Goal: Information Seeking & Learning: Learn about a topic

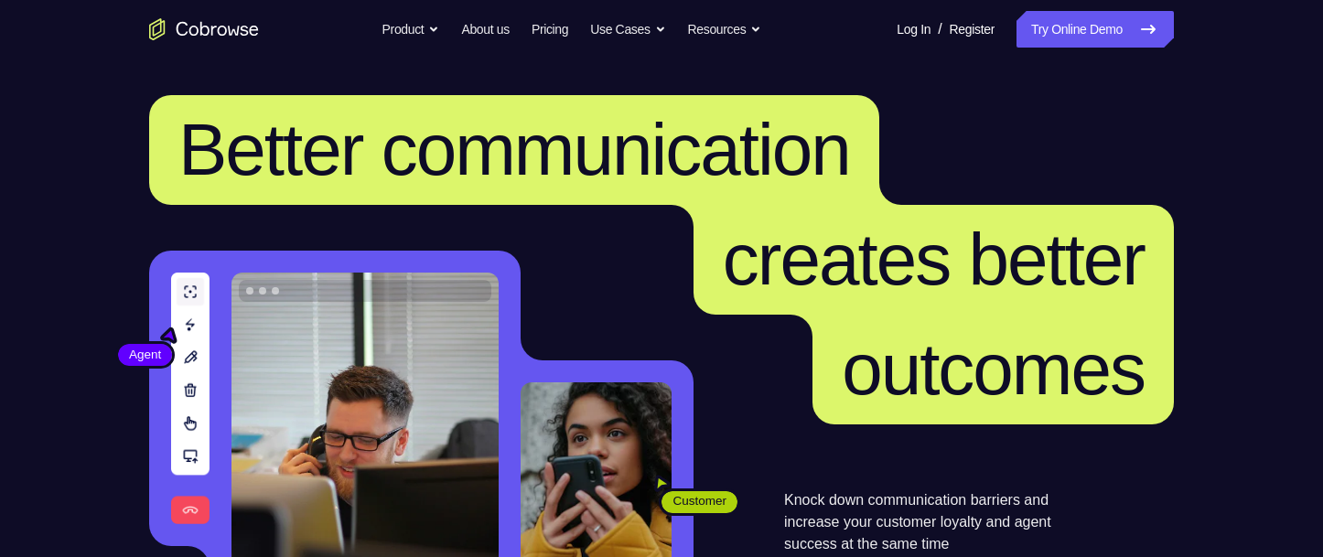
scroll to position [274, 0]
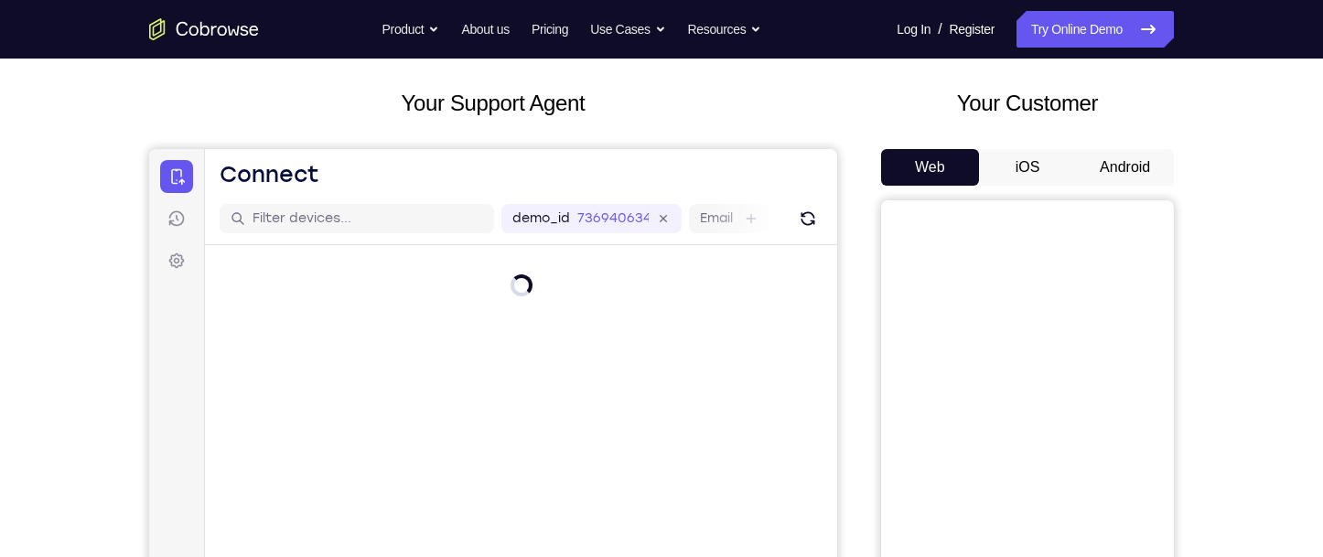
scroll to position [183, 0]
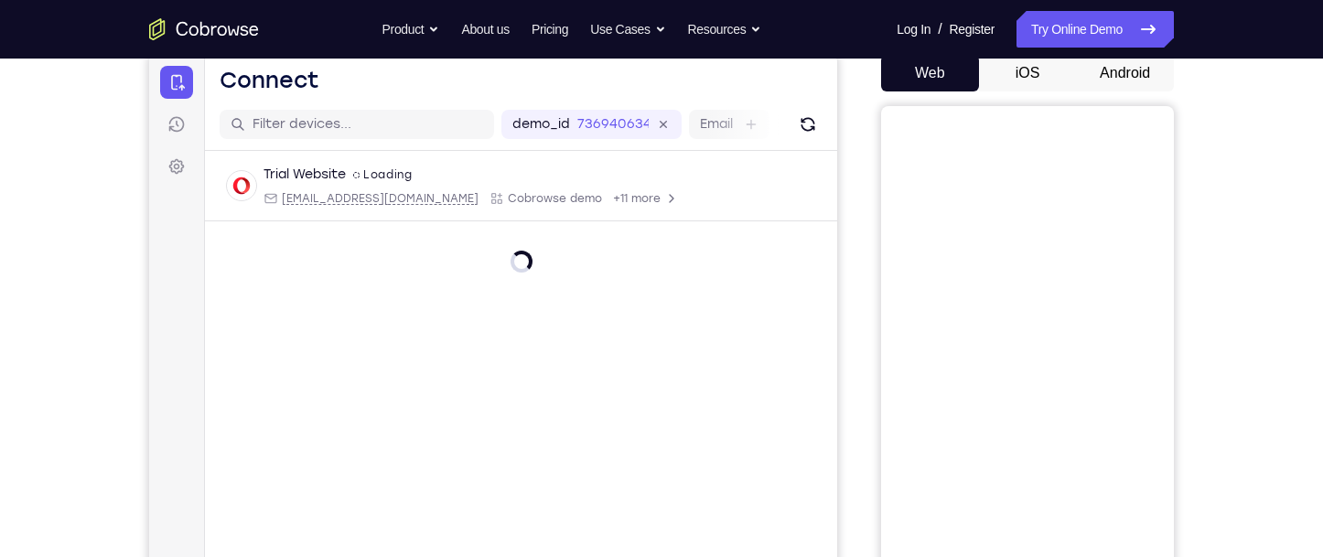
click at [1124, 71] on button "Android" at bounding box center [1125, 73] width 98 height 37
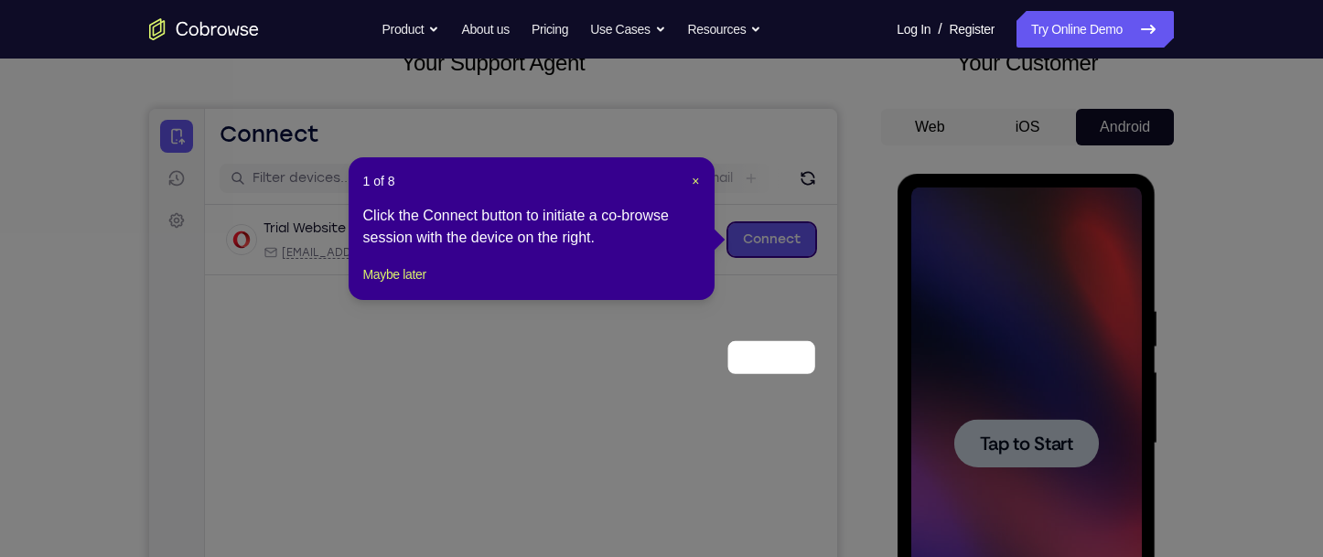
scroll to position [0, 0]
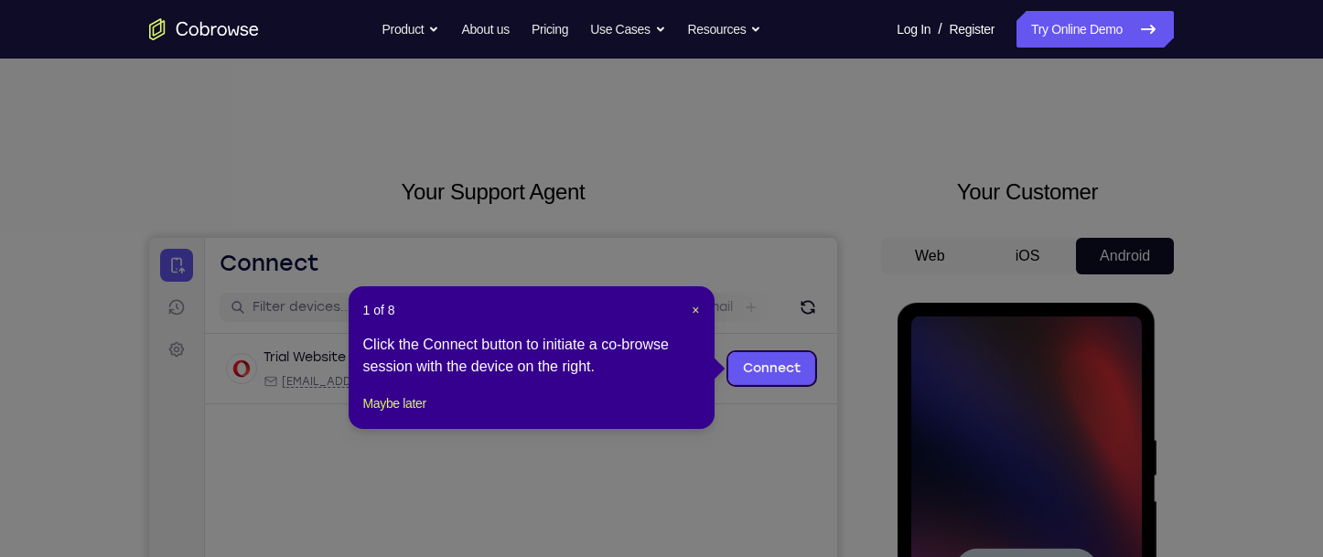
drag, startPoint x: 912, startPoint y: 396, endPoint x: 965, endPoint y: 414, distance: 56.1
click at [913, 397] on icon at bounding box center [668, 278] width 1336 height 557
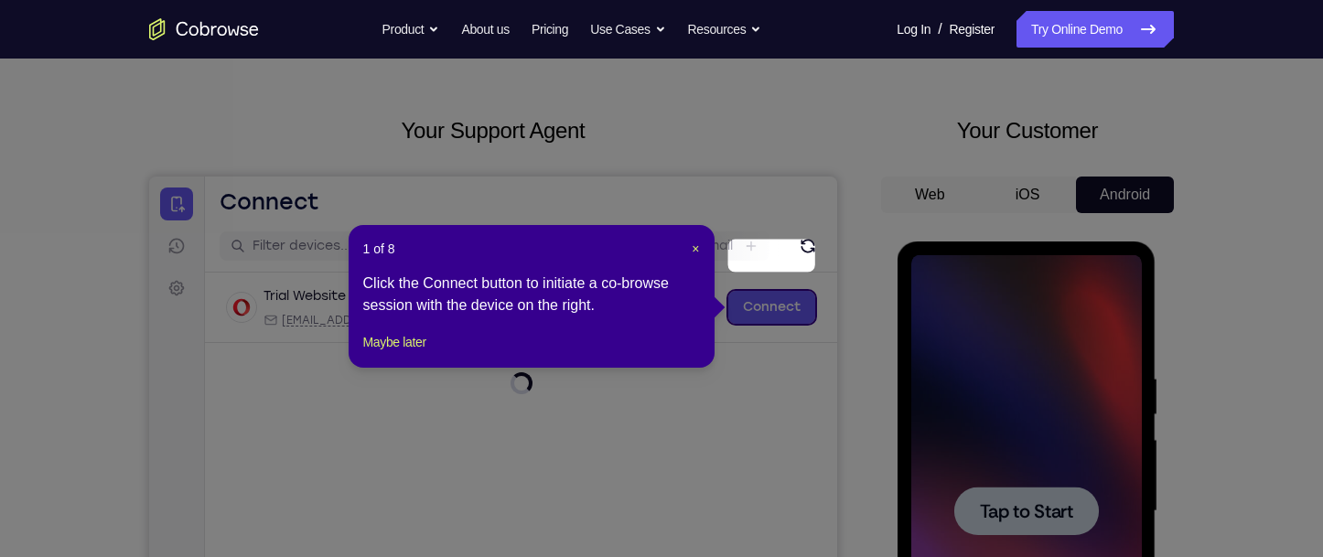
scroll to position [183, 0]
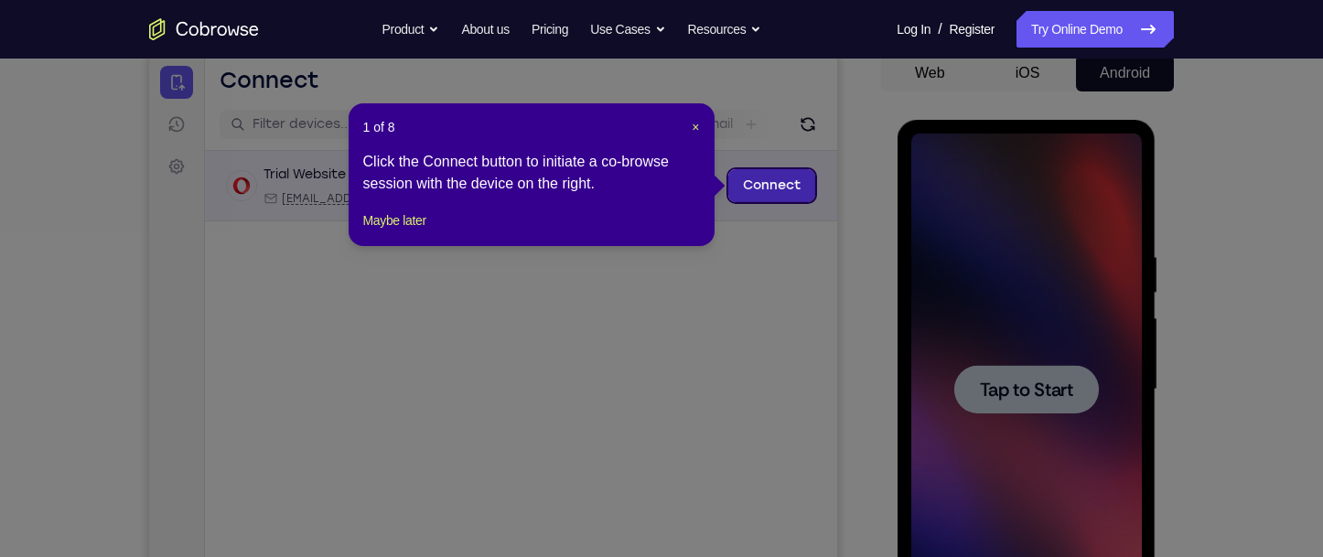
click at [760, 188] on link "Connect" at bounding box center [771, 185] width 87 height 33
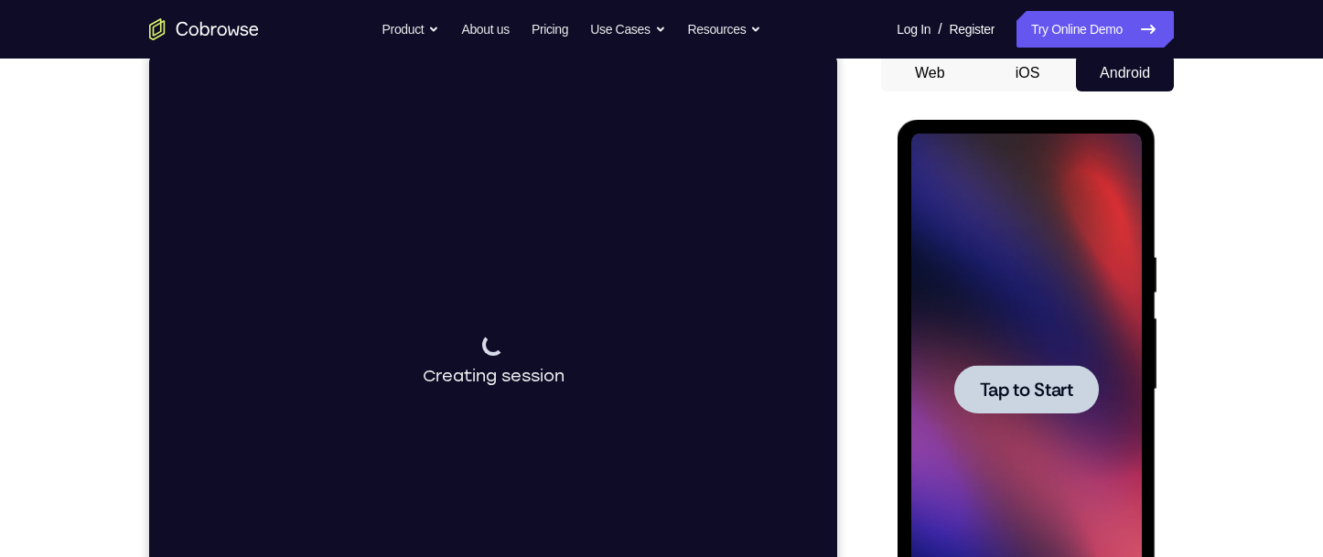
click at [1039, 372] on div at bounding box center [1025, 389] width 145 height 48
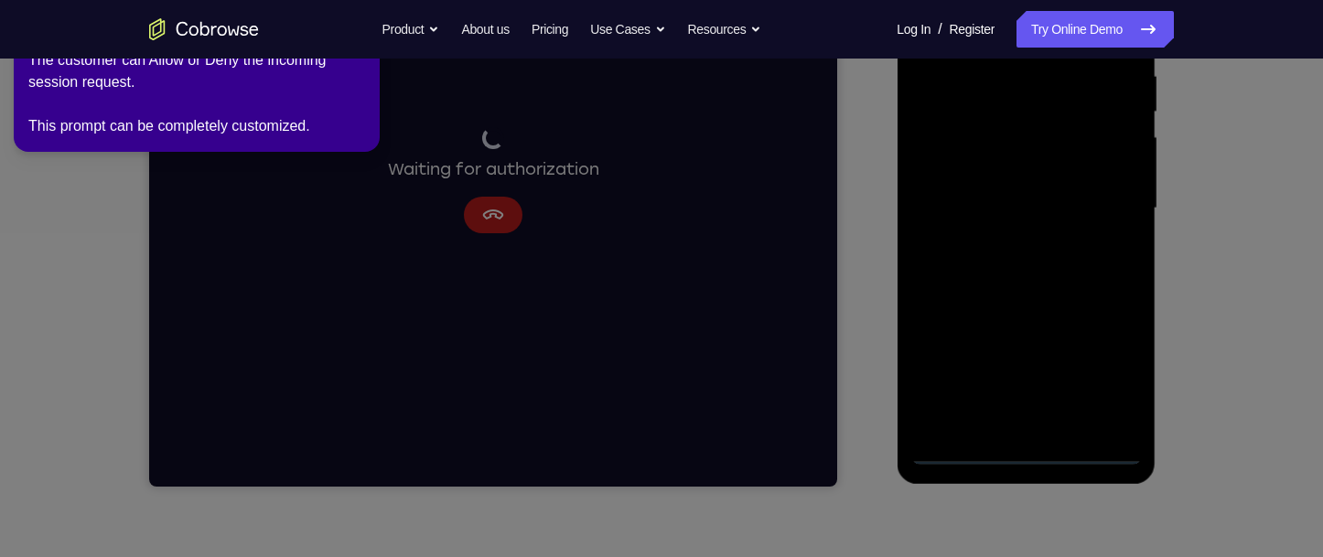
scroll to position [366, 0]
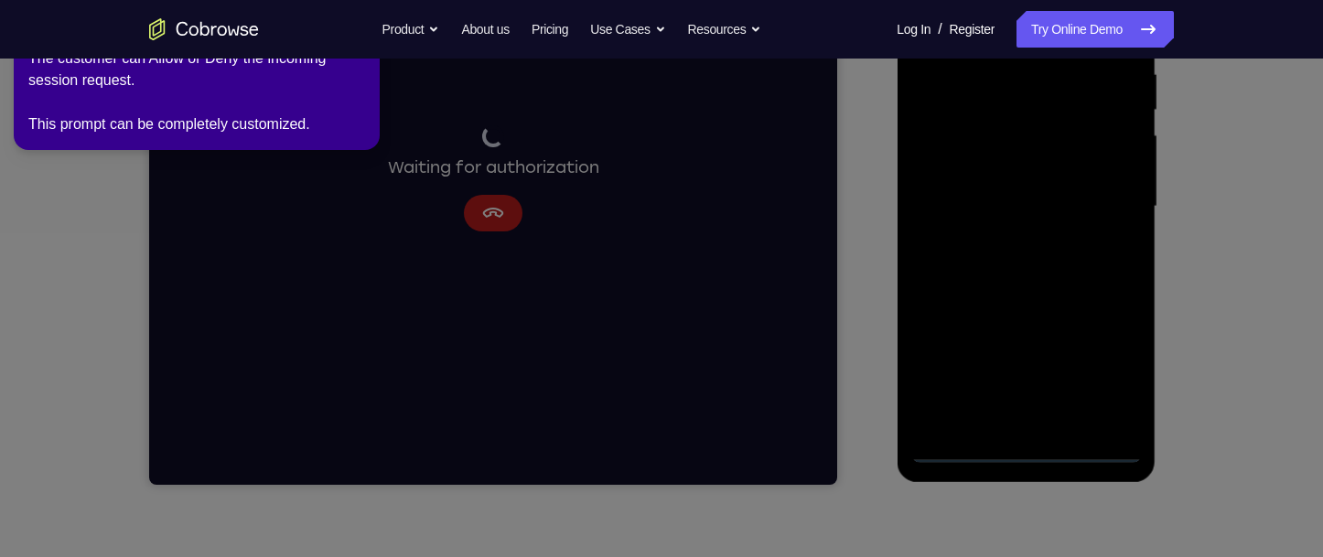
click at [1025, 452] on icon at bounding box center [664, 275] width 1343 height 565
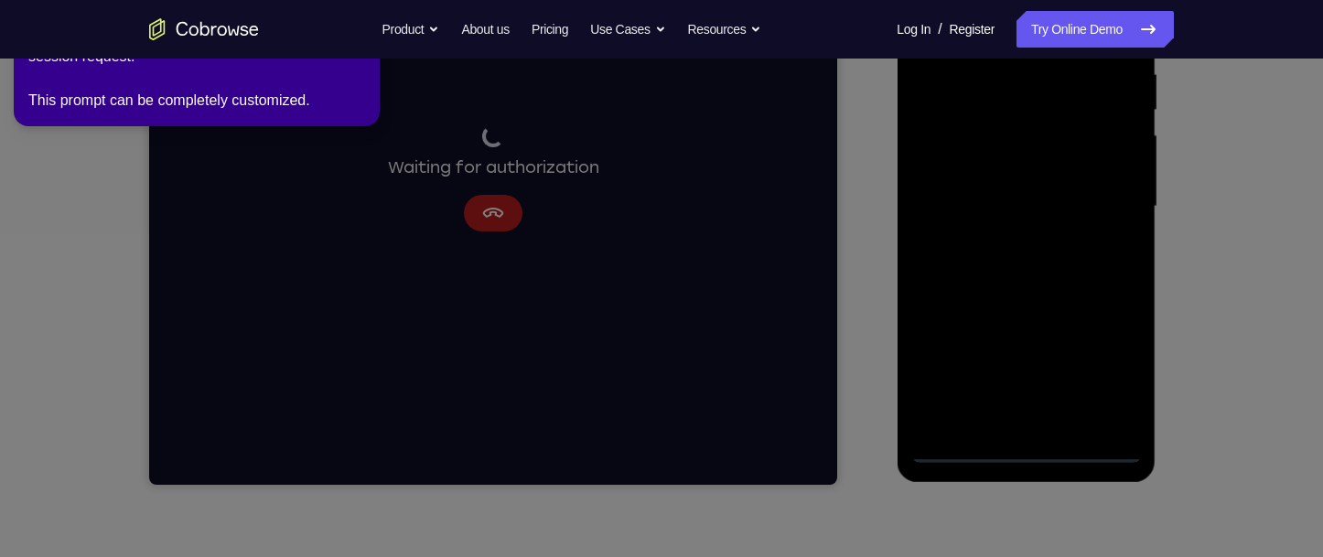
scroll to position [91, 0]
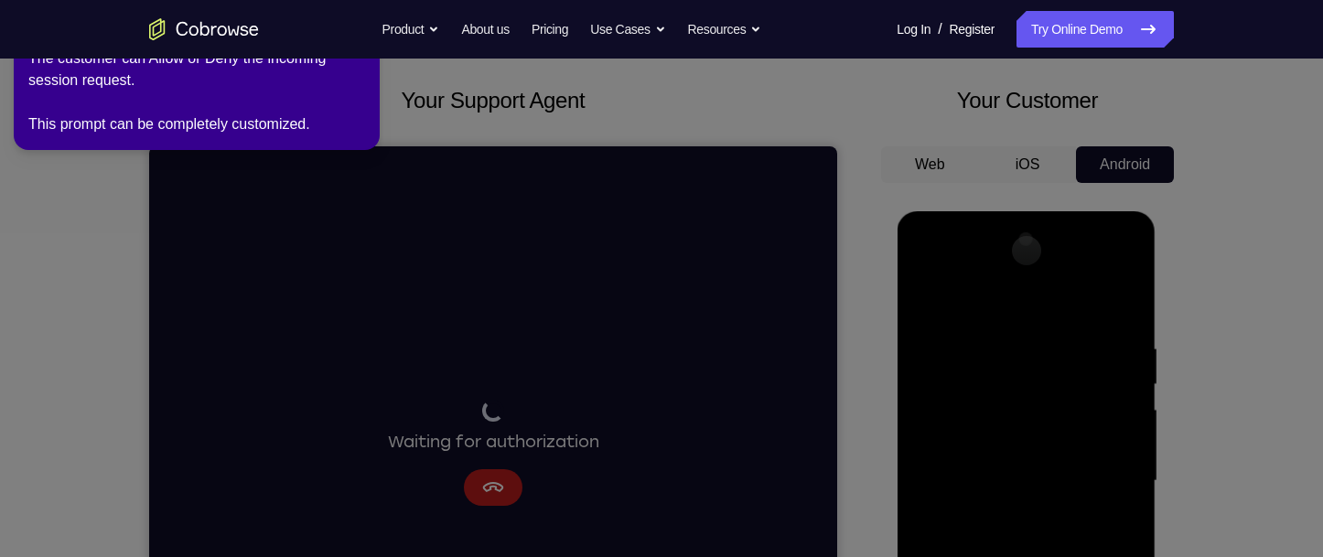
click at [245, 117] on div "The customer can Allow or Deny the incoming session request. This prompt can be…" at bounding box center [196, 92] width 337 height 88
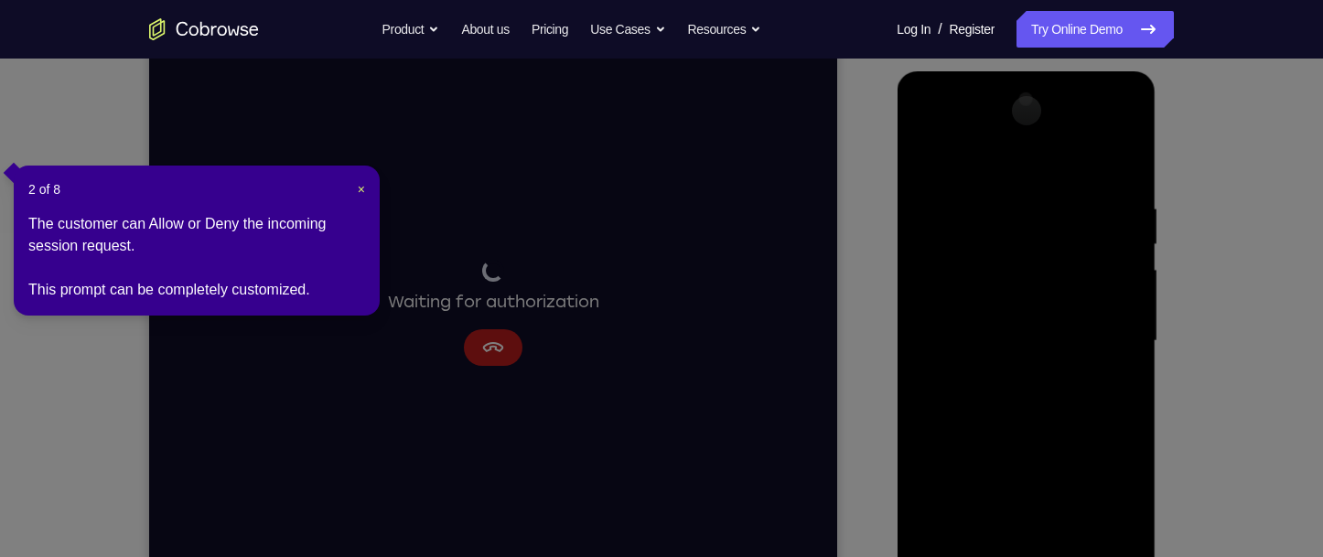
scroll to position [549, 0]
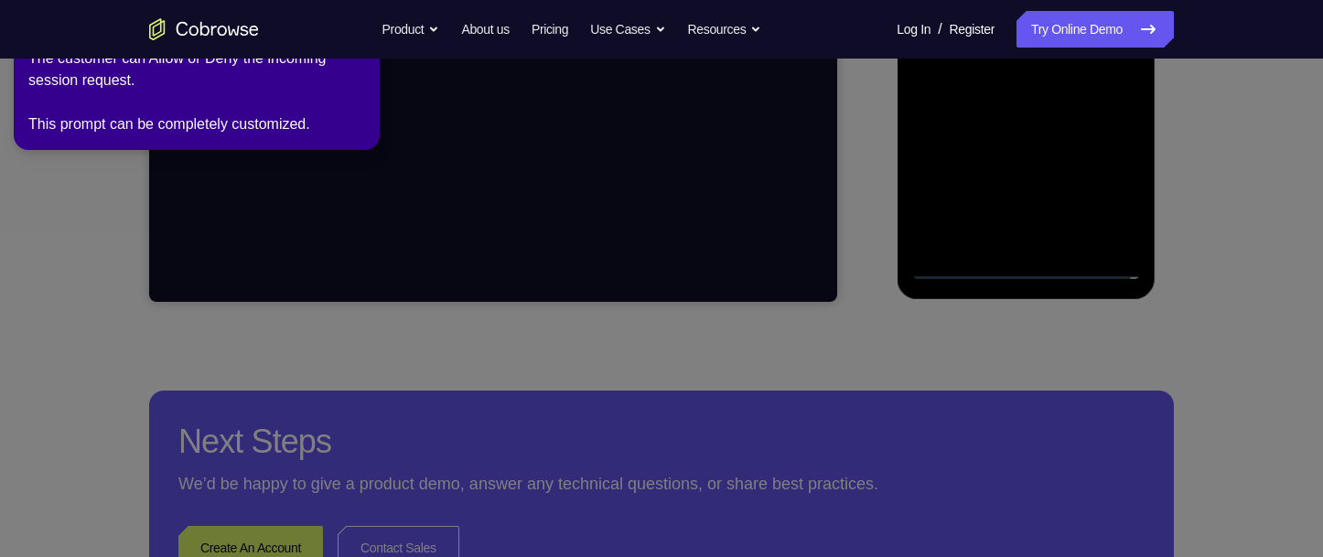
click at [269, 99] on div "The customer can Allow or Deny the incoming session request. This prompt can be…" at bounding box center [196, 92] width 337 height 88
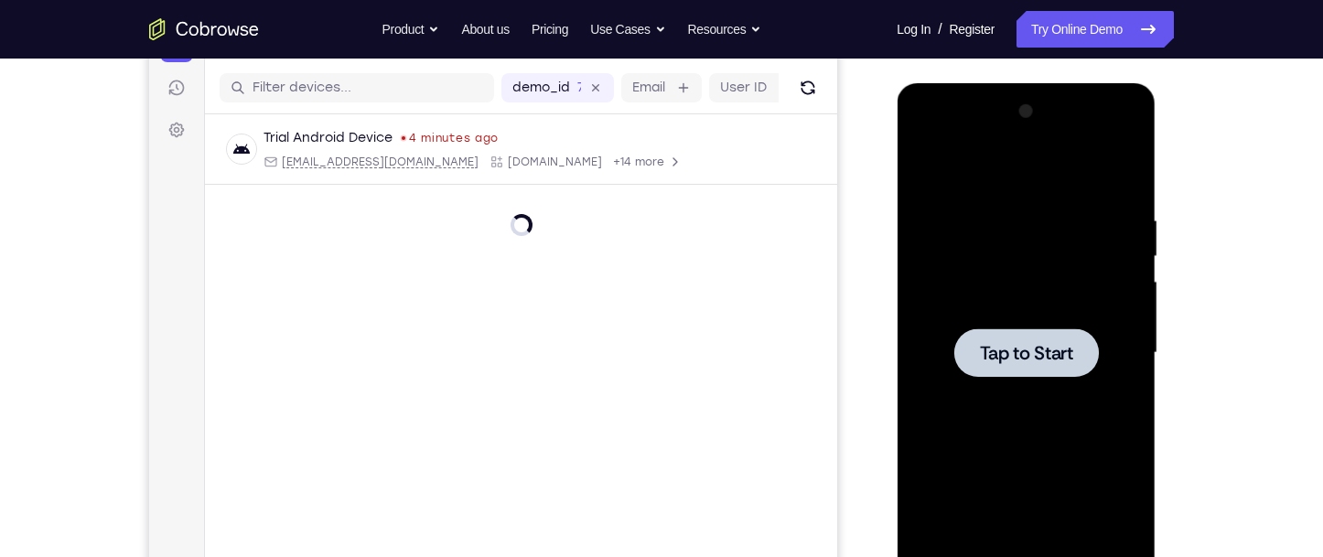
scroll to position [274, 0]
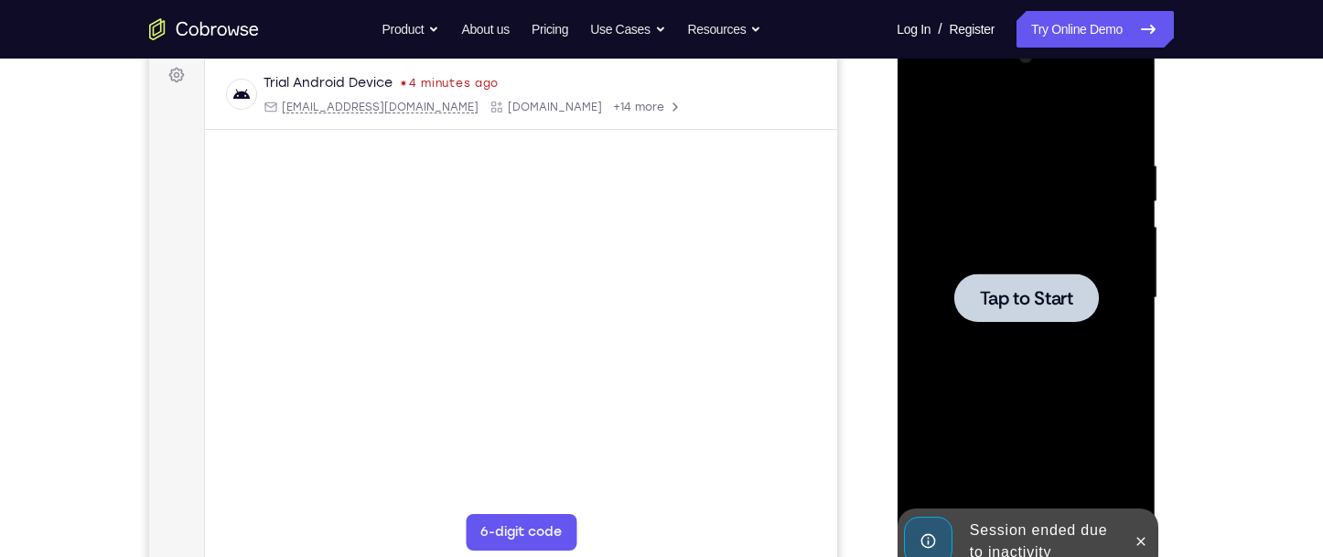
click at [1038, 313] on div at bounding box center [1025, 298] width 145 height 48
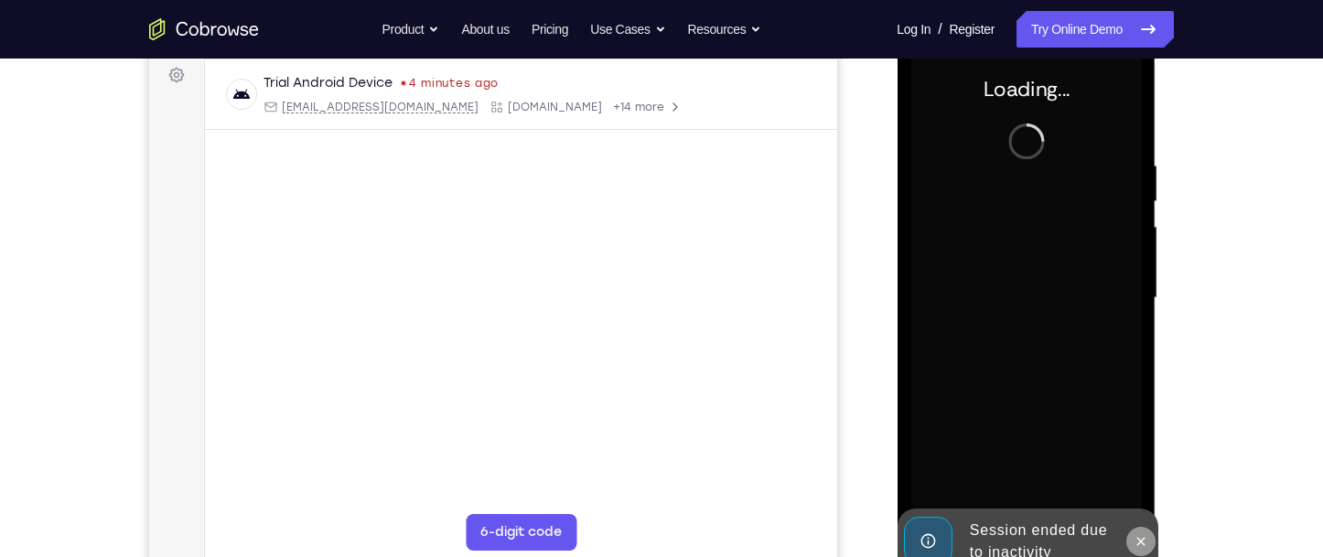
click at [1137, 536] on icon at bounding box center [1140, 541] width 15 height 15
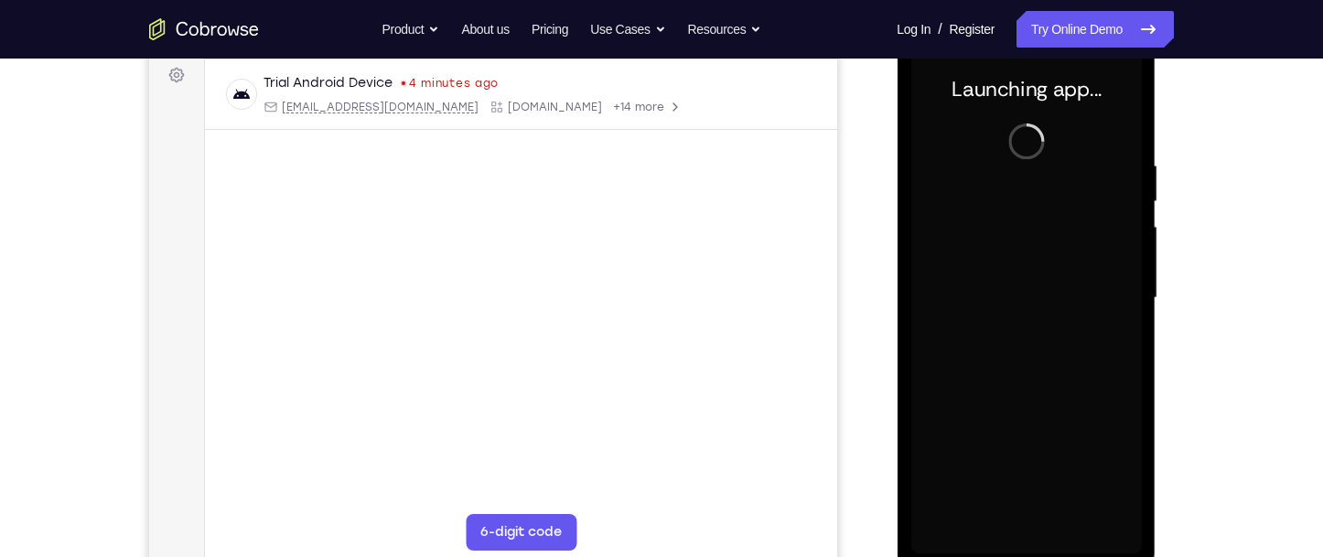
scroll to position [366, 0]
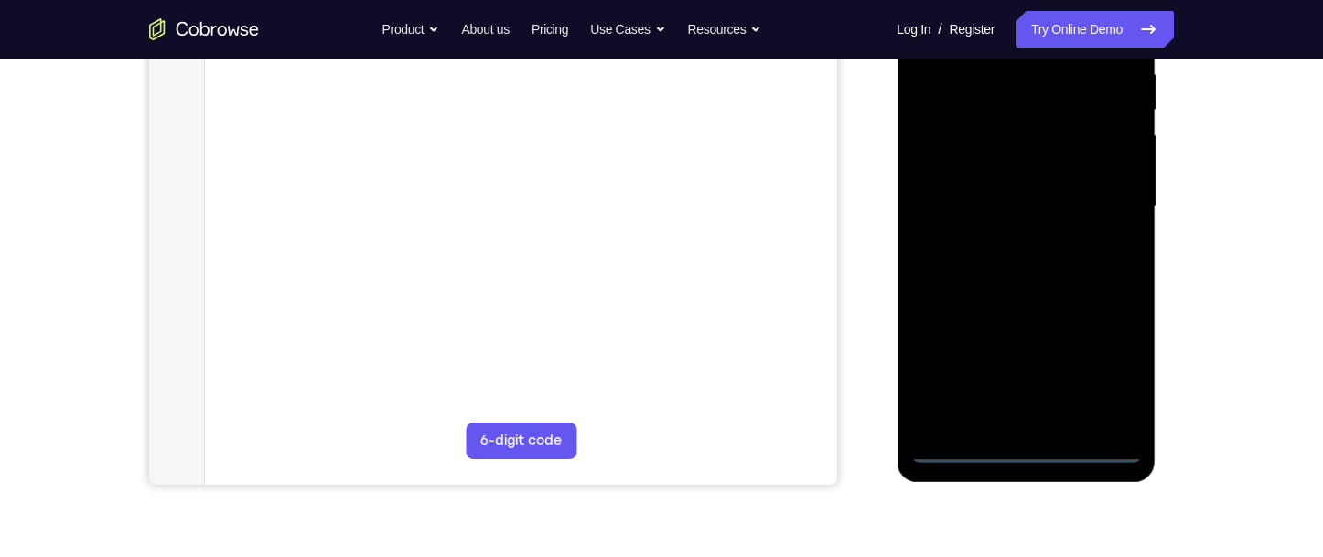
click at [1023, 457] on div at bounding box center [1025, 207] width 231 height 512
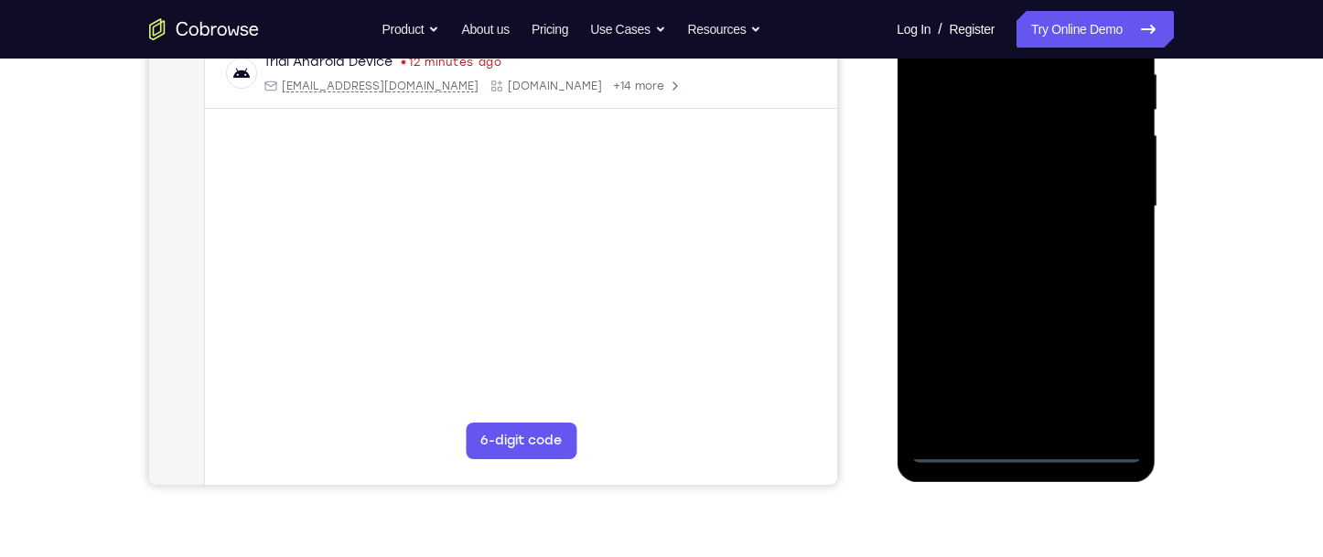
click at [1100, 380] on div at bounding box center [1025, 207] width 231 height 512
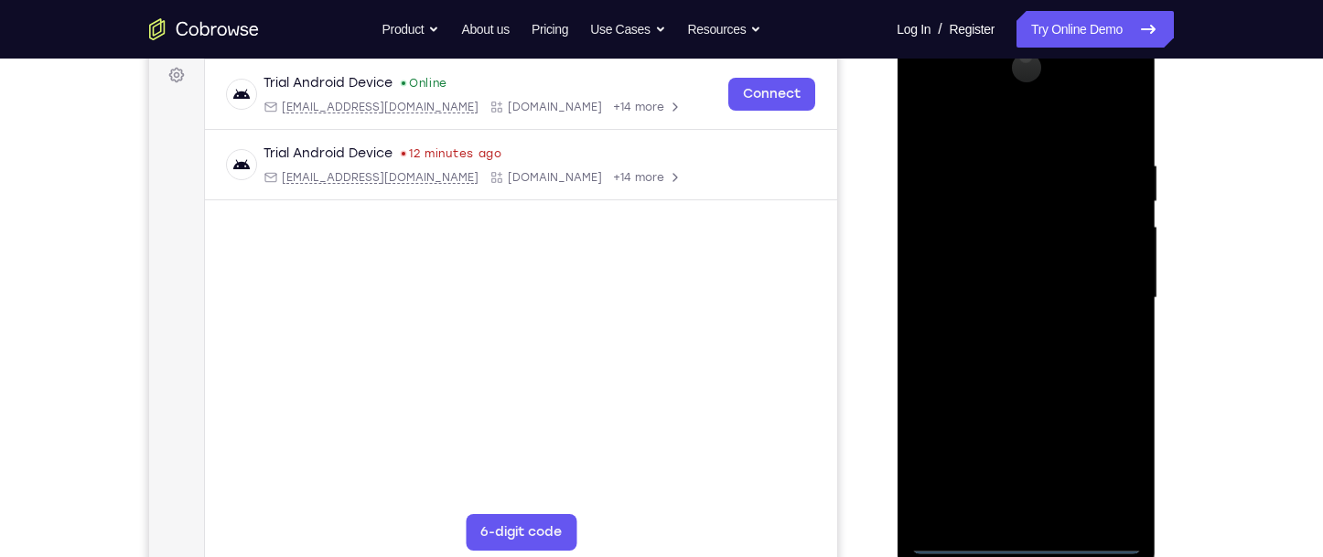
click at [974, 125] on div at bounding box center [1025, 298] width 231 height 512
click at [1105, 288] on div at bounding box center [1025, 298] width 231 height 512
click at [1005, 513] on div at bounding box center [1025, 298] width 231 height 512
click at [1004, 286] on div at bounding box center [1025, 298] width 231 height 512
click at [1005, 273] on div at bounding box center [1025, 298] width 231 height 512
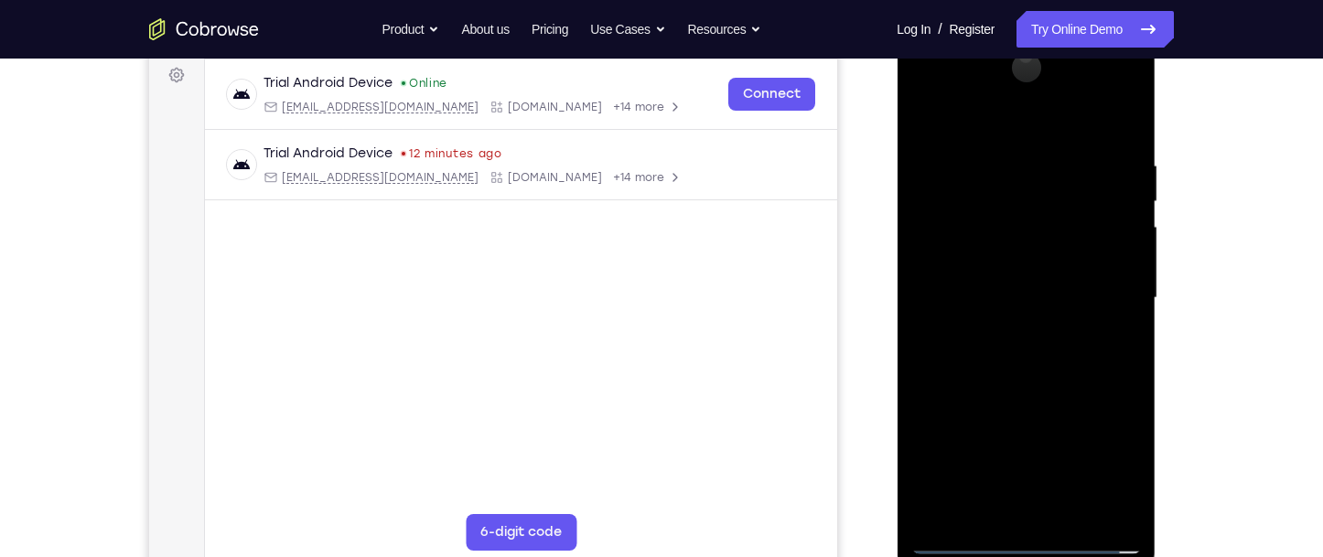
click at [1008, 291] on div at bounding box center [1025, 298] width 231 height 512
click at [1016, 364] on div at bounding box center [1025, 298] width 231 height 512
click at [1033, 379] on div at bounding box center [1025, 298] width 231 height 512
drag, startPoint x: 1040, startPoint y: 401, endPoint x: 1041, endPoint y: 298, distance: 102.5
click at [1041, 298] on div at bounding box center [1025, 298] width 231 height 512
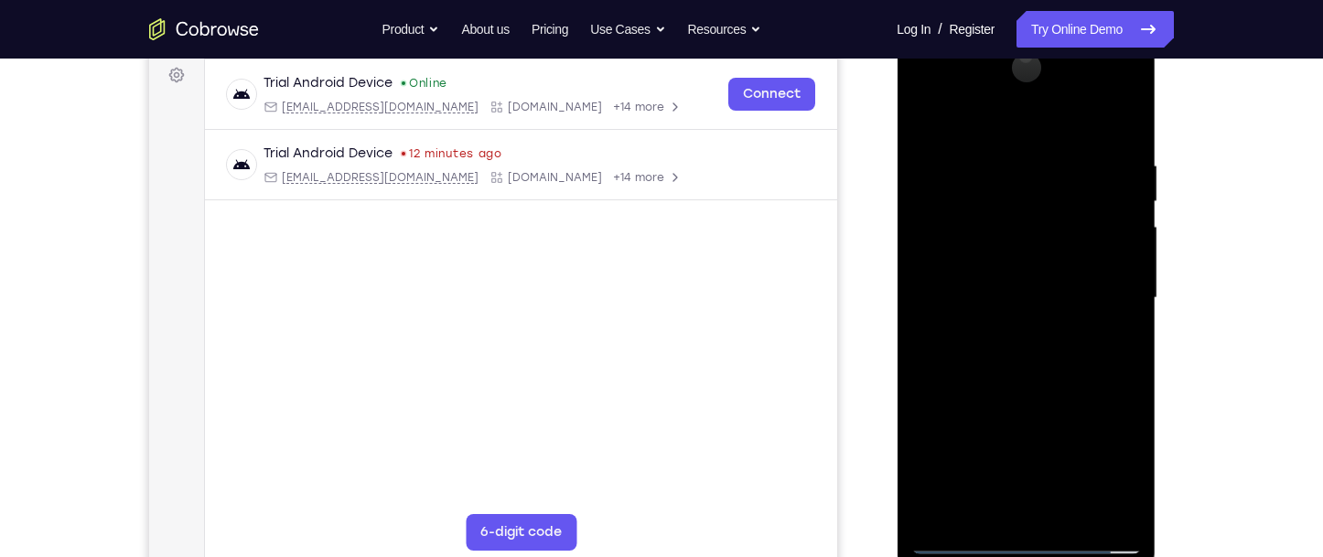
click at [974, 339] on div at bounding box center [1025, 298] width 231 height 512
drag, startPoint x: 982, startPoint y: 448, endPoint x: 988, endPoint y: 375, distance: 73.5
click at [988, 375] on div at bounding box center [1025, 298] width 231 height 512
click at [924, 384] on div at bounding box center [1025, 298] width 231 height 512
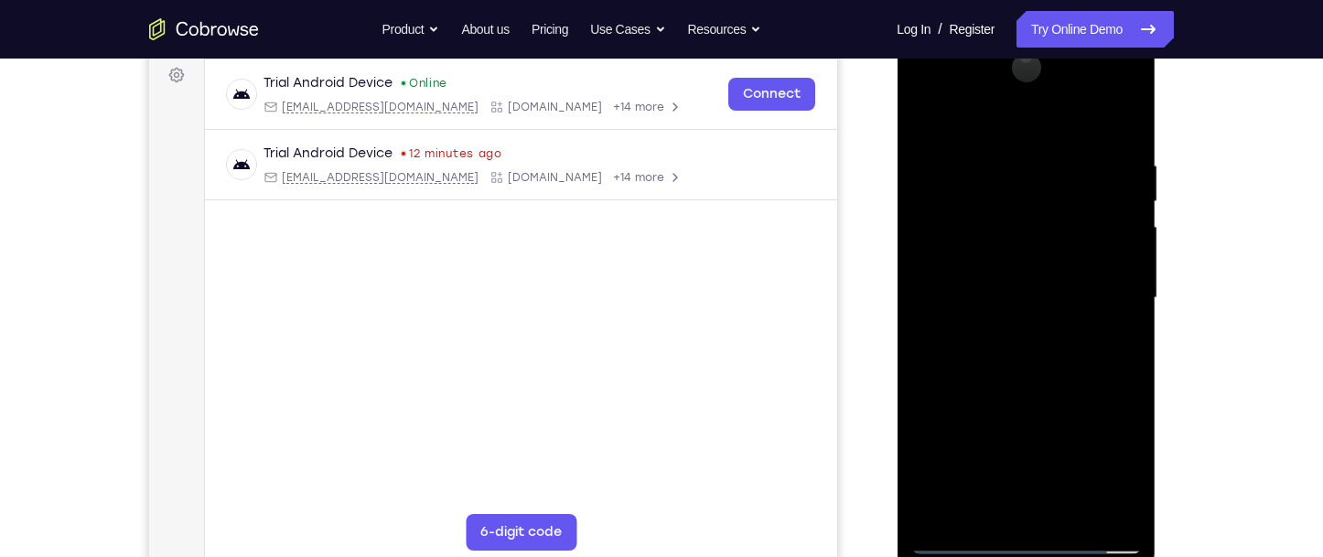
click at [1068, 515] on div at bounding box center [1025, 298] width 231 height 512
click at [1024, 404] on div at bounding box center [1025, 298] width 231 height 512
click at [963, 547] on div at bounding box center [1025, 298] width 231 height 512
click at [1107, 514] on div at bounding box center [1025, 298] width 231 height 512
click at [971, 412] on div at bounding box center [1025, 298] width 231 height 512
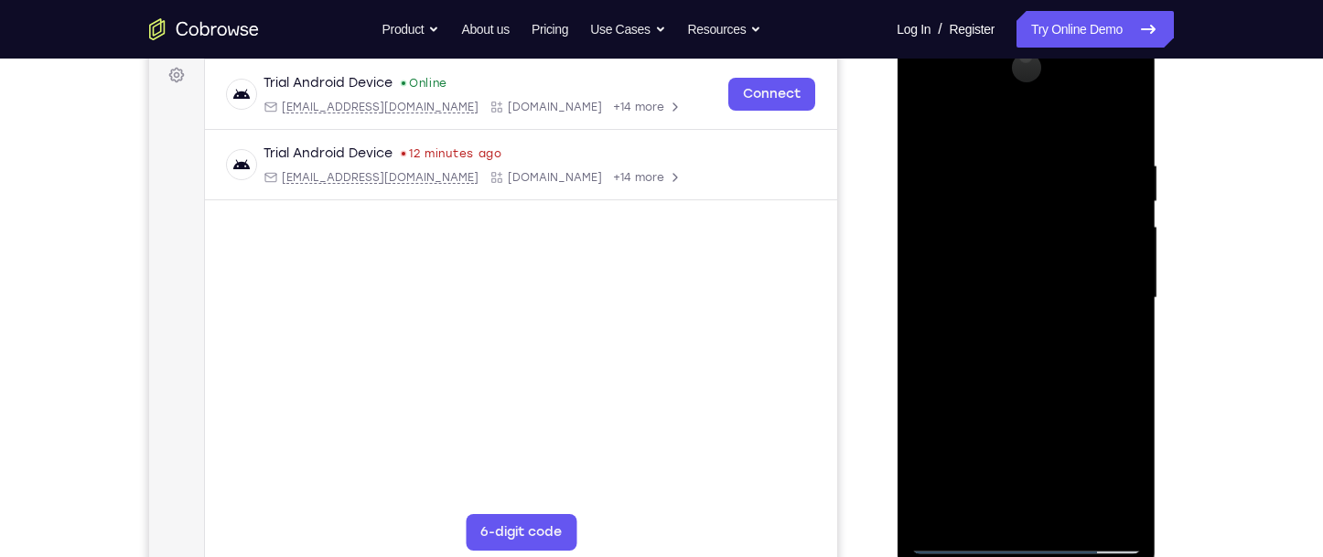
click at [957, 539] on div at bounding box center [1025, 298] width 231 height 512
click at [936, 259] on div at bounding box center [1025, 298] width 231 height 512
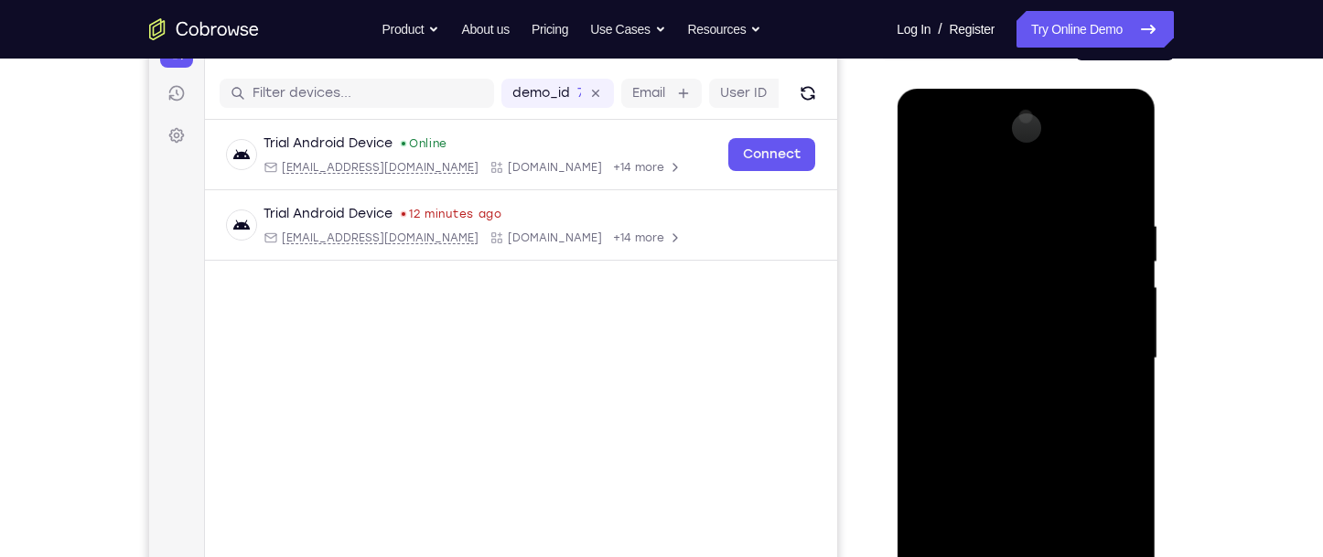
scroll to position [183, 0]
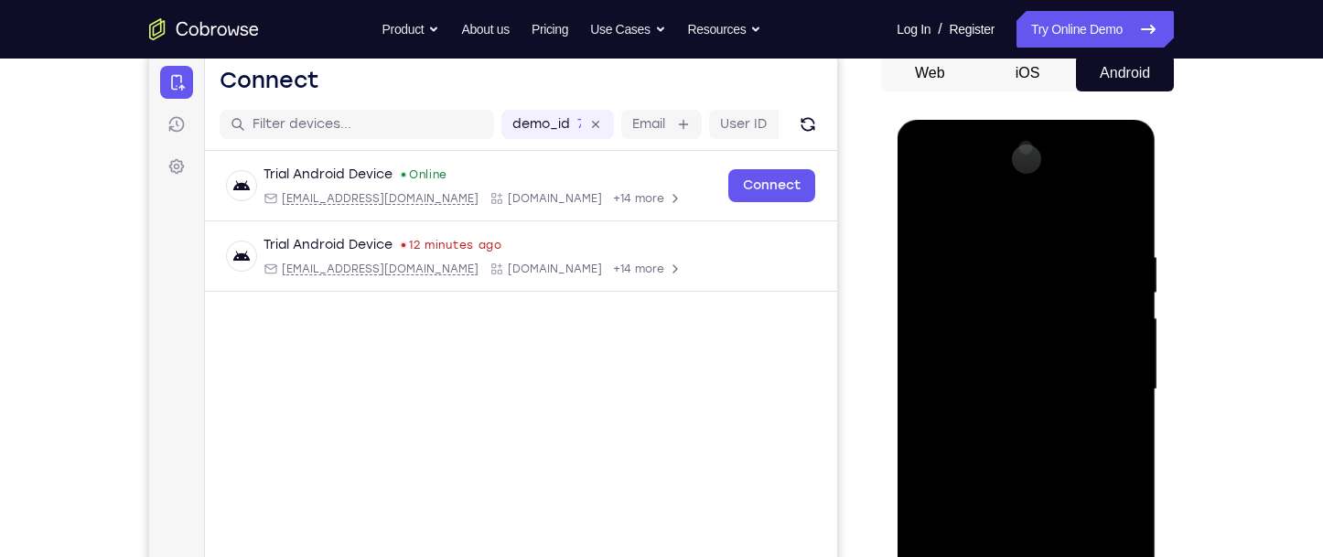
click at [1058, 244] on div at bounding box center [1025, 390] width 231 height 512
click at [1101, 155] on div at bounding box center [1025, 390] width 231 height 512
click at [1052, 272] on div at bounding box center [1025, 390] width 231 height 512
click at [1027, 494] on div at bounding box center [1025, 390] width 231 height 512
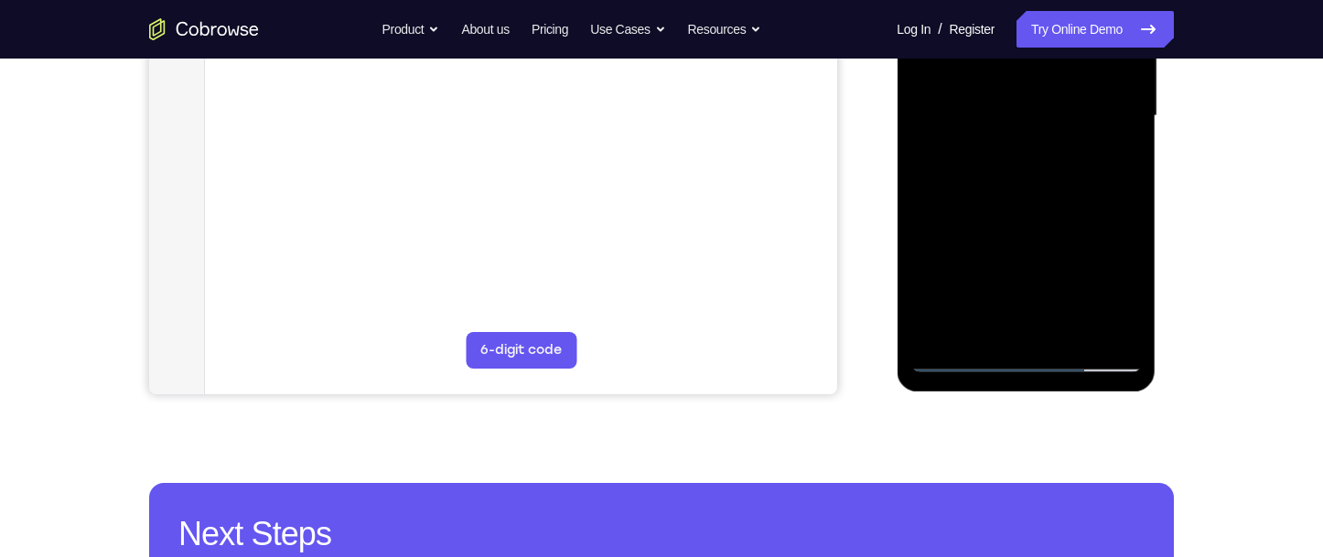
scroll to position [457, 0]
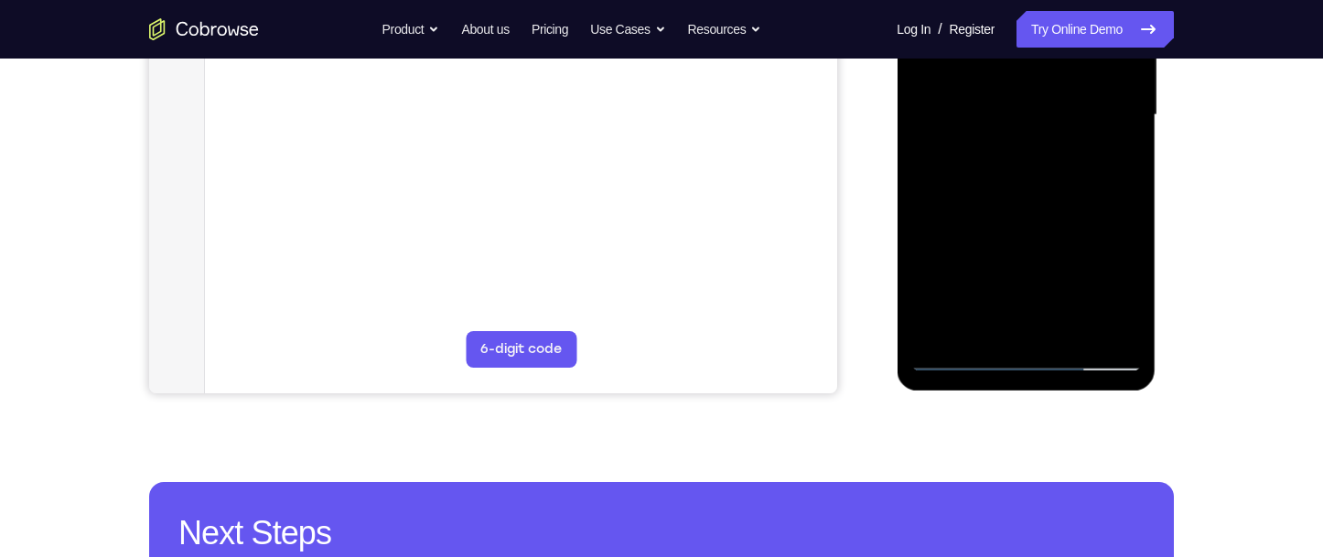
click at [962, 361] on div at bounding box center [1025, 115] width 231 height 512
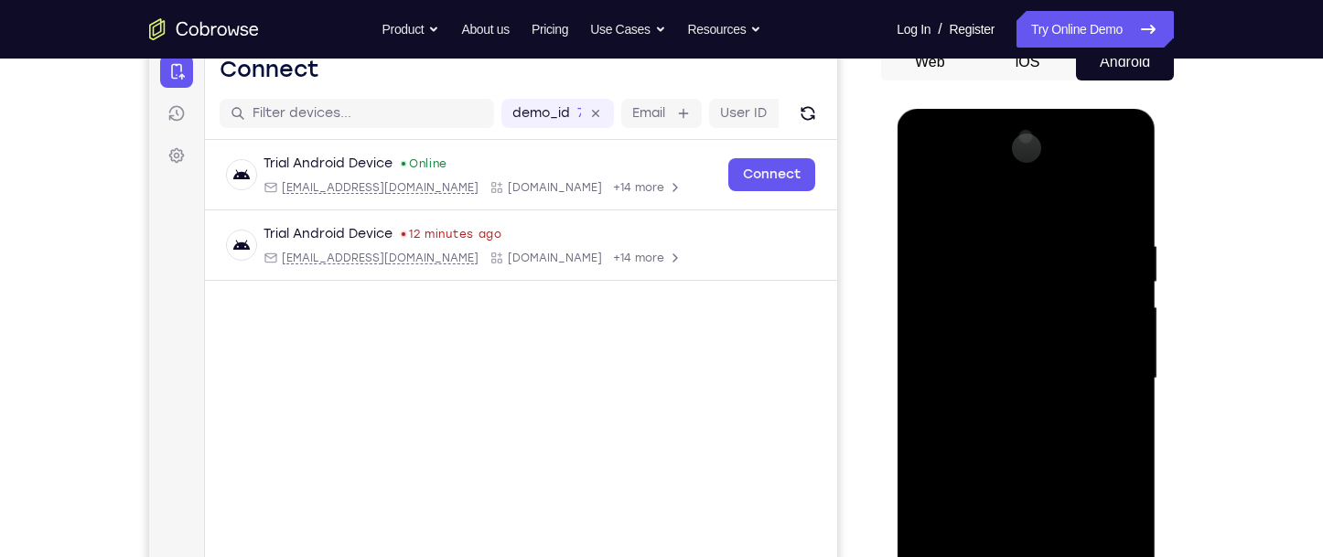
scroll to position [183, 0]
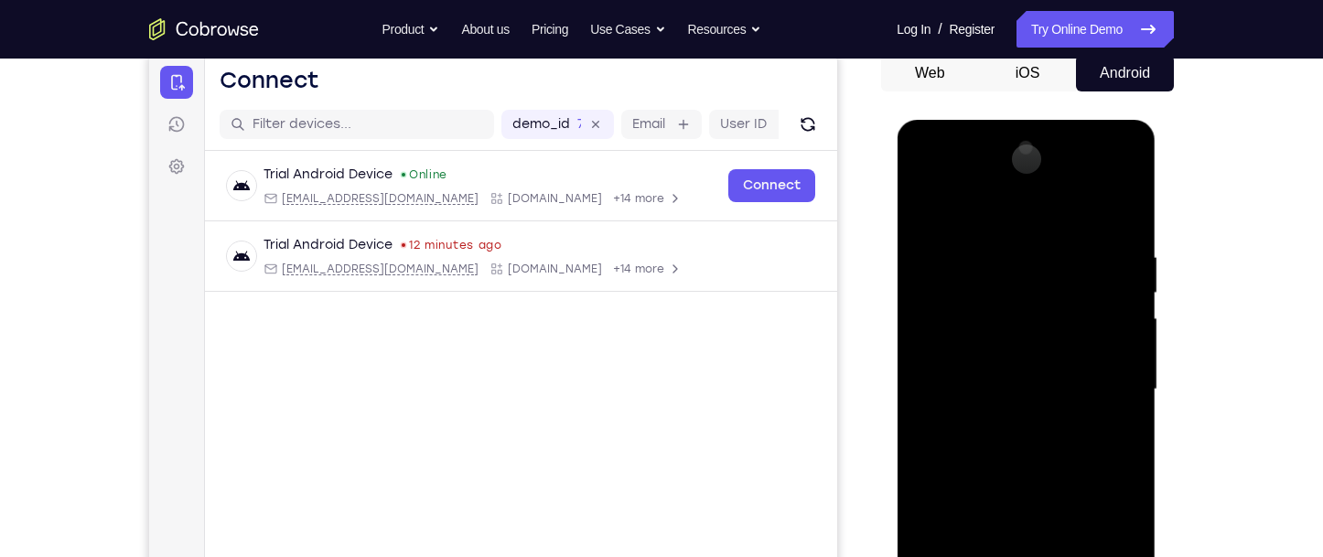
click at [1126, 152] on div at bounding box center [1025, 390] width 231 height 512
click at [1088, 264] on div at bounding box center [1025, 390] width 231 height 512
drag, startPoint x: 1056, startPoint y: 437, endPoint x: 1074, endPoint y: 331, distance: 107.7
click at [1074, 331] on div at bounding box center [1025, 390] width 231 height 512
drag, startPoint x: 1060, startPoint y: 500, endPoint x: 1078, endPoint y: 336, distance: 165.7
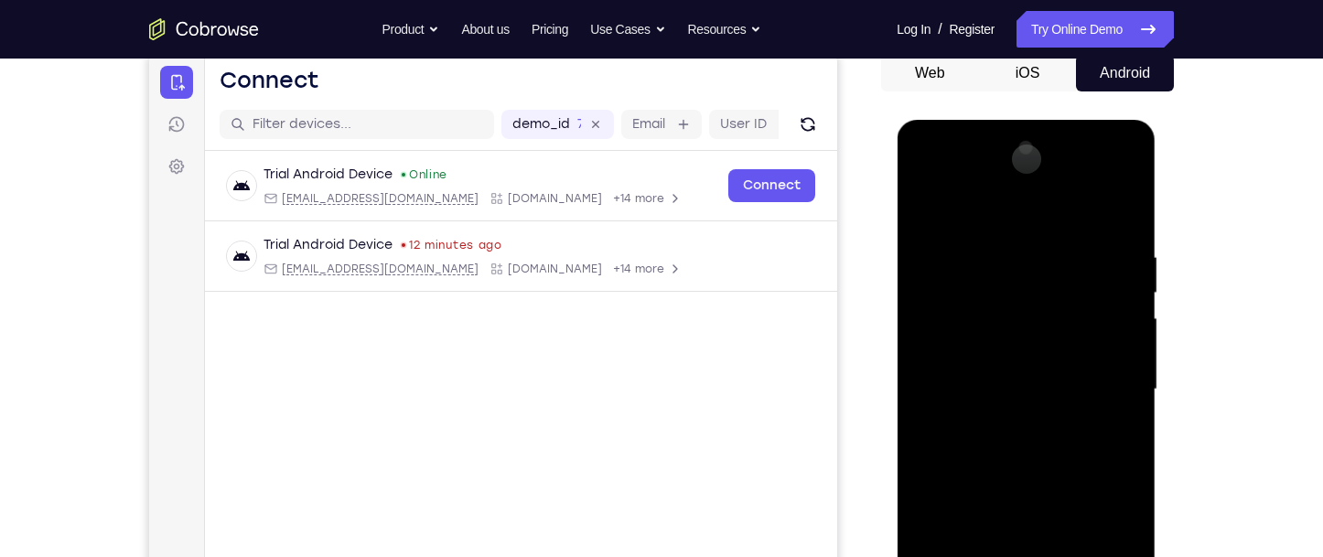
click at [1078, 336] on div at bounding box center [1025, 390] width 231 height 512
click at [1040, 361] on div at bounding box center [1025, 390] width 231 height 512
drag, startPoint x: 1021, startPoint y: 340, endPoint x: 1007, endPoint y: 340, distance: 13.7
click at [1007, 340] on div at bounding box center [1025, 390] width 231 height 512
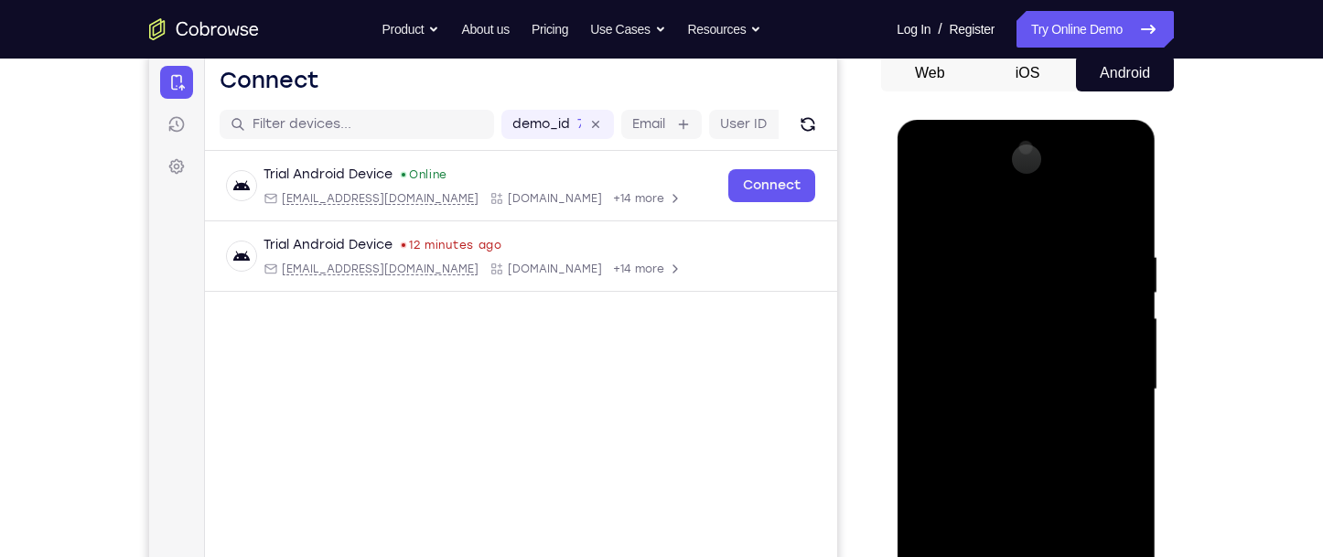
click at [1055, 209] on div at bounding box center [1025, 390] width 231 height 512
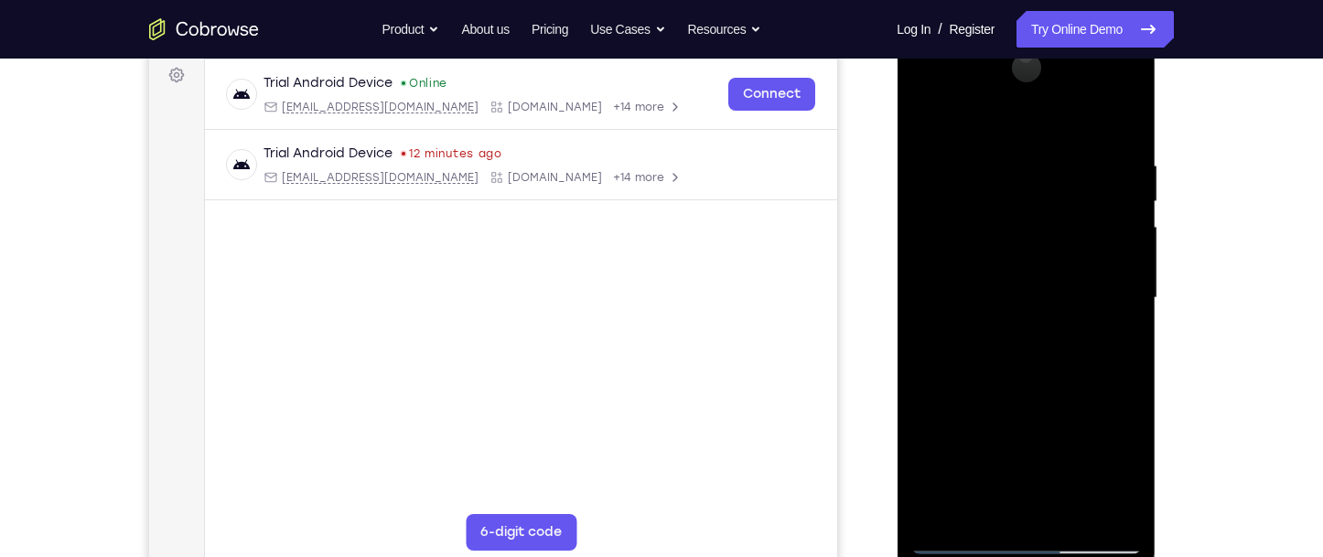
scroll to position [307, 0]
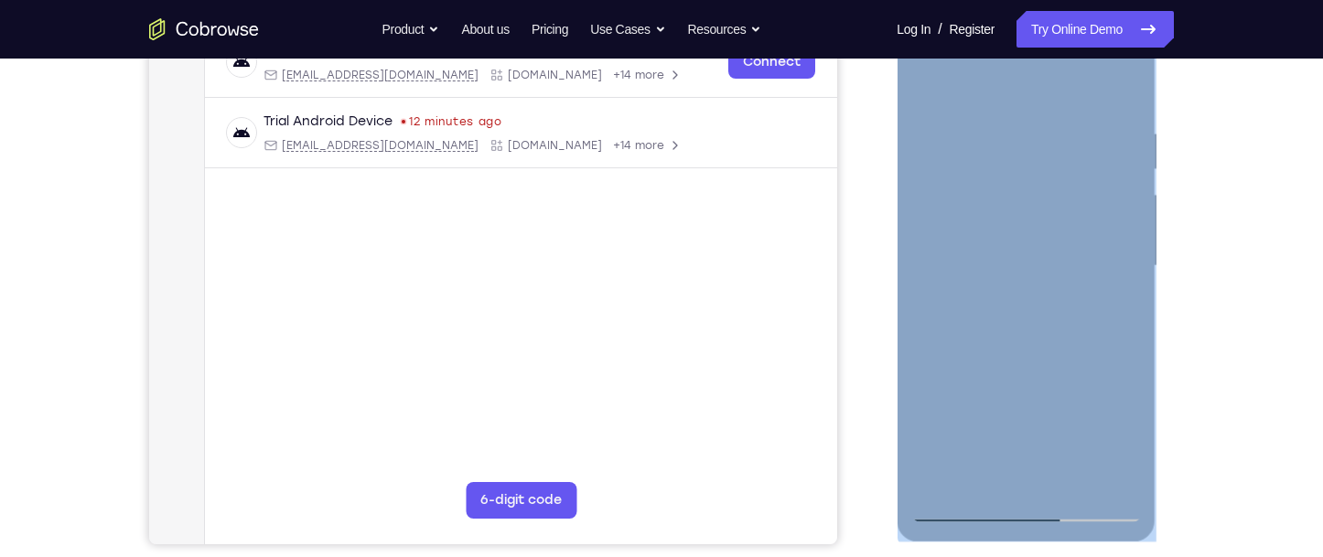
drag, startPoint x: 1006, startPoint y: 522, endPoint x: 1002, endPoint y: 511, distance: 11.9
click at [1002, 511] on div at bounding box center [1026, 268] width 259 height 545
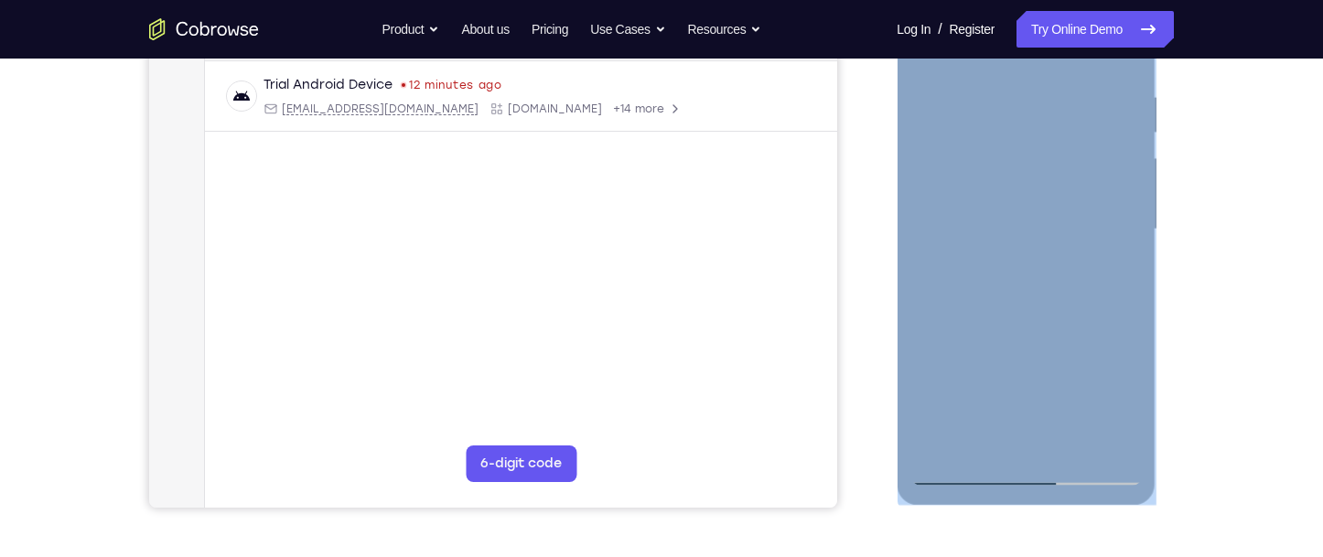
click at [1046, 414] on div at bounding box center [1025, 229] width 231 height 512
click at [1046, 409] on div at bounding box center [1025, 229] width 231 height 512
click at [1045, 405] on div at bounding box center [1025, 229] width 231 height 512
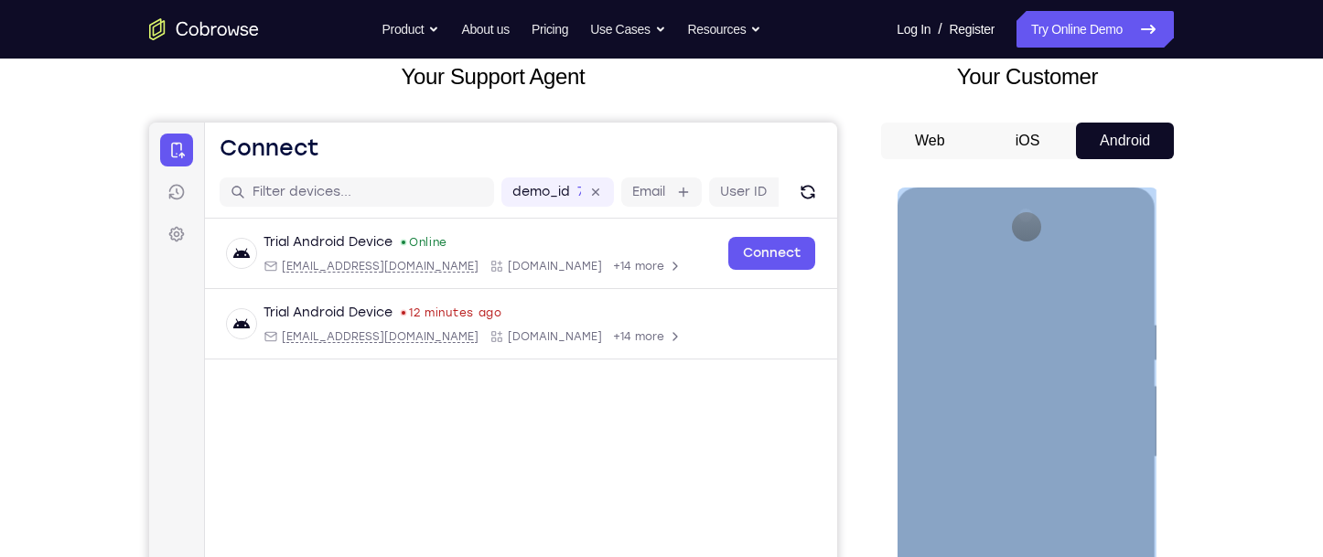
scroll to position [69, 0]
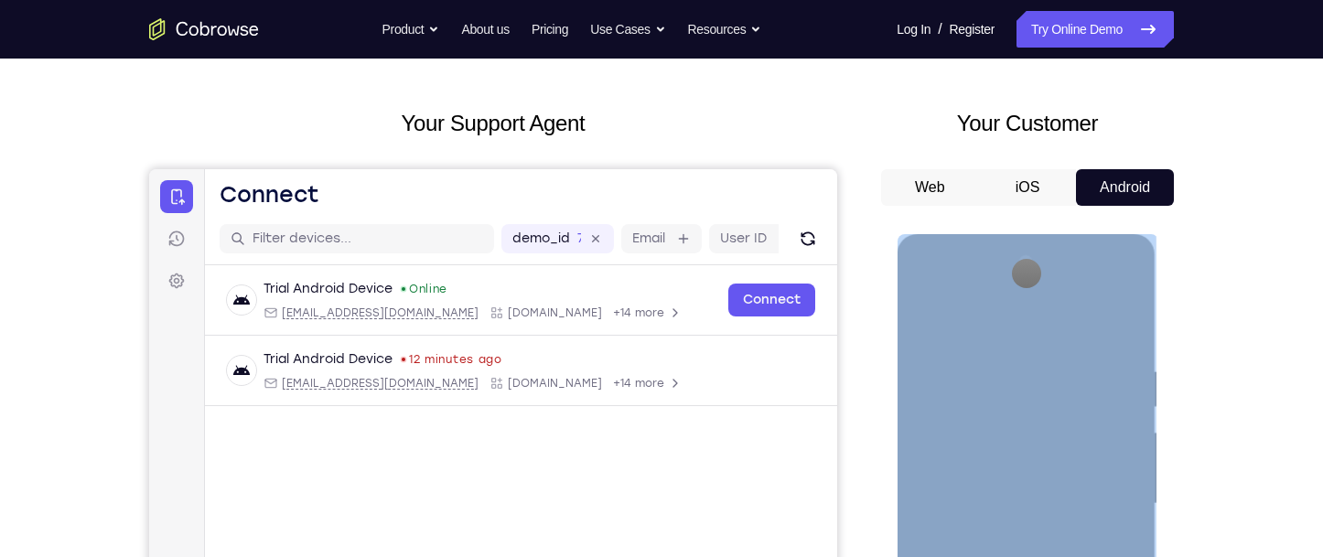
click at [1028, 274] on div "RGX Mode Button" at bounding box center [1025, 273] width 29 height 29
click at [1028, 277] on div "RGX Mode Button" at bounding box center [1025, 273] width 29 height 29
click at [1055, 277] on div "ON" at bounding box center [1056, 273] width 24 height 16
click at [1055, 276] on div "ON" at bounding box center [1056, 273] width 24 height 16
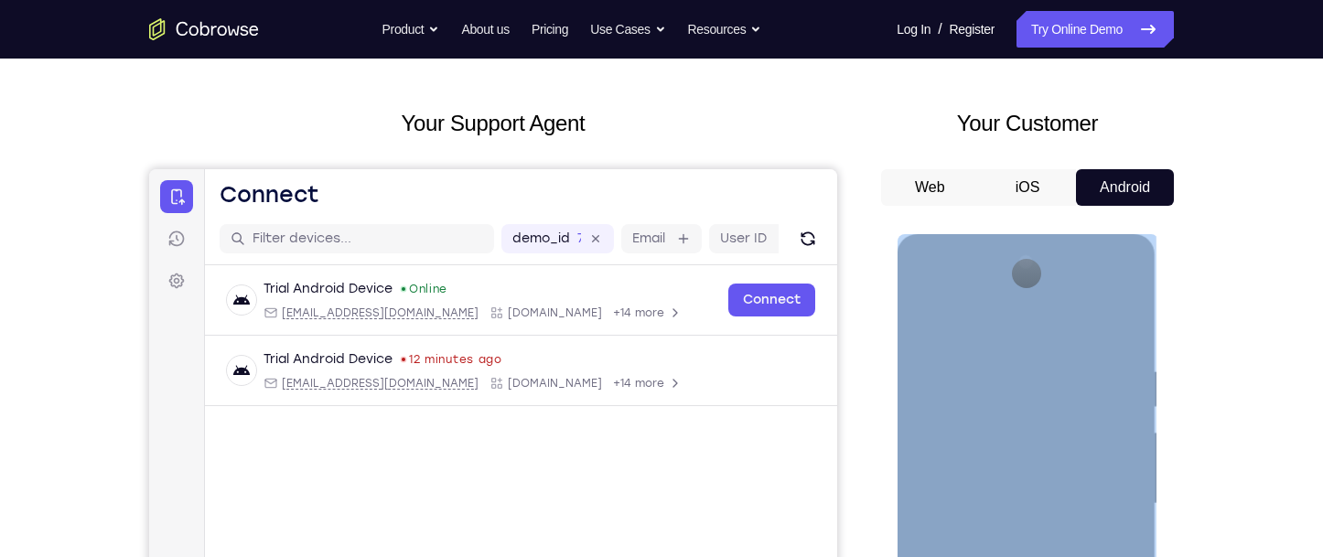
click at [1057, 320] on div at bounding box center [1025, 504] width 231 height 512
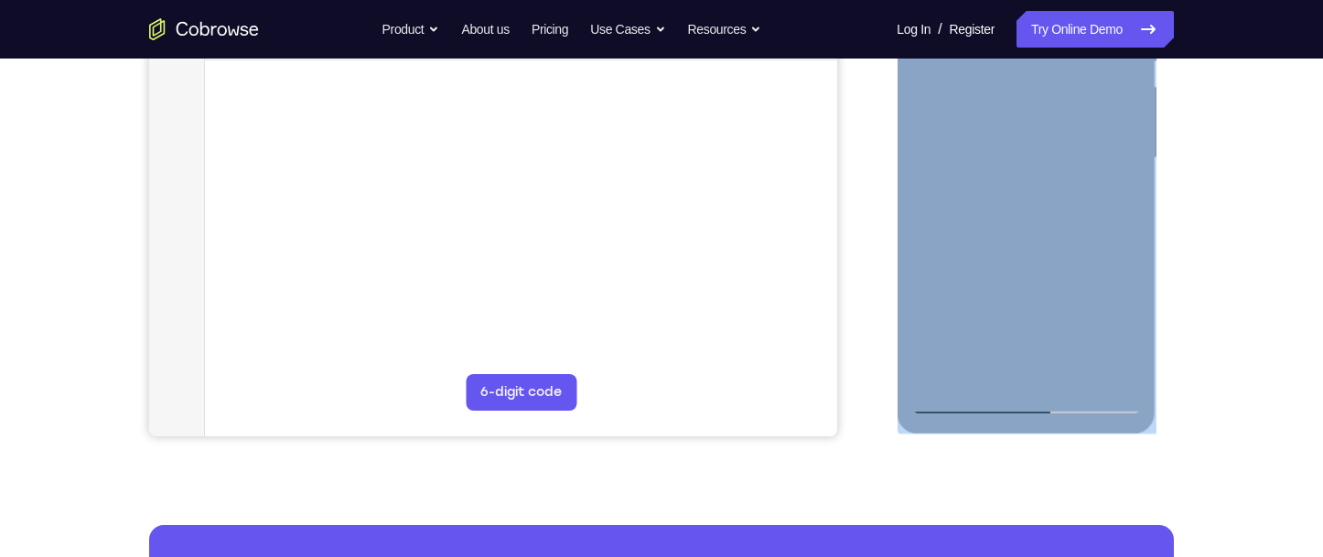
scroll to position [435, 0]
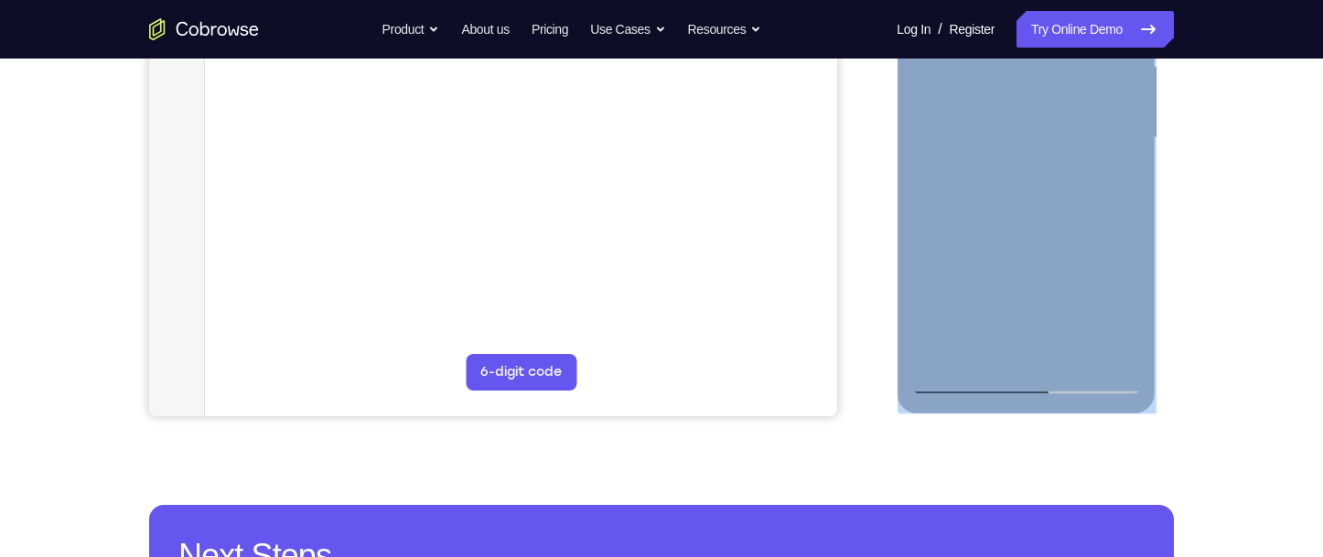
click at [931, 332] on div at bounding box center [1025, 138] width 231 height 512
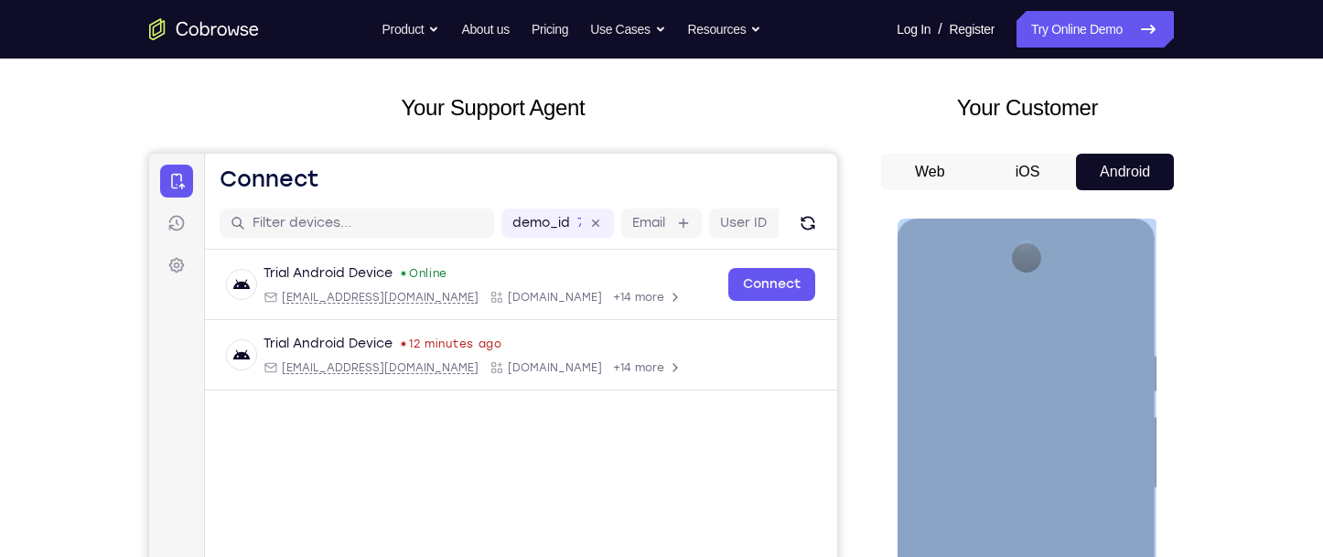
scroll to position [69, 0]
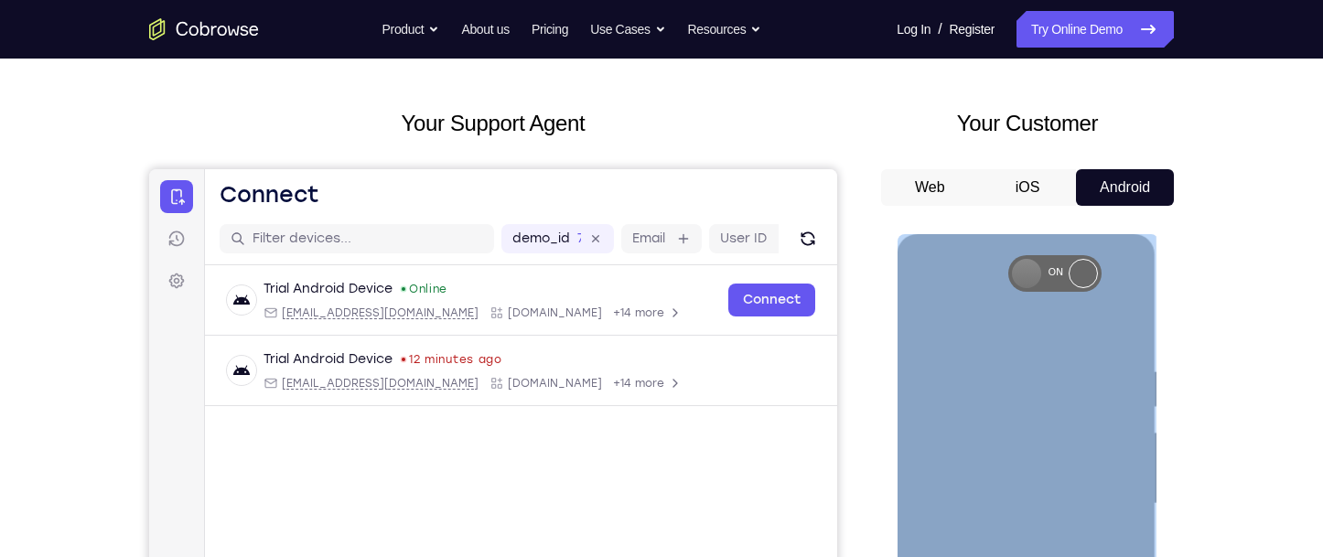
click at [1032, 270] on div "RGX Mode Button" at bounding box center [1025, 273] width 29 height 29
click at [1030, 270] on div "RGX Mode Button" at bounding box center [1025, 273] width 29 height 29
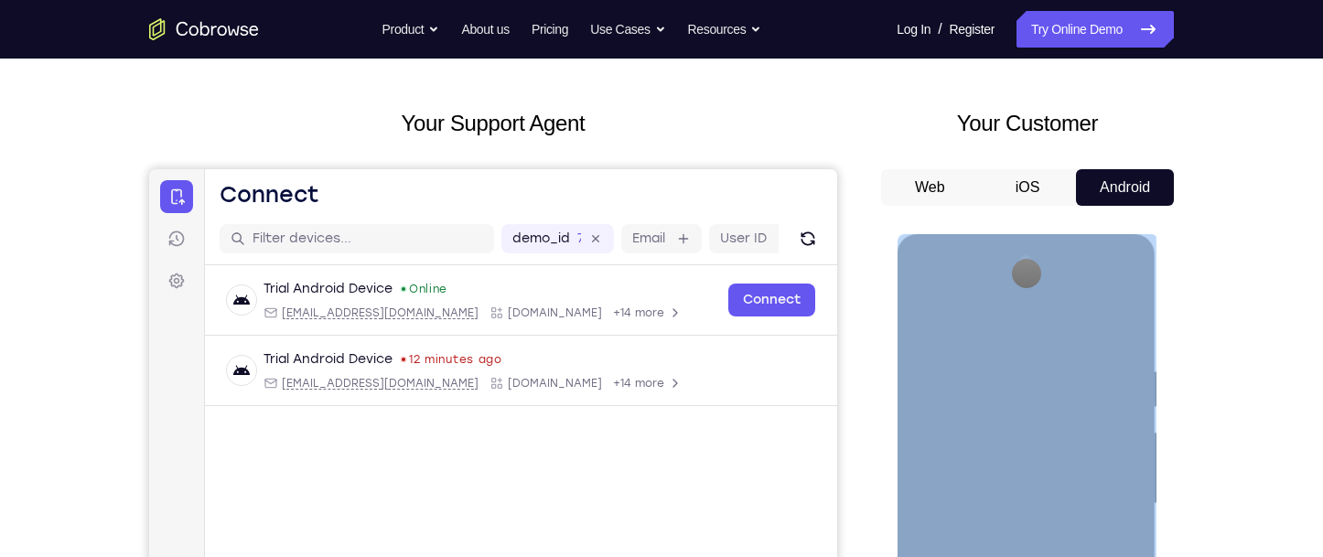
click at [1022, 274] on div "RGX Mode Button" at bounding box center [1025, 273] width 29 height 29
click at [1049, 274] on div "ON" at bounding box center [1056, 273] width 24 height 16
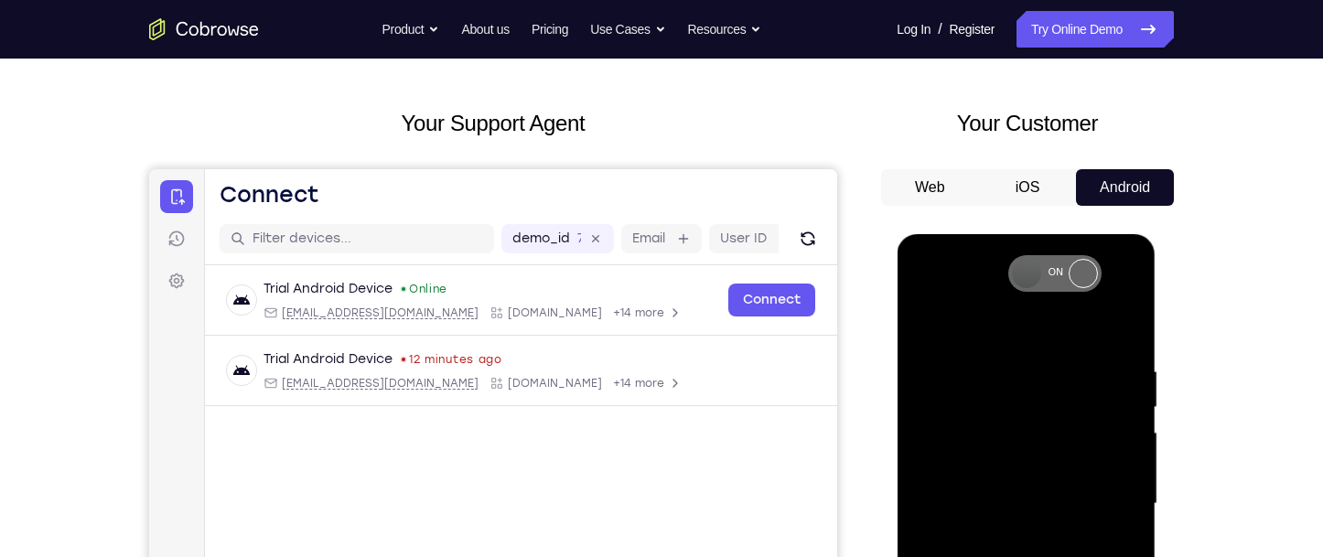
click at [1041, 277] on div "ON" at bounding box center [1053, 273] width 93 height 37
click at [1011, 277] on div "ON" at bounding box center [1053, 273] width 93 height 37
click at [1016, 275] on div "RGX Mode Button" at bounding box center [1025, 273] width 29 height 29
click at [1021, 274] on div "RGX Mode Button" at bounding box center [1025, 273] width 29 height 29
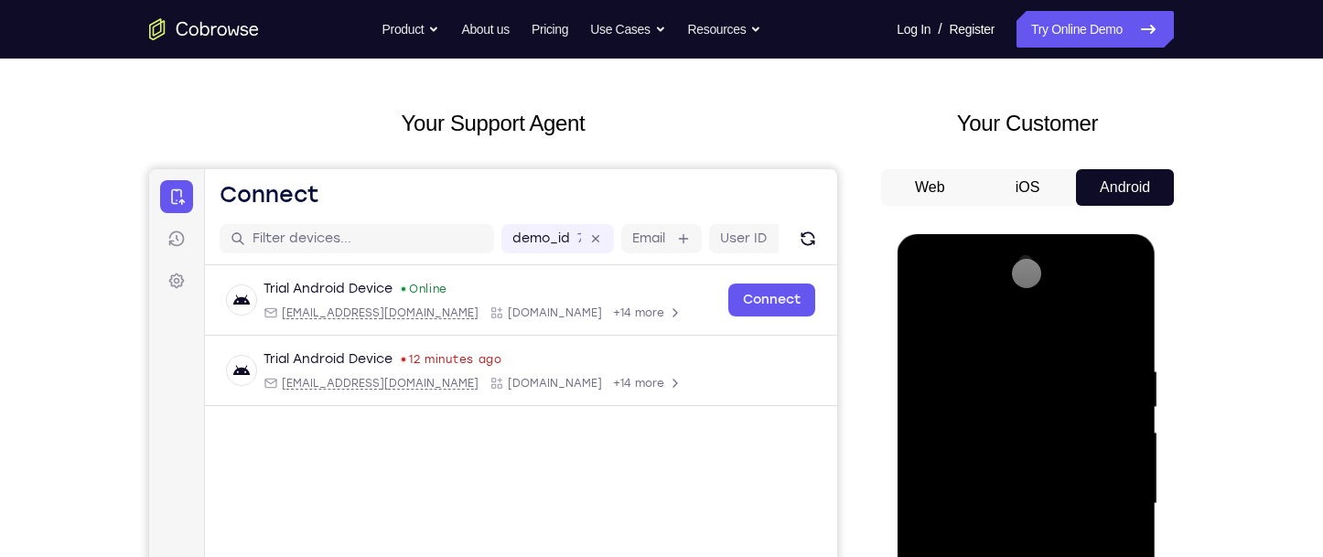
click at [1021, 274] on div "RGX Mode Button" at bounding box center [1025, 273] width 29 height 29
click at [1052, 272] on div "ON" at bounding box center [1056, 273] width 24 height 16
click at [1080, 268] on div "RGX Mode Button" at bounding box center [1082, 273] width 29 height 29
click at [1080, 278] on div "RGX Mode Button" at bounding box center [1082, 273] width 29 height 29
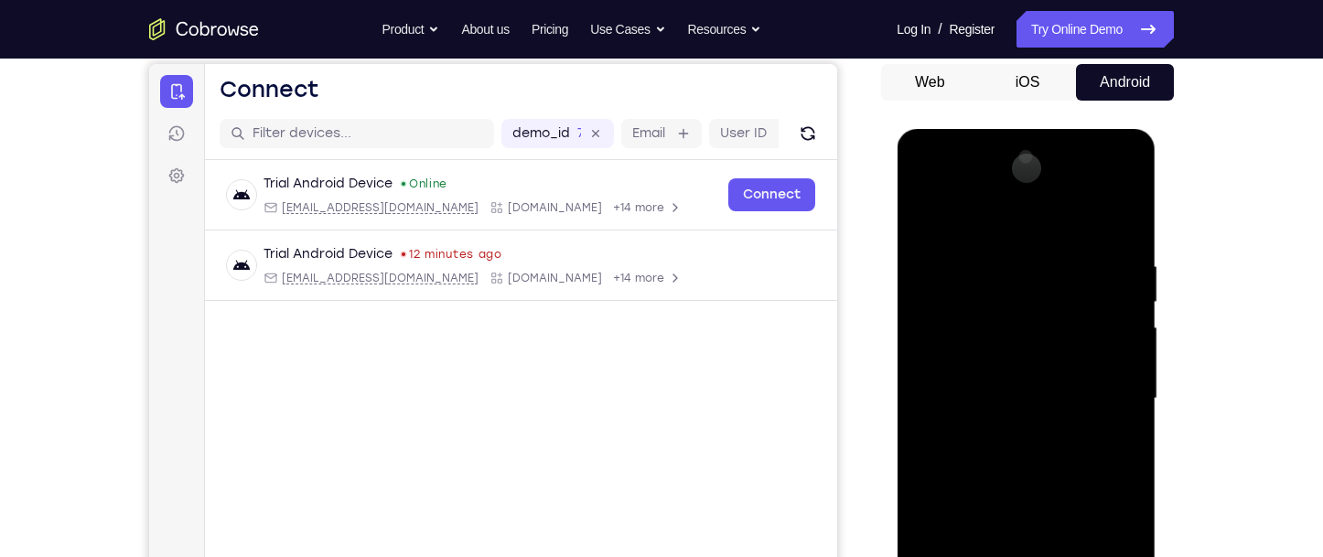
scroll to position [160, 0]
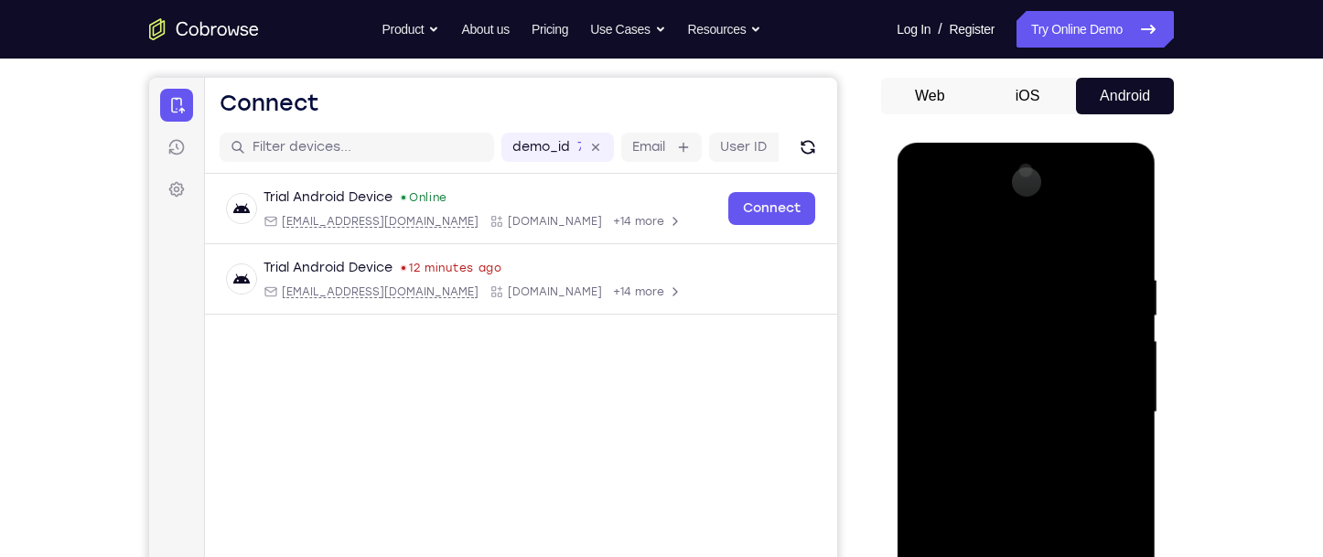
click at [1150, 308] on div at bounding box center [1026, 415] width 259 height 545
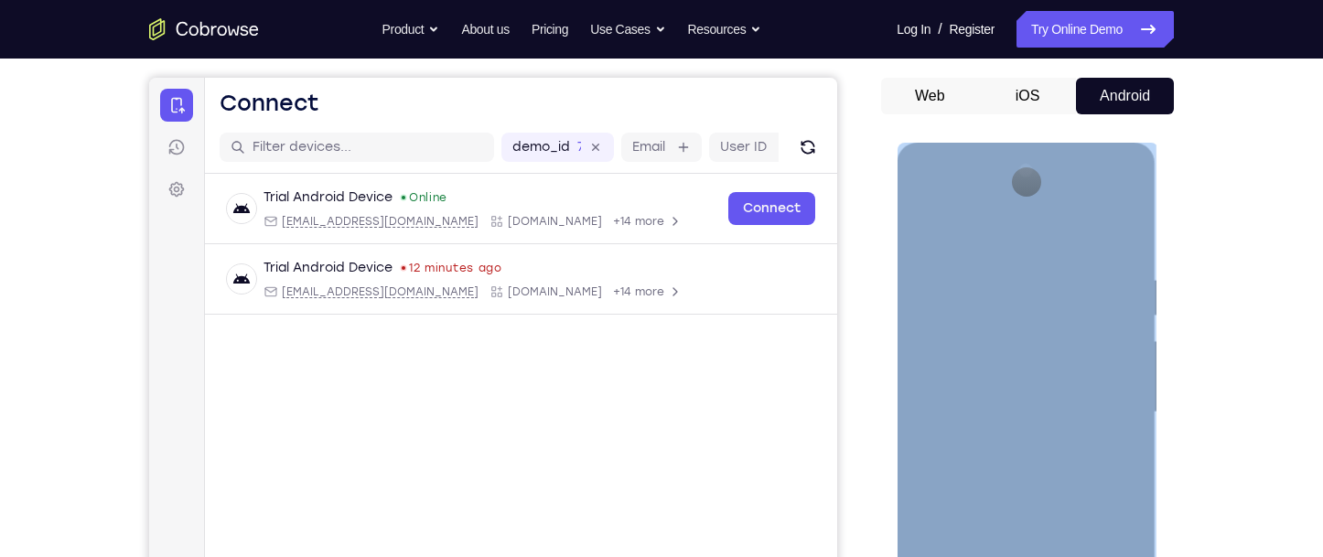
click at [1150, 307] on div at bounding box center [1026, 415] width 259 height 545
drag, startPoint x: 1150, startPoint y: 307, endPoint x: 847, endPoint y: 333, distance: 303.9
click at [897, 333] on html "Online web based iOS Simulators and Android Emulators. Run iPhone, iPad, Mobile…" at bounding box center [1027, 417] width 261 height 549
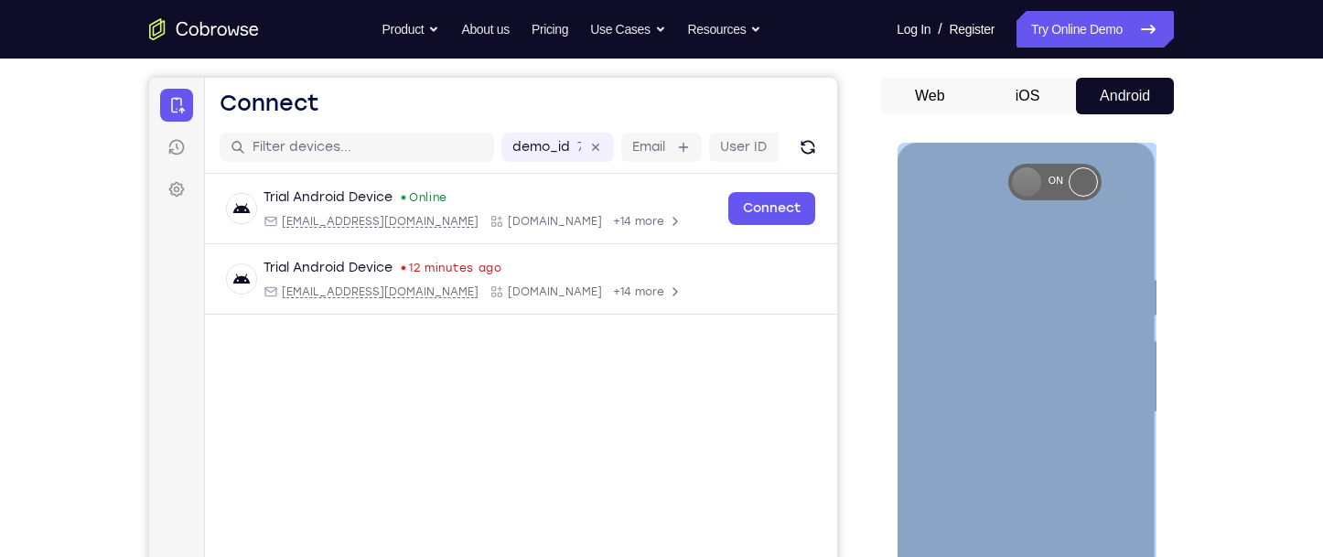
drag, startPoint x: 1002, startPoint y: 173, endPoint x: 1017, endPoint y: 173, distance: 14.6
click at [1004, 173] on div at bounding box center [1025, 412] width 231 height 512
click at [1017, 173] on div "RGX Mode Button" at bounding box center [1025, 181] width 29 height 29
click at [1019, 179] on div "RGX Mode Button" at bounding box center [1025, 181] width 29 height 29
click at [1025, 188] on div "RGX Mode Button" at bounding box center [1025, 181] width 29 height 29
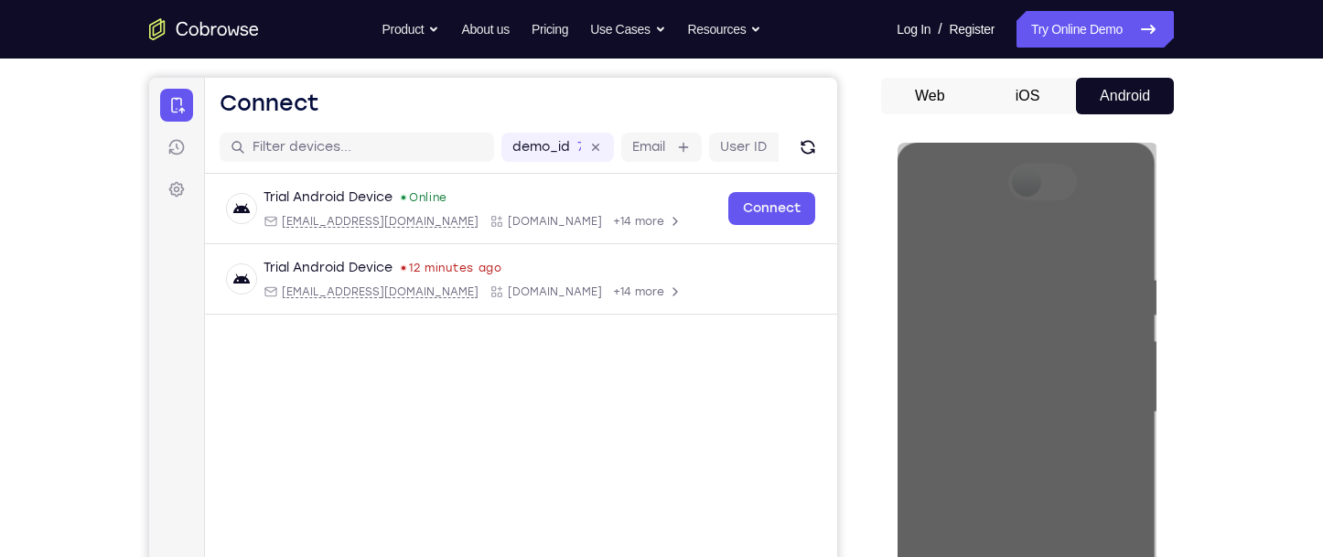
click at [1270, 217] on div "Your Support Agent Your Customer Web iOS Android Next Steps We’d be happy to gi…" at bounding box center [661, 501] width 1323 height 1207
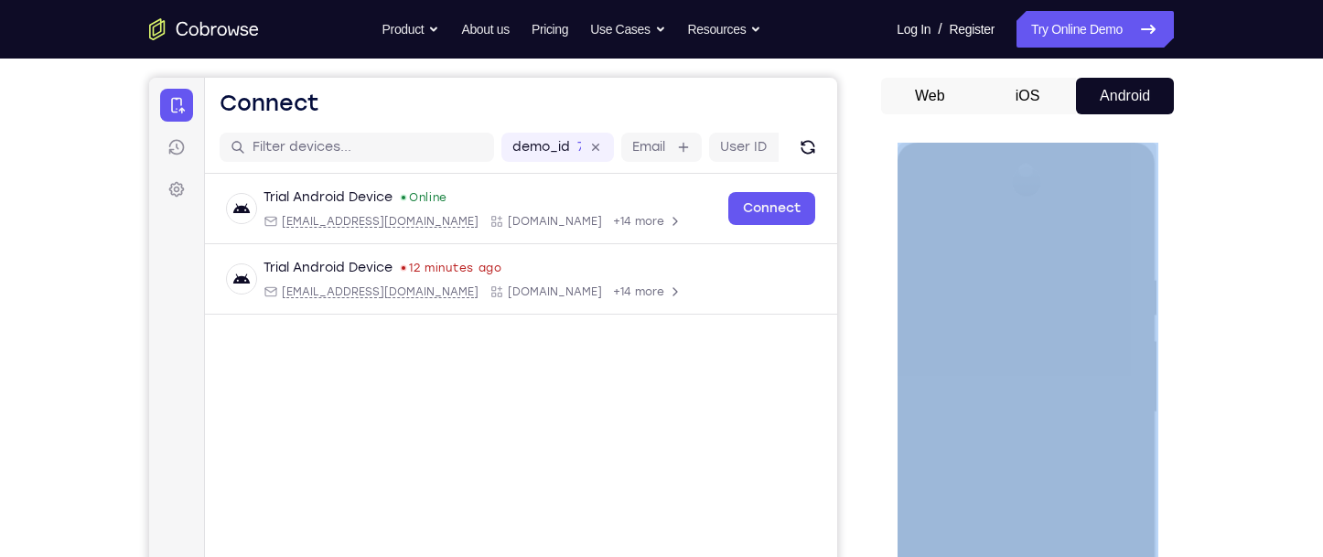
click at [1270, 217] on div "Your Support Agent Your Customer Web iOS Android Next Steps We’d be happy to gi…" at bounding box center [661, 501] width 1323 height 1207
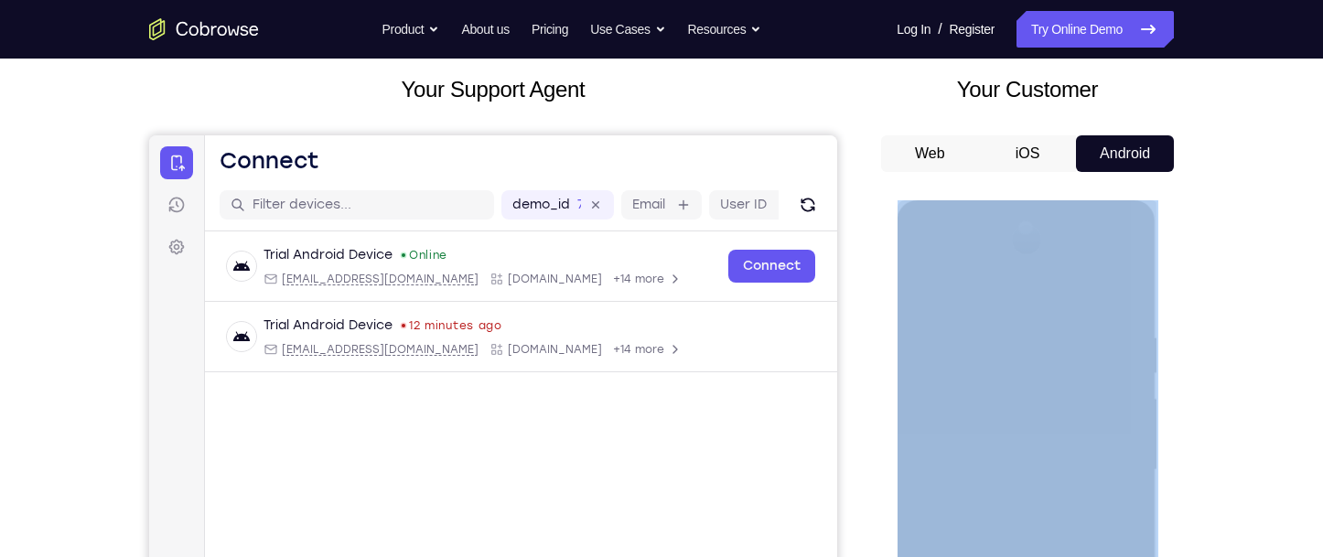
scroll to position [0, 0]
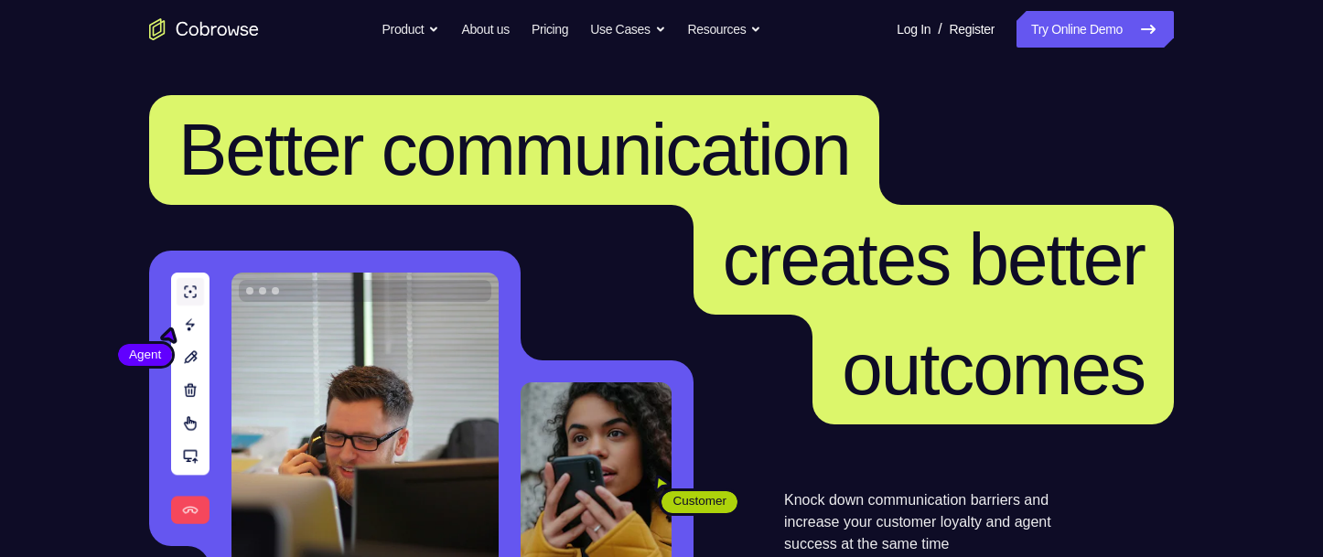
scroll to position [366, 0]
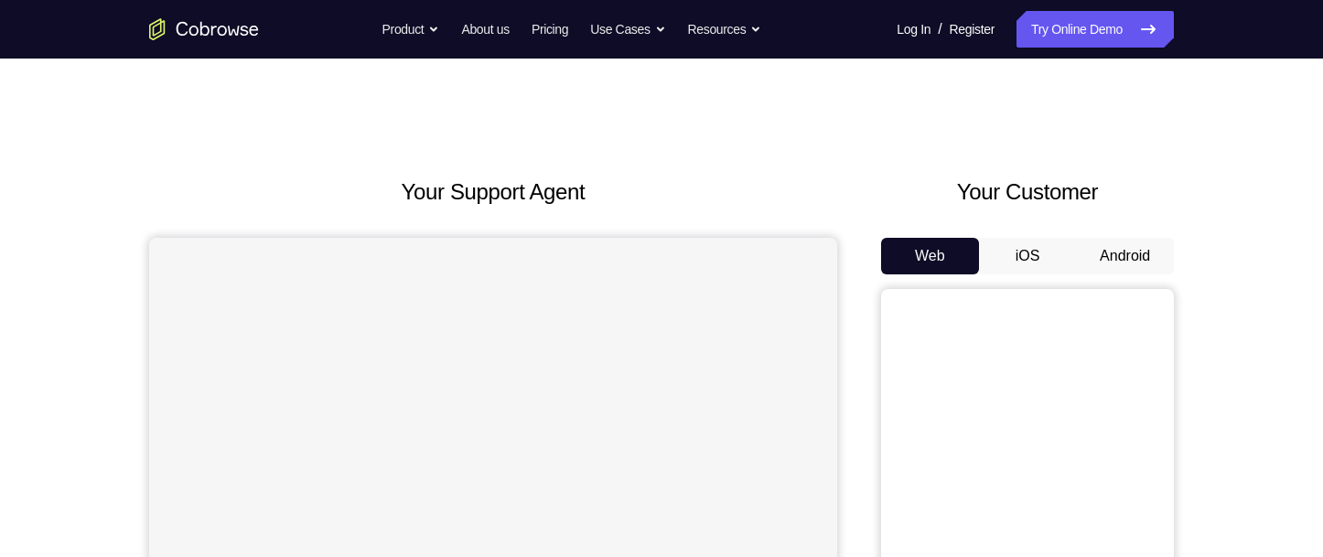
scroll to position [183, 0]
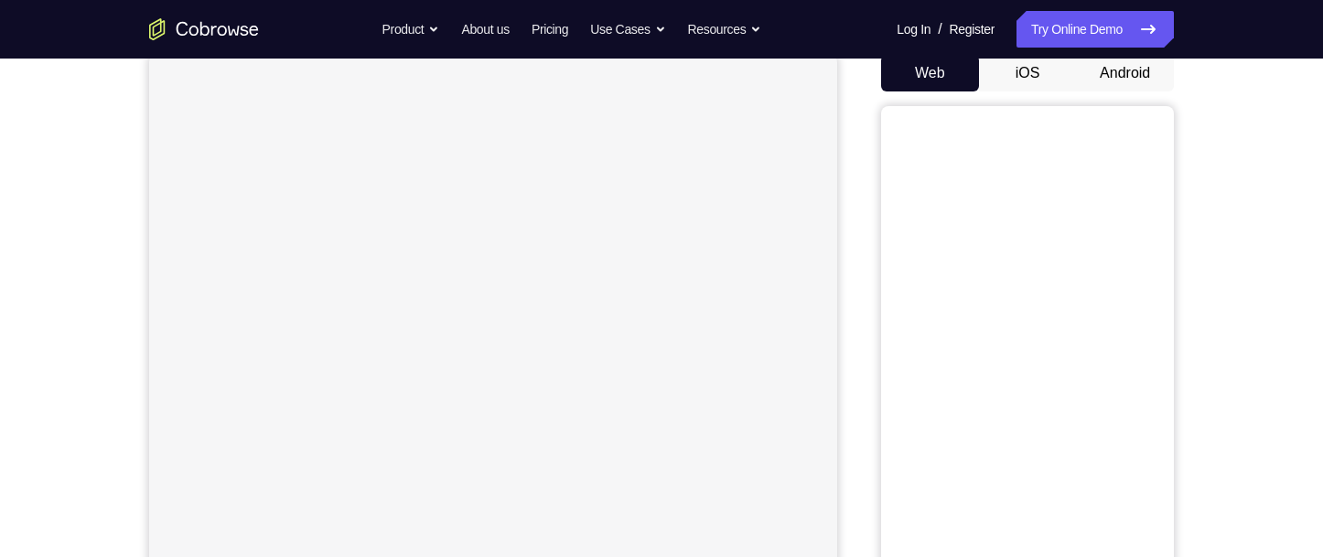
click at [1120, 75] on button "Android" at bounding box center [1125, 73] width 98 height 37
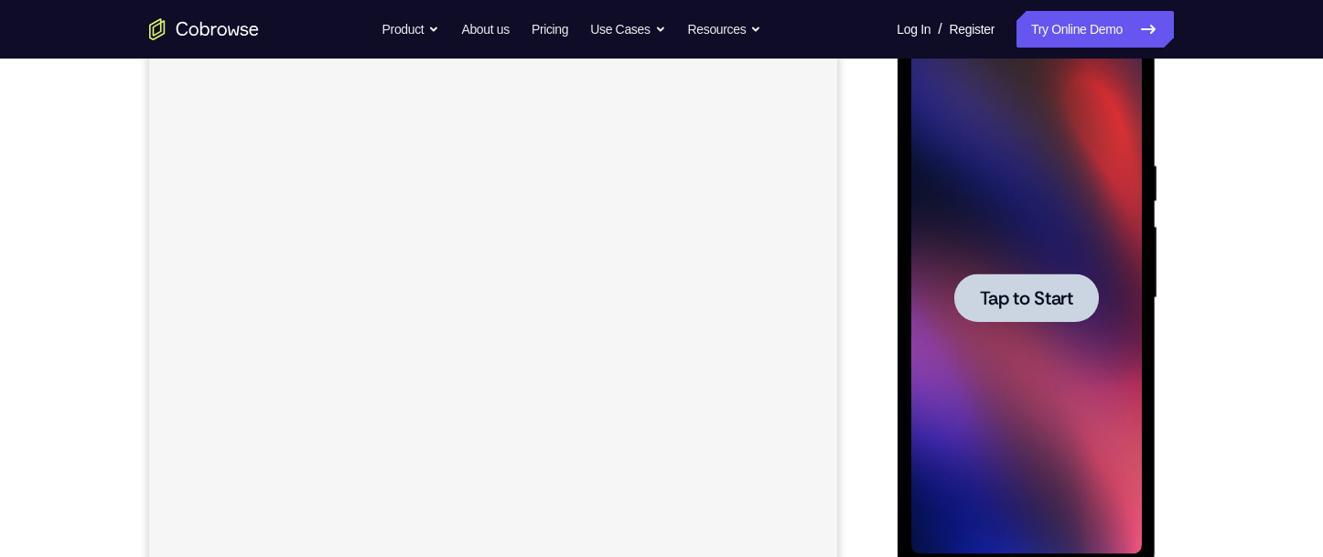
scroll to position [0, 0]
click at [1025, 299] on span "Tap to Start" at bounding box center [1025, 298] width 93 height 18
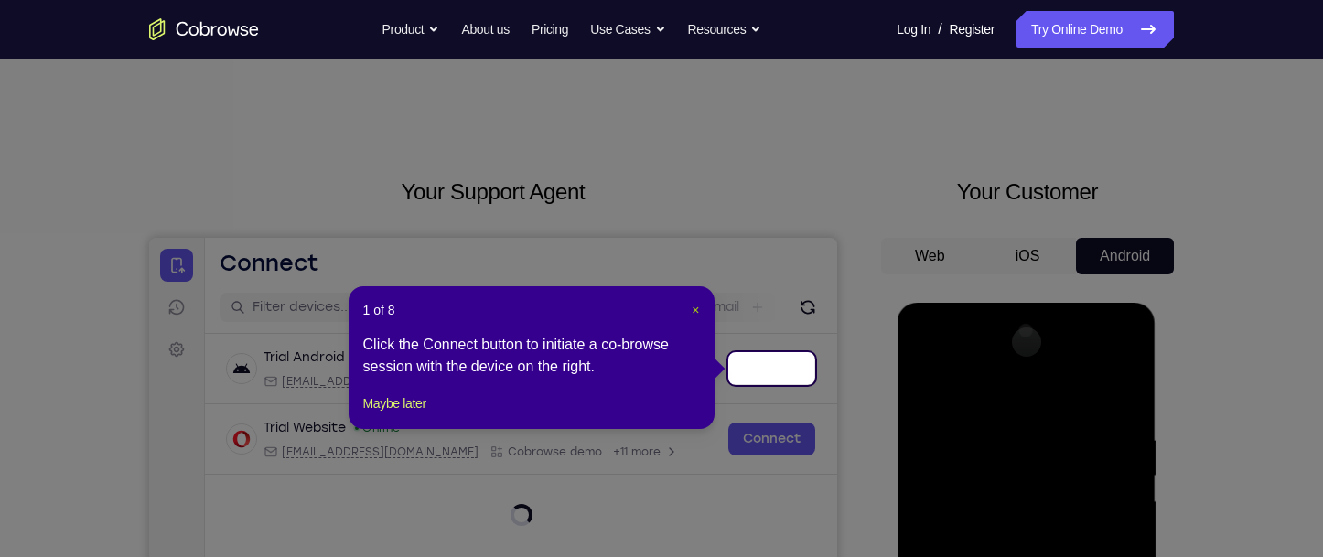
click at [697, 310] on span "×" at bounding box center [695, 310] width 7 height 15
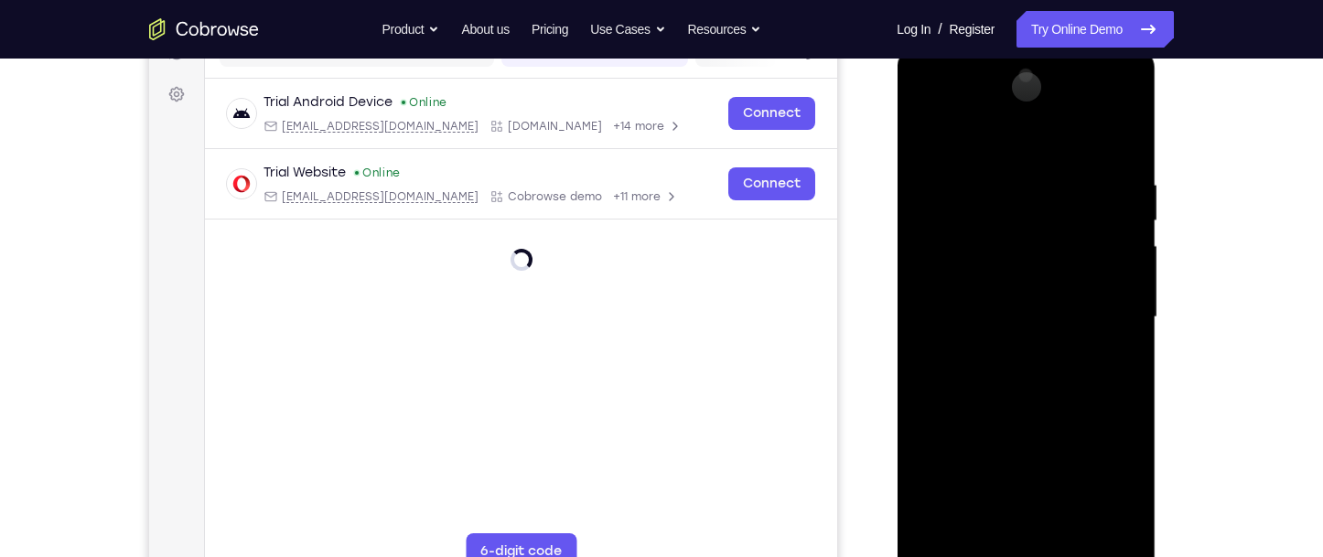
scroll to position [457, 0]
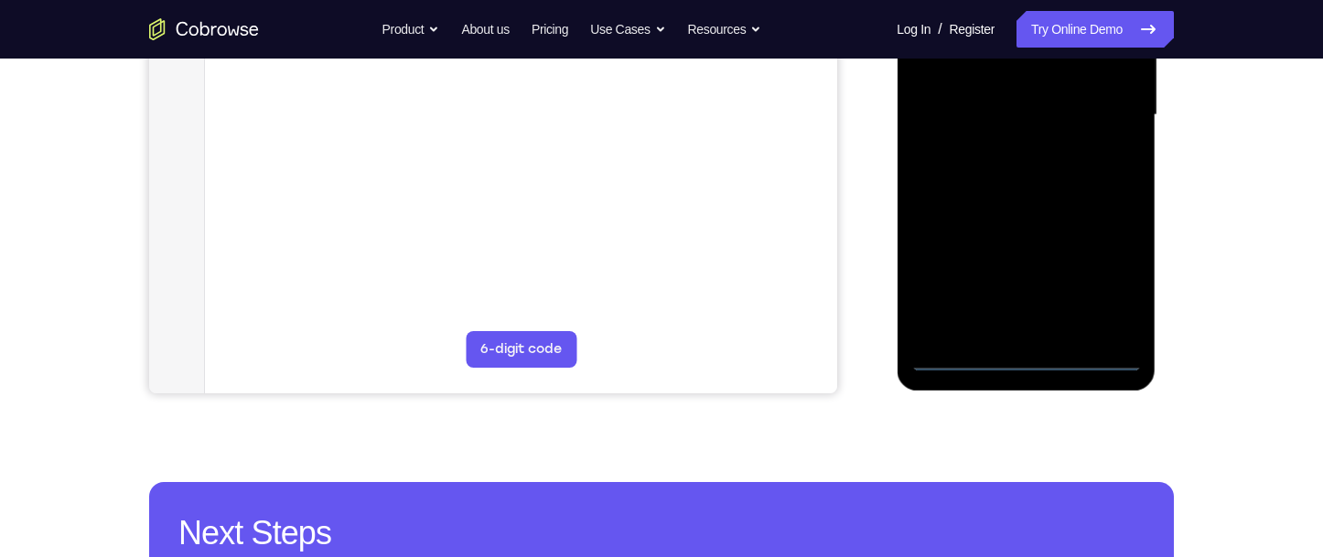
click at [1026, 356] on div at bounding box center [1025, 115] width 231 height 512
click at [1103, 293] on div at bounding box center [1025, 115] width 231 height 512
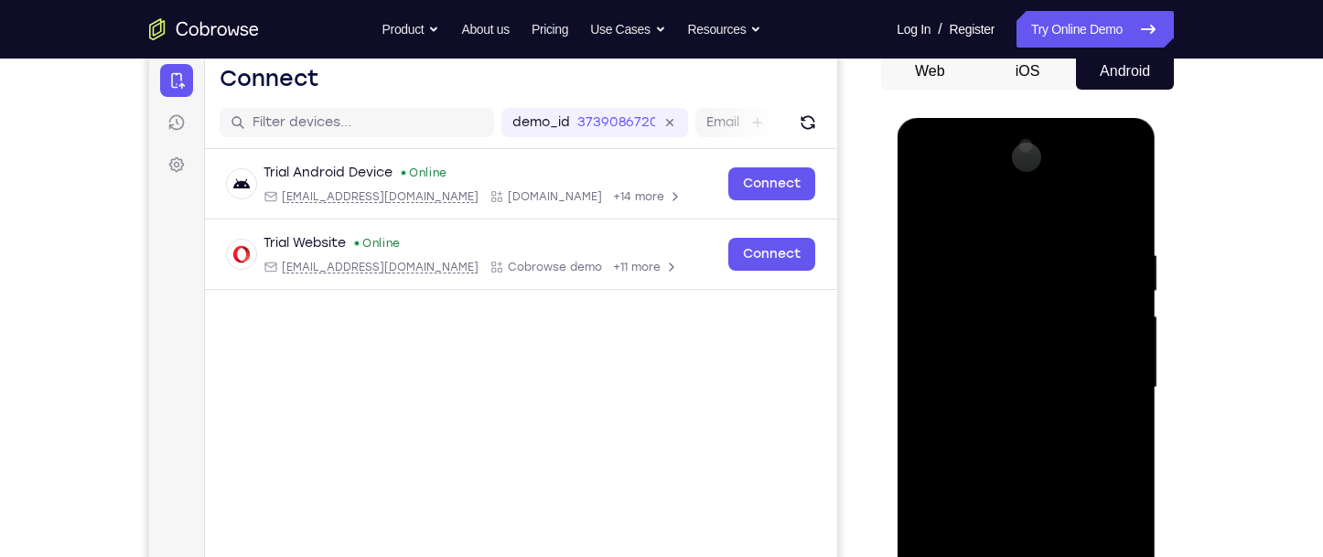
scroll to position [183, 0]
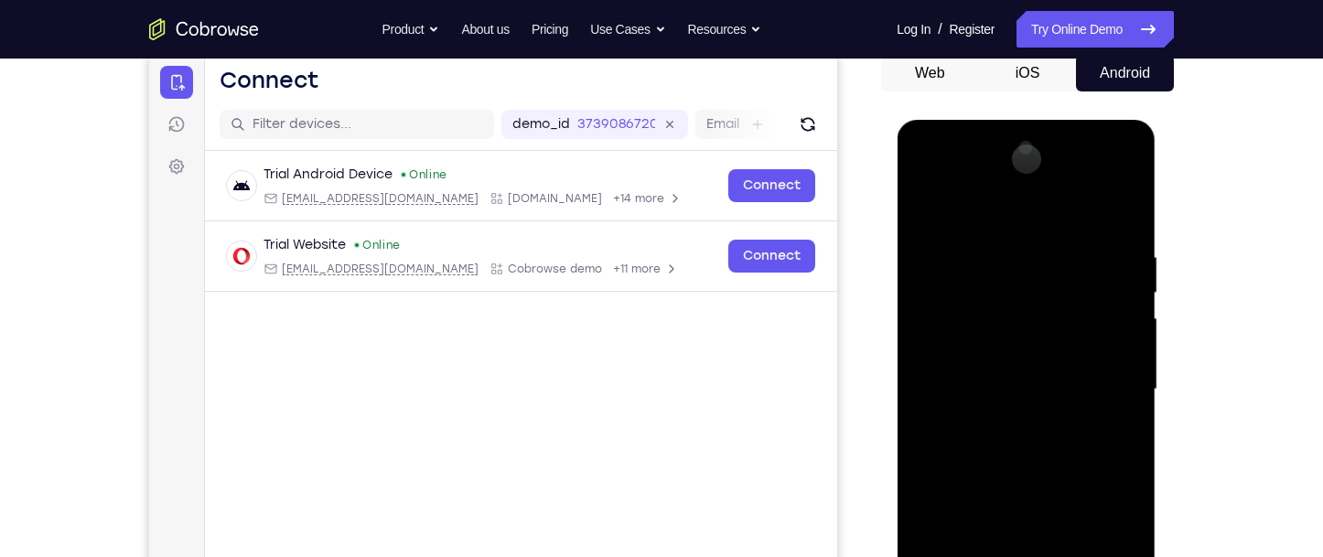
click at [988, 217] on div at bounding box center [1025, 390] width 231 height 512
click at [1103, 376] on div at bounding box center [1025, 390] width 231 height 512
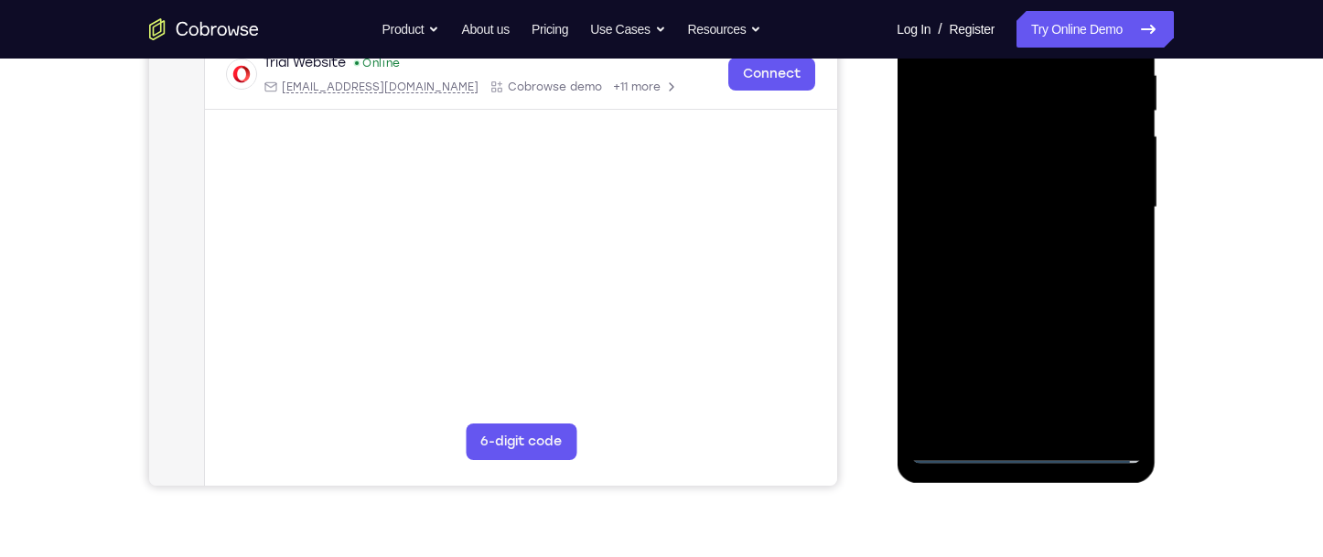
scroll to position [366, 0]
click at [1003, 420] on div at bounding box center [1025, 207] width 231 height 512
click at [1017, 195] on div at bounding box center [1025, 207] width 231 height 512
click at [1011, 168] on div at bounding box center [1025, 207] width 231 height 512
click at [1114, 168] on div at bounding box center [1025, 207] width 231 height 512
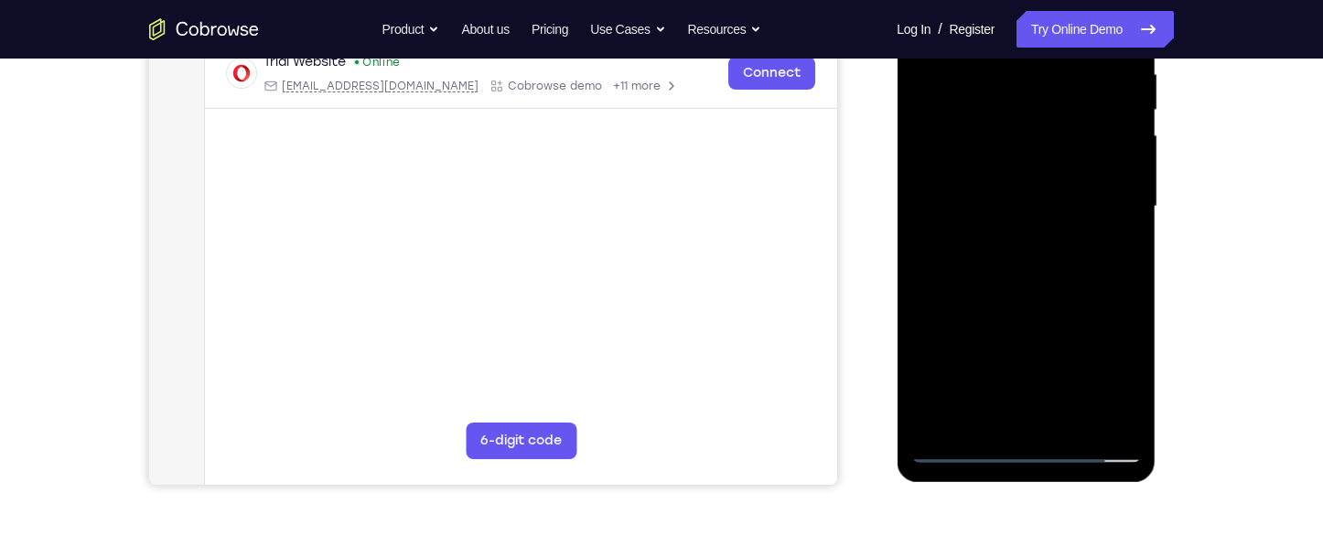
click at [1114, 168] on div at bounding box center [1025, 207] width 231 height 512
click at [1085, 204] on div at bounding box center [1025, 207] width 231 height 512
click at [1060, 276] on div at bounding box center [1025, 207] width 231 height 512
click at [1039, 269] on div at bounding box center [1025, 207] width 231 height 512
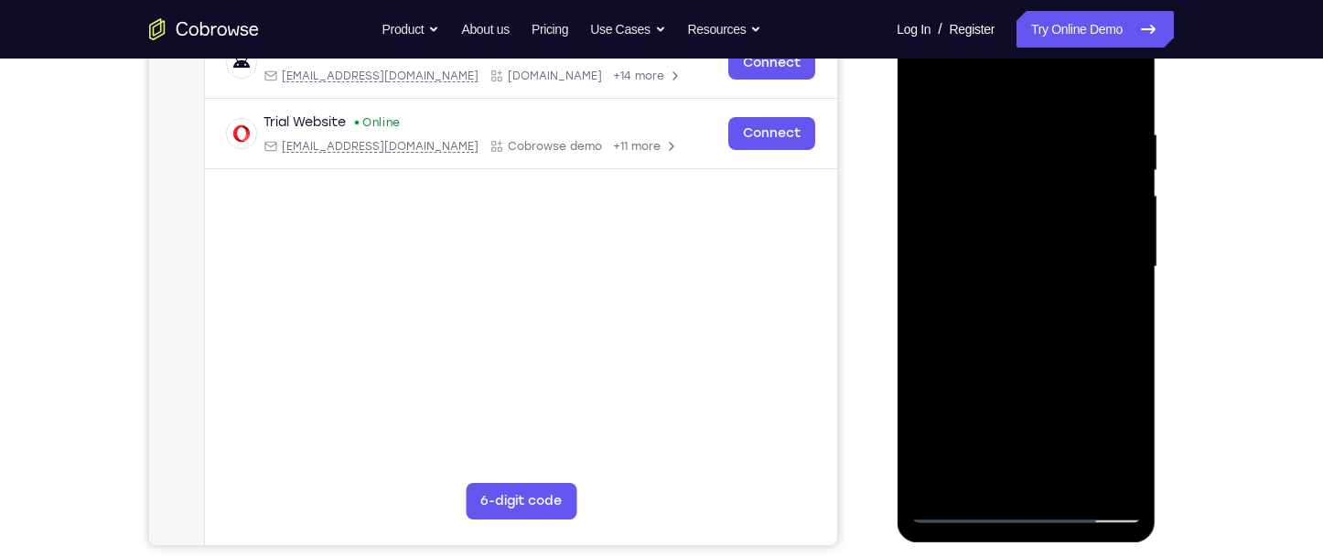
scroll to position [274, 0]
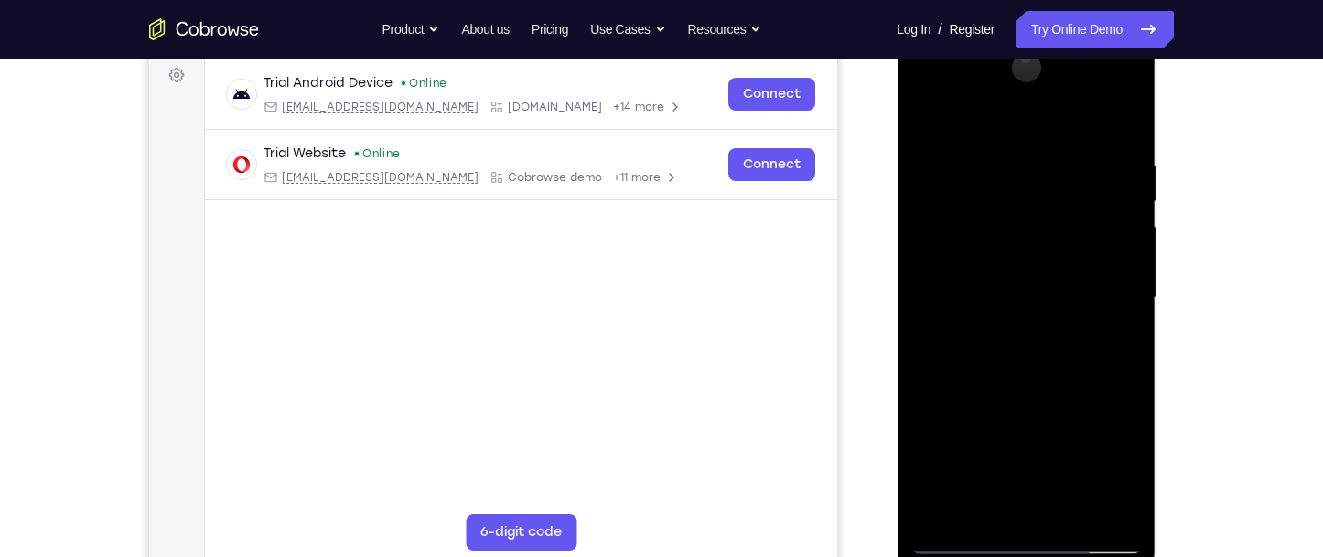
click at [1035, 371] on div at bounding box center [1025, 298] width 231 height 512
click at [1067, 515] on div at bounding box center [1025, 298] width 231 height 512
click at [1028, 397] on div at bounding box center [1025, 298] width 231 height 512
click at [979, 273] on div at bounding box center [1025, 298] width 231 height 512
click at [1121, 341] on div at bounding box center [1025, 298] width 231 height 512
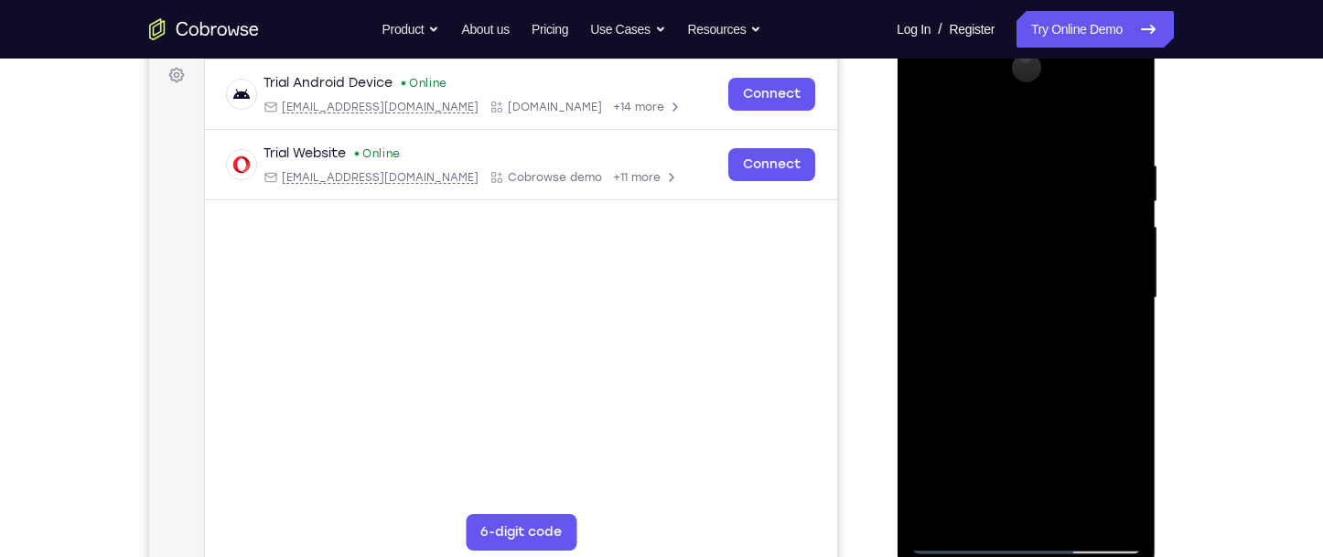
click at [930, 123] on div at bounding box center [1025, 298] width 231 height 512
click at [1011, 345] on div at bounding box center [1025, 298] width 231 height 512
click at [1108, 344] on div at bounding box center [1025, 298] width 231 height 512
click at [1114, 341] on div at bounding box center [1025, 298] width 231 height 512
click at [926, 119] on div at bounding box center [1025, 298] width 231 height 512
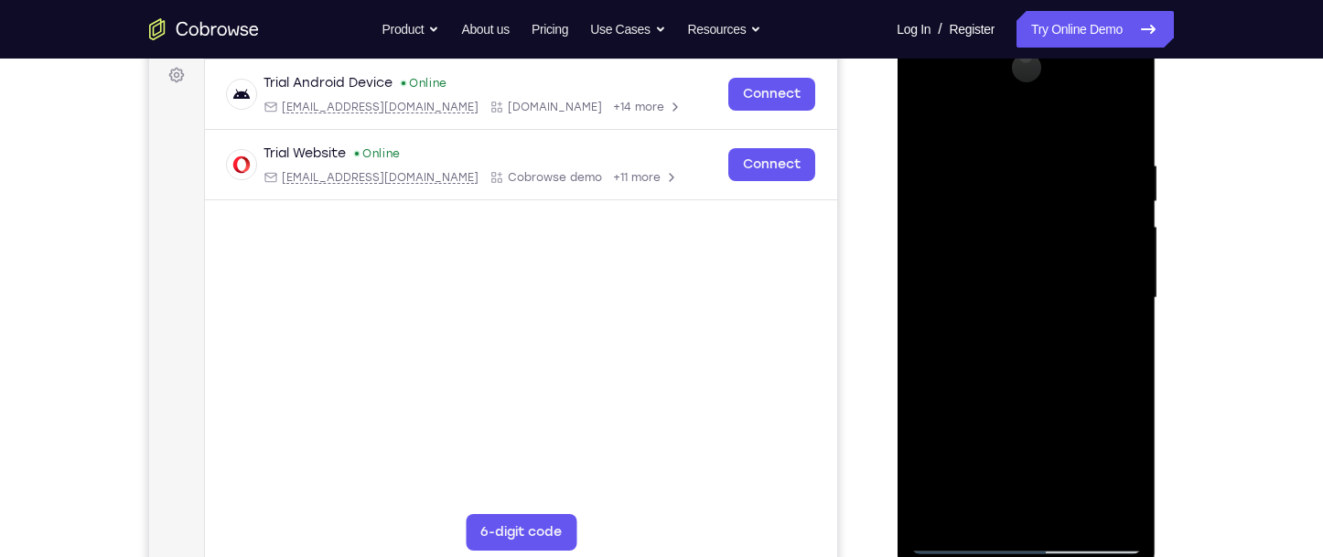
click at [1009, 351] on div at bounding box center [1025, 298] width 231 height 512
click at [925, 119] on div at bounding box center [1025, 298] width 231 height 512
click at [1013, 385] on div at bounding box center [1025, 298] width 231 height 512
click at [928, 117] on div at bounding box center [1025, 298] width 231 height 512
click at [1030, 471] on div at bounding box center [1025, 298] width 231 height 512
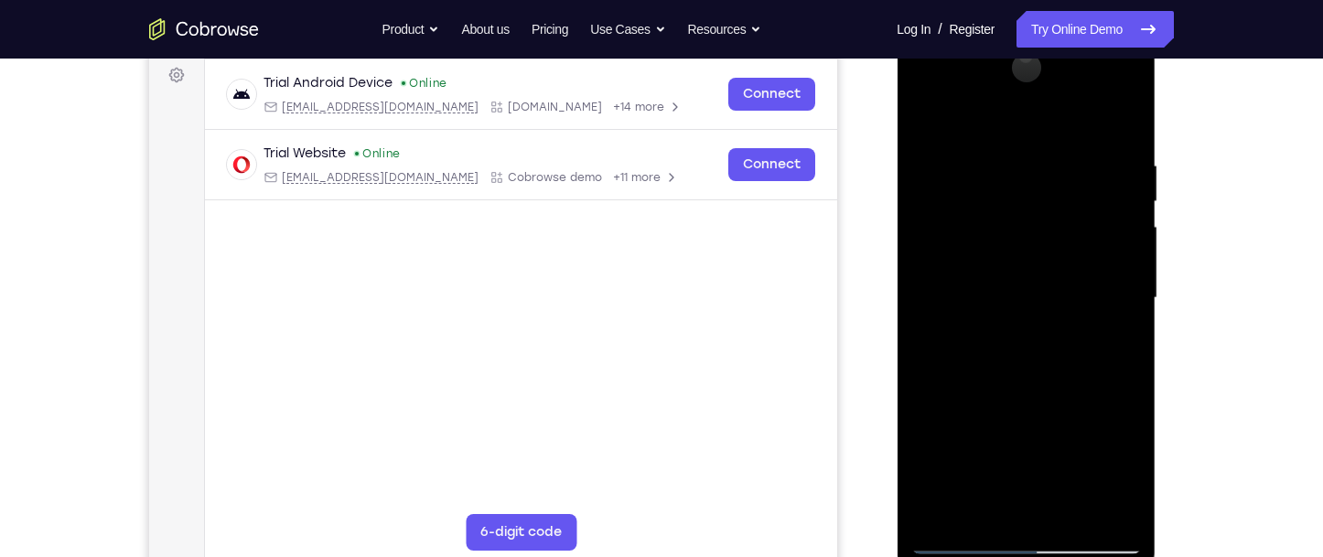
click at [930, 119] on div at bounding box center [1025, 298] width 231 height 512
drag, startPoint x: 989, startPoint y: 386, endPoint x: 1008, endPoint y: 251, distance: 136.8
click at [1008, 251] on div at bounding box center [1025, 298] width 231 height 512
click at [935, 113] on div at bounding box center [1025, 298] width 231 height 512
drag, startPoint x: 1069, startPoint y: 376, endPoint x: 1078, endPoint y: 278, distance: 98.3
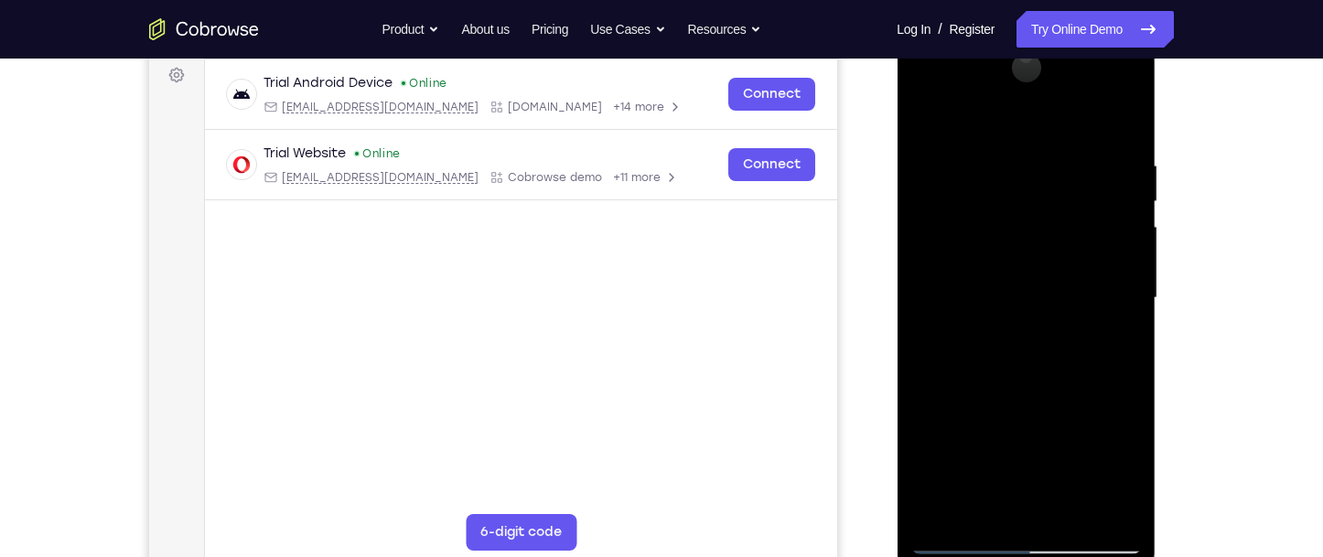
click at [1078, 278] on div at bounding box center [1025, 298] width 231 height 512
click at [1121, 516] on div at bounding box center [1025, 298] width 231 height 512
drag, startPoint x: 1046, startPoint y: 192, endPoint x: 1069, endPoint y: 444, distance: 252.7
click at [1069, 442] on div at bounding box center [1025, 298] width 231 height 512
drag, startPoint x: 1056, startPoint y: 236, endPoint x: 1071, endPoint y: 526, distance: 290.4
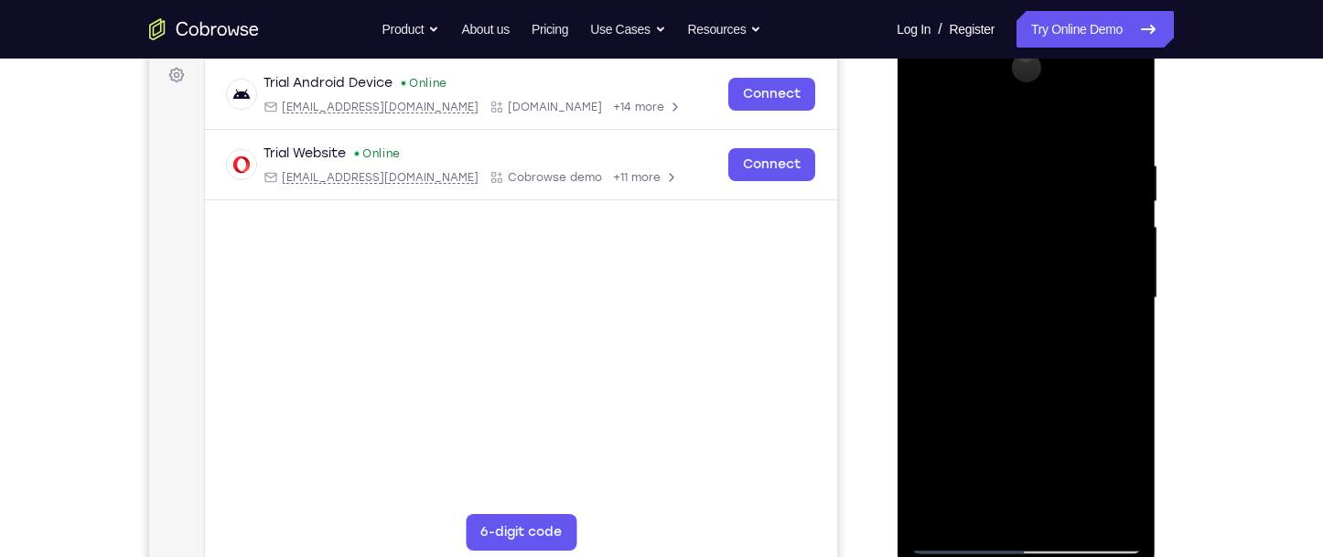
click at [1071, 526] on div at bounding box center [1025, 298] width 231 height 512
click at [939, 517] on div at bounding box center [1025, 298] width 231 height 512
click at [1055, 505] on div at bounding box center [1025, 298] width 231 height 512
click at [1124, 117] on div at bounding box center [1025, 298] width 231 height 512
drag, startPoint x: 998, startPoint y: 350, endPoint x: 1029, endPoint y: 199, distance: 154.1
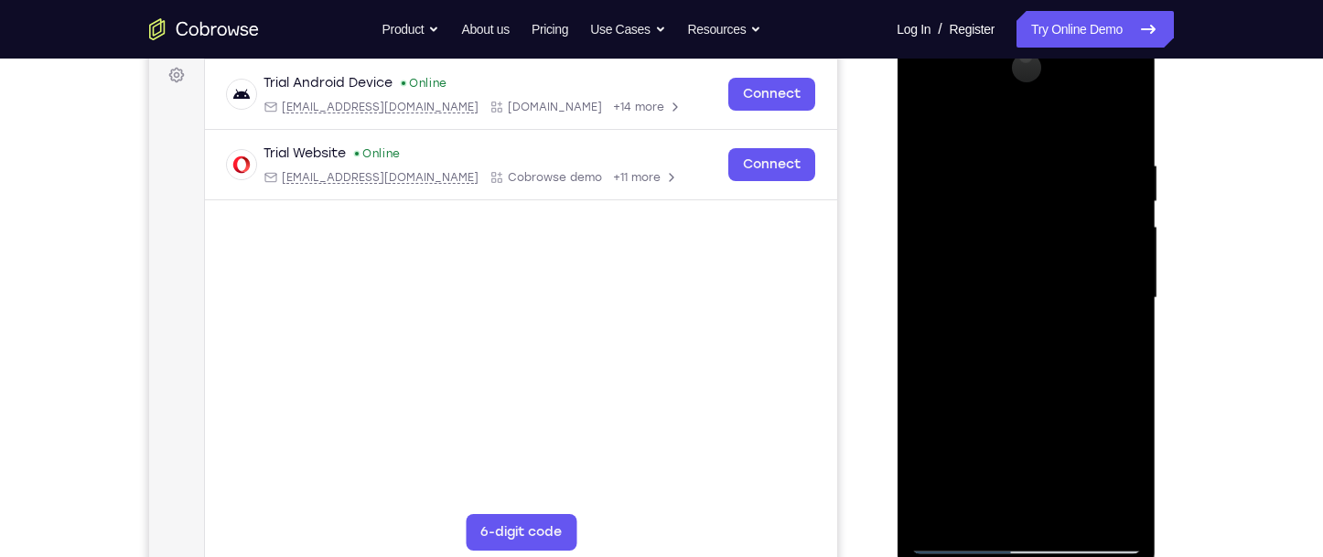
click at [1029, 199] on div at bounding box center [1025, 298] width 231 height 512
drag, startPoint x: 1044, startPoint y: 386, endPoint x: 1061, endPoint y: 203, distance: 183.8
click at [1061, 203] on div at bounding box center [1025, 298] width 231 height 512
click at [1040, 253] on div at bounding box center [1025, 298] width 231 height 512
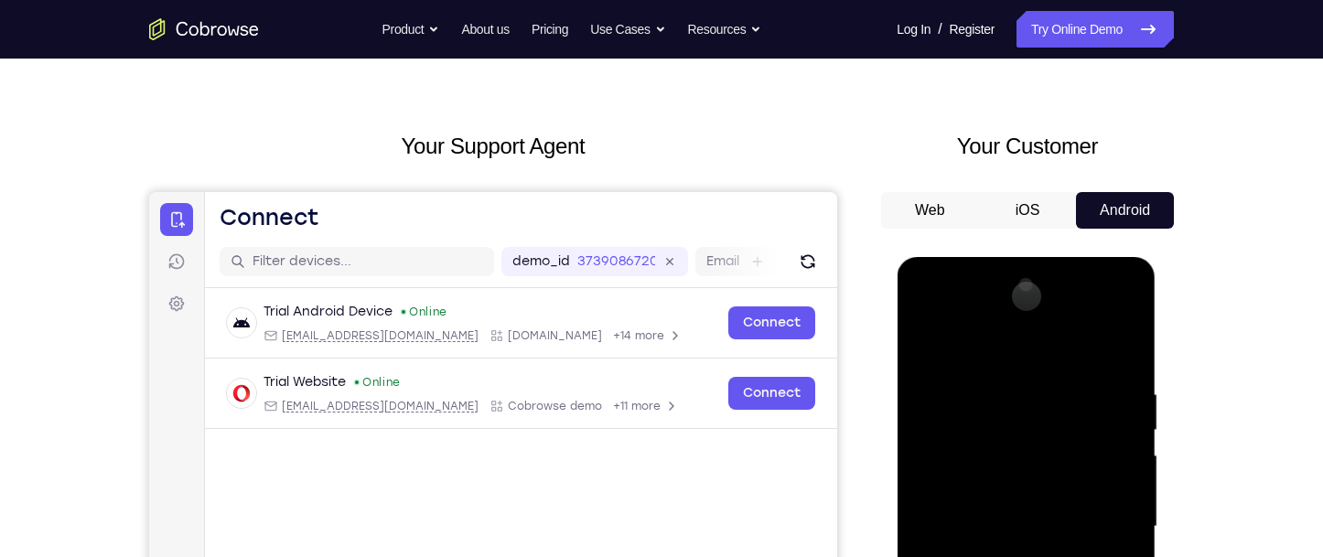
scroll to position [0, 0]
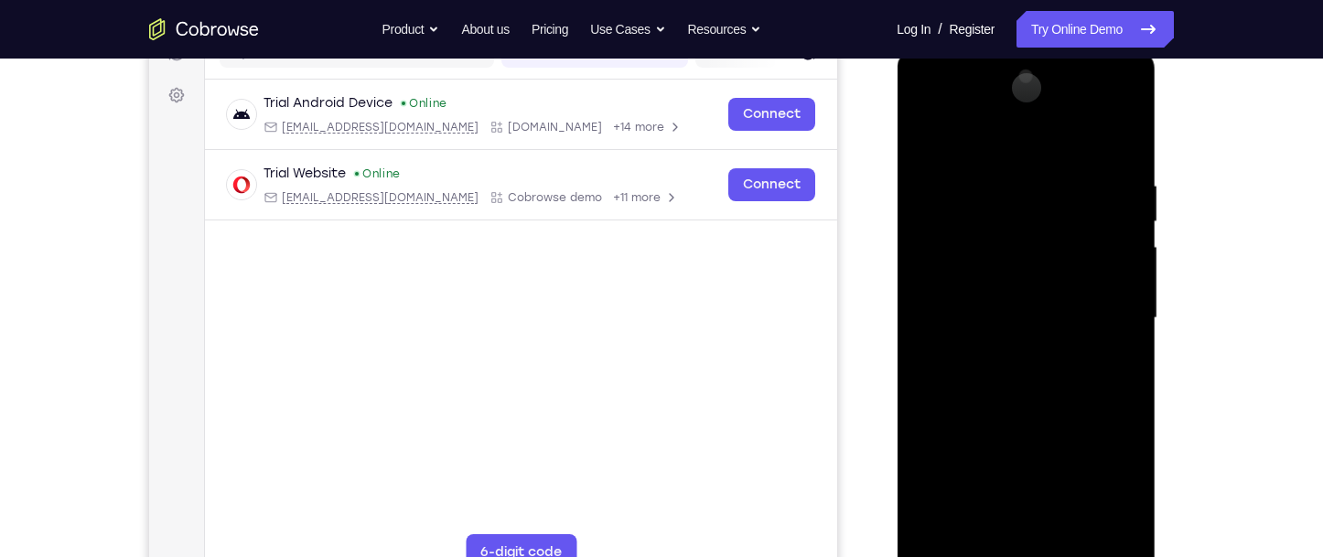
scroll to position [274, 0]
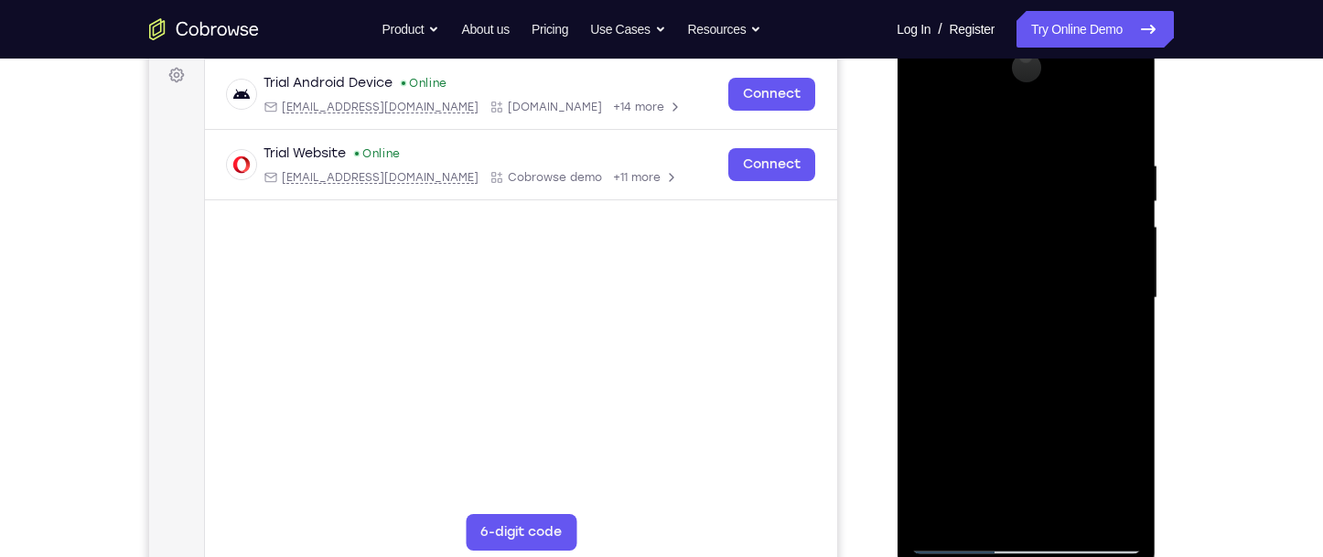
click at [944, 514] on div at bounding box center [1025, 298] width 231 height 512
click at [1060, 513] on div at bounding box center [1025, 298] width 231 height 512
drag, startPoint x: 996, startPoint y: 401, endPoint x: 1028, endPoint y: 273, distance: 132.0
click at [1028, 273] on div at bounding box center [1025, 298] width 231 height 512
drag, startPoint x: 1028, startPoint y: 439, endPoint x: 1039, endPoint y: 339, distance: 101.2
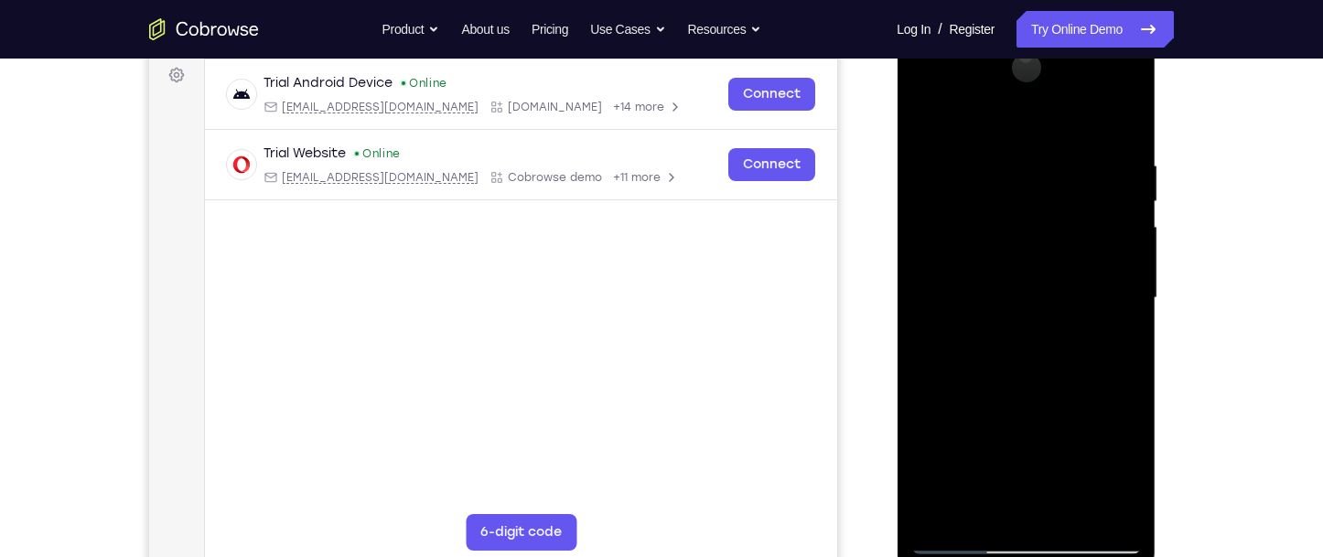
click at [1039, 339] on div at bounding box center [1025, 298] width 231 height 512
drag, startPoint x: 1041, startPoint y: 440, endPoint x: 1048, endPoint y: 345, distance: 95.4
click at [1048, 345] on div at bounding box center [1025, 298] width 231 height 512
click at [1017, 452] on div at bounding box center [1025, 298] width 231 height 512
drag, startPoint x: 1038, startPoint y: 302, endPoint x: 1047, endPoint y: 504, distance: 202.4
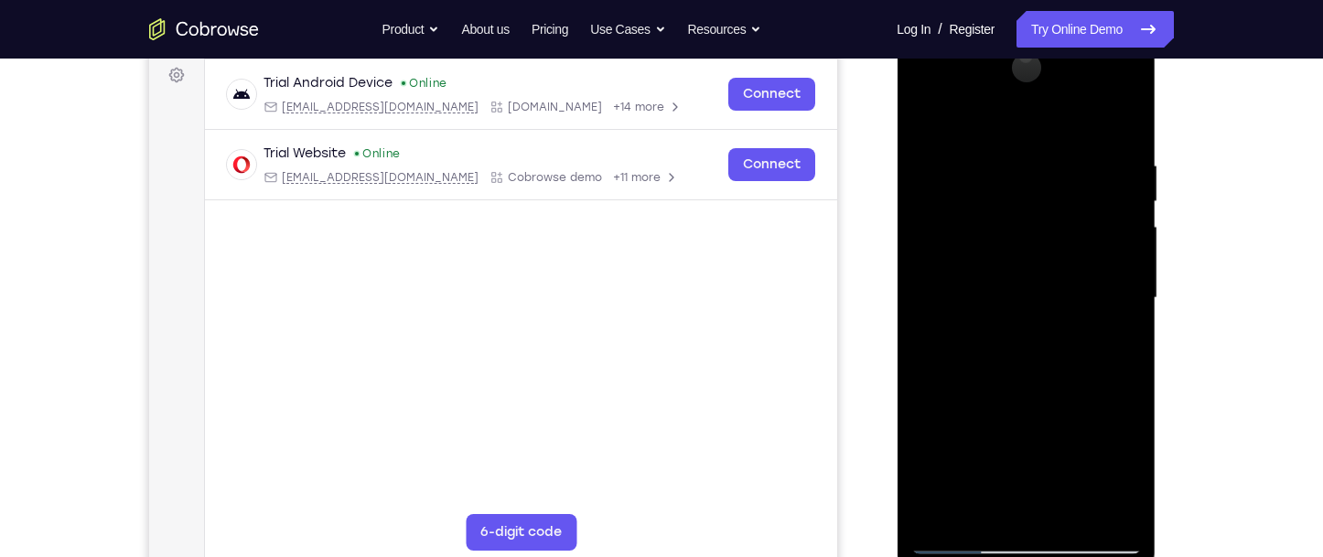
click at [1048, 504] on div at bounding box center [1025, 298] width 231 height 512
drag, startPoint x: 1027, startPoint y: 322, endPoint x: 1060, endPoint y: 527, distance: 207.6
click at [1060, 527] on div at bounding box center [1025, 298] width 231 height 512
drag, startPoint x: 1058, startPoint y: 300, endPoint x: 1076, endPoint y: 471, distance: 172.1
click at [1076, 471] on div at bounding box center [1025, 298] width 231 height 512
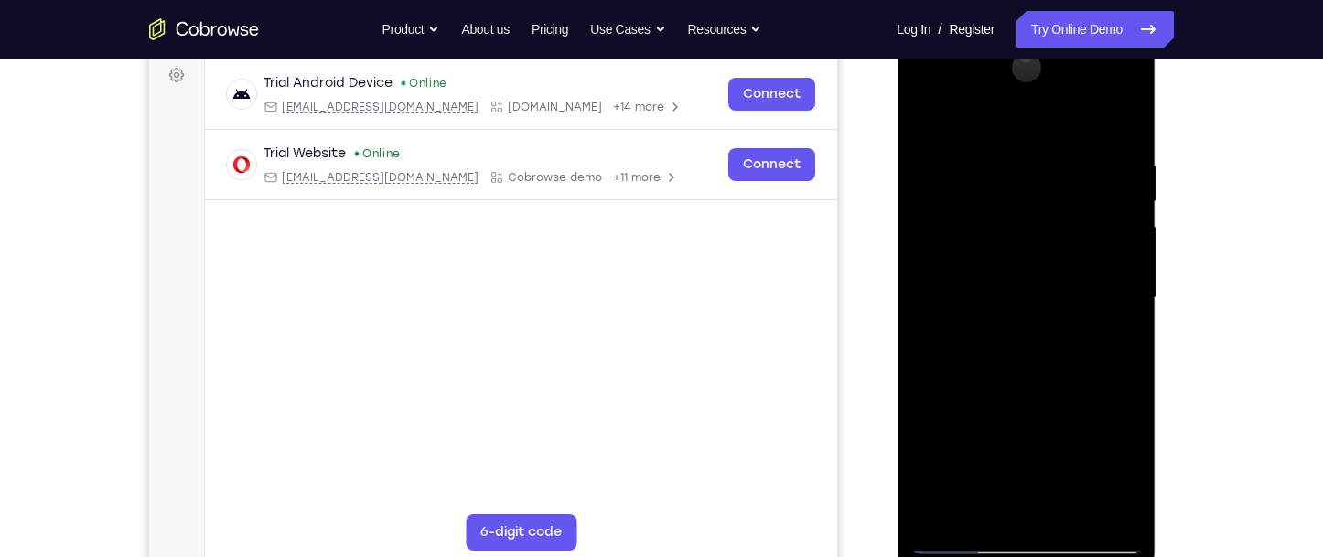
drag, startPoint x: 1049, startPoint y: 263, endPoint x: 1069, endPoint y: 491, distance: 229.6
click at [1069, 491] on div at bounding box center [1025, 298] width 231 height 512
drag, startPoint x: 1062, startPoint y: 223, endPoint x: 1064, endPoint y: 427, distance: 204.0
click at [1064, 427] on div at bounding box center [1025, 298] width 231 height 512
drag, startPoint x: 1064, startPoint y: 278, endPoint x: 1079, endPoint y: 485, distance: 207.3
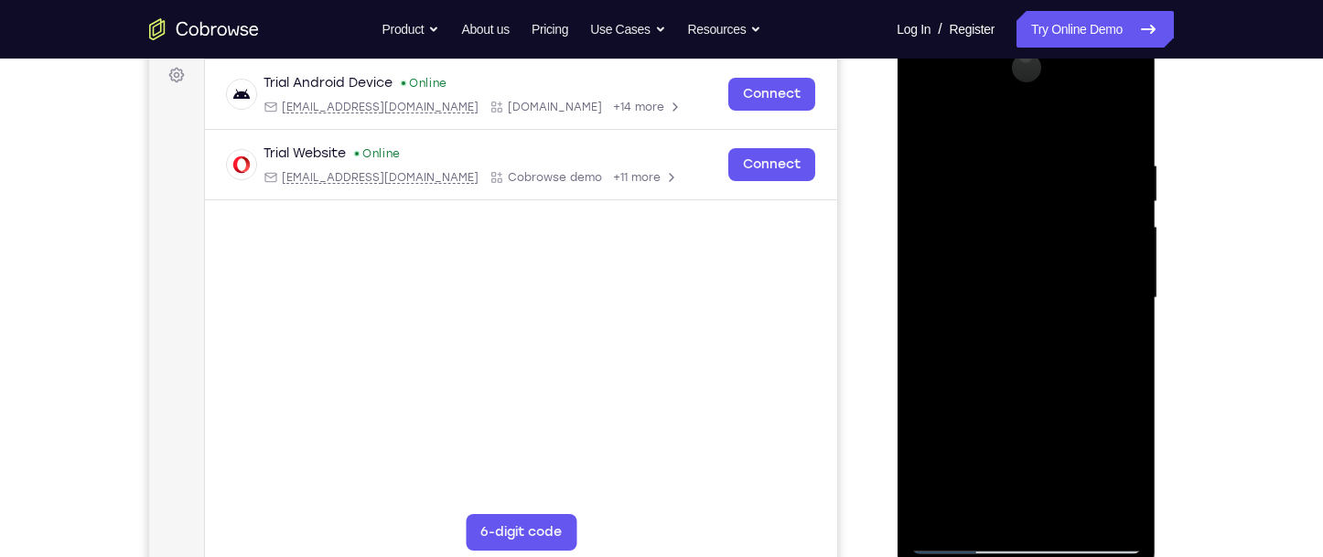
click at [1079, 485] on div at bounding box center [1025, 298] width 231 height 512
drag, startPoint x: 1068, startPoint y: 277, endPoint x: 1070, endPoint y: 450, distance: 172.9
click at [1070, 450] on div at bounding box center [1025, 298] width 231 height 512
drag, startPoint x: 1067, startPoint y: 263, endPoint x: 1078, endPoint y: 439, distance: 176.9
click at [1078, 439] on div at bounding box center [1025, 298] width 231 height 512
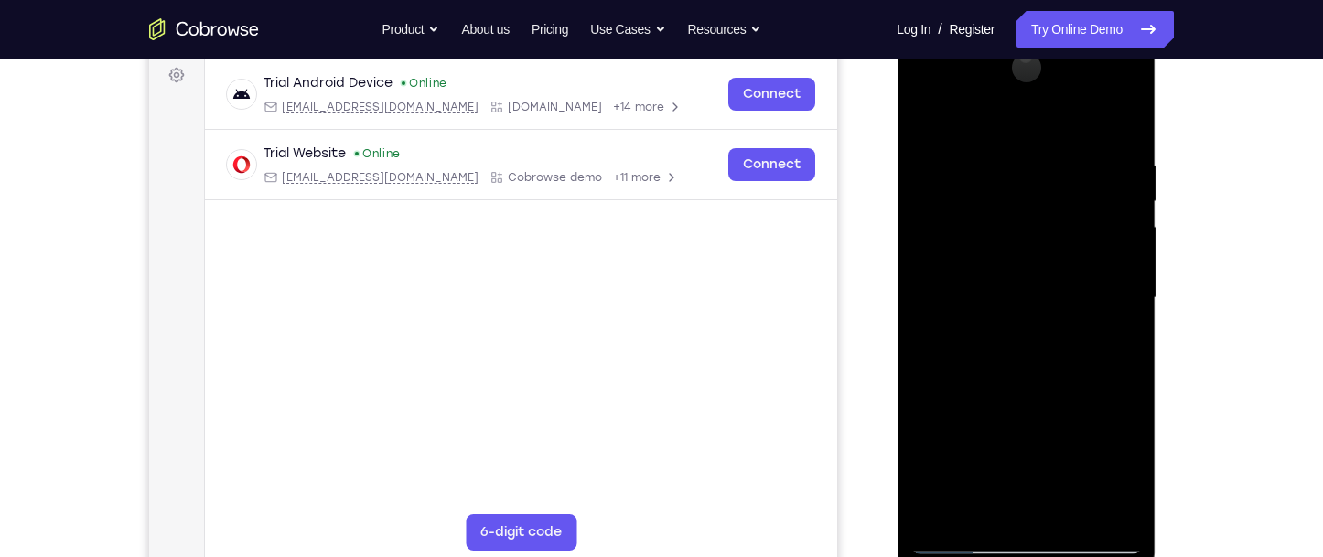
drag, startPoint x: 1060, startPoint y: 285, endPoint x: 1075, endPoint y: 477, distance: 191.9
click at [1075, 477] on div at bounding box center [1025, 298] width 231 height 512
drag, startPoint x: 1072, startPoint y: 379, endPoint x: 1086, endPoint y: 459, distance: 81.7
click at [1086, 458] on div at bounding box center [1025, 298] width 231 height 512
drag, startPoint x: 1078, startPoint y: 273, endPoint x: 1088, endPoint y: 420, distance: 147.7
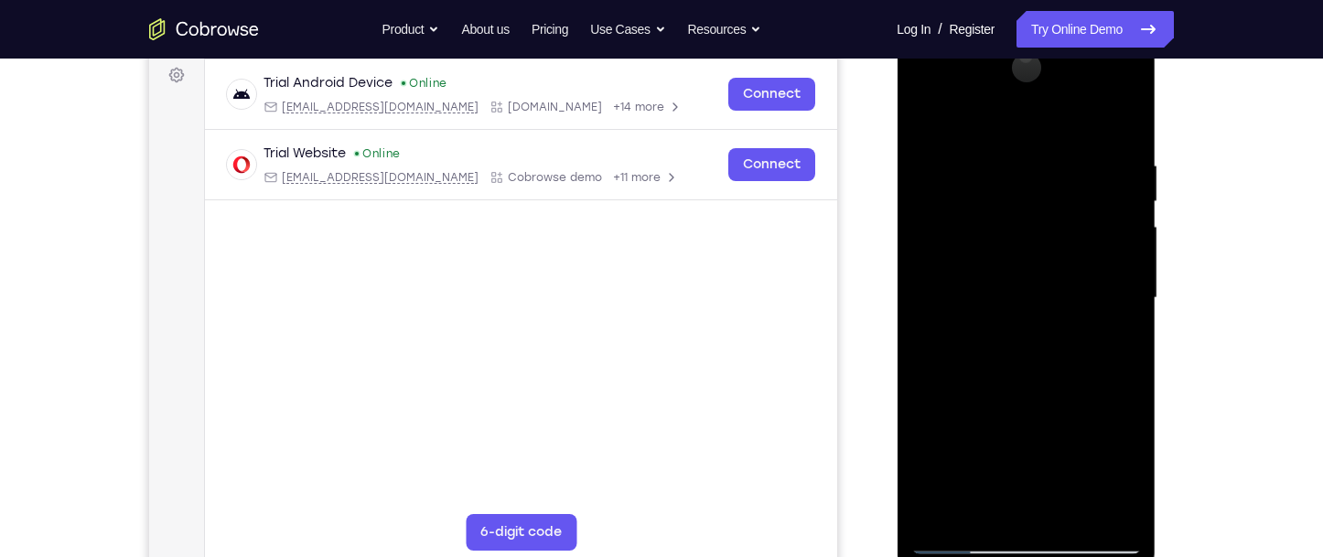
click at [1088, 420] on div at bounding box center [1025, 298] width 231 height 512
drag, startPoint x: 1046, startPoint y: 251, endPoint x: 1054, endPoint y: 467, distance: 216.1
click at [1054, 467] on div at bounding box center [1025, 298] width 231 height 512
drag, startPoint x: 1054, startPoint y: 338, endPoint x: 1051, endPoint y: 463, distance: 125.4
click at [1051, 463] on div at bounding box center [1025, 298] width 231 height 512
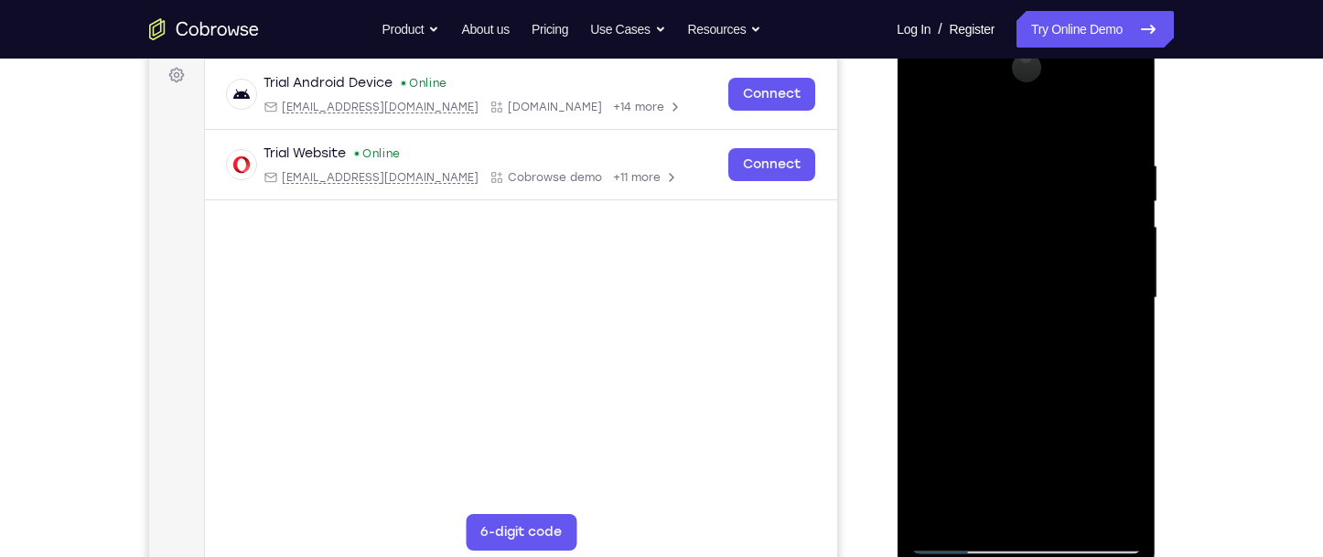
drag, startPoint x: 1066, startPoint y: 317, endPoint x: 1077, endPoint y: 496, distance: 179.7
click at [1077, 496] on div at bounding box center [1025, 298] width 231 height 512
drag, startPoint x: 1060, startPoint y: 430, endPoint x: 1064, endPoint y: 524, distance: 94.4
click at [1064, 524] on div at bounding box center [1025, 298] width 231 height 512
drag, startPoint x: 1059, startPoint y: 307, endPoint x: 1075, endPoint y: 467, distance: 161.0
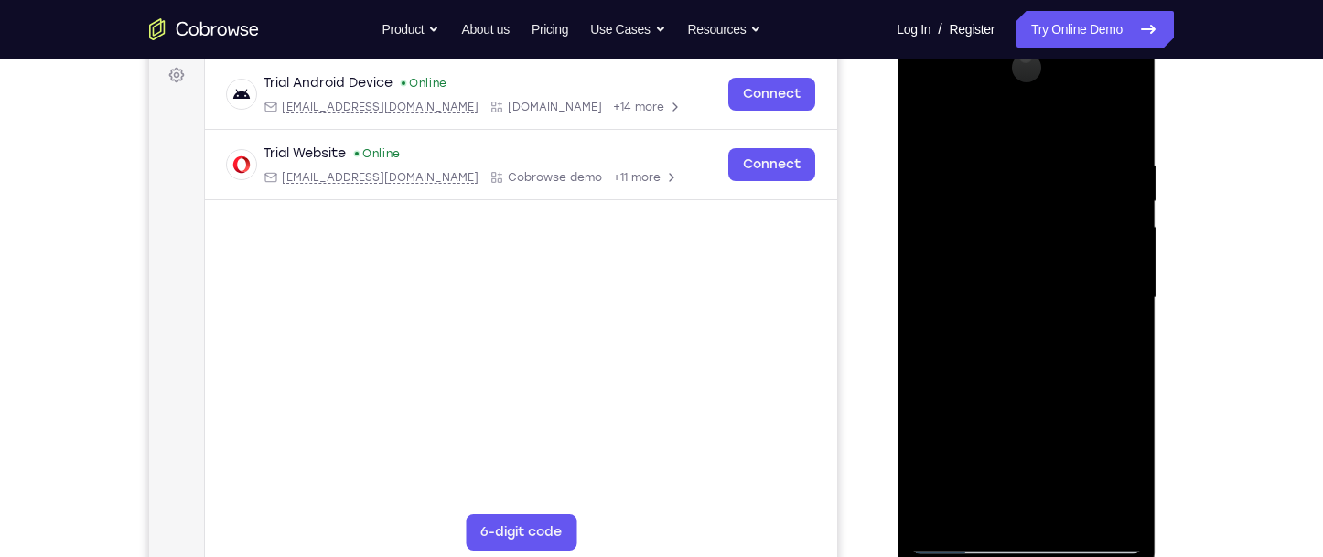
click at [1075, 466] on div at bounding box center [1025, 298] width 231 height 512
drag, startPoint x: 1082, startPoint y: 376, endPoint x: 1091, endPoint y: 470, distance: 94.7
click at [1091, 470] on div at bounding box center [1025, 298] width 231 height 512
drag, startPoint x: 1060, startPoint y: 242, endPoint x: 1068, endPoint y: 450, distance: 208.7
click at [1068, 450] on div at bounding box center [1025, 298] width 231 height 512
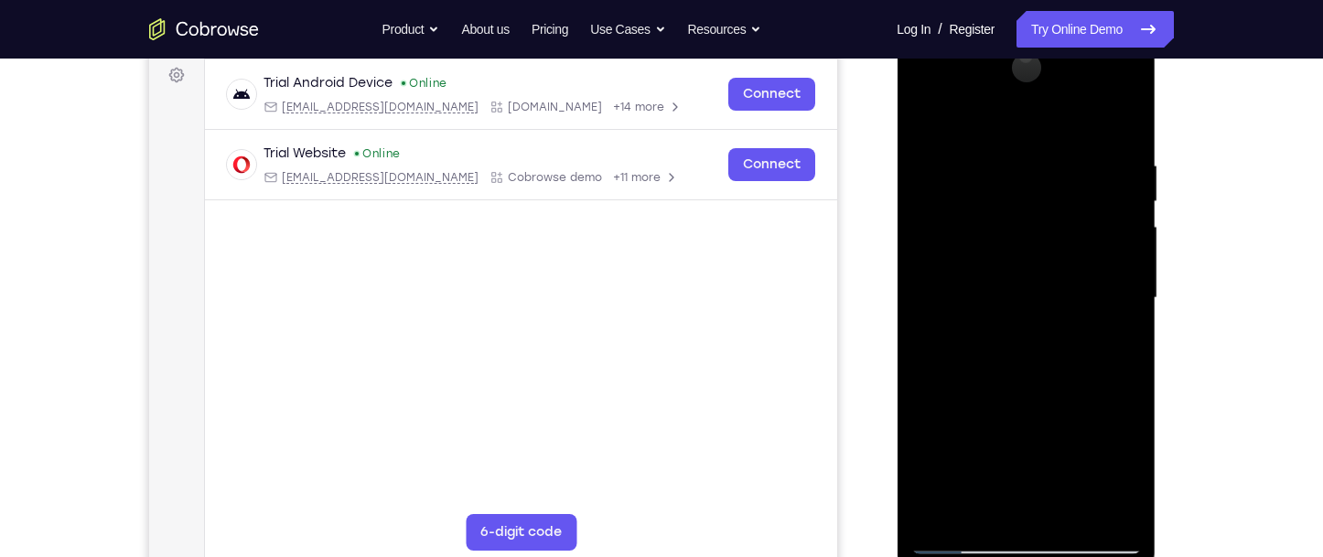
drag, startPoint x: 1063, startPoint y: 245, endPoint x: 1077, endPoint y: 439, distance: 194.5
click at [1077, 437] on div at bounding box center [1025, 298] width 231 height 512
drag, startPoint x: 1063, startPoint y: 325, endPoint x: 1061, endPoint y: 423, distance: 97.9
click at [1061, 423] on div at bounding box center [1025, 298] width 231 height 512
drag, startPoint x: 1058, startPoint y: 282, endPoint x: 1055, endPoint y: 453, distance: 171.1
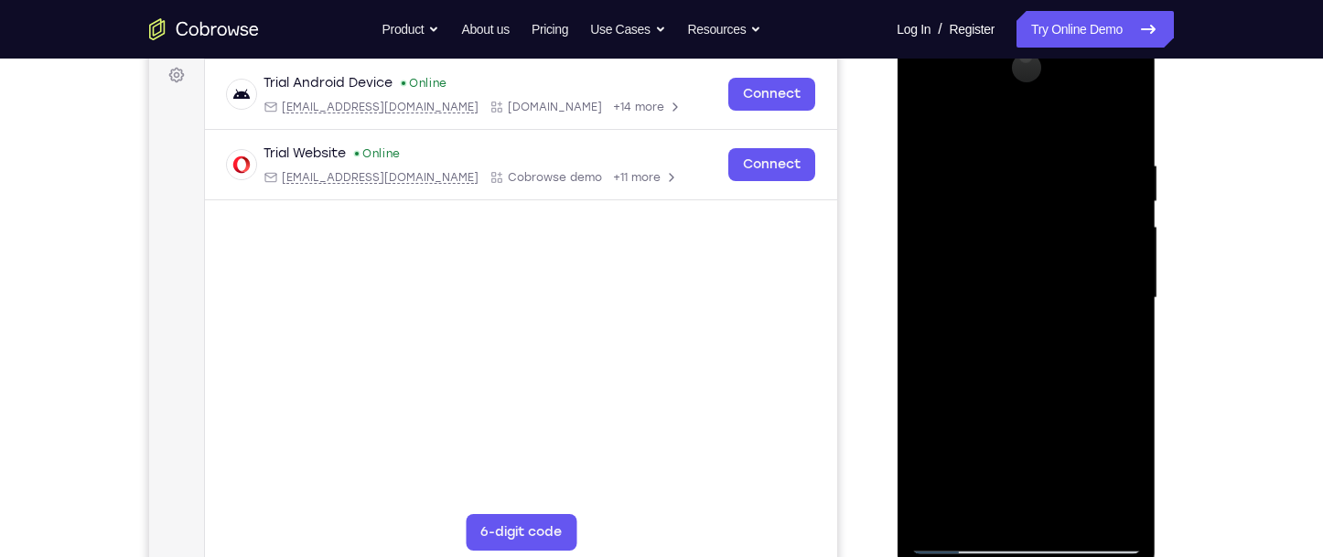
click at [1055, 453] on div at bounding box center [1025, 298] width 231 height 512
drag, startPoint x: 1036, startPoint y: 277, endPoint x: 1039, endPoint y: 434, distance: 156.5
click at [1039, 434] on div at bounding box center [1025, 298] width 231 height 512
drag, startPoint x: 1063, startPoint y: 330, endPoint x: 1076, endPoint y: 437, distance: 107.8
click at [1076, 437] on div at bounding box center [1025, 298] width 231 height 512
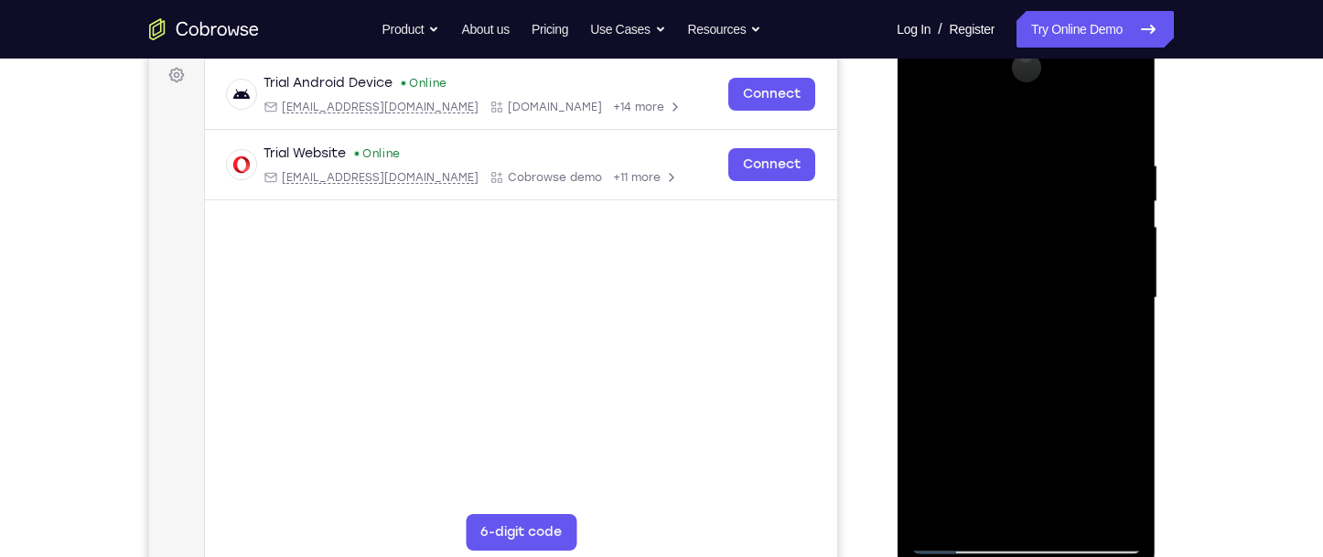
drag, startPoint x: 1068, startPoint y: 259, endPoint x: 1073, endPoint y: 469, distance: 210.5
click at [1073, 469] on div at bounding box center [1025, 298] width 231 height 512
drag, startPoint x: 1065, startPoint y: 265, endPoint x: 1065, endPoint y: 445, distance: 179.3
click at [1065, 445] on div at bounding box center [1025, 298] width 231 height 512
drag, startPoint x: 1092, startPoint y: 329, endPoint x: 1107, endPoint y: 432, distance: 103.5
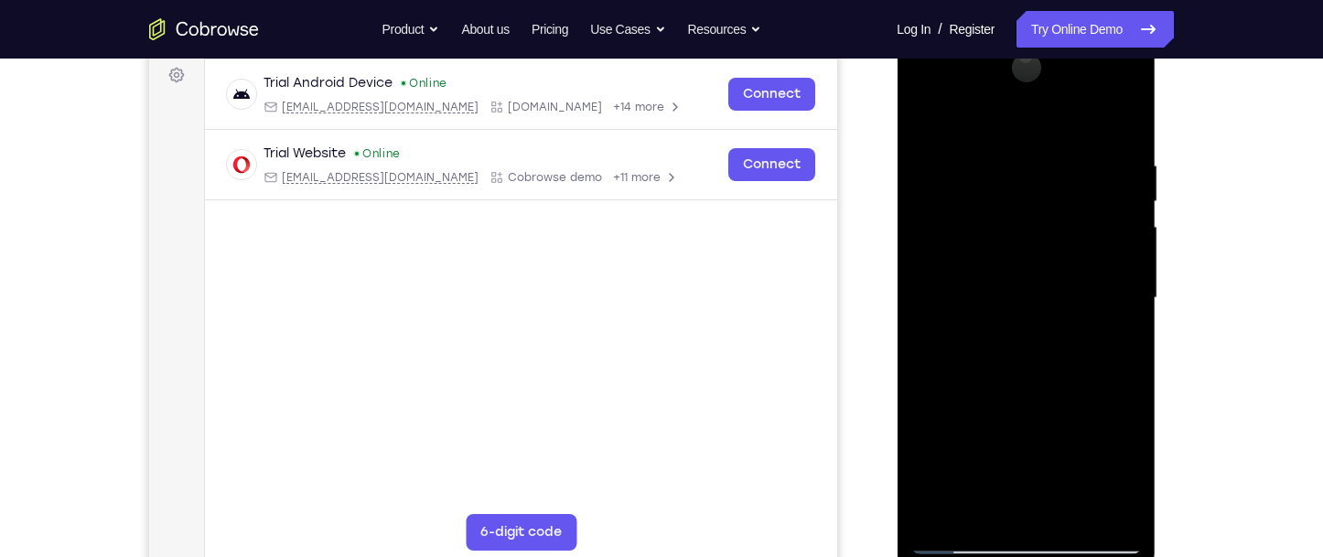
click at [1107, 432] on div at bounding box center [1025, 298] width 231 height 512
drag, startPoint x: 1080, startPoint y: 226, endPoint x: 1085, endPoint y: 397, distance: 171.2
click at [1085, 397] on div at bounding box center [1025, 298] width 231 height 512
drag
click at [1092, 379] on div at bounding box center [1025, 298] width 231 height 512
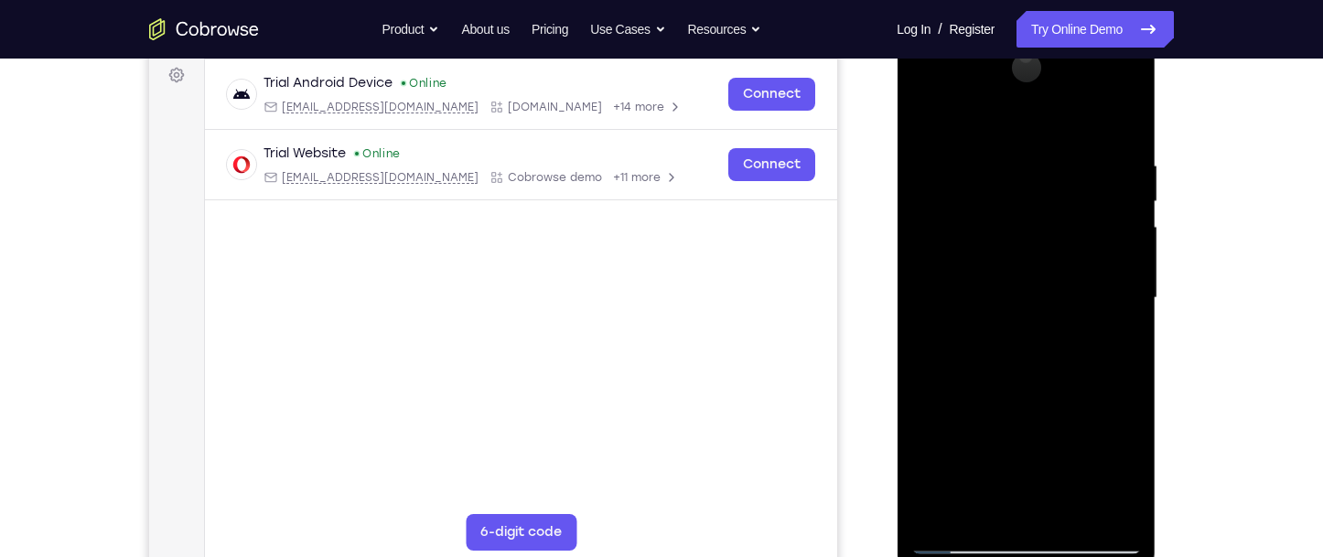
click at [1078, 452] on div at bounding box center [1025, 298] width 231 height 512
click at [1066, 447] on div at bounding box center [1025, 298] width 231 height 512
click at [1073, 459] on div at bounding box center [1025, 298] width 231 height 512
click at [1003, 472] on div at bounding box center [1025, 298] width 231 height 512
click at [961, 543] on div at bounding box center [1025, 298] width 231 height 512
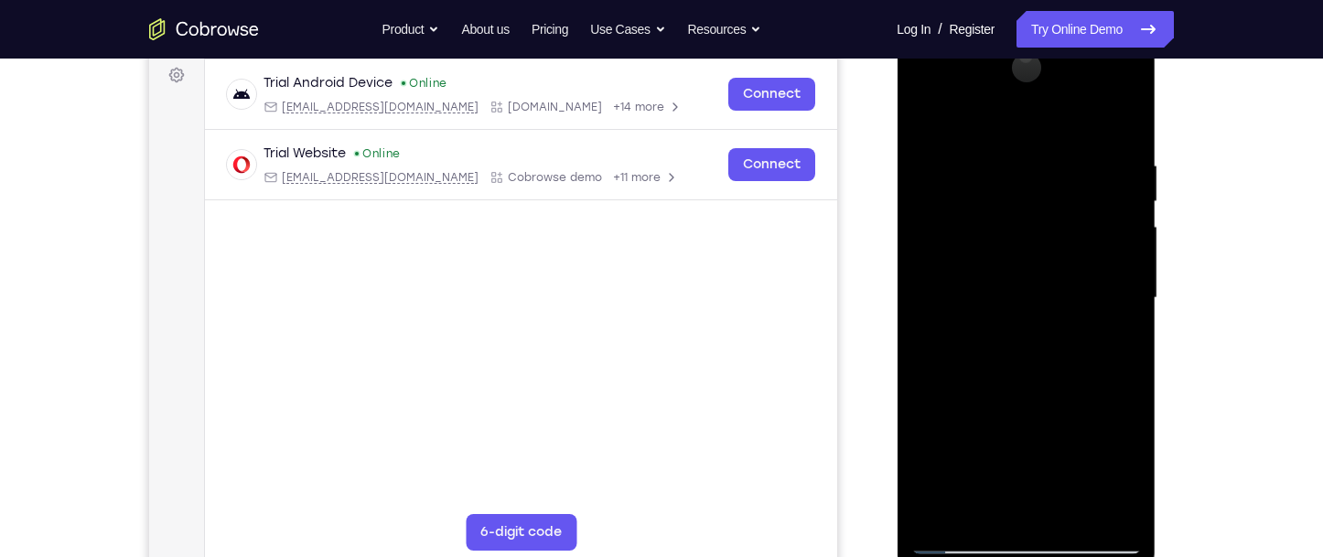
click at [958, 543] on div at bounding box center [1025, 298] width 231 height 512
click at [1066, 519] on div at bounding box center [1025, 298] width 231 height 512
click at [1030, 299] on div at bounding box center [1025, 298] width 231 height 512
click at [1017, 333] on div at bounding box center [1025, 298] width 231 height 512
click at [987, 482] on div at bounding box center [1025, 298] width 231 height 512
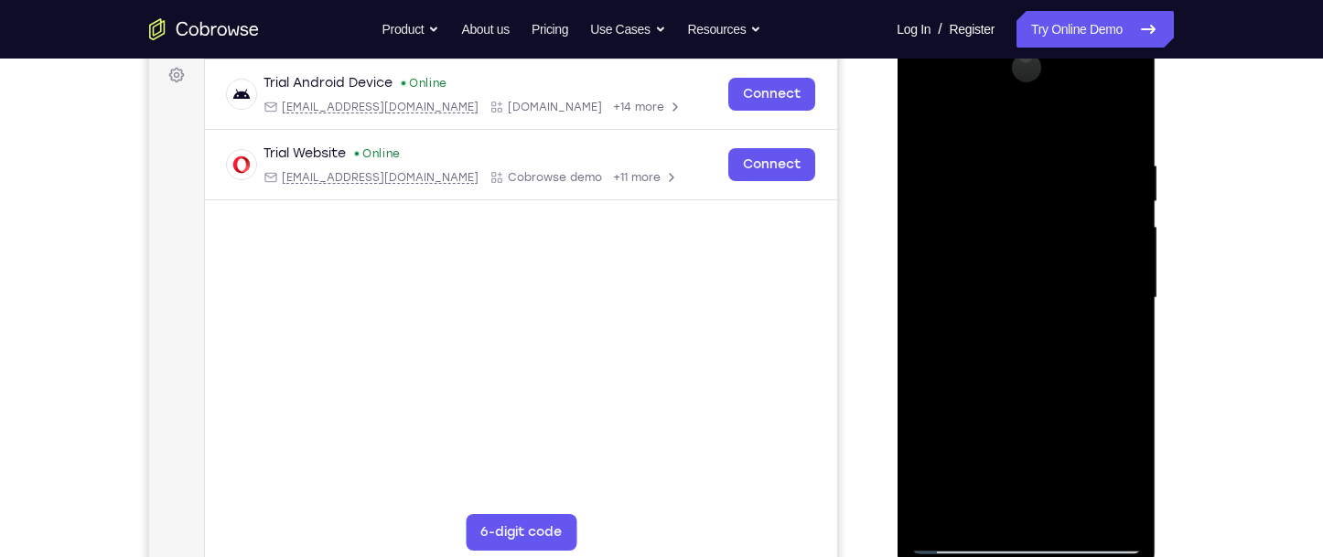
click at [953, 113] on div at bounding box center [1025, 298] width 231 height 512
click at [1030, 464] on div at bounding box center [1025, 298] width 231 height 512
click at [939, 514] on div at bounding box center [1025, 298] width 231 height 512
drag, startPoint x: 1008, startPoint y: 391, endPoint x: 1063, endPoint y: 171, distance: 226.4
click at [1063, 171] on div at bounding box center [1025, 298] width 231 height 512
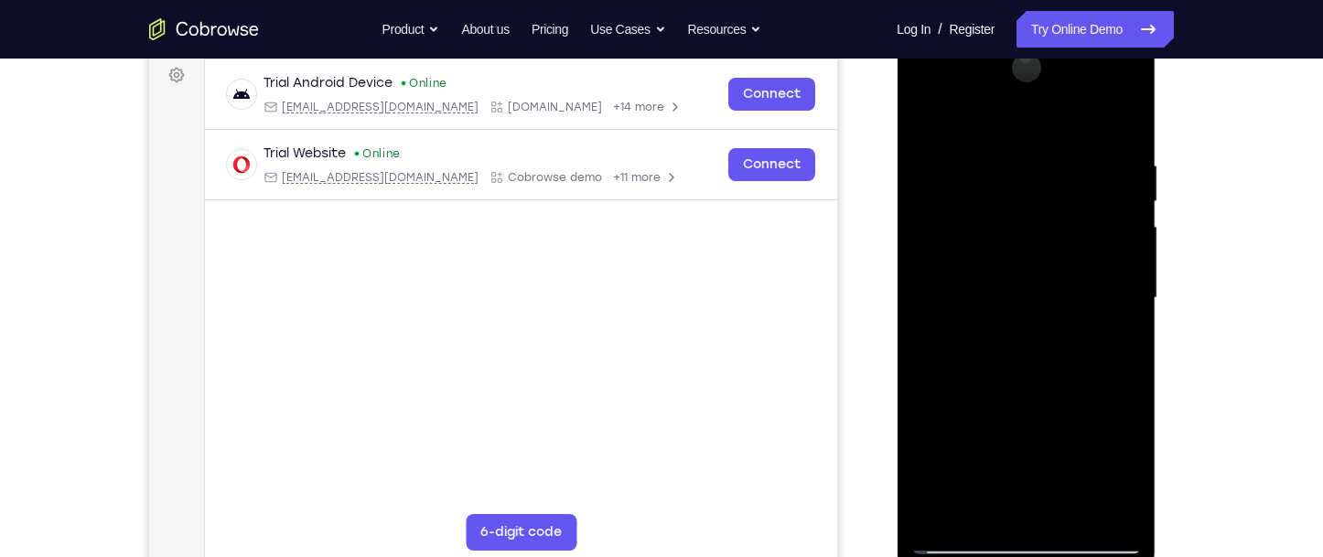
drag, startPoint x: 1016, startPoint y: 404, endPoint x: 1043, endPoint y: 249, distance: 158.0
click at [1042, 251] on div at bounding box center [1025, 298] width 231 height 512
drag, startPoint x: 1044, startPoint y: 262, endPoint x: 1046, endPoint y: 474, distance: 212.3
click at [1046, 474] on div at bounding box center [1025, 298] width 231 height 512
drag, startPoint x: 1043, startPoint y: 207, endPoint x: 1070, endPoint y: 419, distance: 213.9
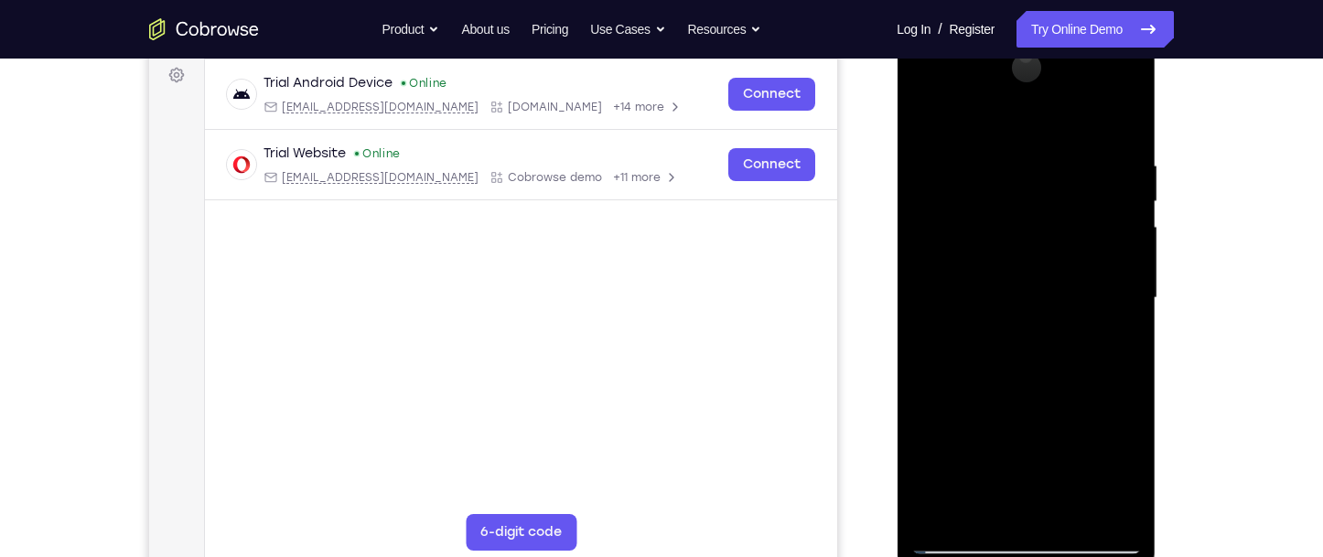
click at [1070, 419] on div at bounding box center [1025, 298] width 231 height 512
drag, startPoint x: 1070, startPoint y: 398, endPoint x: 1085, endPoint y: 174, distance: 224.7
click at [1085, 174] on div at bounding box center [1025, 298] width 231 height 512
click at [1060, 169] on div at bounding box center [1025, 298] width 231 height 512
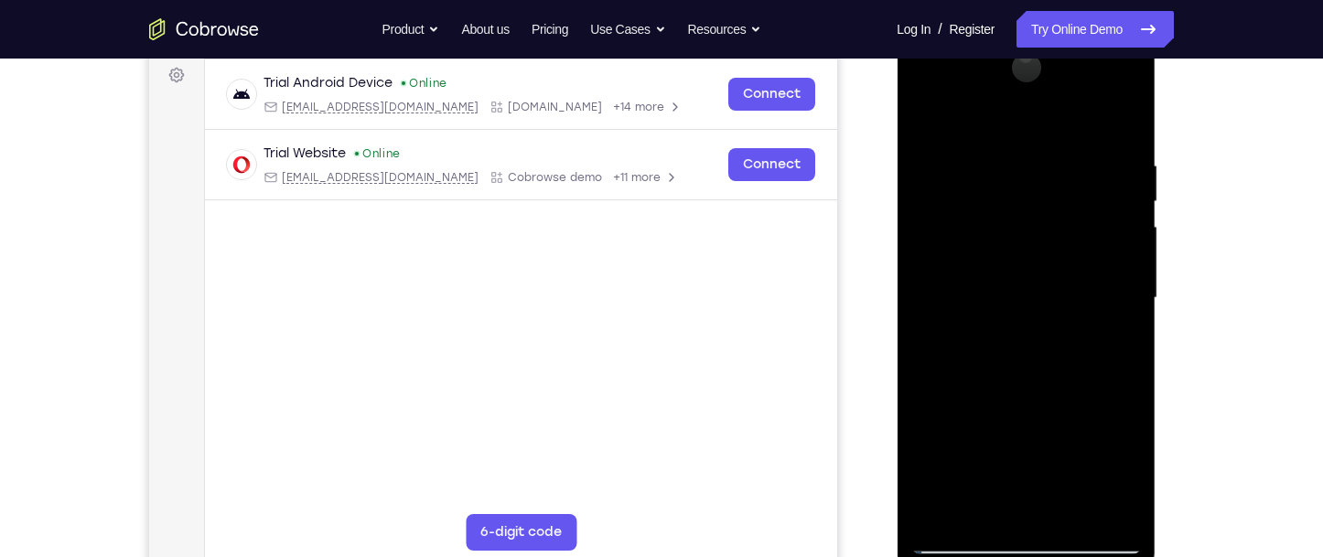
drag, startPoint x: 1041, startPoint y: 312, endPoint x: 1044, endPoint y: 192, distance: 119.9
click at [1044, 192] on div at bounding box center [1025, 298] width 231 height 512
click at [1129, 313] on div at bounding box center [1025, 298] width 231 height 512
click at [917, 309] on div at bounding box center [1025, 298] width 231 height 512
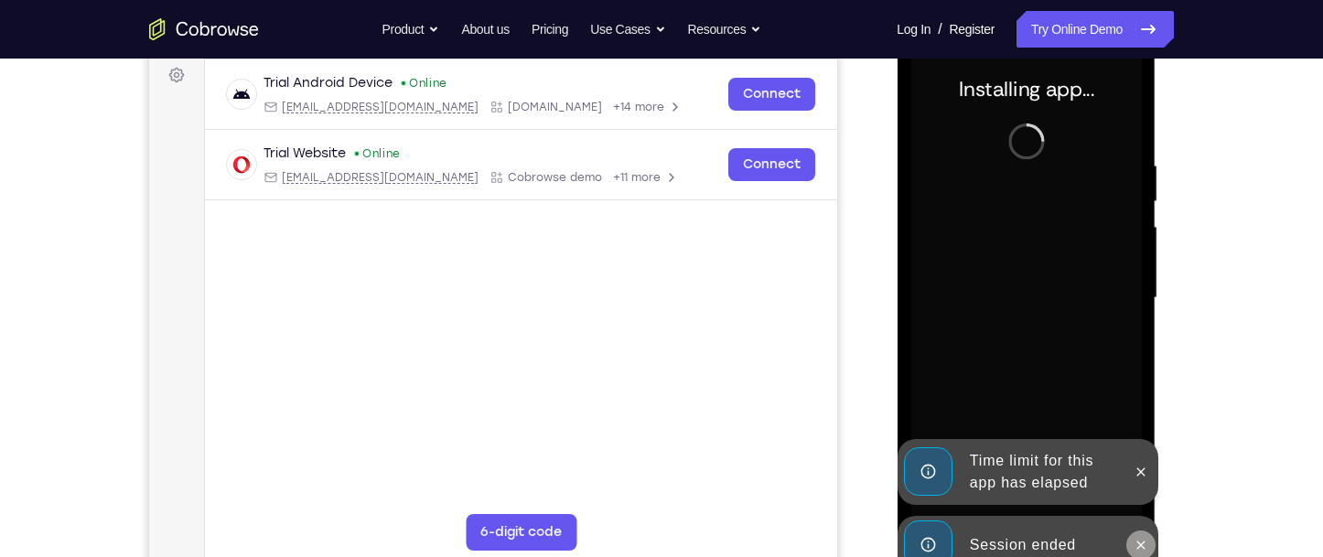
click at [1142, 543] on icon at bounding box center [1140, 545] width 8 height 8
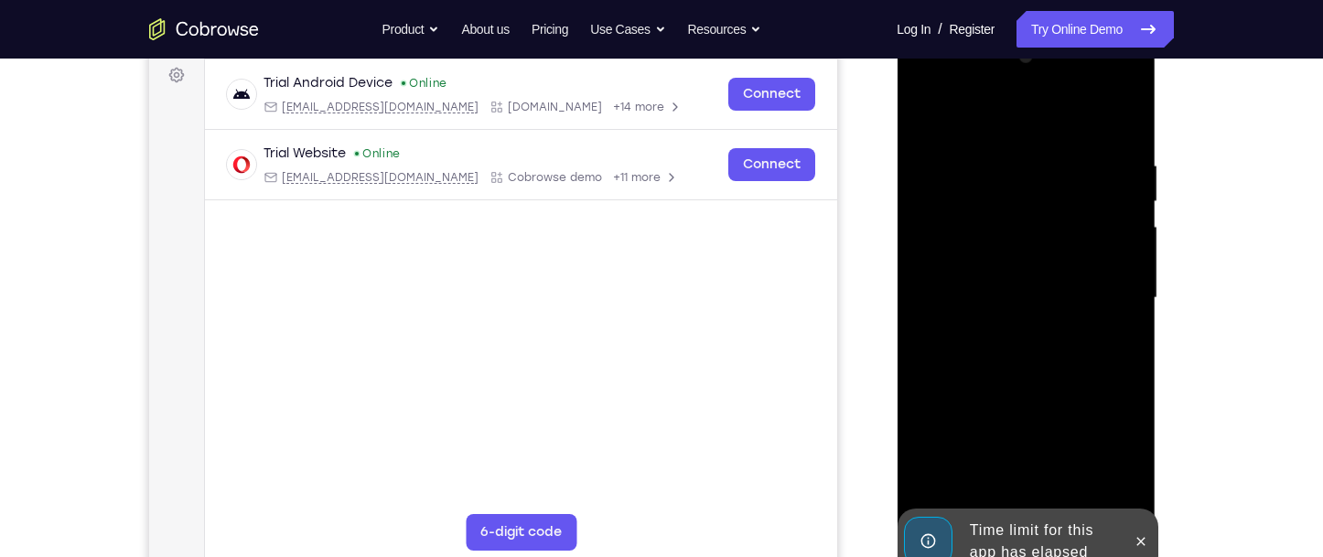
scroll to position [457, 0]
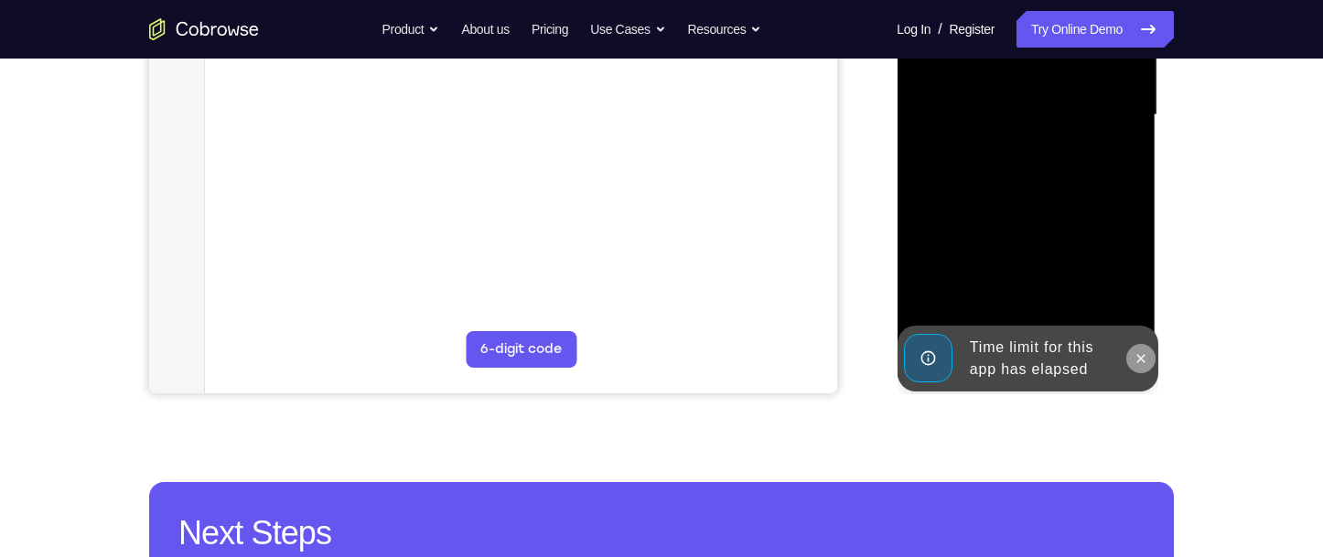
click at [1140, 358] on icon at bounding box center [1140, 358] width 8 height 8
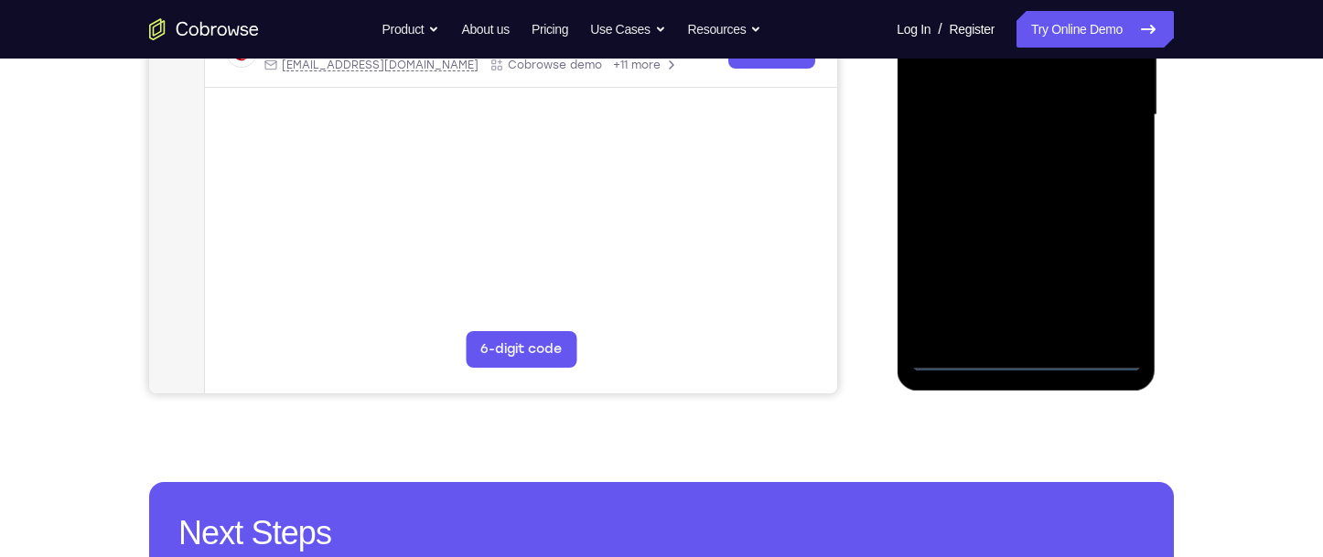
click at [1027, 361] on div at bounding box center [1025, 115] width 231 height 512
click at [1096, 287] on div at bounding box center [1025, 115] width 231 height 512
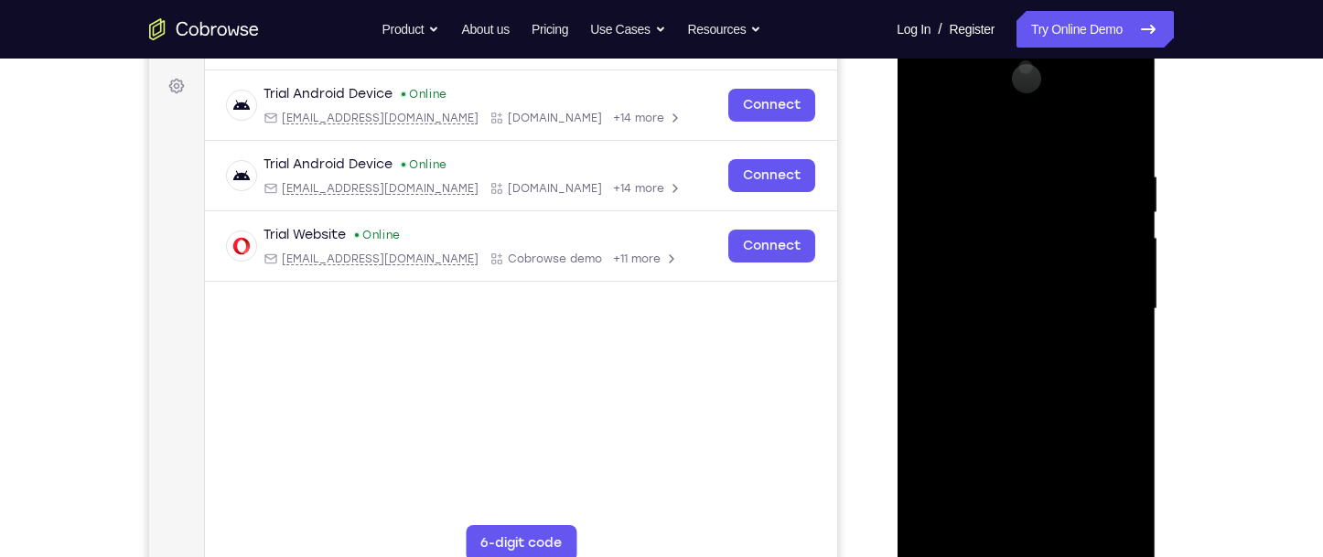
scroll to position [183, 0]
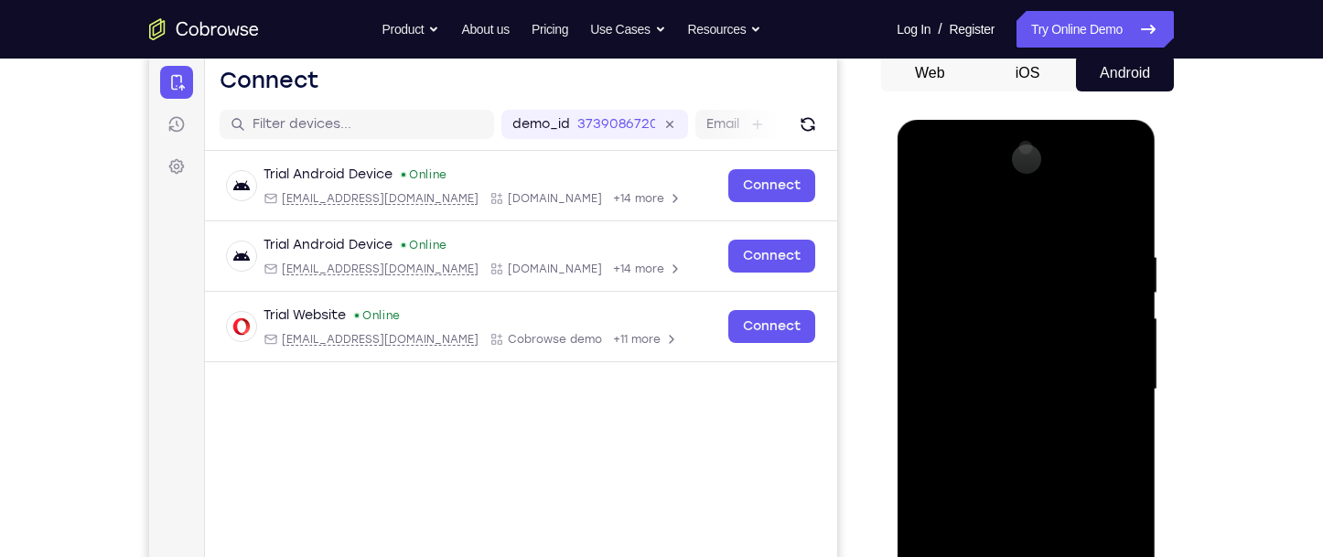
click at [997, 214] on div at bounding box center [1025, 390] width 231 height 512
click at [1009, 284] on div at bounding box center [1025, 390] width 231 height 512
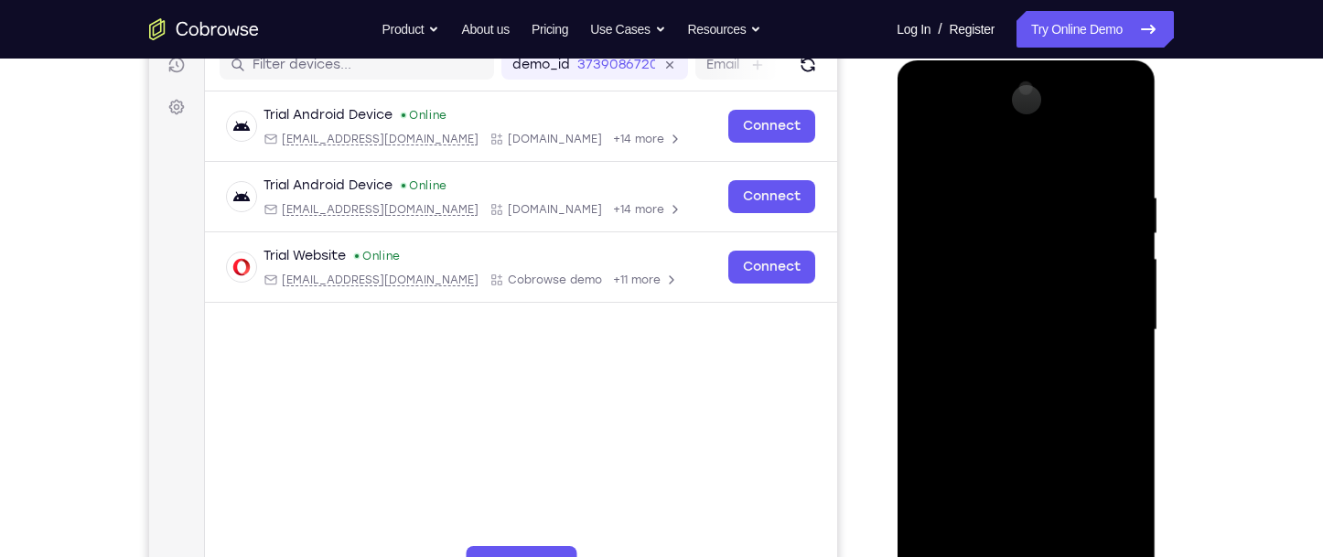
scroll to position [274, 0]
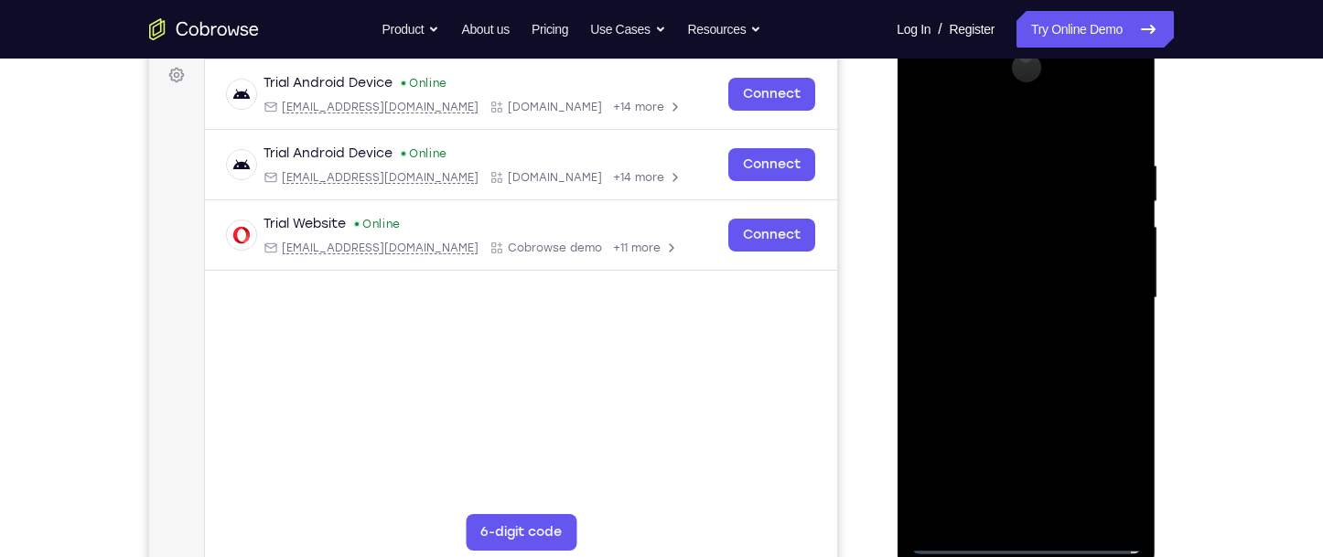
click at [955, 540] on div at bounding box center [1025, 298] width 231 height 512
click at [1108, 183] on div at bounding box center [1025, 298] width 231 height 512
click at [1099, 288] on div at bounding box center [1025, 298] width 231 height 512
click at [1012, 333] on div at bounding box center [1025, 298] width 231 height 512
click at [1010, 285] on div at bounding box center [1025, 298] width 231 height 512
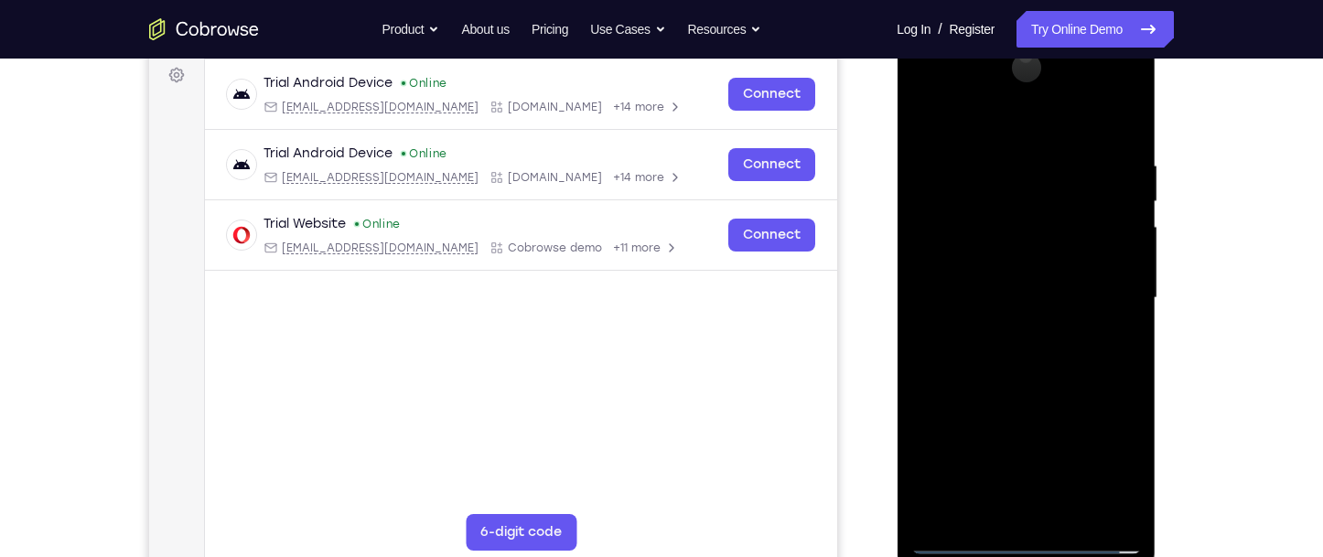
click at [993, 274] on div at bounding box center [1025, 298] width 231 height 512
click at [994, 301] on div at bounding box center [1025, 298] width 231 height 512
click at [989, 355] on div at bounding box center [1025, 298] width 231 height 512
click at [1006, 357] on div at bounding box center [1025, 298] width 231 height 512
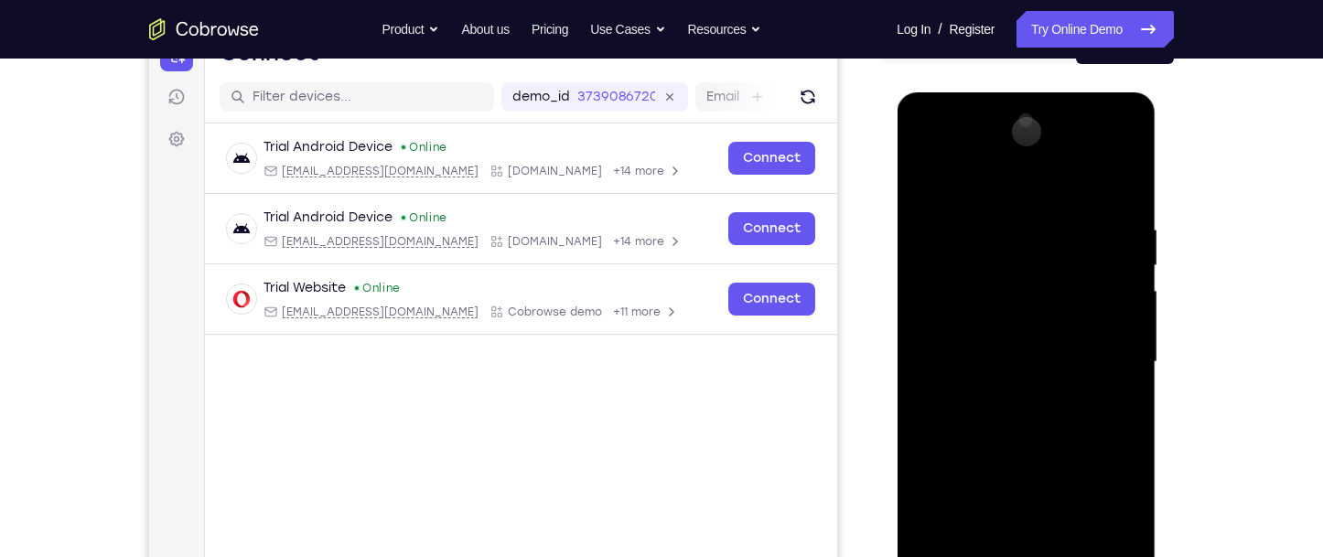
scroll to position [183, 0]
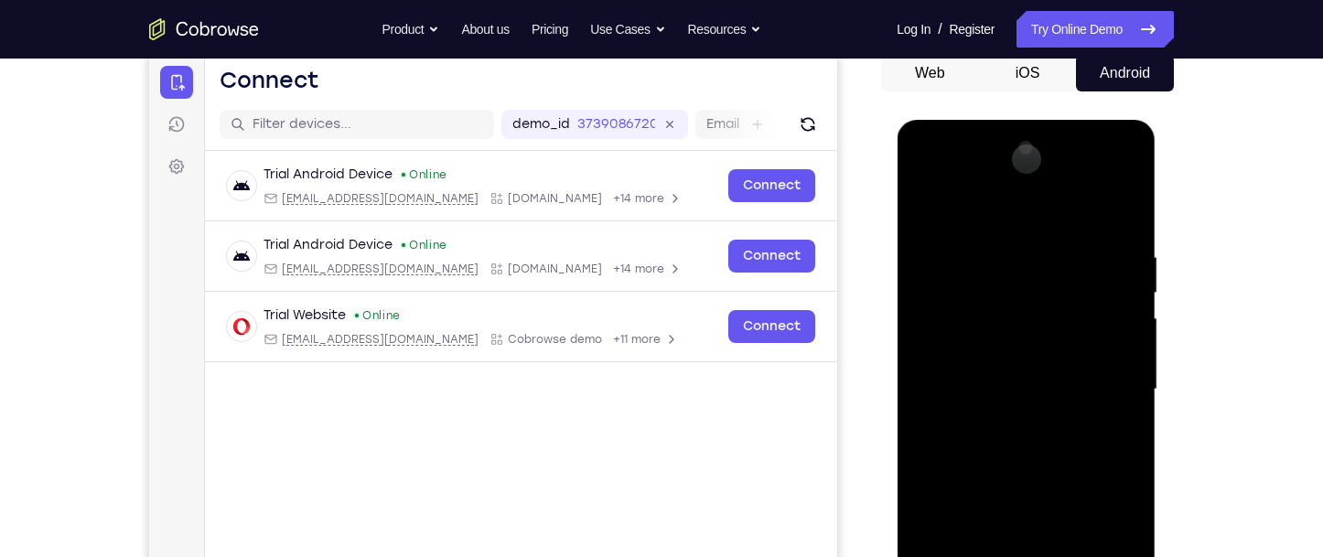
click at [1050, 460] on div at bounding box center [1025, 390] width 231 height 512
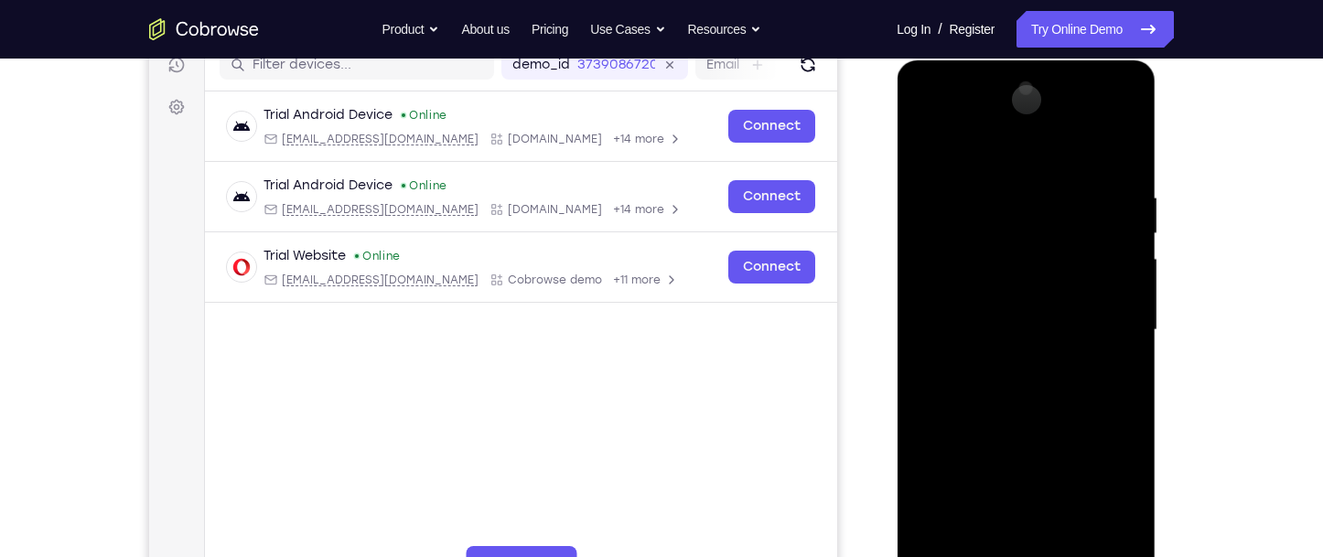
scroll to position [274, 0]
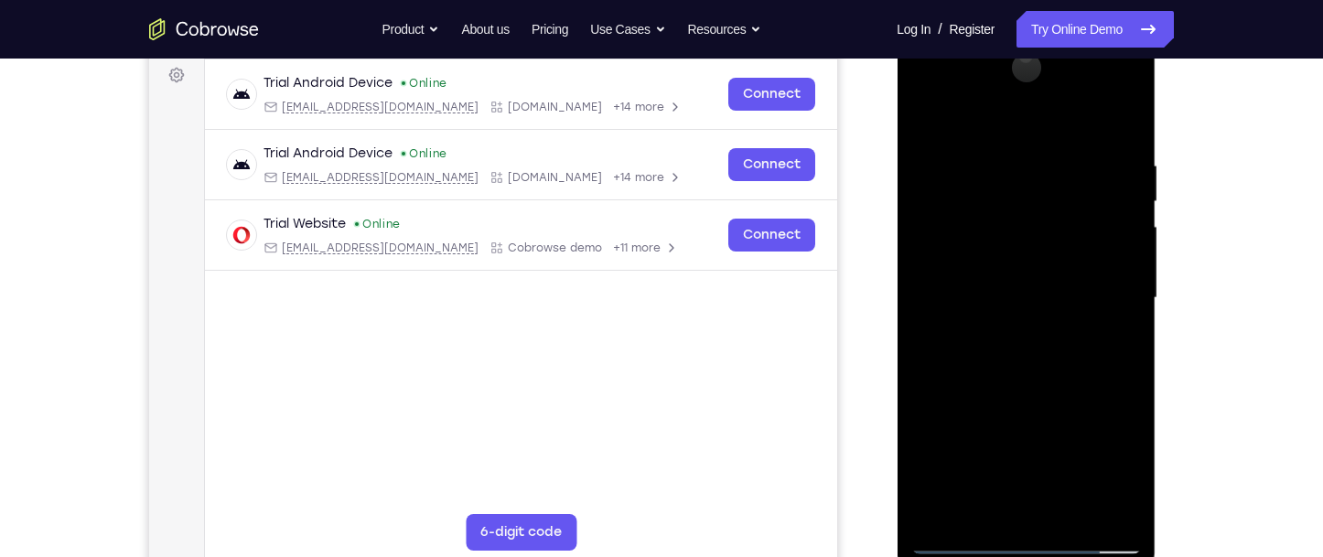
click at [1068, 508] on div at bounding box center [1025, 298] width 231 height 512
click at [1049, 388] on div at bounding box center [1025, 298] width 231 height 512
click at [957, 535] on div at bounding box center [1025, 298] width 231 height 512
click at [1111, 518] on div at bounding box center [1025, 298] width 231 height 512
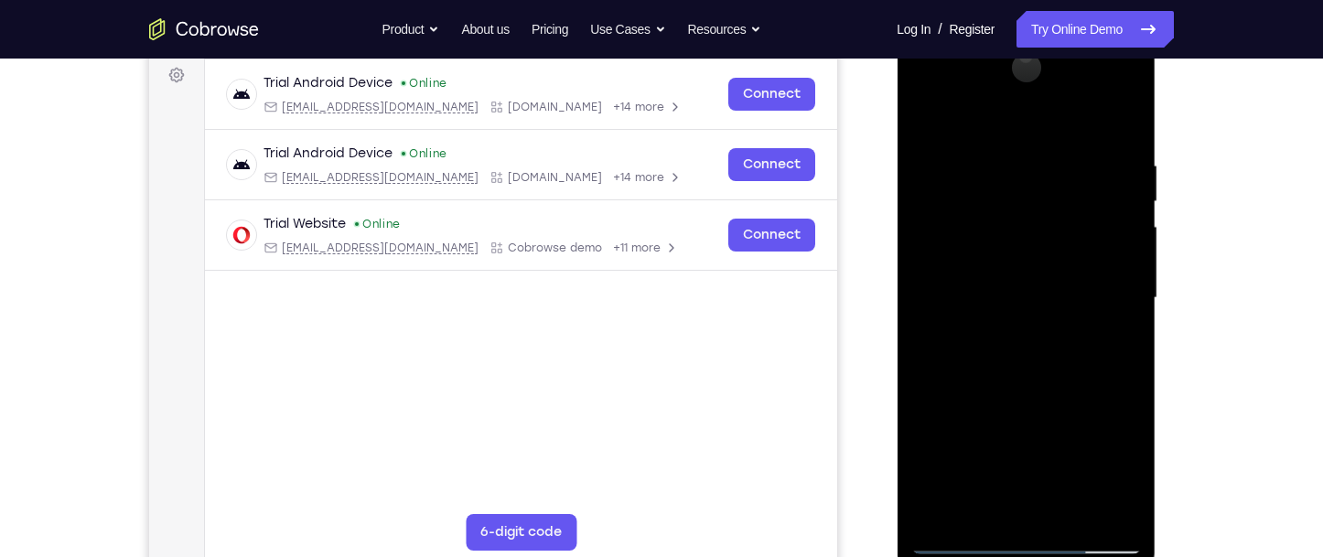
drag, startPoint x: 989, startPoint y: 463, endPoint x: 993, endPoint y: 422, distance: 41.3
click at [993, 422] on div at bounding box center [1025, 298] width 231 height 512
click at [959, 428] on div at bounding box center [1025, 298] width 231 height 512
drag, startPoint x: 1033, startPoint y: 253, endPoint x: 996, endPoint y: 263, distance: 38.6
click at [996, 263] on div at bounding box center [1025, 298] width 231 height 512
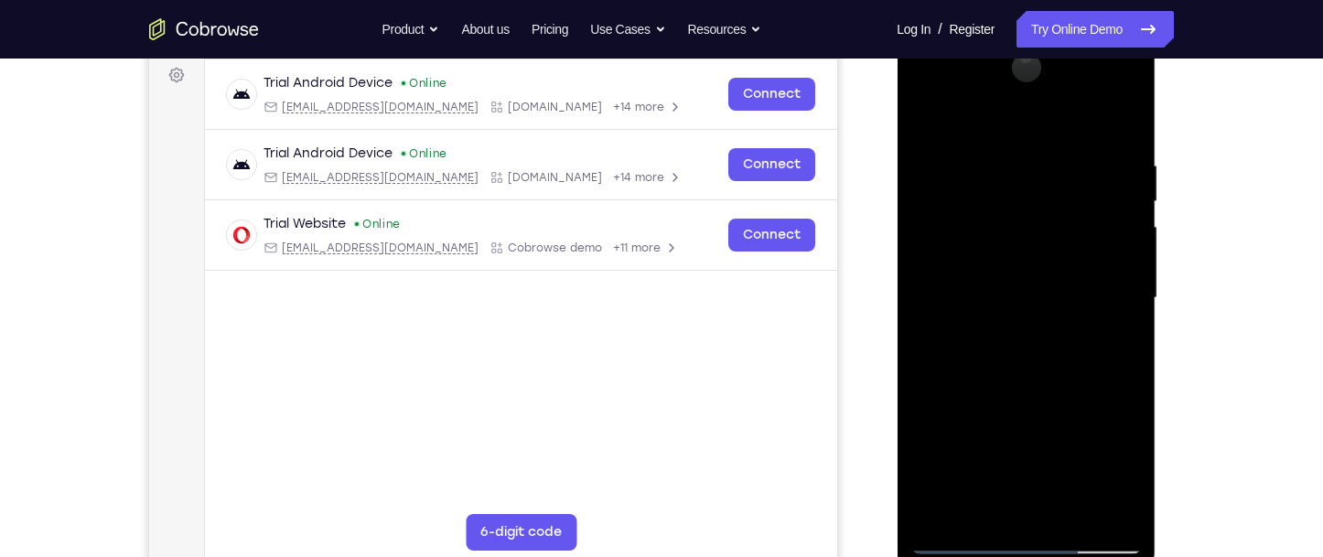
click at [997, 263] on div at bounding box center [1025, 298] width 231 height 512
click at [1007, 221] on div at bounding box center [1025, 298] width 231 height 512
click at [1109, 270] on div at bounding box center [1025, 298] width 231 height 512
click at [954, 174] on div at bounding box center [1025, 298] width 231 height 512
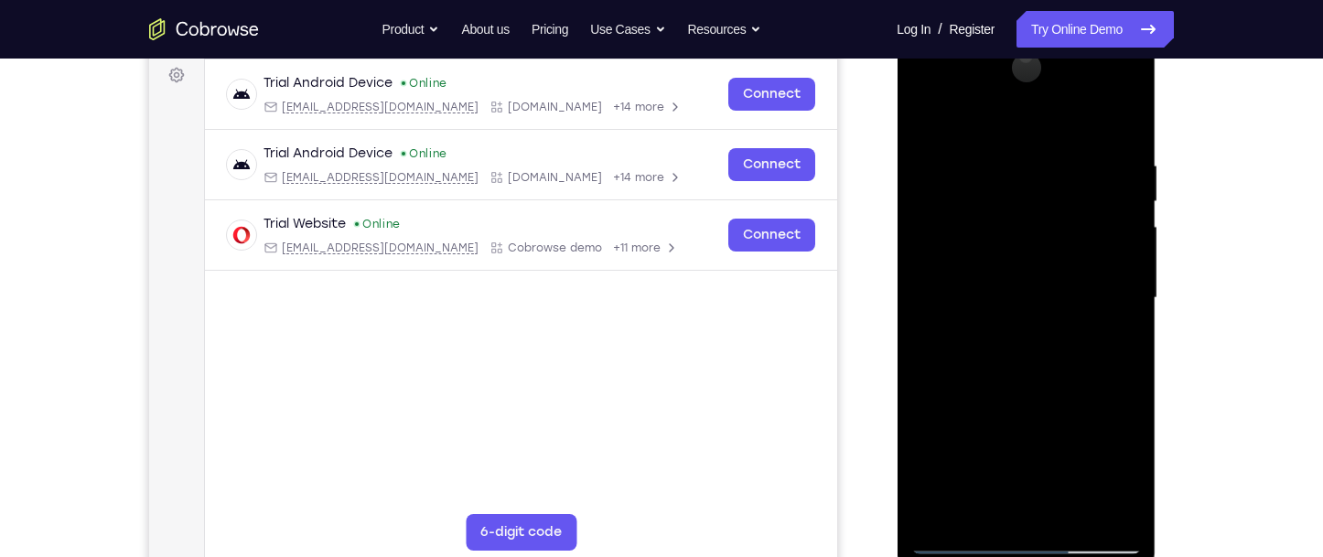
click at [927, 114] on div at bounding box center [1025, 298] width 231 height 512
click at [932, 431] on div at bounding box center [1025, 298] width 231 height 512
click at [994, 356] on div at bounding box center [1025, 298] width 231 height 512
click at [1020, 417] on div at bounding box center [1025, 298] width 231 height 512
click at [963, 448] on div at bounding box center [1025, 298] width 231 height 512
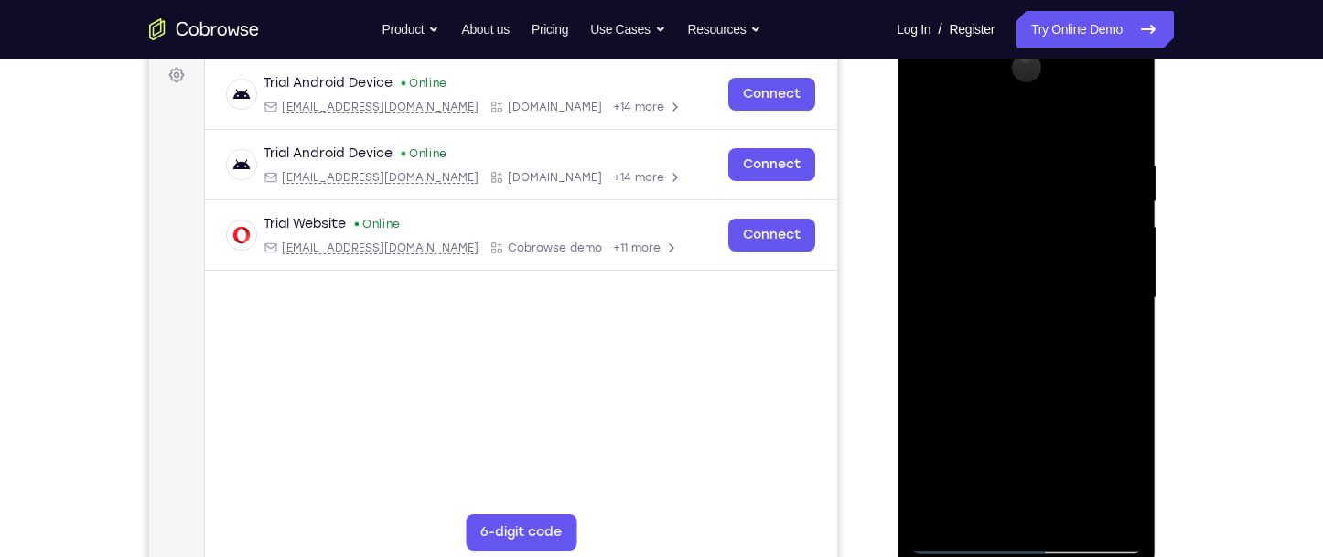
click at [1063, 511] on div at bounding box center [1025, 298] width 231 height 512
click at [1107, 121] on div at bounding box center [1025, 298] width 231 height 512
click at [972, 284] on div at bounding box center [1025, 298] width 231 height 512
click at [980, 336] on div at bounding box center [1025, 298] width 231 height 512
click at [1060, 514] on div at bounding box center [1025, 298] width 231 height 512
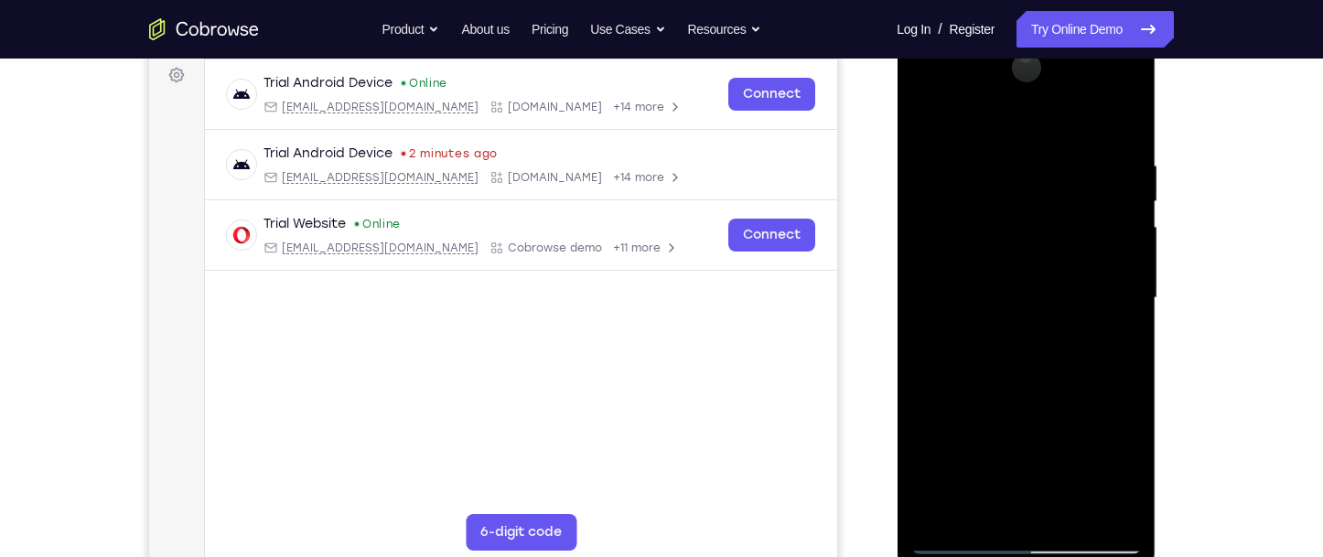
drag, startPoint x: 1006, startPoint y: 419, endPoint x: 1007, endPoint y: 307, distance: 112.6
click at [1007, 307] on div at bounding box center [1025, 298] width 231 height 512
click at [1021, 329] on div at bounding box center [1025, 298] width 231 height 512
drag, startPoint x: 1013, startPoint y: 270, endPoint x: 998, endPoint y: 437, distance: 168.1
click at [998, 437] on div at bounding box center [1025, 298] width 231 height 512
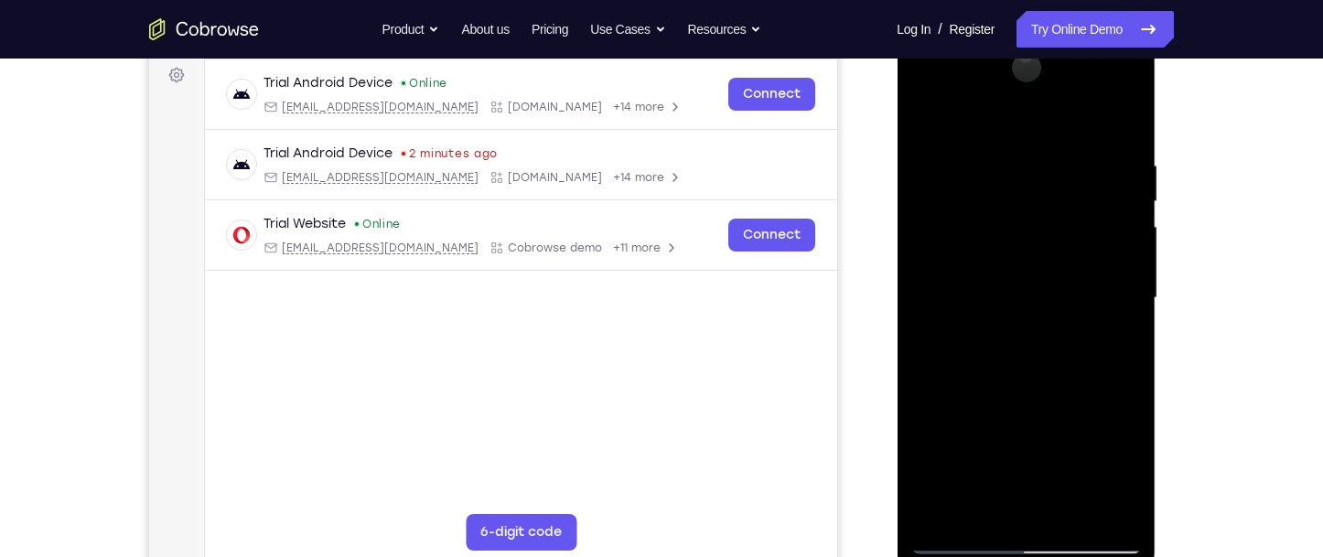
drag, startPoint x: 1003, startPoint y: 223, endPoint x: 1082, endPoint y: 482, distance: 270.9
click at [1082, 482] on div at bounding box center [1025, 298] width 231 height 512
drag, startPoint x: 1015, startPoint y: 246, endPoint x: 1012, endPoint y: 404, distance: 158.3
click at [1012, 404] on div at bounding box center [1025, 298] width 231 height 512
drag, startPoint x: 1060, startPoint y: 197, endPoint x: 1089, endPoint y: 448, distance: 253.3
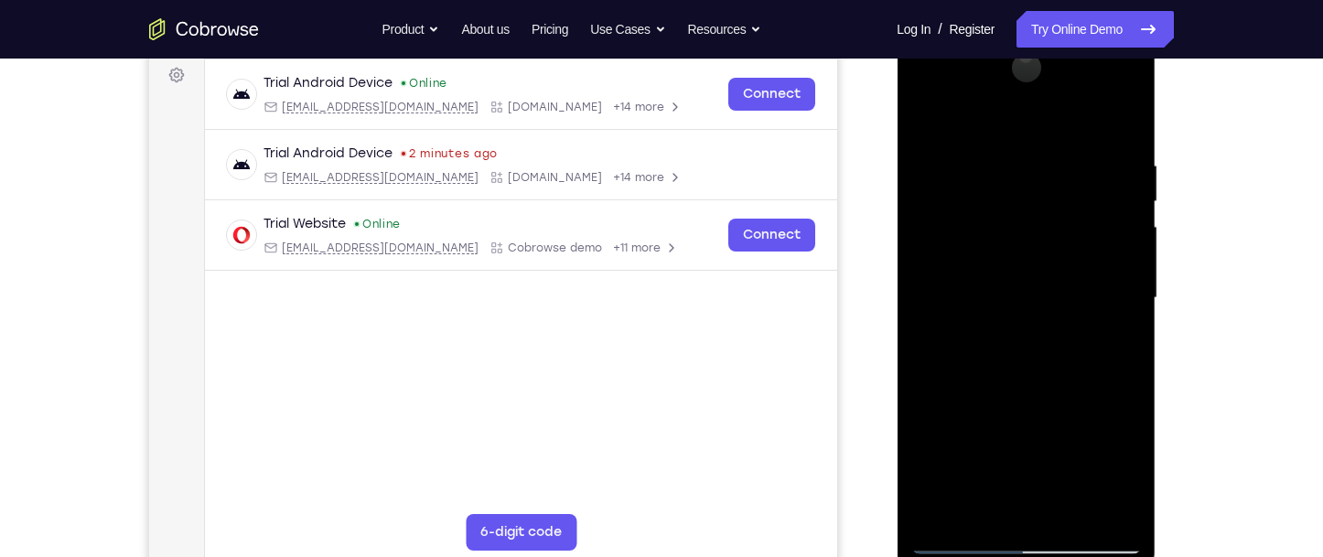
click at [1089, 448] on div at bounding box center [1025, 298] width 231 height 512
drag, startPoint x: 1074, startPoint y: 336, endPoint x: 1075, endPoint y: 460, distance: 124.4
click at [1075, 463] on div at bounding box center [1025, 298] width 231 height 512
drag, startPoint x: 1071, startPoint y: 383, endPoint x: 1088, endPoint y: 505, distance: 122.8
click at [1088, 503] on div at bounding box center [1025, 298] width 231 height 512
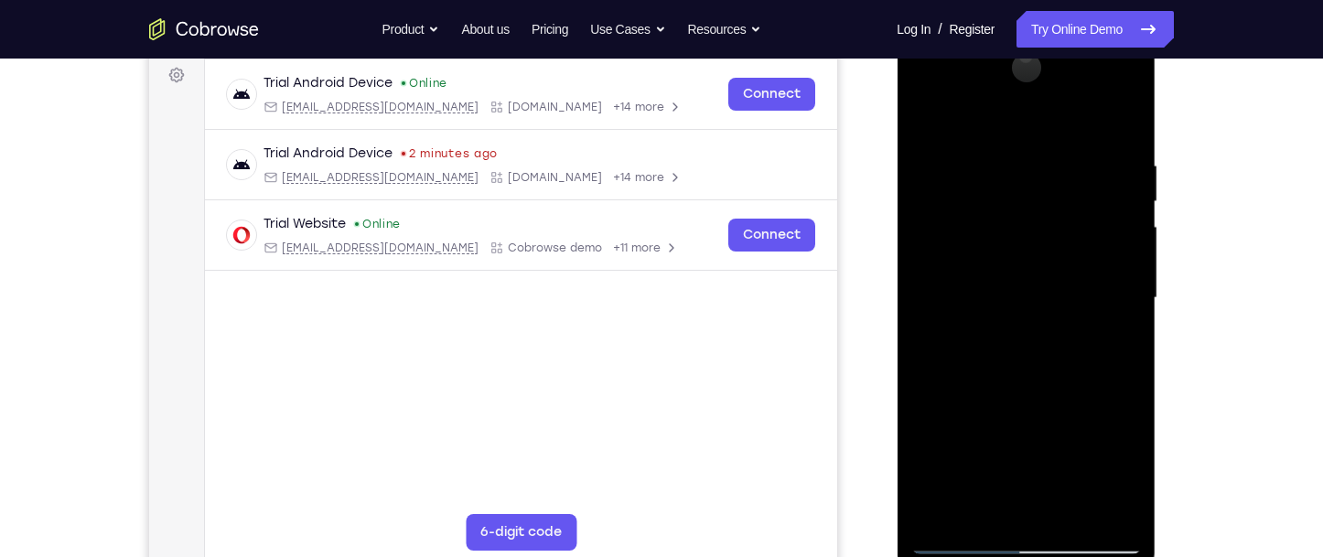
drag, startPoint x: 1085, startPoint y: 376, endPoint x: 1022, endPoint y: 546, distance: 181.5
click at [1057, 543] on div at bounding box center [1025, 298] width 231 height 512
drag, startPoint x: 1070, startPoint y: 352, endPoint x: 1041, endPoint y: 505, distance: 155.4
click at [1063, 492] on div at bounding box center [1025, 298] width 231 height 512
click at [961, 543] on div at bounding box center [1025, 298] width 231 height 512
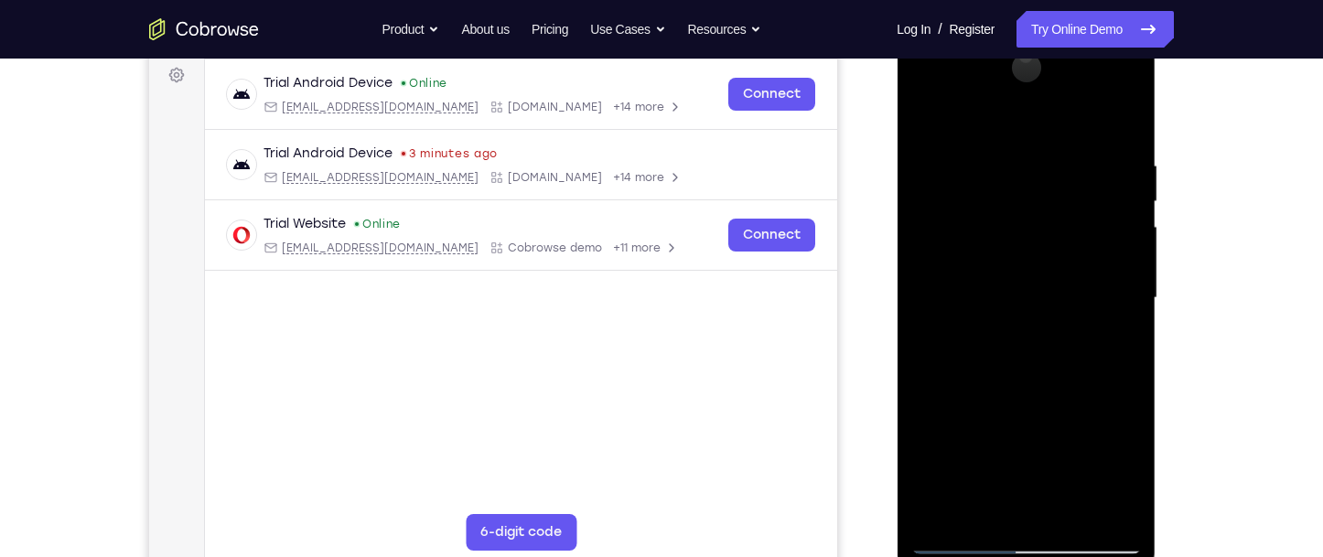
drag, startPoint x: 986, startPoint y: 481, endPoint x: 1013, endPoint y: 302, distance: 181.3
click at [1013, 302] on div at bounding box center [1025, 298] width 231 height 512
drag, startPoint x: 980, startPoint y: 466, endPoint x: 1012, endPoint y: 321, distance: 148.1
click at [1012, 321] on div at bounding box center [1025, 298] width 231 height 512
drag, startPoint x: 1031, startPoint y: 309, endPoint x: 1043, endPoint y: 533, distance: 223.6
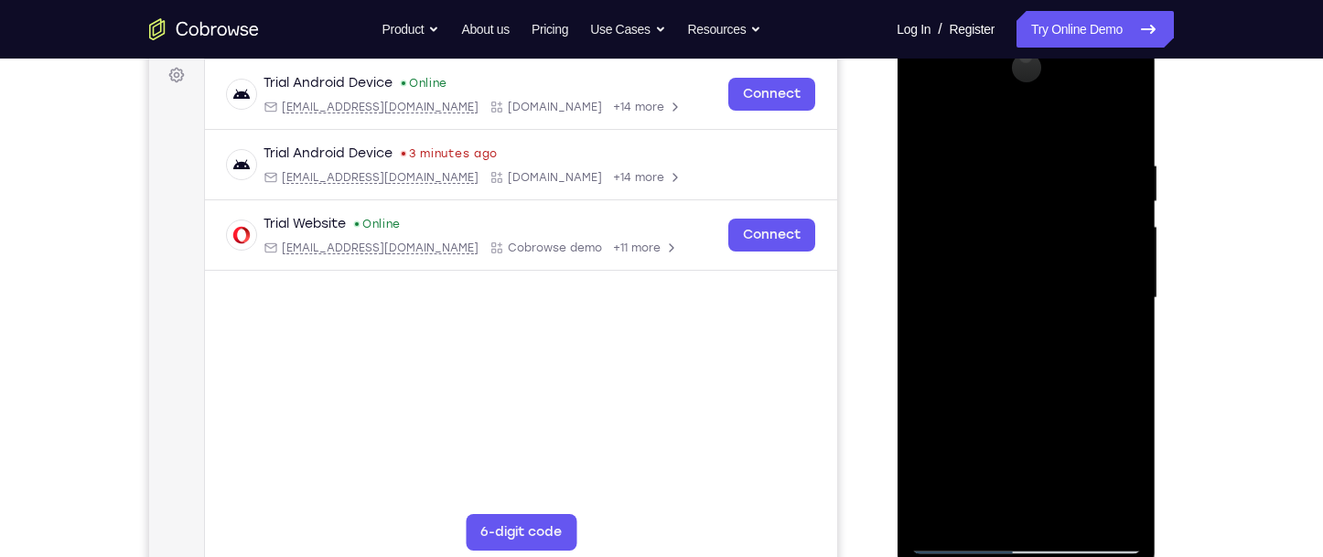
click at [1043, 533] on div at bounding box center [1025, 298] width 231 height 512
drag, startPoint x: 1037, startPoint y: 357, endPoint x: 1037, endPoint y: 418, distance: 61.3
click at [1037, 418] on div at bounding box center [1025, 298] width 231 height 512
click at [1030, 424] on div at bounding box center [1025, 298] width 231 height 512
drag, startPoint x: 1077, startPoint y: 242, endPoint x: 1074, endPoint y: 498, distance: 256.2
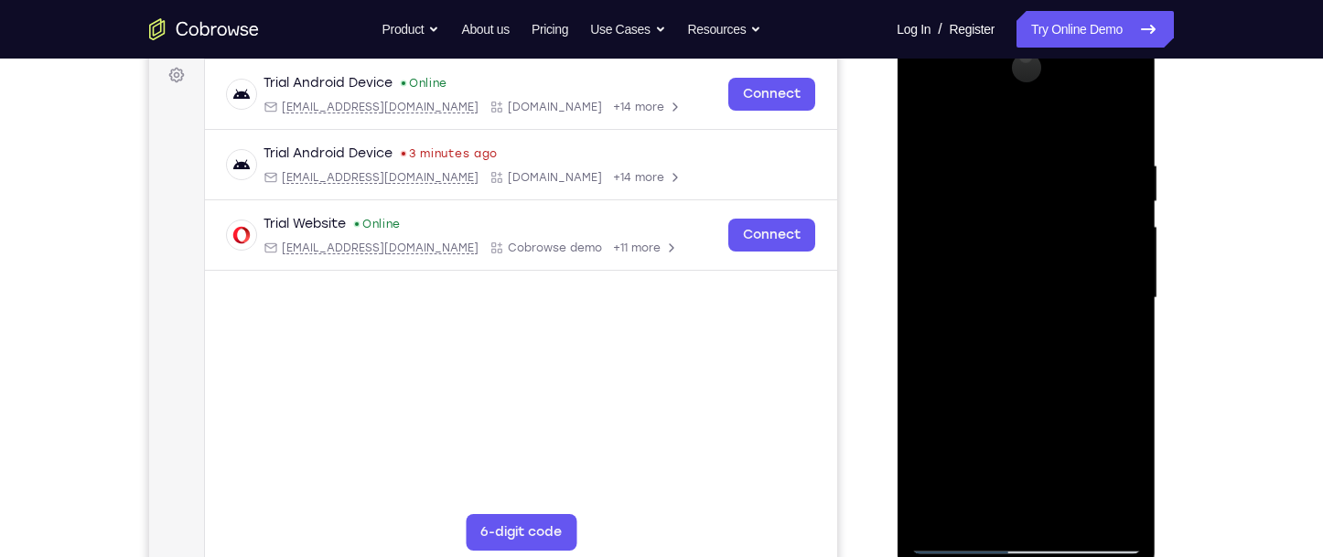
click at [1074, 498] on div at bounding box center [1025, 298] width 231 height 512
drag, startPoint x: 1074, startPoint y: 274, endPoint x: 1055, endPoint y: 518, distance: 245.1
click at [1055, 518] on div at bounding box center [1025, 298] width 231 height 512
drag, startPoint x: 1084, startPoint y: 262, endPoint x: 1060, endPoint y: 496, distance: 235.4
click at [1060, 496] on div at bounding box center [1025, 298] width 231 height 512
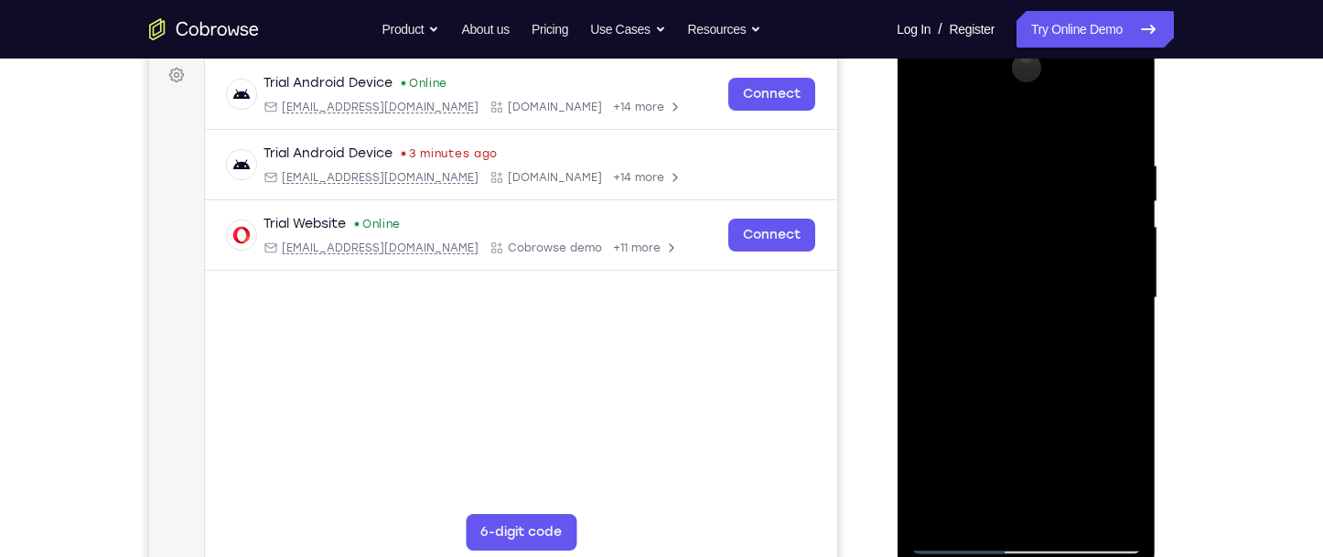
drag, startPoint x: 1079, startPoint y: 277, endPoint x: 1062, endPoint y: 479, distance: 202.9
click at [1062, 479] on div at bounding box center [1025, 298] width 231 height 512
drag, startPoint x: 1062, startPoint y: 375, endPoint x: 1055, endPoint y: 456, distance: 80.9
click at [1055, 456] on div at bounding box center [1025, 298] width 231 height 512
drag, startPoint x: 1078, startPoint y: 331, endPoint x: 1071, endPoint y: 452, distance: 121.0
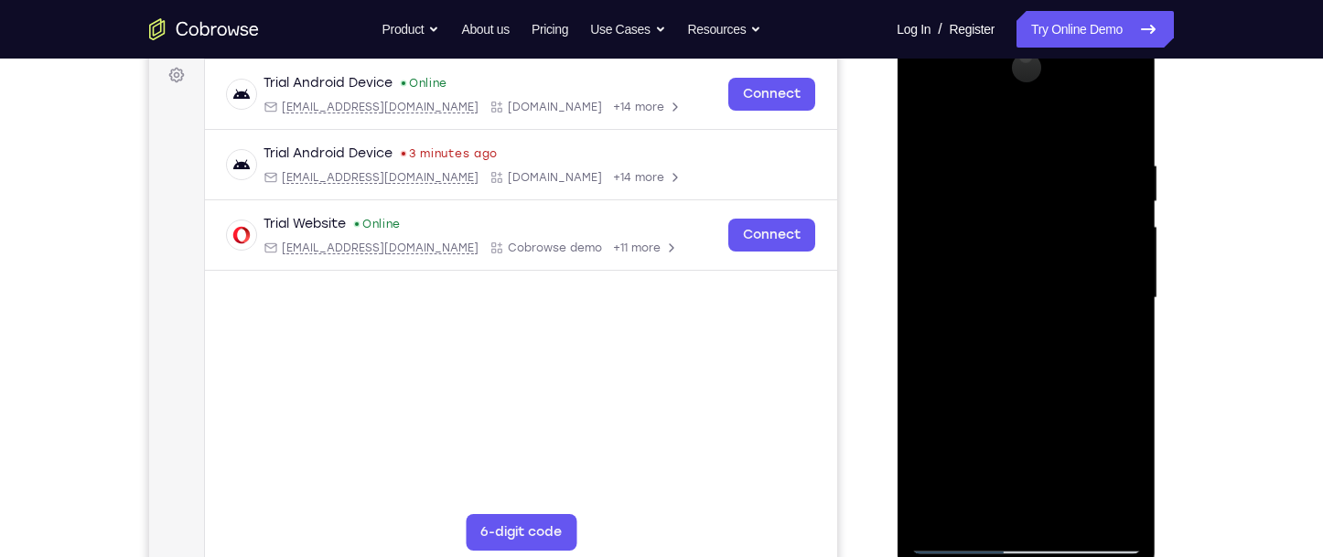
click at [1071, 452] on div at bounding box center [1025, 298] width 231 height 512
drag, startPoint x: 1092, startPoint y: 222, endPoint x: 1060, endPoint y: 454, distance: 233.8
click at [1060, 454] on div at bounding box center [1025, 298] width 231 height 512
drag, startPoint x: 1067, startPoint y: 307, endPoint x: 1079, endPoint y: 467, distance: 160.6
click at [1079, 467] on div at bounding box center [1025, 298] width 231 height 512
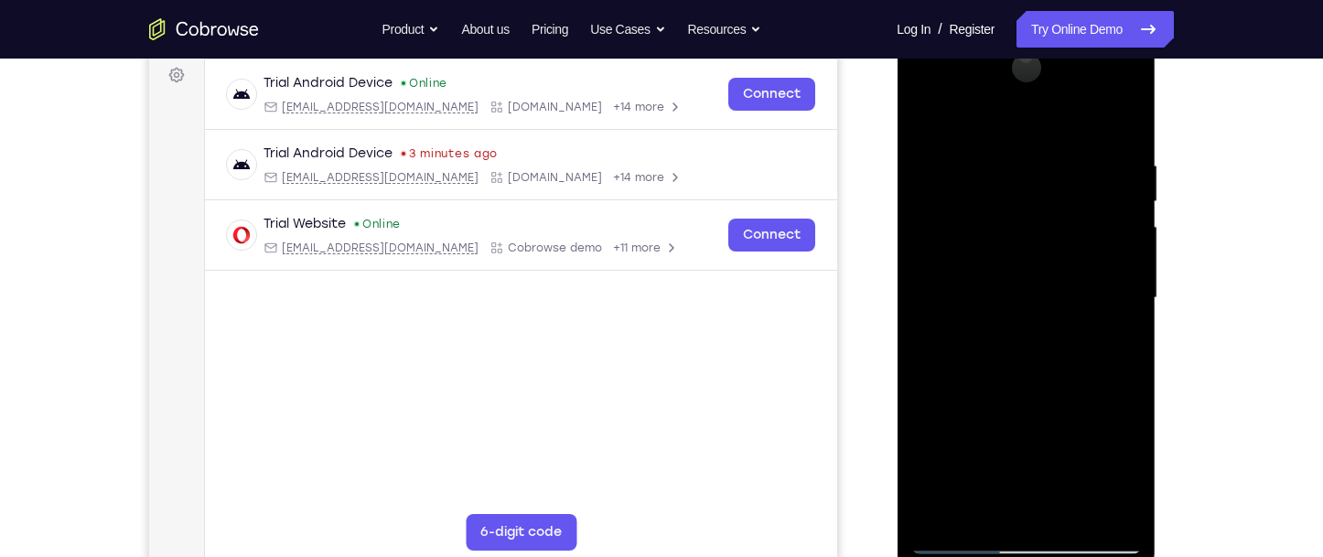
drag, startPoint x: 1076, startPoint y: 188, endPoint x: 1092, endPoint y: 479, distance: 290.5
click at [1092, 479] on div at bounding box center [1025, 298] width 231 height 512
drag, startPoint x: 1108, startPoint y: 200, endPoint x: 1092, endPoint y: 447, distance: 247.5
click at [1092, 447] on div at bounding box center [1025, 298] width 231 height 512
drag, startPoint x: 1085, startPoint y: 275, endPoint x: 1078, endPoint y: 430, distance: 154.8
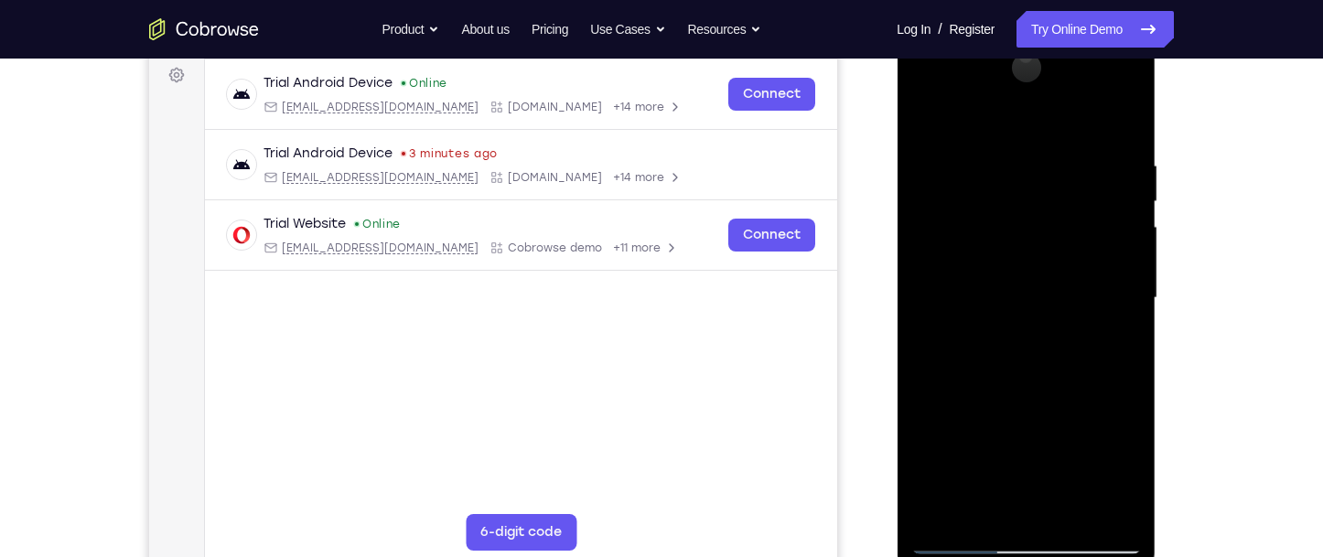
click at [1078, 430] on div at bounding box center [1025, 298] width 231 height 512
drag, startPoint x: 1093, startPoint y: 221, endPoint x: 1060, endPoint y: 421, distance: 203.2
click at [1060, 421] on div at bounding box center [1025, 298] width 231 height 512
drag, startPoint x: 1074, startPoint y: 229, endPoint x: 1064, endPoint y: 477, distance: 248.2
click at [1064, 477] on div at bounding box center [1025, 298] width 231 height 512
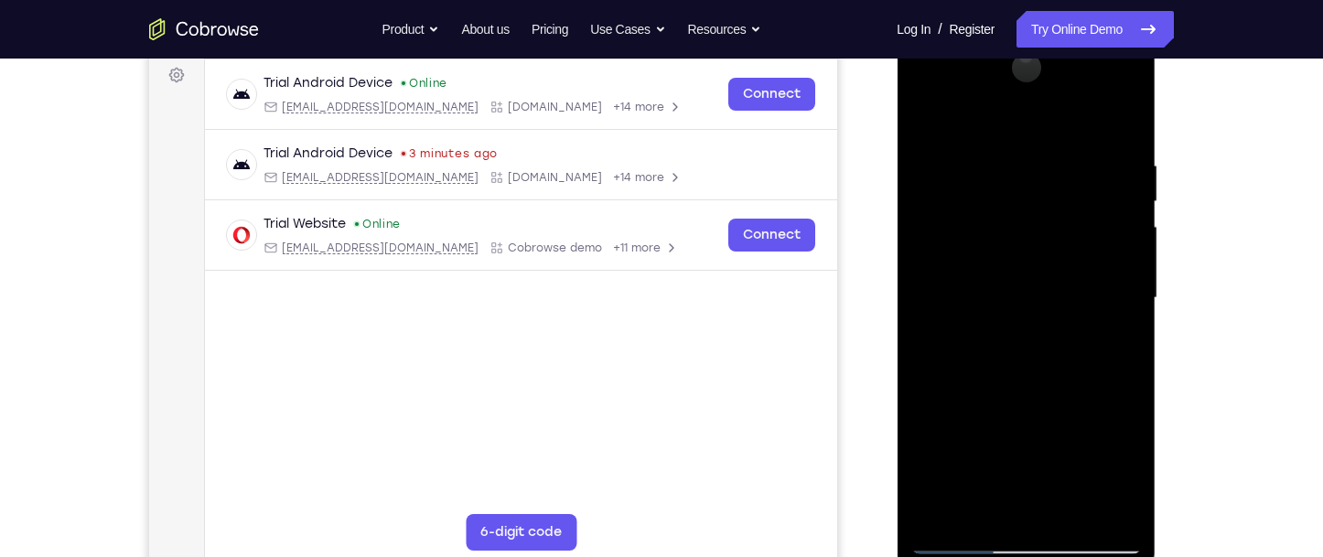
drag, startPoint x: 1097, startPoint y: 285, endPoint x: 1092, endPoint y: 454, distance: 168.4
click at [1092, 454] on div at bounding box center [1025, 298] width 231 height 512
drag, startPoint x: 1092, startPoint y: 295, endPoint x: 1092, endPoint y: 457, distance: 162.0
click at [1092, 457] on div at bounding box center [1025, 298] width 231 height 512
drag, startPoint x: 1082, startPoint y: 245, endPoint x: 1045, endPoint y: 469, distance: 227.3
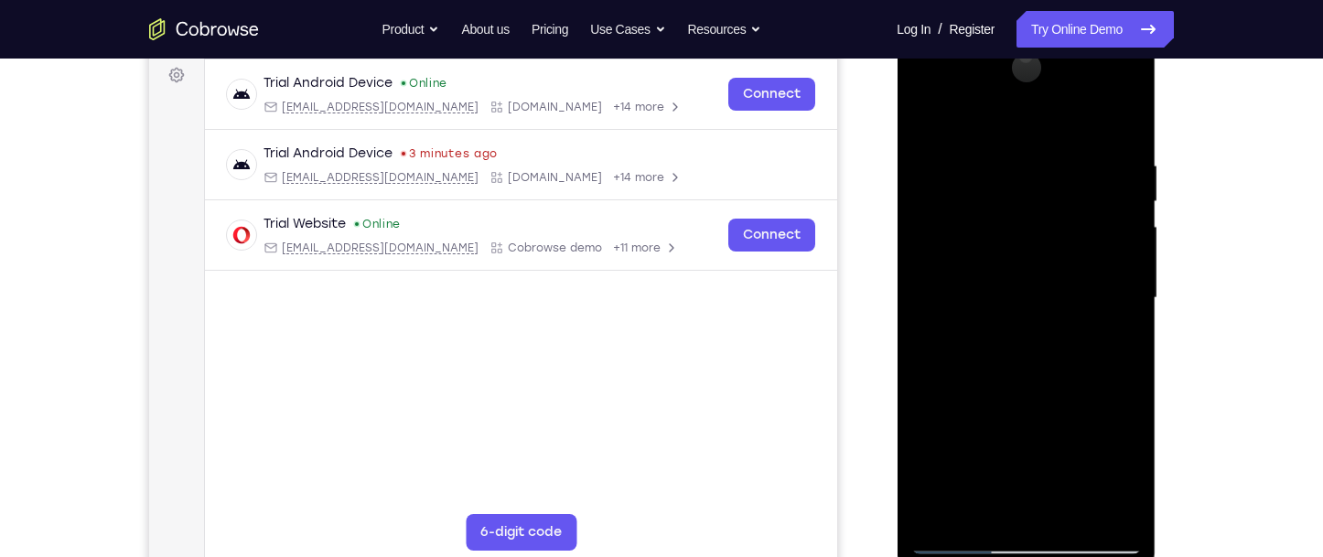
click at [1045, 469] on div at bounding box center [1025, 298] width 231 height 512
drag, startPoint x: 1066, startPoint y: 273, endPoint x: 1064, endPoint y: 451, distance: 178.4
click at [1064, 451] on div at bounding box center [1025, 298] width 231 height 512
drag, startPoint x: 1063, startPoint y: 253, endPoint x: 1058, endPoint y: 319, distance: 67.0
click at [1058, 319] on div at bounding box center [1025, 298] width 231 height 512
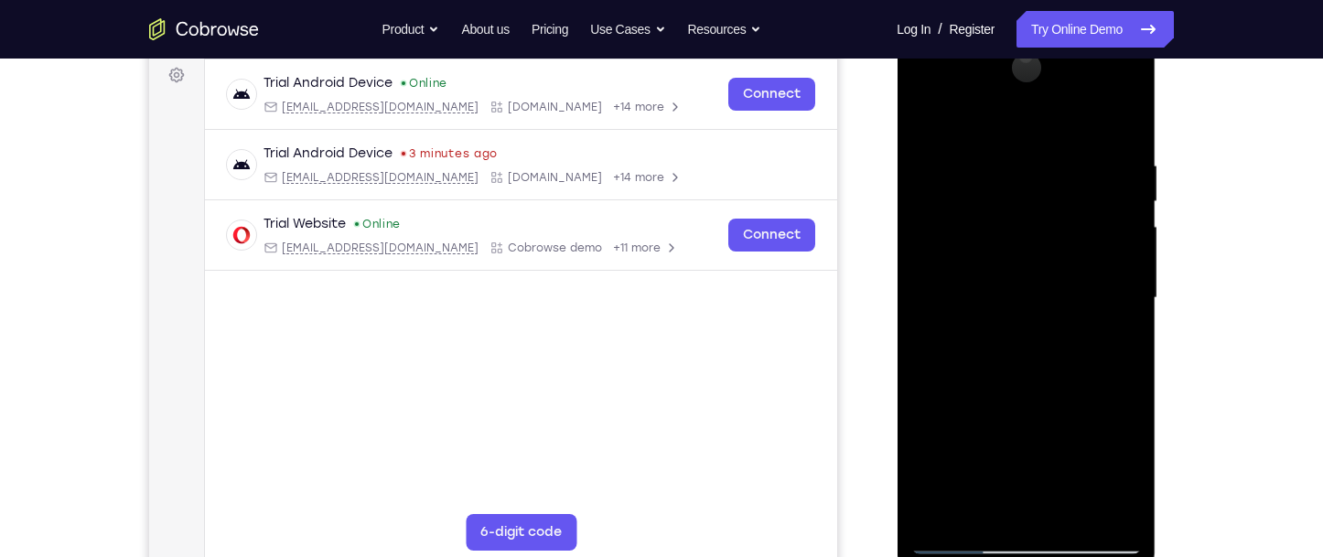
click at [1065, 473] on div at bounding box center [1025, 298] width 231 height 512
click at [1029, 430] on div at bounding box center [1025, 298] width 231 height 512
click at [1070, 408] on div at bounding box center [1025, 298] width 231 height 512
click at [1054, 421] on div at bounding box center [1025, 298] width 231 height 512
click at [1049, 379] on div at bounding box center [1025, 298] width 231 height 512
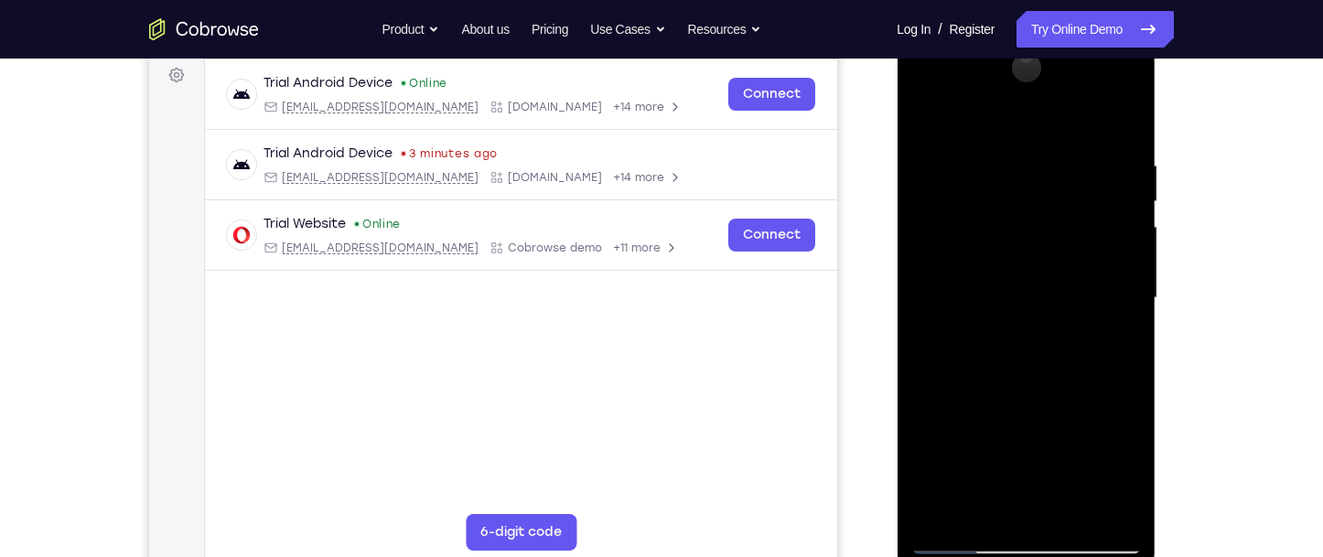
click at [1036, 398] on div at bounding box center [1025, 298] width 231 height 512
click at [1010, 352] on div at bounding box center [1025, 298] width 231 height 512
click at [1021, 439] on div at bounding box center [1025, 298] width 231 height 512
click at [1052, 333] on div at bounding box center [1025, 298] width 231 height 512
click at [1041, 423] on div at bounding box center [1025, 298] width 231 height 512
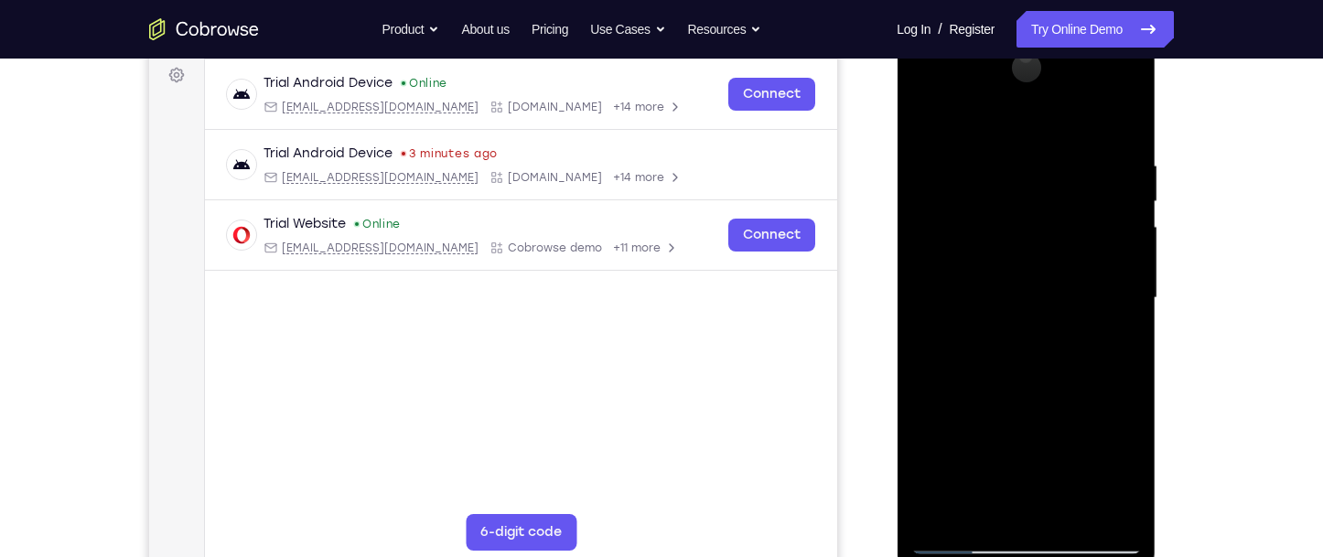
click at [1056, 427] on div at bounding box center [1025, 298] width 231 height 512
click at [1056, 464] on div at bounding box center [1025, 298] width 231 height 512
click at [1070, 350] on div at bounding box center [1025, 298] width 231 height 512
click at [1068, 350] on div at bounding box center [1025, 298] width 231 height 512
click at [1029, 335] on div at bounding box center [1025, 298] width 231 height 512
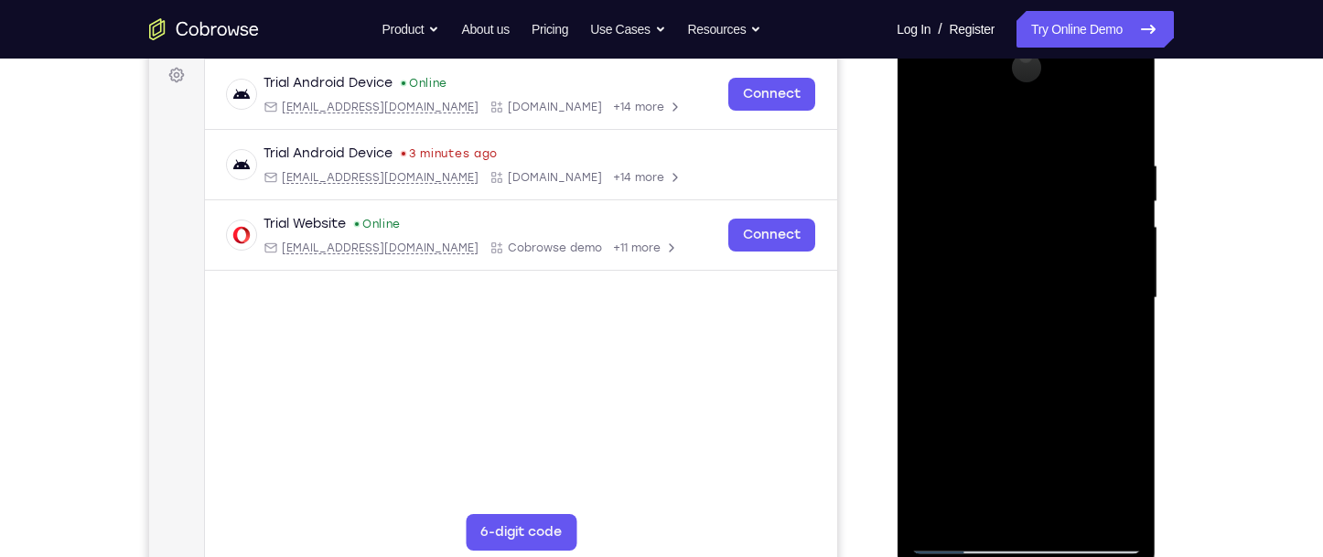
click at [1114, 118] on div at bounding box center [1025, 298] width 231 height 512
click at [1109, 92] on div at bounding box center [1025, 298] width 231 height 512
click at [994, 457] on div at bounding box center [1025, 298] width 231 height 512
click at [1097, 509] on div at bounding box center [1025, 298] width 231 height 512
click at [1066, 331] on div at bounding box center [1025, 298] width 231 height 512
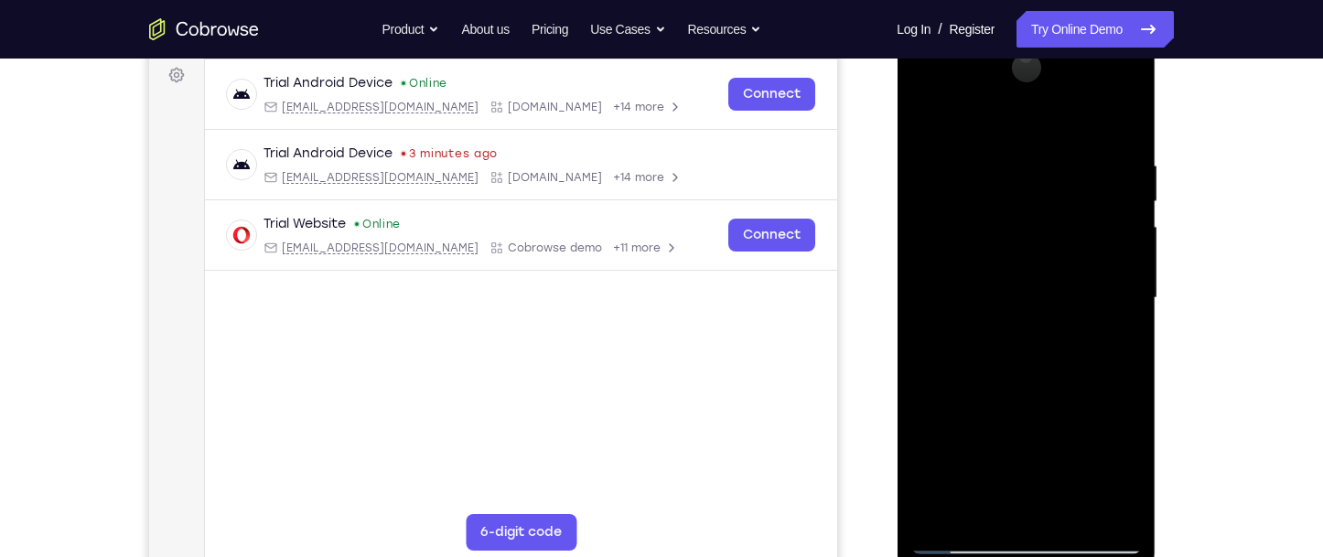
click at [989, 239] on div at bounding box center [1025, 298] width 231 height 512
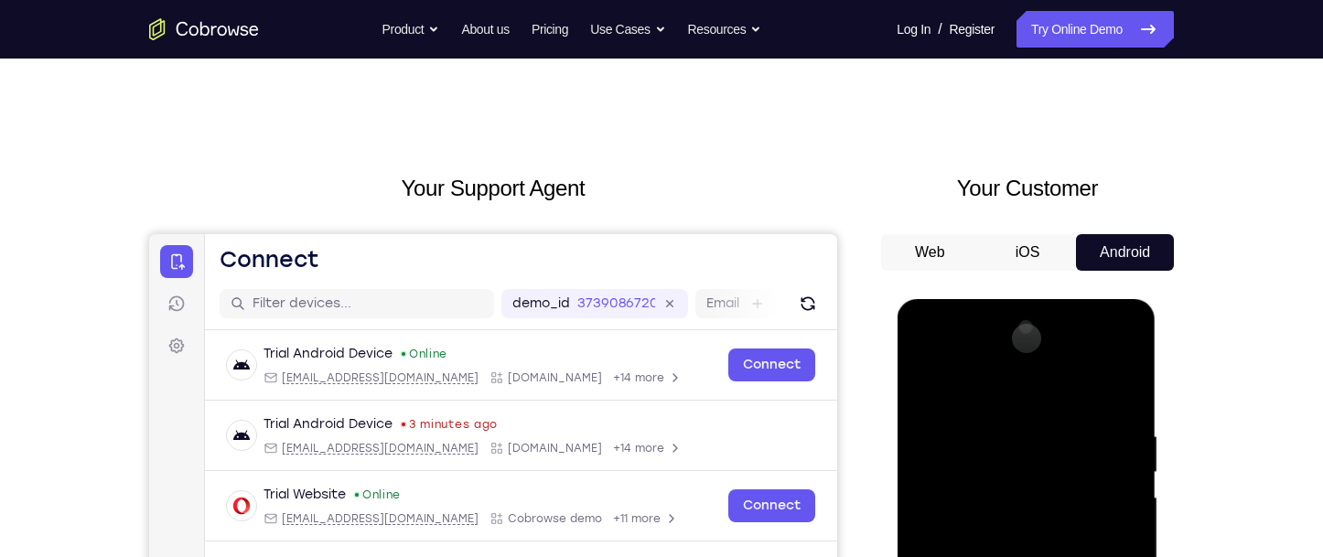
scroll to position [0, 0]
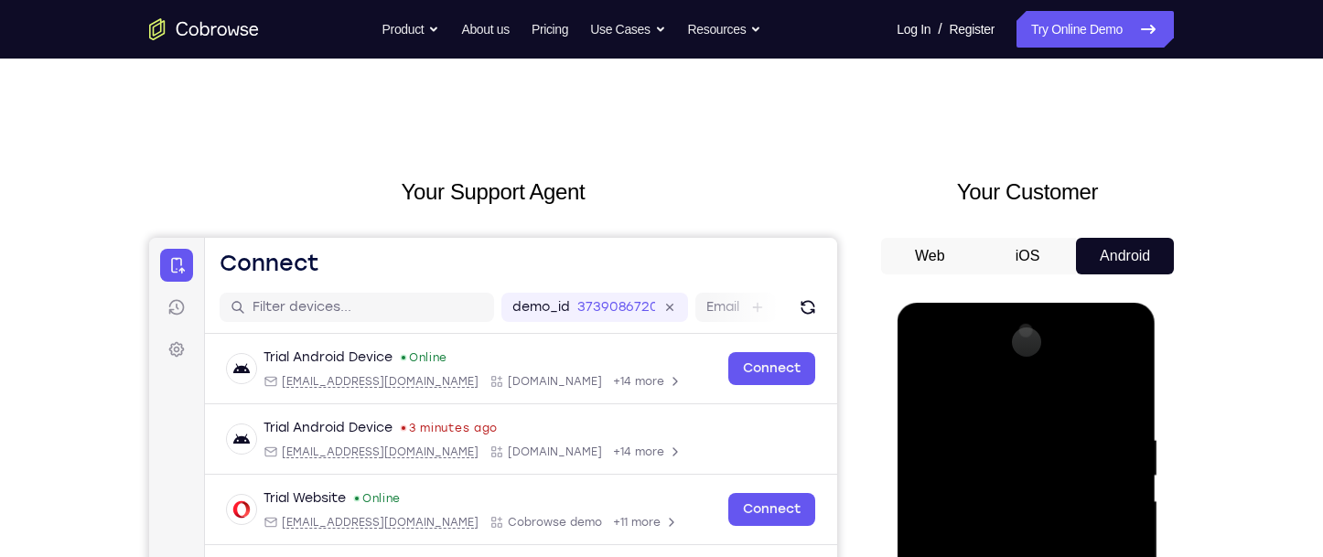
drag, startPoint x: 973, startPoint y: 322, endPoint x: 967, endPoint y: 421, distance: 99.0
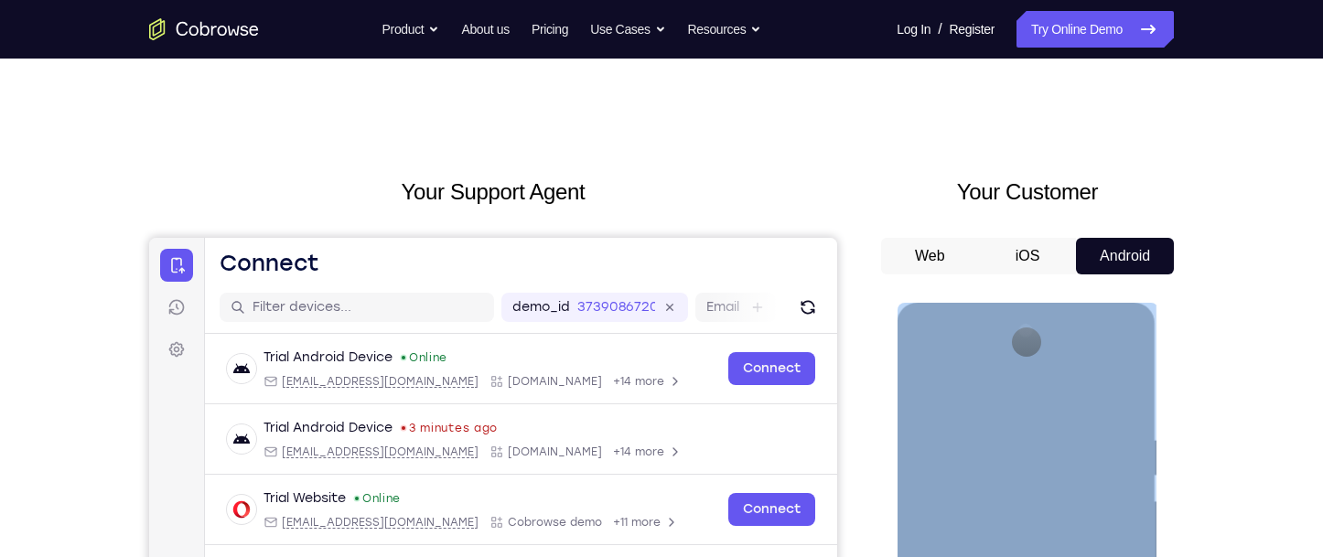
drag, startPoint x: 1020, startPoint y: 313, endPoint x: 992, endPoint y: 524, distance: 213.3
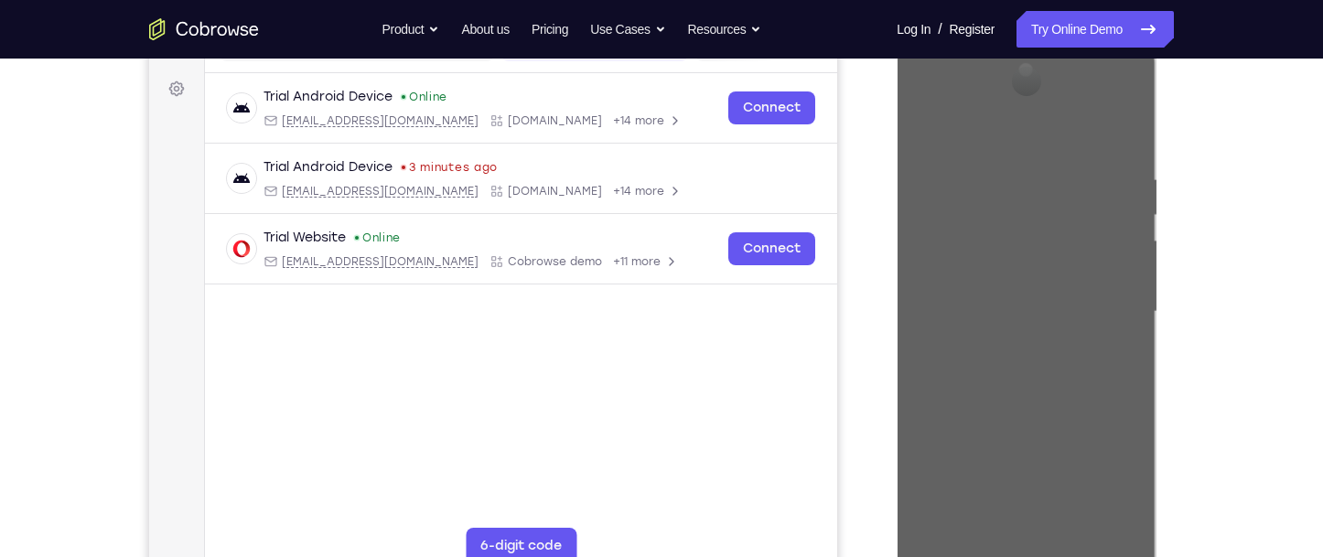
scroll to position [366, 0]
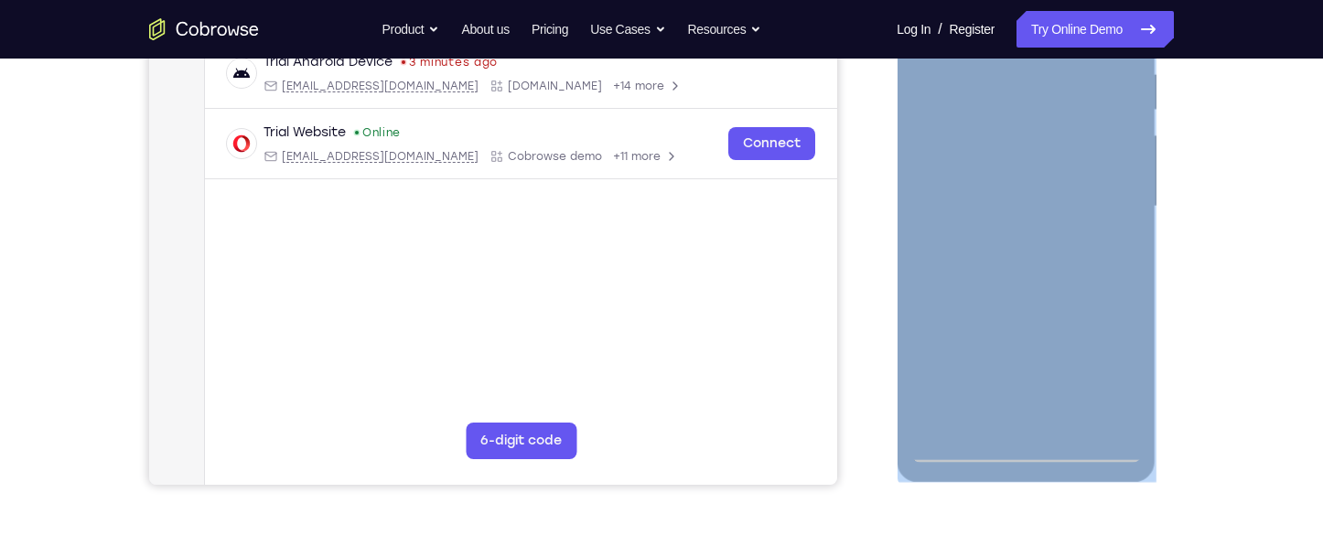
click at [1033, 452] on div at bounding box center [1025, 207] width 231 height 512
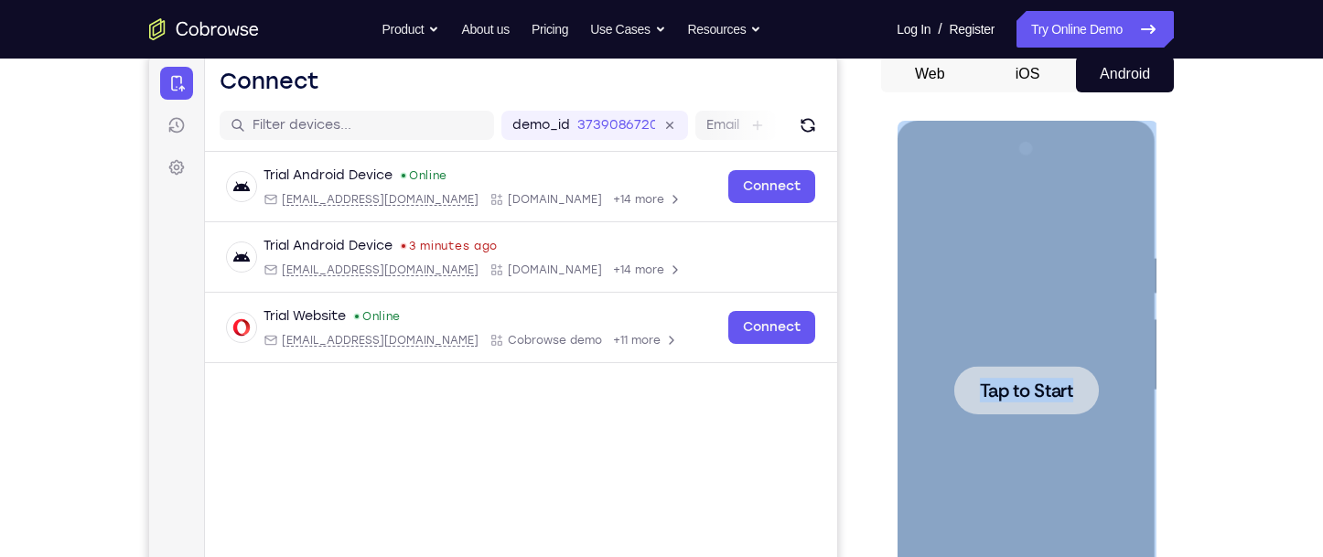
scroll to position [183, 0]
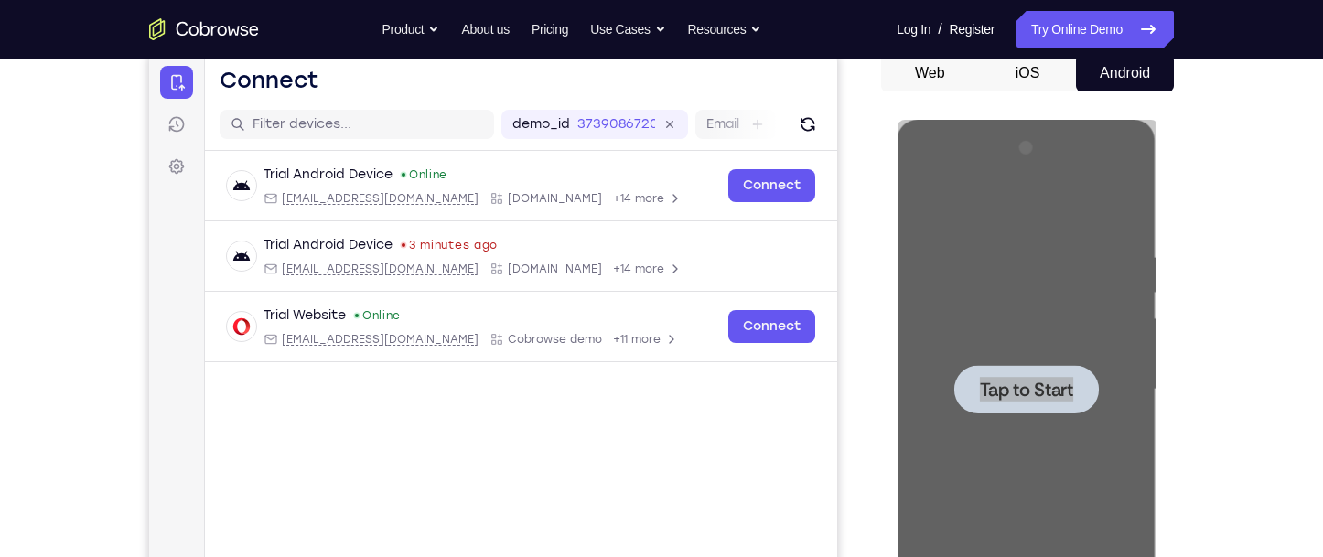
click at [1186, 408] on div "Your Support Agent Your Customer Web iOS Android Next Steps We’d be happy to gi…" at bounding box center [661, 479] width 1171 height 1207
click at [1181, 390] on div "Your Support Agent Your Customer Web iOS Android Next Steps We’d be happy to gi…" at bounding box center [661, 479] width 1171 height 1207
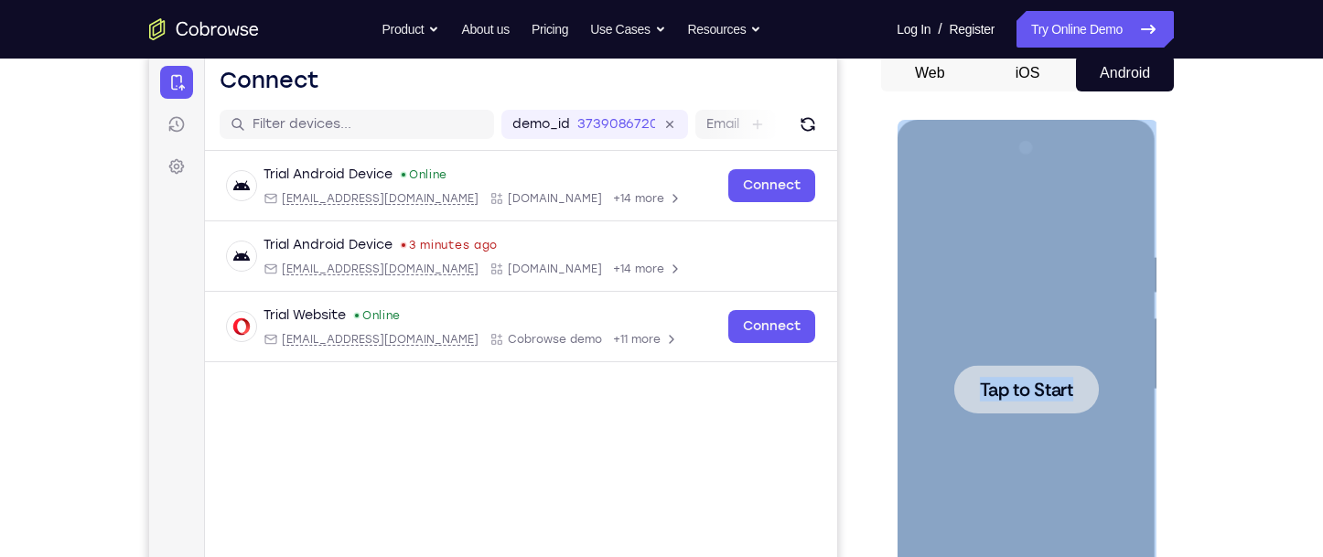
click at [1041, 385] on span "Tap to Start" at bounding box center [1025, 390] width 93 height 18
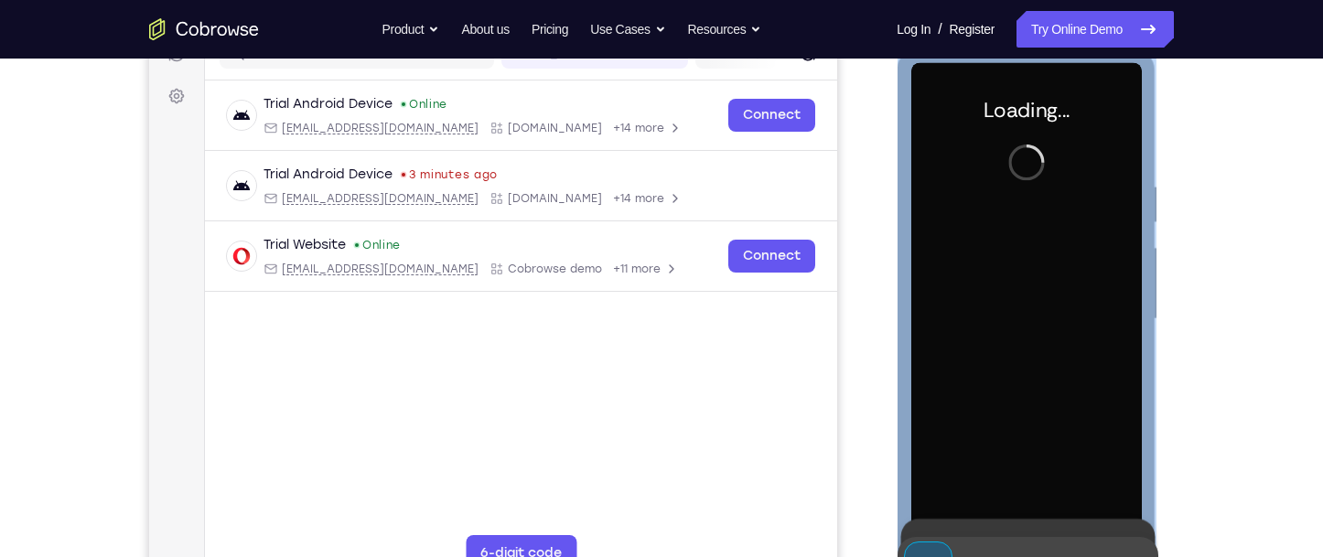
scroll to position [366, 0]
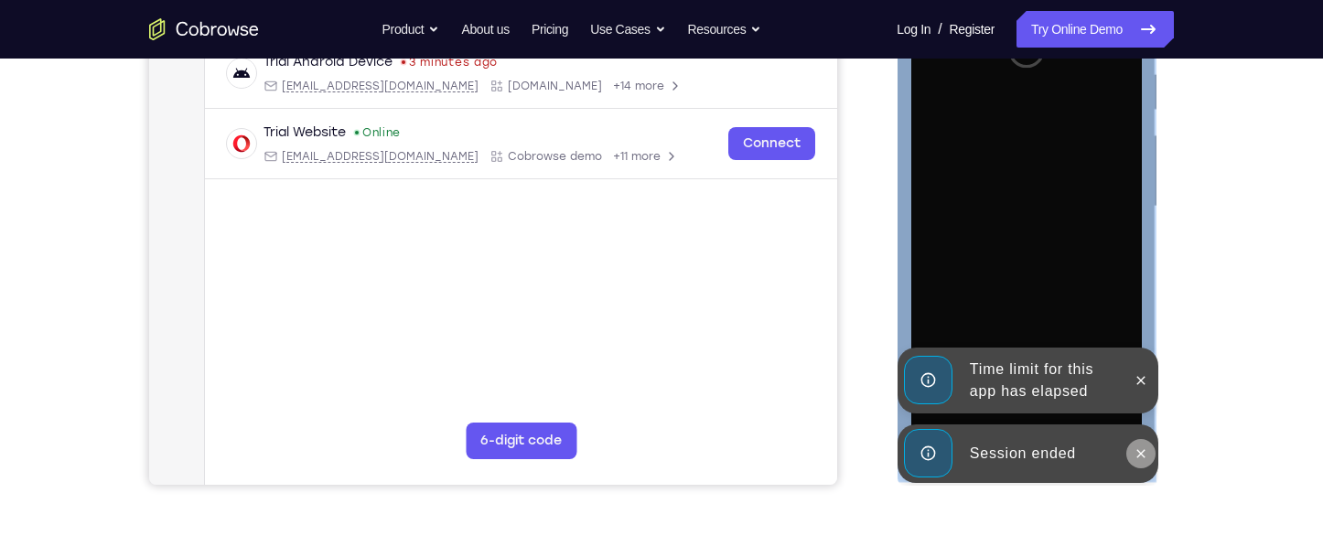
click at [1140, 452] on icon at bounding box center [1140, 453] width 8 height 8
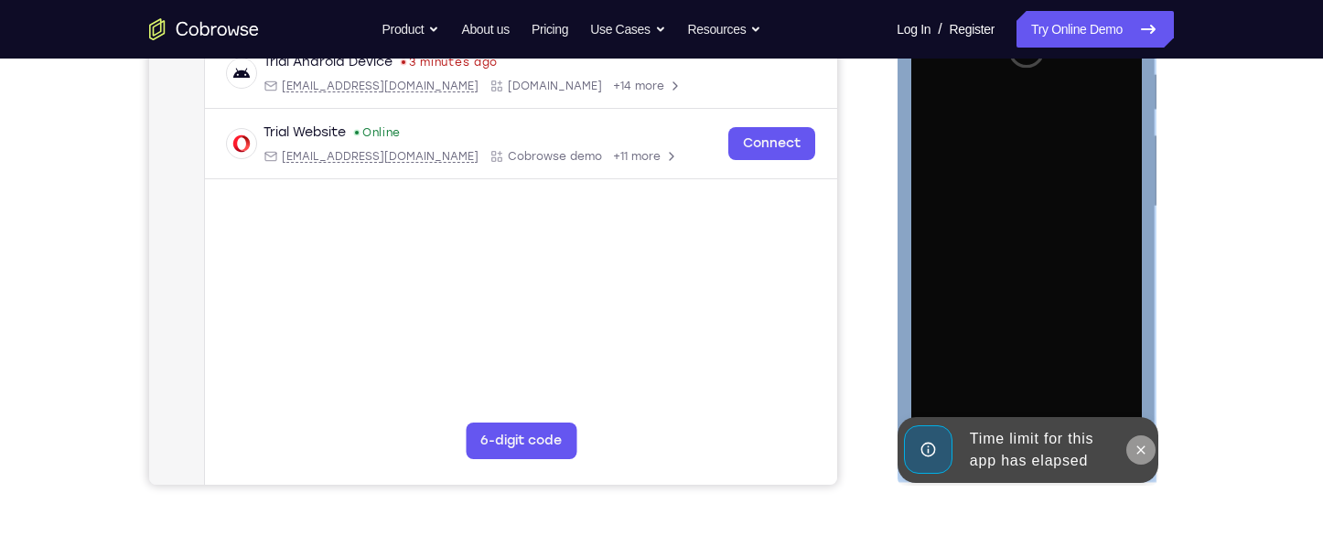
click at [1135, 459] on button at bounding box center [1139, 450] width 29 height 29
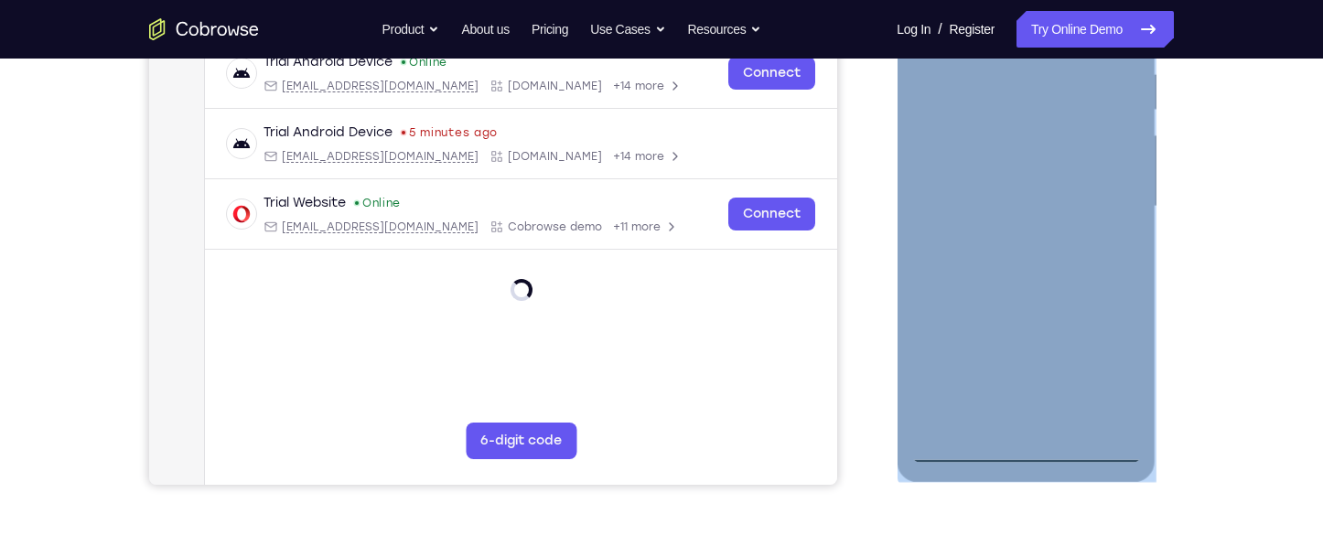
click at [1025, 452] on div at bounding box center [1025, 207] width 231 height 512
click at [1103, 386] on div at bounding box center [1025, 207] width 231 height 512
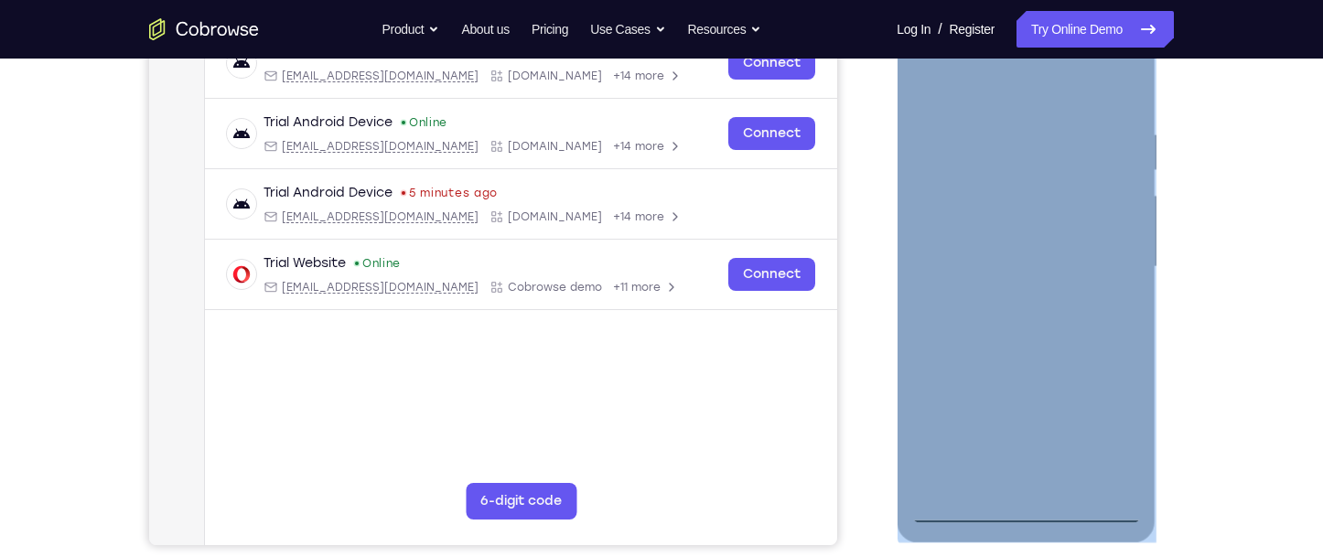
scroll to position [274, 0]
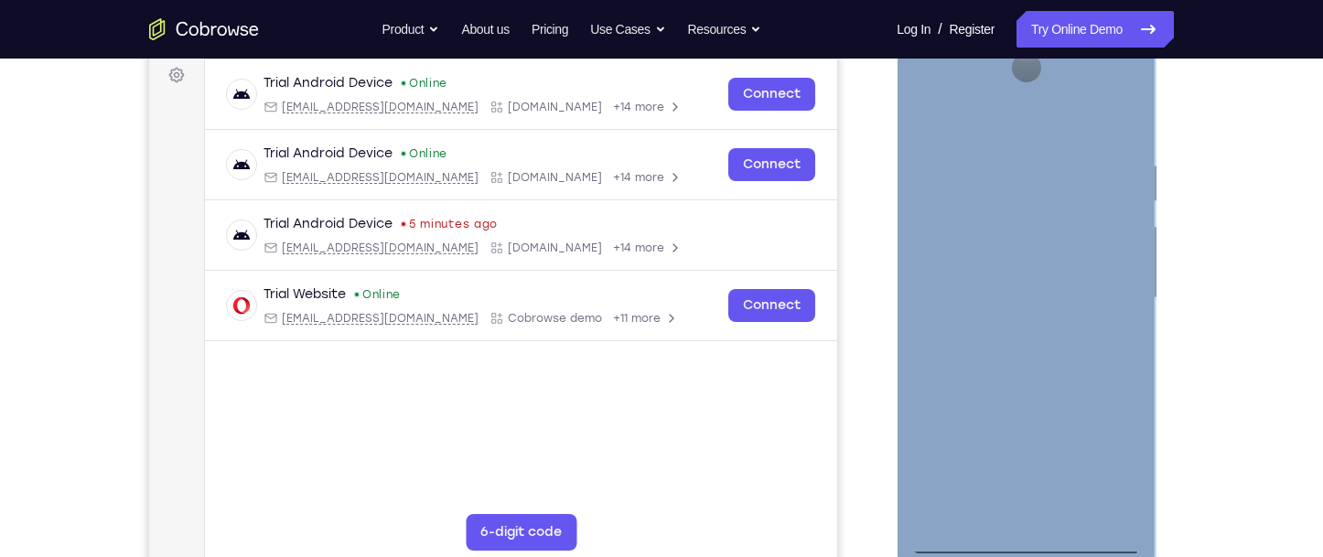
click at [993, 123] on div at bounding box center [1025, 298] width 231 height 512
click at [1107, 291] on div at bounding box center [1025, 298] width 231 height 512
click at [1100, 289] on div at bounding box center [1025, 298] width 231 height 512
click at [1006, 329] on div at bounding box center [1025, 298] width 231 height 512
click at [1006, 291] on div at bounding box center [1025, 298] width 231 height 512
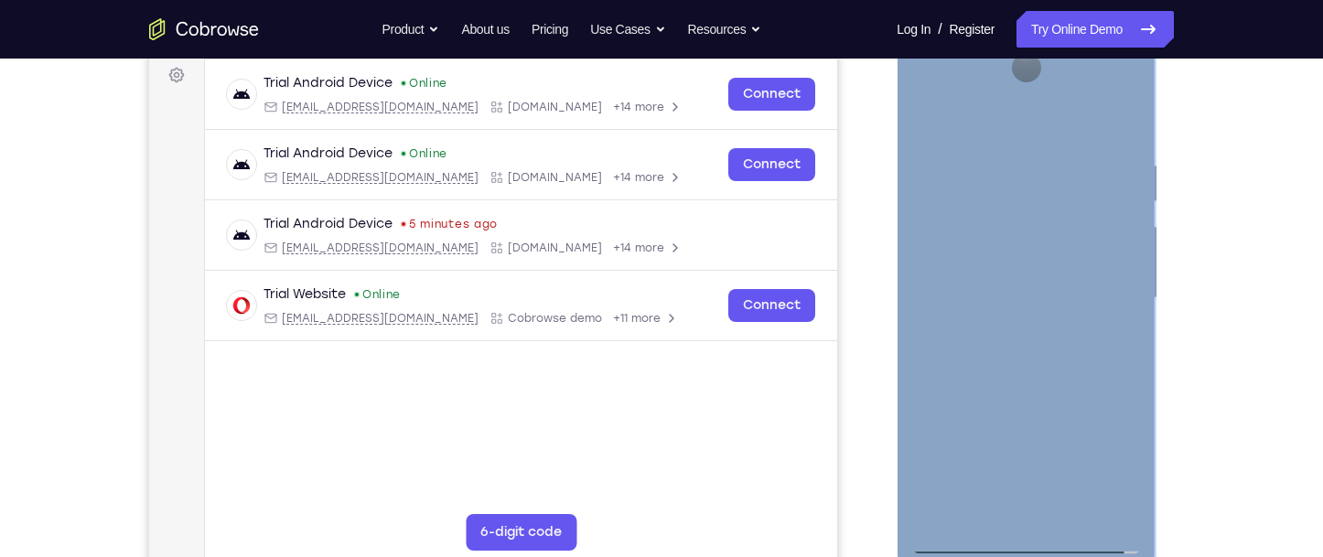
click at [1006, 265] on div at bounding box center [1025, 298] width 231 height 512
click at [1012, 301] on div at bounding box center [1025, 298] width 231 height 512
click at [987, 364] on div at bounding box center [1025, 298] width 231 height 512
click at [1026, 349] on div at bounding box center [1025, 298] width 231 height 512
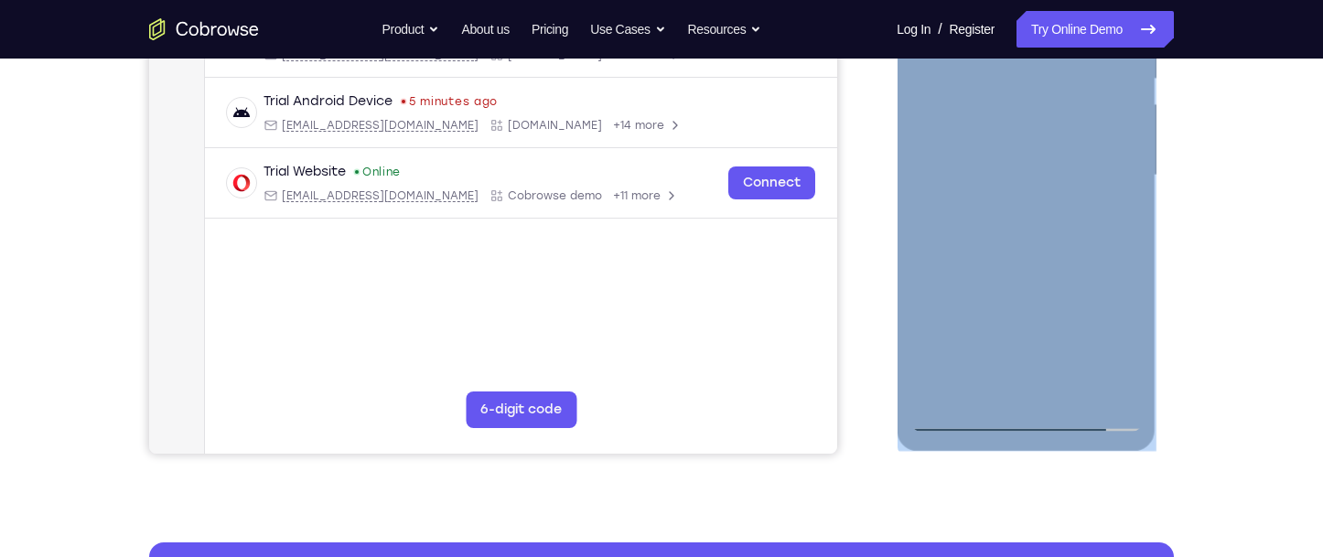
scroll to position [457, 0]
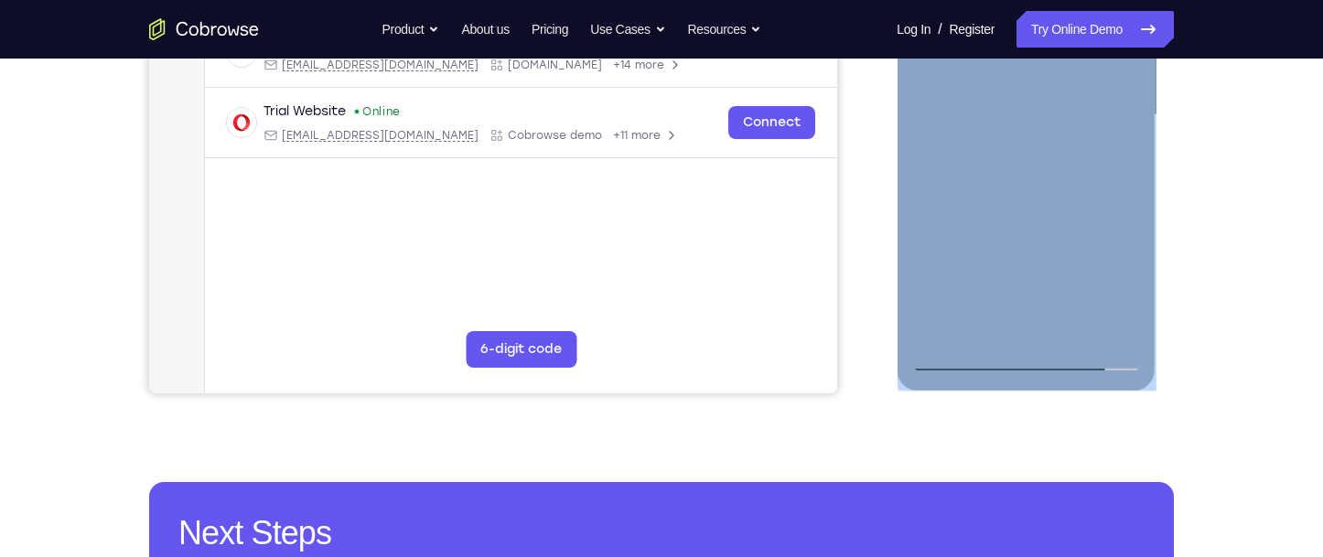
click at [1036, 199] on div at bounding box center [1025, 115] width 231 height 512
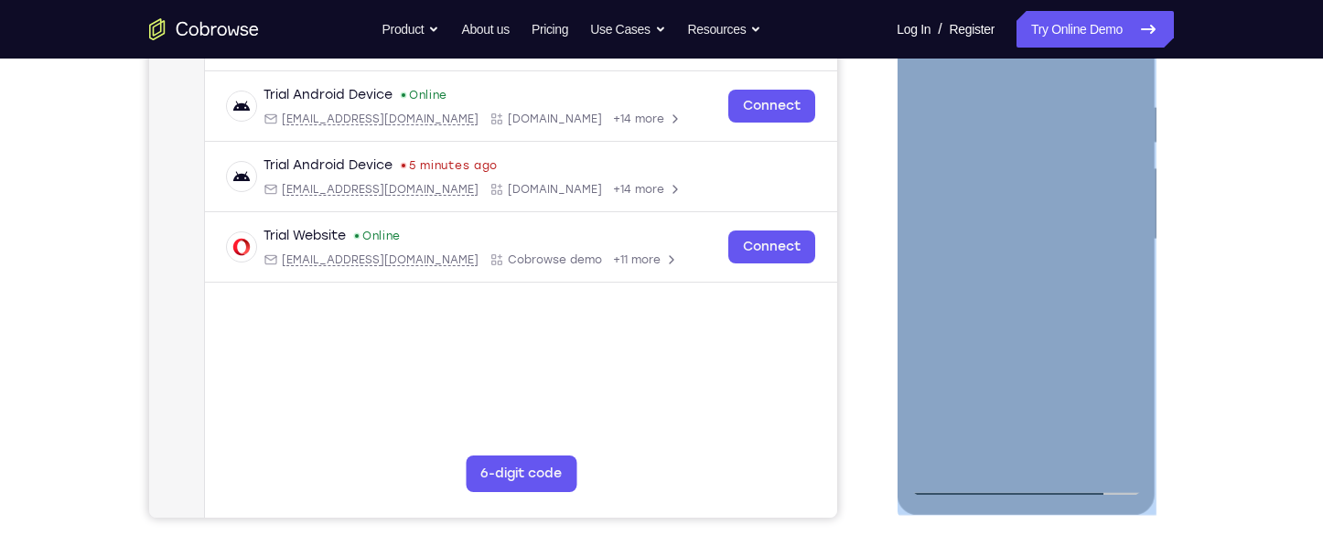
scroll to position [274, 0]
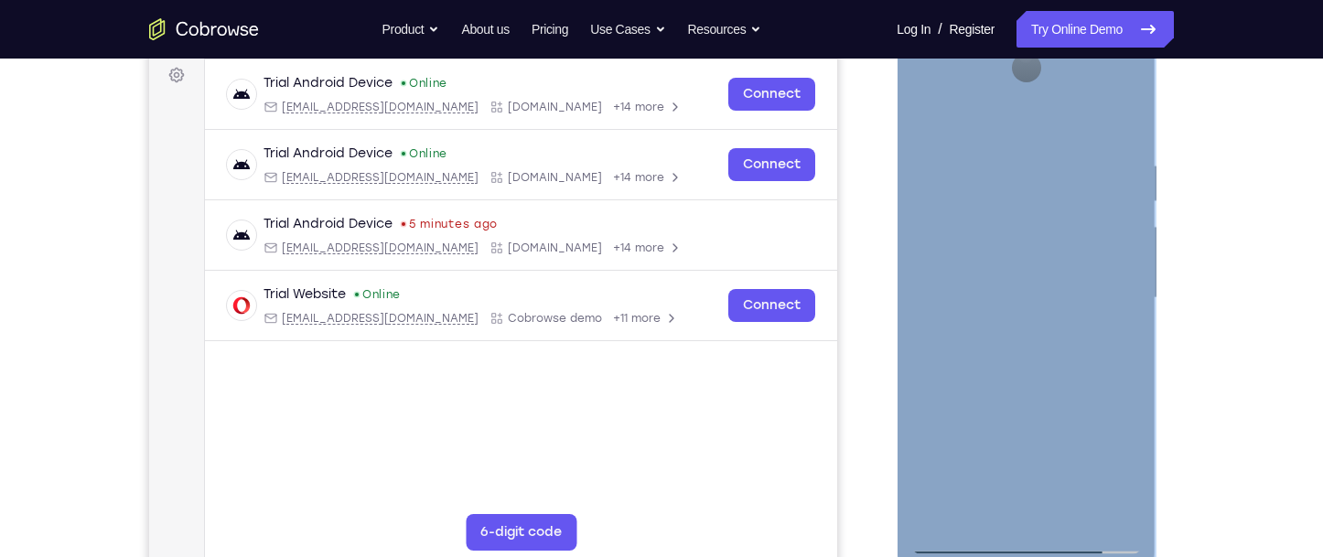
click at [1087, 237] on div at bounding box center [1025, 298] width 231 height 512
click at [1126, 280] on div at bounding box center [1025, 298] width 231 height 512
click at [1074, 513] on div at bounding box center [1025, 298] width 231 height 512
click at [1041, 395] on div at bounding box center [1025, 298] width 231 height 512
click at [931, 107] on div at bounding box center [1025, 298] width 231 height 512
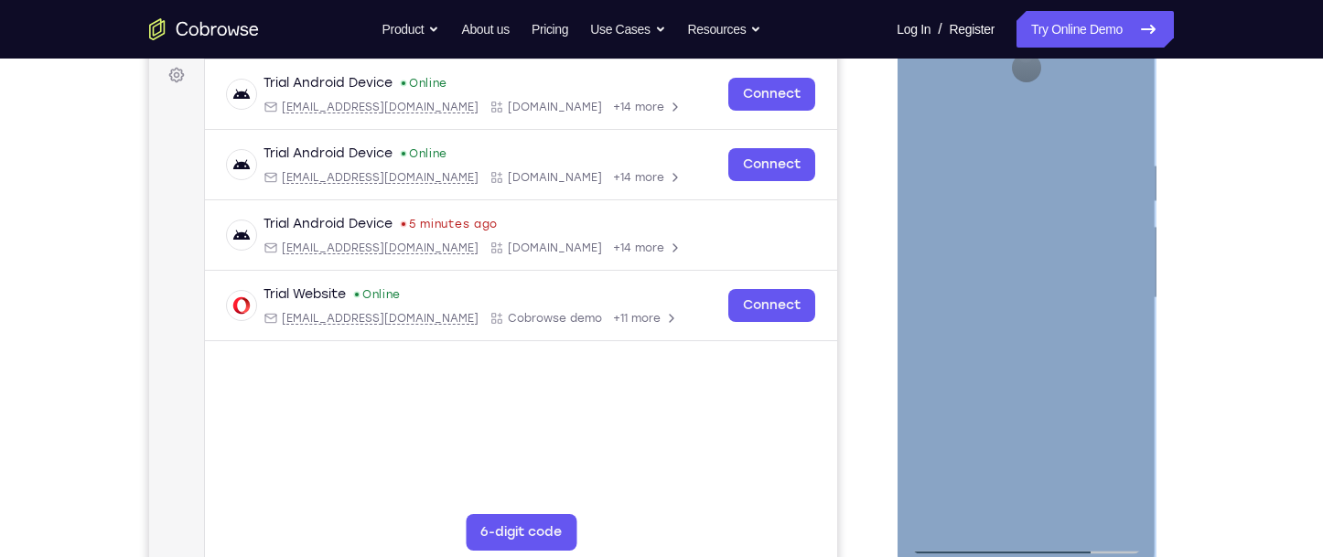
click at [1107, 511] on div at bounding box center [1025, 298] width 231 height 512
click at [935, 258] on div at bounding box center [1025, 298] width 231 height 512
click at [1001, 285] on div at bounding box center [1025, 298] width 231 height 512
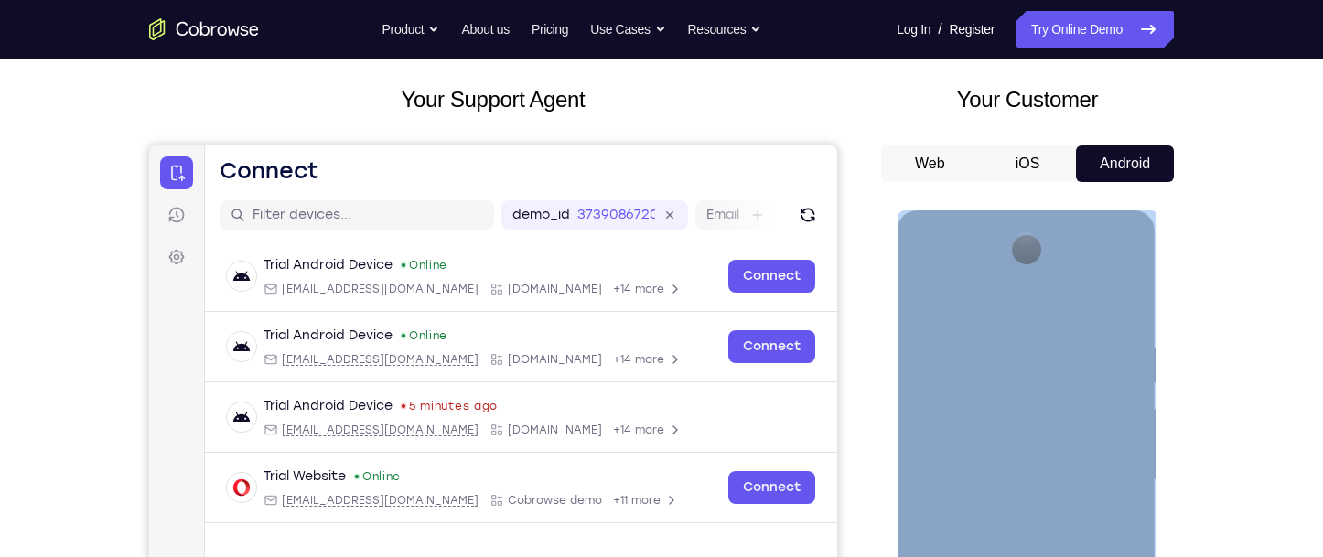
scroll to position [91, 0]
click at [1031, 343] on div at bounding box center [1025, 481] width 231 height 512
click at [1100, 242] on div at bounding box center [1025, 481] width 231 height 512
click at [1039, 404] on div at bounding box center [1025, 481] width 231 height 512
click at [1038, 419] on div at bounding box center [1025, 481] width 231 height 512
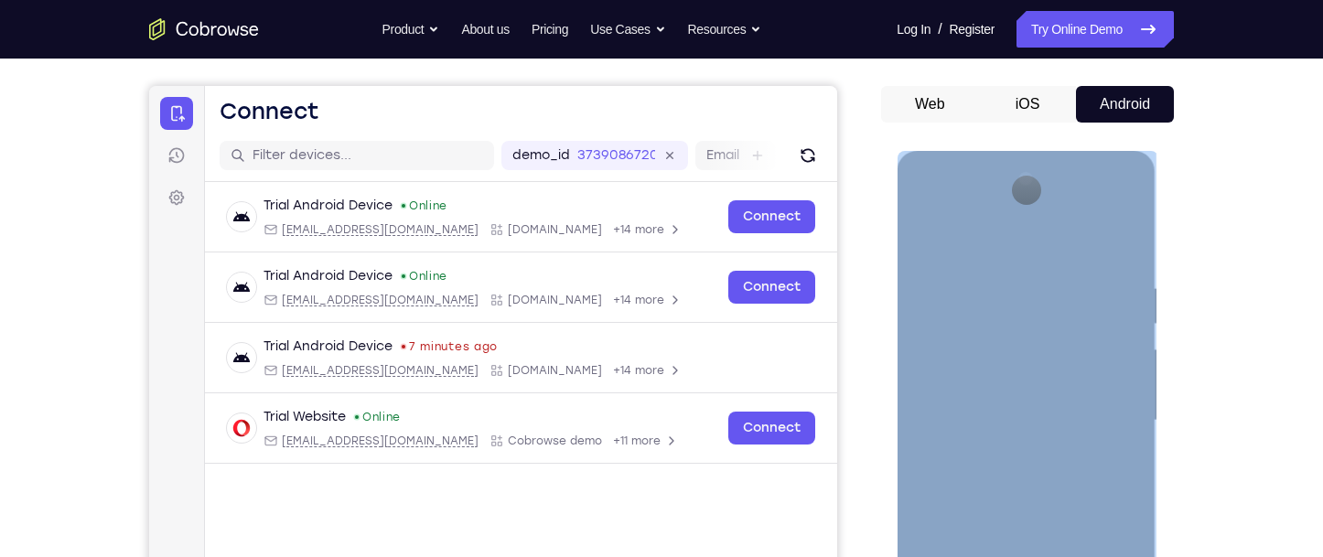
scroll to position [183, 0]
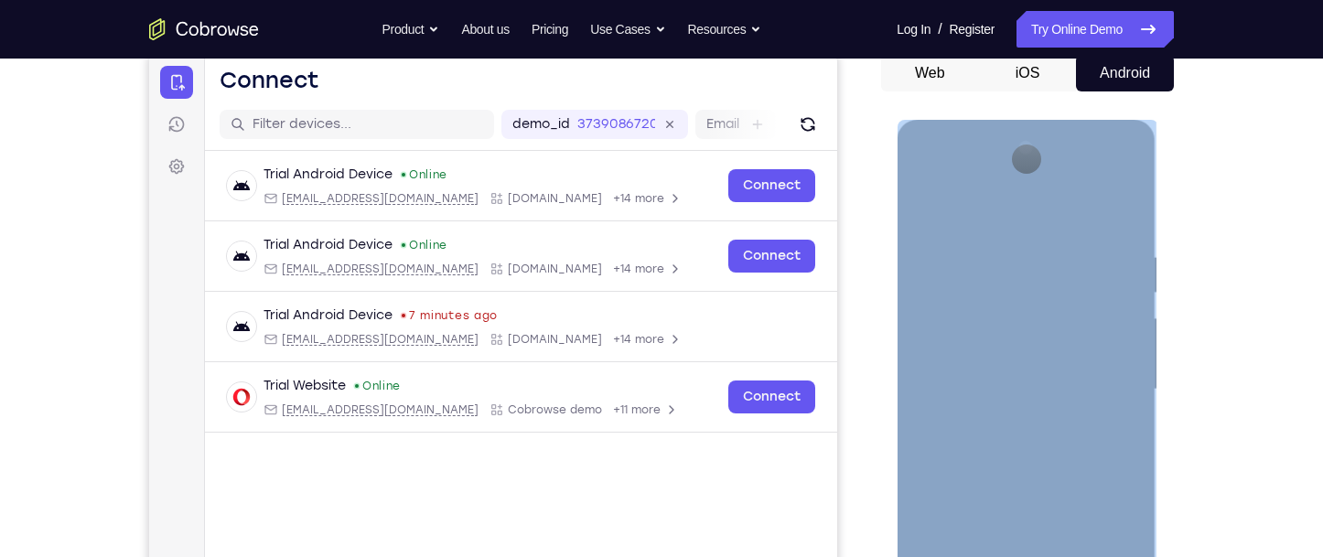
click at [1113, 346] on div at bounding box center [1025, 390] width 231 height 512
click at [910, 351] on div at bounding box center [1025, 390] width 231 height 512
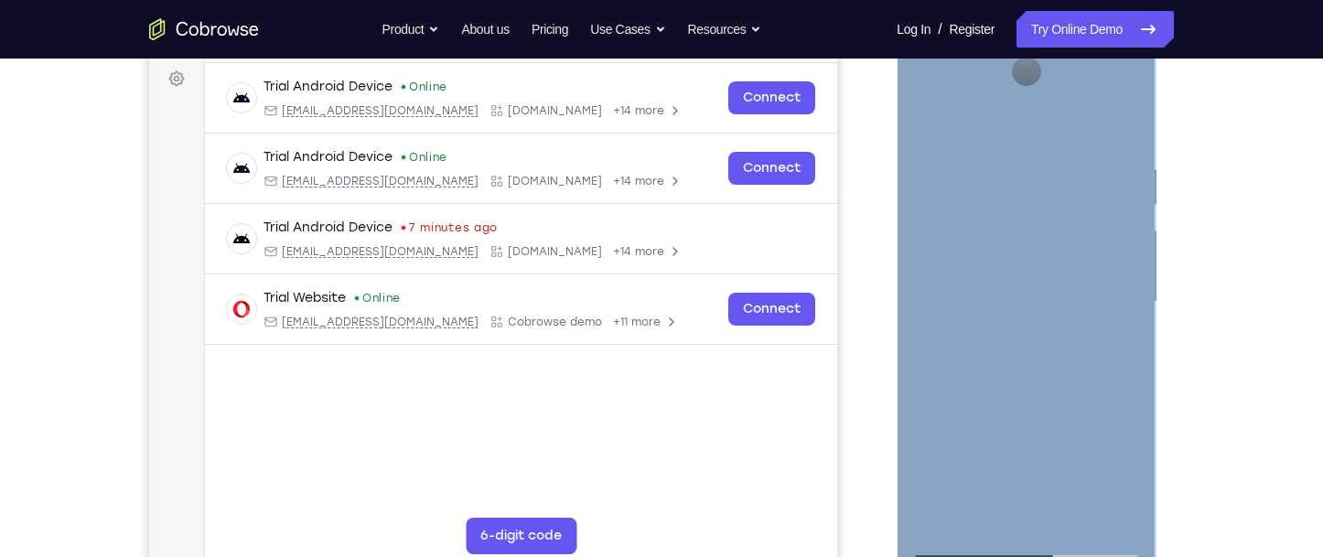
scroll to position [366, 0]
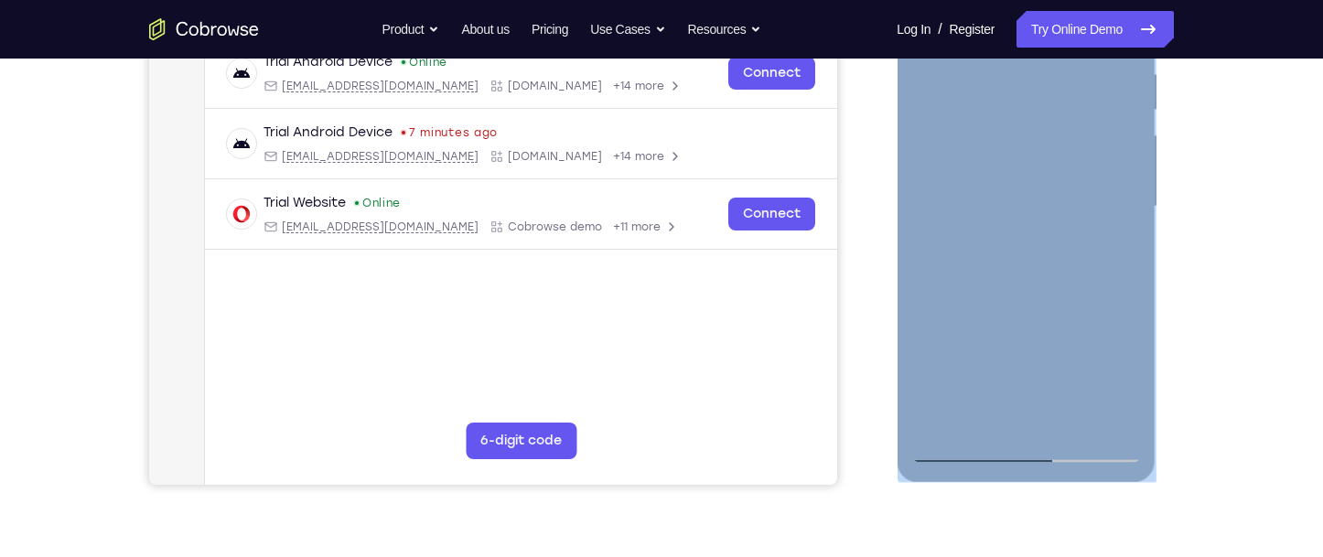
click at [1086, 242] on div at bounding box center [1025, 207] width 231 height 512
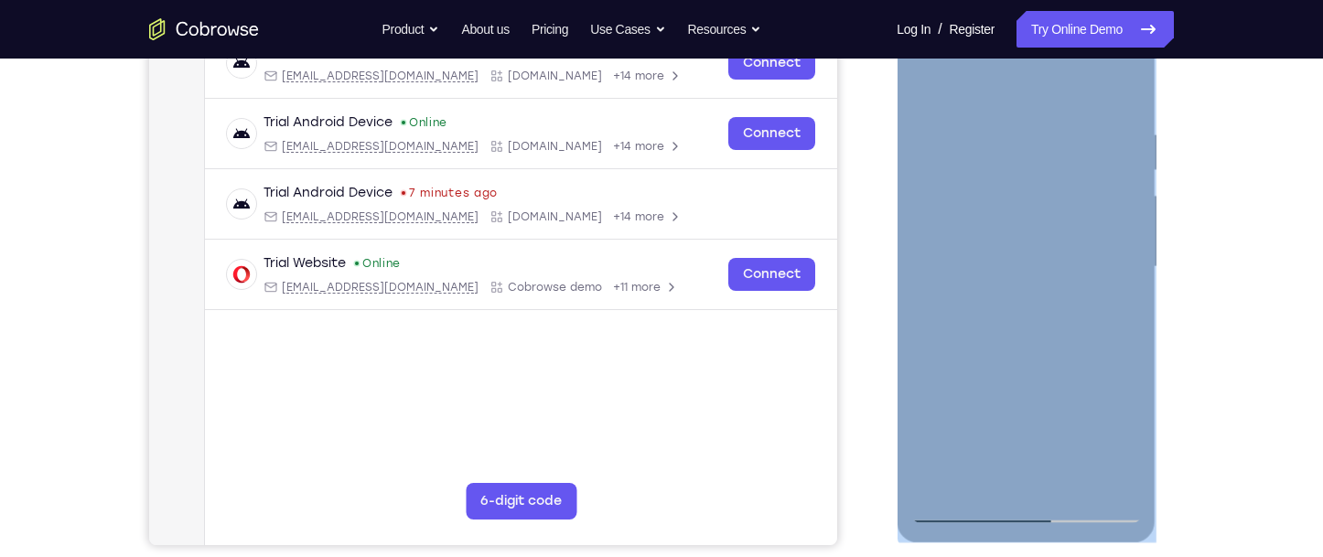
scroll to position [274, 0]
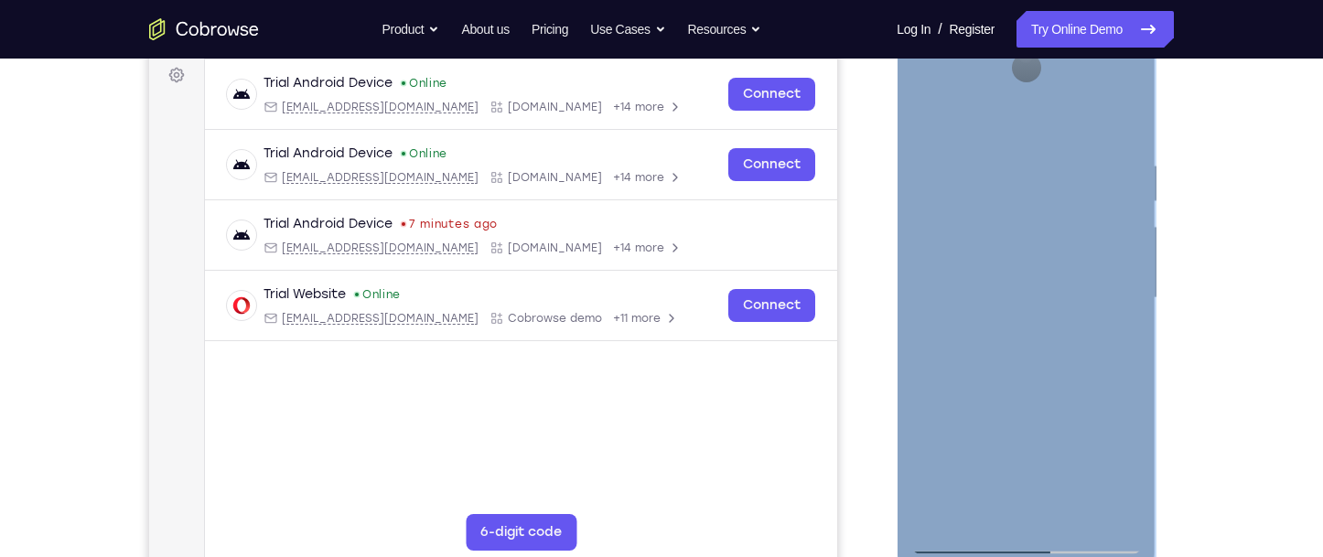
click at [1122, 295] on div at bounding box center [1025, 298] width 231 height 512
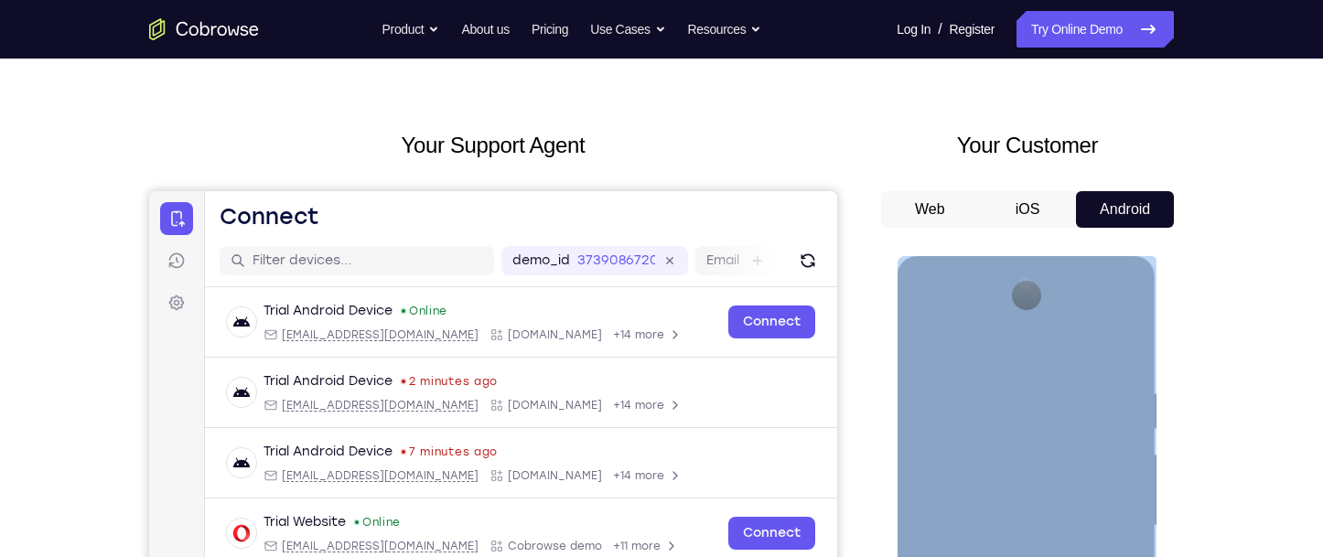
scroll to position [0, 0]
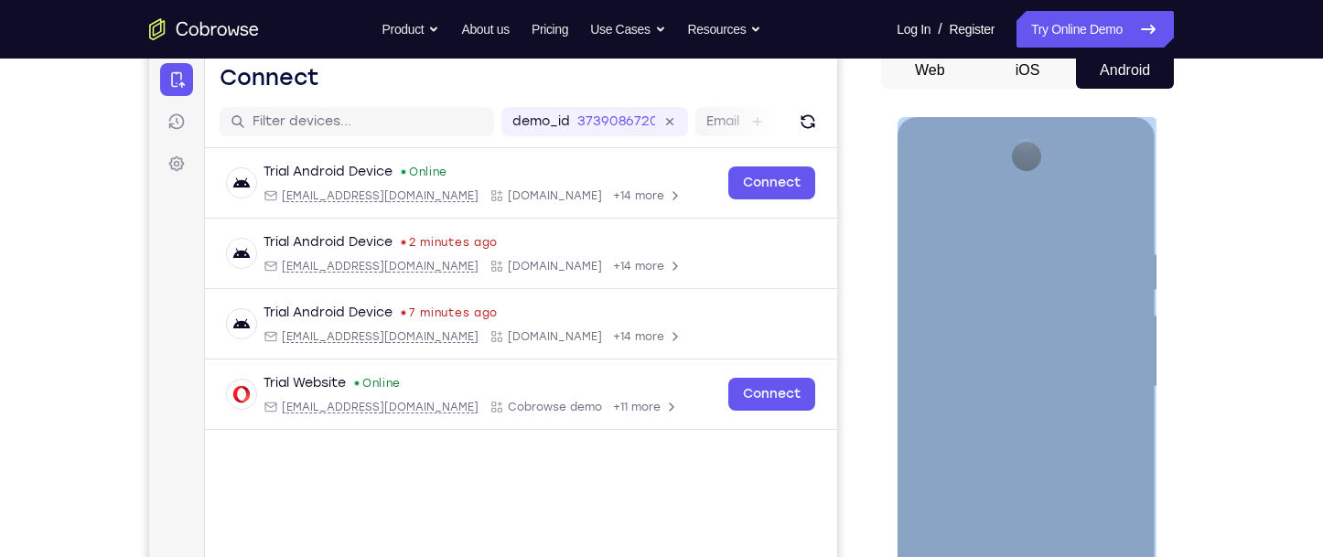
scroll to position [183, 0]
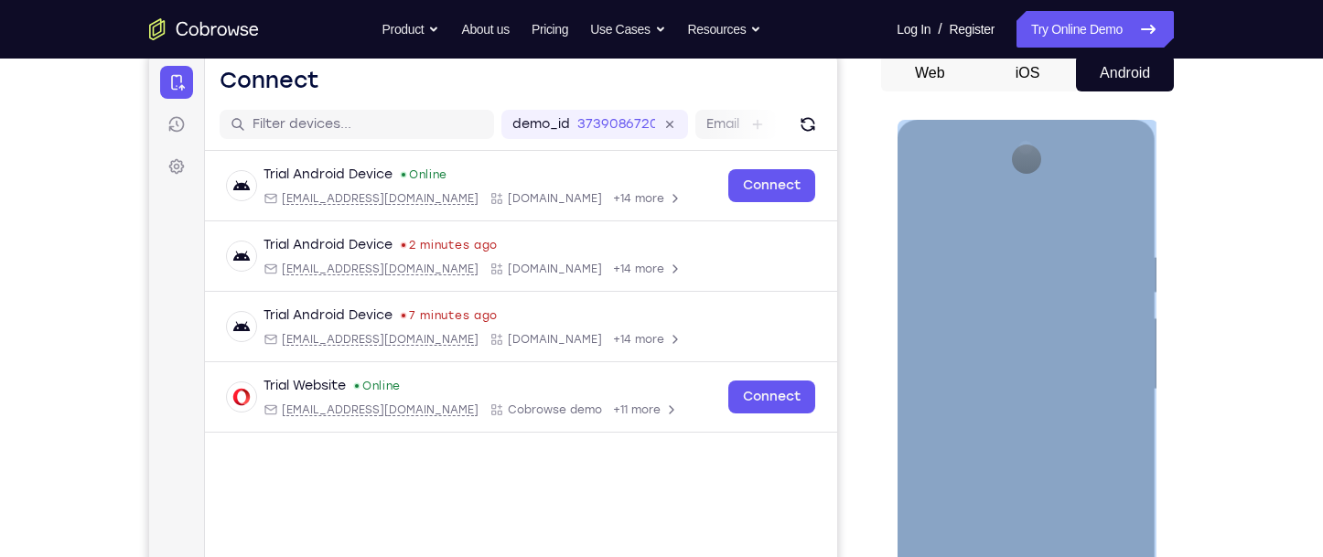
click at [929, 208] on div at bounding box center [1025, 390] width 231 height 512
click at [1125, 430] on div at bounding box center [1025, 390] width 231 height 512
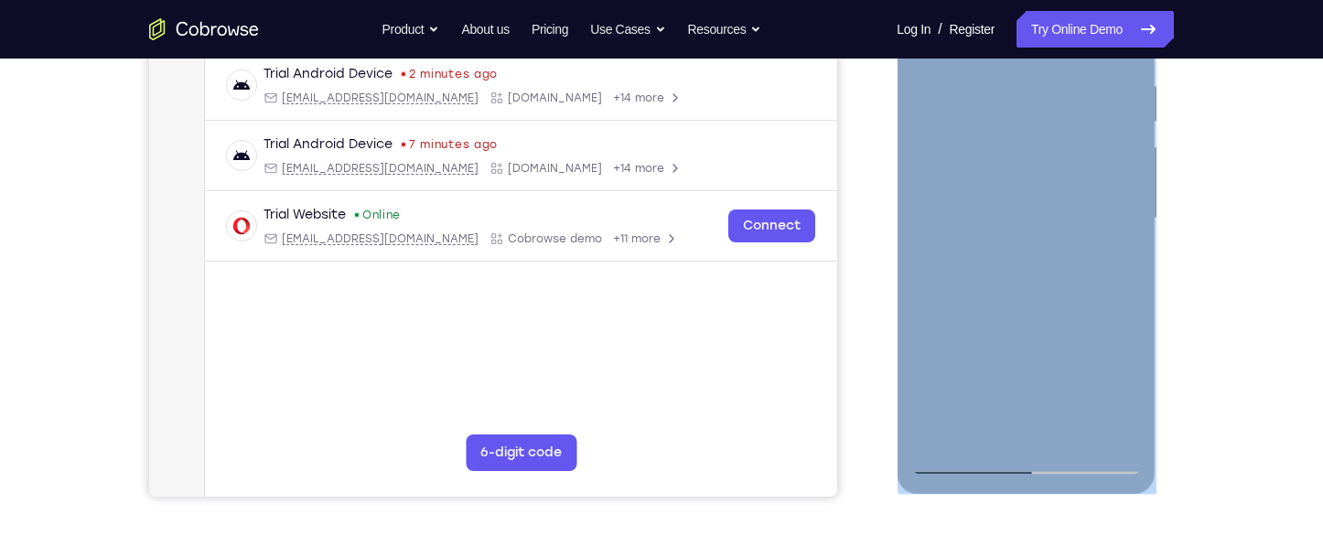
scroll to position [366, 0]
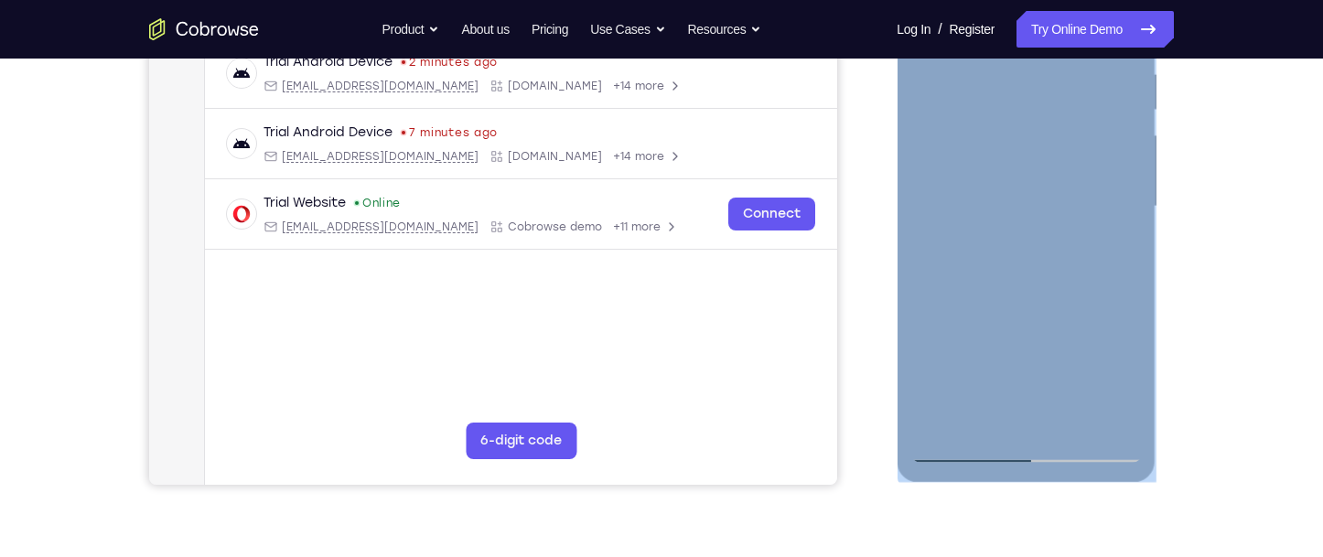
click at [959, 454] on div at bounding box center [1025, 207] width 231 height 512
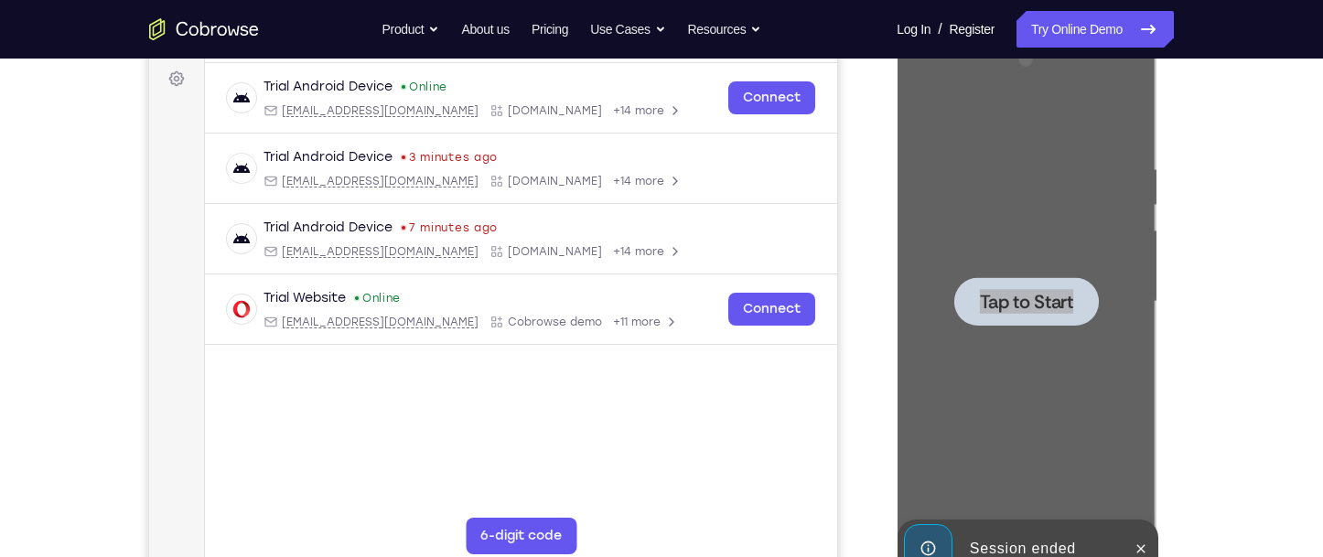
scroll to position [274, 0]
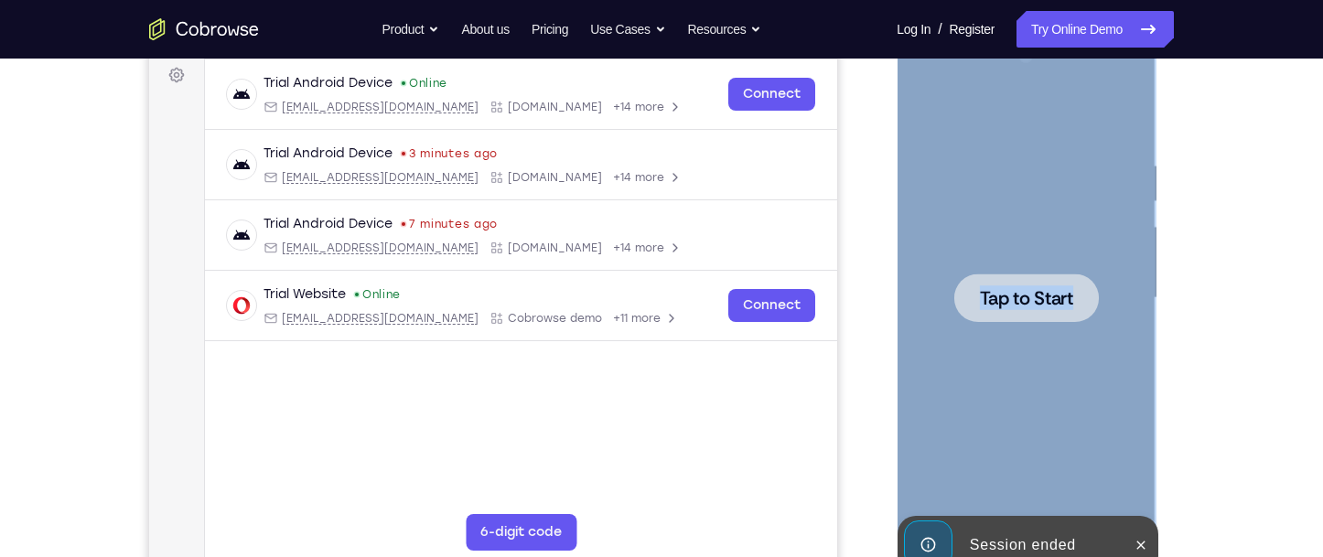
click at [1015, 313] on div at bounding box center [1025, 298] width 145 height 48
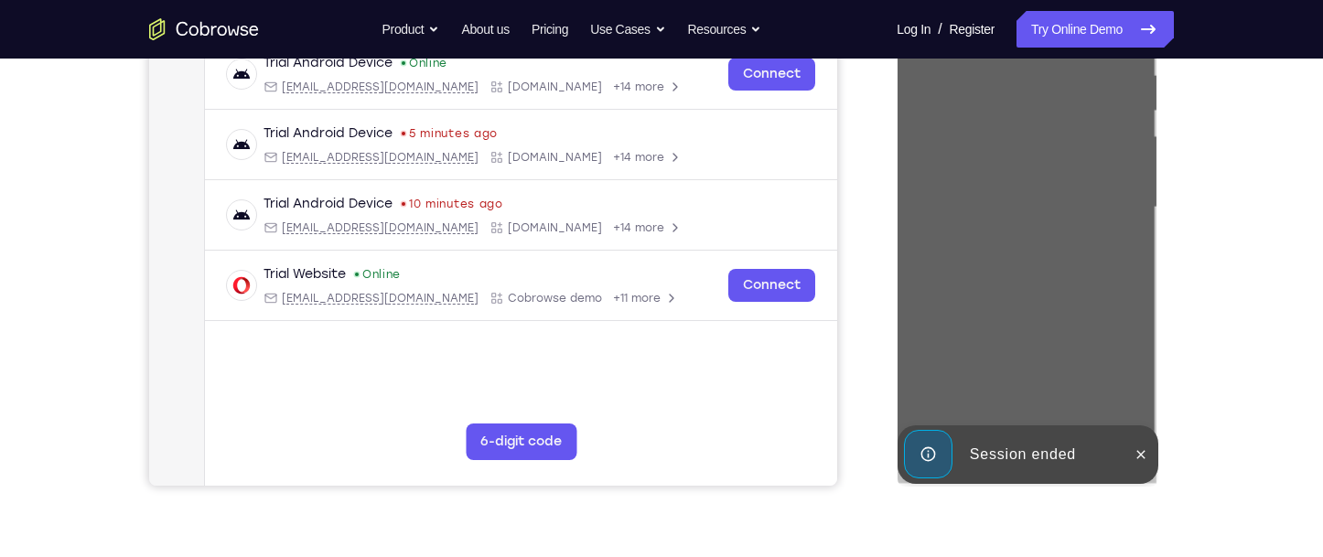
scroll to position [366, 0]
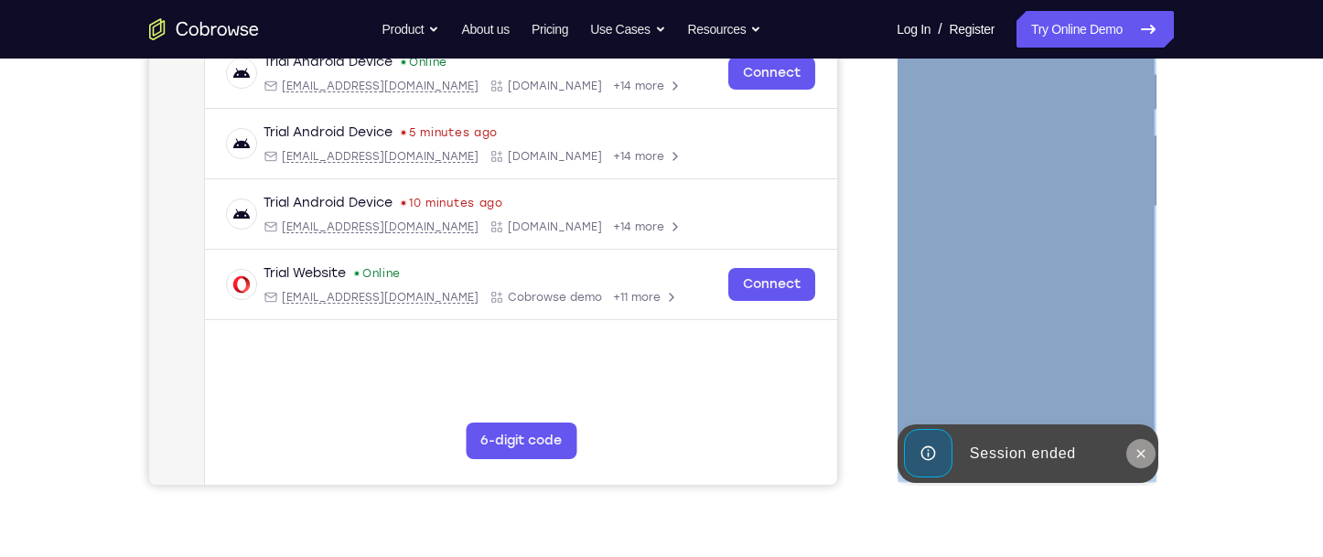
click at [1149, 457] on button at bounding box center [1139, 453] width 29 height 29
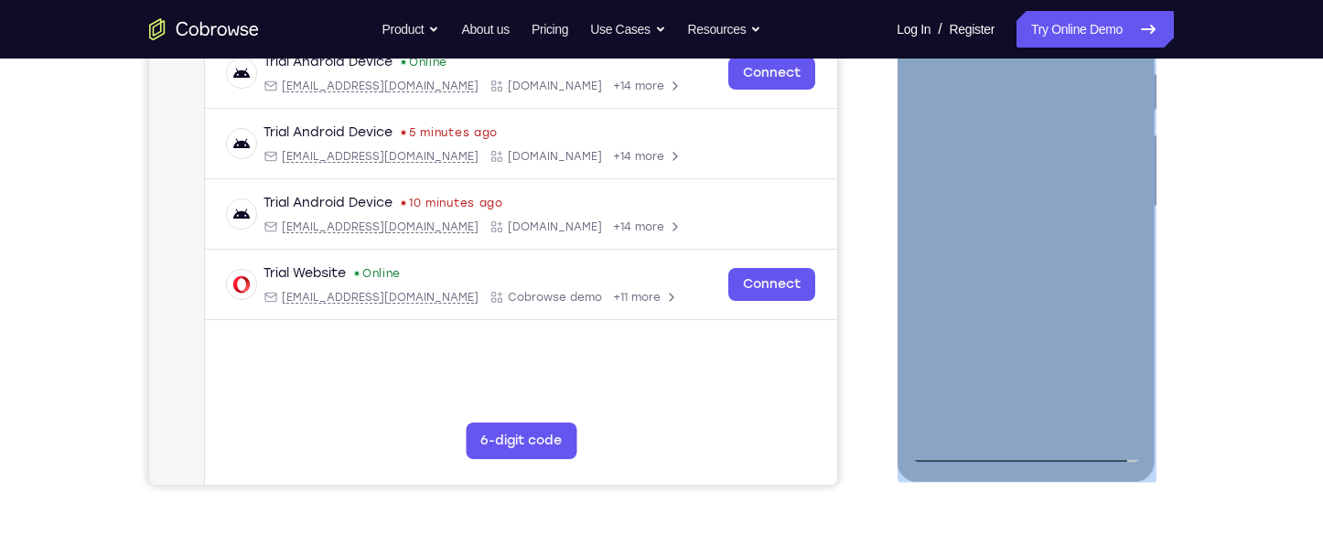
click at [1017, 452] on div at bounding box center [1025, 207] width 231 height 512
click at [1021, 447] on div at bounding box center [1025, 207] width 231 height 512
click at [1117, 375] on div at bounding box center [1025, 207] width 231 height 512
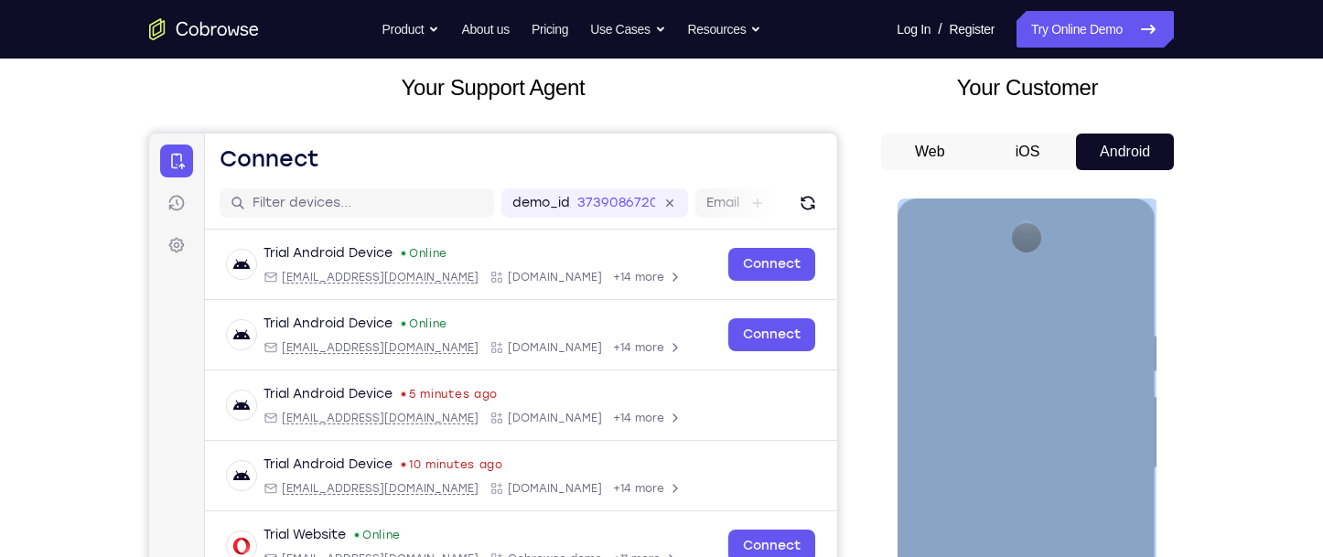
scroll to position [91, 0]
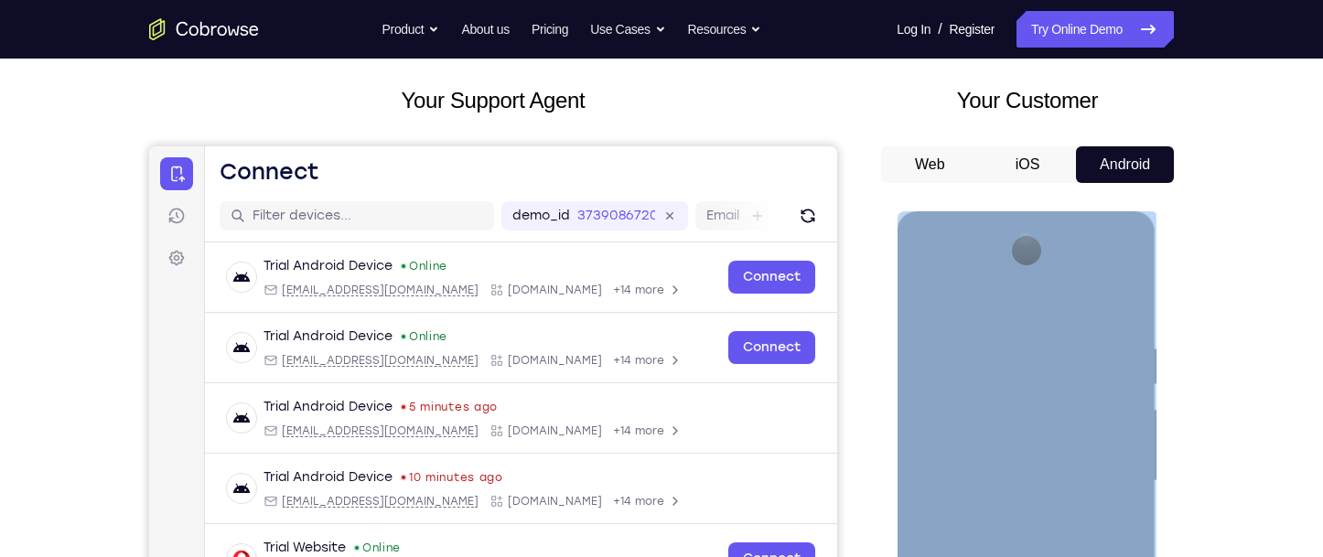
click at [968, 302] on div at bounding box center [1025, 481] width 231 height 512
click at [1097, 470] on div at bounding box center [1025, 481] width 231 height 512
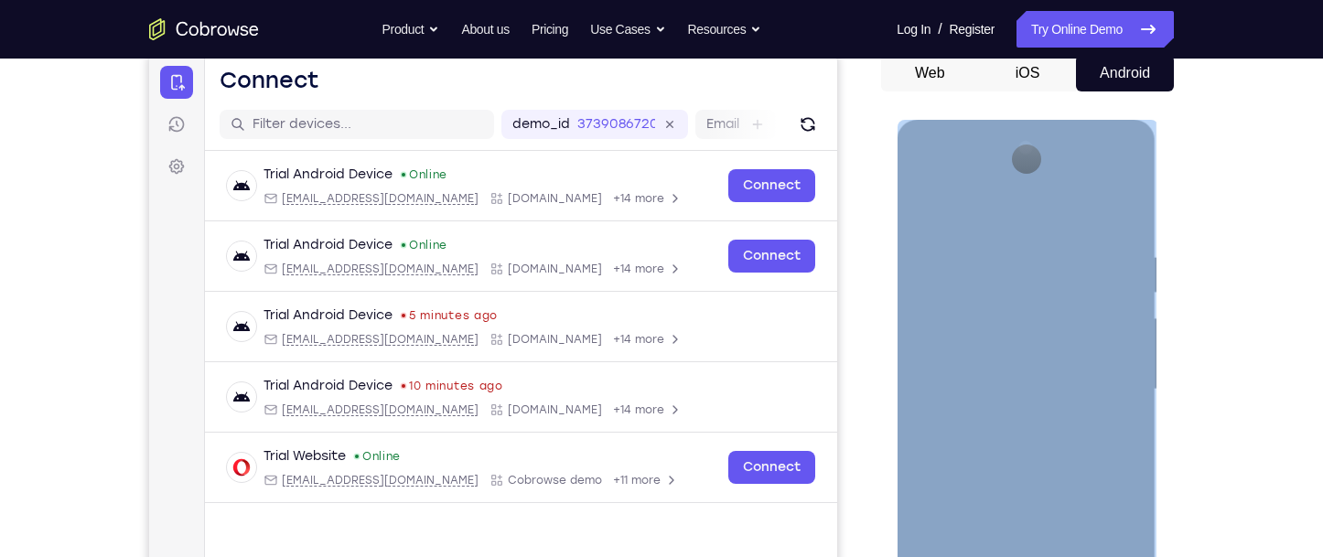
scroll to position [366, 0]
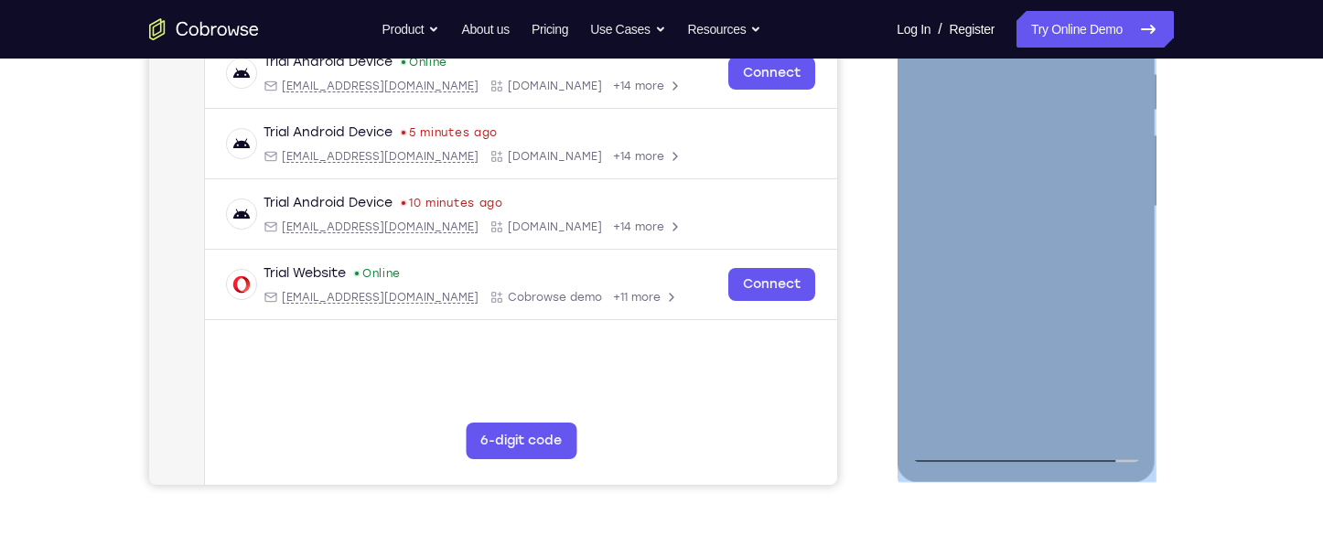
click at [999, 419] on div at bounding box center [1025, 207] width 231 height 512
click at [1001, 199] on div at bounding box center [1025, 207] width 231 height 512
click at [1074, 276] on div at bounding box center [1025, 207] width 231 height 512
click at [1005, 256] on div at bounding box center [1025, 207] width 231 height 512
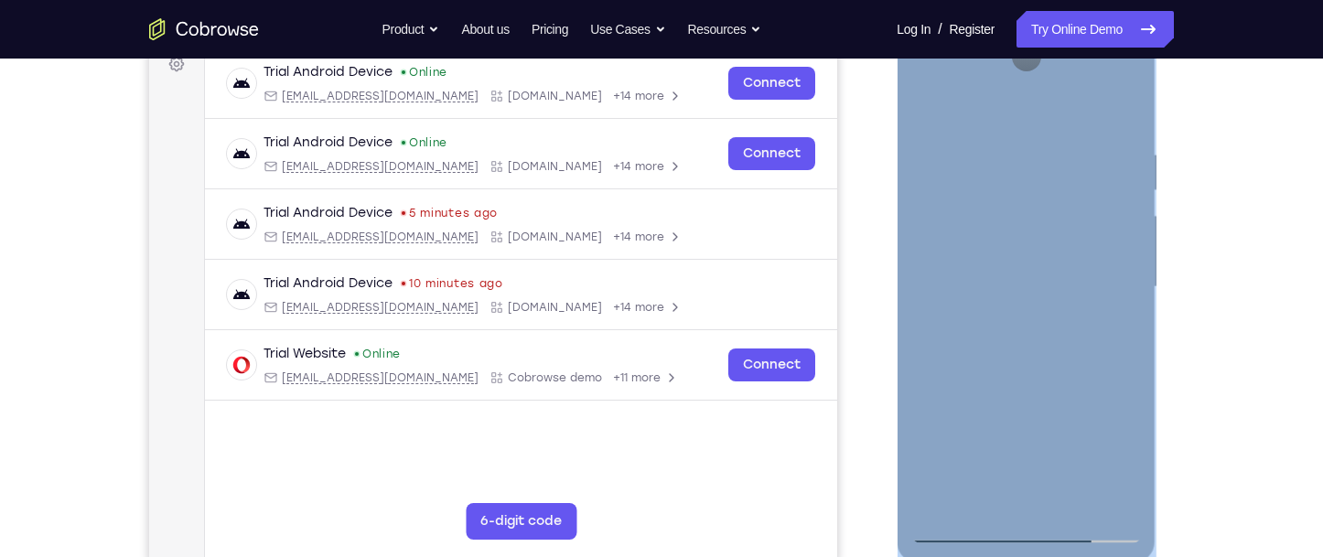
scroll to position [274, 0]
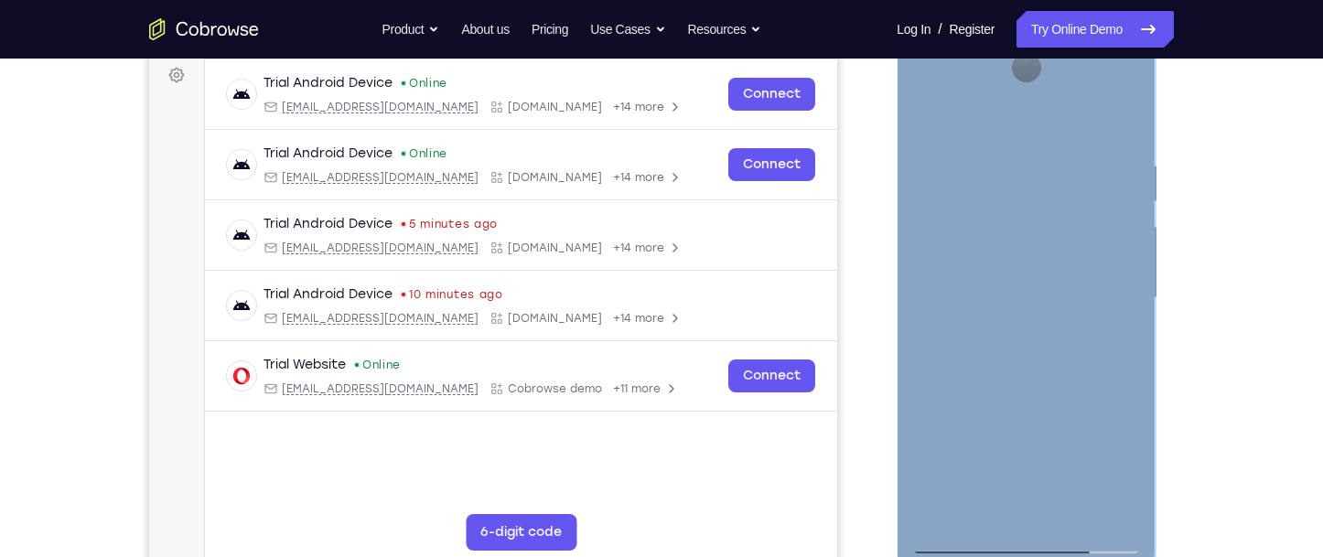
click at [1047, 381] on div at bounding box center [1025, 298] width 231 height 512
click at [1125, 376] on div at bounding box center [1025, 298] width 231 height 512
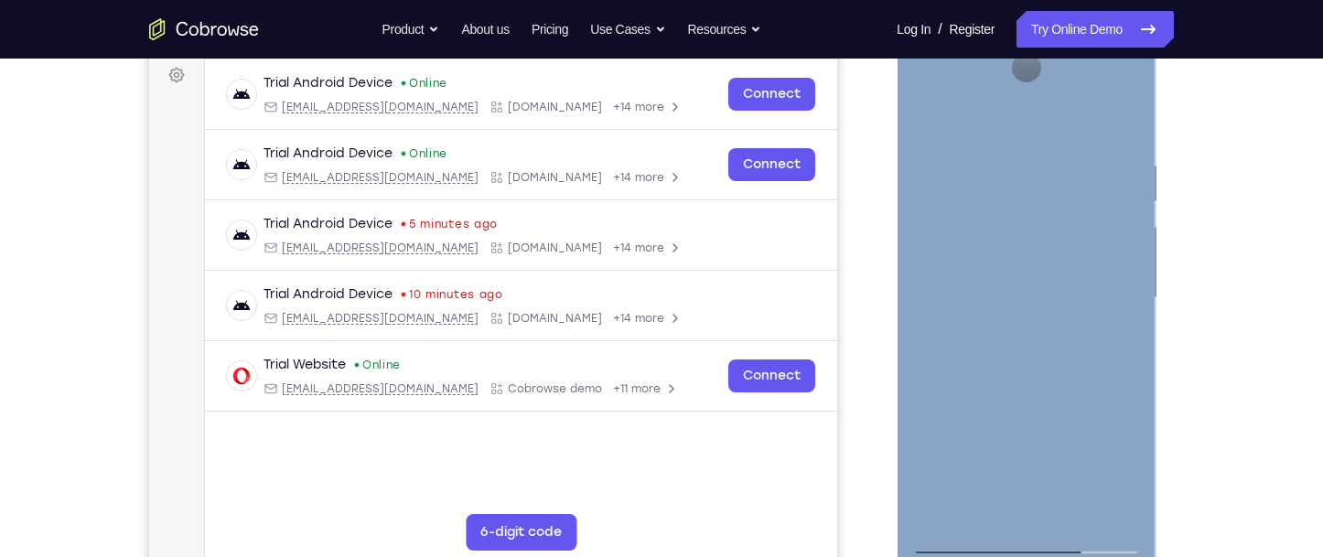
click at [1111, 520] on div at bounding box center [1025, 298] width 231 height 512
click at [1102, 179] on div at bounding box center [1025, 298] width 231 height 512
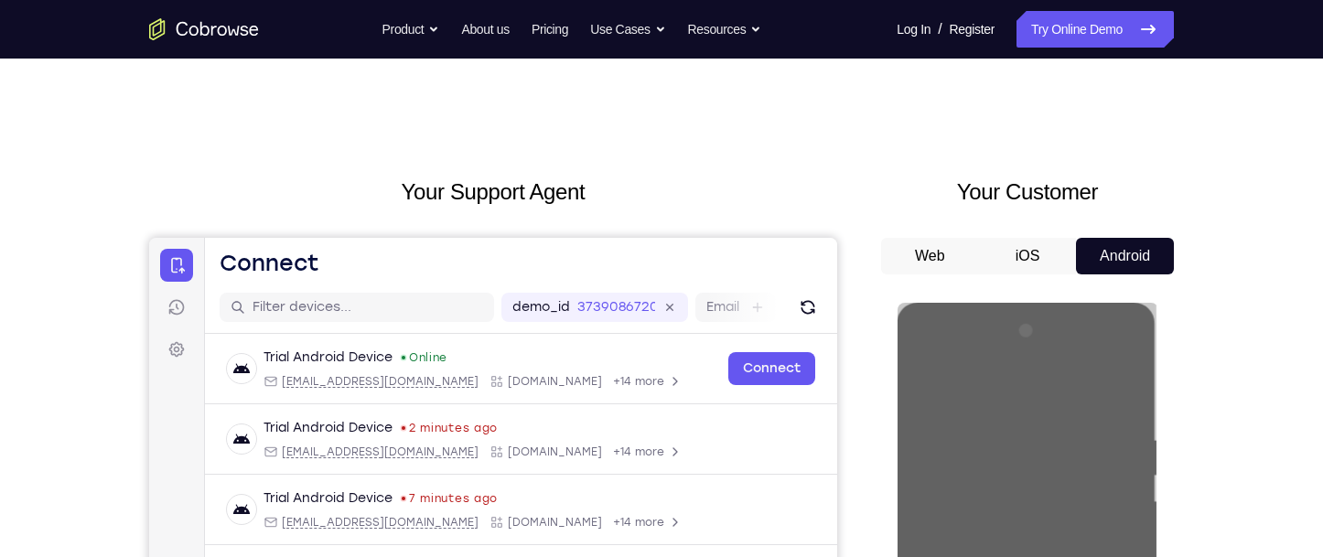
scroll to position [91, 0]
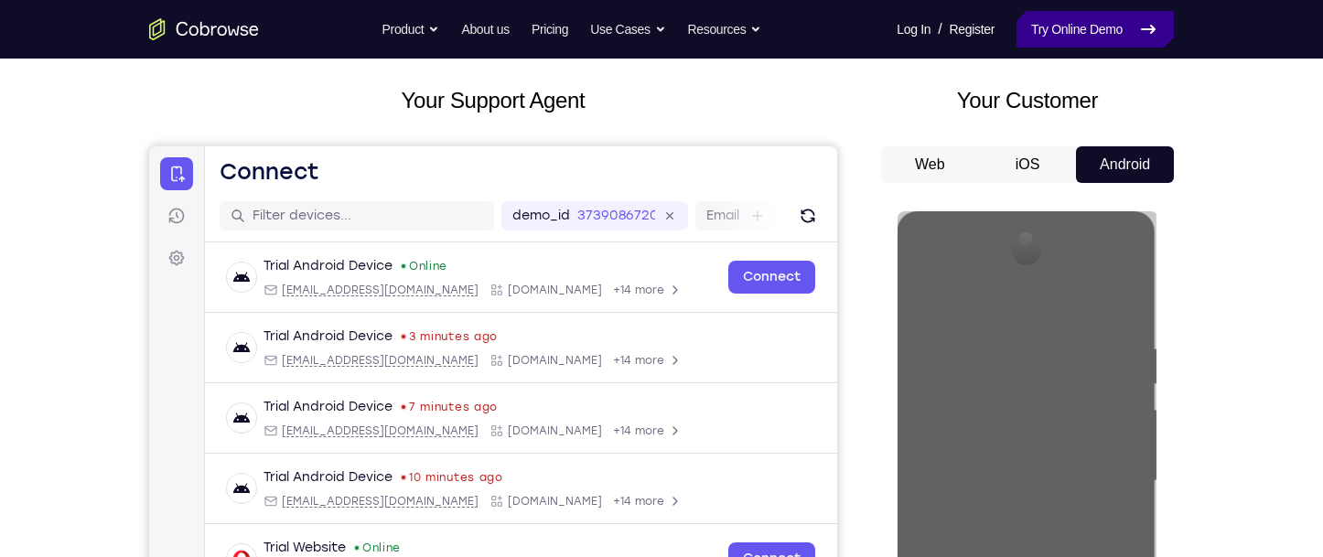
click at [1131, 34] on link "Try Online Demo" at bounding box center [1095, 29] width 157 height 37
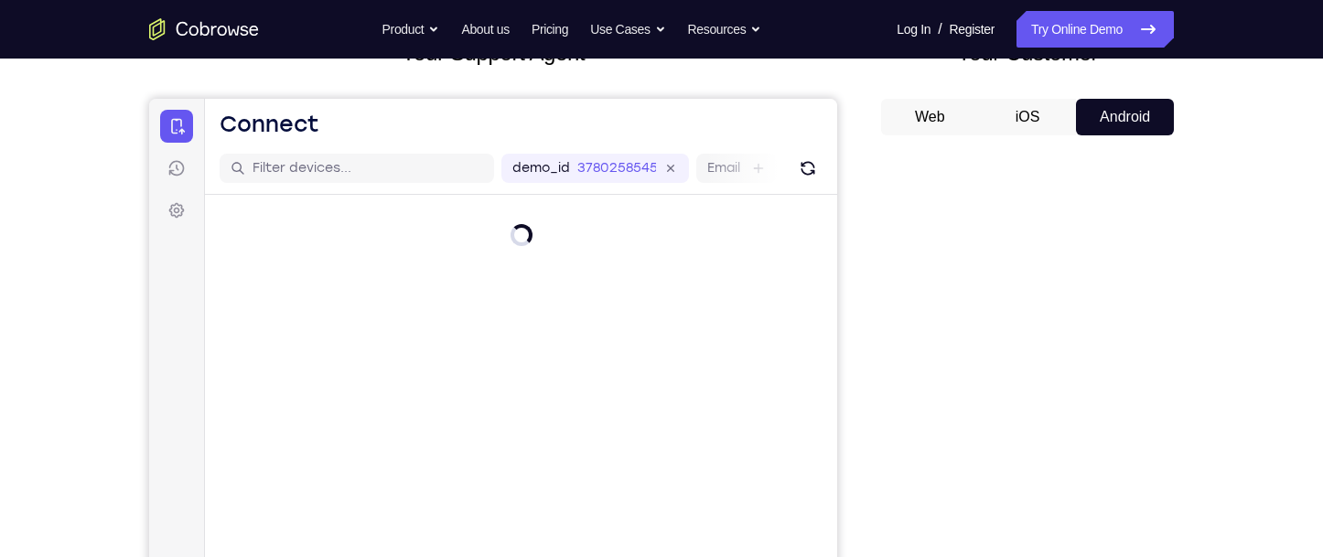
scroll to position [183, 0]
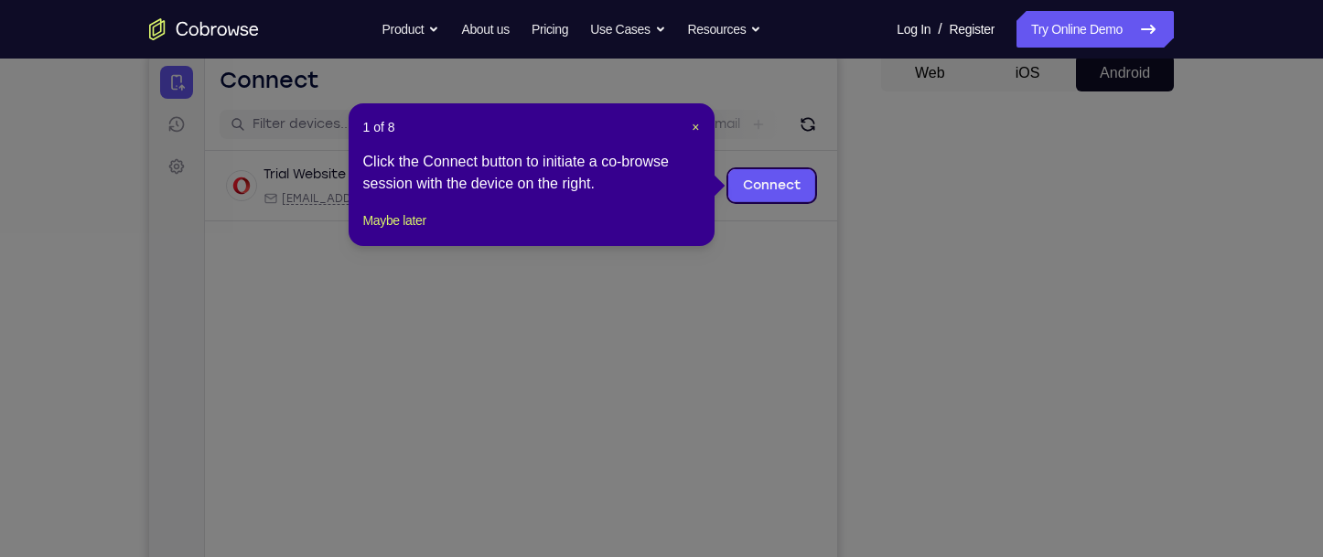
click at [699, 127] on div "1 of 8 × Click the Connect button to initiate a co-browse session with the devi…" at bounding box center [532, 174] width 366 height 143
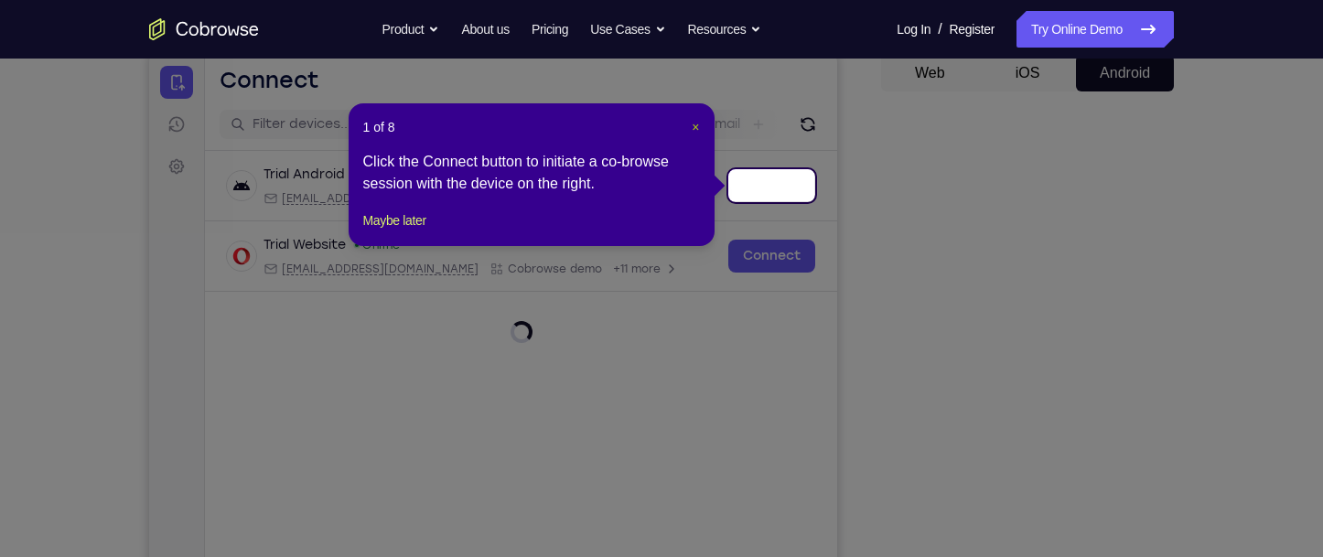
click at [692, 127] on span "×" at bounding box center [695, 127] width 7 height 15
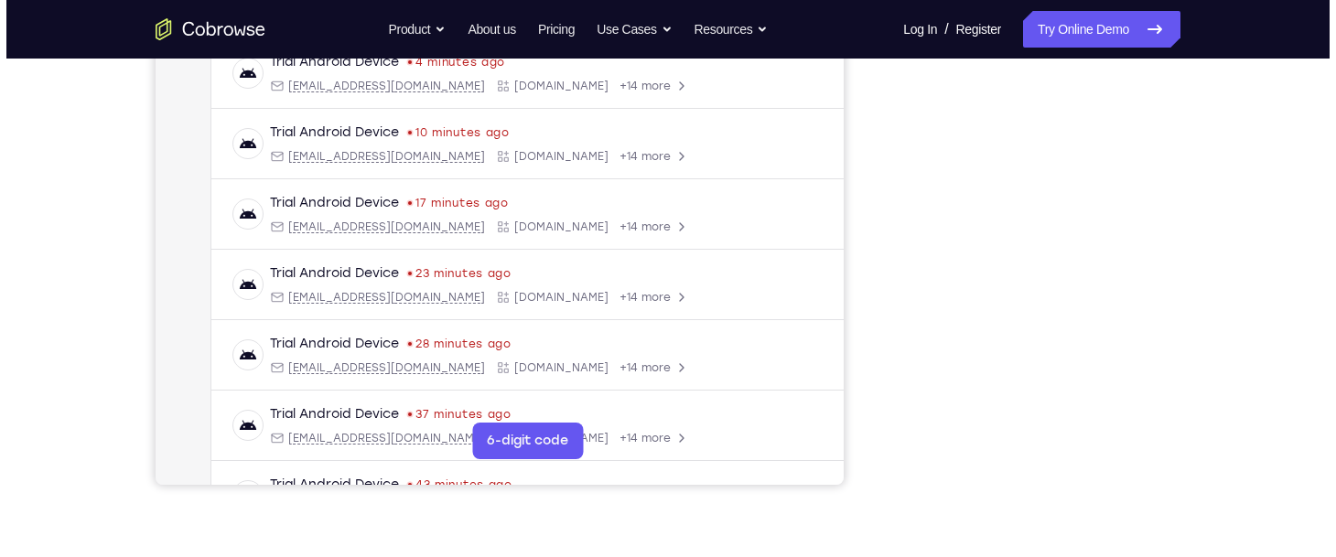
scroll to position [0, 0]
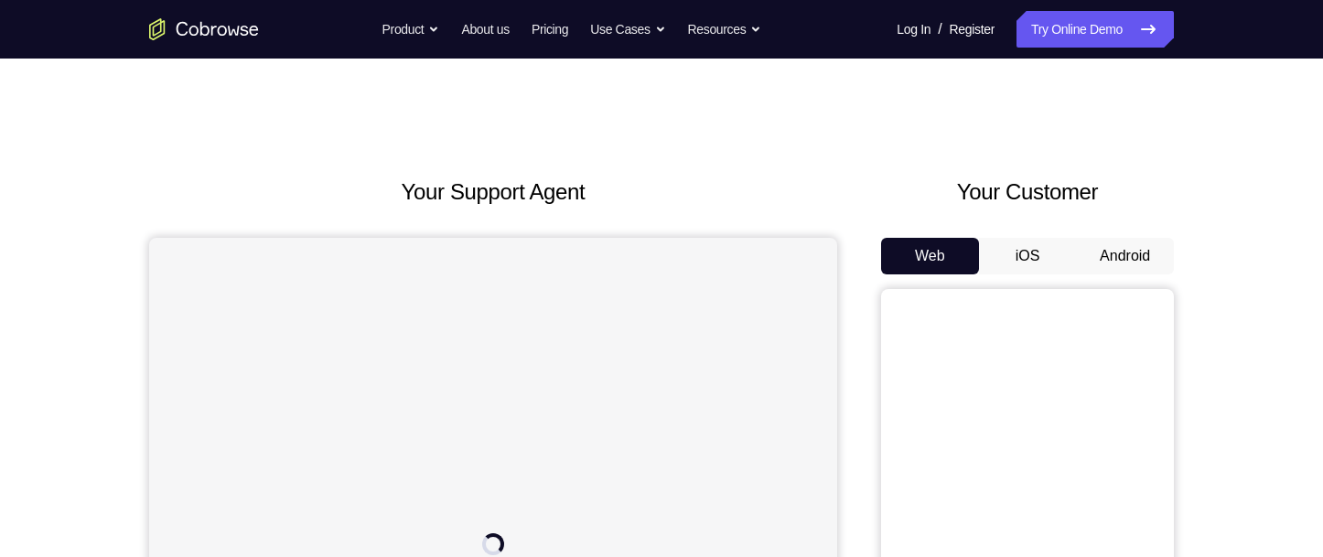
click at [1106, 264] on button "Android" at bounding box center [1125, 256] width 98 height 37
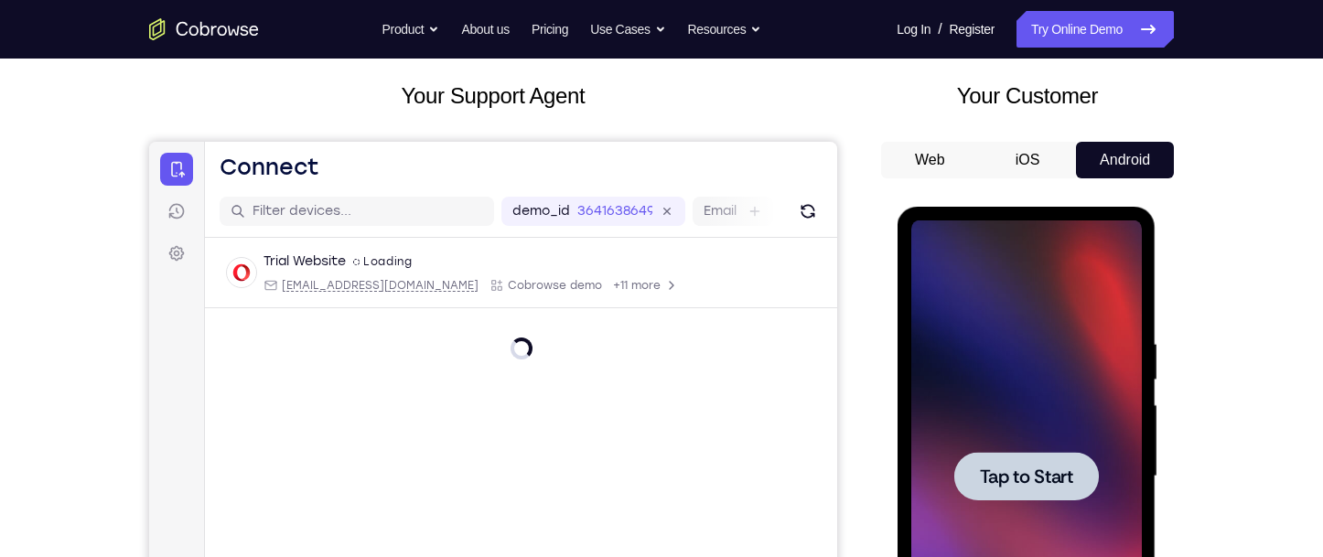
scroll to position [183, 0]
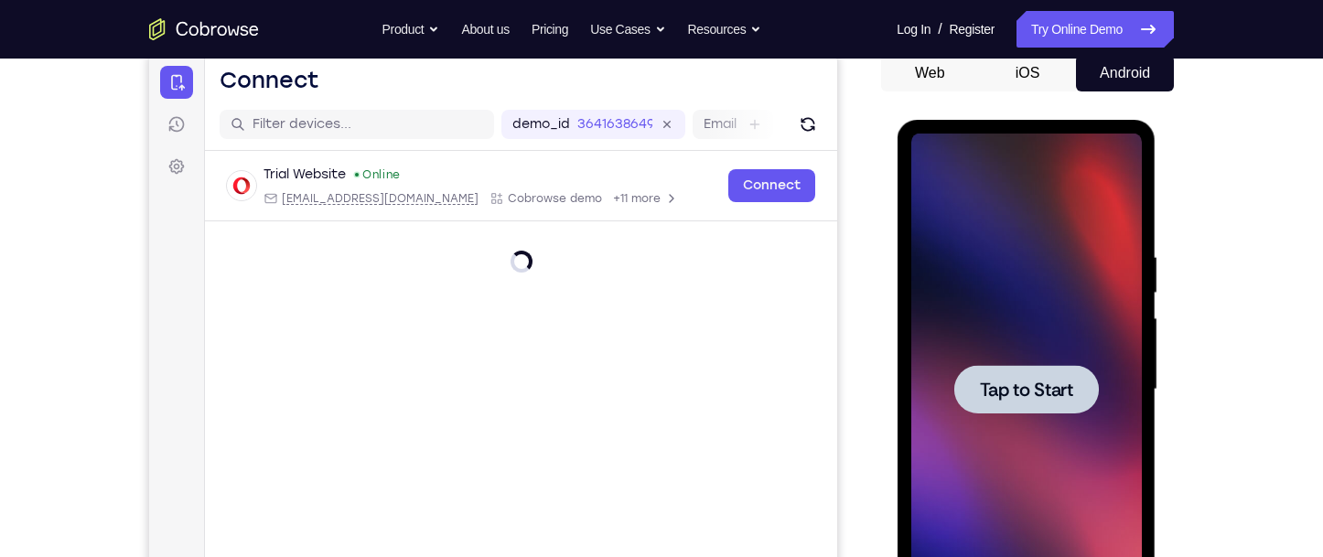
click at [1030, 414] on div at bounding box center [1025, 390] width 231 height 512
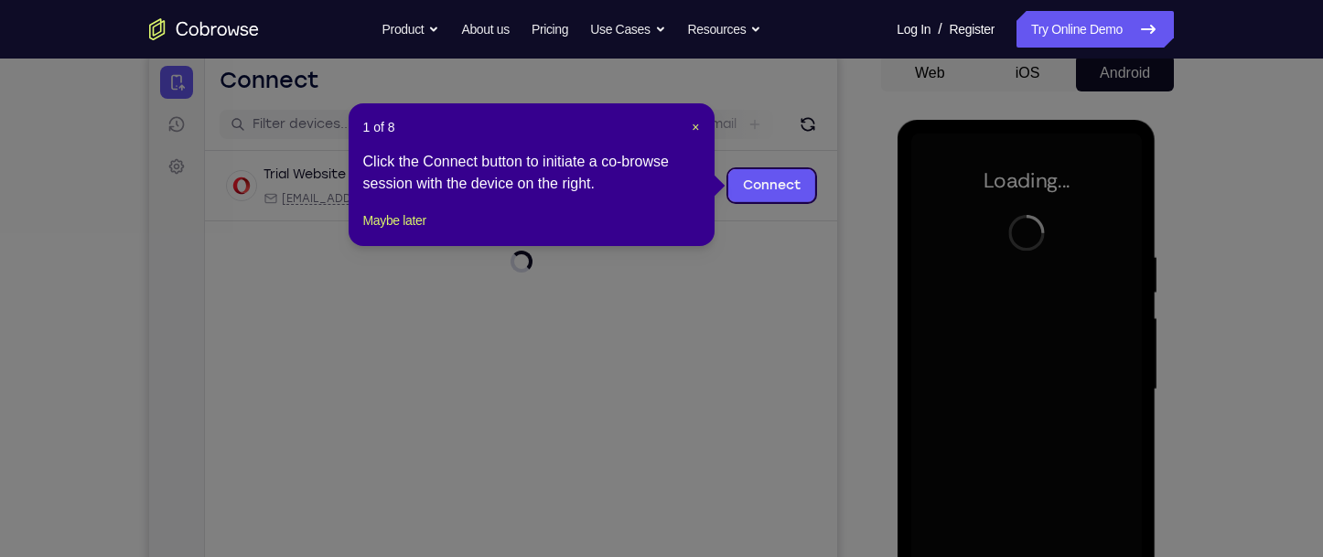
scroll to position [90, 0]
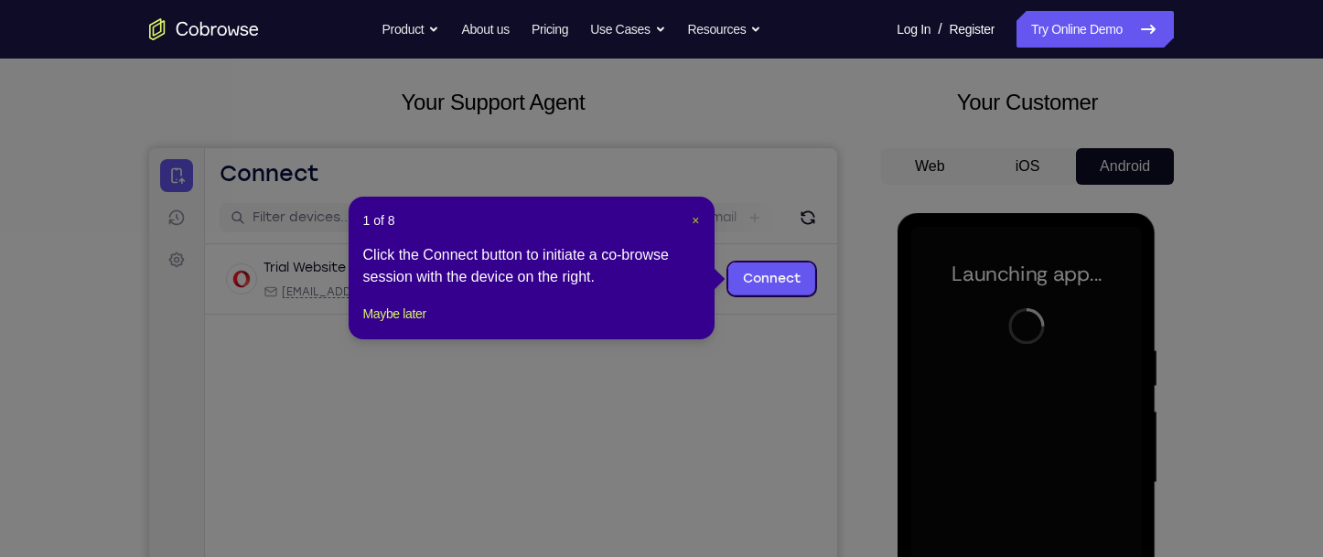
click at [692, 225] on span "×" at bounding box center [695, 220] width 7 height 15
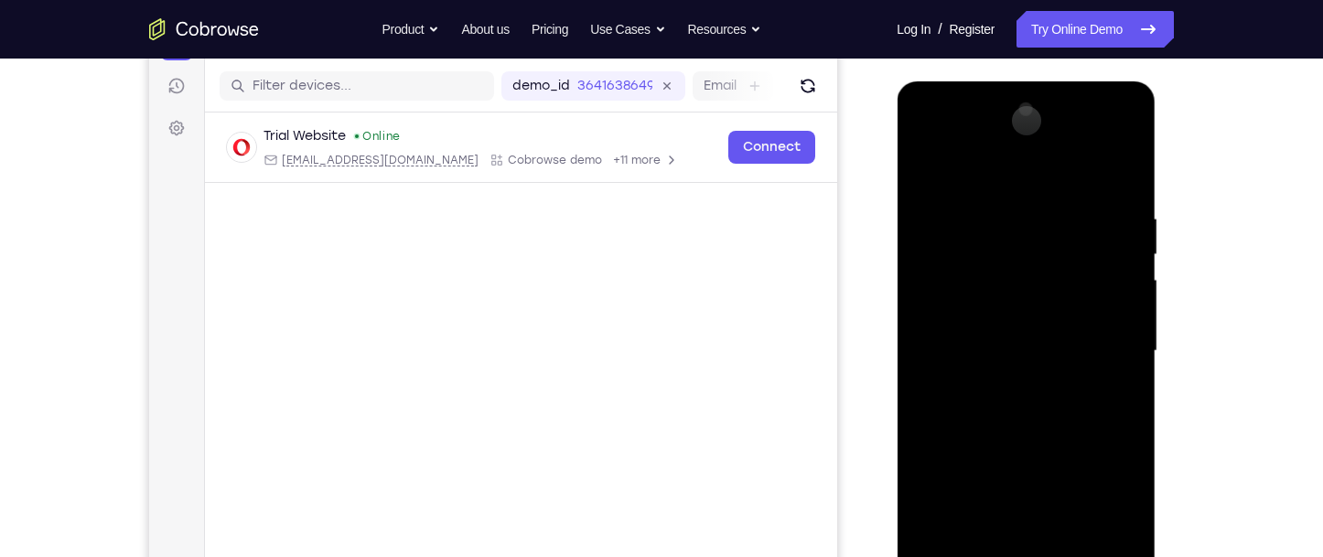
scroll to position [273, 0]
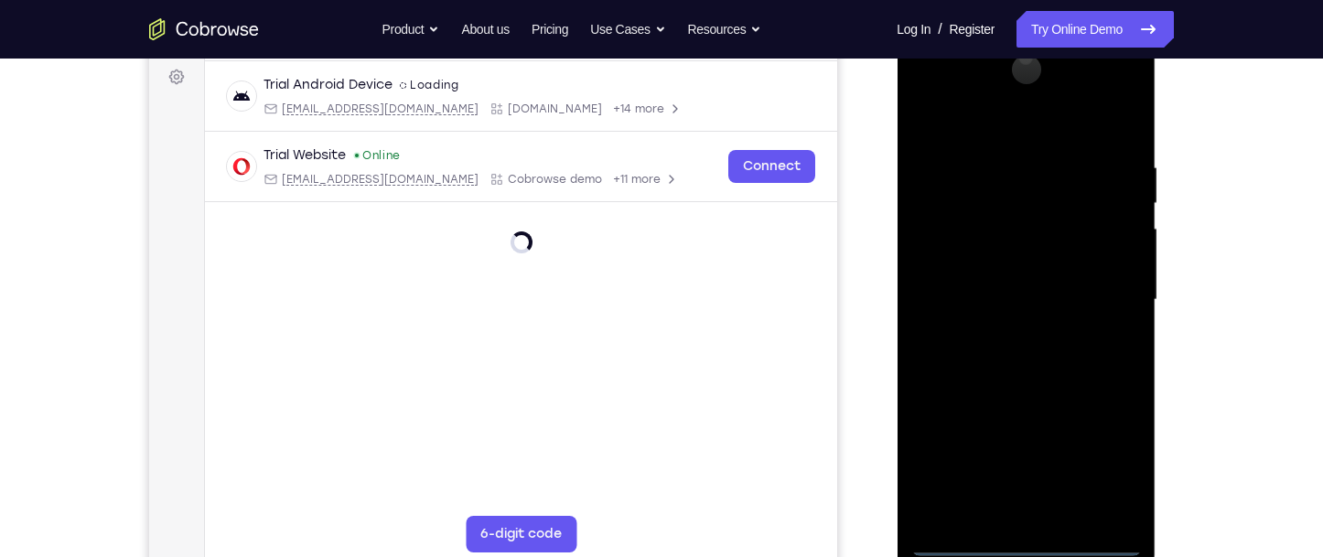
click at [1027, 546] on div at bounding box center [1025, 300] width 231 height 512
click at [1089, 467] on div at bounding box center [1025, 300] width 231 height 512
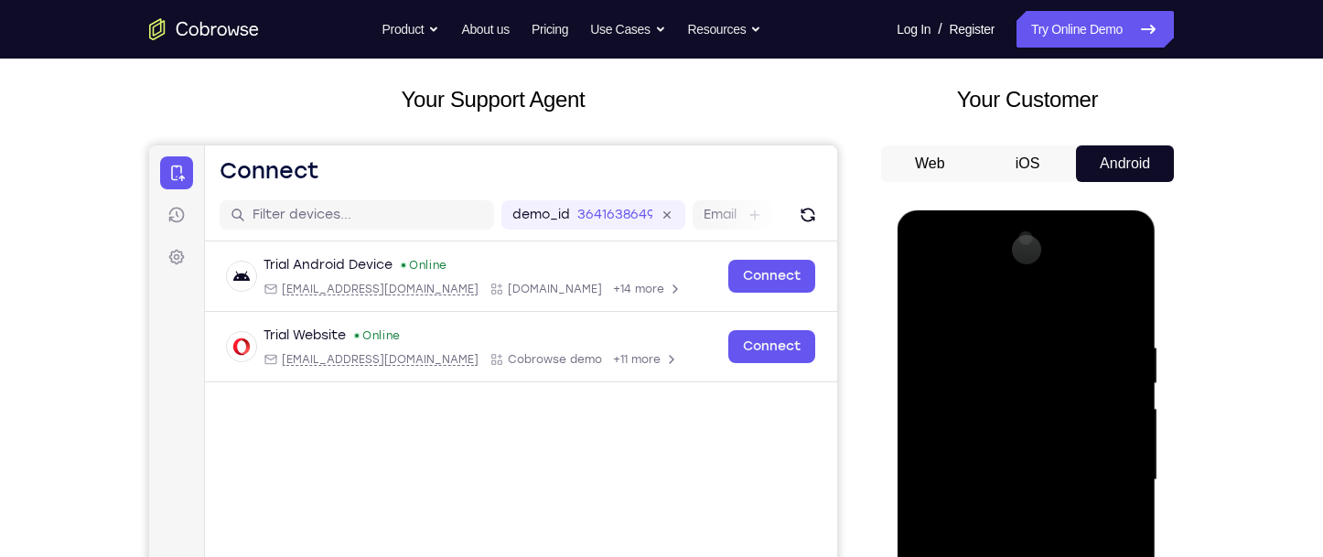
scroll to position [90, 0]
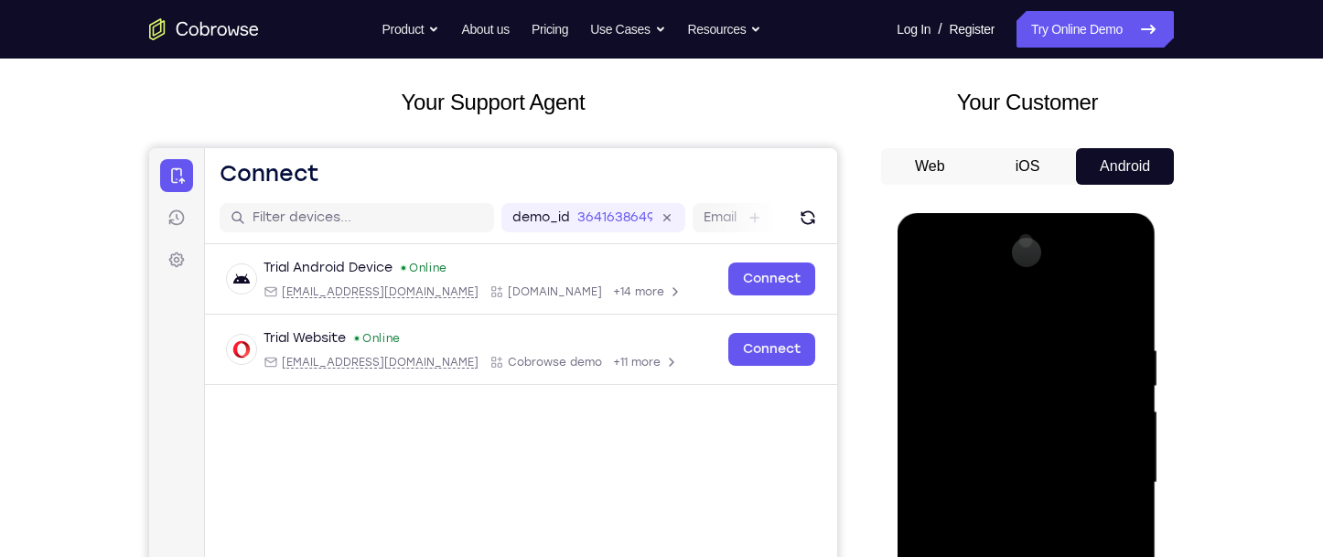
click at [990, 310] on div at bounding box center [1025, 483] width 231 height 512
click at [1014, 390] on div at bounding box center [1025, 483] width 231 height 512
click at [1010, 455] on div at bounding box center [1025, 483] width 231 height 512
click at [1103, 272] on div at bounding box center [1025, 483] width 231 height 512
click at [936, 265] on div at bounding box center [1025, 483] width 231 height 512
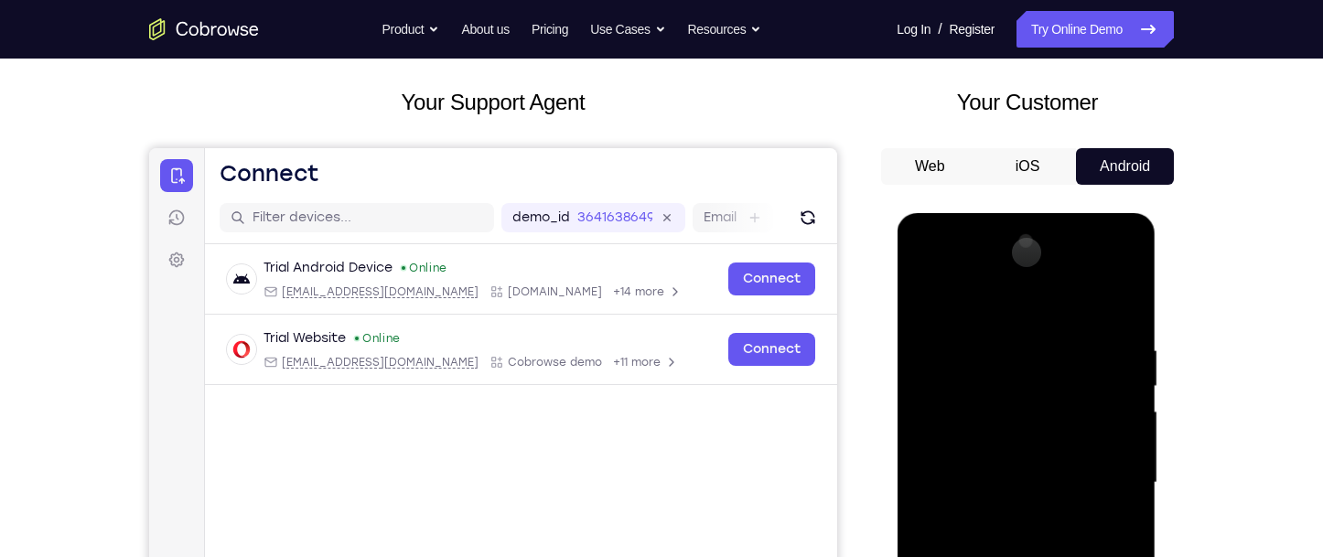
scroll to position [181, 0]
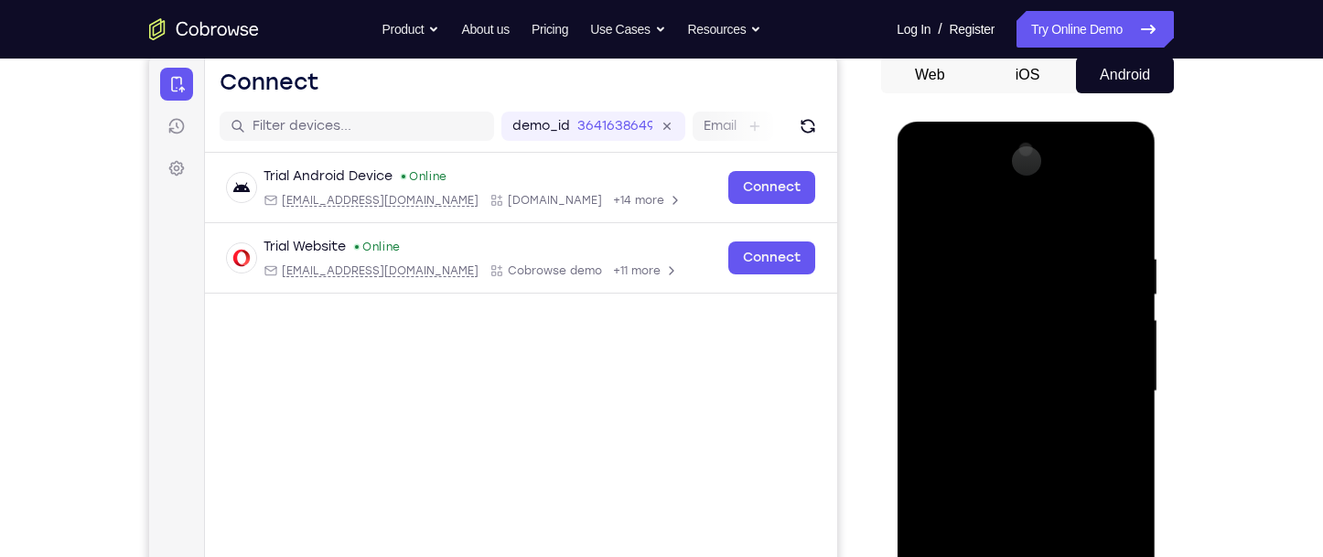
click at [1026, 447] on div at bounding box center [1025, 391] width 231 height 512
click at [999, 337] on div at bounding box center [1025, 391] width 231 height 512
click at [1022, 301] on div at bounding box center [1025, 391] width 231 height 512
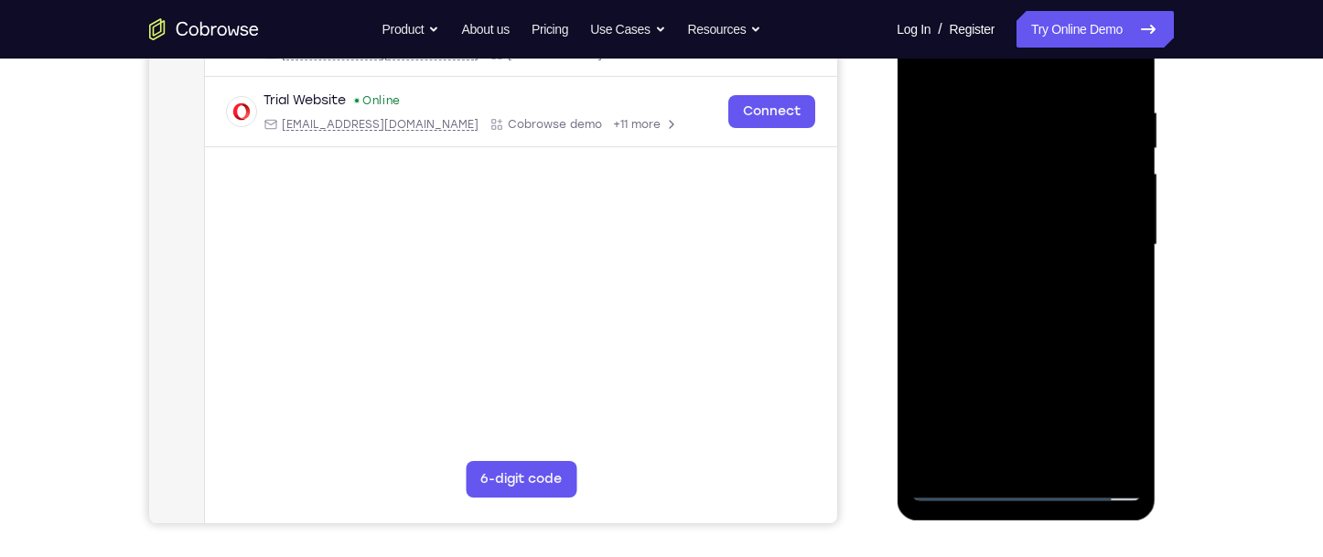
scroll to position [364, 0]
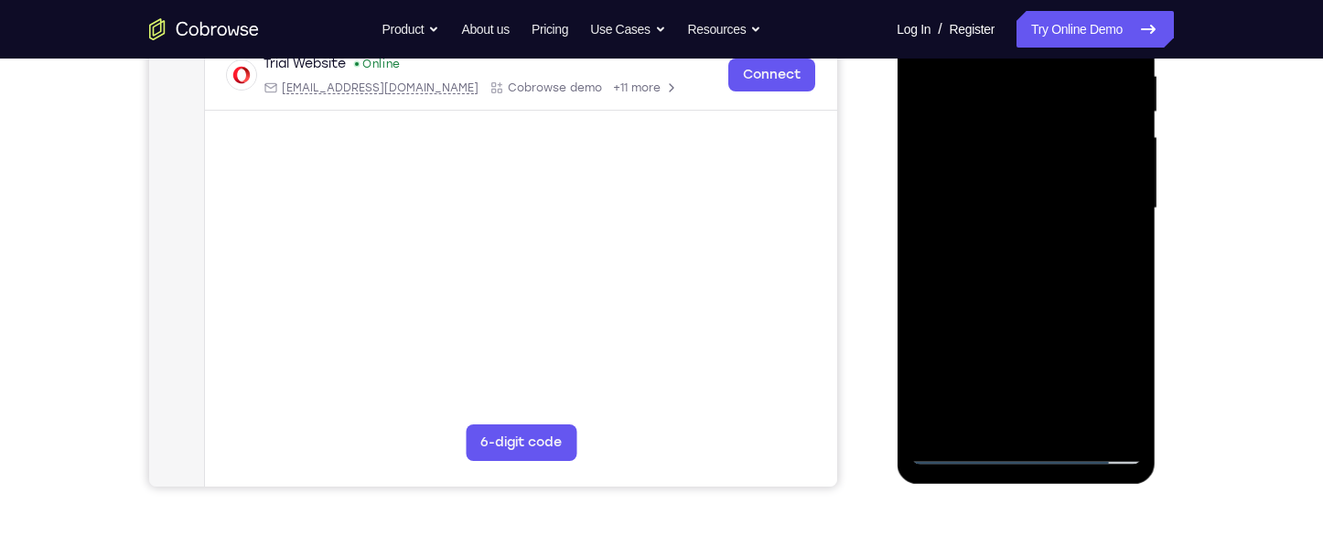
click at [1103, 272] on div at bounding box center [1025, 208] width 231 height 512
click at [986, 175] on div at bounding box center [1025, 208] width 231 height 512
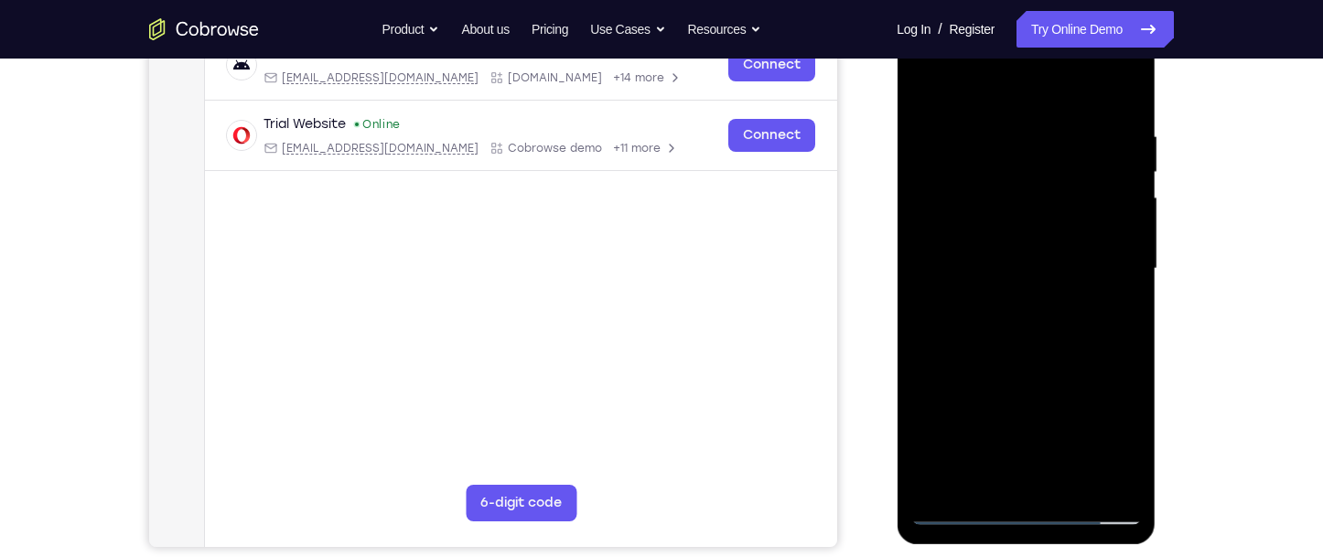
scroll to position [273, 0]
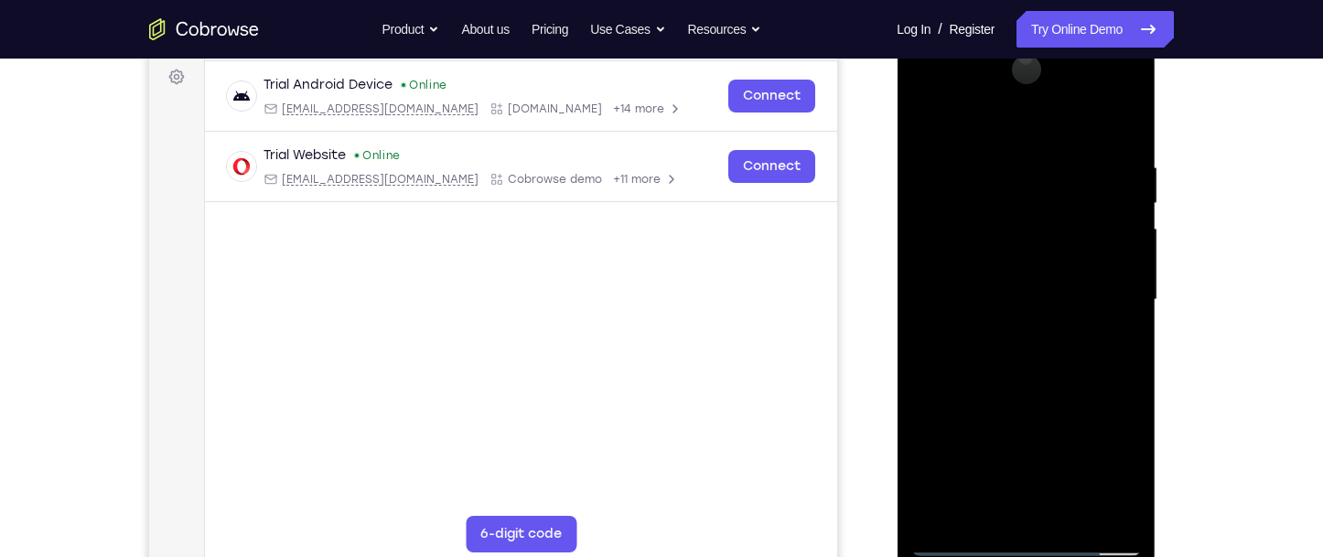
click at [1102, 84] on div at bounding box center [1025, 300] width 231 height 512
click at [1001, 121] on div at bounding box center [1025, 300] width 231 height 512
click at [998, 244] on div at bounding box center [1025, 300] width 231 height 512
click at [939, 226] on div at bounding box center [1025, 300] width 231 height 512
drag, startPoint x: 1012, startPoint y: 428, endPoint x: 1021, endPoint y: 318, distance: 110.2
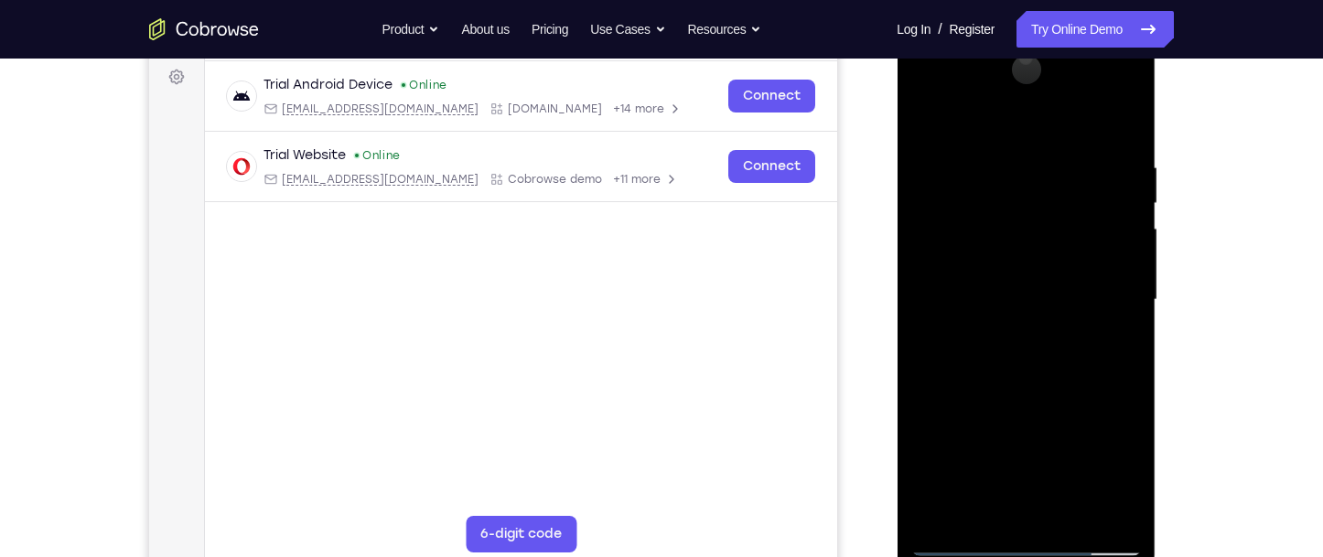
click at [1021, 318] on div at bounding box center [1025, 300] width 231 height 512
click at [997, 415] on div at bounding box center [1025, 300] width 231 height 512
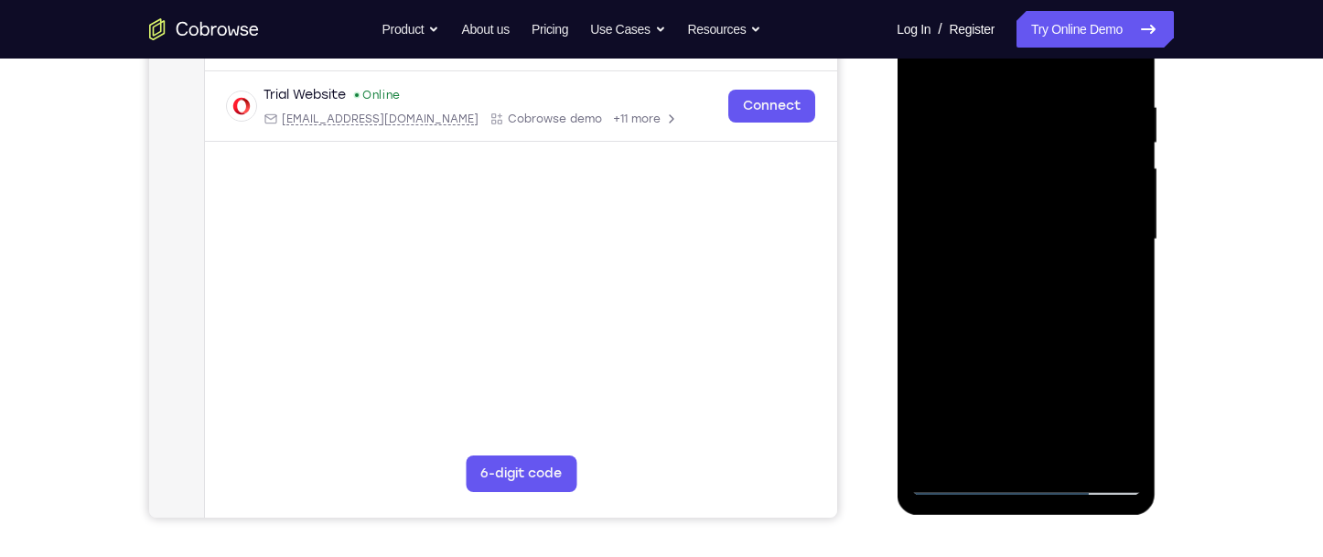
scroll to position [364, 0]
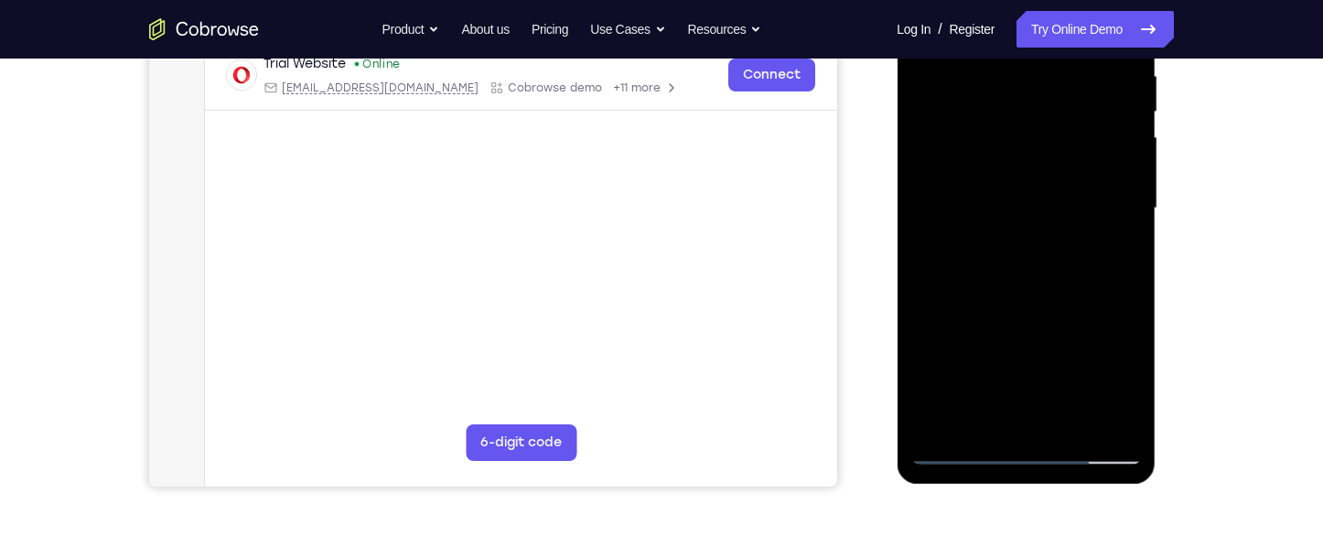
click at [1081, 372] on div at bounding box center [1025, 208] width 231 height 512
click at [958, 456] on div at bounding box center [1025, 208] width 231 height 512
click at [1005, 185] on div at bounding box center [1025, 208] width 231 height 512
click at [961, 451] on div at bounding box center [1025, 208] width 231 height 512
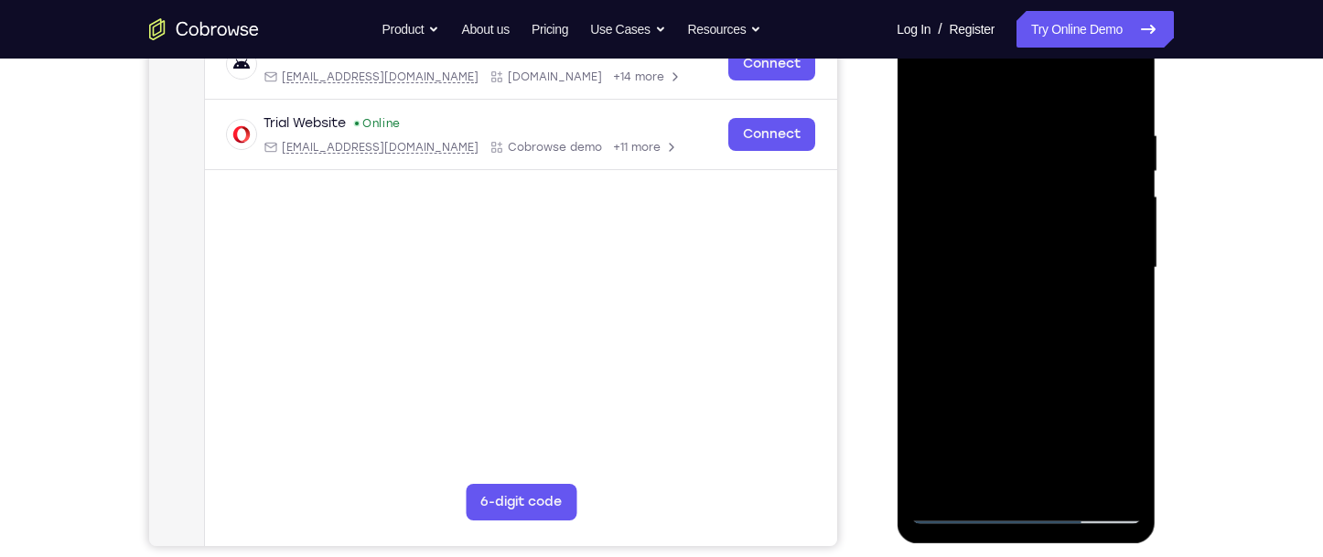
scroll to position [273, 0]
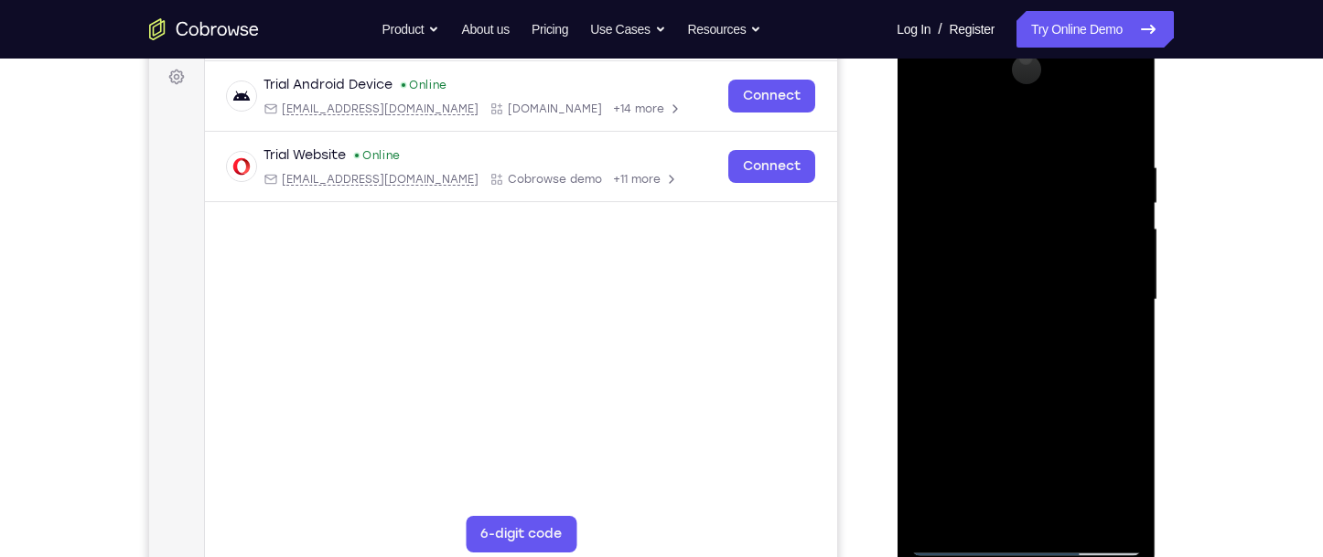
drag, startPoint x: 979, startPoint y: 139, endPoint x: 1120, endPoint y: 161, distance: 142.6
click at [1120, 161] on div at bounding box center [1025, 300] width 231 height 512
click at [1028, 149] on div at bounding box center [1025, 300] width 231 height 512
drag, startPoint x: 1006, startPoint y: 399, endPoint x: 1031, endPoint y: 299, distance: 102.7
click at [1031, 299] on div at bounding box center [1025, 300] width 231 height 512
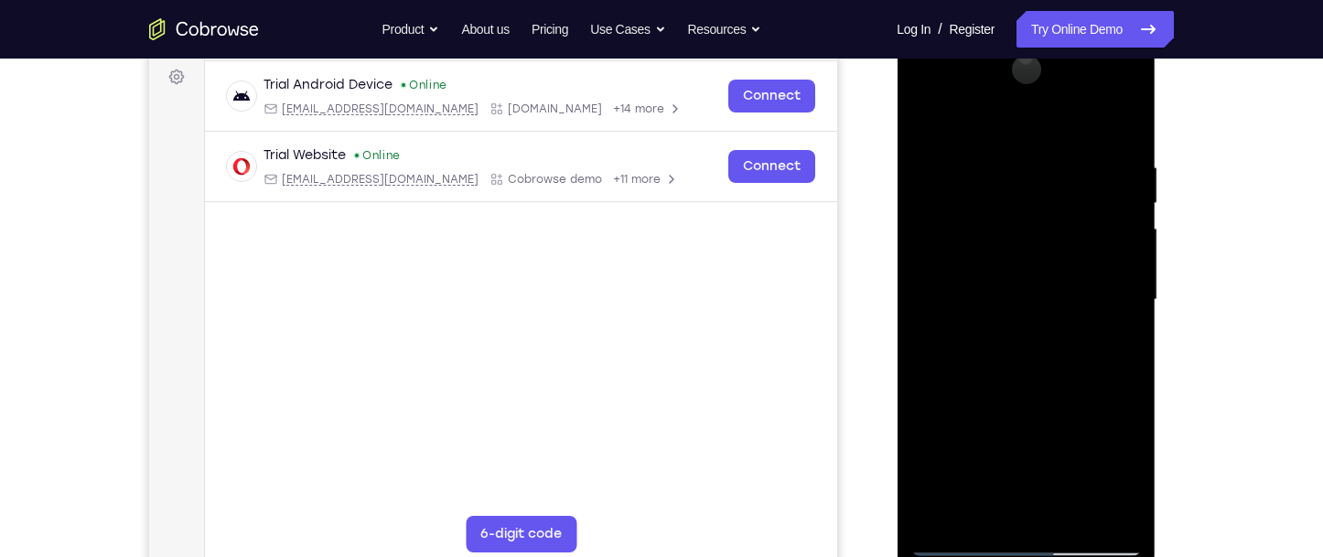
click at [1002, 386] on div at bounding box center [1025, 300] width 231 height 512
click at [961, 544] on div at bounding box center [1025, 300] width 231 height 512
drag, startPoint x: 995, startPoint y: 402, endPoint x: 1038, endPoint y: 256, distance: 151.7
click at [1038, 256] on div at bounding box center [1025, 300] width 231 height 512
click at [1001, 388] on div at bounding box center [1025, 300] width 231 height 512
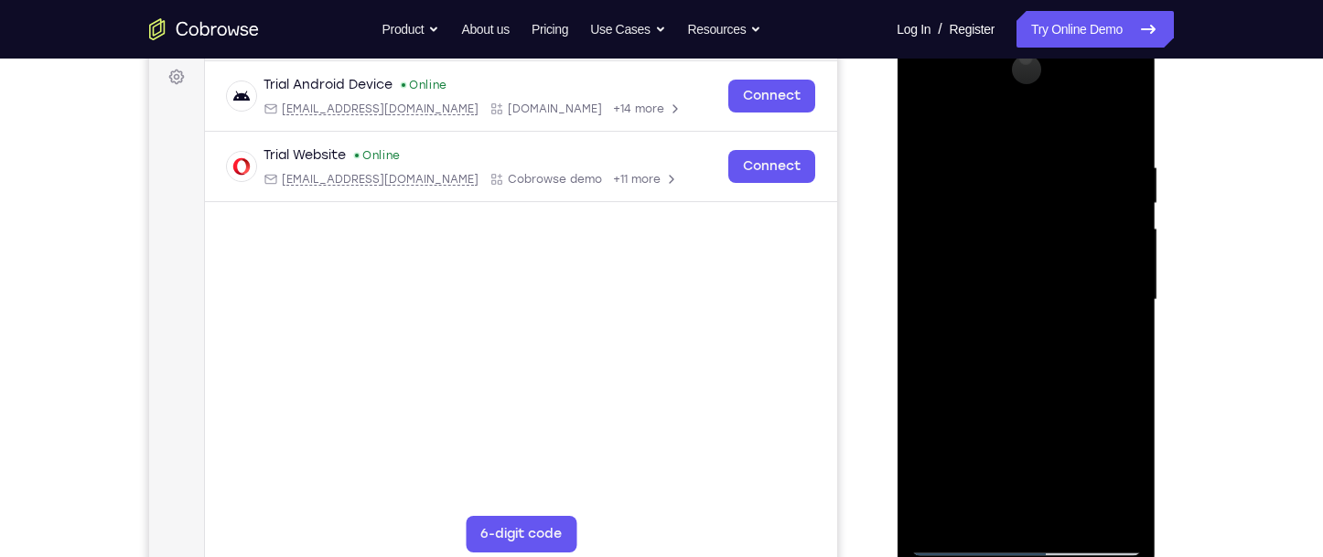
click at [1048, 432] on div at bounding box center [1025, 300] width 231 height 512
click at [960, 546] on div at bounding box center [1025, 300] width 231 height 512
click at [1029, 236] on div at bounding box center [1025, 300] width 231 height 512
click at [952, 550] on div at bounding box center [1025, 300] width 231 height 512
click at [1023, 543] on div at bounding box center [1025, 300] width 231 height 512
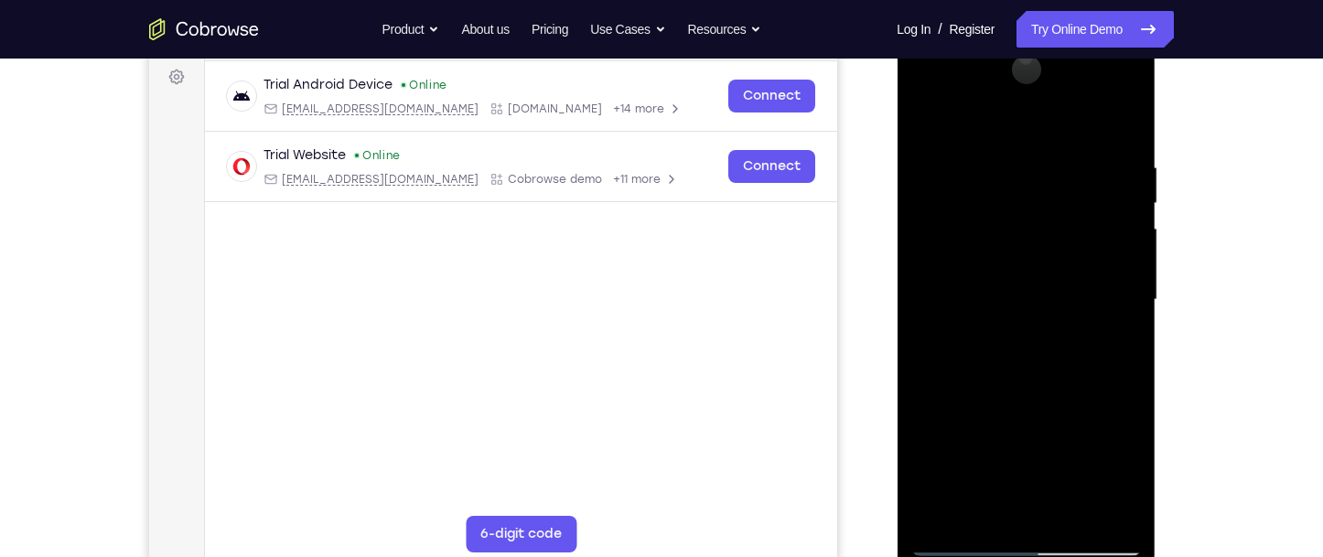
drag, startPoint x: 1029, startPoint y: 427, endPoint x: 1060, endPoint y: 341, distance: 91.2
click at [1060, 344] on div at bounding box center [1025, 300] width 231 height 512
click at [1045, 221] on div at bounding box center [1025, 300] width 231 height 512
click at [1019, 240] on div at bounding box center [1025, 300] width 231 height 512
click at [1089, 222] on div at bounding box center [1025, 300] width 231 height 512
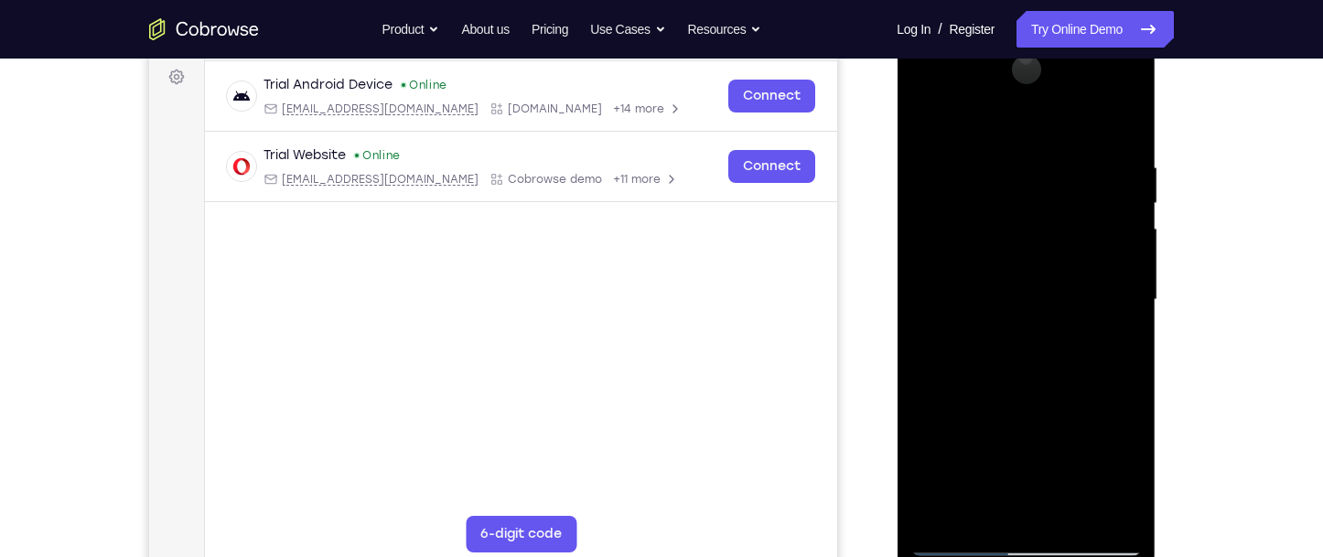
click at [1096, 508] on div at bounding box center [1025, 300] width 231 height 512
click at [1096, 516] on div at bounding box center [1025, 300] width 231 height 512
click at [1112, 459] on div at bounding box center [1025, 300] width 231 height 512
click at [1019, 427] on div at bounding box center [1025, 300] width 231 height 512
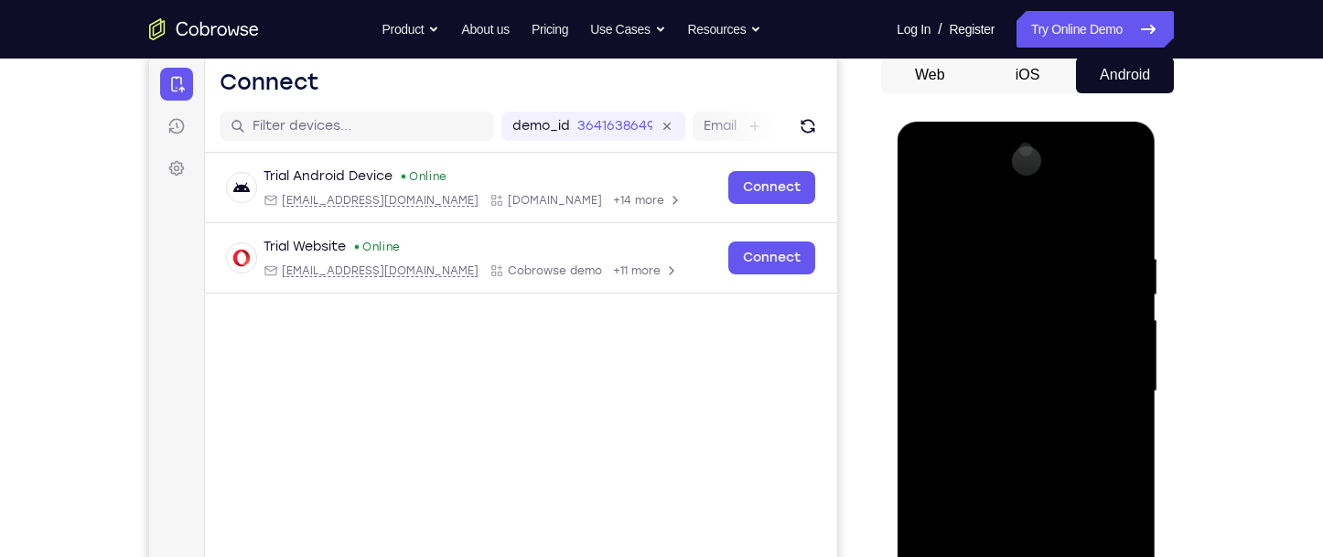
click at [991, 341] on div at bounding box center [1025, 391] width 231 height 512
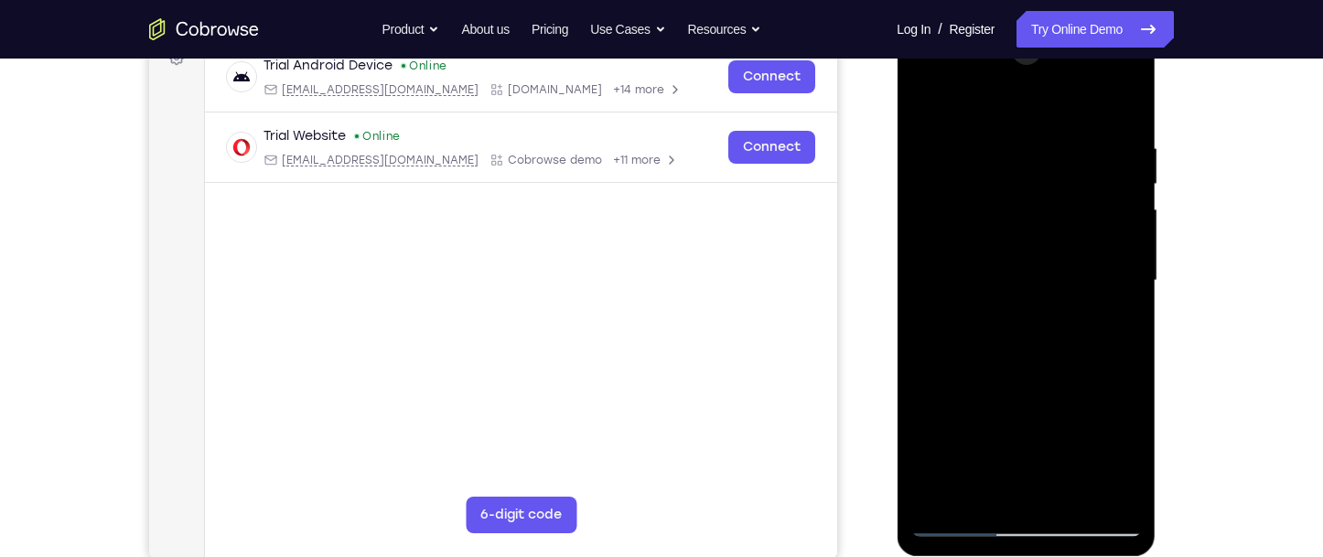
scroll to position [364, 0]
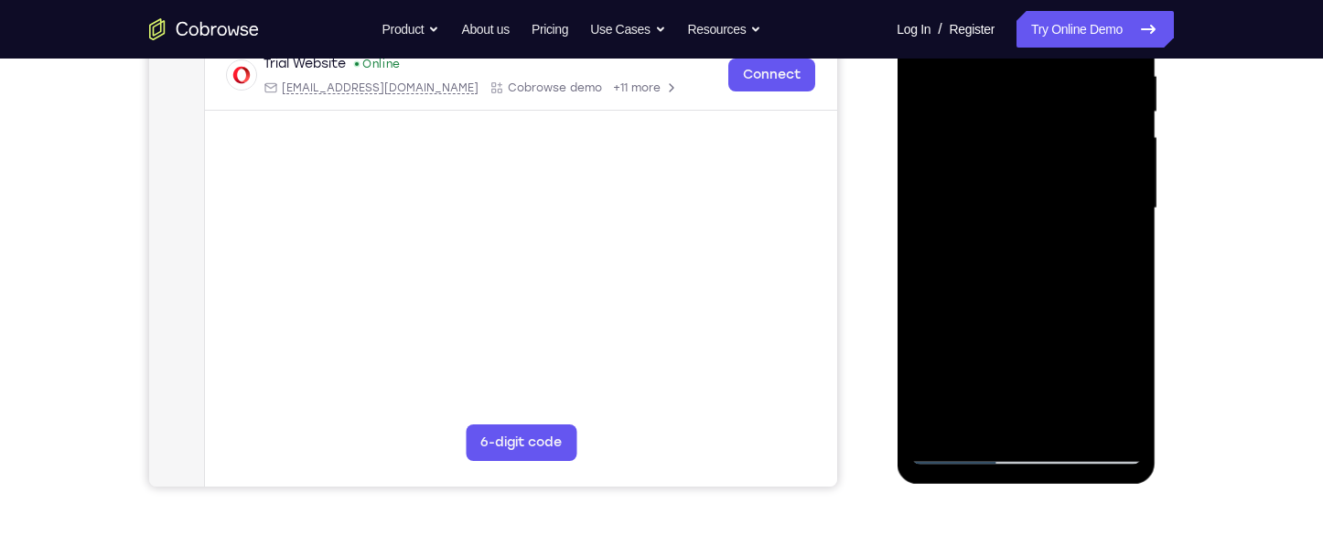
click at [1025, 453] on div at bounding box center [1025, 208] width 231 height 512
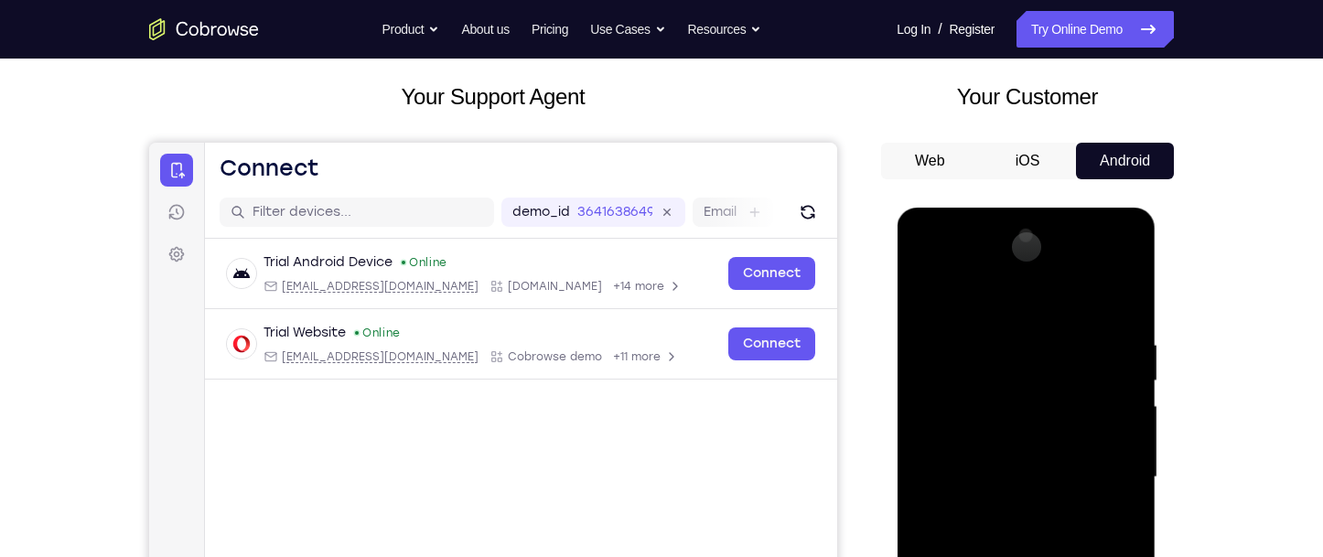
scroll to position [90, 0]
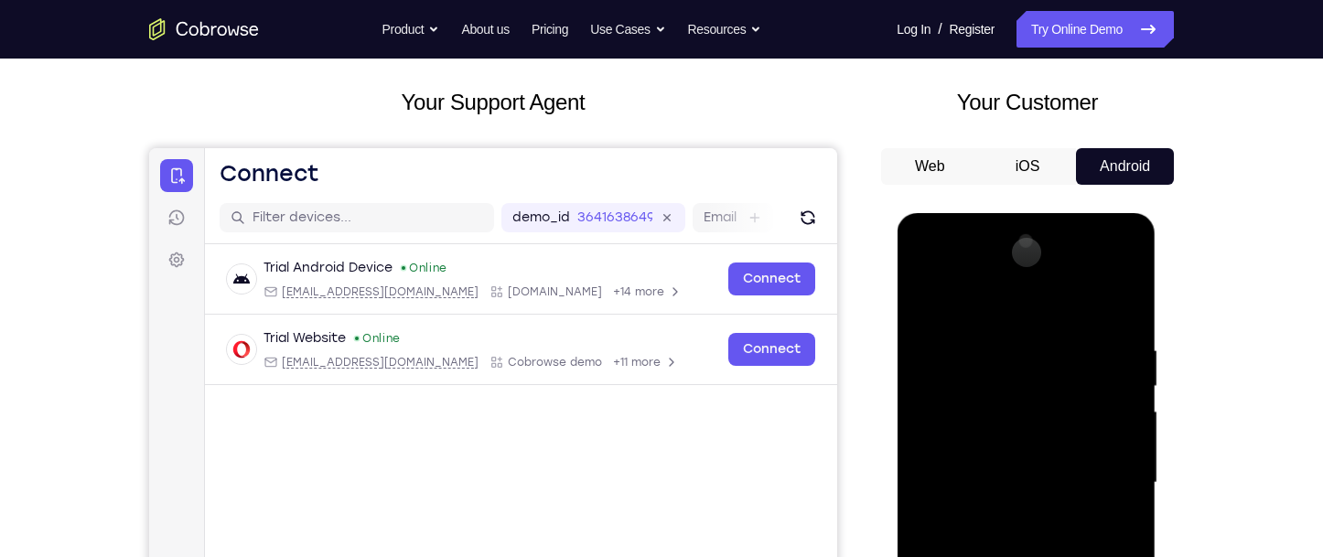
drag, startPoint x: 964, startPoint y: 231, endPoint x: 962, endPoint y: 350, distance: 119.9
click at [962, 350] on div at bounding box center [1025, 483] width 231 height 512
drag, startPoint x: 972, startPoint y: 237, endPoint x: 961, endPoint y: 429, distance: 192.5
click at [961, 429] on div at bounding box center [1025, 483] width 231 height 512
click at [977, 434] on div at bounding box center [1025, 483] width 231 height 512
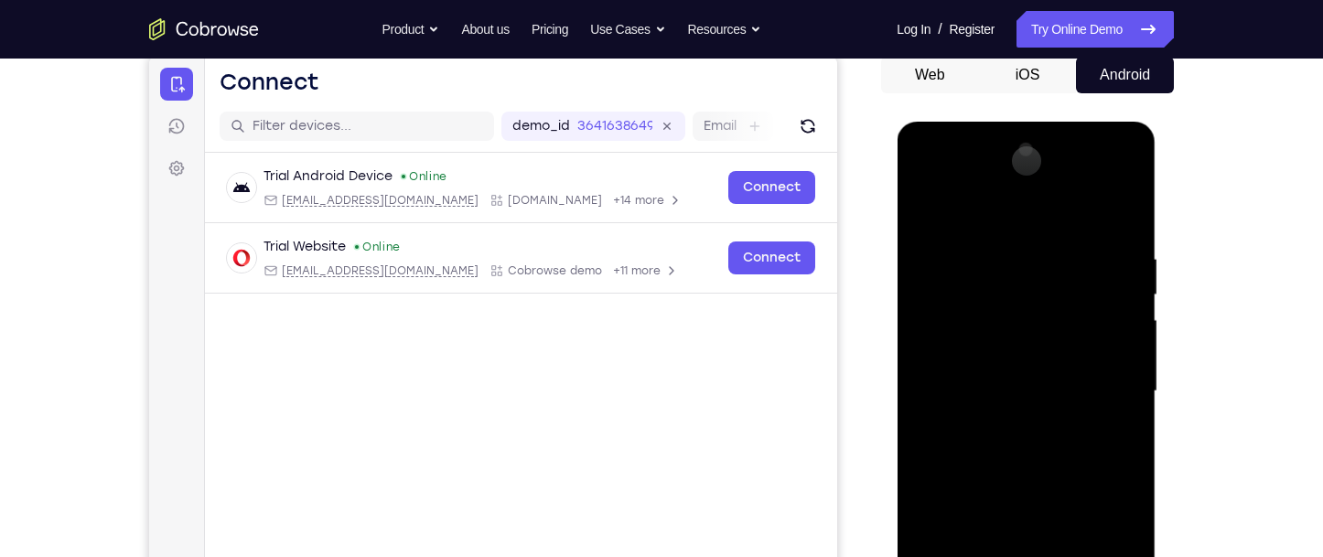
scroll to position [273, 0]
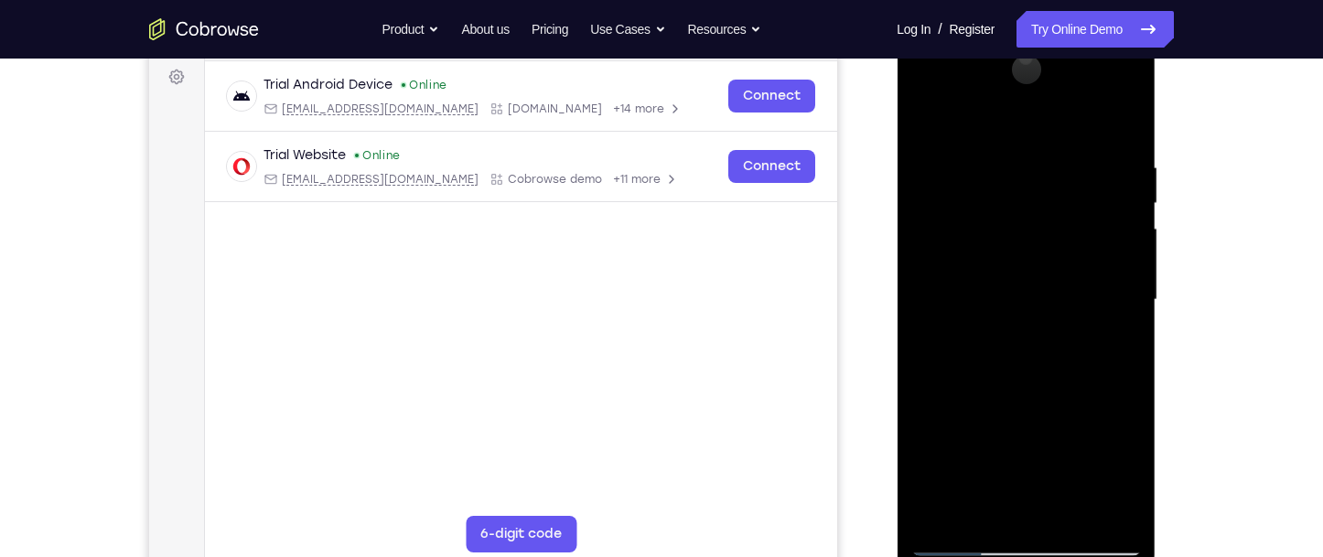
click at [1025, 546] on div at bounding box center [1025, 300] width 231 height 512
drag, startPoint x: 1063, startPoint y: 472, endPoint x: 1092, endPoint y: 307, distance: 168.2
click at [1092, 311] on div at bounding box center [1025, 300] width 231 height 512
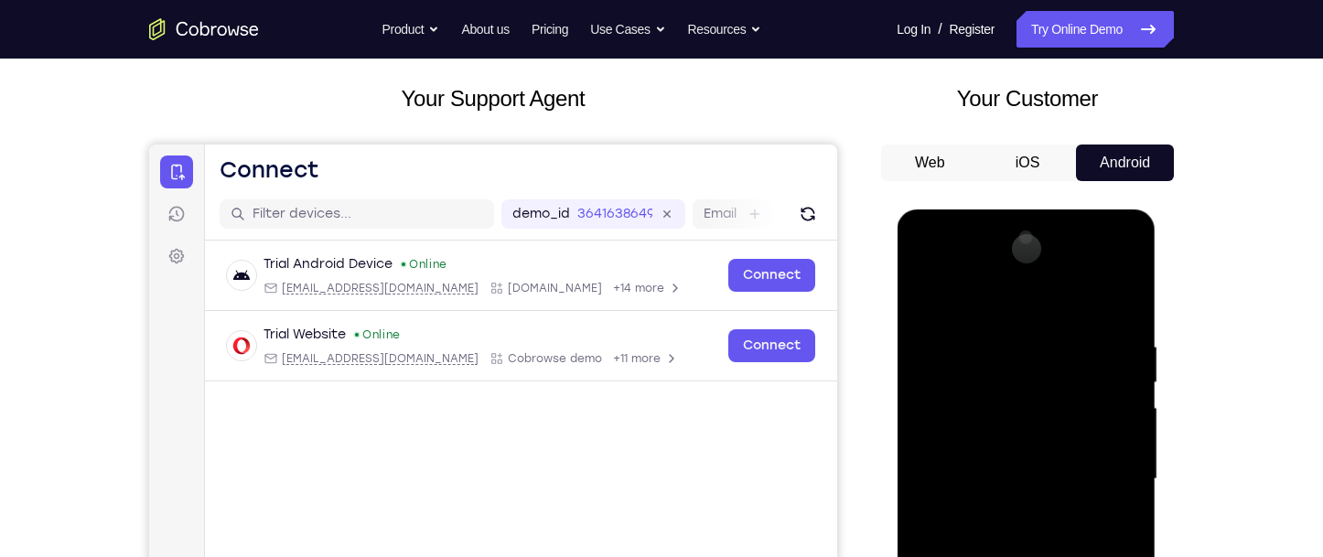
scroll to position [90, 0]
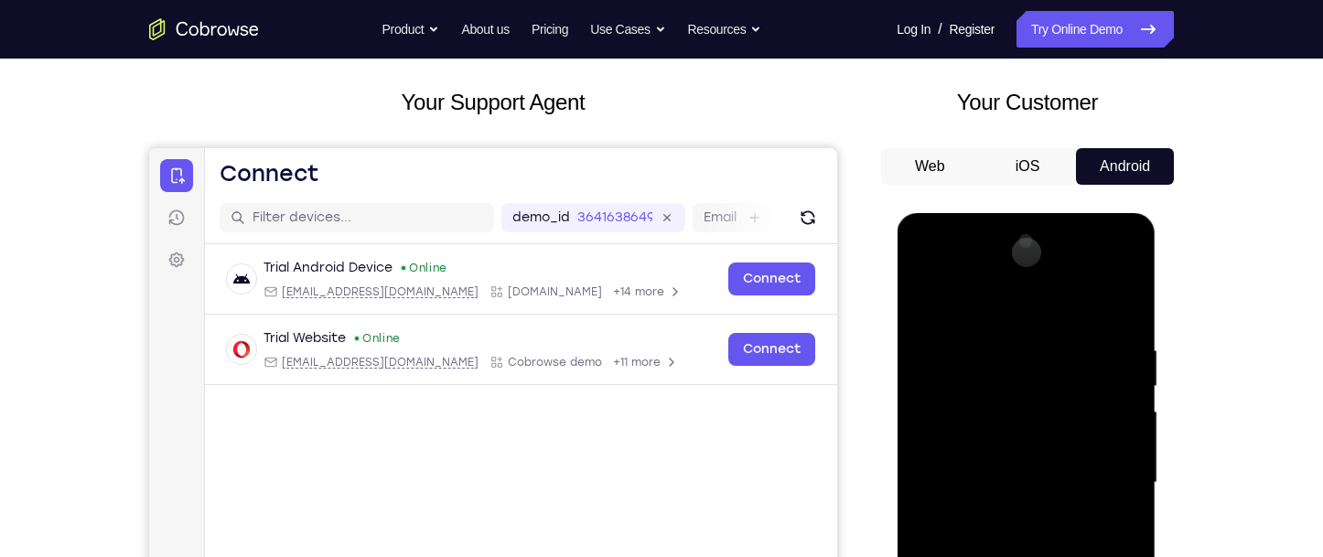
drag, startPoint x: 957, startPoint y: 236, endPoint x: 957, endPoint y: 355, distance: 118.9
click at [957, 354] on div at bounding box center [1025, 483] width 231 height 512
drag, startPoint x: 967, startPoint y: 231, endPoint x: 989, endPoint y: 476, distance: 245.3
click at [989, 476] on div at bounding box center [1025, 483] width 231 height 512
click at [993, 420] on div at bounding box center [1025, 483] width 231 height 512
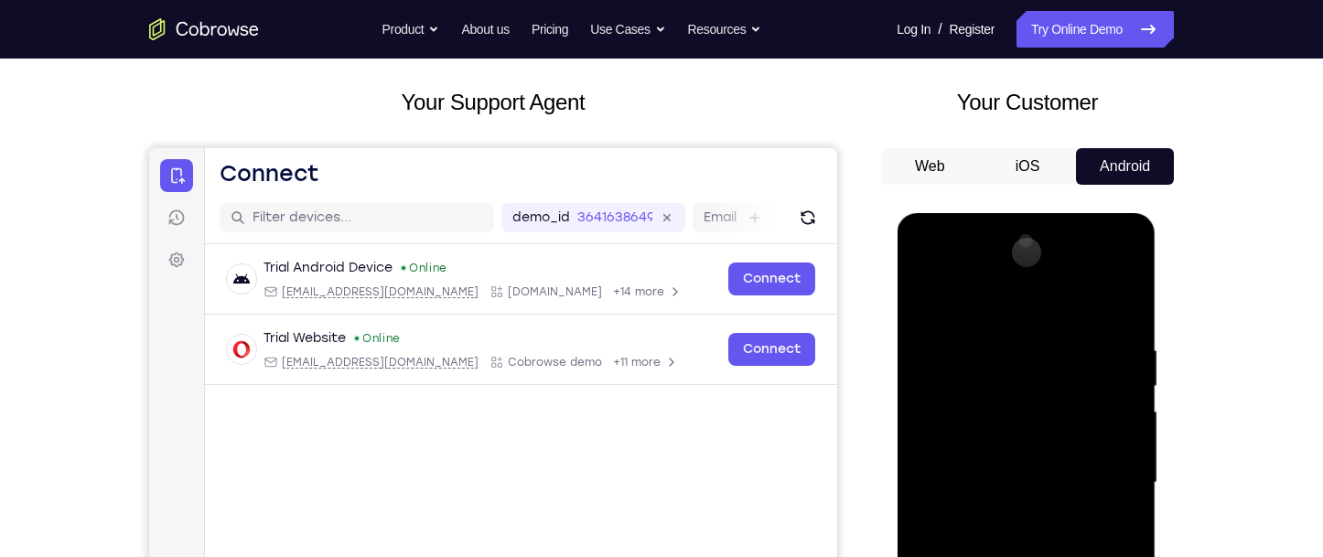
click at [1023, 399] on div at bounding box center [1025, 483] width 231 height 512
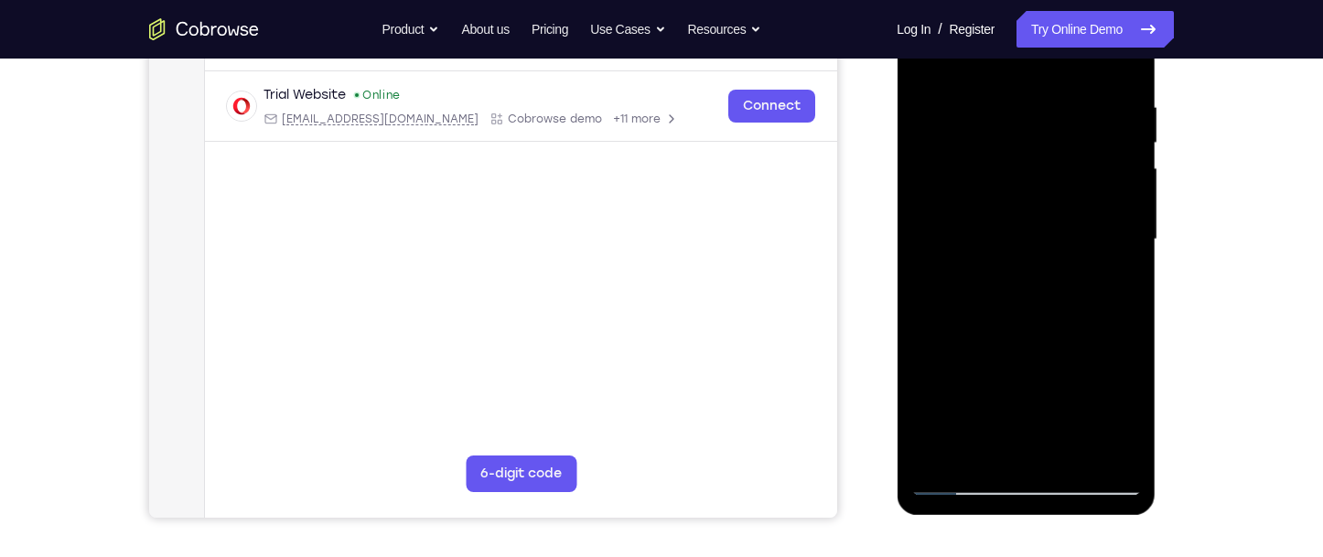
scroll to position [364, 0]
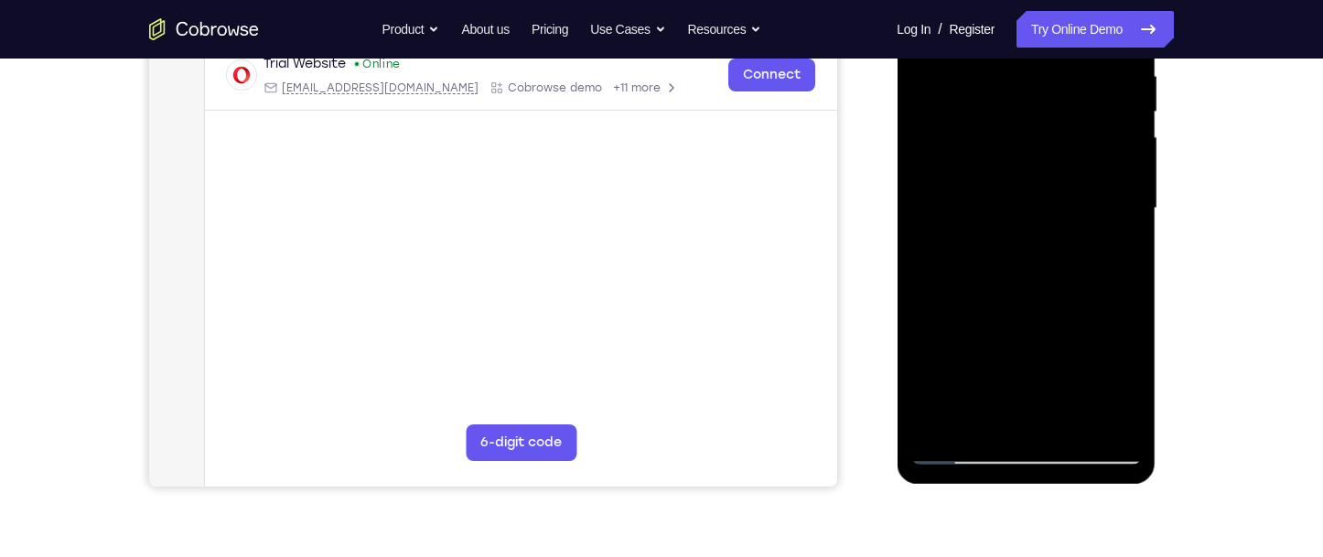
click at [1029, 461] on div at bounding box center [1025, 208] width 231 height 512
drag, startPoint x: 1063, startPoint y: 335, endPoint x: 1089, endPoint y: 232, distance: 105.6
click at [1088, 245] on div at bounding box center [1025, 208] width 231 height 512
click at [1038, 124] on div at bounding box center [1025, 208] width 231 height 512
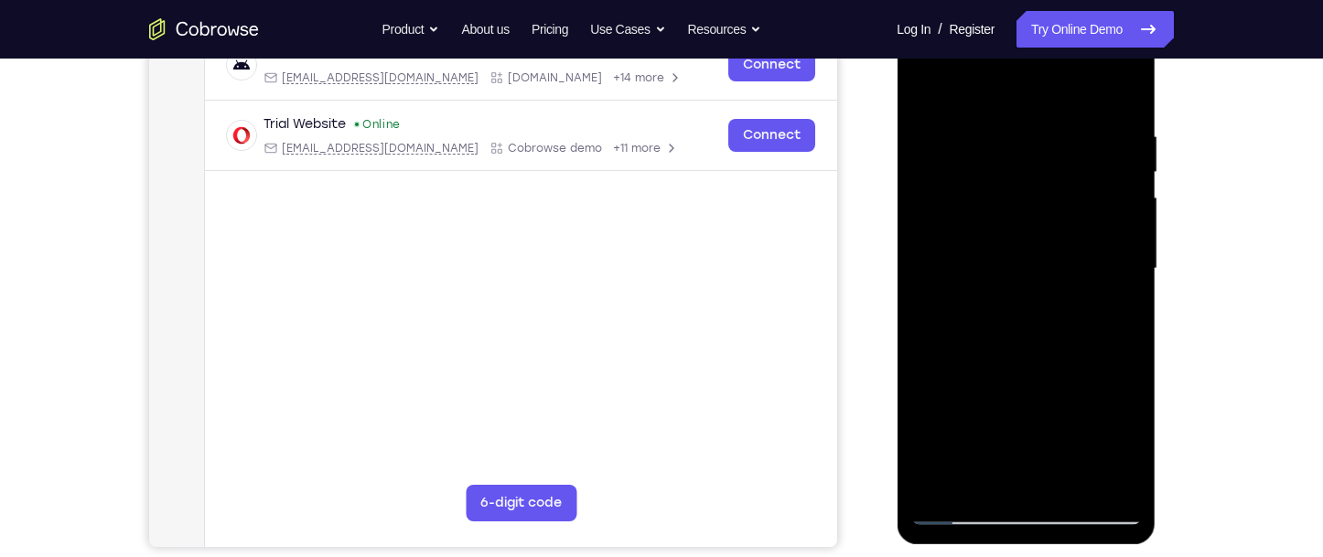
scroll to position [273, 0]
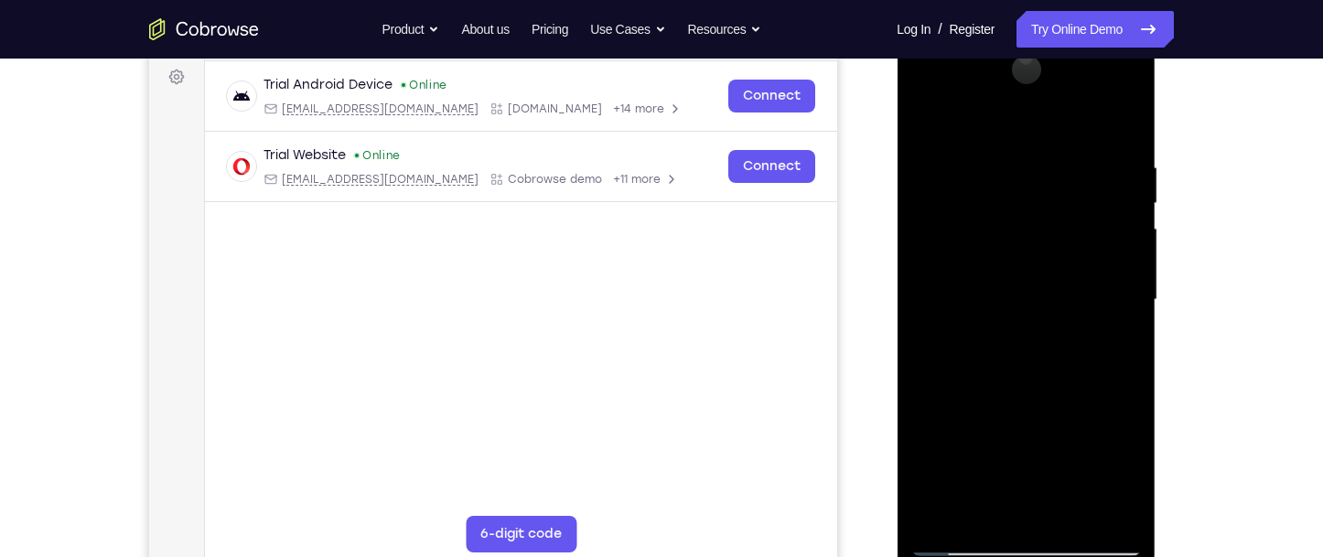
click at [1105, 515] on div at bounding box center [1025, 300] width 231 height 512
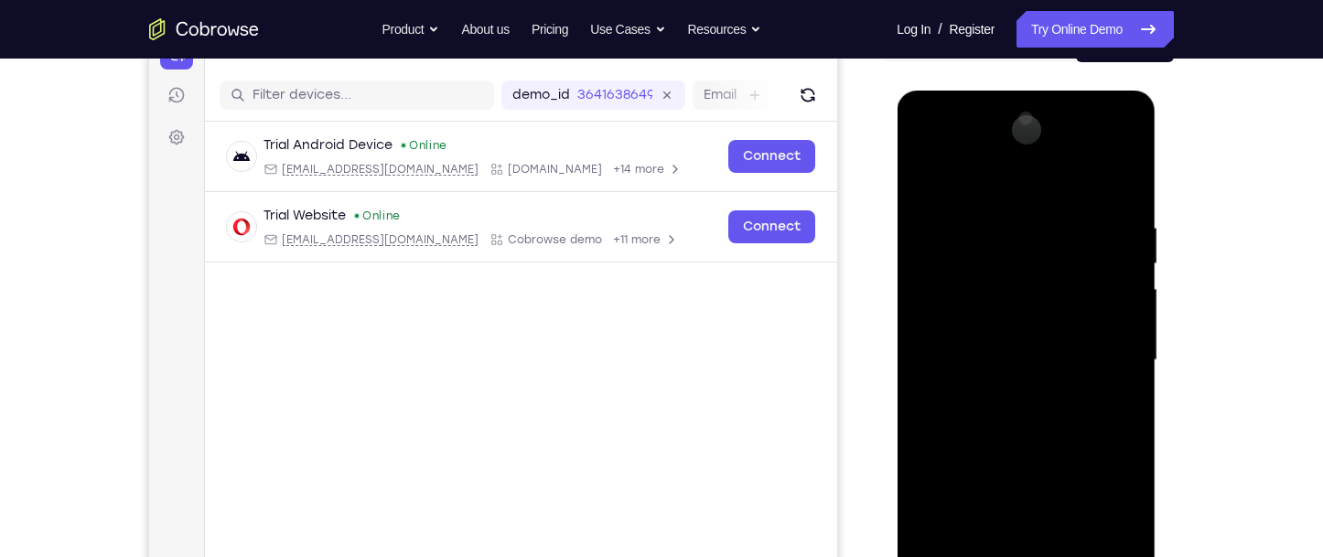
scroll to position [181, 0]
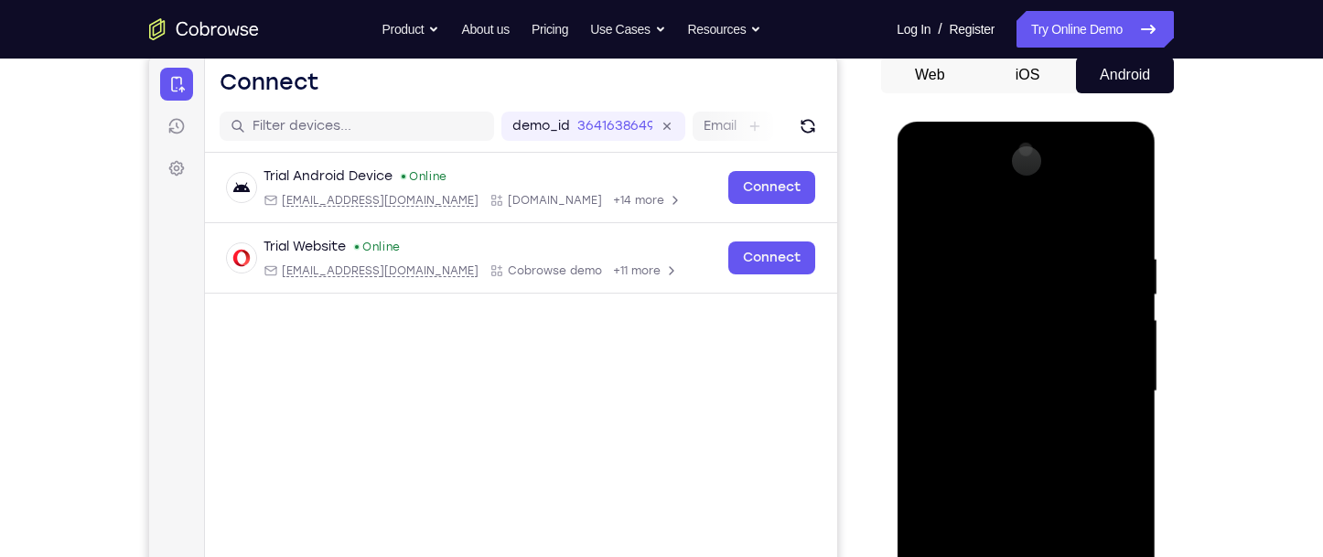
click at [963, 186] on div at bounding box center [1025, 391] width 231 height 512
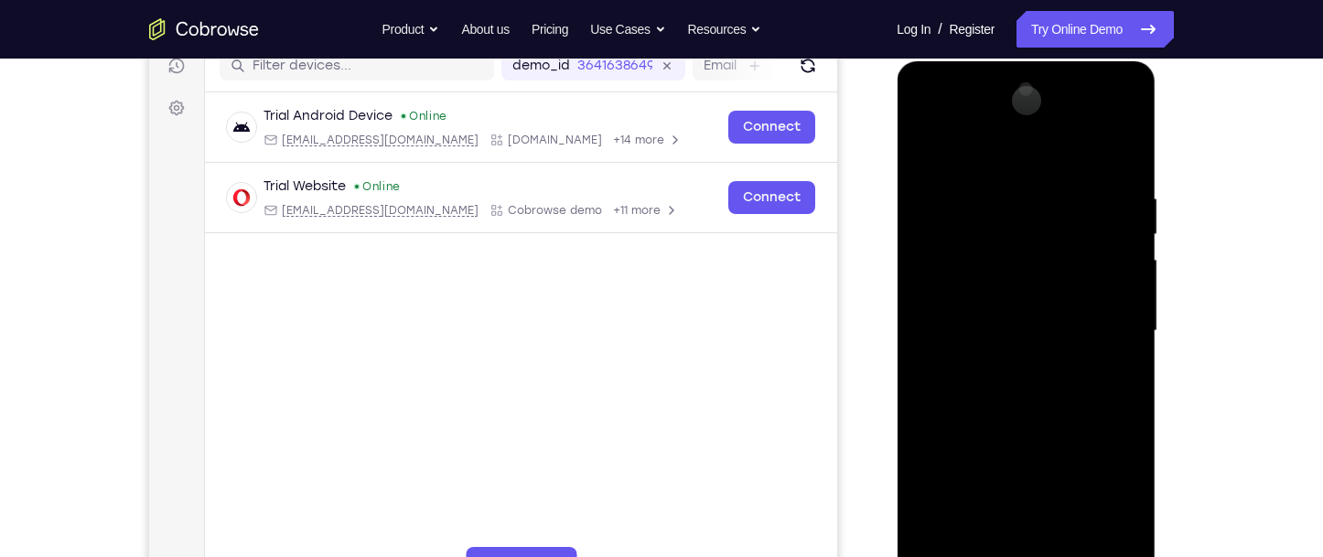
scroll to position [273, 0]
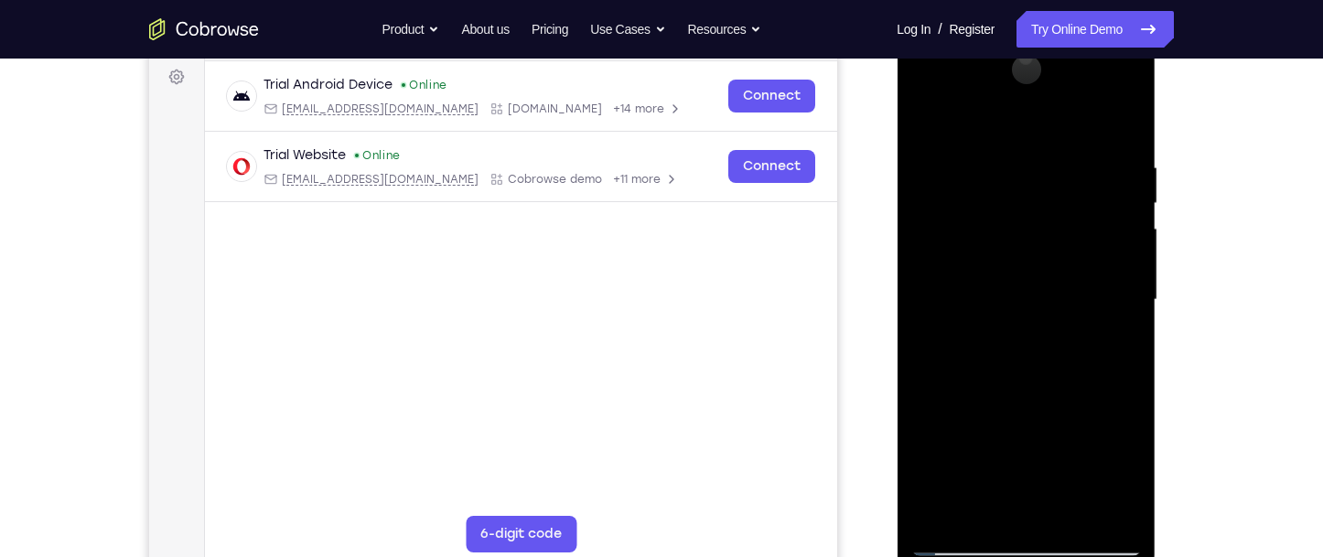
click at [1112, 512] on div at bounding box center [1025, 300] width 231 height 512
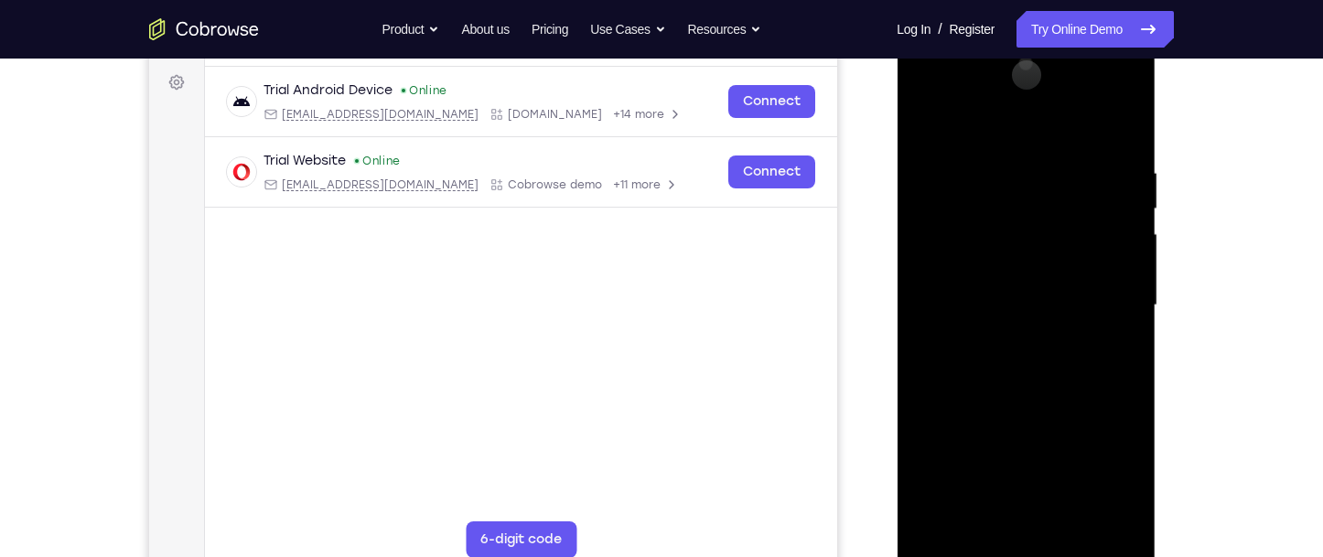
scroll to position [364, 0]
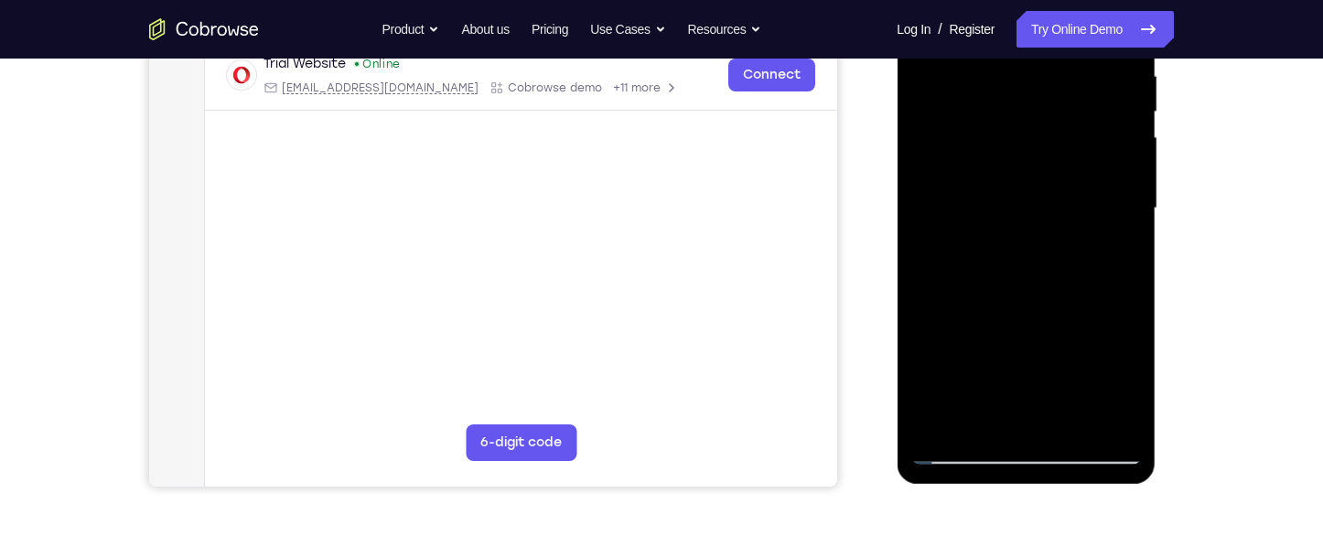
click at [965, 453] on div at bounding box center [1025, 208] width 231 height 512
click at [1056, 135] on div at bounding box center [1025, 208] width 231 height 512
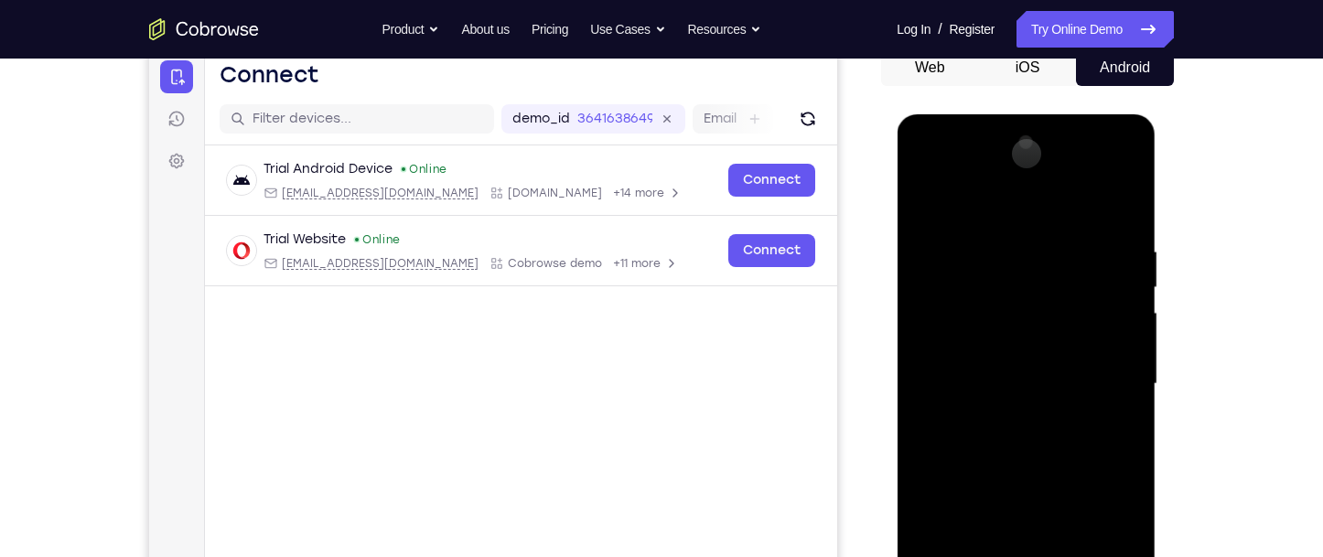
scroll to position [181, 0]
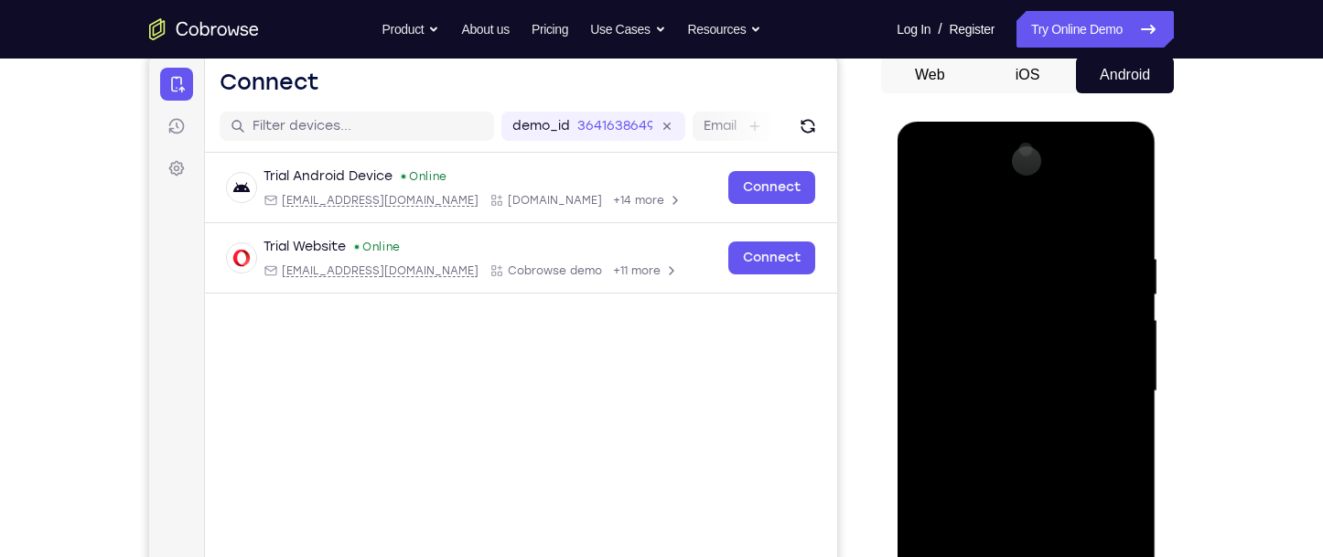
click at [935, 182] on div at bounding box center [1025, 391] width 231 height 512
click at [952, 225] on div at bounding box center [1025, 391] width 231 height 512
click at [971, 265] on div at bounding box center [1025, 391] width 231 height 512
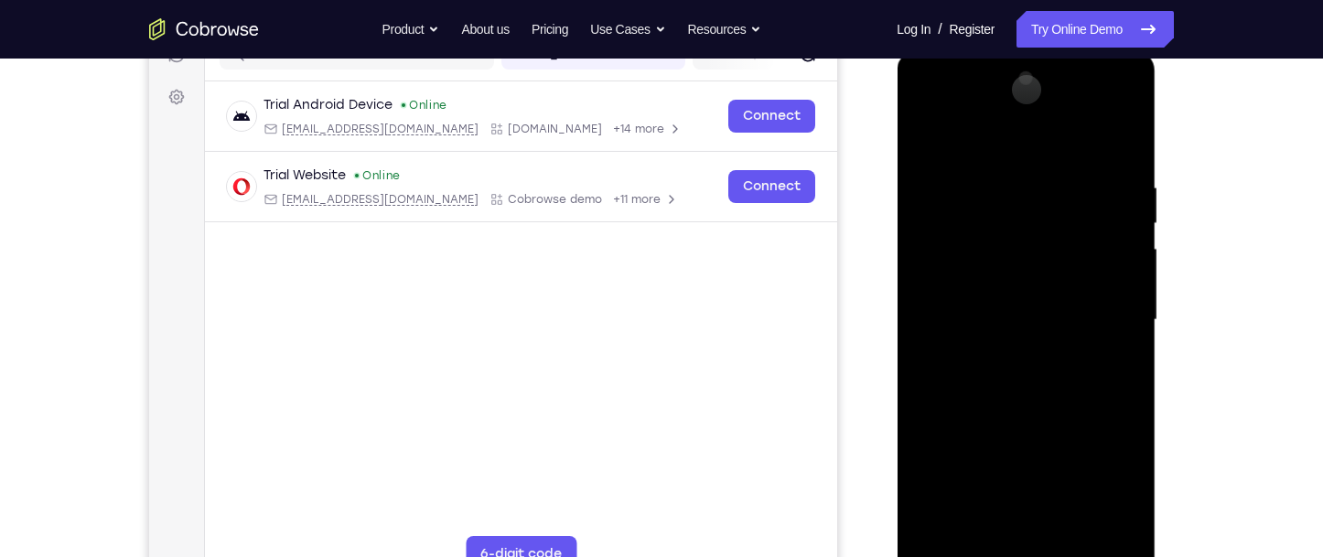
scroll to position [273, 0]
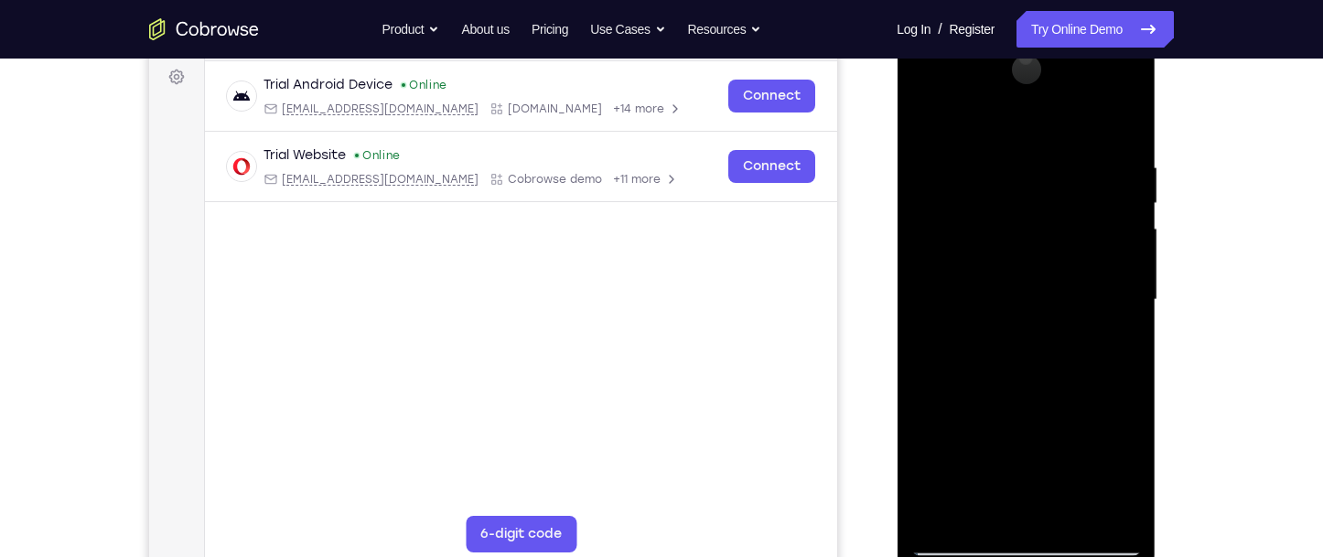
click at [1039, 339] on div at bounding box center [1025, 300] width 231 height 512
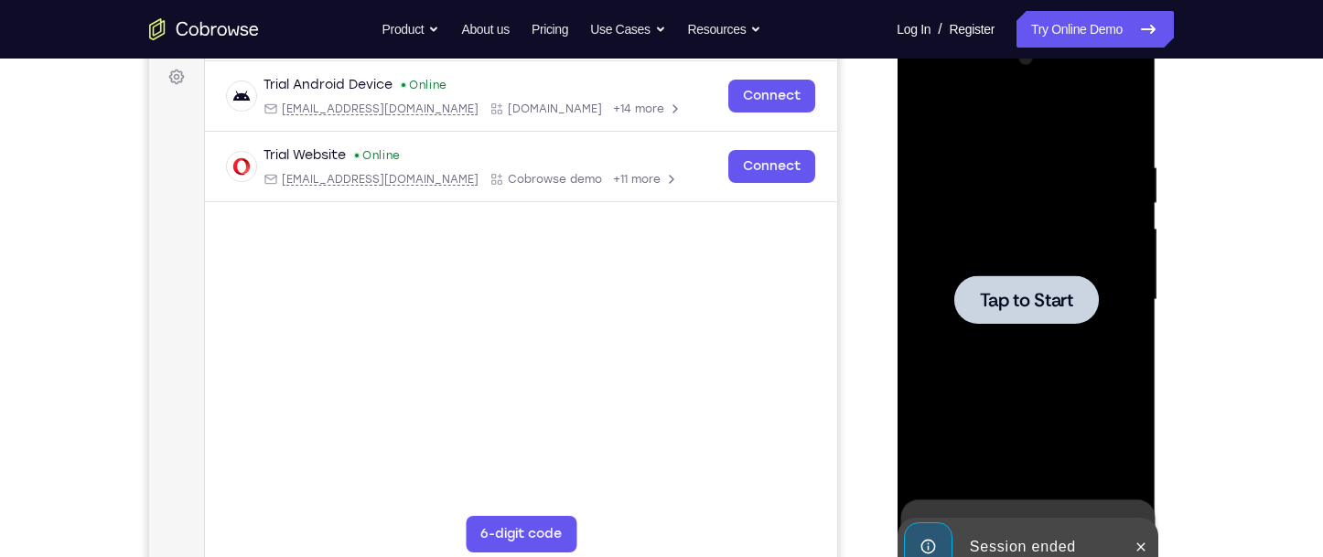
click at [975, 347] on div at bounding box center [1025, 300] width 231 height 512
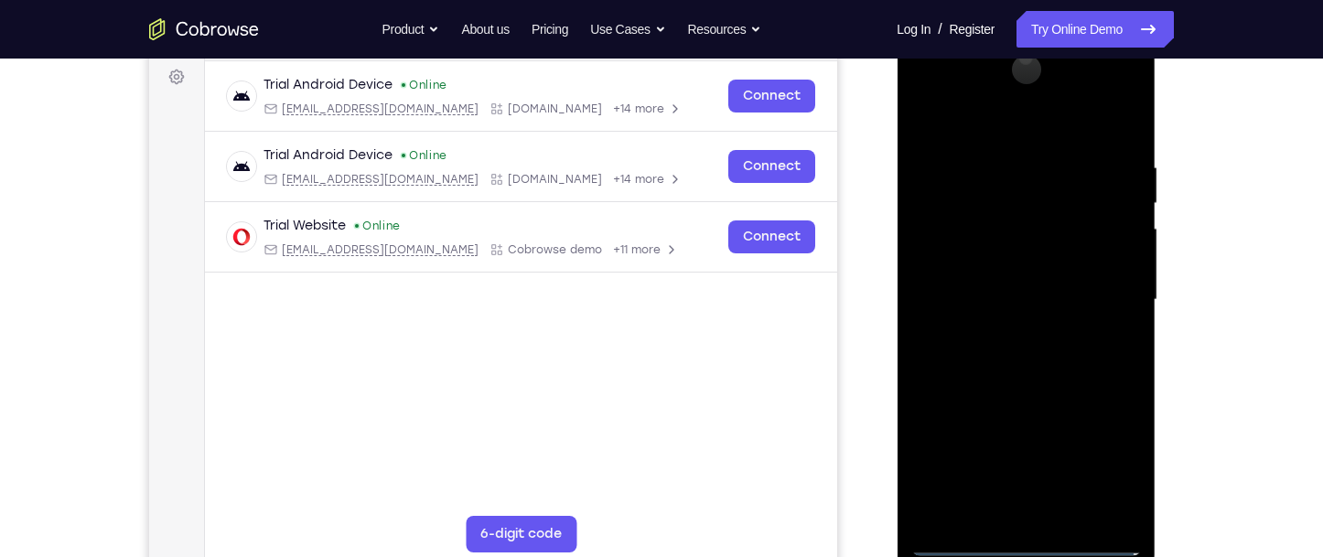
click at [1026, 543] on div at bounding box center [1025, 300] width 231 height 512
click at [1107, 462] on div at bounding box center [1025, 300] width 231 height 512
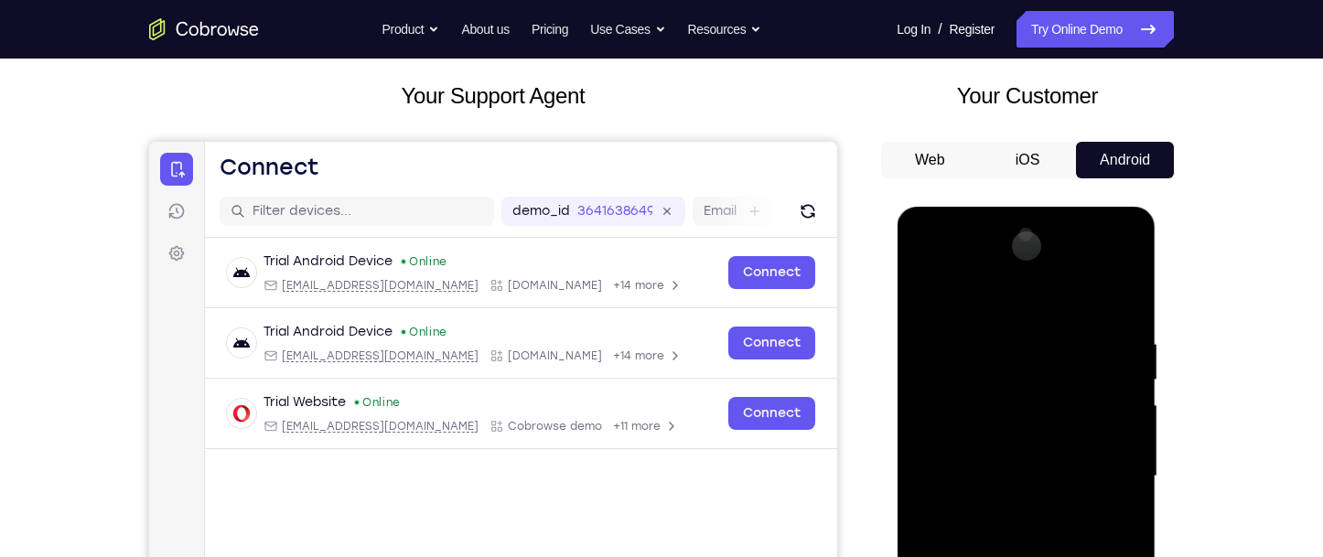
scroll to position [90, 0]
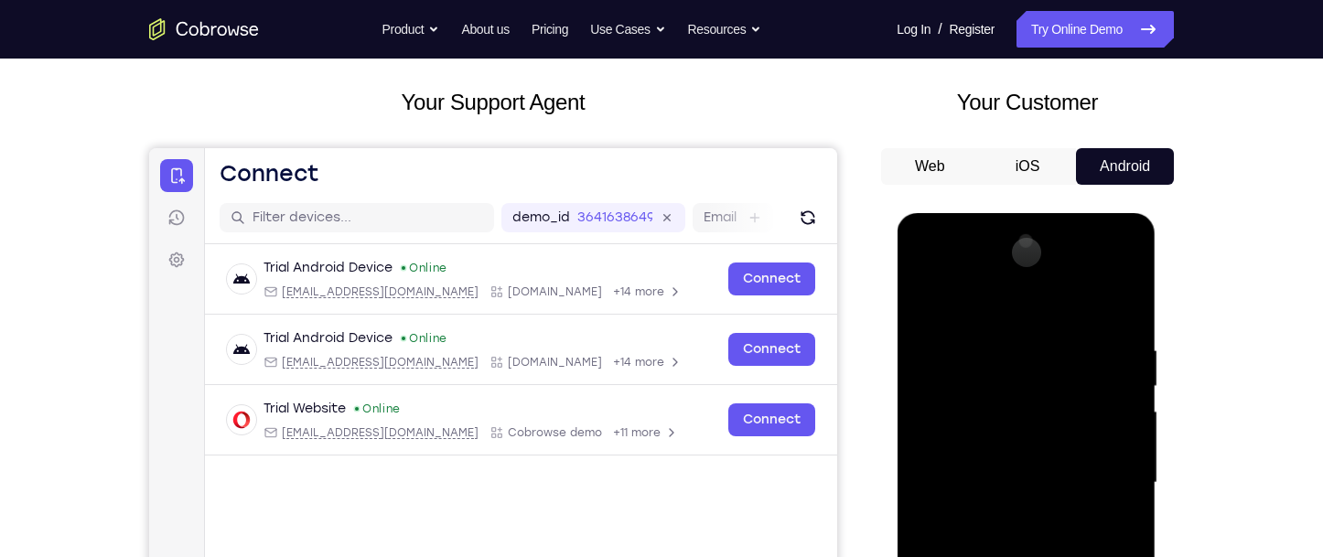
click at [983, 307] on div at bounding box center [1025, 483] width 231 height 512
click at [1035, 392] on div at bounding box center [1025, 483] width 231 height 512
click at [994, 403] on div at bounding box center [1025, 483] width 231 height 512
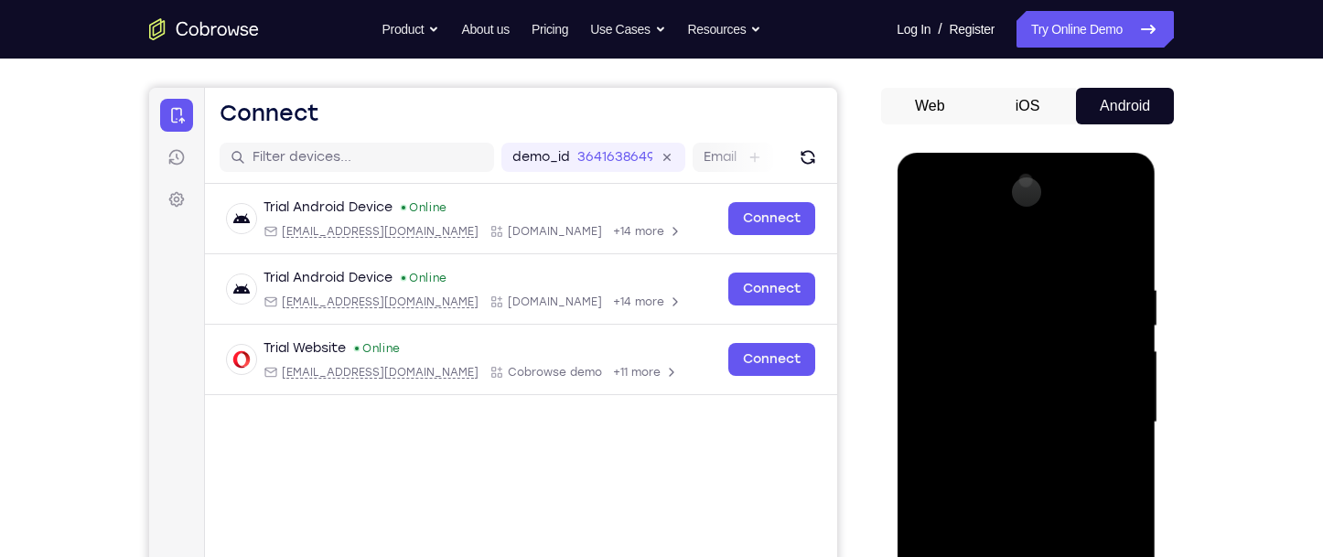
scroll to position [181, 0]
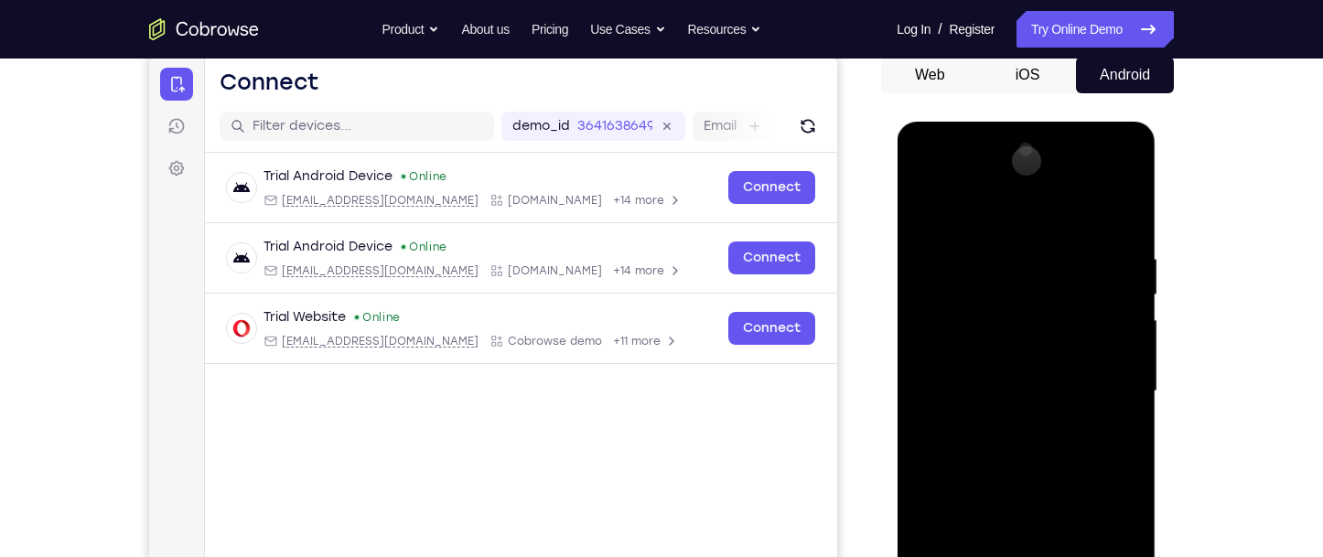
drag, startPoint x: 1039, startPoint y: 421, endPoint x: 1048, endPoint y: 388, distance: 34.0
click at [1047, 388] on div at bounding box center [1025, 391] width 231 height 512
drag, startPoint x: 1055, startPoint y: 479, endPoint x: 1056, endPoint y: 387, distance: 92.4
click at [1056, 387] on div at bounding box center [1025, 391] width 231 height 512
drag, startPoint x: 1059, startPoint y: 515, endPoint x: 1061, endPoint y: 417, distance: 97.9
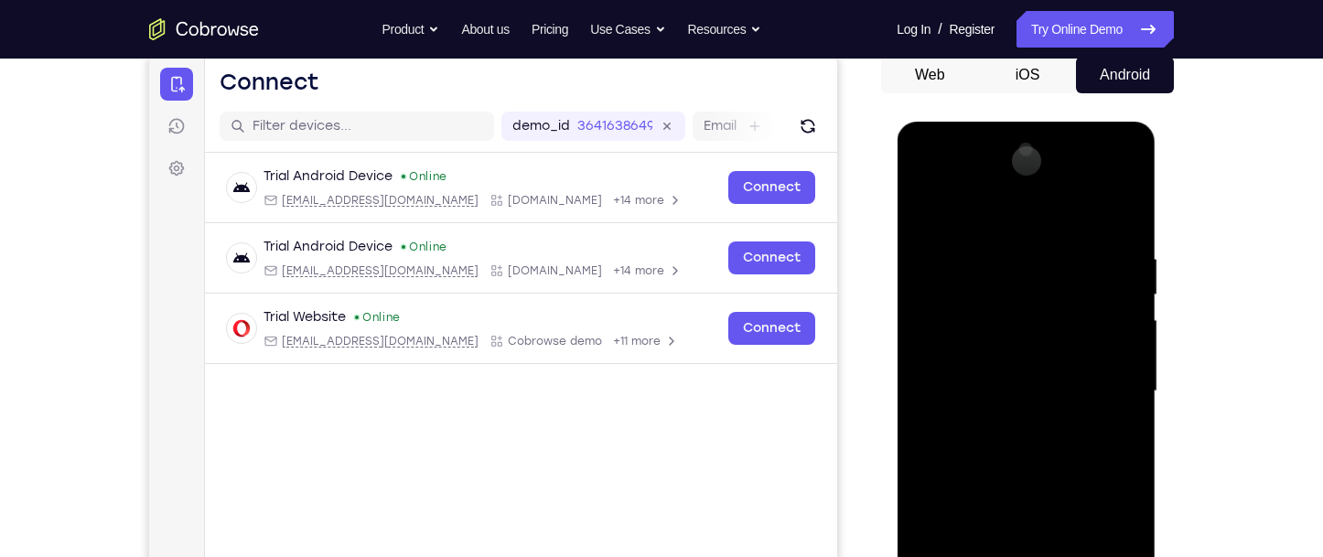
click at [1061, 417] on div at bounding box center [1025, 391] width 231 height 512
drag, startPoint x: 1036, startPoint y: 382, endPoint x: 1032, endPoint y: 483, distance: 101.6
click at [1032, 483] on div at bounding box center [1025, 391] width 231 height 512
drag, startPoint x: 1017, startPoint y: 386, endPoint x: 1038, endPoint y: 611, distance: 226.0
click at [1038, 556] on div at bounding box center [1025, 391] width 231 height 512
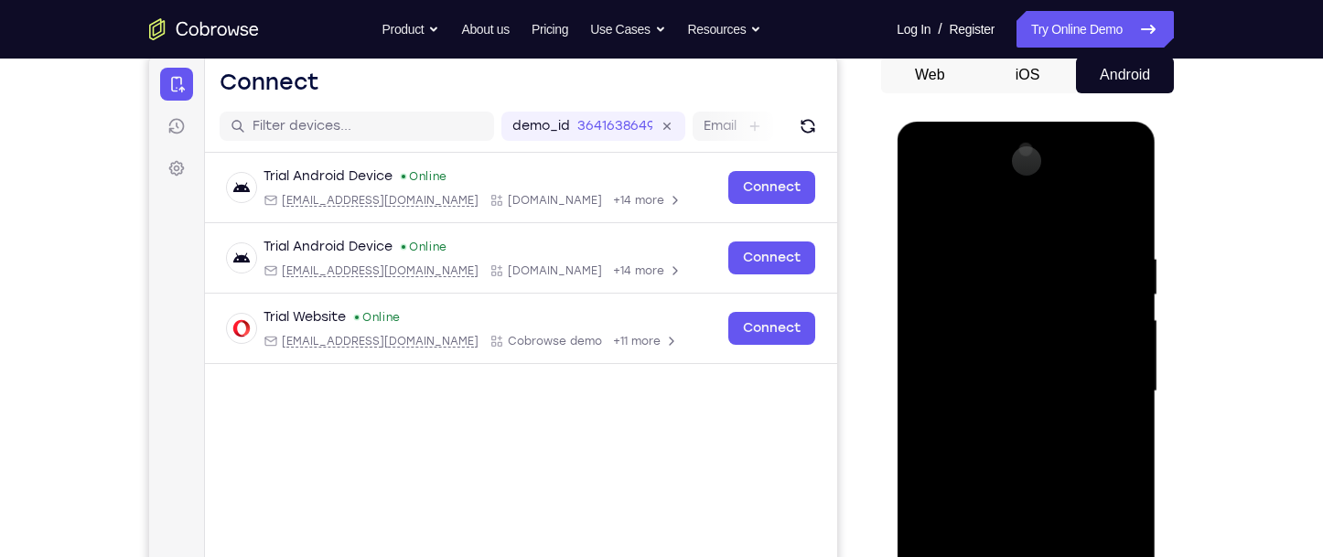
click at [1046, 335] on div at bounding box center [1025, 391] width 231 height 512
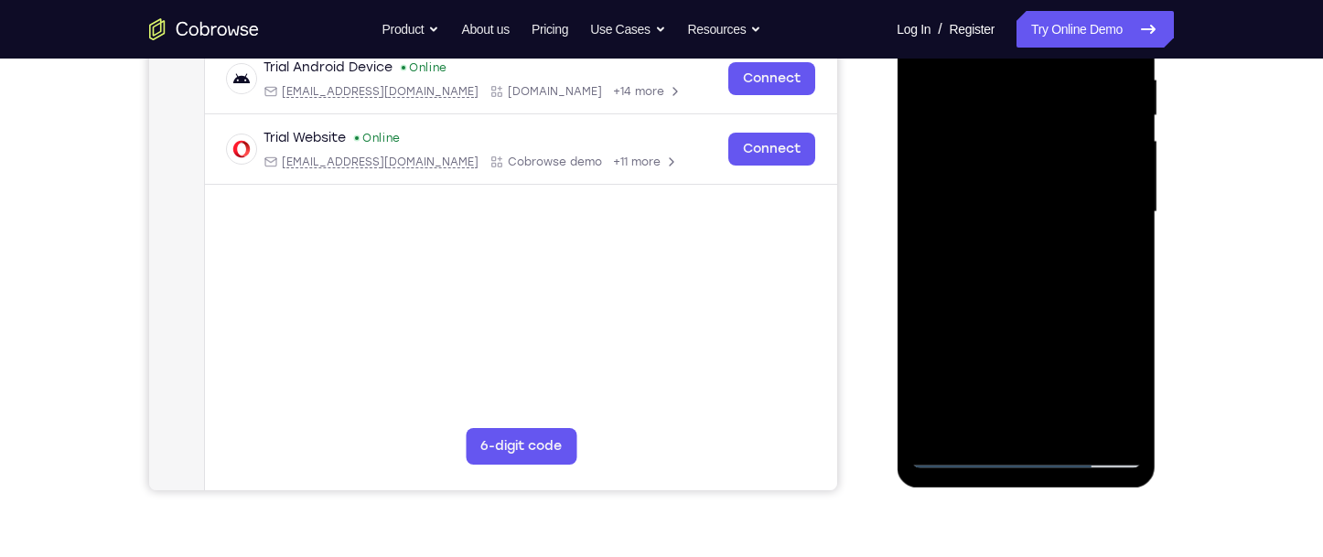
scroll to position [364, 0]
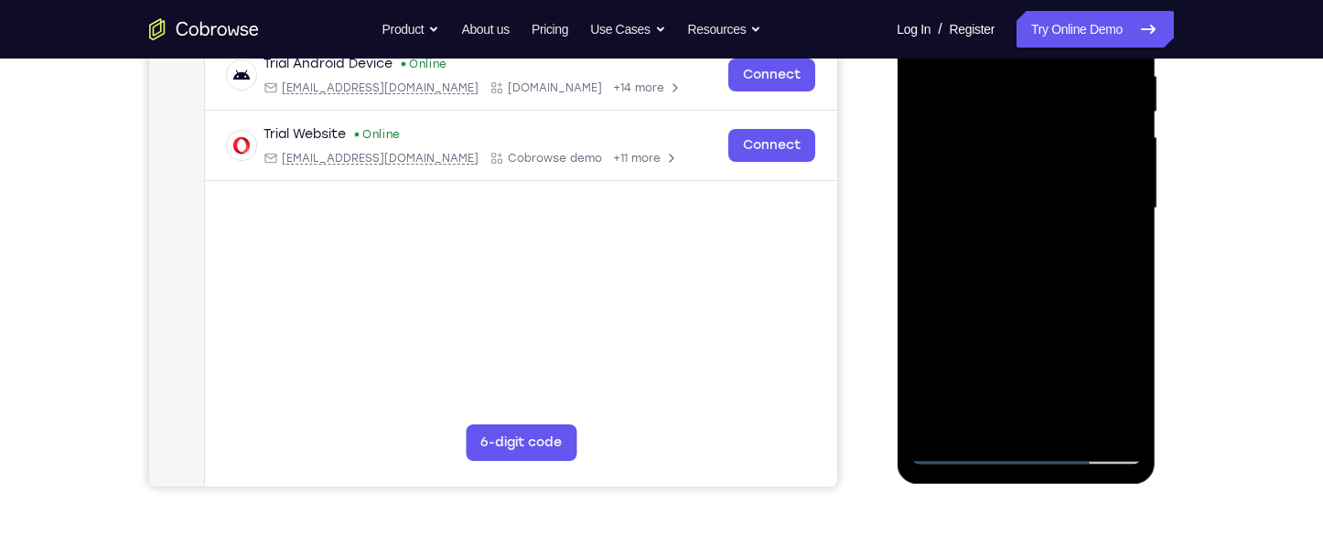
click at [996, 253] on div at bounding box center [1025, 208] width 231 height 512
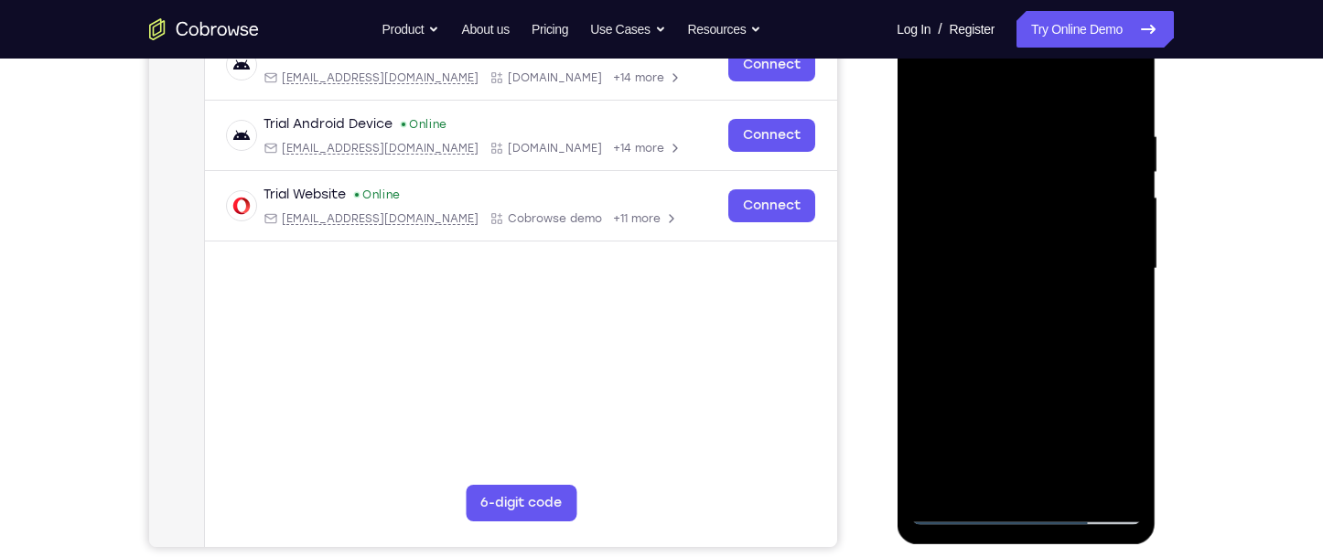
scroll to position [273, 0]
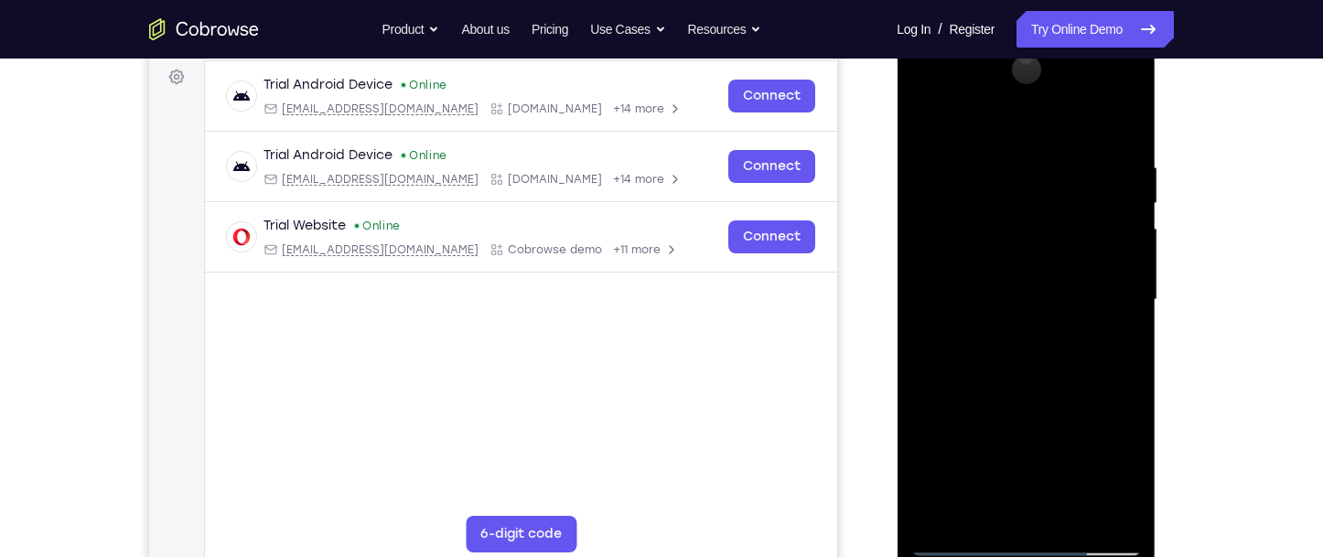
click at [968, 546] on div at bounding box center [1025, 300] width 231 height 512
drag, startPoint x: 1016, startPoint y: 423, endPoint x: 1059, endPoint y: 265, distance: 163.1
click at [1059, 265] on div at bounding box center [1025, 300] width 231 height 512
click at [1001, 370] on div at bounding box center [1025, 300] width 231 height 512
click at [1080, 452] on div at bounding box center [1025, 300] width 231 height 512
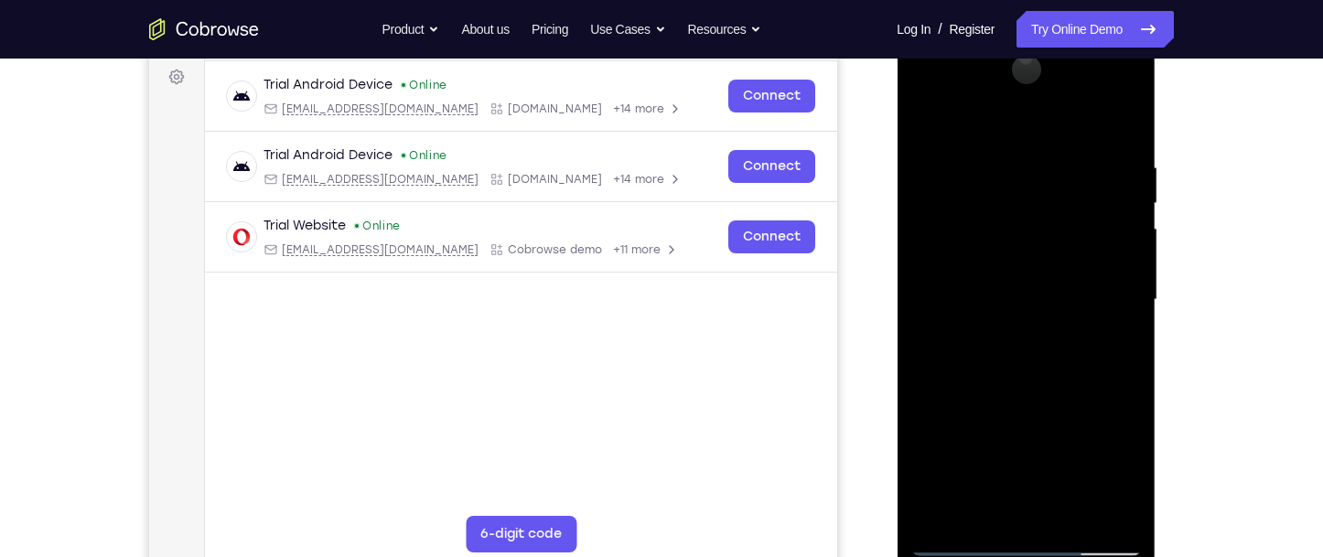
click at [962, 545] on div at bounding box center [1025, 300] width 231 height 512
click at [1003, 225] on div at bounding box center [1025, 300] width 231 height 512
click at [952, 550] on div at bounding box center [1025, 300] width 231 height 512
click at [952, 544] on div at bounding box center [1025, 300] width 231 height 512
click at [1060, 245] on div at bounding box center [1025, 300] width 231 height 512
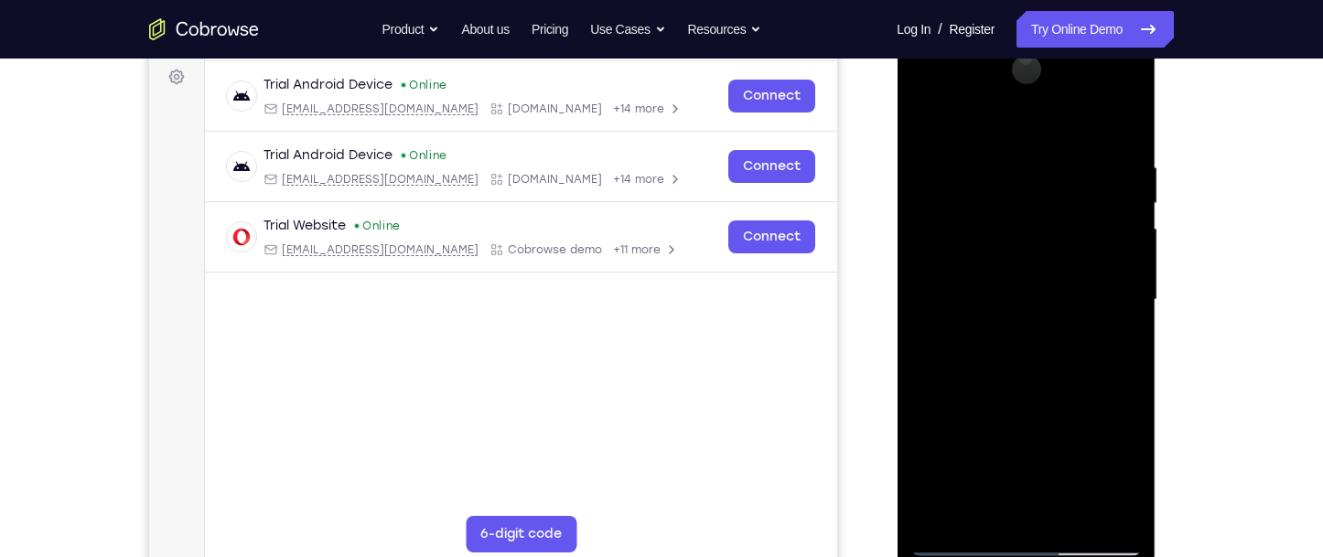
click at [975, 347] on div at bounding box center [1025, 300] width 231 height 512
click at [964, 546] on div at bounding box center [1025, 300] width 231 height 512
drag, startPoint x: 1016, startPoint y: 425, endPoint x: 1066, endPoint y: 257, distance: 174.8
click at [1066, 257] on div at bounding box center [1025, 300] width 231 height 512
click at [1004, 355] on div at bounding box center [1025, 300] width 231 height 512
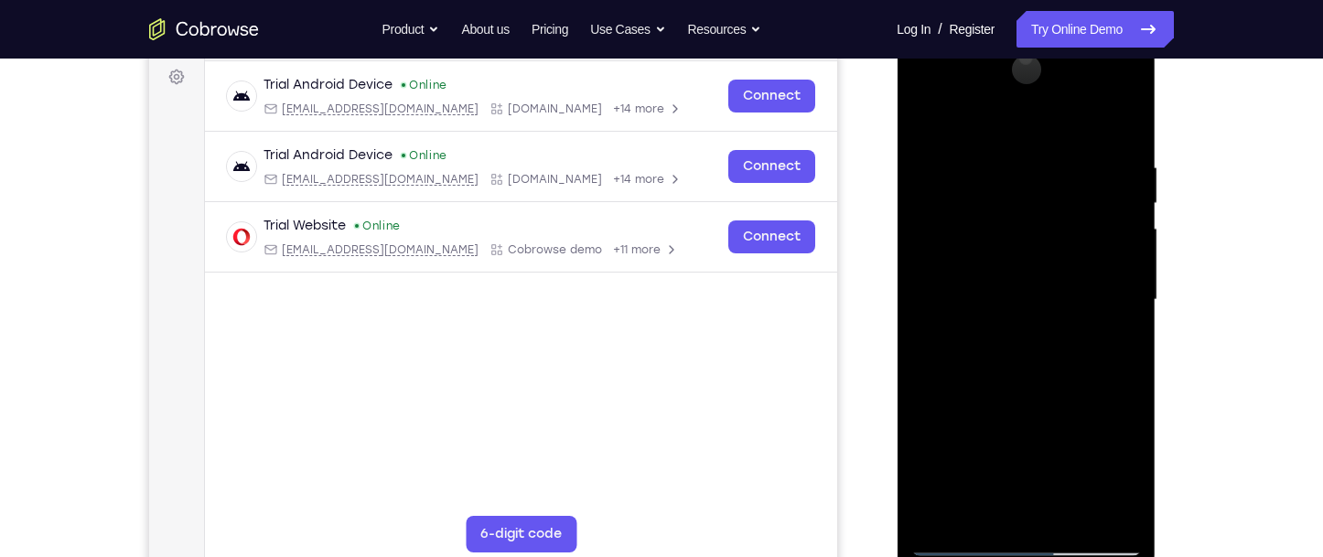
click at [1078, 439] on div at bounding box center [1025, 300] width 231 height 512
click at [957, 544] on div at bounding box center [1025, 300] width 231 height 512
click at [1011, 214] on div at bounding box center [1025, 300] width 231 height 512
click at [961, 536] on div at bounding box center [1025, 300] width 231 height 512
click at [957, 546] on div at bounding box center [1025, 300] width 231 height 512
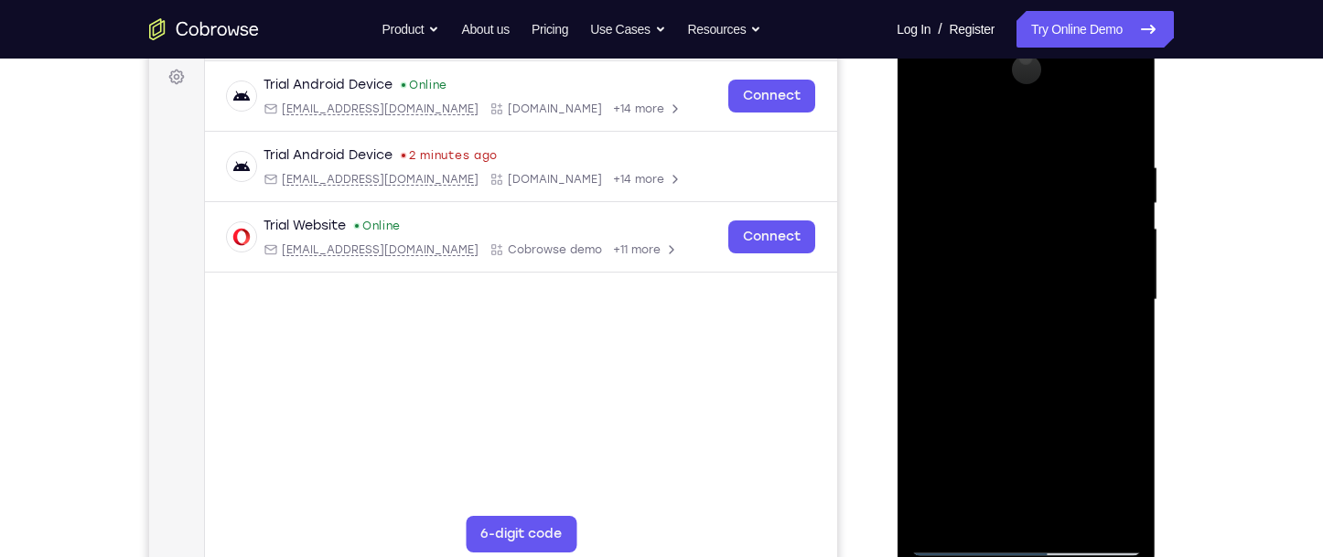
click at [957, 546] on div at bounding box center [1025, 300] width 231 height 512
click at [1057, 351] on div at bounding box center [1025, 300] width 231 height 512
click at [958, 550] on div at bounding box center [1025, 300] width 231 height 512
drag, startPoint x: 1035, startPoint y: 420, endPoint x: 1096, endPoint y: 273, distance: 159.6
click at [1096, 273] on div at bounding box center [1025, 300] width 231 height 512
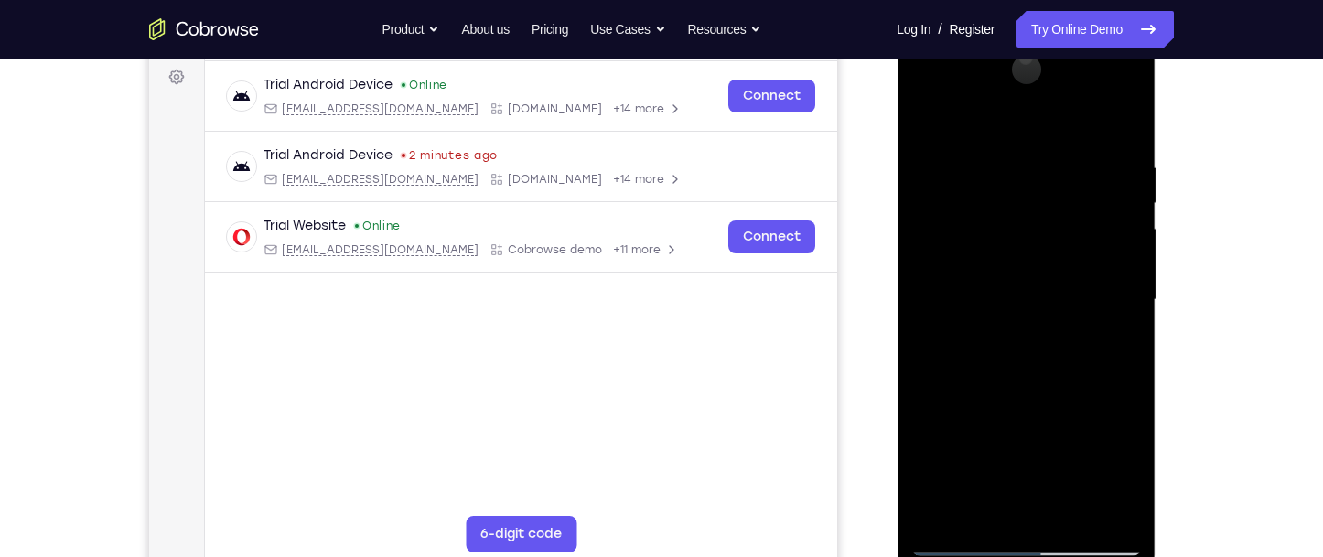
click at [1000, 395] on div at bounding box center [1025, 300] width 231 height 512
click at [1087, 472] on div at bounding box center [1025, 300] width 231 height 512
click at [959, 538] on div at bounding box center [1025, 300] width 231 height 512
click at [1009, 234] on div at bounding box center [1025, 300] width 231 height 512
click at [959, 541] on div at bounding box center [1025, 300] width 231 height 512
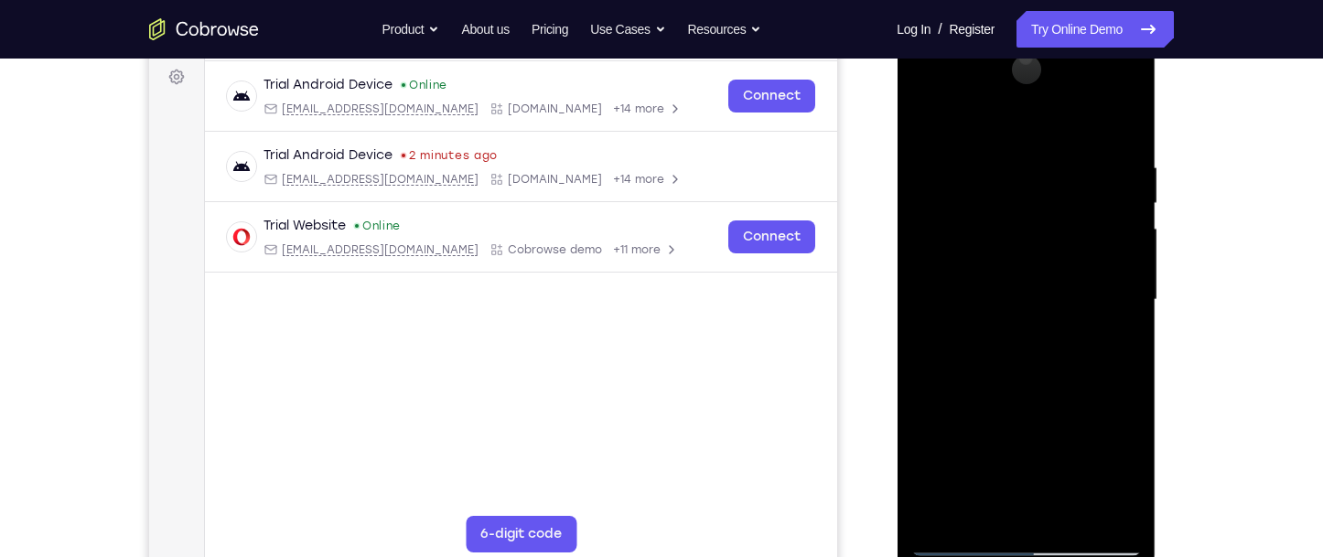
click at [959, 541] on div at bounding box center [1025, 300] width 231 height 512
drag, startPoint x: 979, startPoint y: 454, endPoint x: 1038, endPoint y: 355, distance: 114.9
click at [1036, 359] on div at bounding box center [1025, 300] width 231 height 512
drag, startPoint x: 1025, startPoint y: 204, endPoint x: 1039, endPoint y: 381, distance: 177.2
click at [1039, 381] on div at bounding box center [1025, 300] width 231 height 512
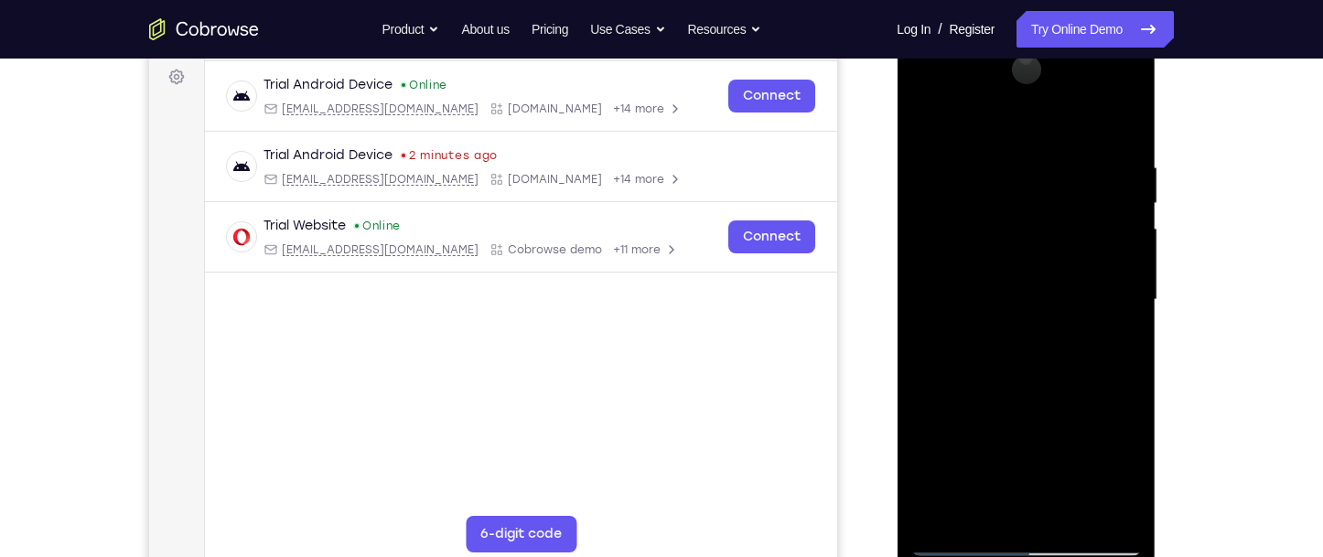
drag, startPoint x: 1042, startPoint y: 397, endPoint x: 1049, endPoint y: 245, distance: 152.1
click at [1049, 245] on div at bounding box center [1025, 300] width 231 height 512
drag, startPoint x: 1027, startPoint y: 407, endPoint x: 1029, endPoint y: 294, distance: 113.5
click at [1029, 294] on div at bounding box center [1025, 300] width 231 height 512
click at [986, 327] on div at bounding box center [1025, 300] width 231 height 512
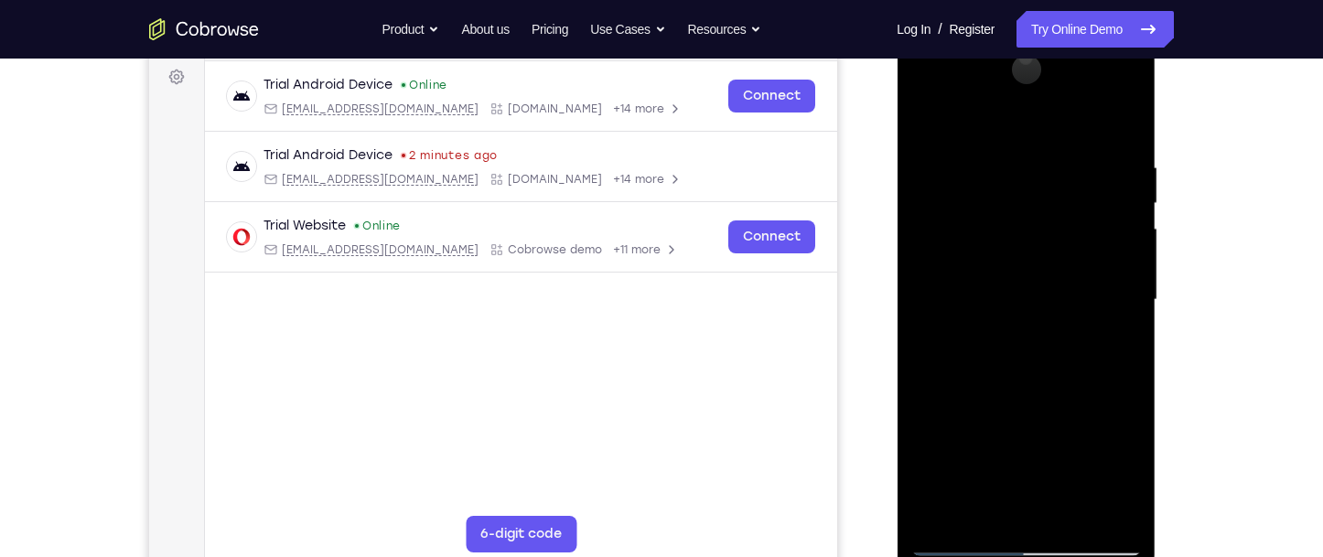
click at [959, 541] on div at bounding box center [1025, 300] width 231 height 512
drag, startPoint x: 1009, startPoint y: 295, endPoint x: 1065, endPoint y: 146, distance: 158.4
click at [1065, 146] on div at bounding box center [1025, 300] width 231 height 512
drag, startPoint x: 1069, startPoint y: 274, endPoint x: 1095, endPoint y: 153, distance: 124.6
click at [1095, 153] on div at bounding box center [1025, 300] width 231 height 512
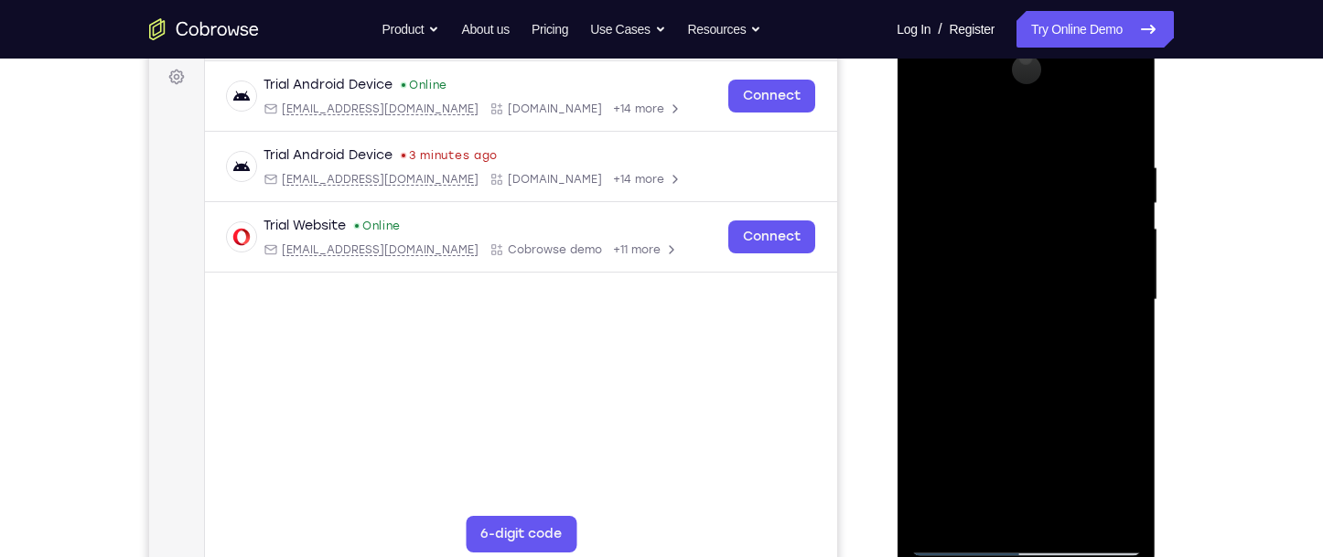
click at [961, 545] on div at bounding box center [1025, 300] width 231 height 512
click at [1027, 542] on div at bounding box center [1025, 300] width 231 height 512
click at [1017, 441] on div at bounding box center [1025, 300] width 231 height 512
click at [963, 538] on div at bounding box center [1025, 300] width 231 height 512
drag, startPoint x: 1017, startPoint y: 344, endPoint x: 1071, endPoint y: 179, distance: 173.3
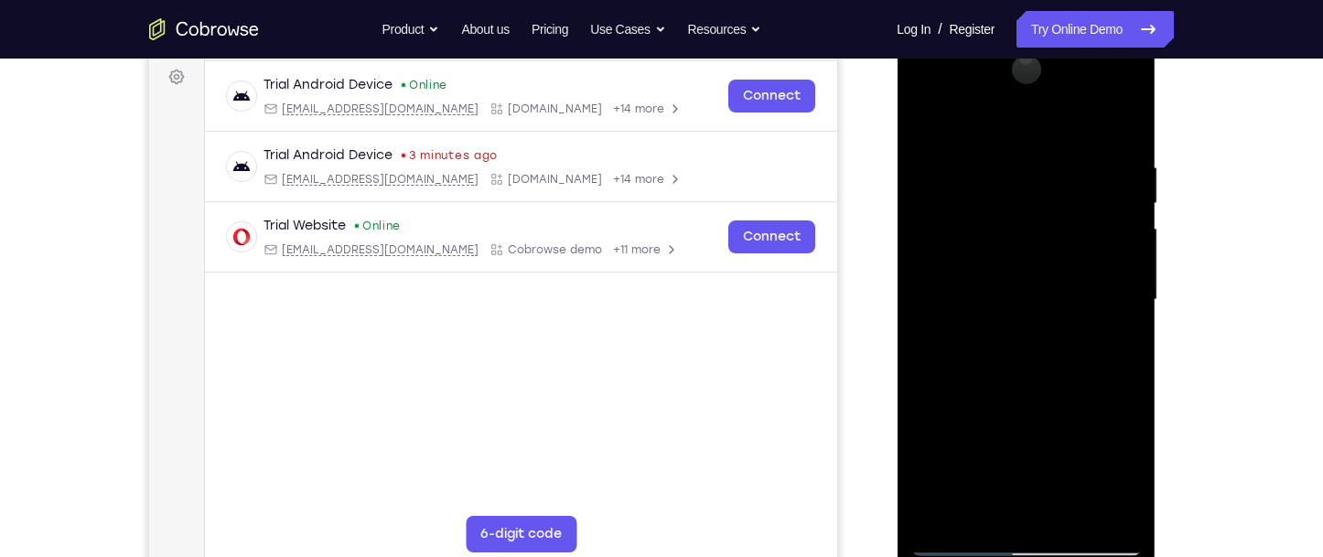
click at [1071, 181] on div at bounding box center [1025, 300] width 231 height 512
click at [1119, 60] on div at bounding box center [1025, 300] width 231 height 512
click at [1116, 94] on div at bounding box center [1025, 300] width 231 height 512
click at [1025, 543] on div at bounding box center [1025, 300] width 231 height 512
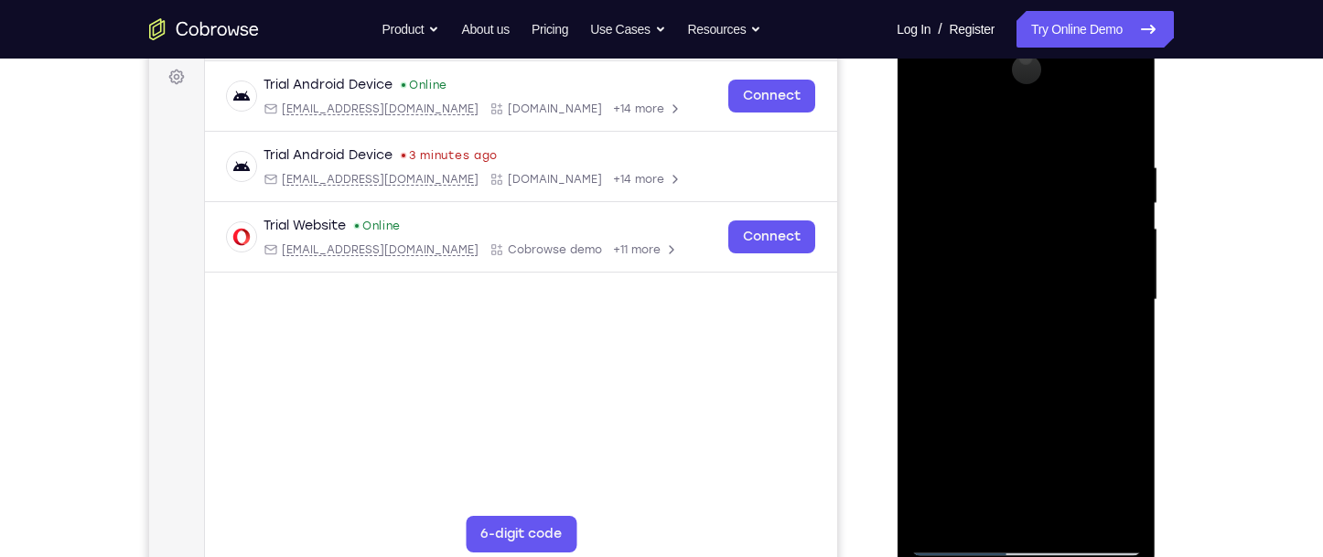
drag, startPoint x: 1038, startPoint y: 458, endPoint x: 1078, endPoint y: 239, distance: 223.3
click at [1078, 239] on div at bounding box center [1025, 300] width 231 height 512
click at [1051, 213] on div at bounding box center [1025, 300] width 231 height 512
click at [1002, 239] on div at bounding box center [1025, 300] width 231 height 512
click at [1089, 220] on div at bounding box center [1025, 300] width 231 height 512
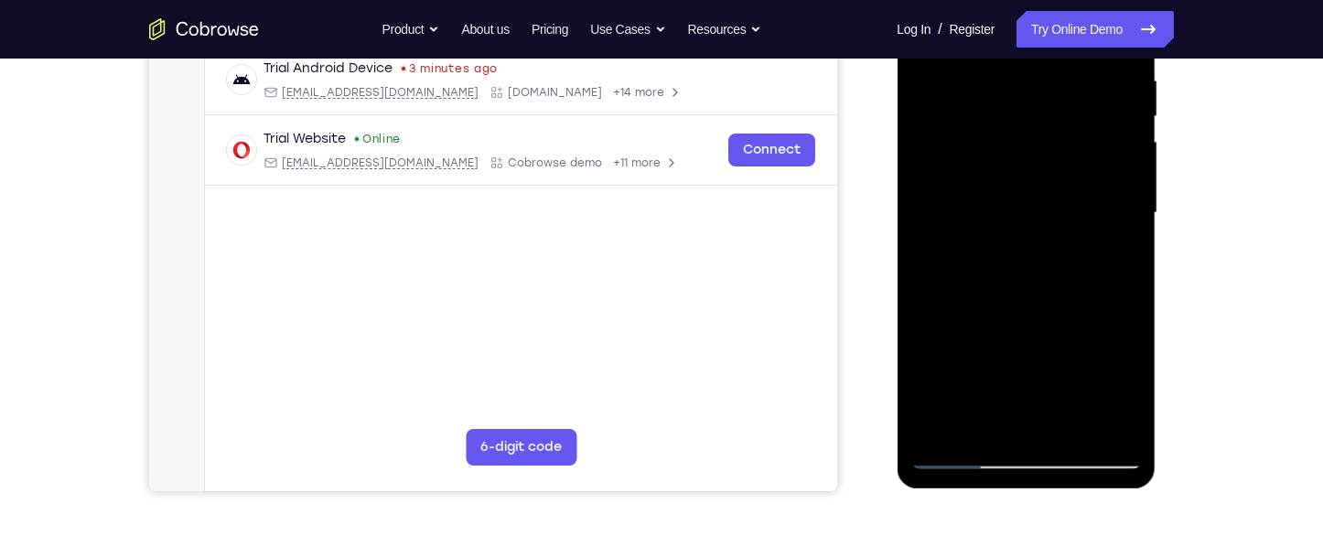
scroll to position [364, 0]
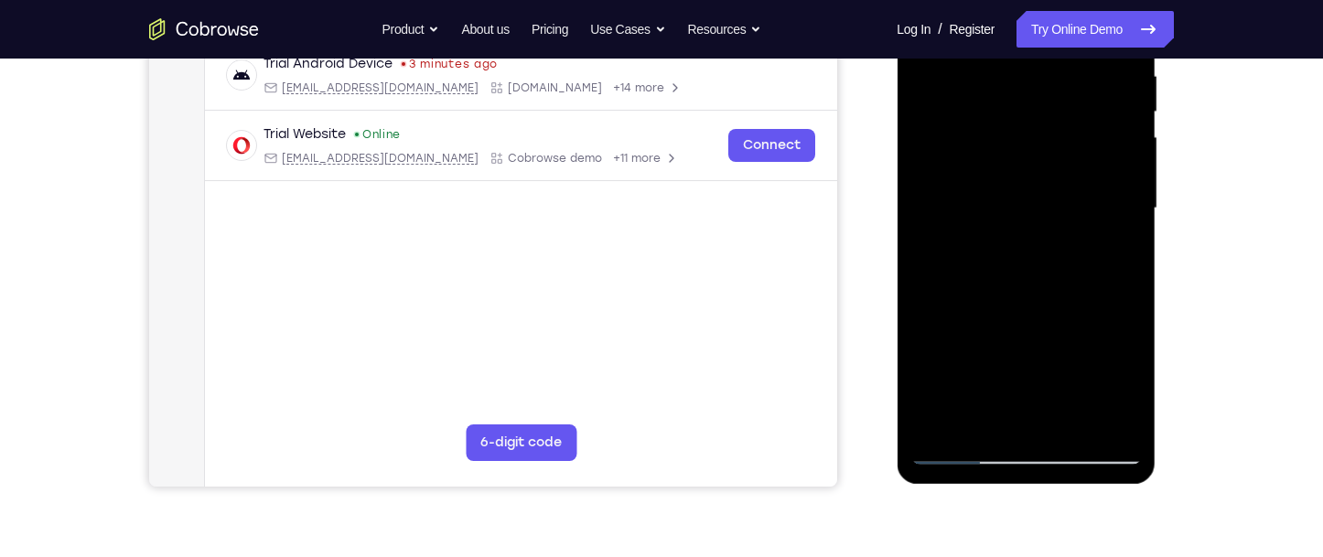
click at [1100, 409] on div at bounding box center [1025, 208] width 231 height 512
click at [1103, 411] on div at bounding box center [1025, 208] width 231 height 512
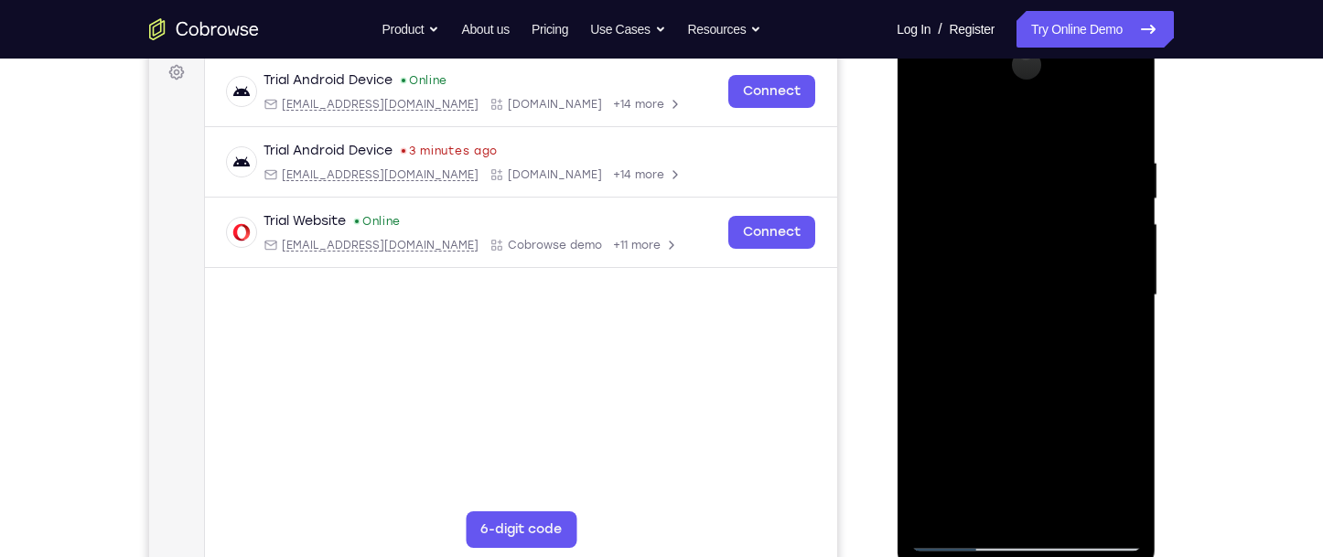
scroll to position [273, 0]
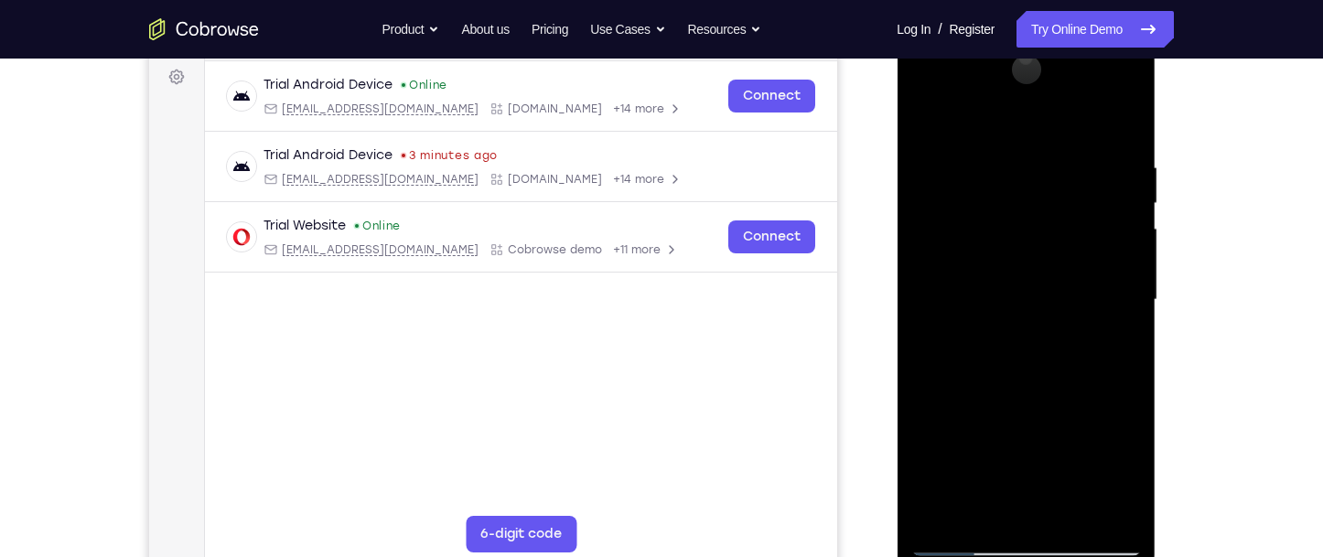
click at [1112, 455] on div at bounding box center [1025, 300] width 231 height 512
click at [1026, 427] on div at bounding box center [1025, 300] width 231 height 512
click at [1015, 236] on div at bounding box center [1025, 300] width 231 height 512
click at [1017, 280] on div at bounding box center [1025, 300] width 231 height 512
click at [1091, 88] on div at bounding box center [1025, 300] width 231 height 512
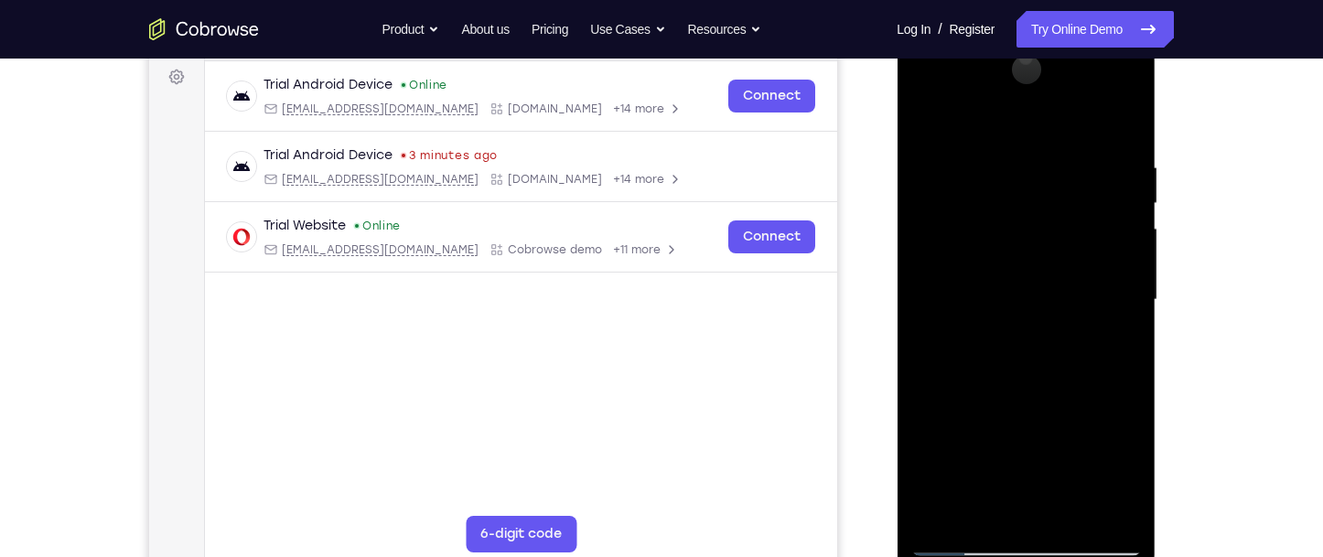
click at [1121, 462] on div at bounding box center [1025, 300] width 231 height 512
click at [1025, 425] on div at bounding box center [1025, 300] width 231 height 512
click at [1008, 116] on div at bounding box center [1025, 300] width 231 height 512
click at [1010, 111] on div at bounding box center [1025, 300] width 231 height 512
click at [1050, 110] on div at bounding box center [1025, 300] width 231 height 512
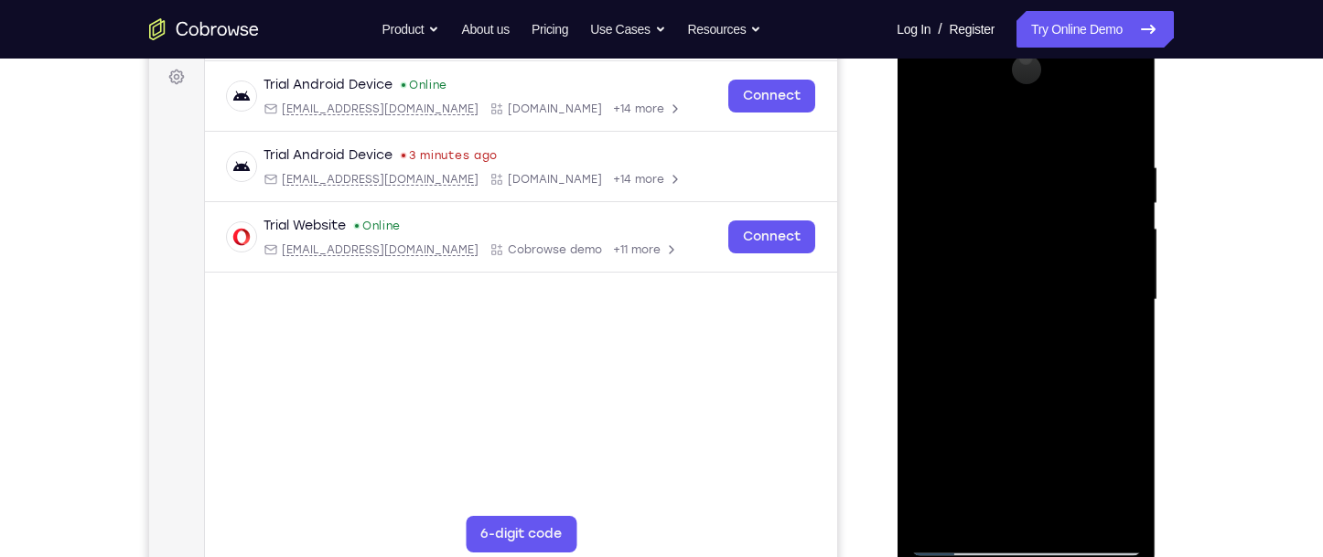
click at [1103, 110] on div at bounding box center [1025, 300] width 231 height 512
click at [1016, 552] on div at bounding box center [1025, 300] width 231 height 512
drag, startPoint x: 1034, startPoint y: 481, endPoint x: 1055, endPoint y: 401, distance: 83.2
click at [1054, 404] on div at bounding box center [1025, 300] width 231 height 512
click at [1093, 472] on div at bounding box center [1025, 300] width 231 height 512
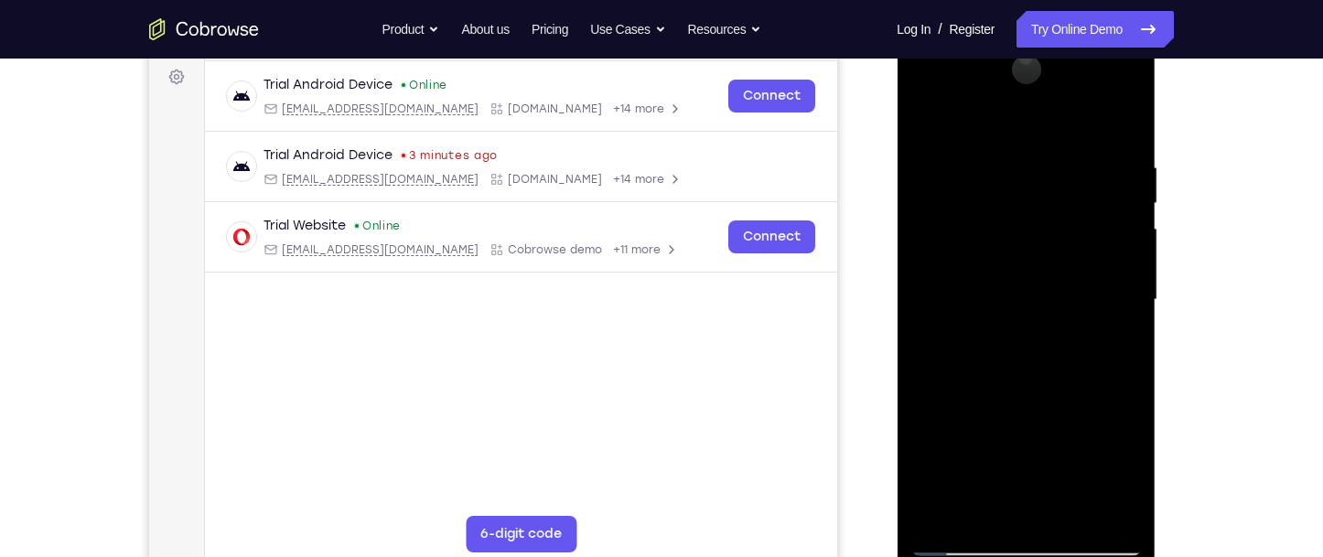
click at [955, 551] on div at bounding box center [1025, 300] width 231 height 512
click at [1072, 446] on div at bounding box center [1025, 300] width 231 height 512
click at [961, 553] on div at bounding box center [1025, 300] width 231 height 512
click at [1034, 241] on div at bounding box center [1025, 300] width 231 height 512
click at [1097, 121] on div at bounding box center [1025, 300] width 231 height 512
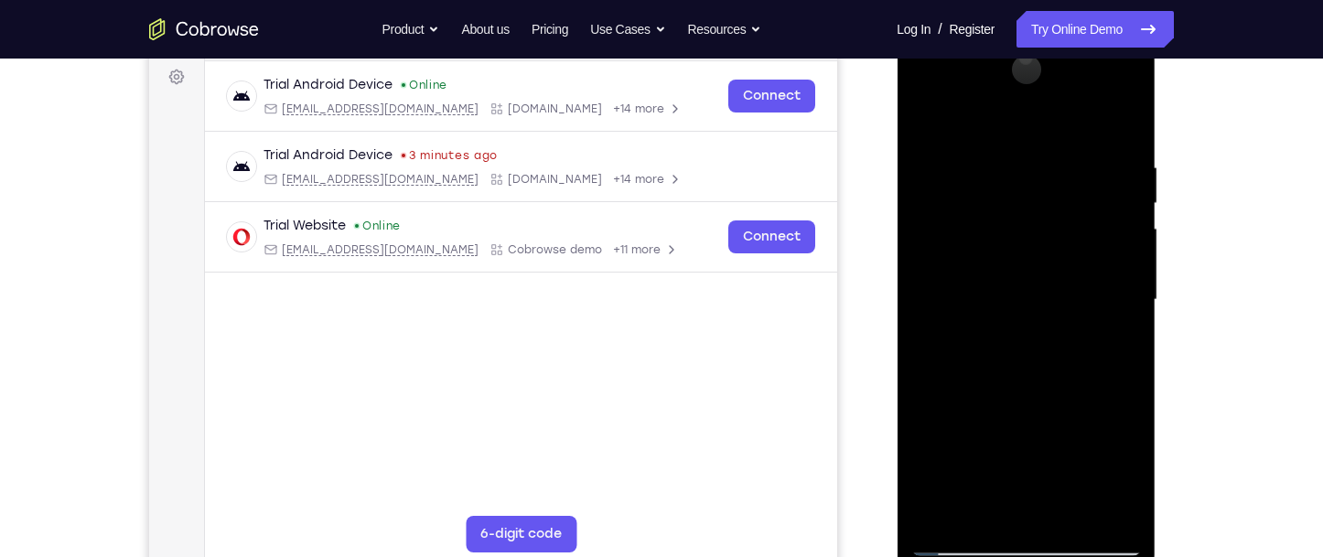
click at [1099, 90] on div at bounding box center [1025, 300] width 231 height 512
click at [971, 425] on div at bounding box center [1025, 300] width 231 height 512
click at [1105, 511] on div at bounding box center [1025, 300] width 231 height 512
click at [1100, 517] on div at bounding box center [1025, 300] width 231 height 512
click at [1107, 513] on div at bounding box center [1025, 300] width 231 height 512
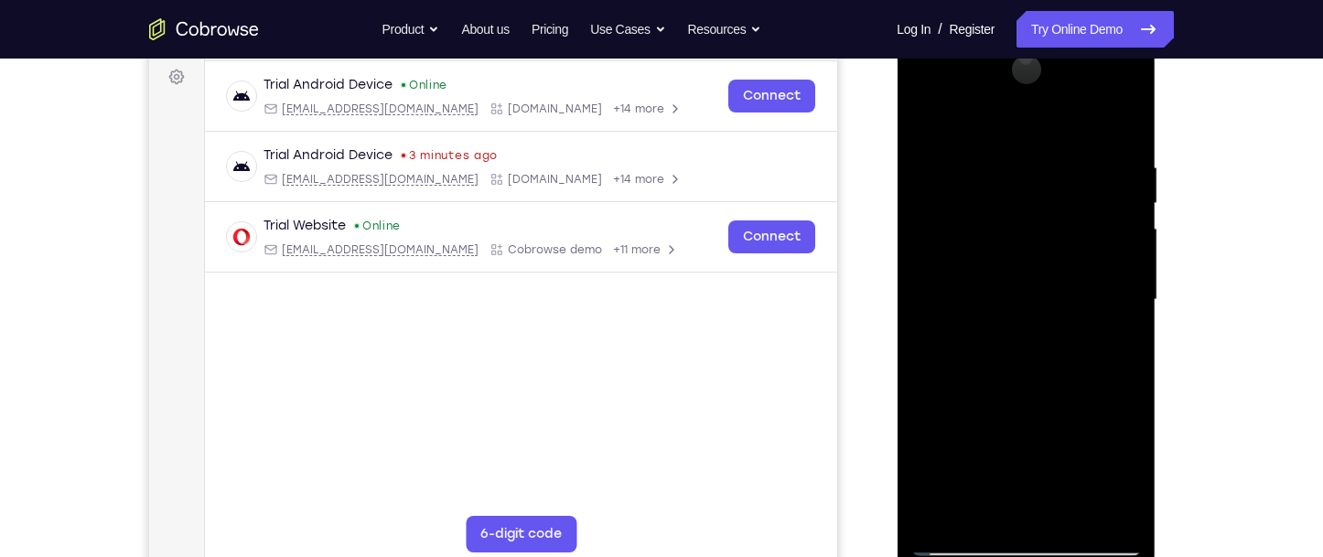
click at [1005, 539] on div at bounding box center [1025, 300] width 231 height 512
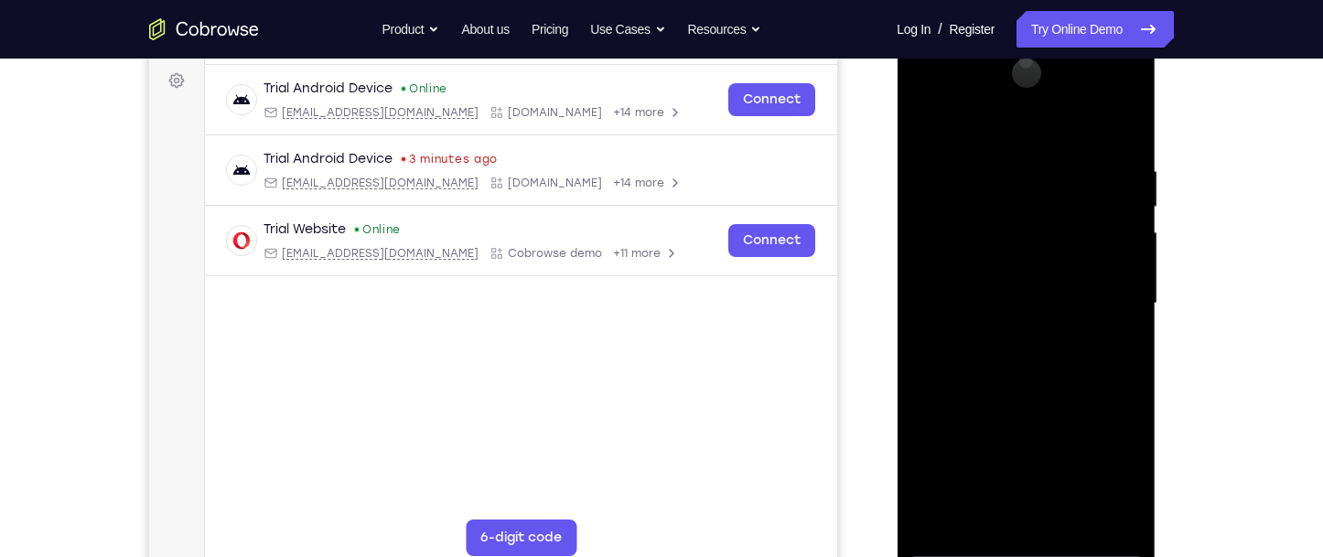
scroll to position [274, 0]
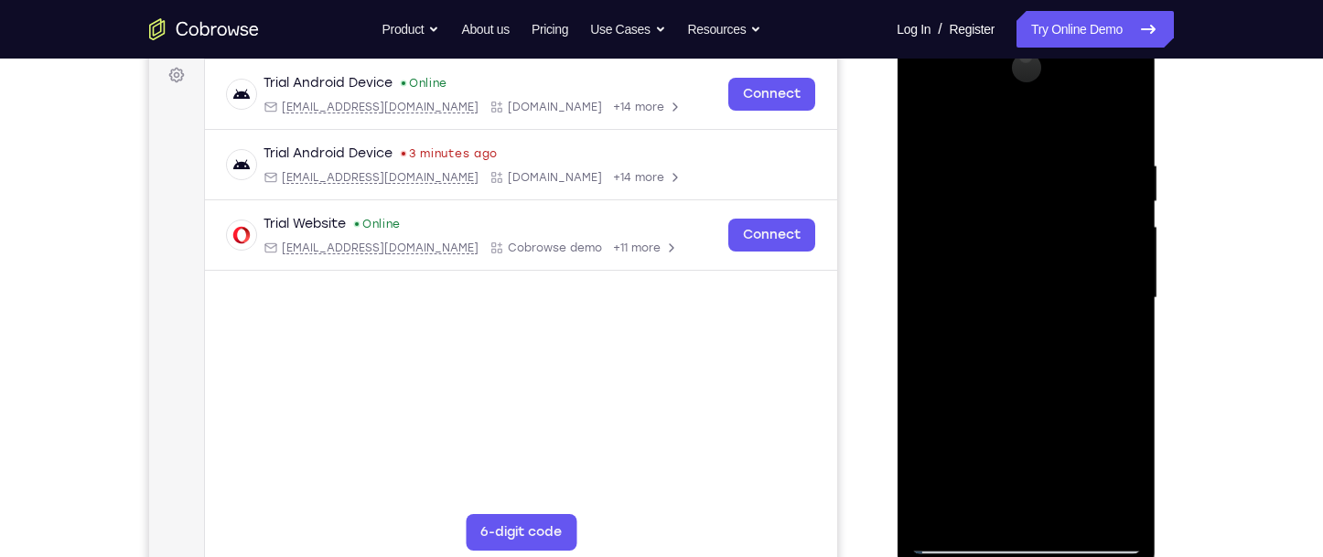
click at [1018, 378] on div at bounding box center [1025, 298] width 231 height 512
click at [1122, 532] on div at bounding box center [1025, 298] width 231 height 512
click at [1120, 517] on div at bounding box center [1025, 298] width 231 height 512
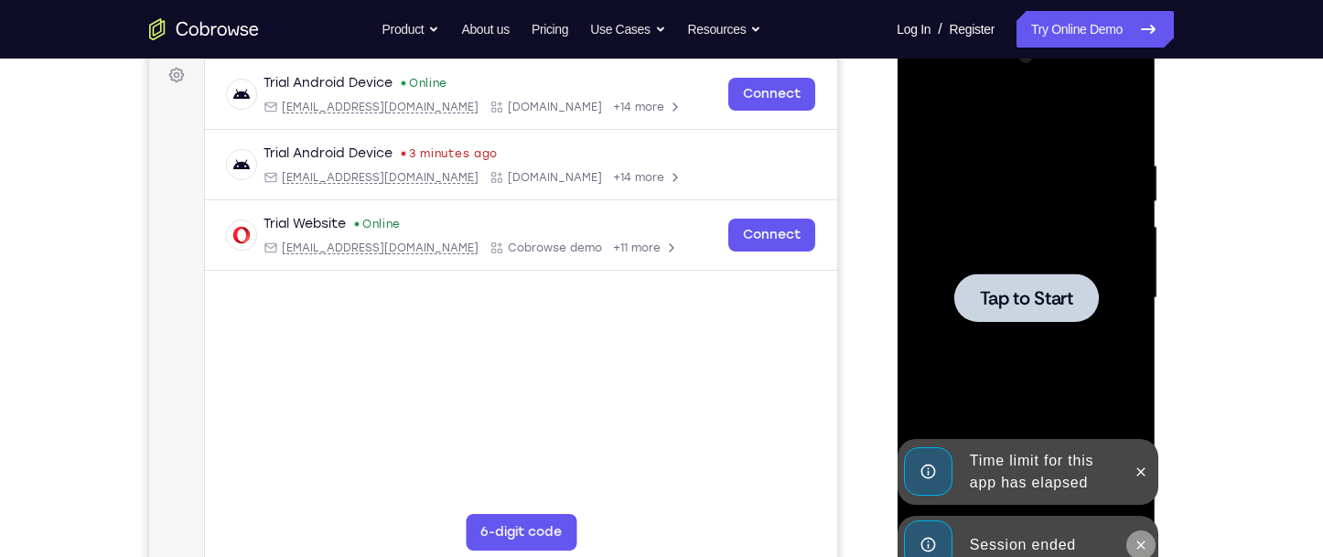
click at [1153, 545] on button at bounding box center [1139, 545] width 29 height 29
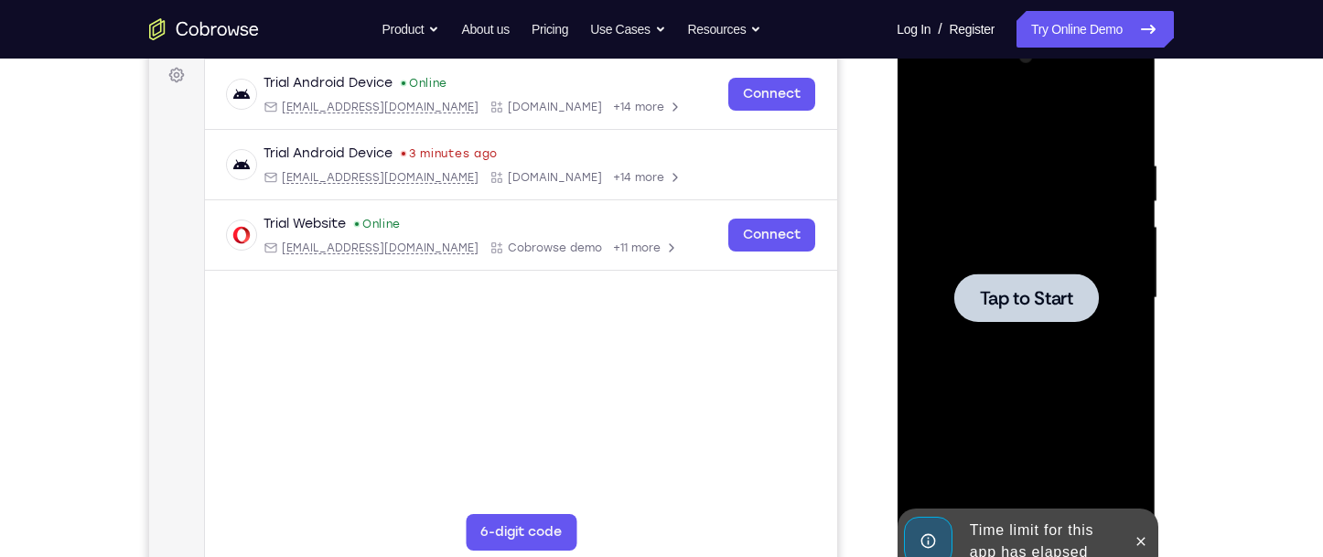
click at [1133, 489] on div at bounding box center [1025, 298] width 231 height 512
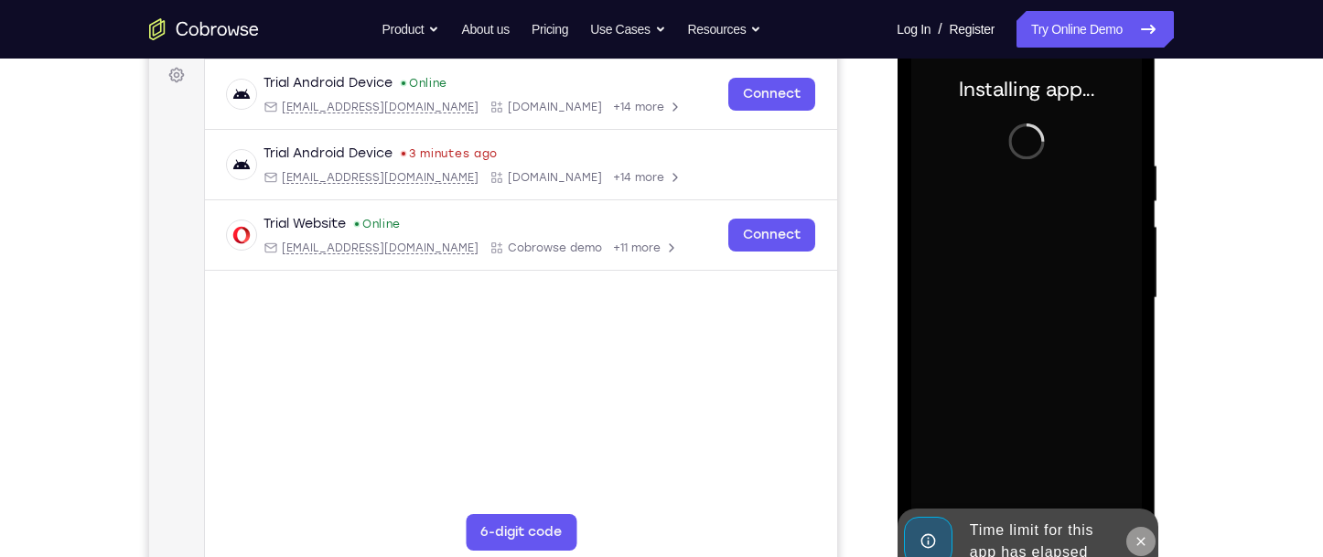
click at [1138, 551] on button at bounding box center [1139, 541] width 29 height 29
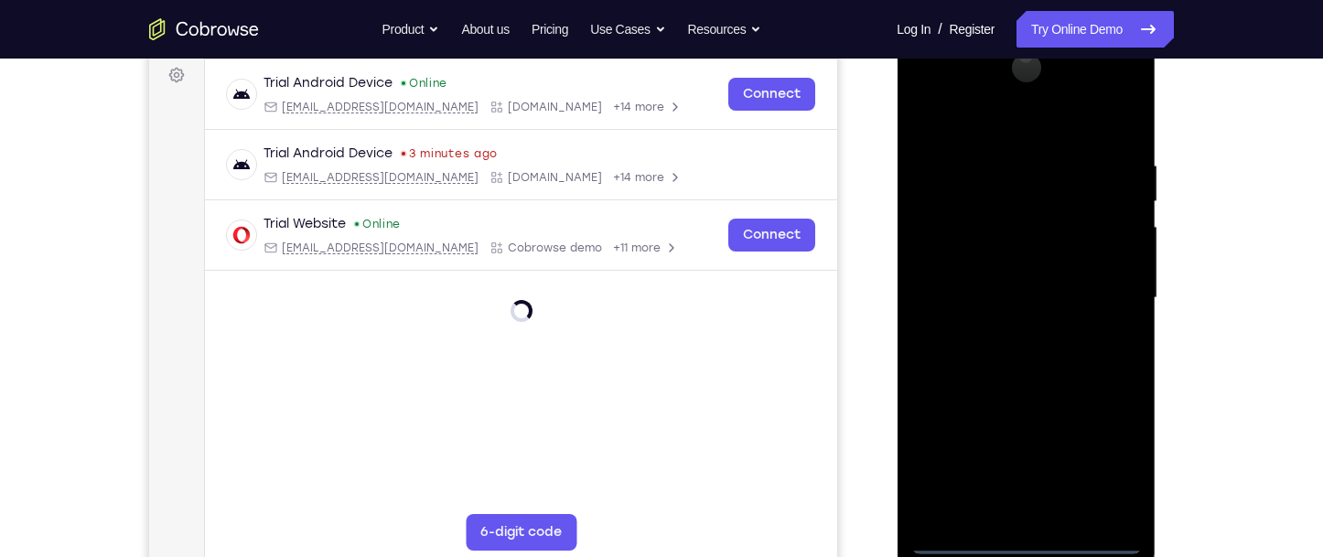
click at [1025, 551] on div at bounding box center [1025, 298] width 231 height 512
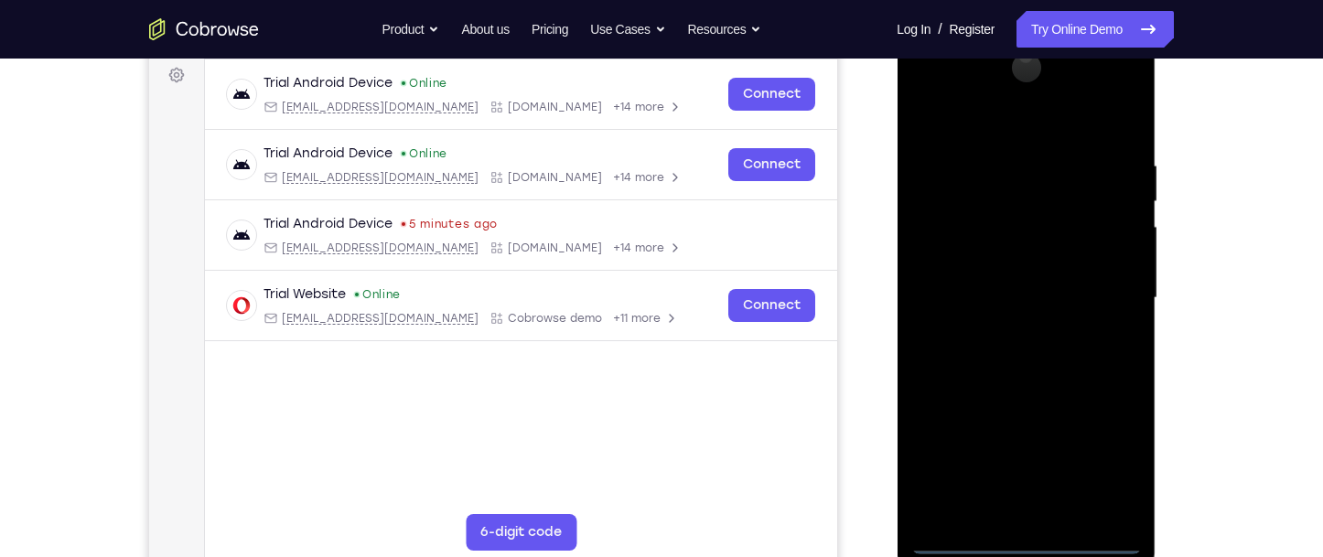
click at [1112, 456] on div at bounding box center [1025, 298] width 231 height 512
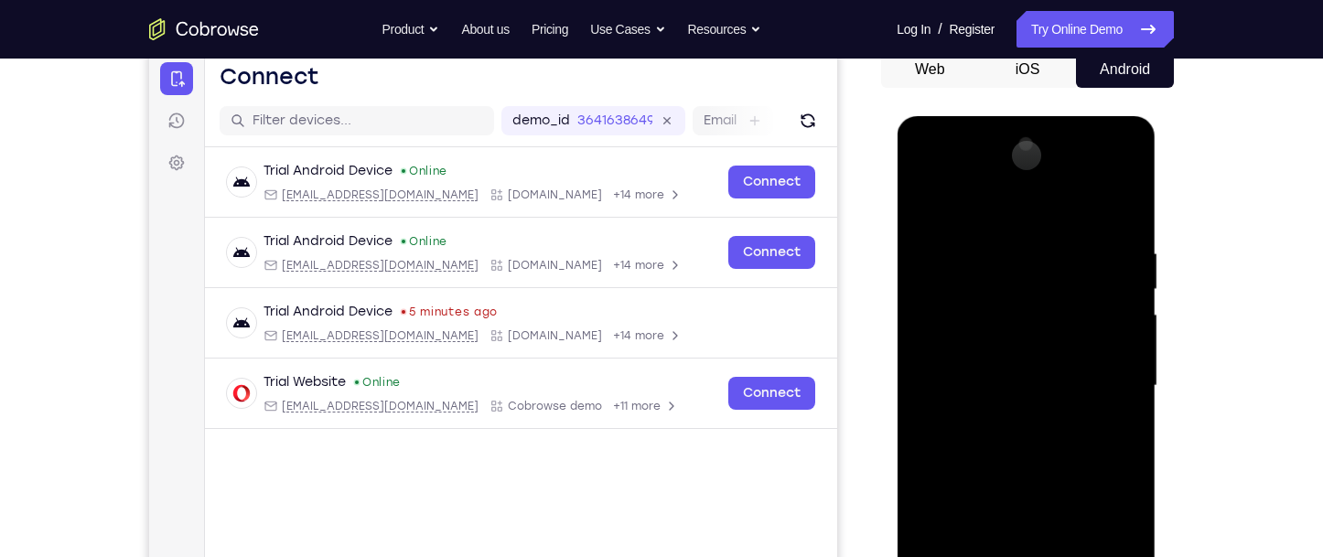
scroll to position [183, 0]
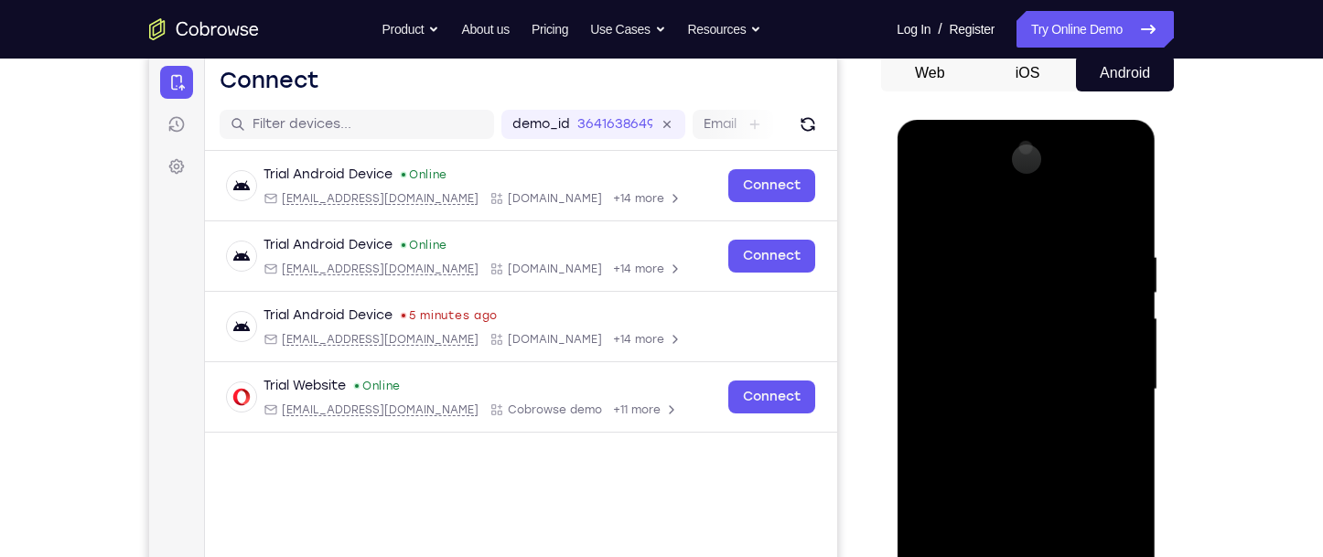
click at [976, 219] on div at bounding box center [1025, 390] width 231 height 512
click at [979, 295] on div at bounding box center [1025, 390] width 231 height 512
click at [998, 320] on div at bounding box center [1025, 390] width 231 height 512
drag, startPoint x: 1023, startPoint y: 475, endPoint x: 1045, endPoint y: 391, distance: 87.0
click at [1045, 391] on div at bounding box center [1025, 390] width 231 height 512
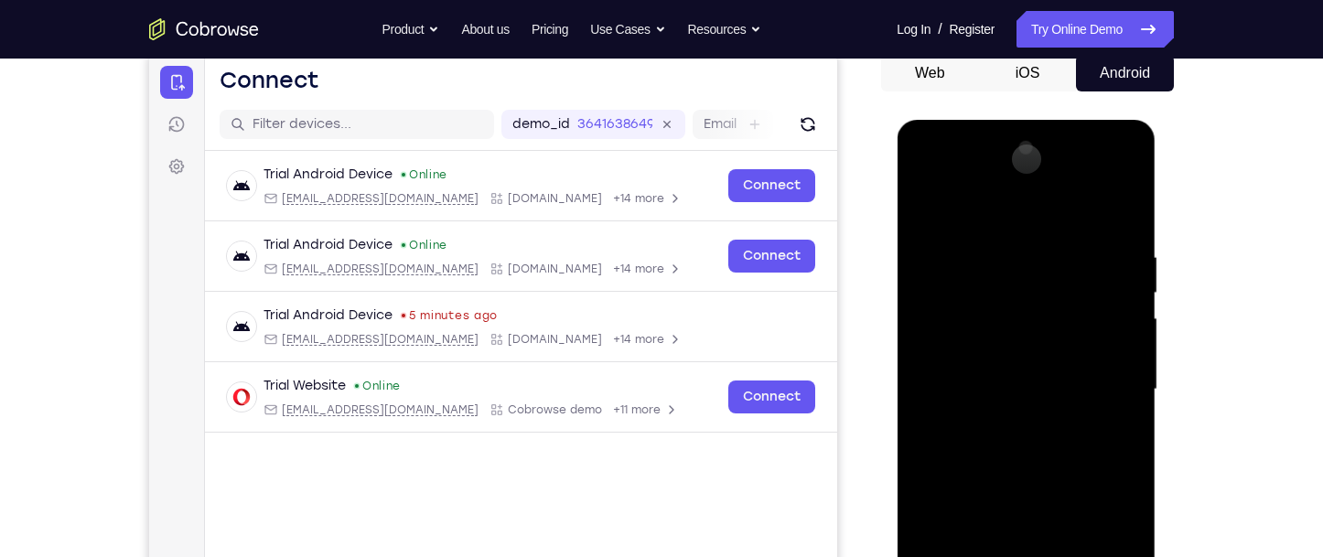
click at [1045, 391] on div at bounding box center [1025, 390] width 231 height 512
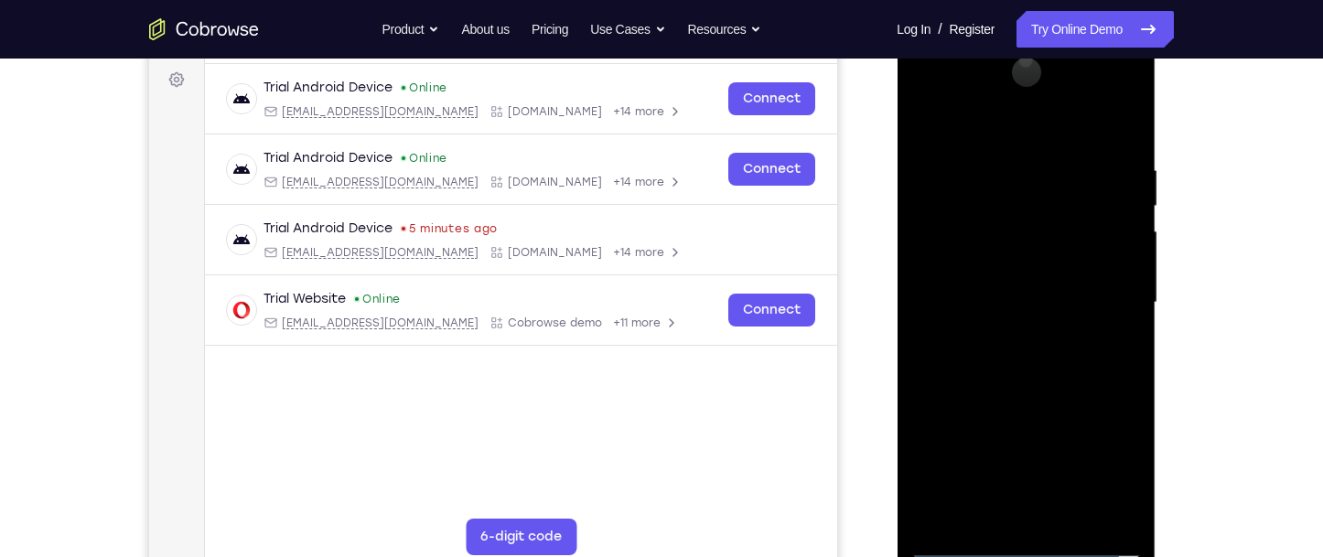
scroll to position [274, 0]
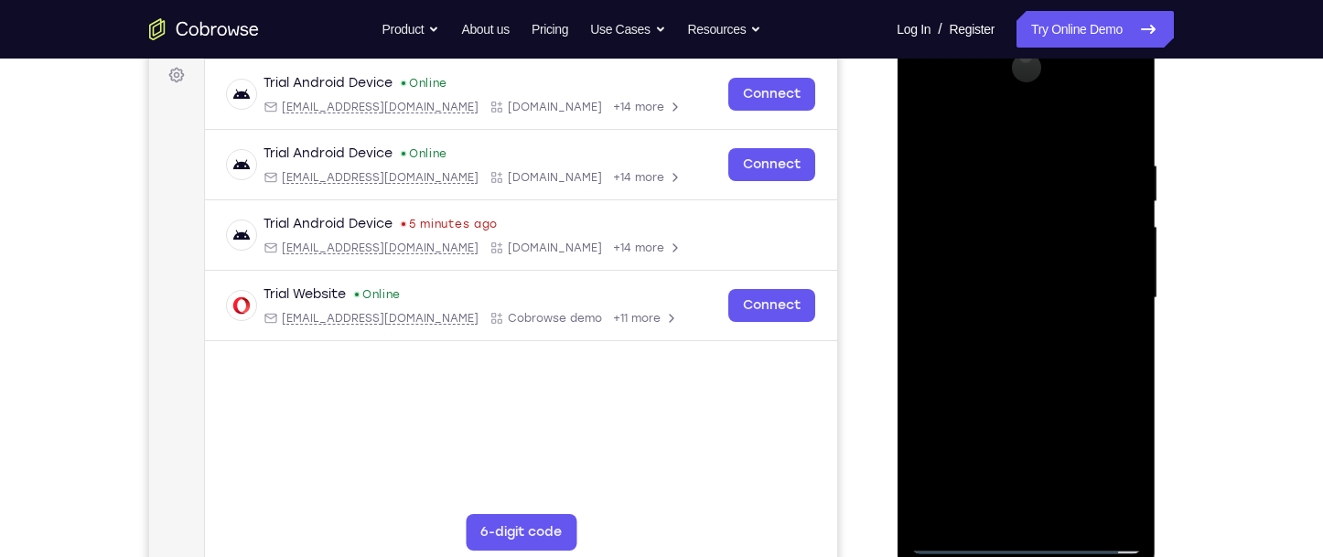
click at [965, 543] on div at bounding box center [1025, 298] width 231 height 512
click at [963, 397] on div at bounding box center [1025, 298] width 231 height 512
click at [961, 543] on div at bounding box center [1025, 298] width 231 height 512
drag, startPoint x: 965, startPoint y: 426, endPoint x: 1014, endPoint y: 276, distance: 157.7
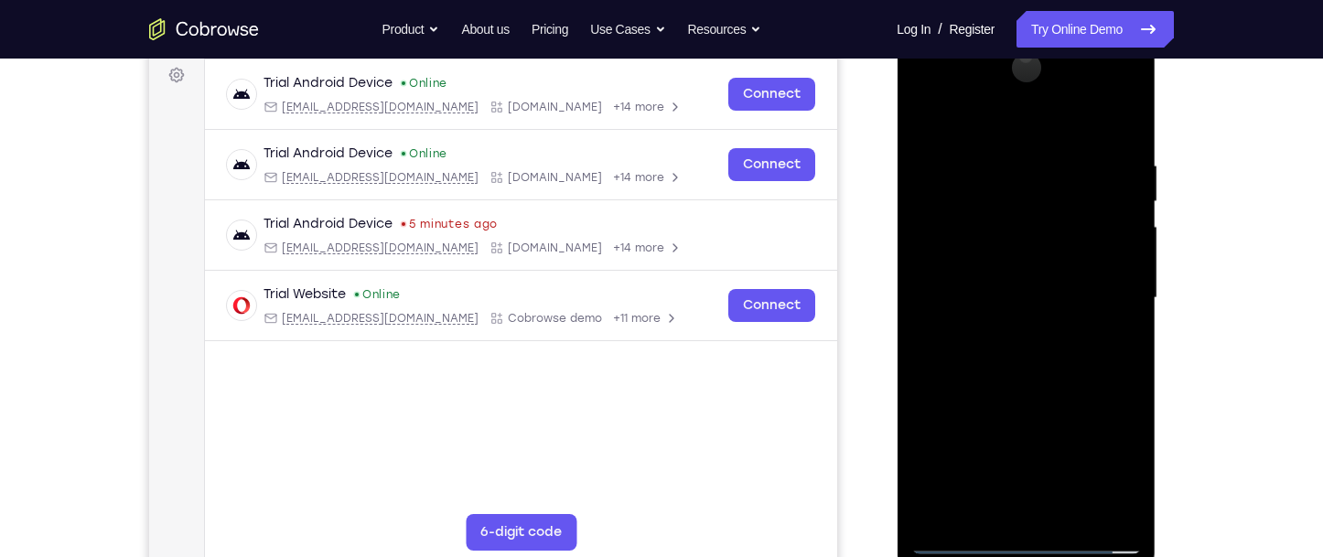
click at [1014, 276] on div at bounding box center [1025, 298] width 231 height 512
click at [1012, 350] on div at bounding box center [1025, 298] width 231 height 512
click at [1089, 404] on div at bounding box center [1025, 298] width 231 height 512
click at [952, 540] on div at bounding box center [1025, 298] width 231 height 512
click at [1017, 207] on div at bounding box center [1025, 298] width 231 height 512
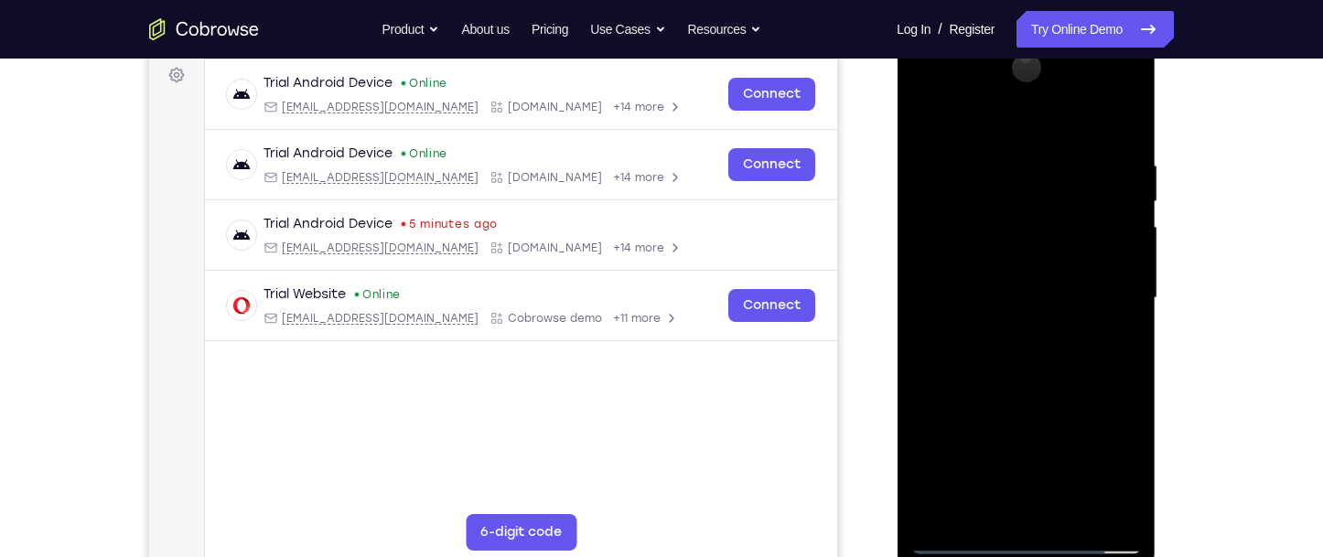
click at [963, 543] on div at bounding box center [1025, 298] width 231 height 512
click at [1012, 170] on div at bounding box center [1025, 298] width 231 height 512
drag, startPoint x: 1050, startPoint y: 430, endPoint x: 1077, endPoint y: 324, distance: 109.4
click at [1077, 324] on div at bounding box center [1025, 298] width 231 height 512
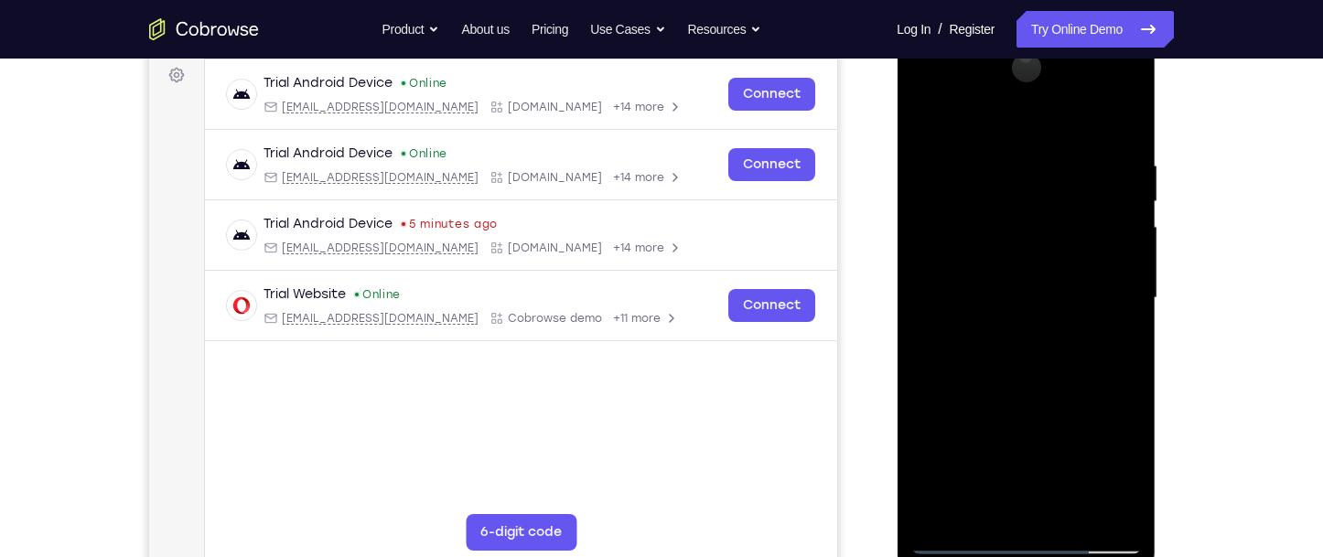
drag, startPoint x: 1050, startPoint y: 433, endPoint x: 1075, endPoint y: 326, distance: 109.9
click at [1075, 326] on div at bounding box center [1025, 298] width 231 height 512
drag, startPoint x: 1045, startPoint y: 411, endPoint x: 1054, endPoint y: 321, distance: 90.1
click at [1054, 321] on div at bounding box center [1025, 298] width 231 height 512
drag, startPoint x: 1061, startPoint y: 405, endPoint x: 1078, endPoint y: 350, distance: 58.2
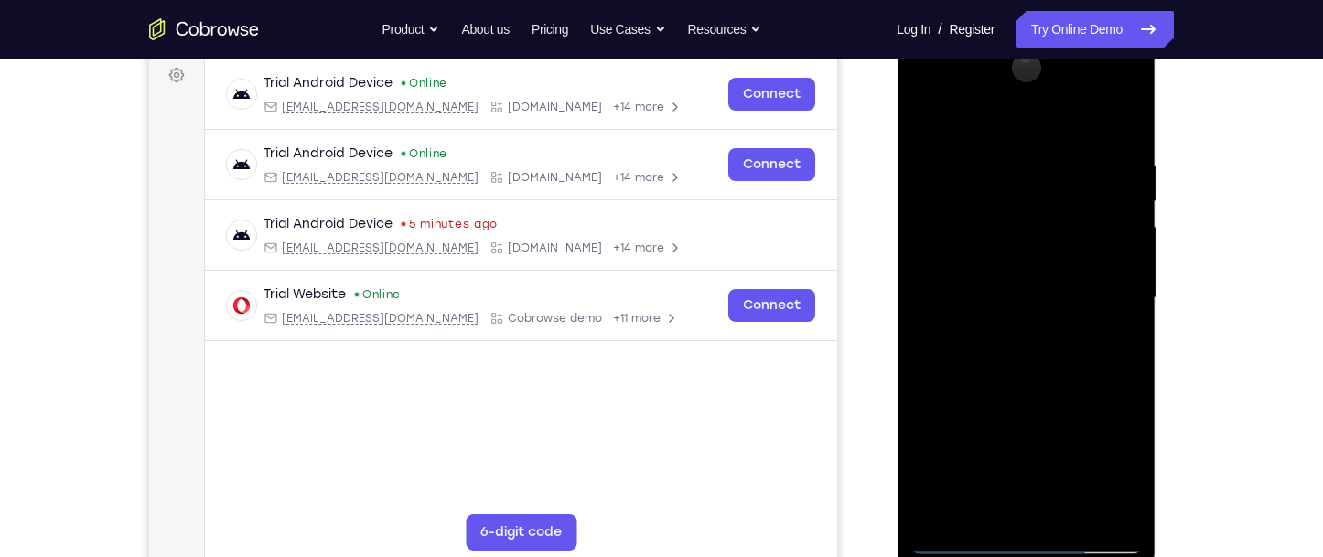
click at [1078, 350] on div at bounding box center [1025, 298] width 231 height 512
drag, startPoint x: 1089, startPoint y: 399, endPoint x: 1103, endPoint y: 315, distance: 85.4
click at [1103, 315] on div at bounding box center [1025, 298] width 231 height 512
drag, startPoint x: 1085, startPoint y: 372, endPoint x: 1101, endPoint y: 250, distance: 123.6
click at [1101, 250] on div at bounding box center [1025, 298] width 231 height 512
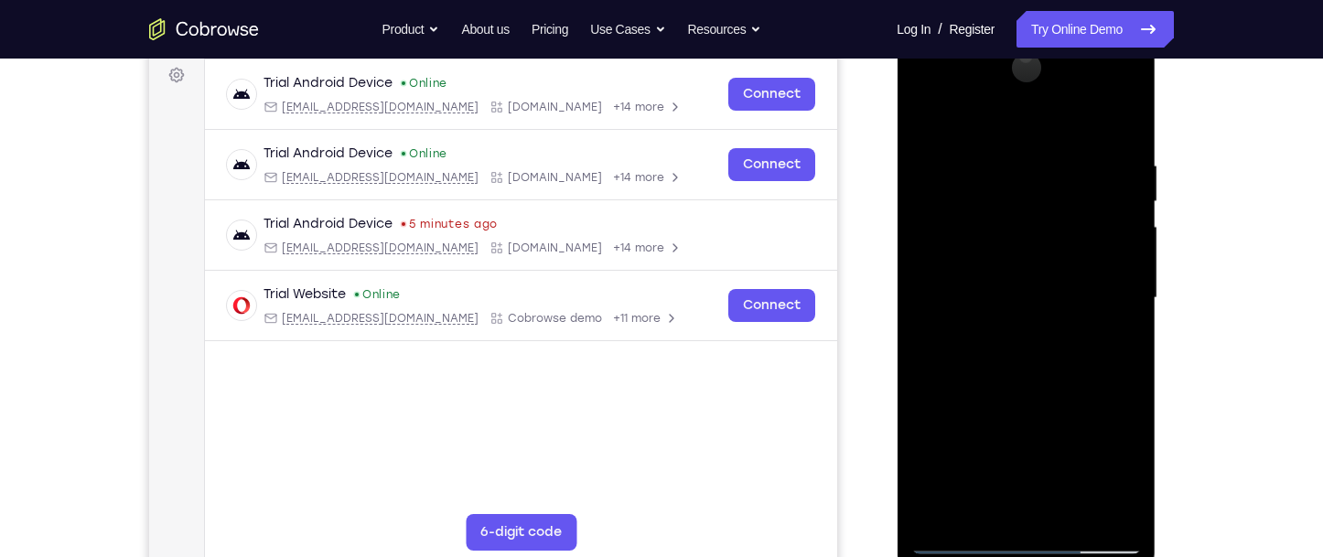
click at [1101, 250] on div at bounding box center [1025, 298] width 231 height 512
click at [953, 536] on div at bounding box center [1025, 298] width 231 height 512
click at [956, 536] on div at bounding box center [1025, 298] width 231 height 512
click at [964, 534] on div at bounding box center [1025, 298] width 231 height 512
click at [964, 545] on div at bounding box center [1025, 298] width 231 height 512
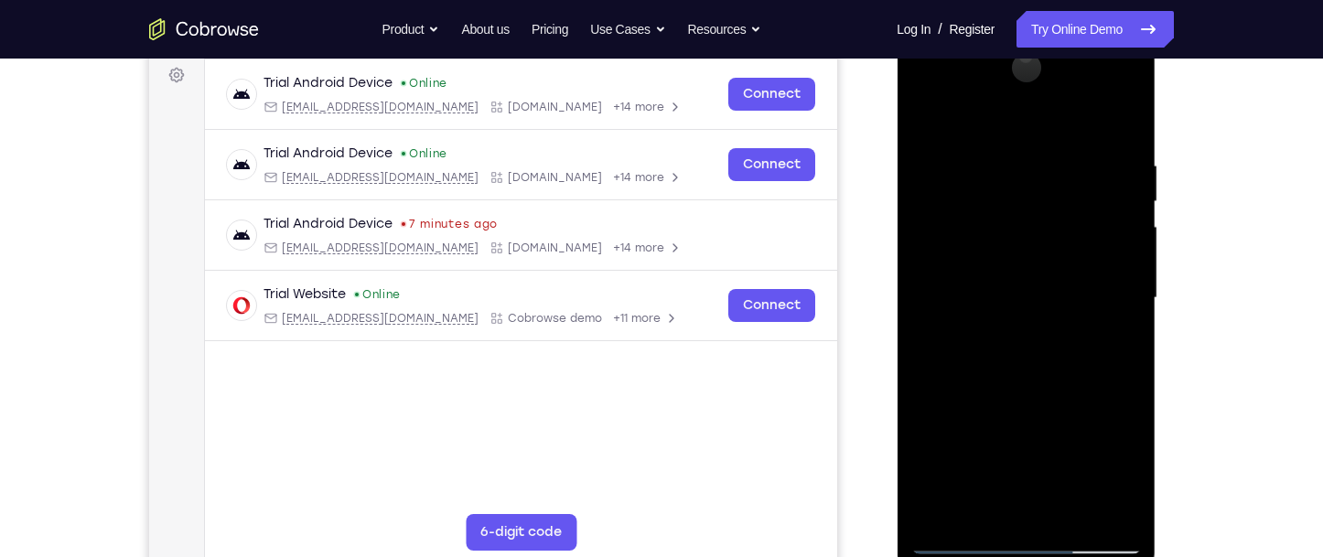
click at [1006, 168] on div at bounding box center [1025, 298] width 231 height 512
click at [984, 334] on div at bounding box center [1025, 298] width 231 height 512
click at [953, 544] on div at bounding box center [1025, 298] width 231 height 512
drag, startPoint x: 1034, startPoint y: 429, endPoint x: 1071, endPoint y: 309, distance: 125.3
click at [1071, 309] on div at bounding box center [1025, 298] width 231 height 512
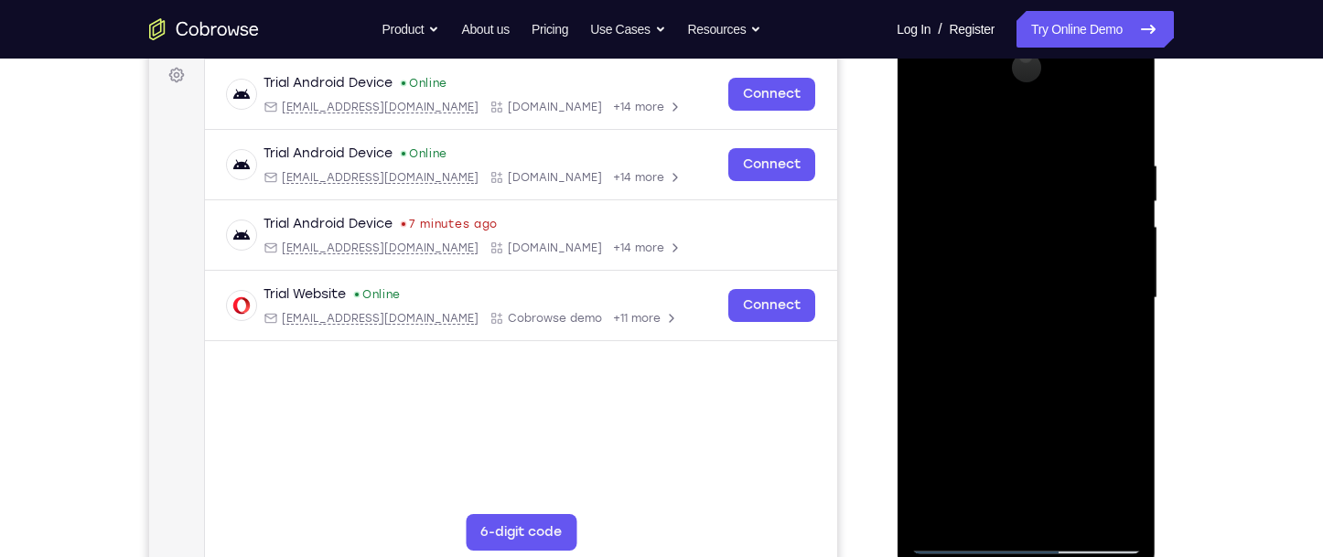
click at [1001, 397] on div at bounding box center [1025, 298] width 231 height 512
drag, startPoint x: 1075, startPoint y: 454, endPoint x: 1093, endPoint y: 377, distance: 79.0
click at [1093, 377] on div at bounding box center [1025, 298] width 231 height 512
click at [1084, 421] on div at bounding box center [1025, 298] width 231 height 512
click at [964, 541] on div at bounding box center [1025, 298] width 231 height 512
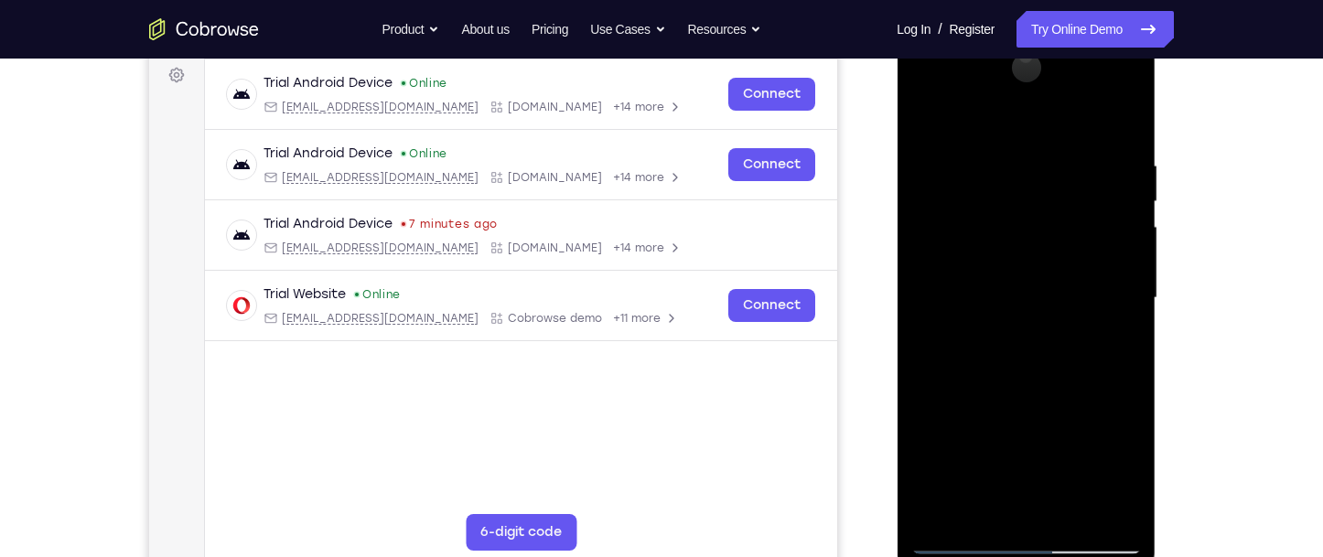
click at [1041, 188] on div at bounding box center [1025, 298] width 231 height 512
click at [955, 543] on div at bounding box center [1025, 298] width 231 height 512
click at [959, 546] on div at bounding box center [1025, 298] width 231 height 512
click at [1016, 251] on div at bounding box center [1025, 298] width 231 height 512
drag, startPoint x: 1067, startPoint y: 382, endPoint x: 1103, endPoint y: 244, distance: 142.0
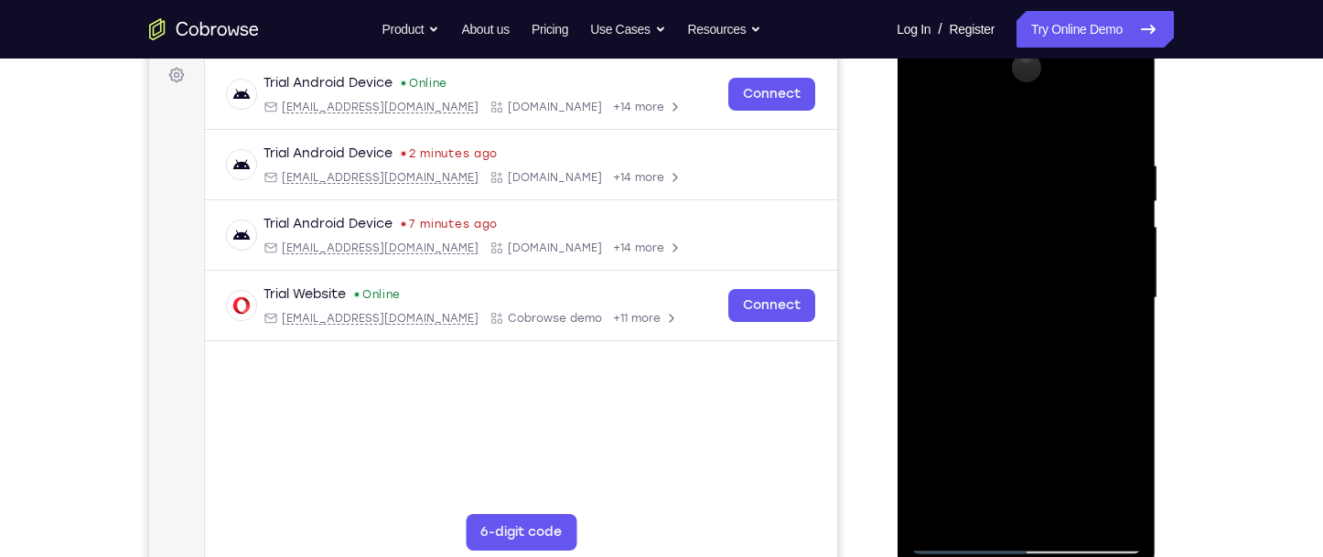
click at [1103, 244] on div at bounding box center [1025, 298] width 231 height 512
click at [1092, 342] on div at bounding box center [1025, 298] width 231 height 512
click at [959, 543] on div at bounding box center [1025, 298] width 231 height 512
drag, startPoint x: 990, startPoint y: 417, endPoint x: 1048, endPoint y: 264, distance: 163.3
click at [1048, 264] on div at bounding box center [1025, 298] width 231 height 512
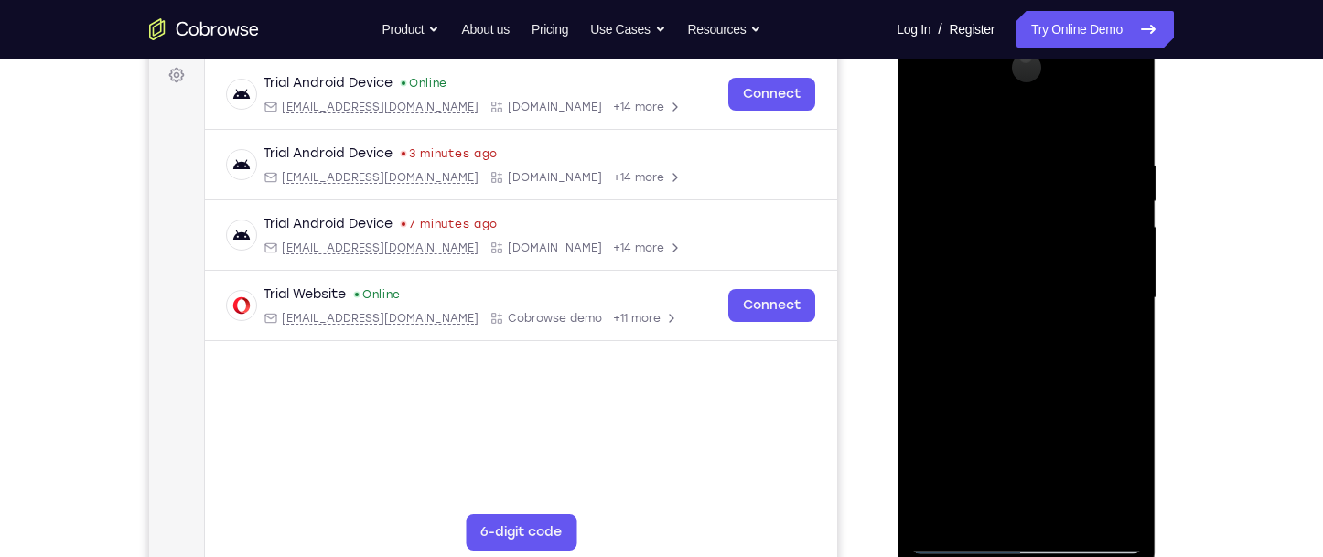
click at [1083, 456] on div at bounding box center [1025, 298] width 231 height 512
click at [958, 537] on div at bounding box center [1025, 298] width 231 height 512
click at [957, 536] on div at bounding box center [1025, 298] width 231 height 512
click at [1071, 348] on div at bounding box center [1025, 298] width 231 height 512
click at [963, 534] on div at bounding box center [1025, 298] width 231 height 512
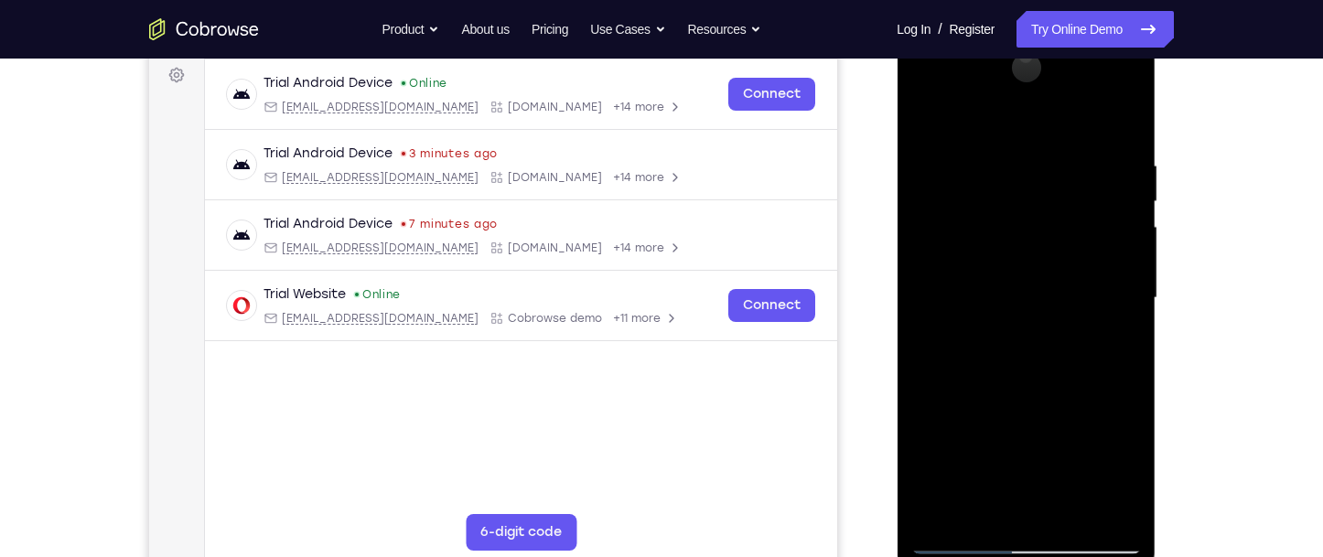
click at [963, 540] on div at bounding box center [1025, 298] width 231 height 512
drag, startPoint x: 1012, startPoint y: 404, endPoint x: 1081, endPoint y: 231, distance: 186.9
click at [1081, 231] on div at bounding box center [1025, 298] width 231 height 512
click at [1007, 353] on div at bounding box center [1025, 298] width 231 height 512
click at [1082, 427] on div at bounding box center [1025, 298] width 231 height 512
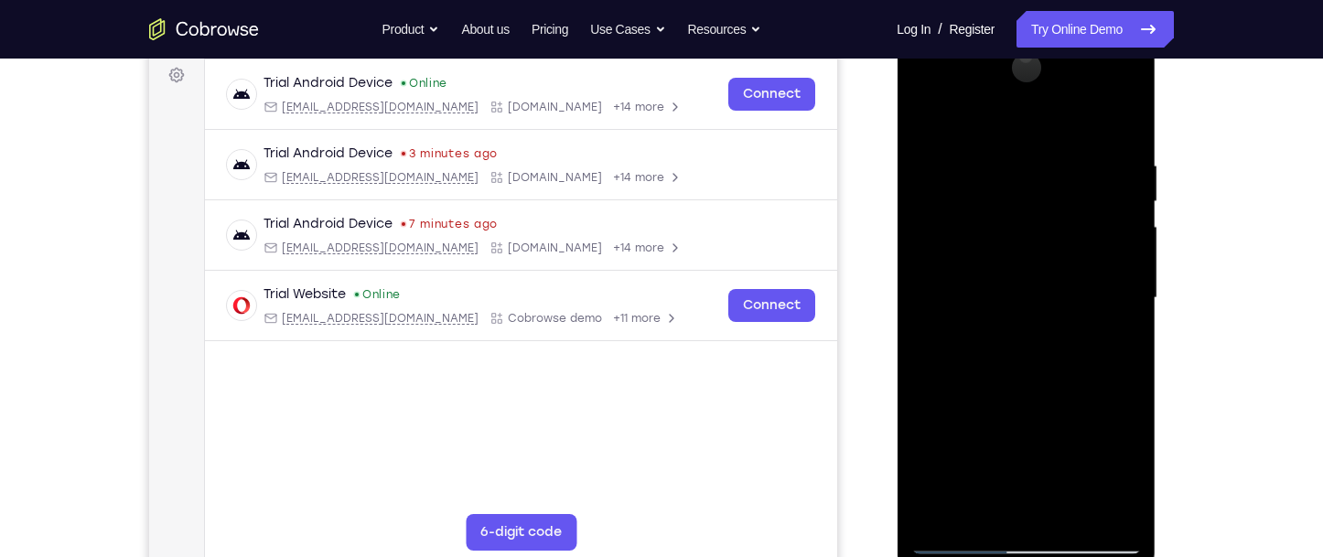
click at [952, 543] on div at bounding box center [1025, 298] width 231 height 512
click at [1017, 196] on div at bounding box center [1025, 298] width 231 height 512
click at [963, 539] on div at bounding box center [1025, 298] width 231 height 512
click at [1017, 546] on div at bounding box center [1025, 298] width 231 height 512
drag, startPoint x: 1047, startPoint y: 429, endPoint x: 1113, endPoint y: 302, distance: 143.2
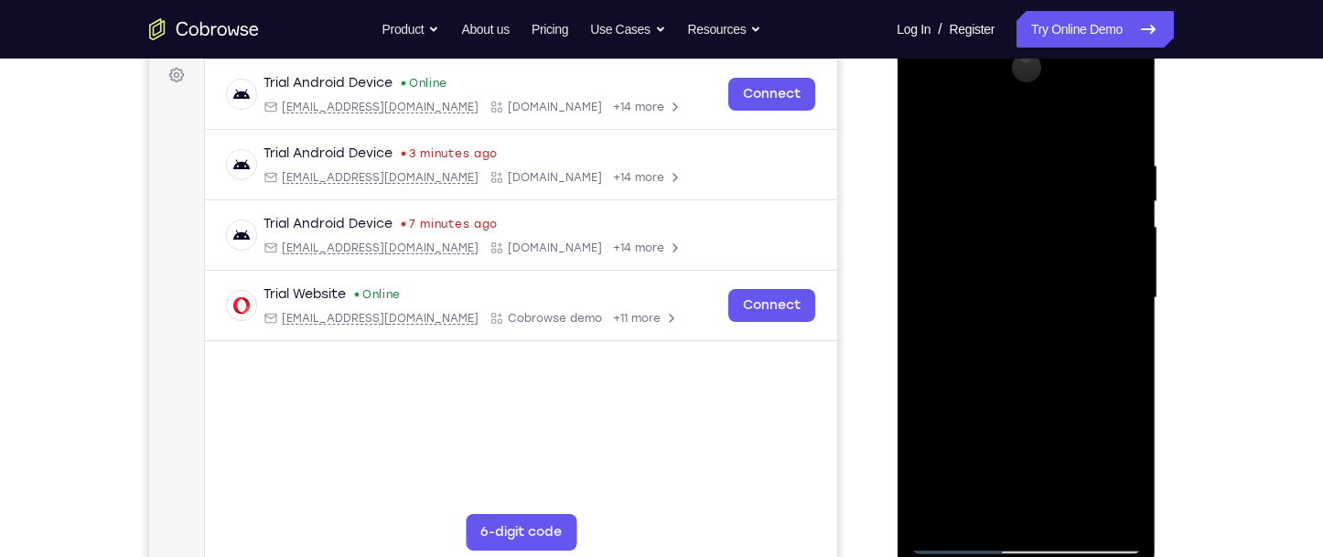
click at [1107, 308] on div at bounding box center [1025, 298] width 231 height 512
click at [1052, 207] on div at bounding box center [1025, 298] width 231 height 512
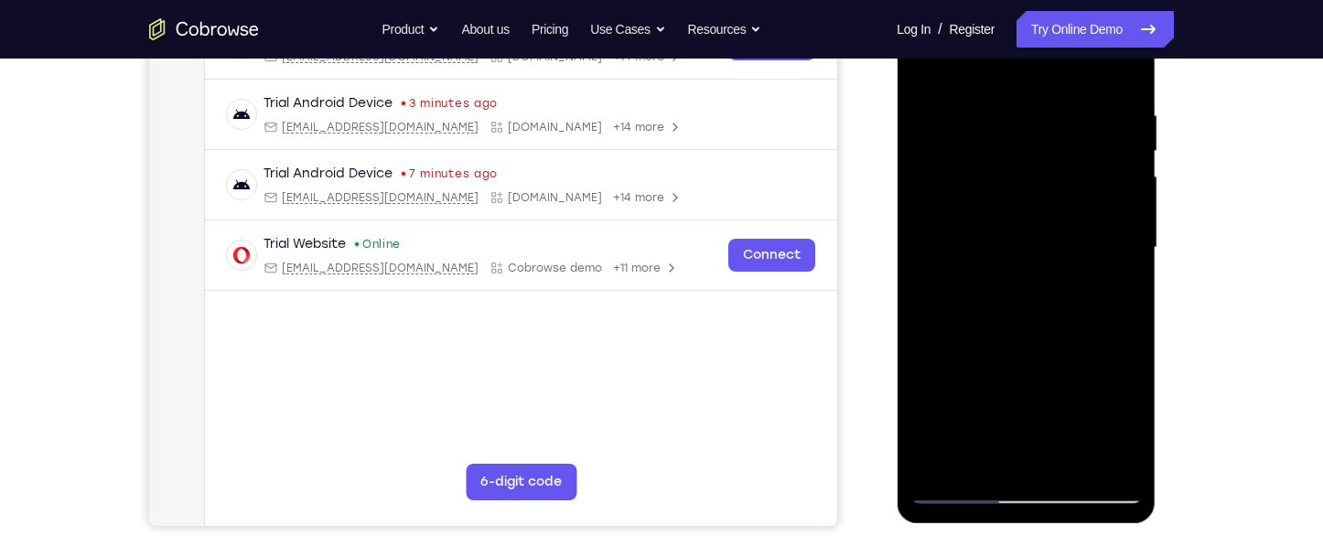
scroll to position [366, 0]
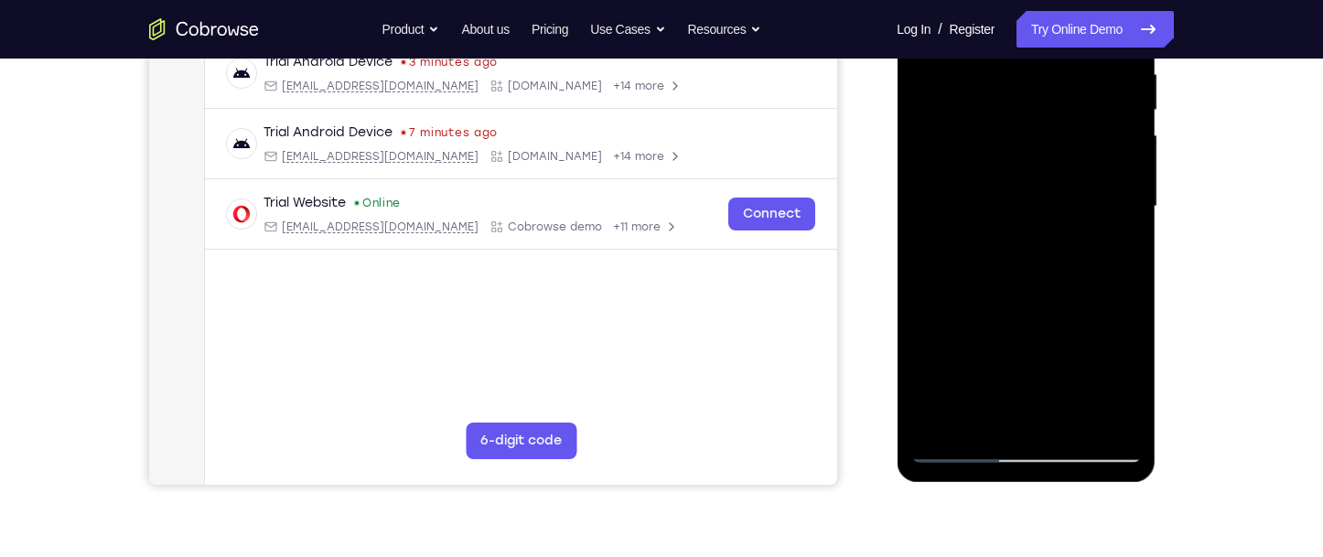
click at [1030, 454] on div at bounding box center [1025, 207] width 231 height 512
click at [1105, 380] on div at bounding box center [1025, 207] width 231 height 512
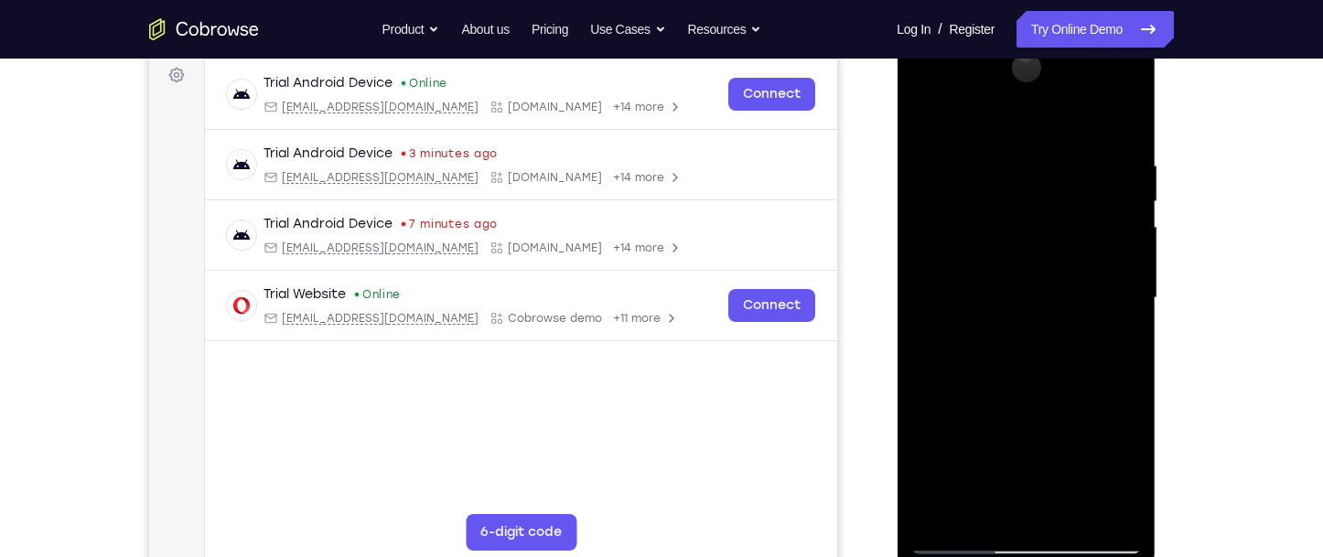
click at [1124, 83] on div at bounding box center [1025, 298] width 231 height 512
click at [1064, 240] on div at bounding box center [1025, 298] width 231 height 512
click at [1026, 543] on div at bounding box center [1025, 298] width 231 height 512
drag, startPoint x: 1046, startPoint y: 433, endPoint x: 1067, endPoint y: 331, distance: 103.7
click at [1066, 342] on div at bounding box center [1025, 298] width 231 height 512
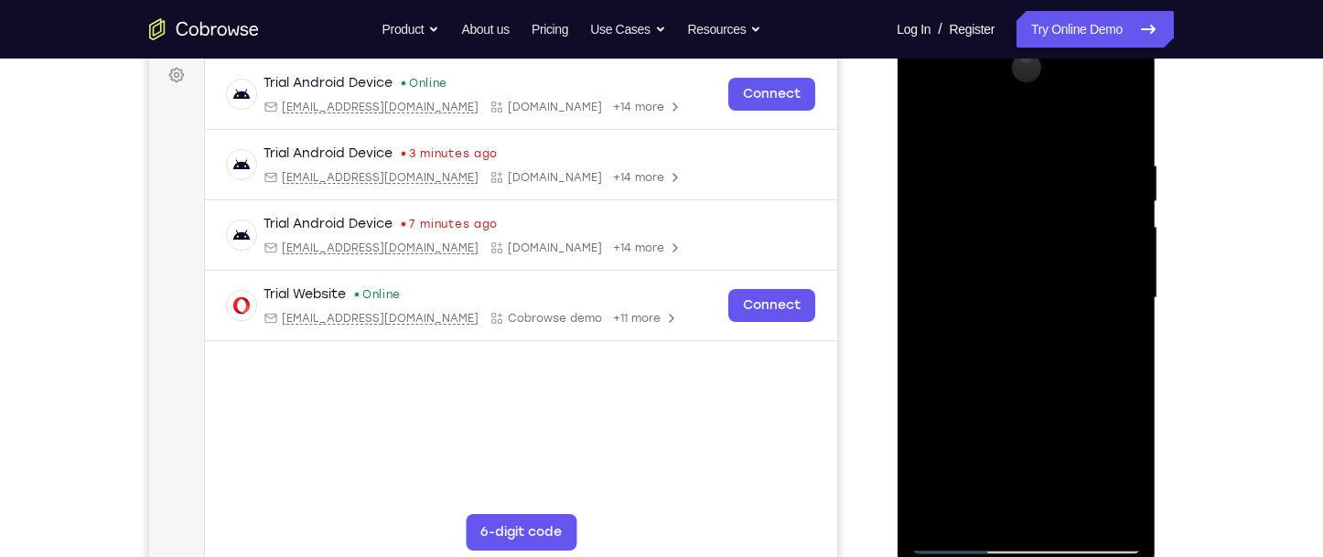
click at [1041, 215] on div at bounding box center [1025, 298] width 231 height 512
click at [1032, 232] on div at bounding box center [1025, 298] width 231 height 512
click at [1113, 226] on div at bounding box center [1025, 298] width 231 height 512
click at [1087, 508] on div at bounding box center [1025, 298] width 231 height 512
click at [1096, 507] on div at bounding box center [1025, 298] width 231 height 512
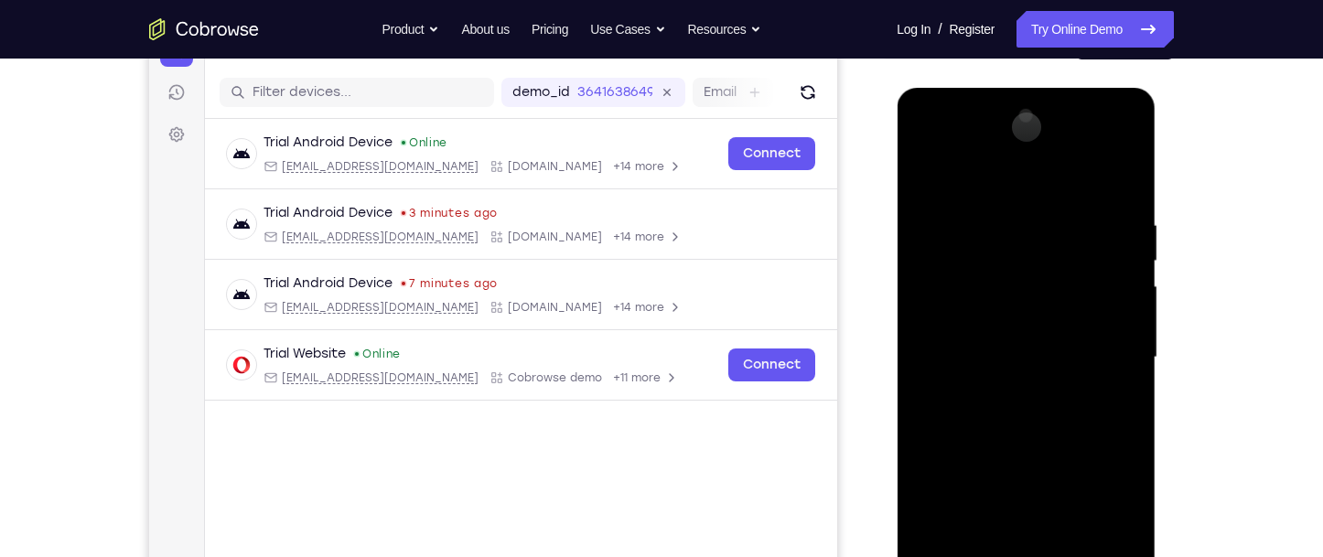
scroll to position [91, 0]
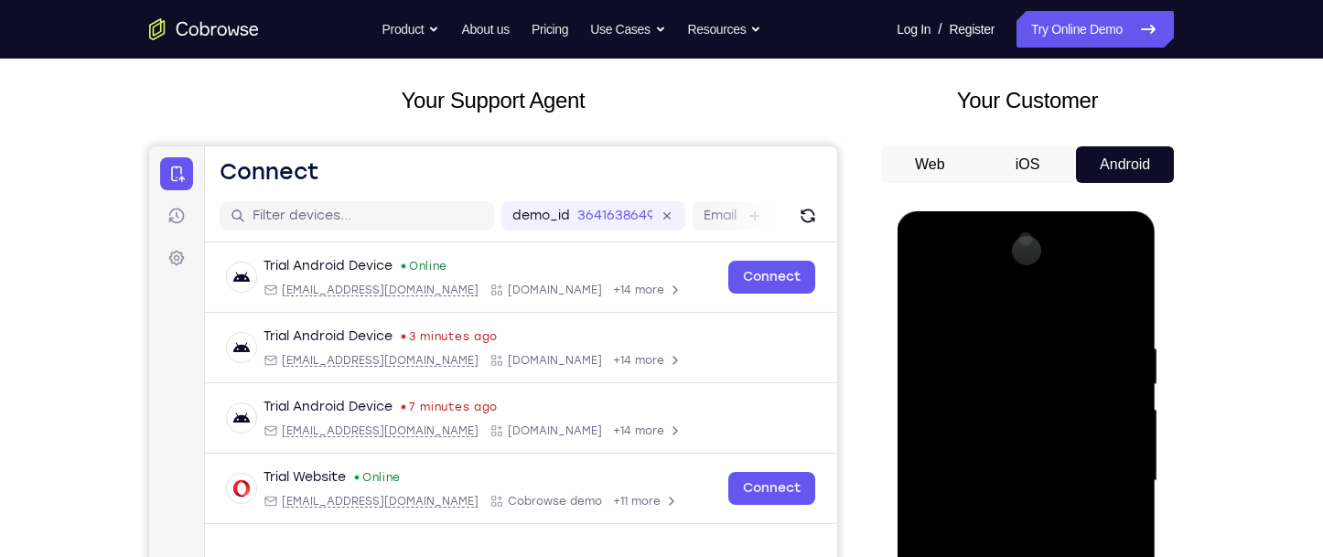
drag, startPoint x: 970, startPoint y: 231, endPoint x: 990, endPoint y: 431, distance: 200.5
click at [990, 431] on div at bounding box center [1025, 481] width 231 height 512
click at [1012, 477] on div at bounding box center [1025, 481] width 231 height 512
click at [1106, 264] on div at bounding box center [1025, 481] width 231 height 512
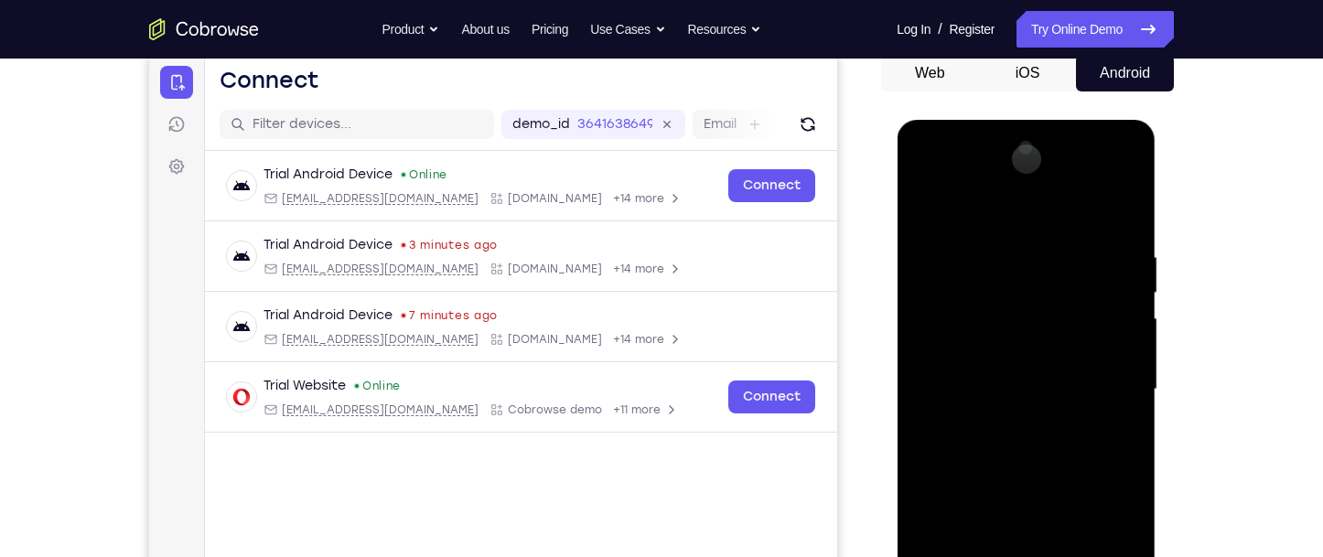
click at [990, 520] on div at bounding box center [1025, 390] width 231 height 512
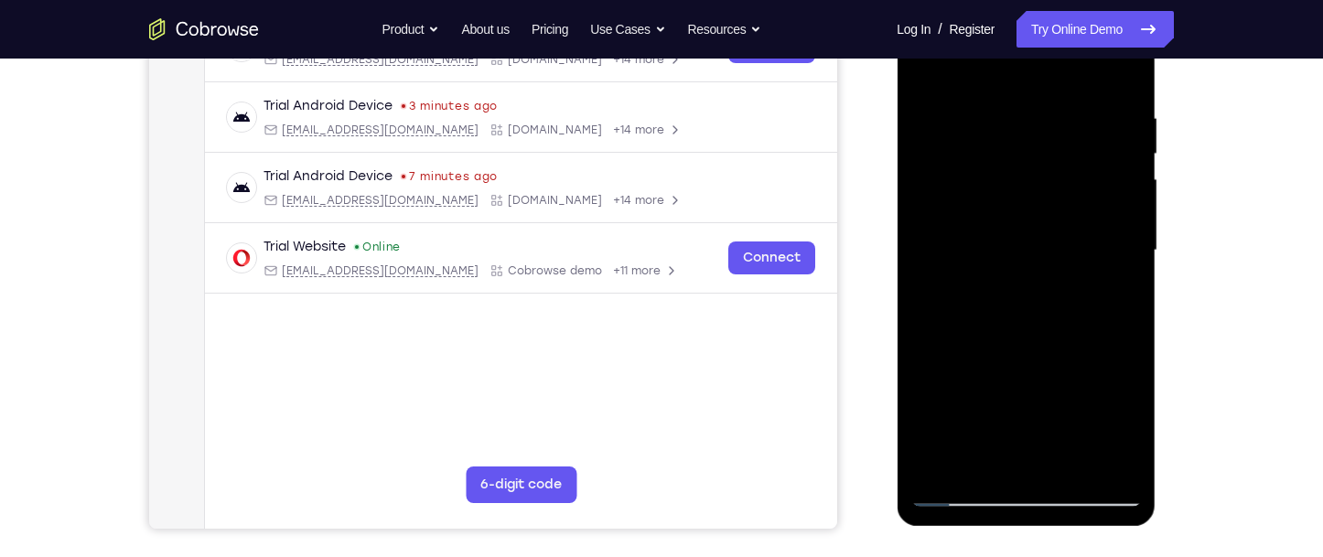
scroll to position [366, 0]
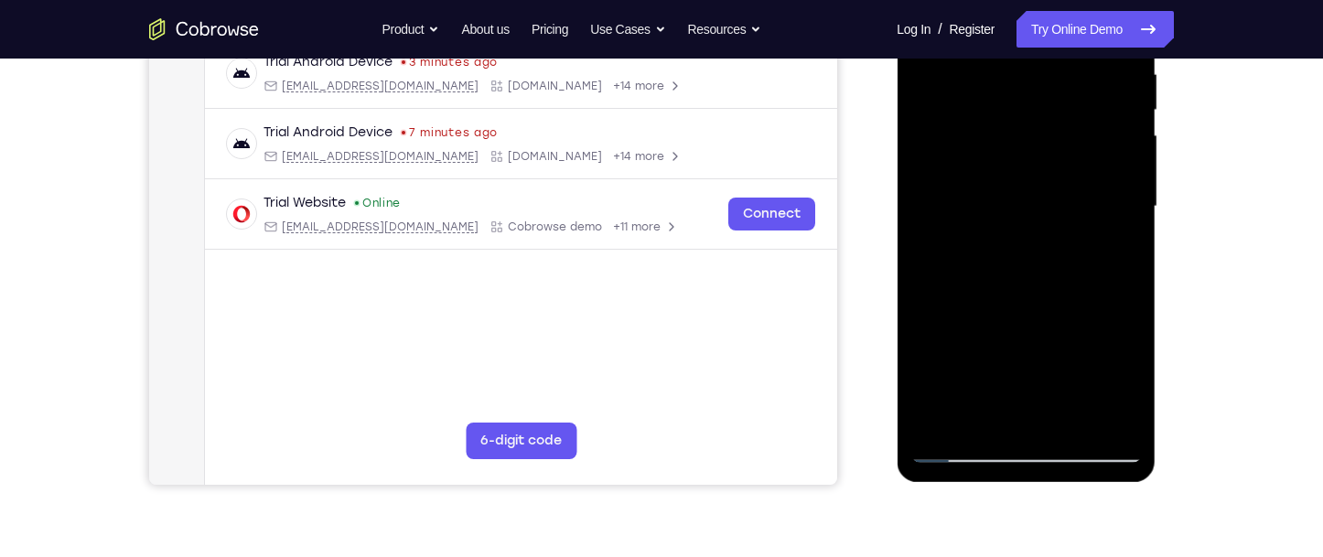
click at [1105, 420] on div at bounding box center [1025, 207] width 231 height 512
click at [1105, 417] on div at bounding box center [1025, 207] width 231 height 512
click at [970, 451] on div at bounding box center [1025, 207] width 231 height 512
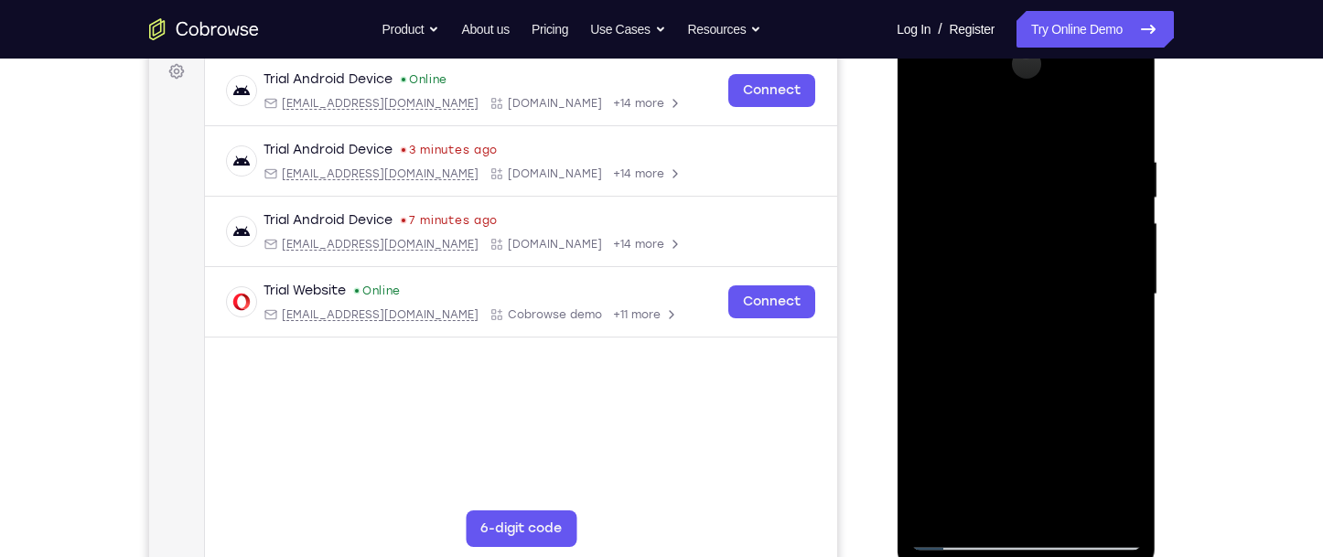
scroll to position [274, 0]
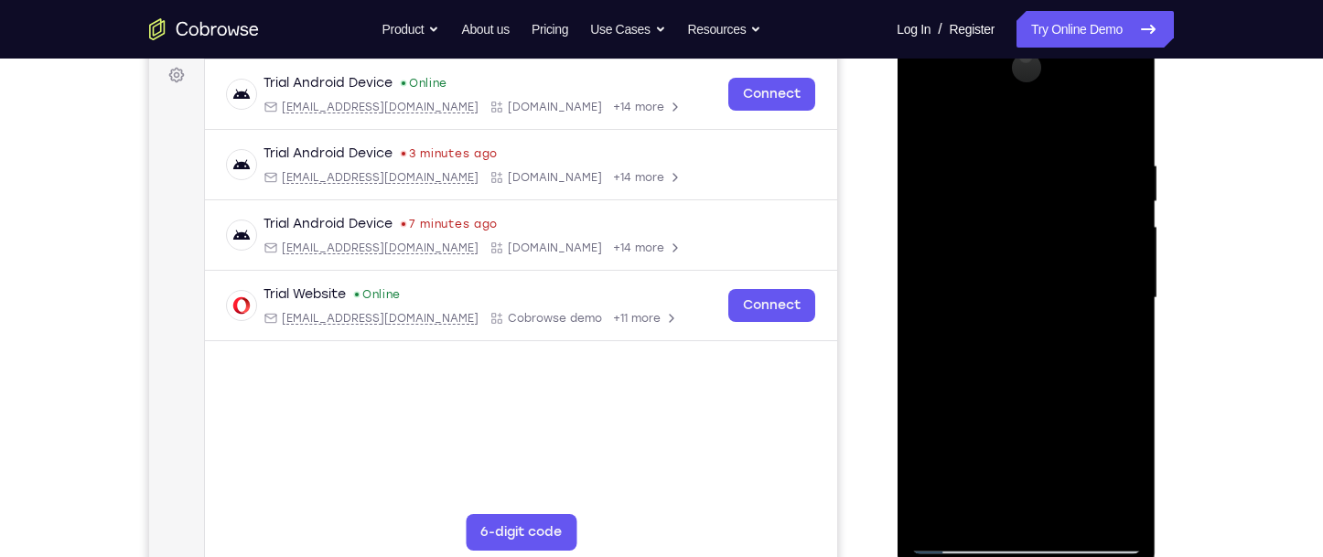
click at [1016, 543] on div at bounding box center [1025, 298] width 231 height 512
click at [1102, 476] on div at bounding box center [1025, 298] width 231 height 512
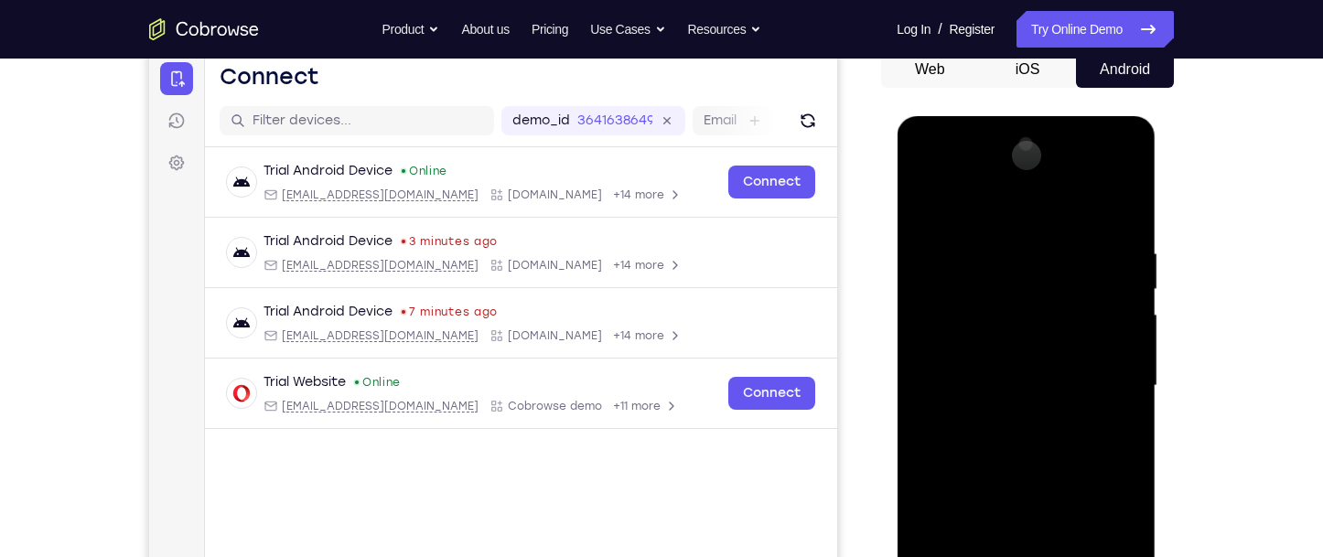
scroll to position [183, 0]
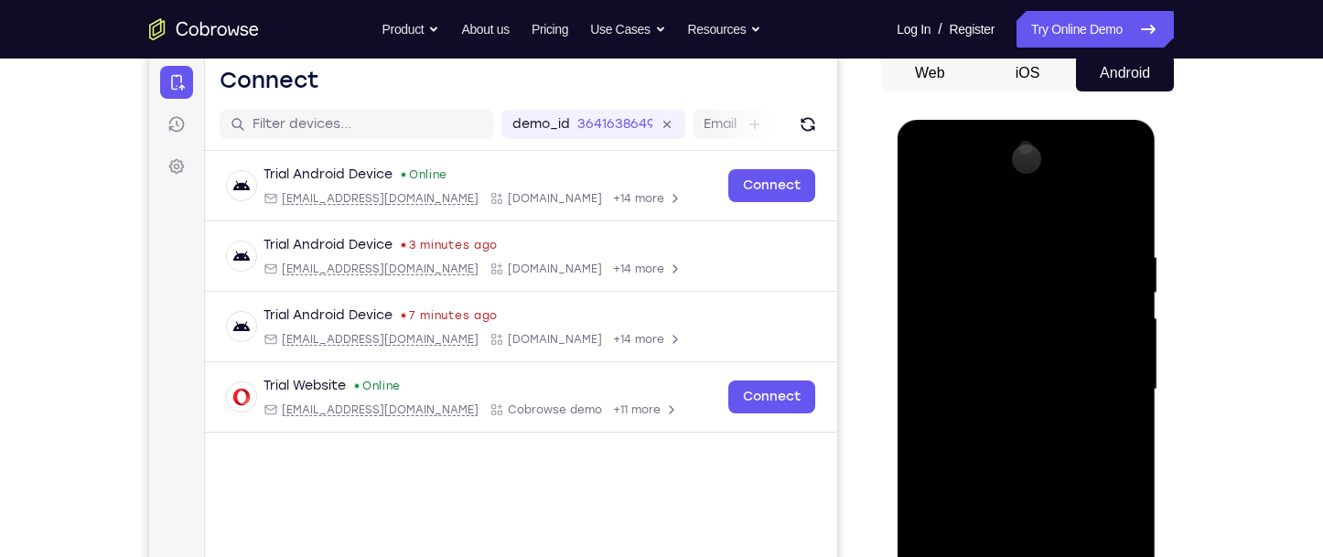
click at [1097, 182] on div at bounding box center [1025, 390] width 231 height 512
click at [924, 181] on div at bounding box center [1025, 390] width 231 height 512
click at [1119, 185] on div at bounding box center [1025, 390] width 231 height 512
click at [1108, 208] on div at bounding box center [1025, 390] width 231 height 512
click at [1108, 207] on div at bounding box center [1025, 390] width 231 height 512
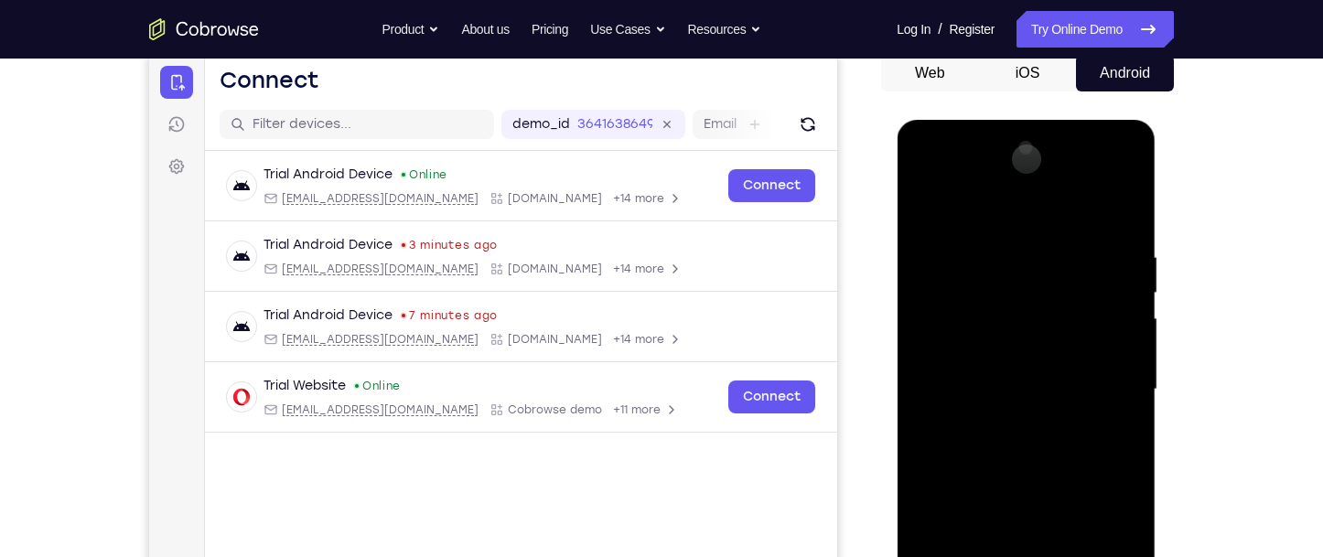
click at [1033, 300] on div at bounding box center [1025, 390] width 231 height 512
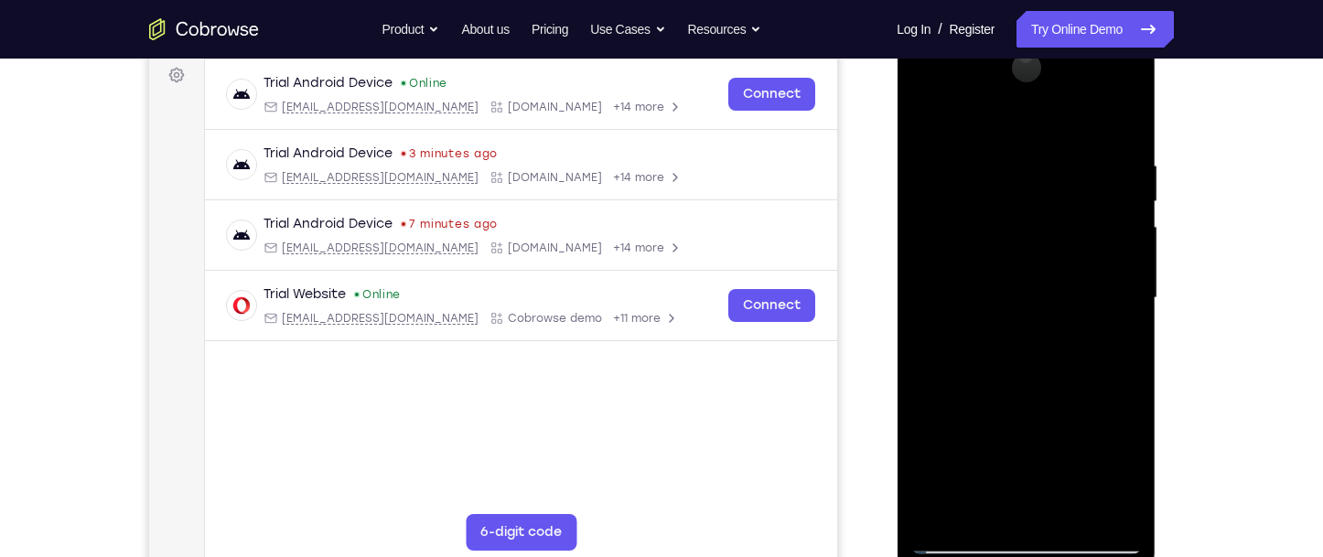
click at [1022, 312] on div at bounding box center [1025, 298] width 231 height 512
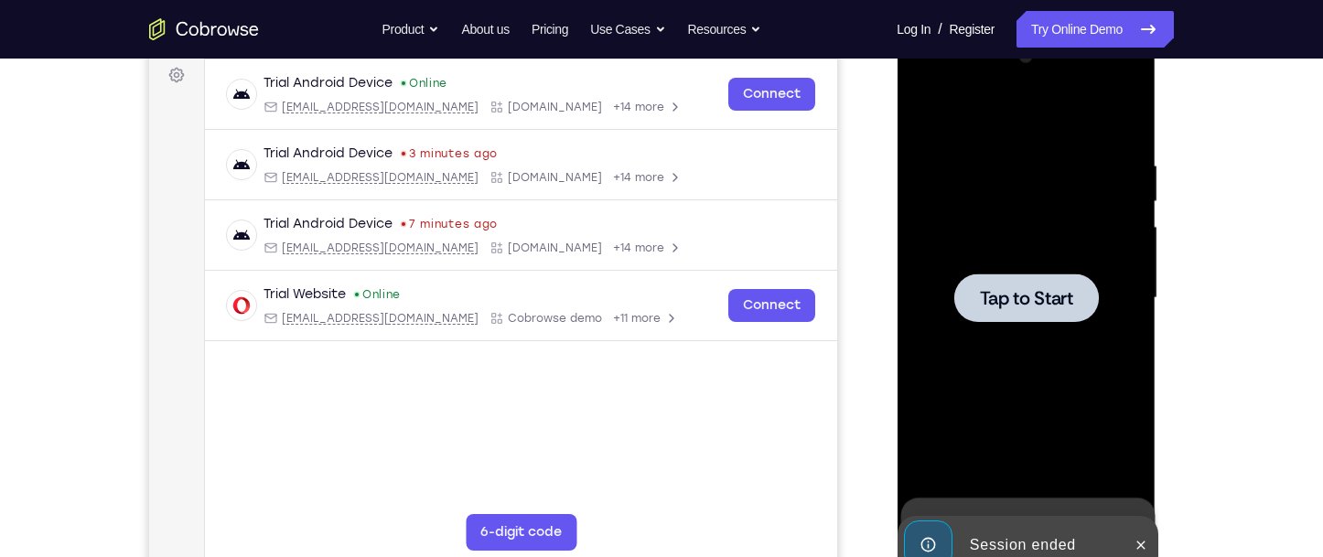
click at [1020, 320] on div at bounding box center [1025, 298] width 145 height 48
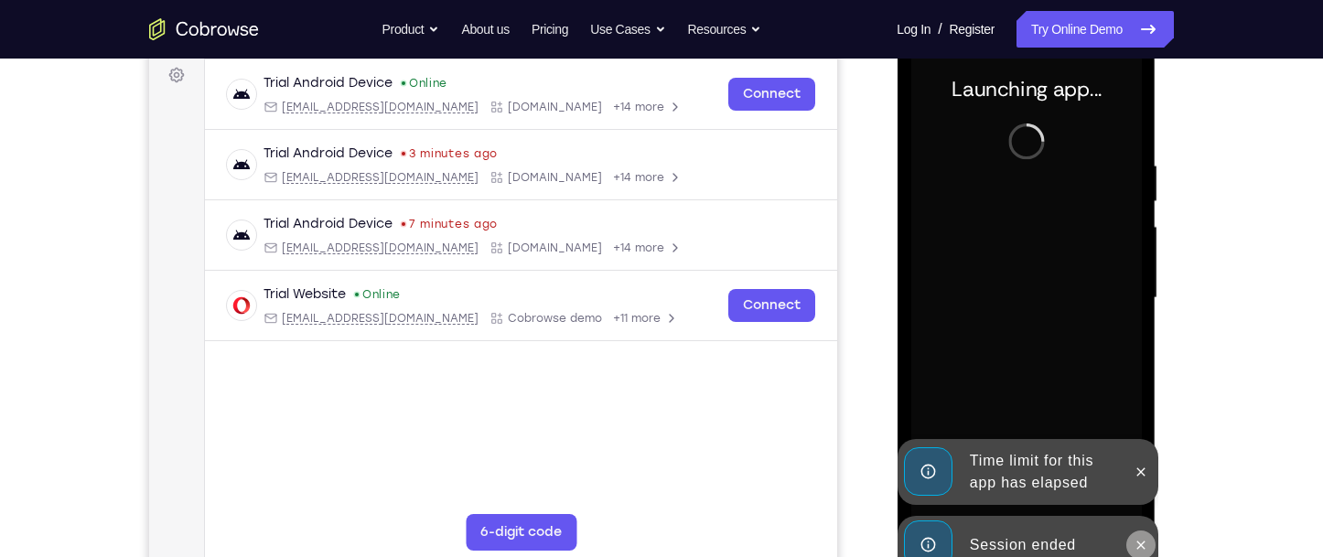
click at [1130, 544] on button at bounding box center [1139, 545] width 29 height 29
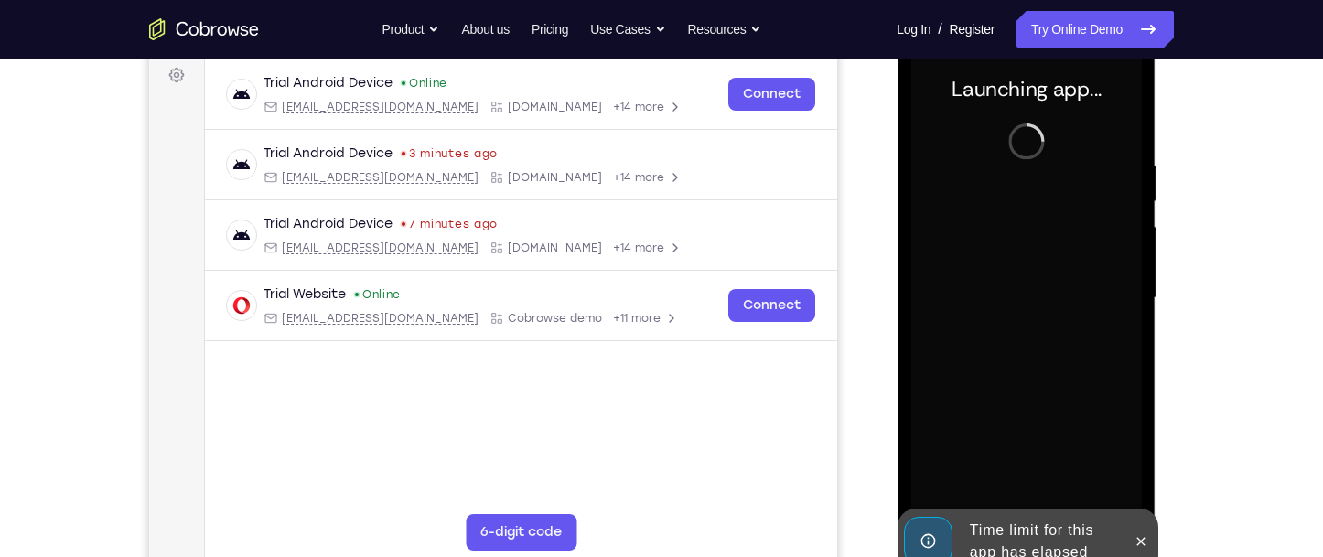
click at [1137, 492] on div "Online web based iOS Simulators and Android Emulators. Run iPhone, iPad, Mobile…" at bounding box center [1027, 302] width 261 height 549
click at [1136, 541] on icon at bounding box center [1140, 541] width 15 height 15
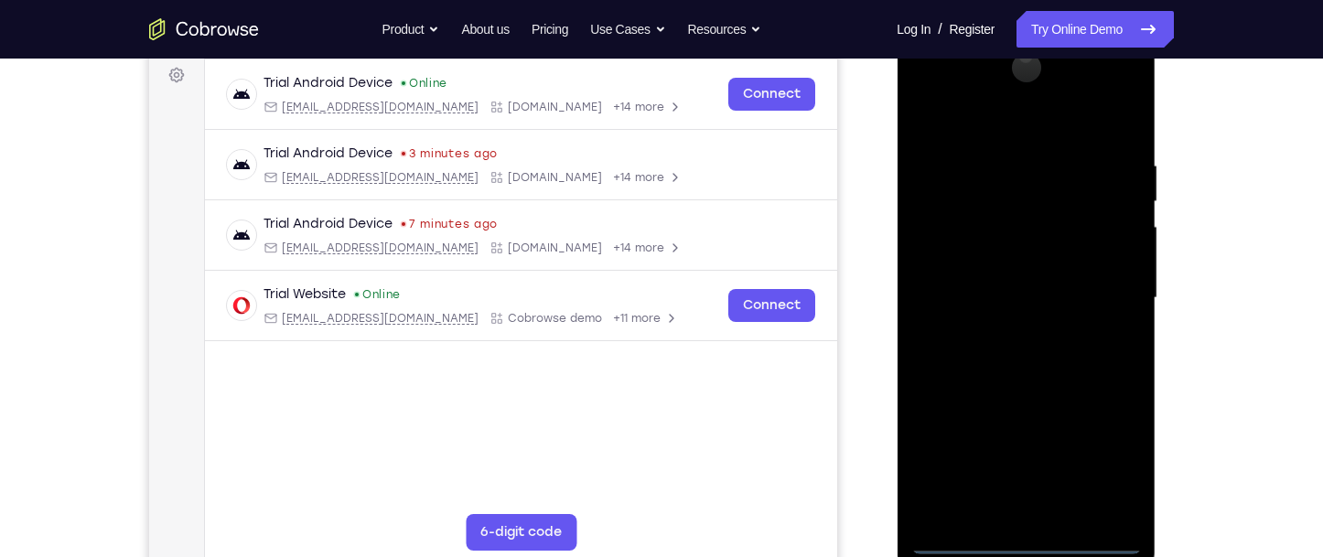
click at [1041, 544] on div at bounding box center [1025, 298] width 231 height 512
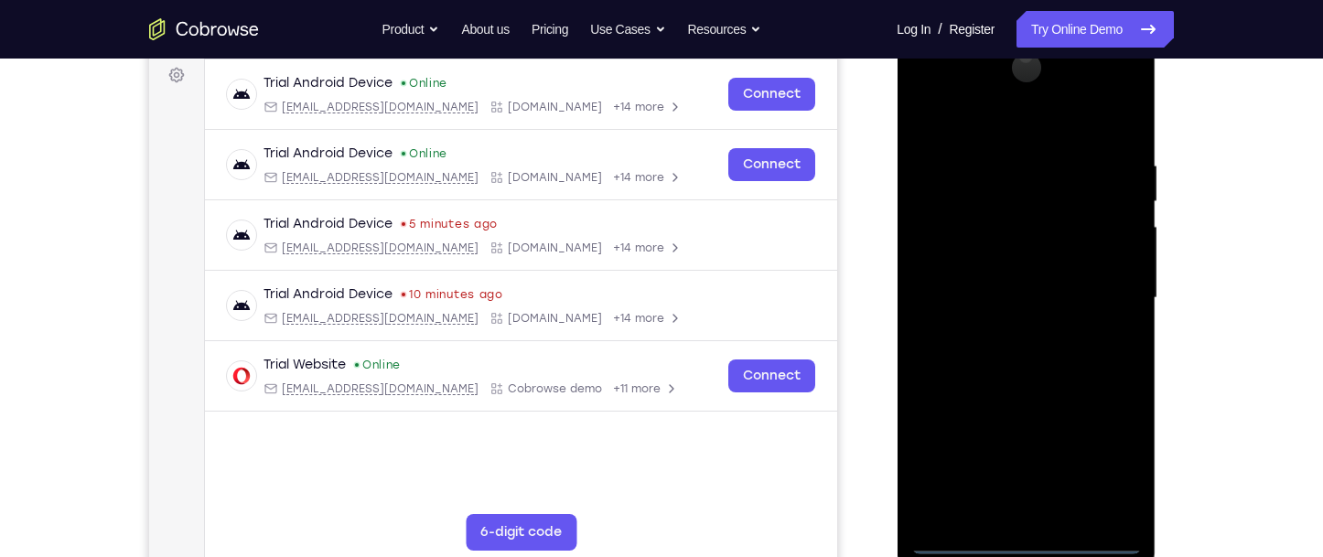
click at [1110, 477] on div at bounding box center [1025, 298] width 231 height 512
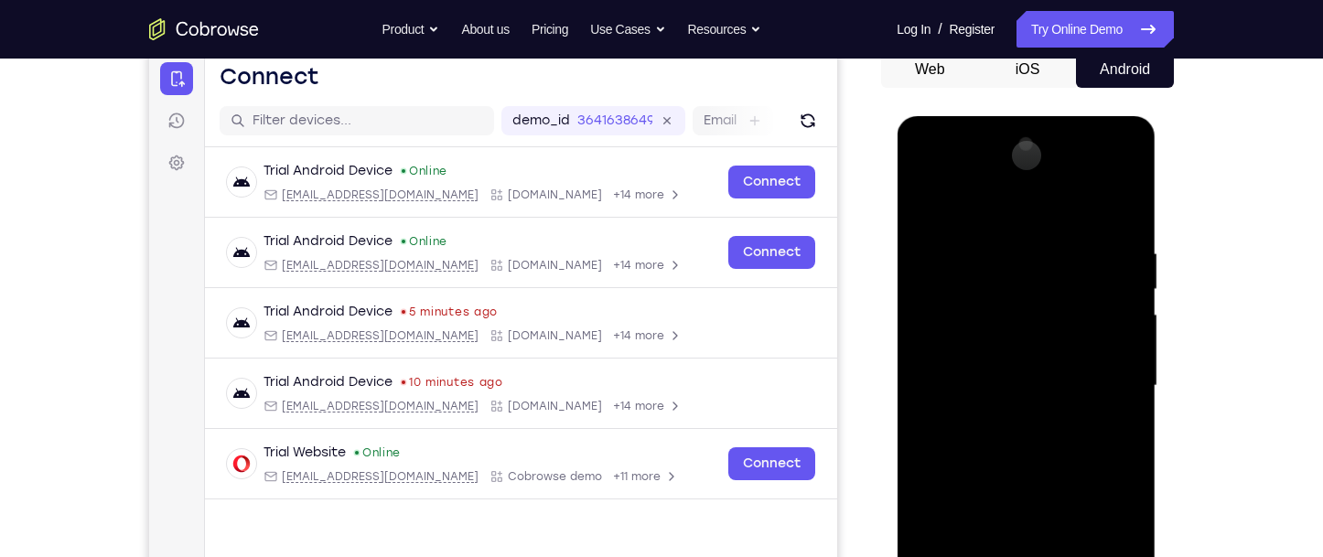
scroll to position [183, 0]
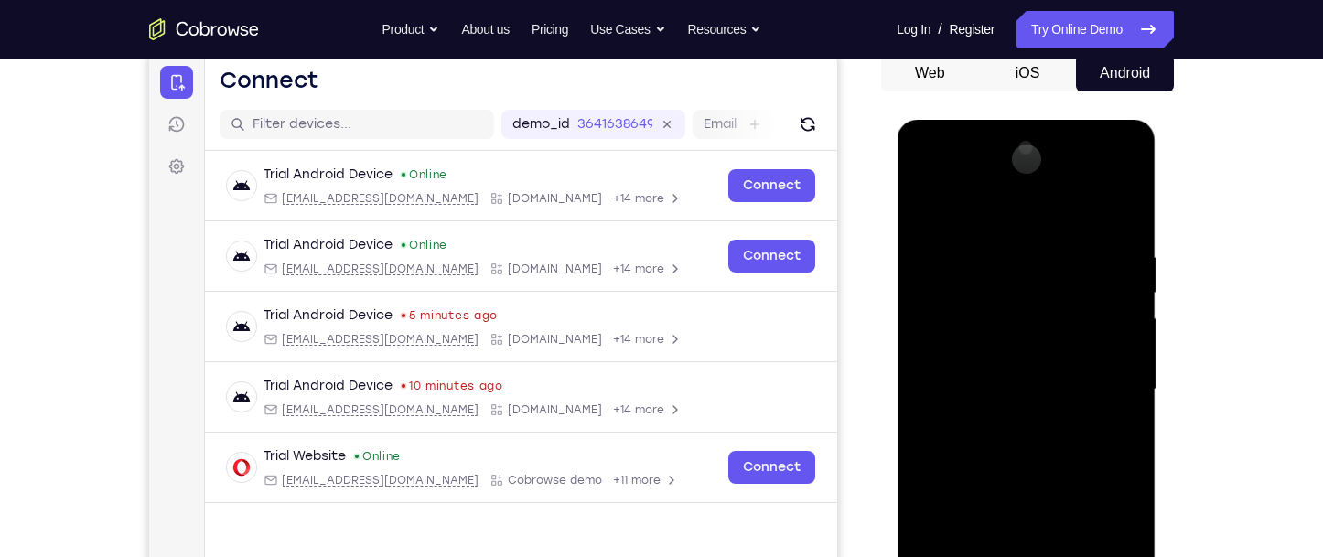
click at [979, 220] on div at bounding box center [1025, 390] width 231 height 512
click at [986, 295] on div at bounding box center [1025, 390] width 231 height 512
click at [1082, 241] on div at bounding box center [1025, 390] width 231 height 512
click at [1005, 329] on div at bounding box center [1025, 390] width 231 height 512
drag, startPoint x: 1010, startPoint y: 506, endPoint x: 1041, endPoint y: 415, distance: 95.8
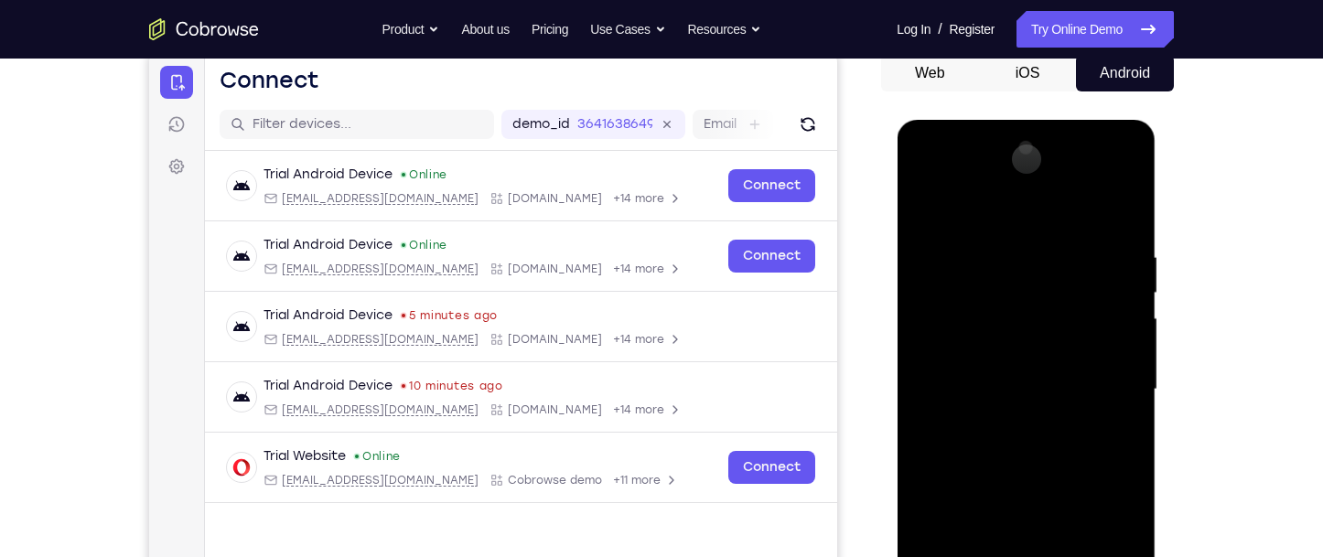
click at [1041, 415] on div at bounding box center [1025, 390] width 231 height 512
drag, startPoint x: 1040, startPoint y: 487, endPoint x: 1060, endPoint y: 436, distance: 53.9
click at [1060, 436] on div at bounding box center [1025, 390] width 231 height 512
drag, startPoint x: 972, startPoint y: 225, endPoint x: 1146, endPoint y: 223, distance: 174.8
click at [1146, 223] on div at bounding box center [1026, 392] width 259 height 545
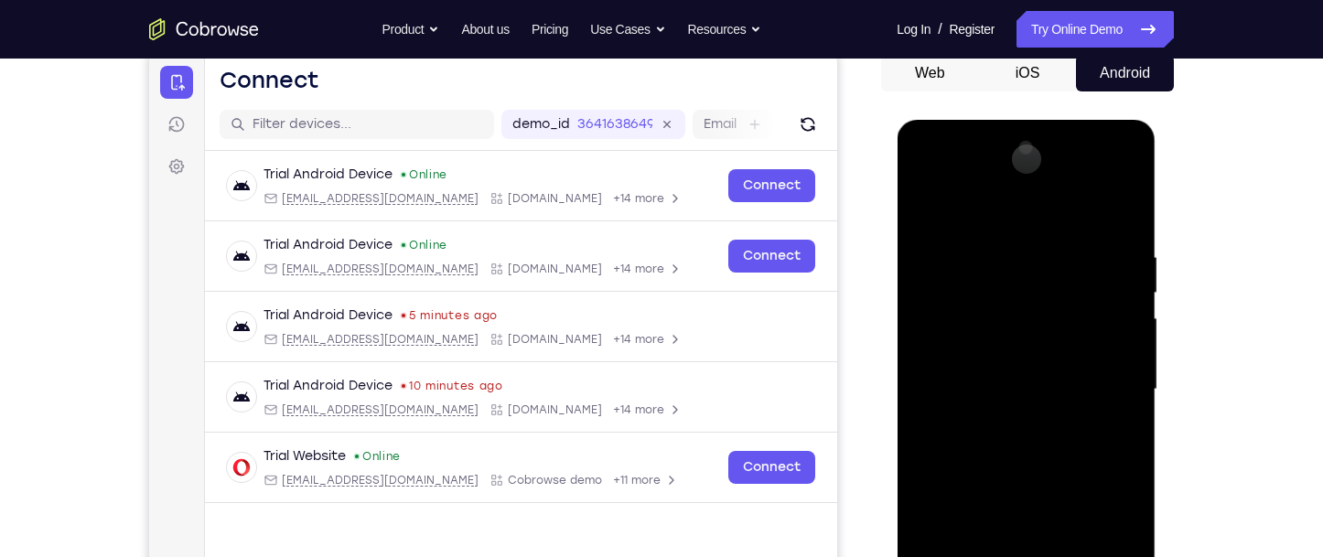
drag, startPoint x: 1040, startPoint y: 272, endPoint x: 1052, endPoint y: 389, distance: 117.7
click at [1052, 389] on div at bounding box center [1025, 390] width 231 height 512
click at [1037, 313] on div at bounding box center [1025, 390] width 231 height 512
drag, startPoint x: 1045, startPoint y: 476, endPoint x: 1067, endPoint y: 331, distance: 146.2
click at [1065, 338] on div at bounding box center [1025, 390] width 231 height 512
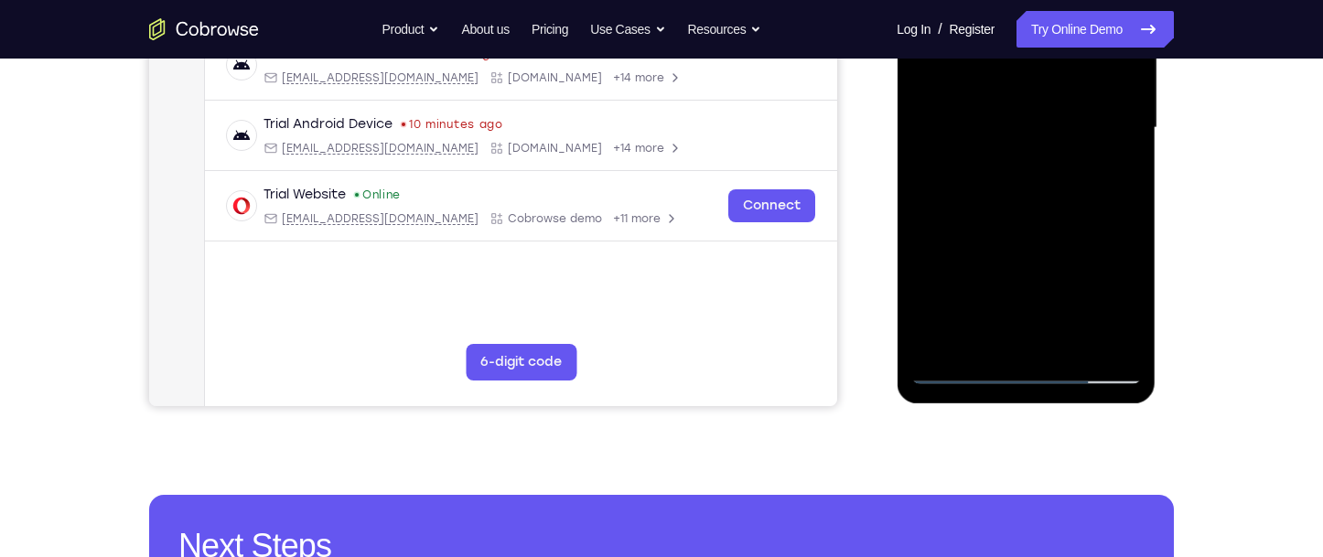
scroll to position [457, 0]
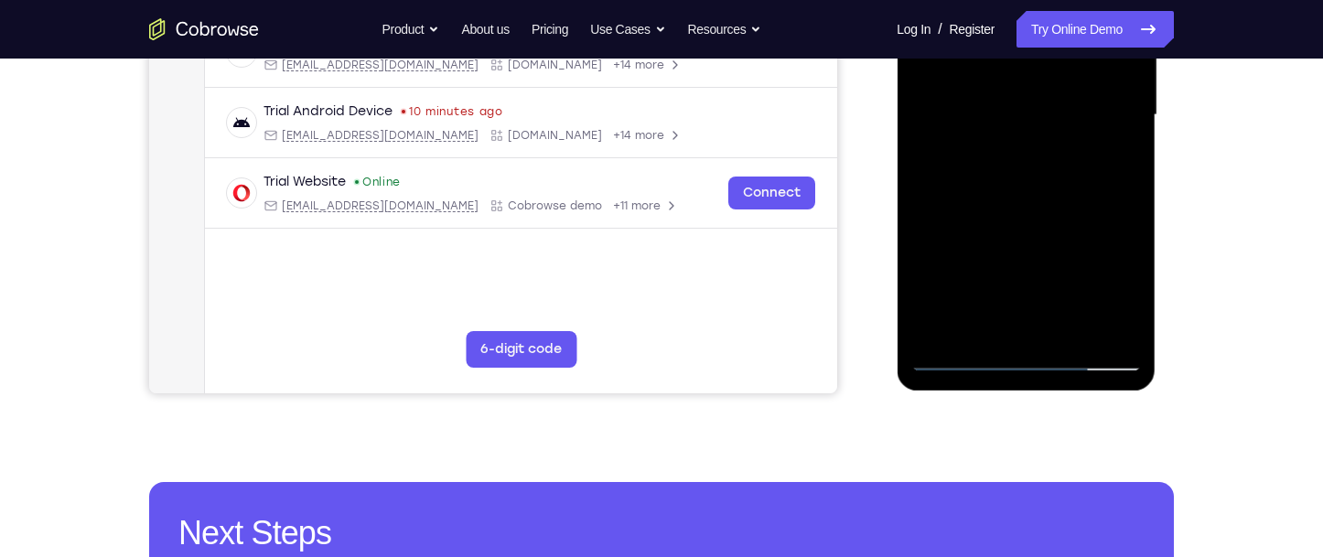
drag, startPoint x: 1037, startPoint y: 241, endPoint x: 1052, endPoint y: 155, distance: 87.4
click at [1052, 155] on div at bounding box center [1025, 115] width 231 height 512
click at [1091, 141] on div at bounding box center [1025, 115] width 231 height 512
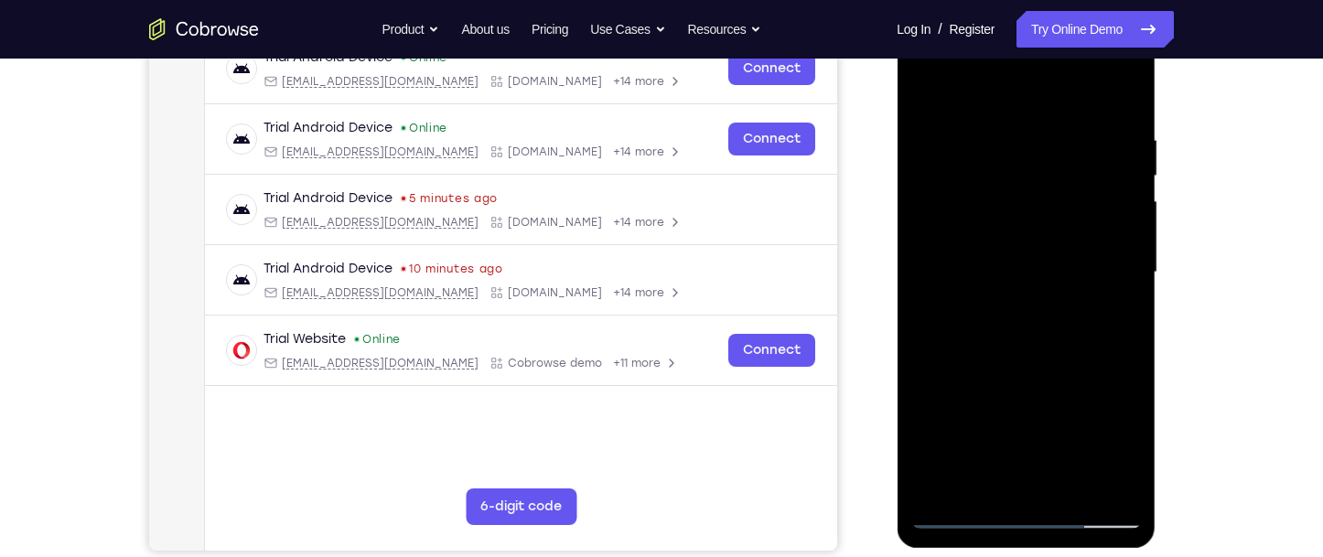
scroll to position [274, 0]
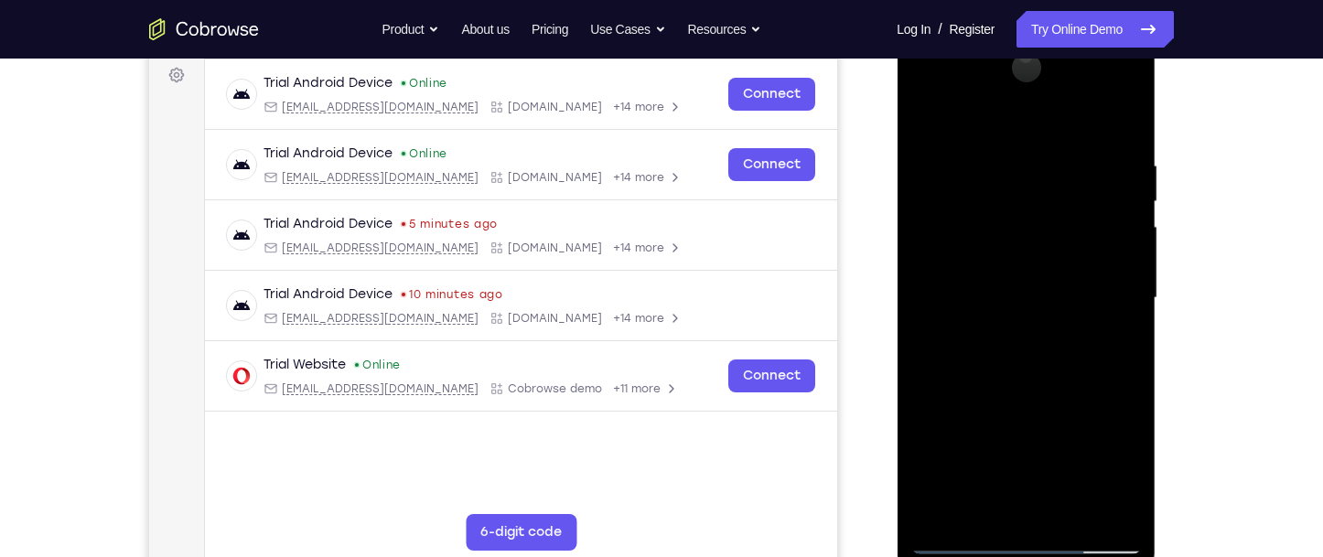
click at [957, 545] on div at bounding box center [1025, 298] width 231 height 512
drag, startPoint x: 1056, startPoint y: 274, endPoint x: 1071, endPoint y: 211, distance: 63.9
click at [1071, 211] on div at bounding box center [1025, 298] width 231 height 512
click at [1006, 328] on div at bounding box center [1025, 298] width 231 height 512
click at [945, 338] on div at bounding box center [1025, 298] width 231 height 512
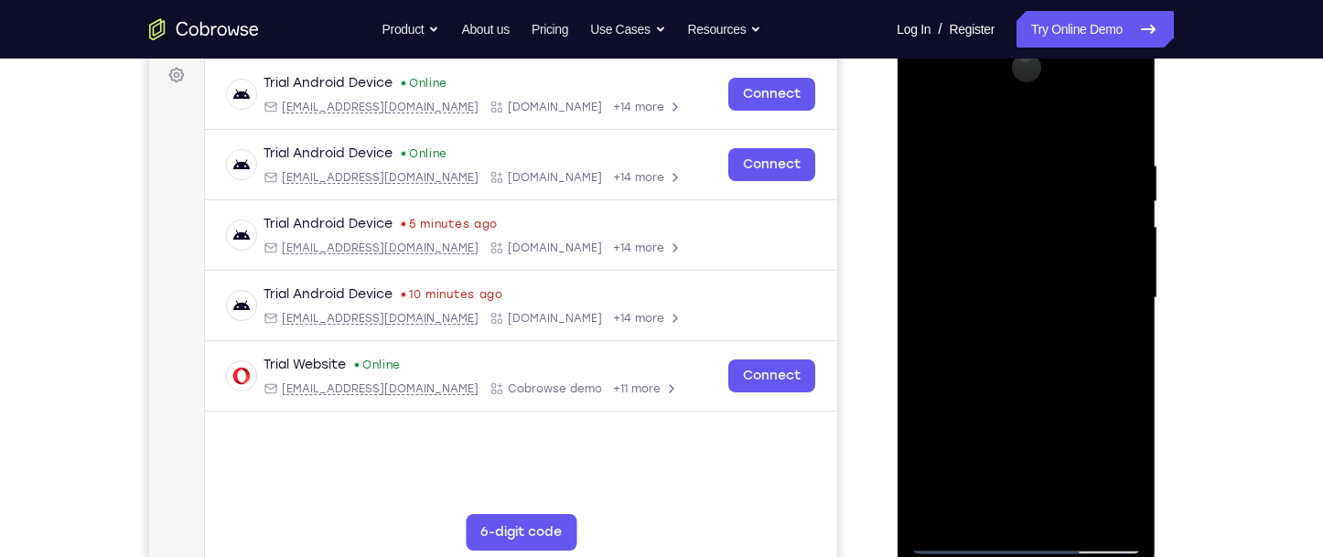
click at [1070, 386] on div at bounding box center [1025, 298] width 231 height 512
click at [951, 537] on div at bounding box center [1025, 298] width 231 height 512
click at [1031, 184] on div at bounding box center [1025, 298] width 231 height 512
click at [961, 537] on div at bounding box center [1025, 298] width 231 height 512
click at [960, 540] on div at bounding box center [1025, 298] width 231 height 512
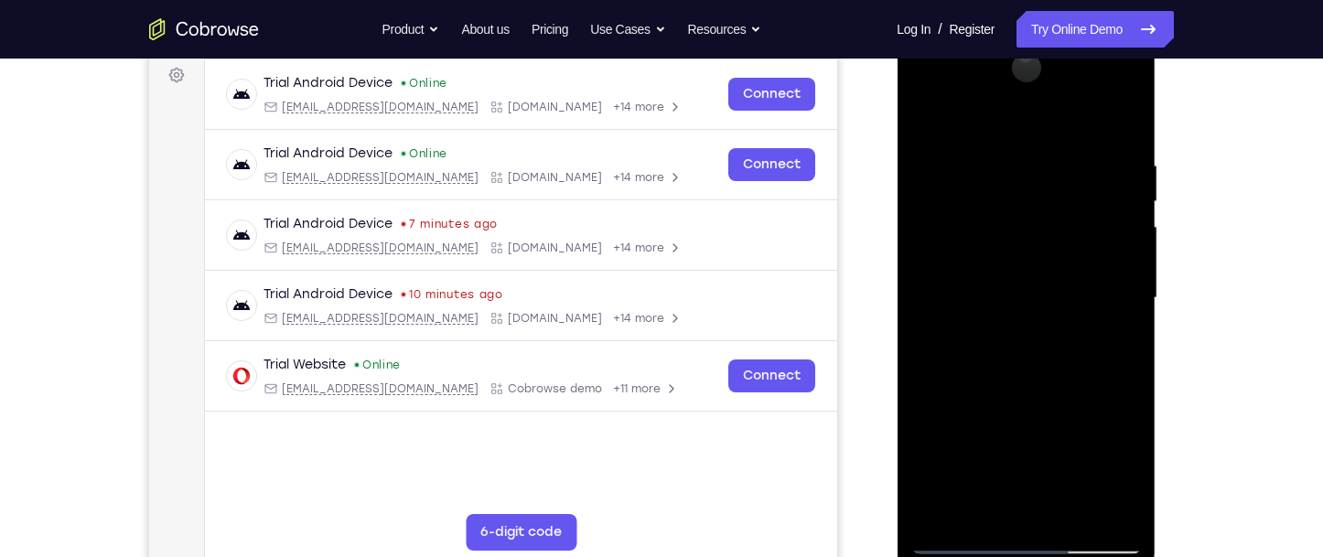
click at [961, 545] on div at bounding box center [1025, 298] width 231 height 512
click at [1045, 223] on div at bounding box center [1025, 298] width 231 height 512
click at [992, 240] on div at bounding box center [1025, 298] width 231 height 512
drag, startPoint x: 1053, startPoint y: 412, endPoint x: 1060, endPoint y: 306, distance: 106.3
click at [1060, 306] on div at bounding box center [1025, 298] width 231 height 512
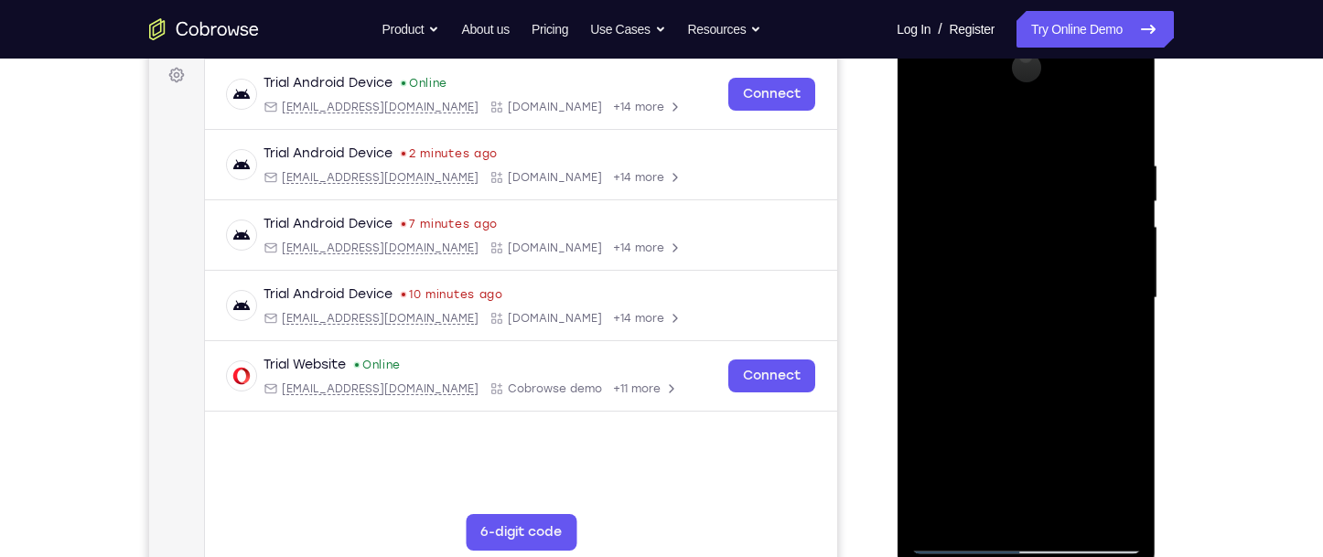
drag, startPoint x: 1033, startPoint y: 400, endPoint x: 1029, endPoint y: 328, distance: 71.5
click at [1029, 328] on div at bounding box center [1025, 298] width 231 height 512
click at [1071, 297] on div at bounding box center [1025, 298] width 231 height 512
click at [953, 540] on div at bounding box center [1025, 298] width 231 height 512
drag, startPoint x: 983, startPoint y: 397, endPoint x: 995, endPoint y: 216, distance: 181.6
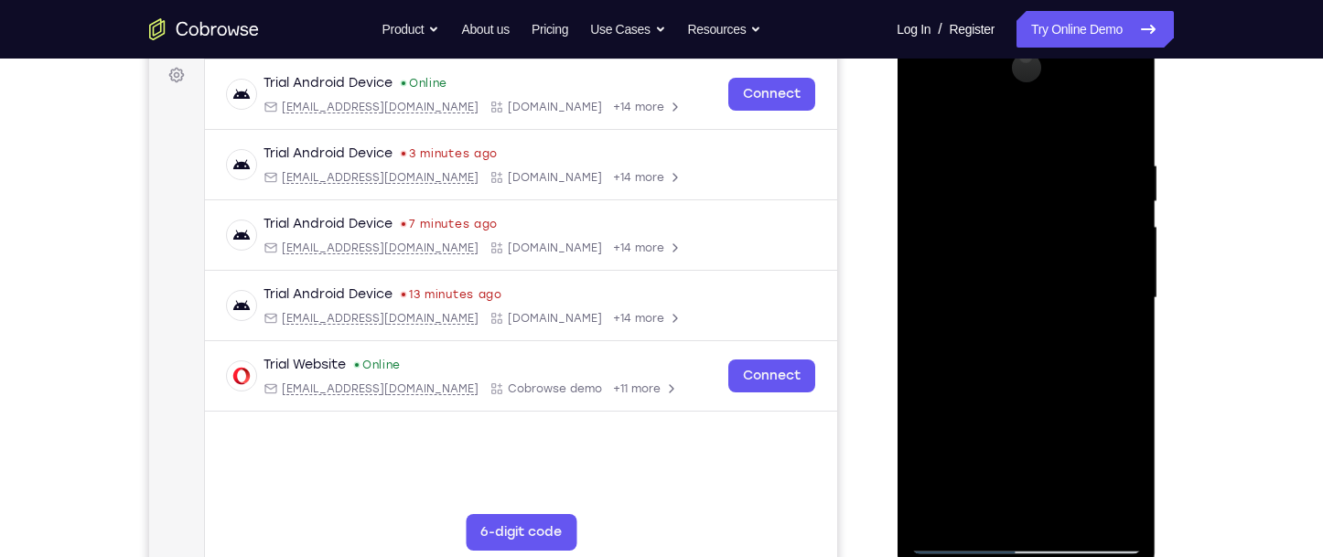
click at [995, 216] on div at bounding box center [1025, 298] width 231 height 512
click at [1071, 400] on div at bounding box center [1025, 298] width 231 height 512
click at [957, 545] on div at bounding box center [1025, 298] width 231 height 512
click at [1026, 199] on div at bounding box center [1025, 298] width 231 height 512
click at [953, 543] on div at bounding box center [1025, 298] width 231 height 512
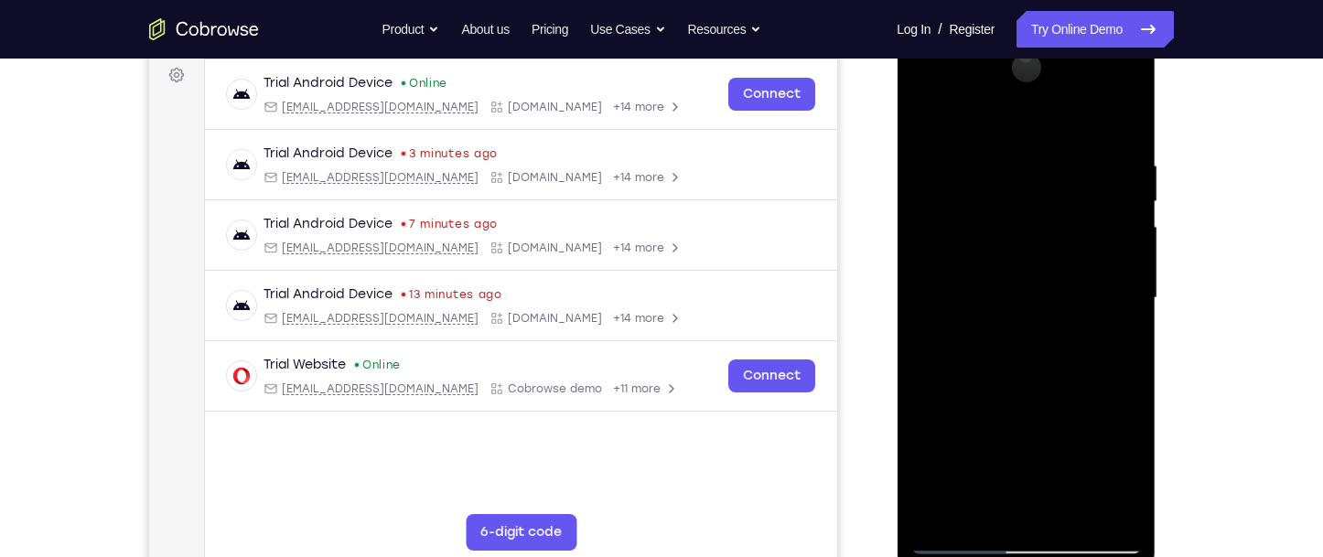
click at [1026, 542] on div at bounding box center [1025, 298] width 231 height 512
drag, startPoint x: 1036, startPoint y: 467, endPoint x: 1060, endPoint y: 300, distance: 168.3
click at [1060, 302] on div at bounding box center [1025, 298] width 231 height 512
click at [1051, 221] on div at bounding box center [1025, 298] width 231 height 512
click at [998, 236] on div at bounding box center [1025, 298] width 231 height 512
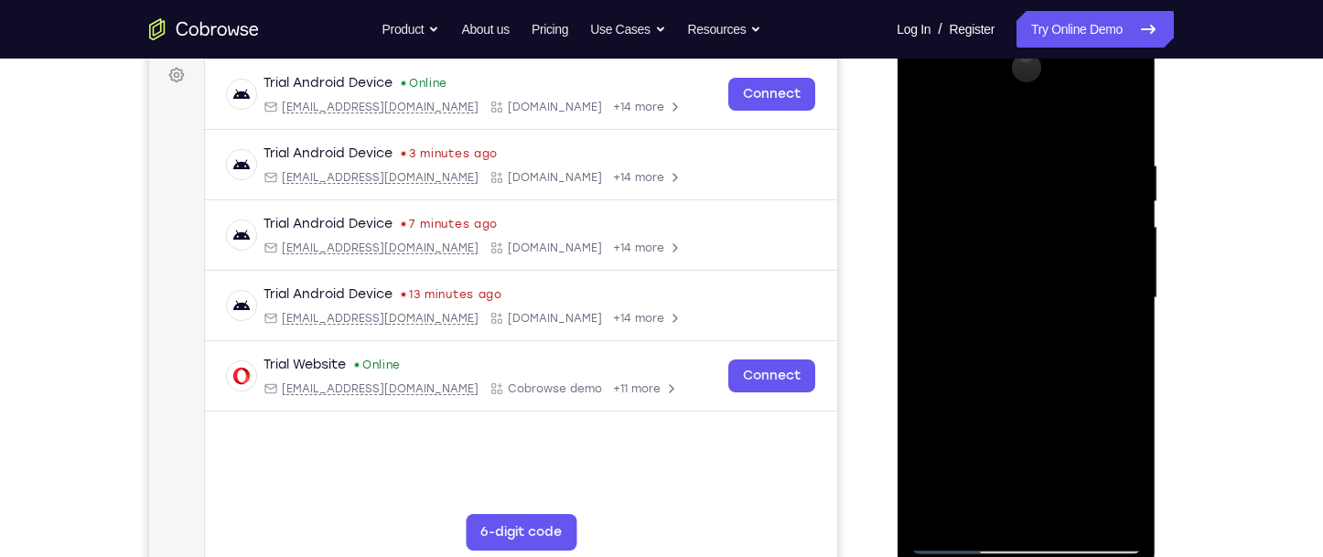
click at [1103, 218] on div at bounding box center [1025, 298] width 231 height 512
click at [1103, 494] on div at bounding box center [1025, 298] width 231 height 512
click at [1104, 500] on div at bounding box center [1025, 298] width 231 height 512
click at [1111, 461] on div at bounding box center [1025, 298] width 231 height 512
click at [1034, 427] on div at bounding box center [1025, 298] width 231 height 512
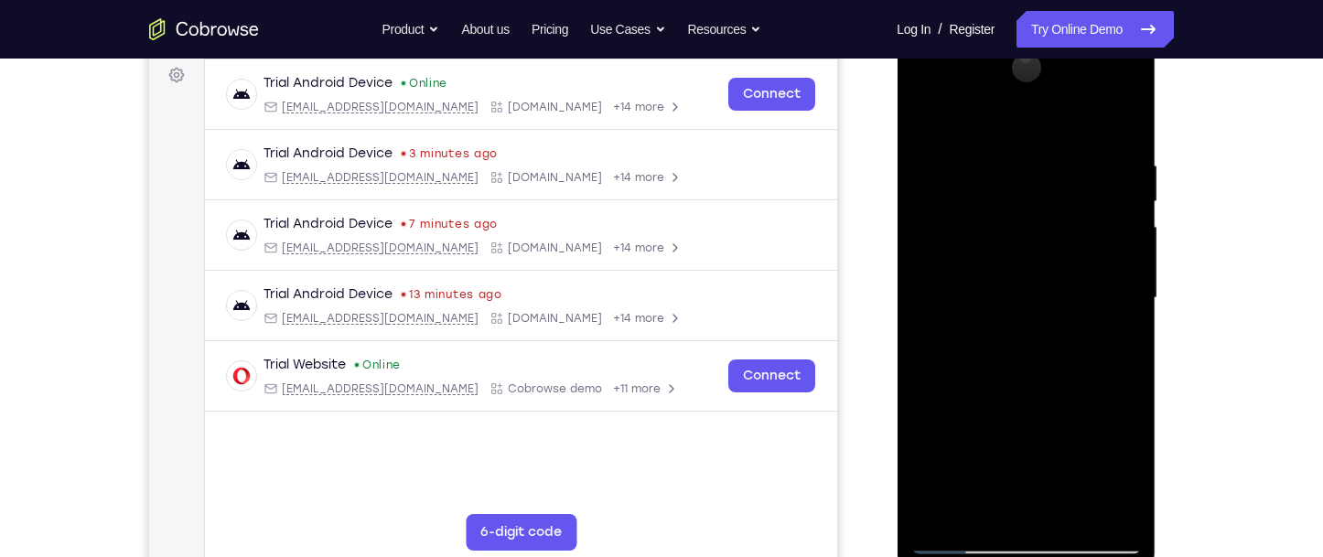
click at [1023, 108] on div at bounding box center [1025, 298] width 231 height 512
click at [1016, 241] on div at bounding box center [1025, 298] width 231 height 512
click at [1089, 81] on div at bounding box center [1025, 298] width 231 height 512
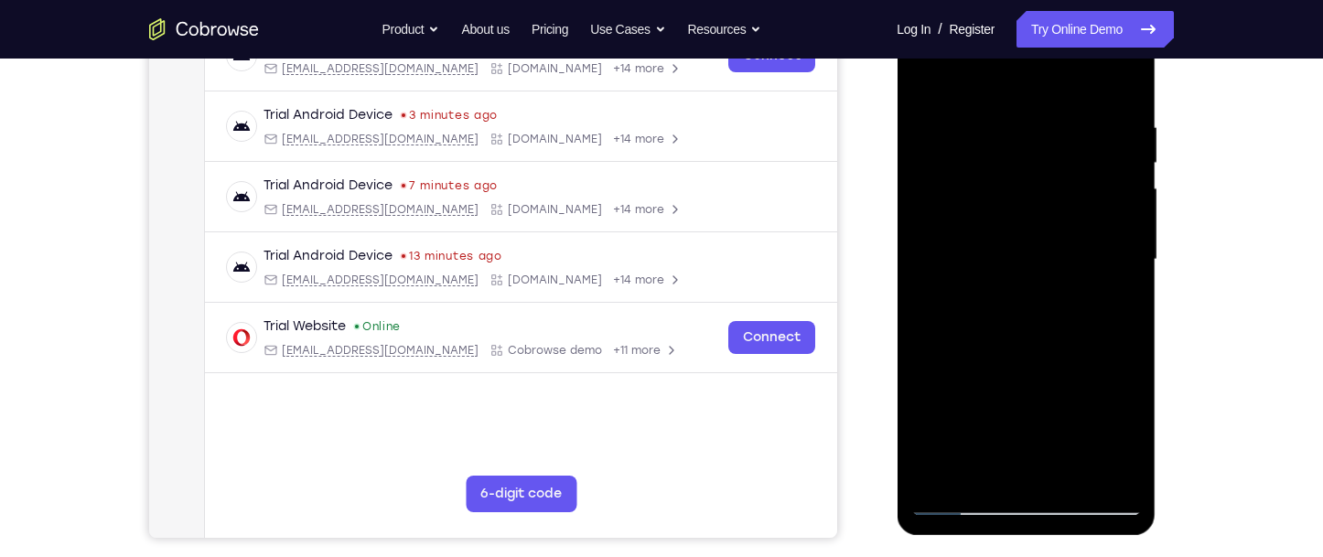
scroll to position [457, 0]
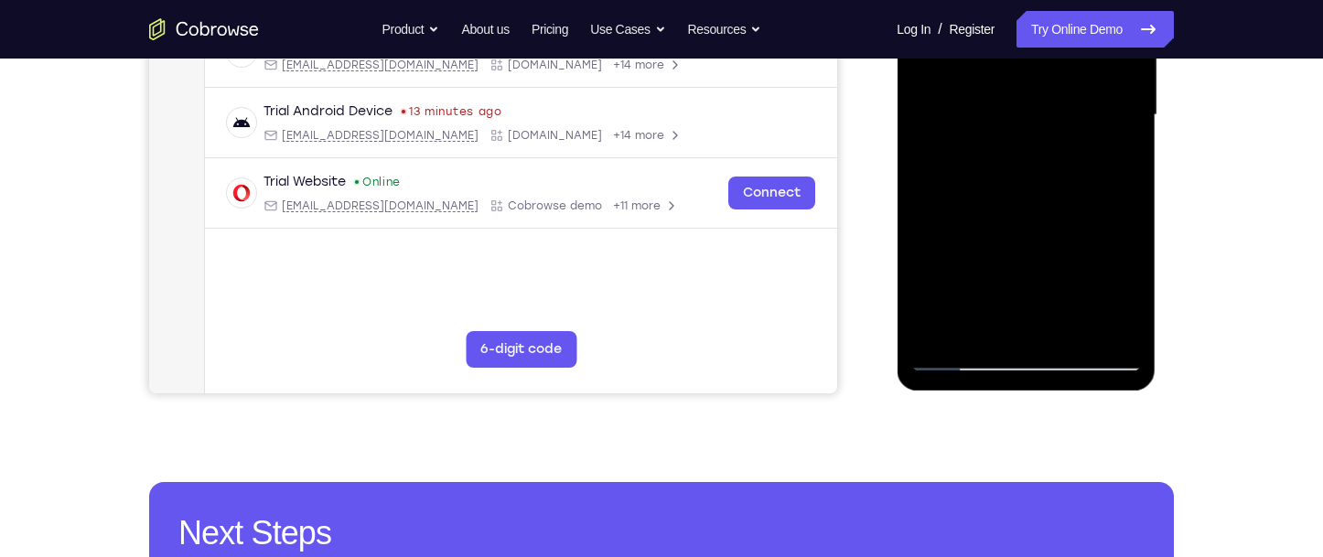
click at [1024, 361] on div at bounding box center [1025, 115] width 231 height 512
click at [1097, 292] on div at bounding box center [1025, 115] width 231 height 512
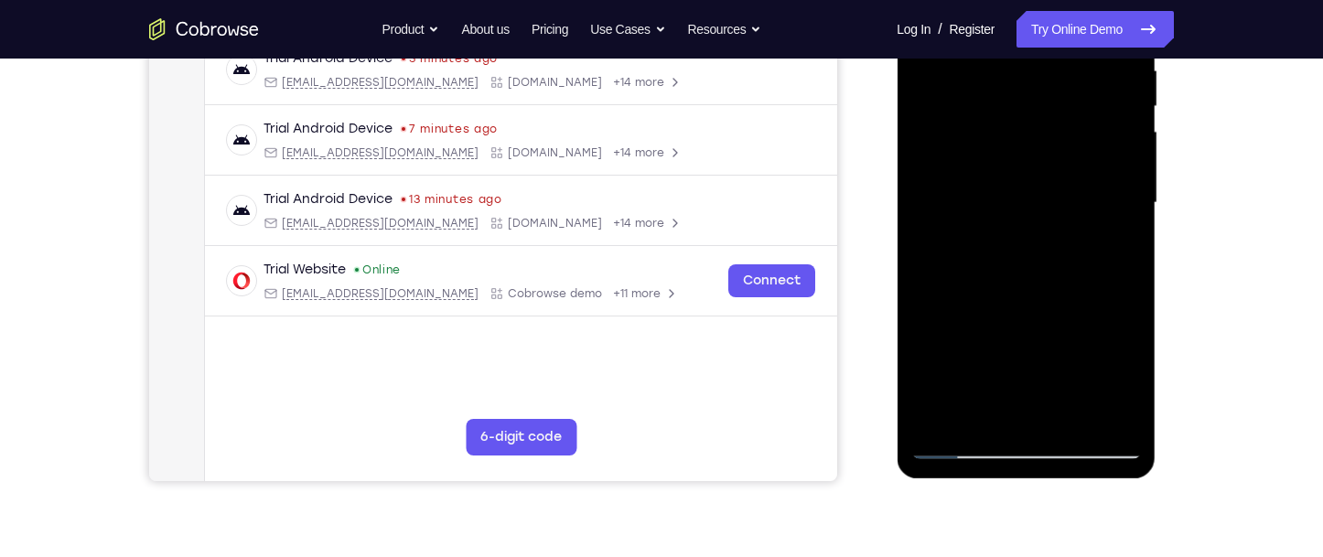
scroll to position [366, 0]
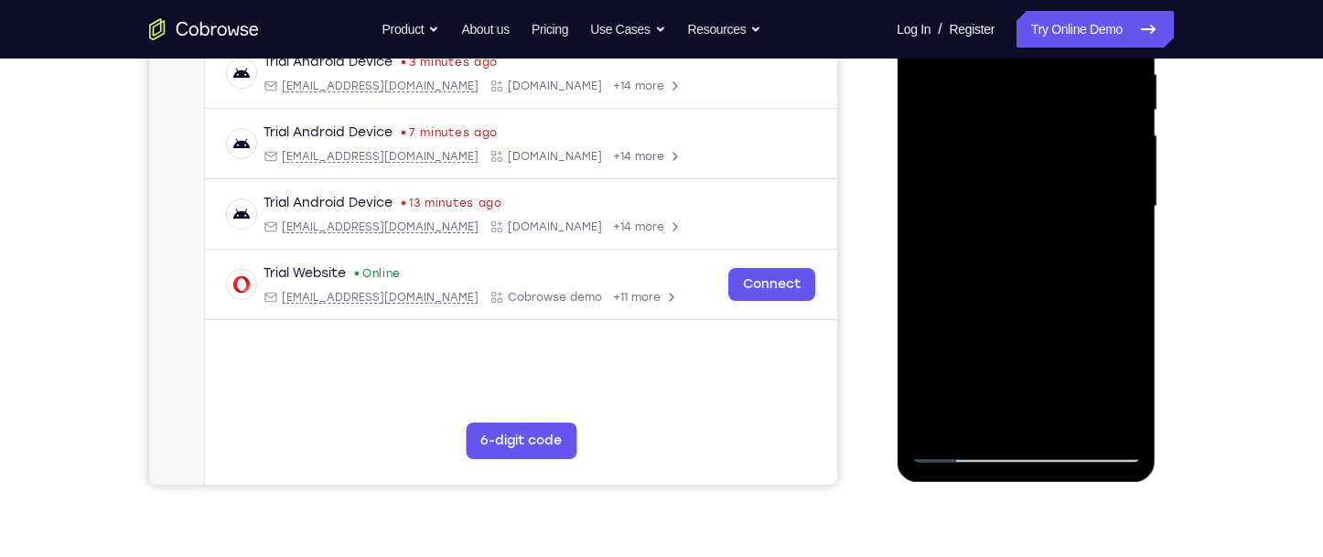
click at [956, 449] on div at bounding box center [1025, 207] width 231 height 512
drag, startPoint x: 1008, startPoint y: 253, endPoint x: 1042, endPoint y: 122, distance: 136.0
click at [1042, 122] on div at bounding box center [1025, 207] width 231 height 512
click at [957, 253] on div at bounding box center [1025, 207] width 231 height 512
click at [960, 448] on div at bounding box center [1025, 207] width 231 height 512
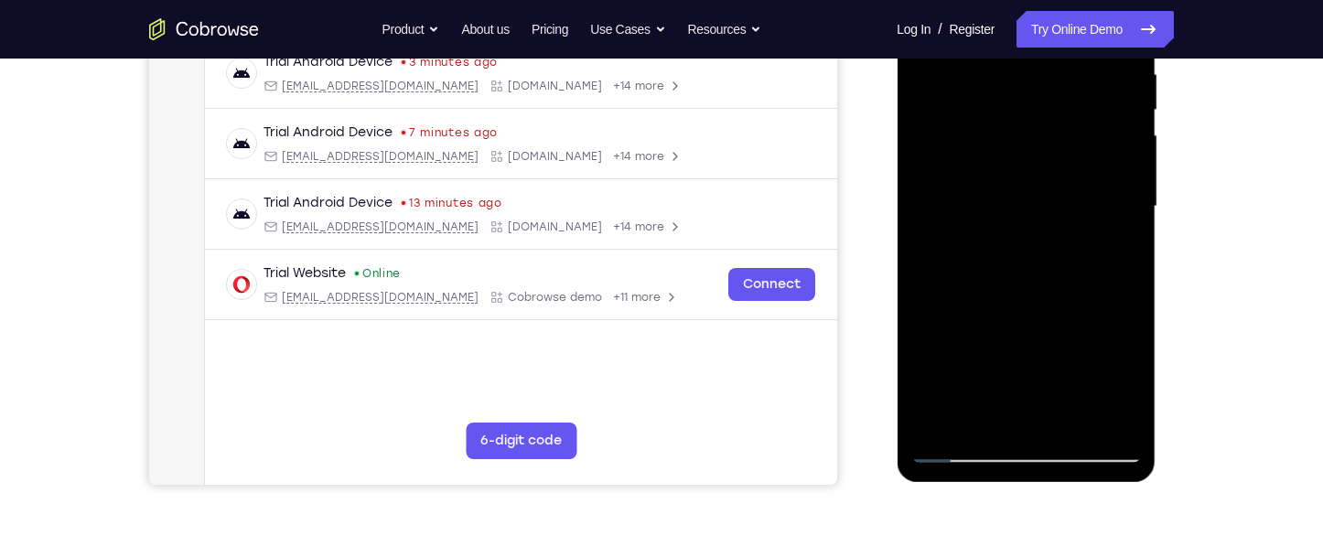
drag, startPoint x: 1033, startPoint y: 284, endPoint x: 1074, endPoint y: 59, distance: 227.9
click at [1074, 59] on div at bounding box center [1025, 207] width 231 height 512
click at [1076, 257] on div at bounding box center [1025, 207] width 231 height 512
click at [961, 456] on div at bounding box center [1025, 207] width 231 height 512
click at [1025, 448] on div at bounding box center [1025, 207] width 231 height 512
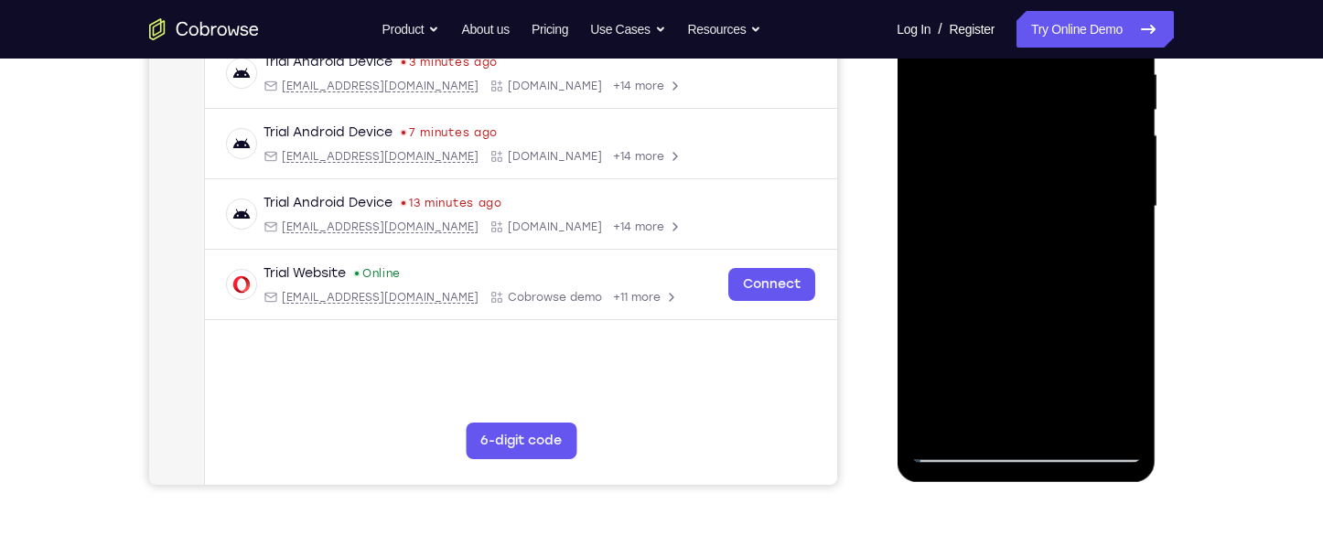
drag, startPoint x: 1056, startPoint y: 373, endPoint x: 1120, endPoint y: 243, distance: 144.9
click at [1117, 246] on div at bounding box center [1025, 207] width 231 height 512
click at [1120, 243] on div at bounding box center [1025, 207] width 231 height 512
click at [942, 191] on div at bounding box center [1025, 207] width 231 height 512
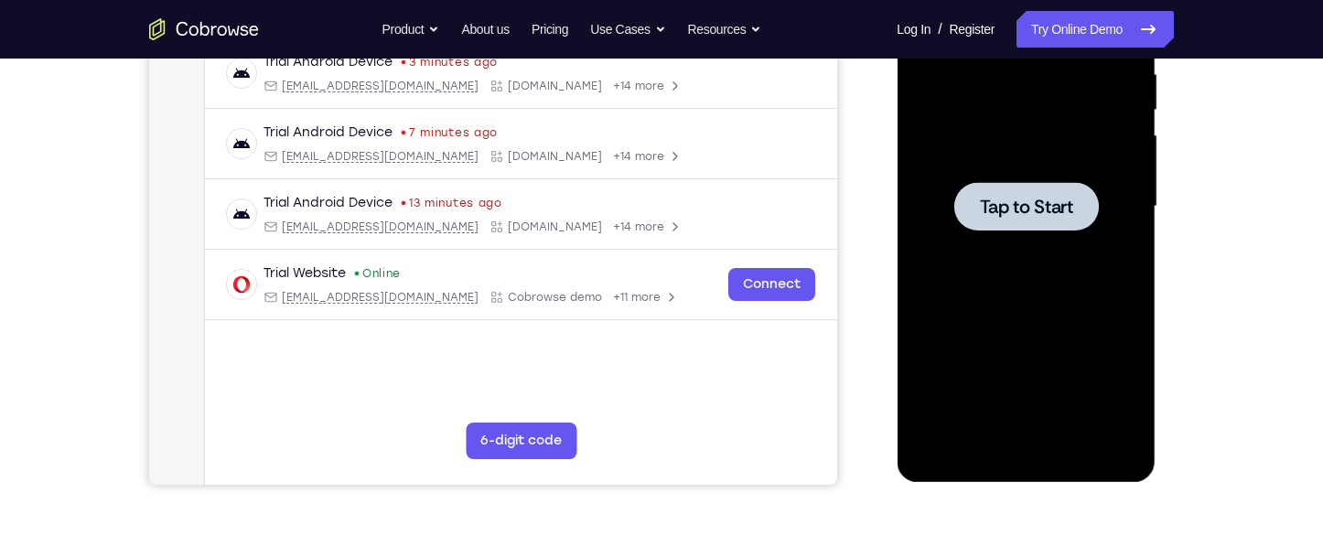
click at [1060, 206] on span "Tap to Start" at bounding box center [1025, 207] width 93 height 18
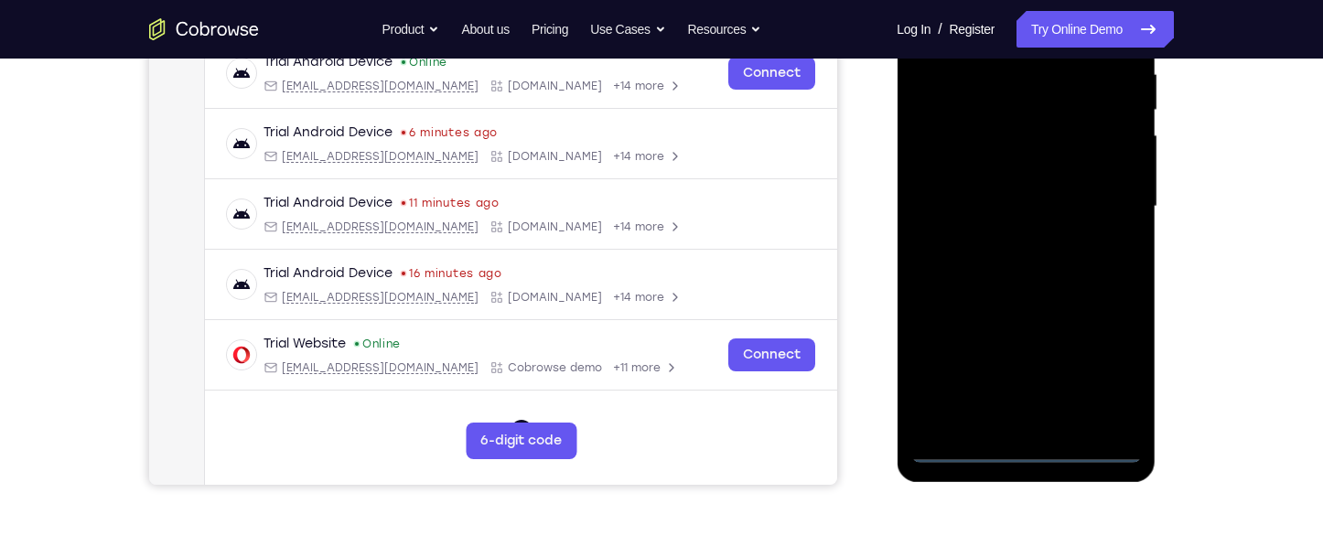
click at [1020, 450] on div at bounding box center [1025, 207] width 231 height 512
click at [1098, 364] on div at bounding box center [1025, 207] width 231 height 512
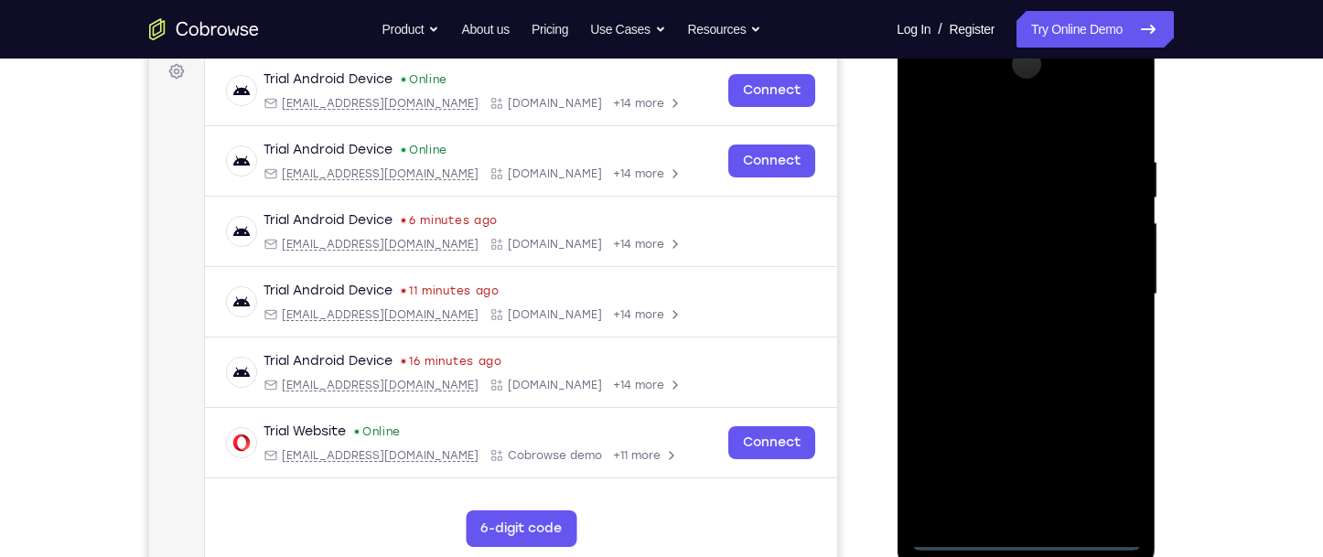
scroll to position [274, 0]
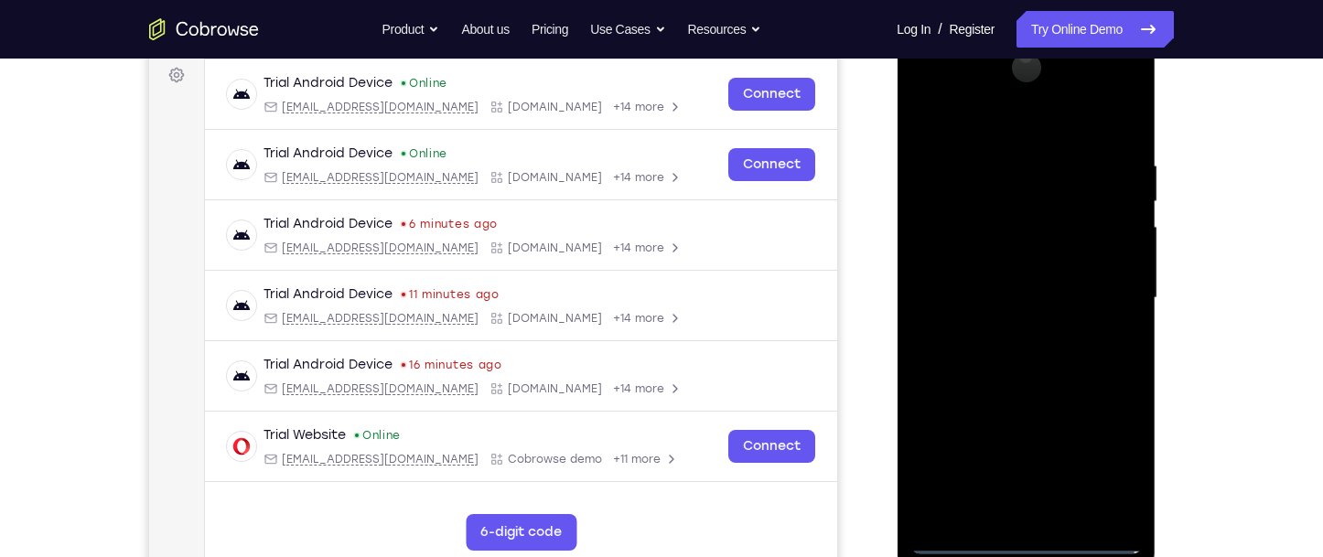
click at [976, 124] on div at bounding box center [1025, 298] width 231 height 512
click at [1097, 291] on div at bounding box center [1025, 298] width 231 height 512
click at [1000, 508] on div at bounding box center [1025, 298] width 231 height 512
click at [989, 287] on div at bounding box center [1025, 298] width 231 height 512
click at [982, 250] on div at bounding box center [1025, 298] width 231 height 512
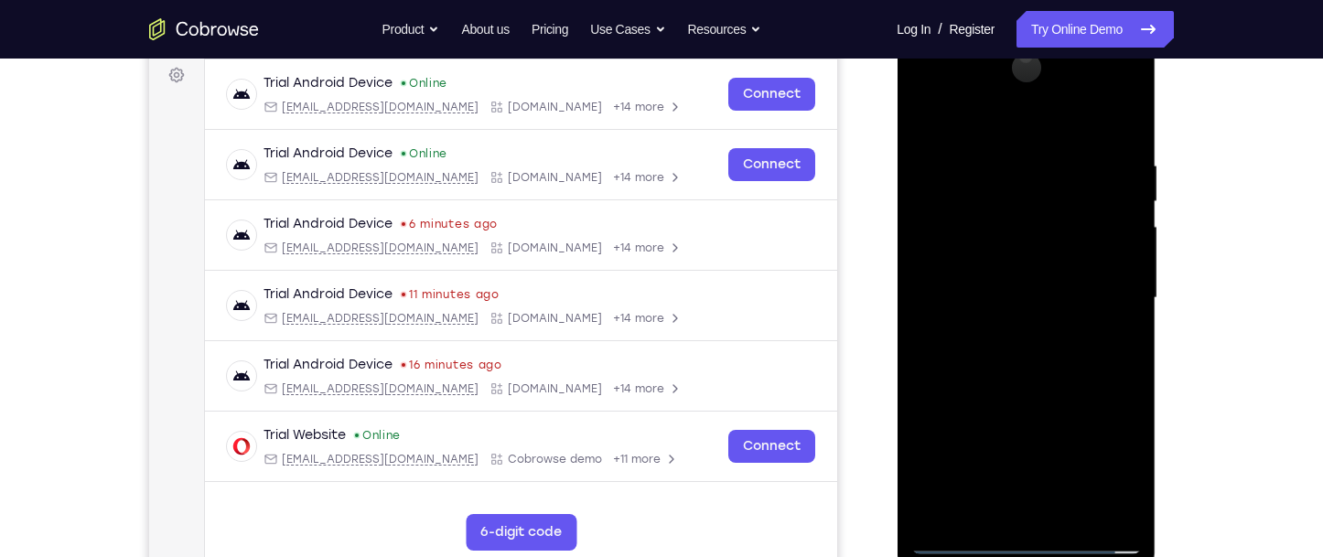
click at [1010, 293] on div at bounding box center [1025, 298] width 231 height 512
click at [1026, 366] on div at bounding box center [1025, 298] width 231 height 512
click at [1021, 350] on div at bounding box center [1025, 298] width 231 height 512
click at [1030, 370] on div at bounding box center [1025, 298] width 231 height 512
drag, startPoint x: 1039, startPoint y: 434, endPoint x: 1116, endPoint y: 238, distance: 210.7
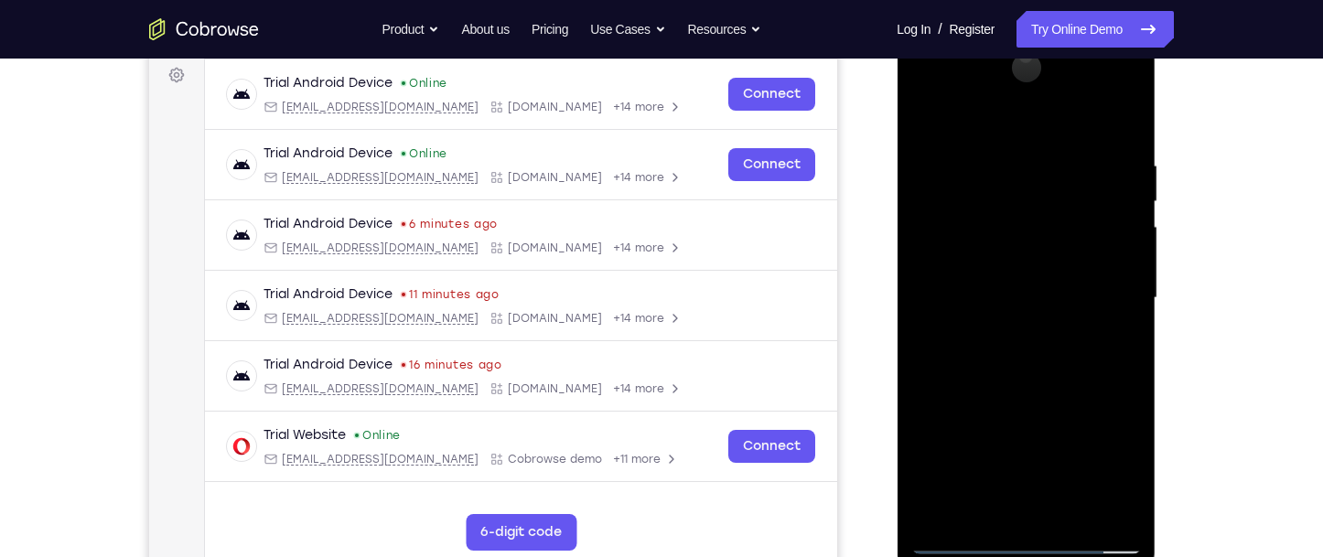
click at [1116, 238] on div at bounding box center [1025, 298] width 231 height 512
drag, startPoint x: 1096, startPoint y: 265, endPoint x: 1095, endPoint y: 428, distance: 162.9
click at [1095, 428] on div at bounding box center [1025, 298] width 231 height 512
click at [1124, 337] on div at bounding box center [1025, 298] width 231 height 512
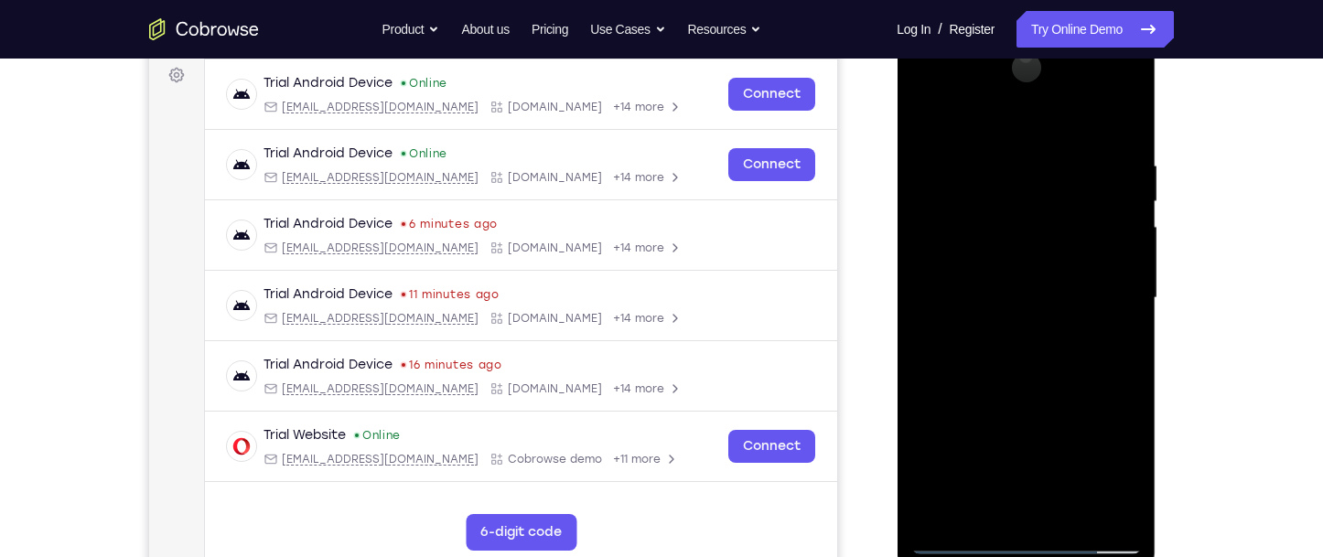
drag, startPoint x: 1073, startPoint y: 445, endPoint x: 1115, endPoint y: 261, distance: 188.7
click at [1115, 261] on div at bounding box center [1025, 298] width 231 height 512
drag, startPoint x: 1076, startPoint y: 362, endPoint x: 1122, endPoint y: 174, distance: 194.0
click at [1122, 174] on div at bounding box center [1025, 298] width 231 height 512
drag, startPoint x: 1057, startPoint y: 374, endPoint x: 1065, endPoint y: 264, distance: 111.0
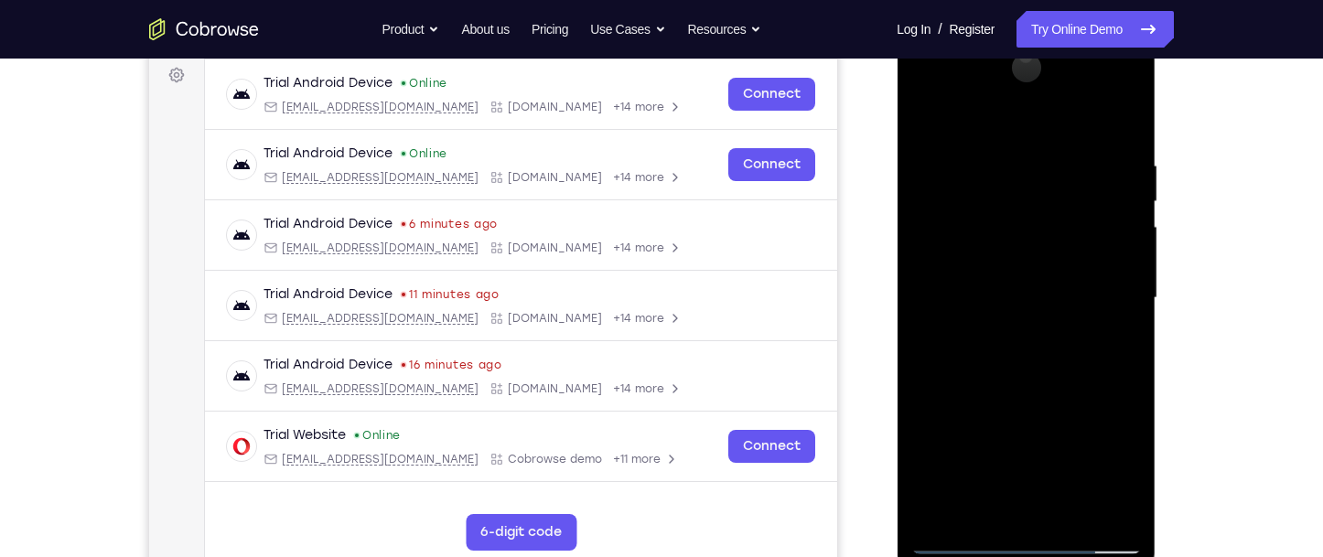
click at [1065, 264] on div at bounding box center [1025, 298] width 231 height 512
drag, startPoint x: 1055, startPoint y: 428, endPoint x: 1097, endPoint y: 226, distance: 206.5
click at [1097, 226] on div at bounding box center [1025, 298] width 231 height 512
click at [931, 214] on div at bounding box center [1025, 298] width 231 height 512
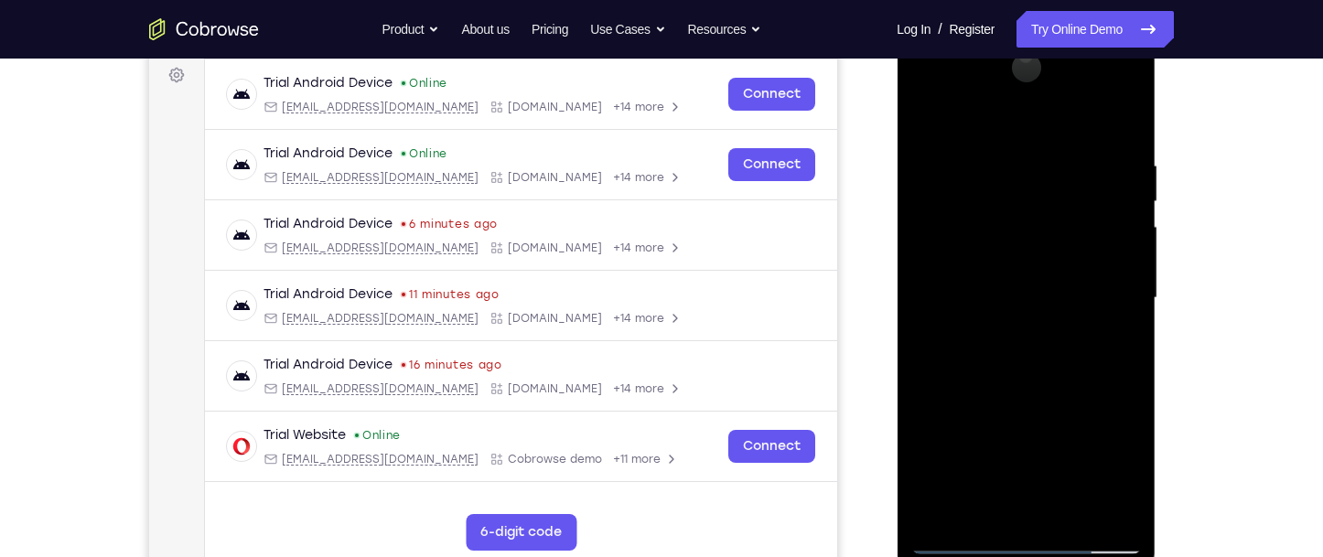
drag, startPoint x: 1020, startPoint y: 383, endPoint x: 1056, endPoint y: 188, distance: 199.0
click at [1056, 188] on div at bounding box center [1025, 298] width 231 height 512
drag, startPoint x: 1016, startPoint y: 390, endPoint x: 1033, endPoint y: 263, distance: 128.4
click at [1033, 263] on div at bounding box center [1025, 298] width 231 height 512
drag, startPoint x: 1042, startPoint y: 448, endPoint x: 1088, endPoint y: 295, distance: 160.4
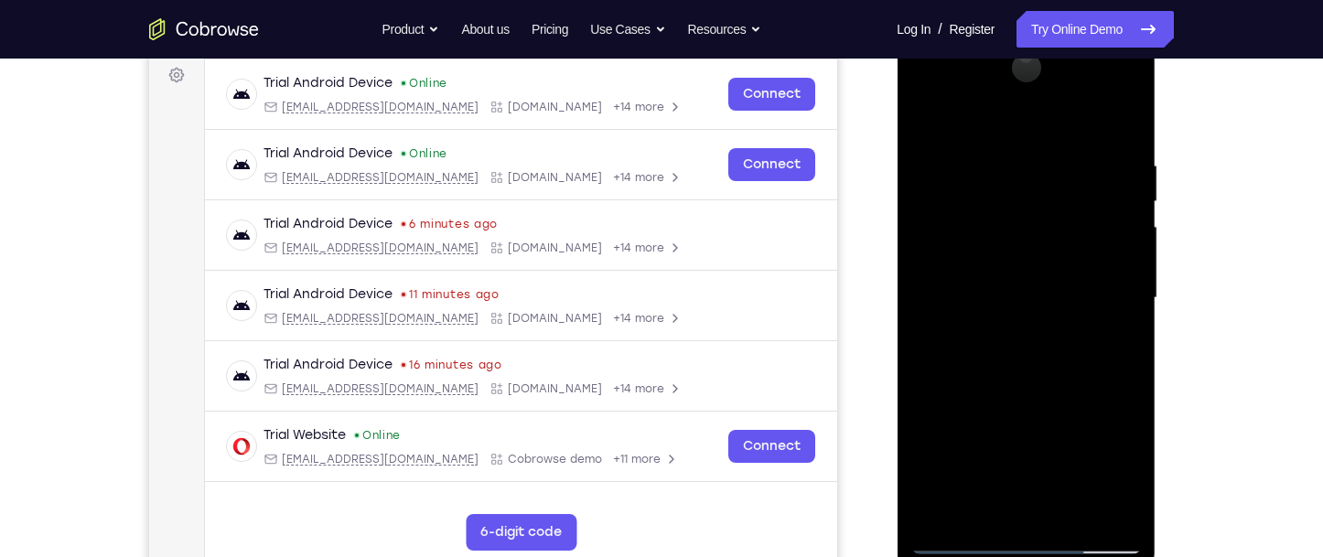
click at [1088, 295] on div at bounding box center [1025, 298] width 231 height 512
drag, startPoint x: 1060, startPoint y: 355, endPoint x: 1086, endPoint y: 236, distance: 121.9
click at [1086, 236] on div at bounding box center [1025, 298] width 231 height 512
drag, startPoint x: 1068, startPoint y: 389, endPoint x: 1098, endPoint y: 243, distance: 148.6
click at [1098, 243] on div at bounding box center [1025, 298] width 231 height 512
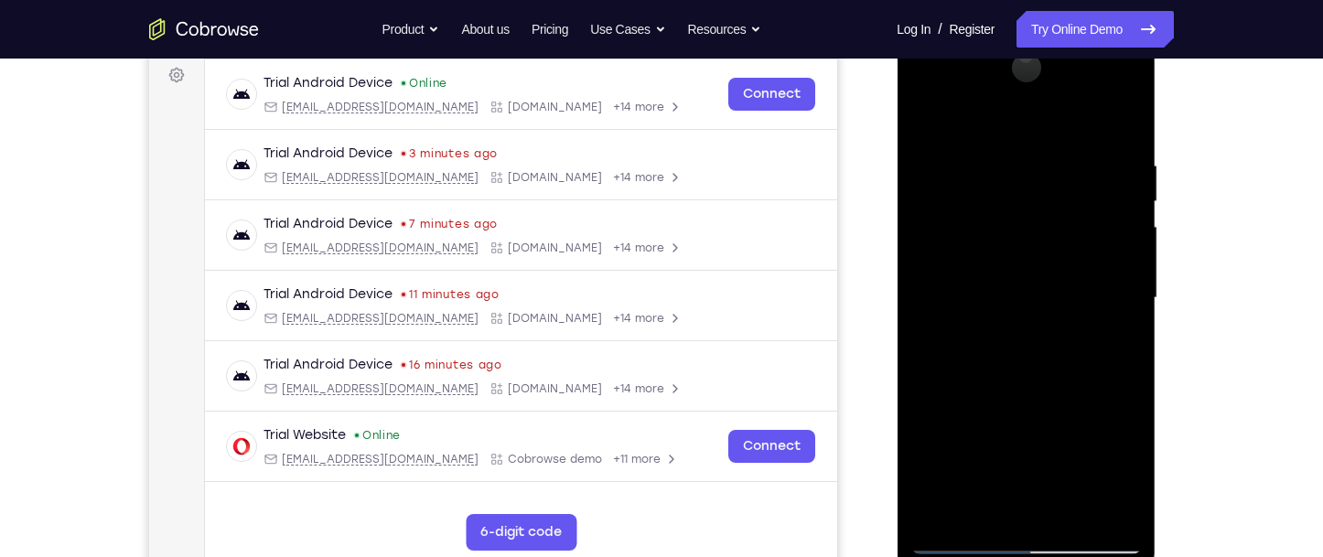
drag, startPoint x: 1071, startPoint y: 404, endPoint x: 1104, endPoint y: 231, distance: 175.1
click at [1104, 231] on div at bounding box center [1025, 298] width 231 height 512
drag, startPoint x: 1049, startPoint y: 361, endPoint x: 1059, endPoint y: 177, distance: 184.1
click at [1059, 177] on div at bounding box center [1025, 298] width 231 height 512
drag, startPoint x: 1055, startPoint y: 347, endPoint x: 1067, endPoint y: 123, distance: 224.5
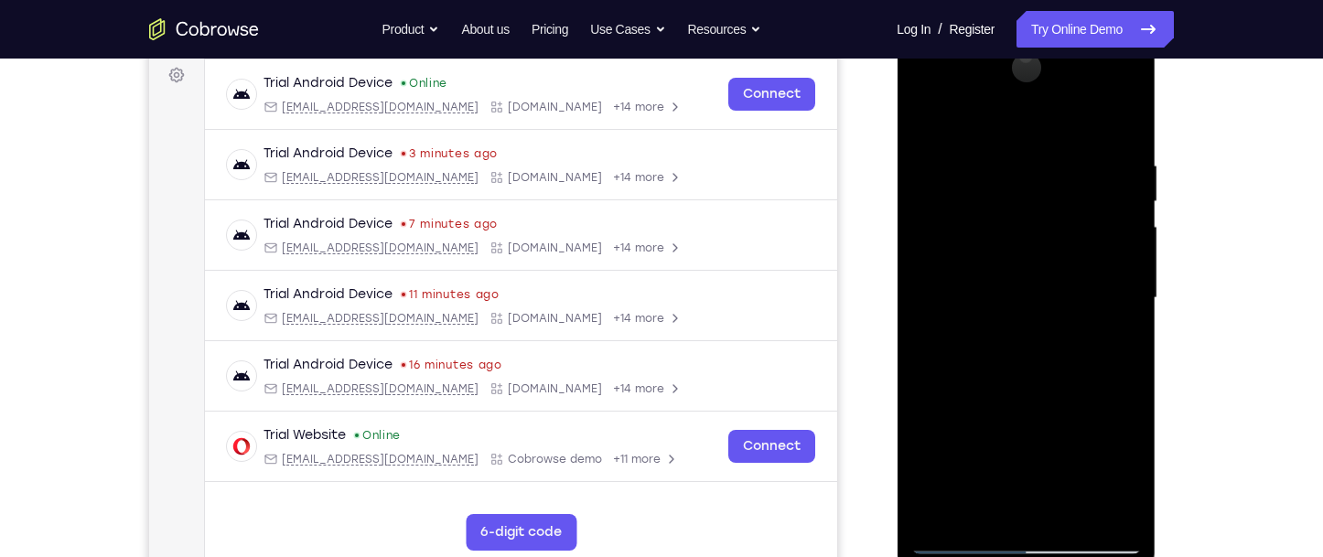
click at [1067, 123] on div at bounding box center [1025, 298] width 231 height 512
drag, startPoint x: 1046, startPoint y: 371, endPoint x: 1044, endPoint y: 331, distance: 39.4
click at [1044, 331] on div at bounding box center [1025, 298] width 231 height 512
drag, startPoint x: 1063, startPoint y: 430, endPoint x: 1090, endPoint y: 250, distance: 182.2
click at [1090, 250] on div at bounding box center [1025, 298] width 231 height 512
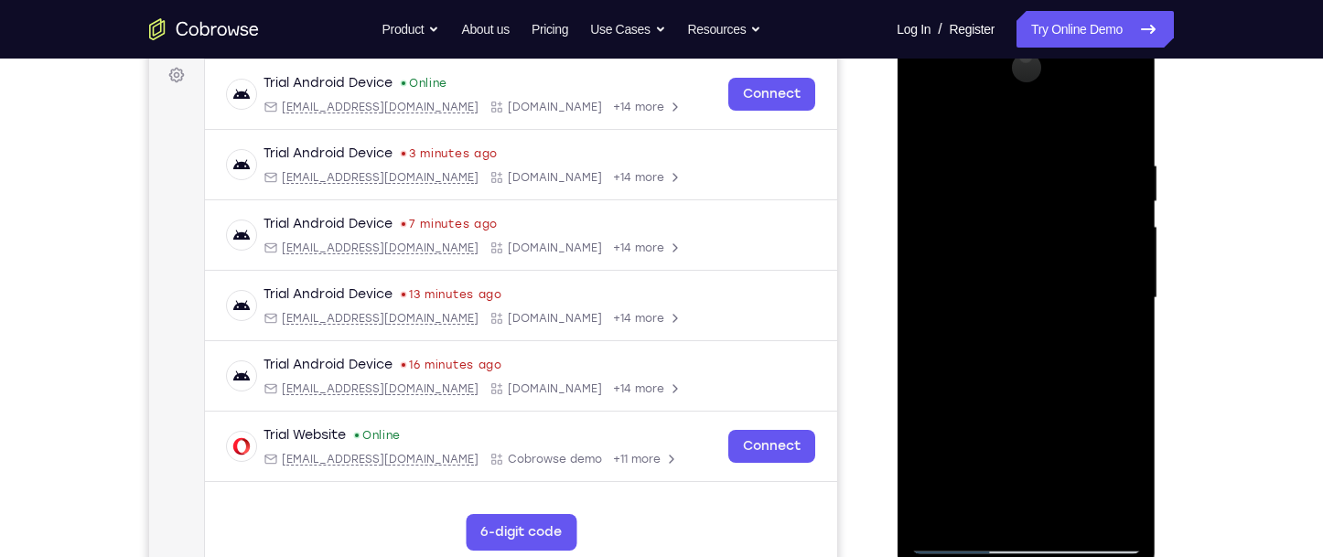
drag, startPoint x: 1061, startPoint y: 383, endPoint x: 1084, endPoint y: 174, distance: 210.8
click at [1084, 174] on div at bounding box center [1025, 298] width 231 height 512
drag, startPoint x: 1045, startPoint y: 414, endPoint x: 1091, endPoint y: 206, distance: 213.6
click at [1091, 206] on div at bounding box center [1025, 298] width 231 height 512
drag, startPoint x: 1062, startPoint y: 410, endPoint x: 1062, endPoint y: 211, distance: 198.6
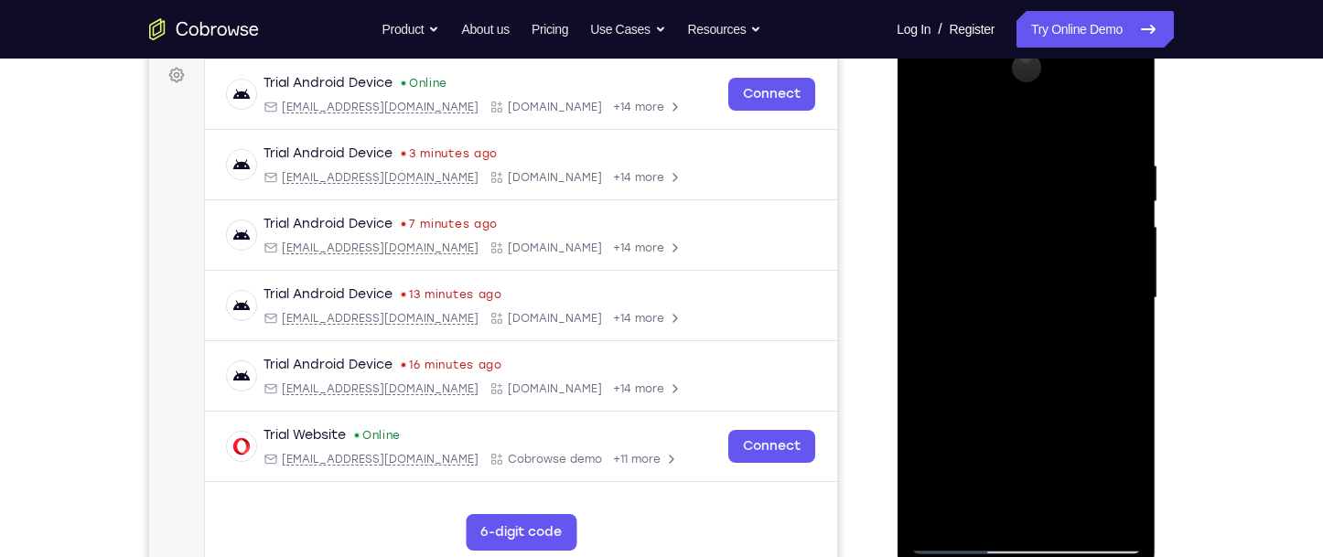
click at [1062, 211] on div at bounding box center [1025, 298] width 231 height 512
click at [1023, 543] on div at bounding box center [1025, 298] width 231 height 512
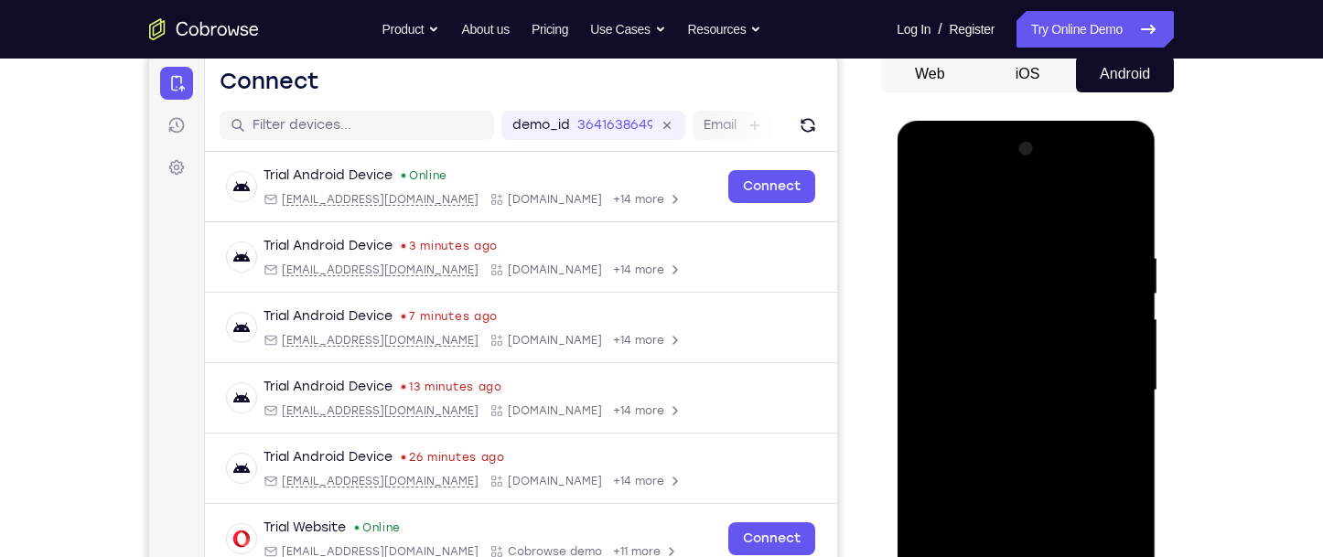
scroll to position [0, 0]
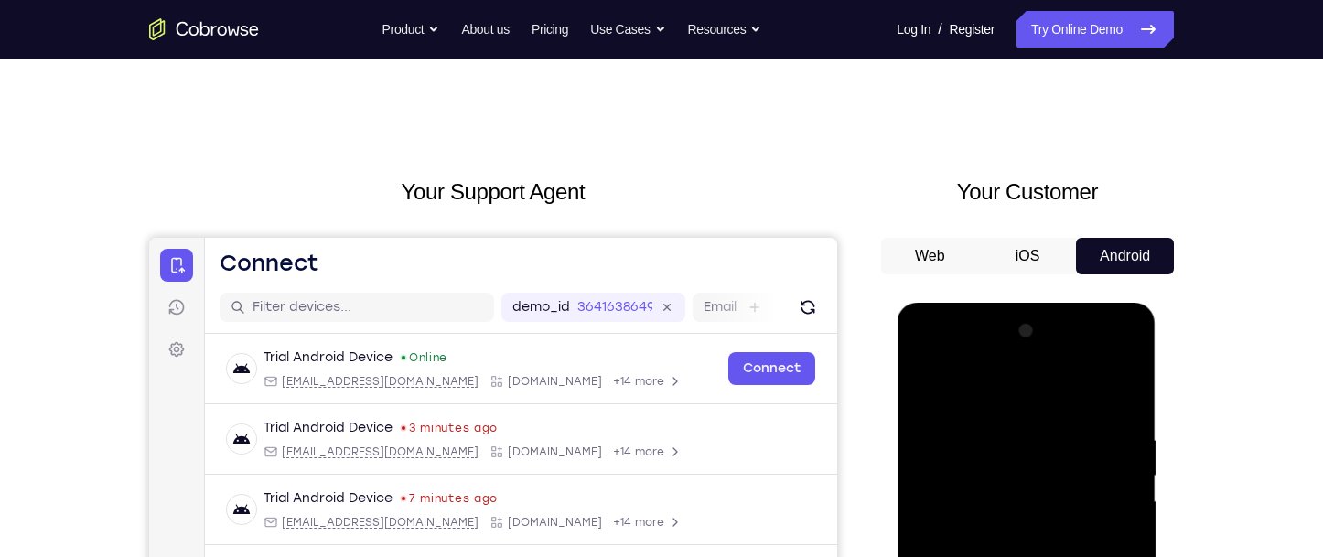
click at [1025, 256] on button "iOS" at bounding box center [1028, 256] width 98 height 37
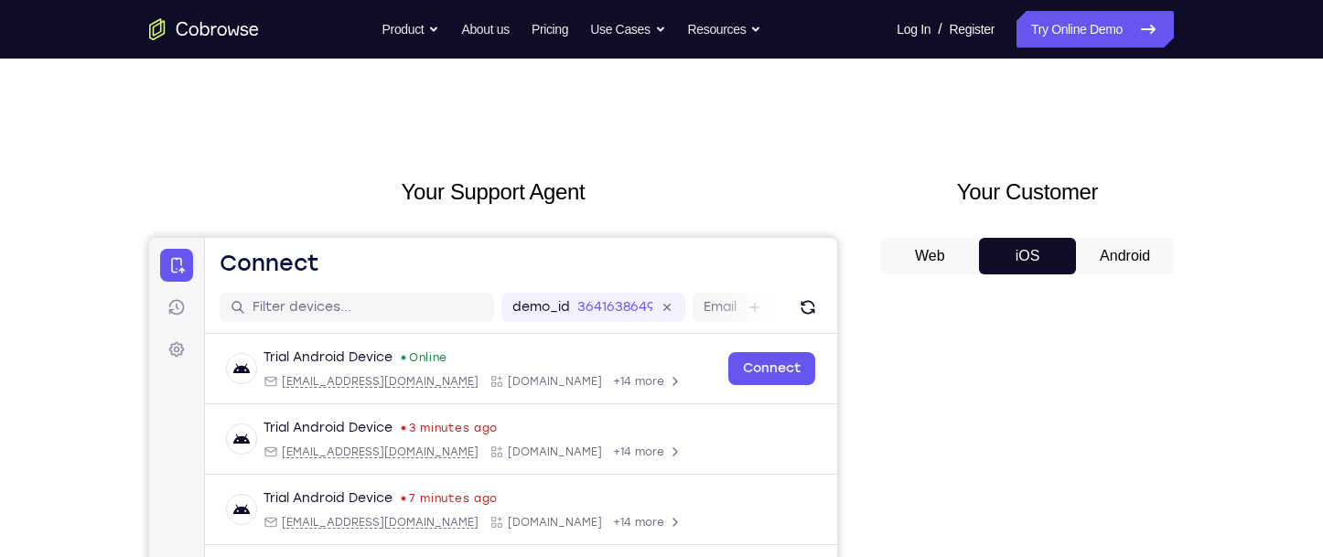
click at [952, 258] on button "Web" at bounding box center [930, 256] width 98 height 37
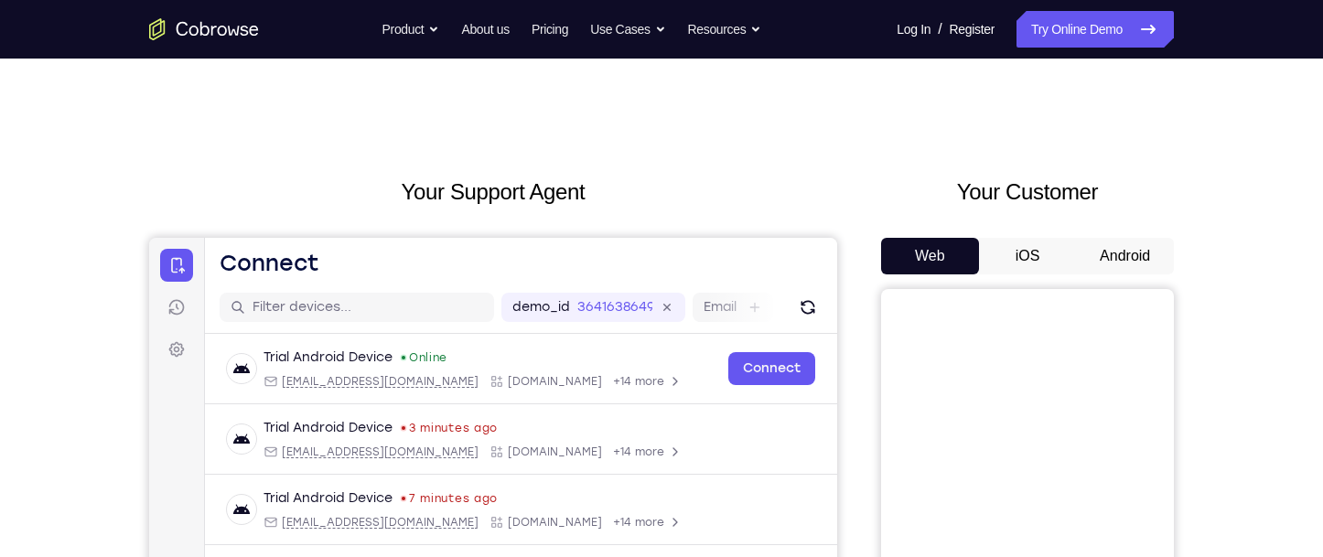
click at [1129, 254] on button "Android" at bounding box center [1125, 256] width 98 height 37
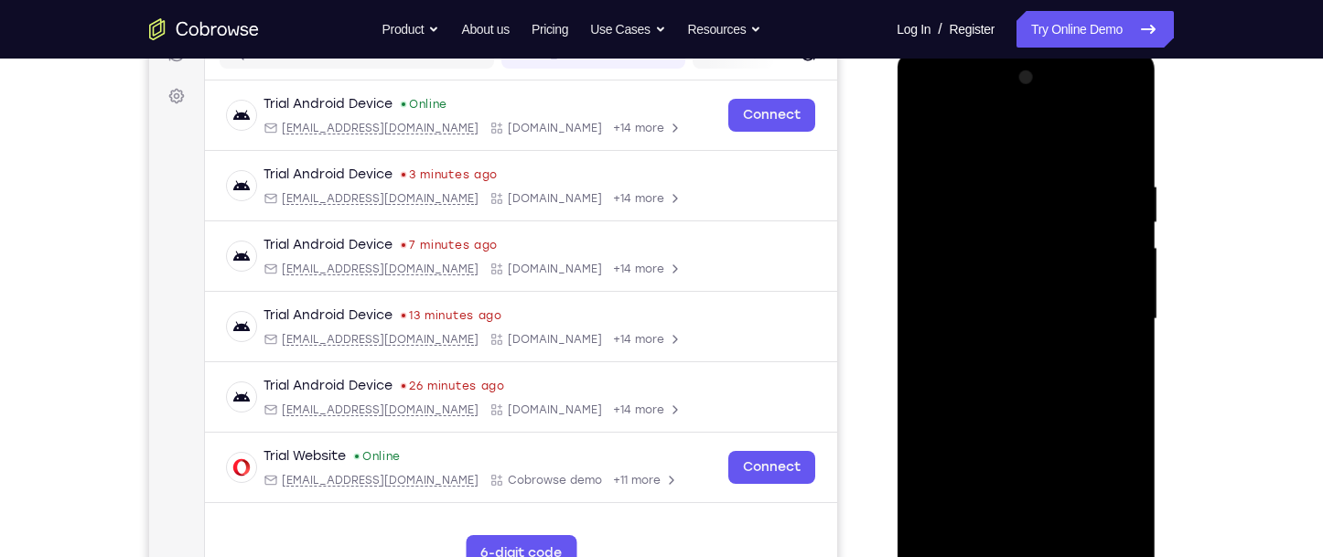
scroll to position [274, 0]
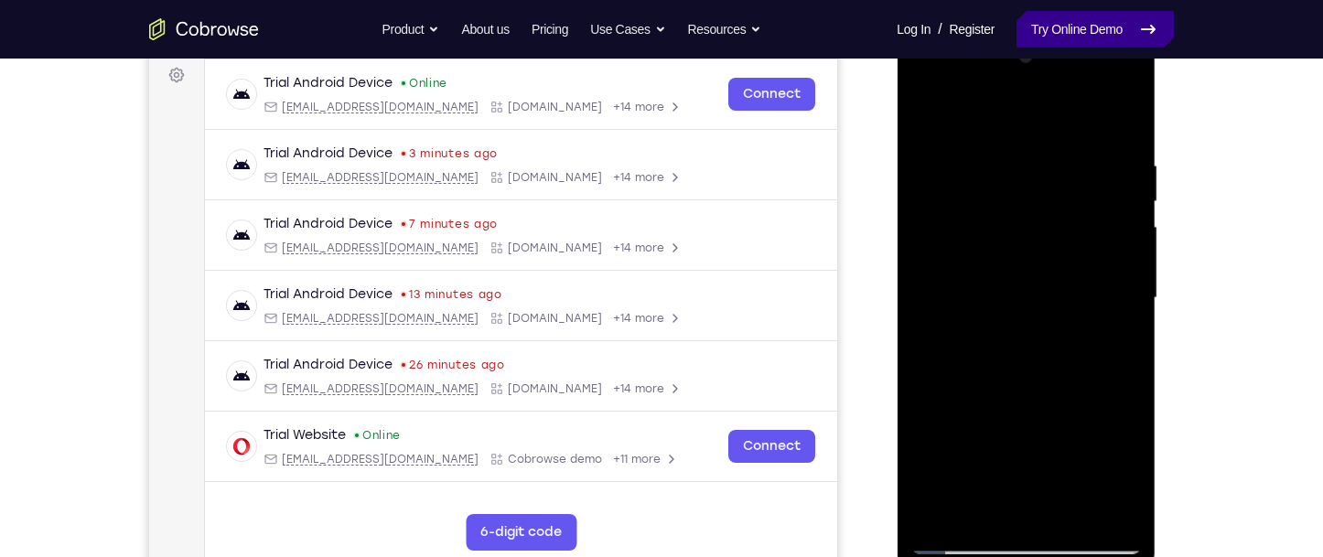
click at [1069, 41] on link "Try Online Demo" at bounding box center [1095, 29] width 157 height 37
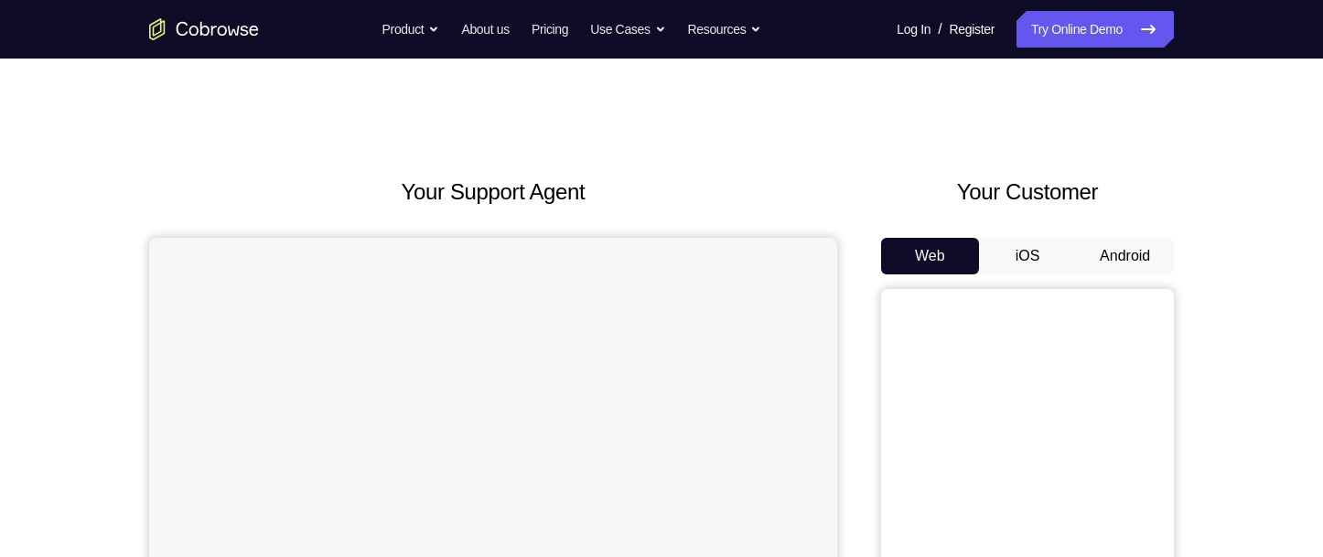
click at [1113, 247] on button "Android" at bounding box center [1125, 256] width 98 height 37
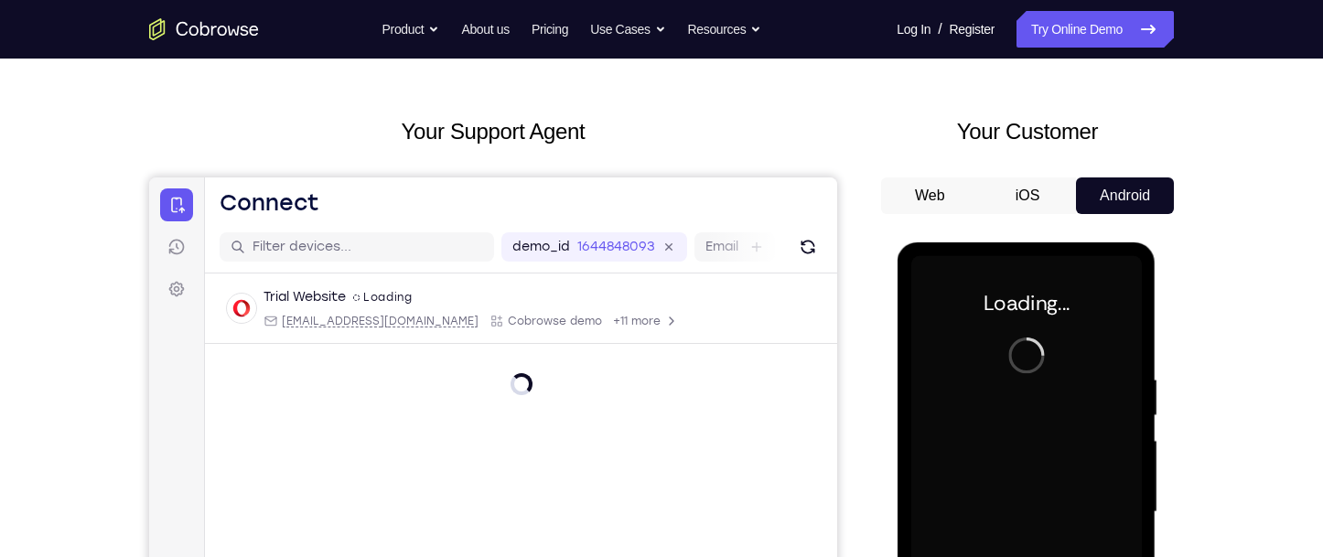
scroll to position [91, 0]
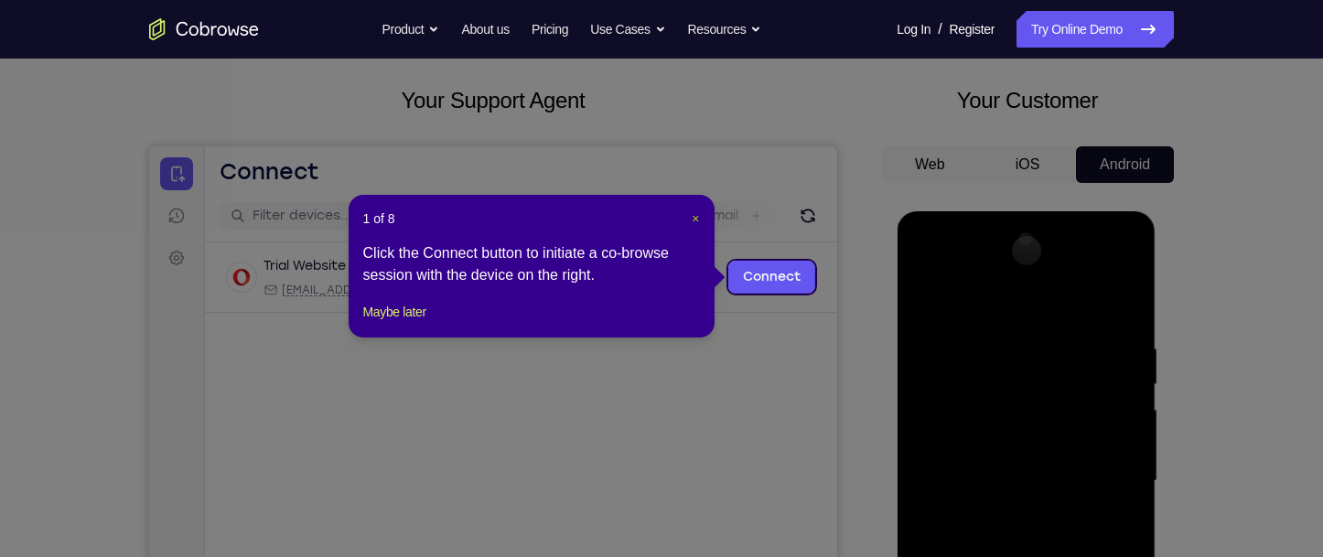
click at [696, 221] on span "×" at bounding box center [695, 218] width 7 height 15
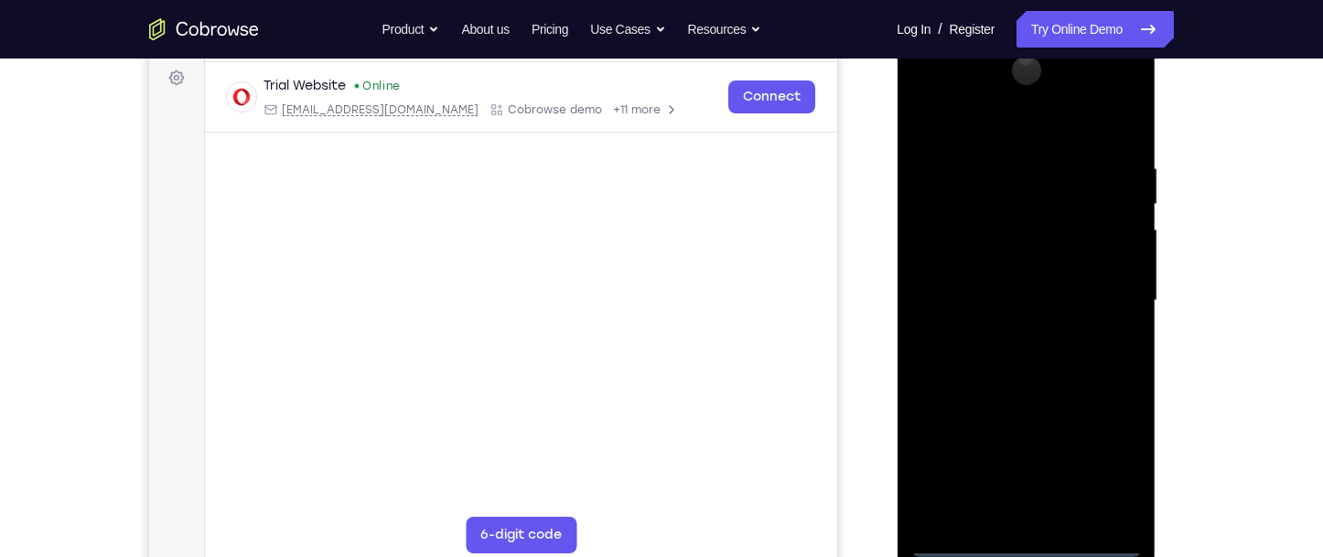
scroll to position [274, 0]
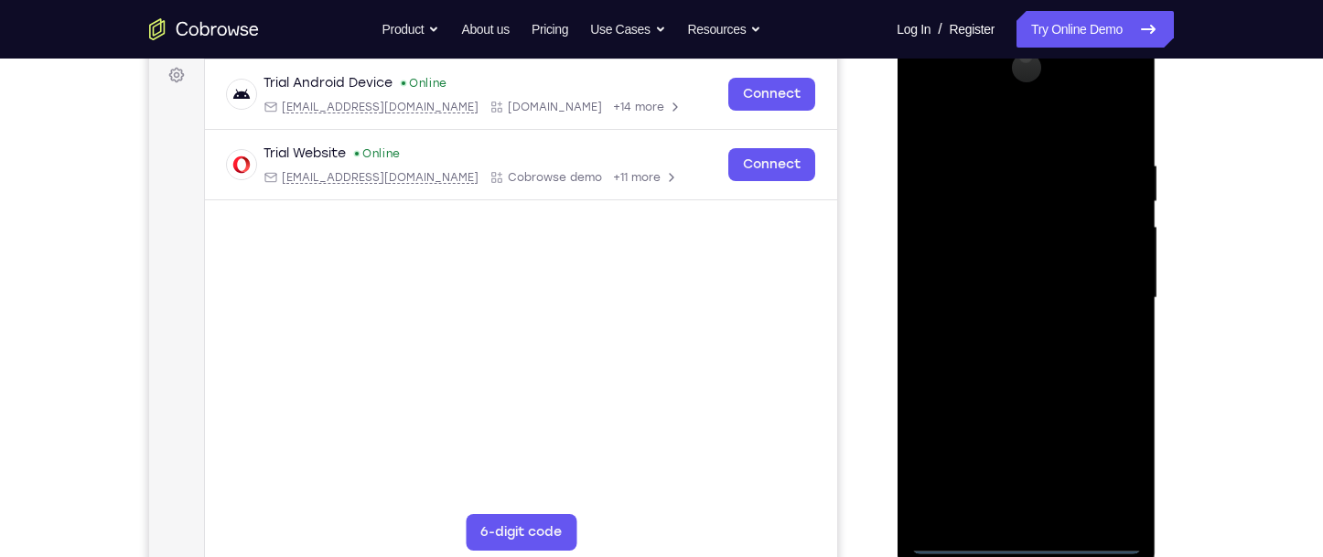
click at [1017, 541] on div at bounding box center [1025, 298] width 231 height 512
click at [1101, 479] on div at bounding box center [1025, 298] width 231 height 512
click at [965, 122] on div at bounding box center [1025, 298] width 231 height 512
click at [1103, 295] on div at bounding box center [1025, 298] width 231 height 512
click at [1001, 332] on div at bounding box center [1025, 298] width 231 height 512
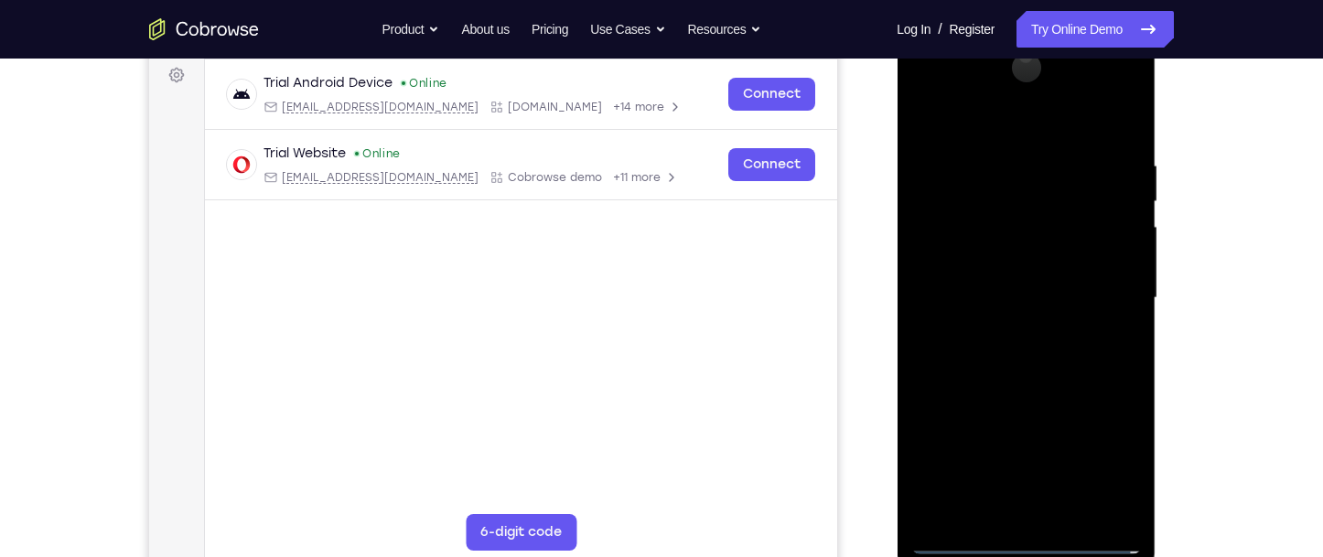
click at [1001, 287] on div at bounding box center [1025, 298] width 231 height 512
click at [998, 256] on div at bounding box center [1025, 298] width 231 height 512
click at [1016, 297] on div at bounding box center [1025, 298] width 231 height 512
click at [1016, 355] on div at bounding box center [1025, 298] width 231 height 512
click at [1026, 348] on div at bounding box center [1025, 298] width 231 height 512
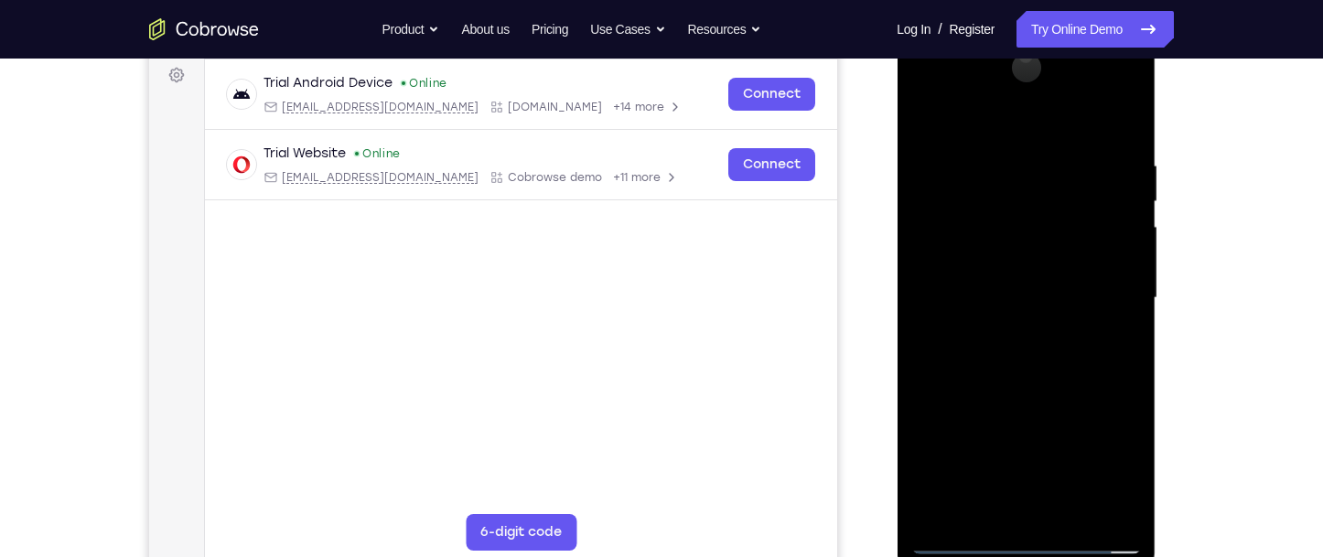
drag, startPoint x: 959, startPoint y: 134, endPoint x: 1077, endPoint y: 168, distance: 123.0
click at [1077, 168] on div at bounding box center [1025, 298] width 231 height 512
click at [1044, 352] on div at bounding box center [1025, 298] width 231 height 512
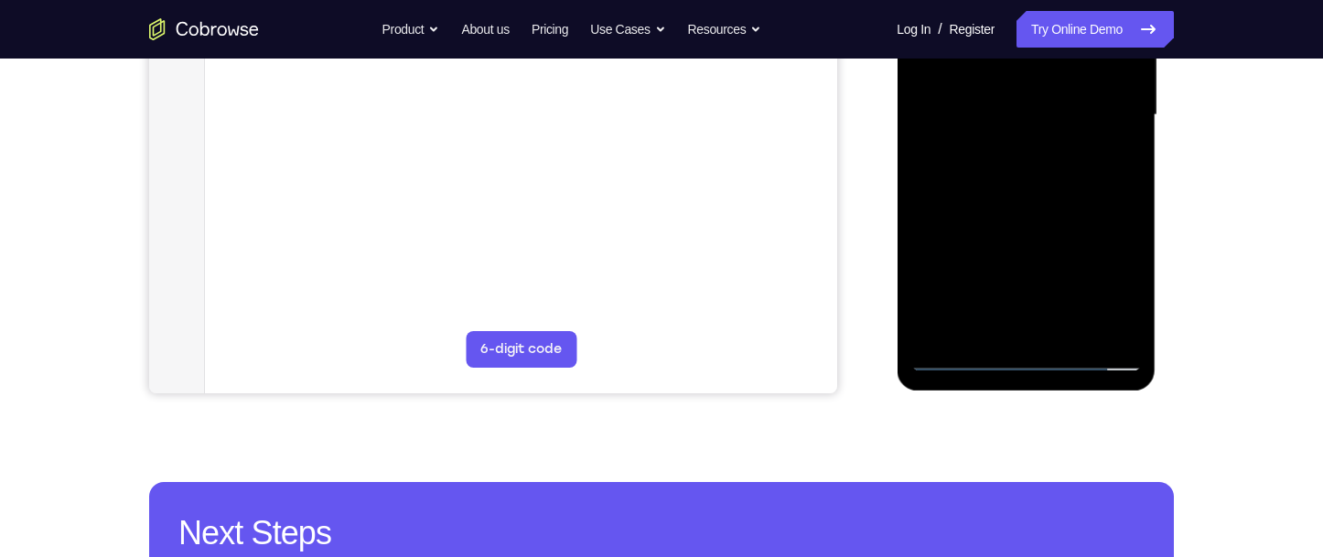
scroll to position [366, 0]
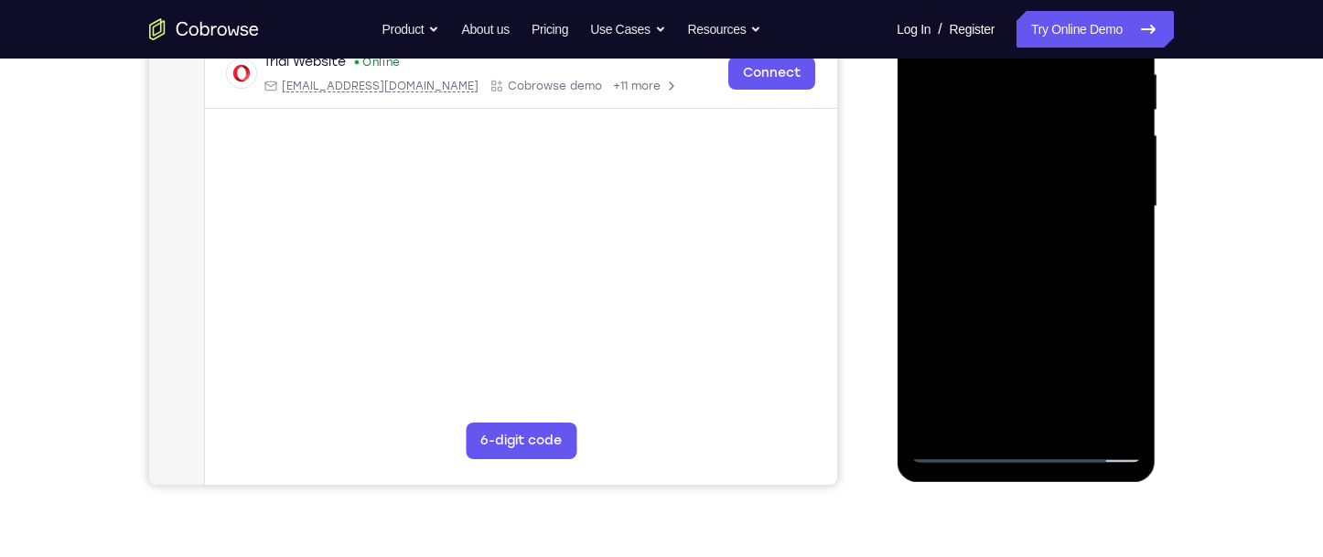
click at [1039, 280] on div at bounding box center [1025, 207] width 231 height 512
drag, startPoint x: 1053, startPoint y: 326, endPoint x: 1106, endPoint y: 148, distance: 185.3
click at [1106, 148] on div at bounding box center [1025, 207] width 231 height 512
drag, startPoint x: 1049, startPoint y: 314, endPoint x: 1129, endPoint y: 76, distance: 251.2
click at [1129, 76] on div at bounding box center [1025, 207] width 231 height 512
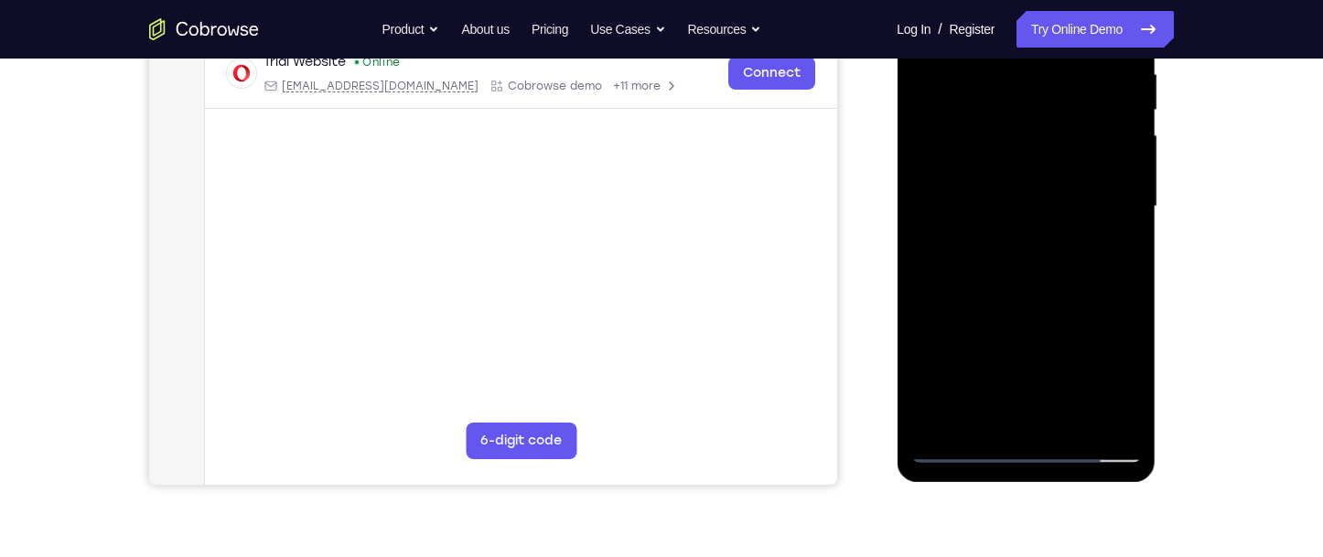
drag, startPoint x: 1020, startPoint y: 283, endPoint x: 1089, endPoint y: 193, distance: 112.9
click at [1089, 193] on div at bounding box center [1025, 207] width 231 height 512
click at [1122, 214] on div at bounding box center [1025, 207] width 231 height 512
drag, startPoint x: 1064, startPoint y: 243, endPoint x: 1062, endPoint y: 336, distance: 92.4
click at [1062, 336] on div at bounding box center [1025, 207] width 231 height 512
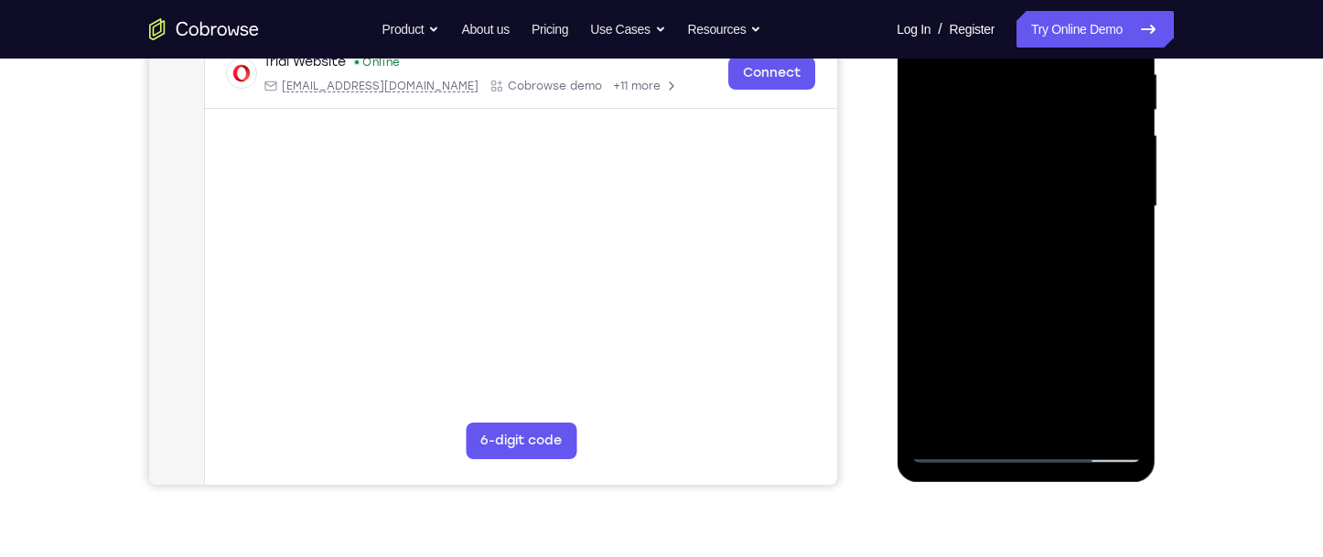
drag, startPoint x: 1062, startPoint y: 308, endPoint x: 1074, endPoint y: 147, distance: 161.5
click at [1074, 147] on div at bounding box center [1025, 207] width 231 height 512
drag, startPoint x: 1041, startPoint y: 277, endPoint x: 1046, endPoint y: 135, distance: 142.8
click at [1046, 135] on div at bounding box center [1025, 207] width 231 height 512
drag, startPoint x: 1067, startPoint y: 312, endPoint x: 1073, endPoint y: 126, distance: 185.9
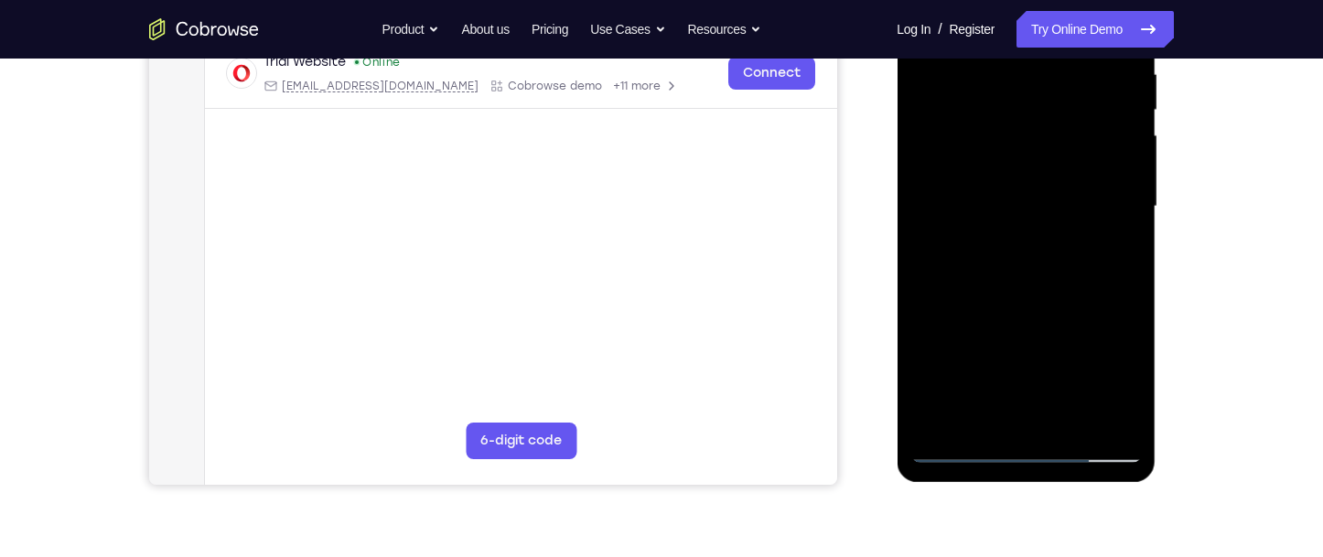
click at [1073, 131] on div at bounding box center [1025, 207] width 231 height 512
click at [1125, 163] on div at bounding box center [1025, 207] width 231 height 512
click at [1128, 167] on div at bounding box center [1025, 207] width 231 height 512
click at [1125, 167] on div at bounding box center [1025, 207] width 231 height 512
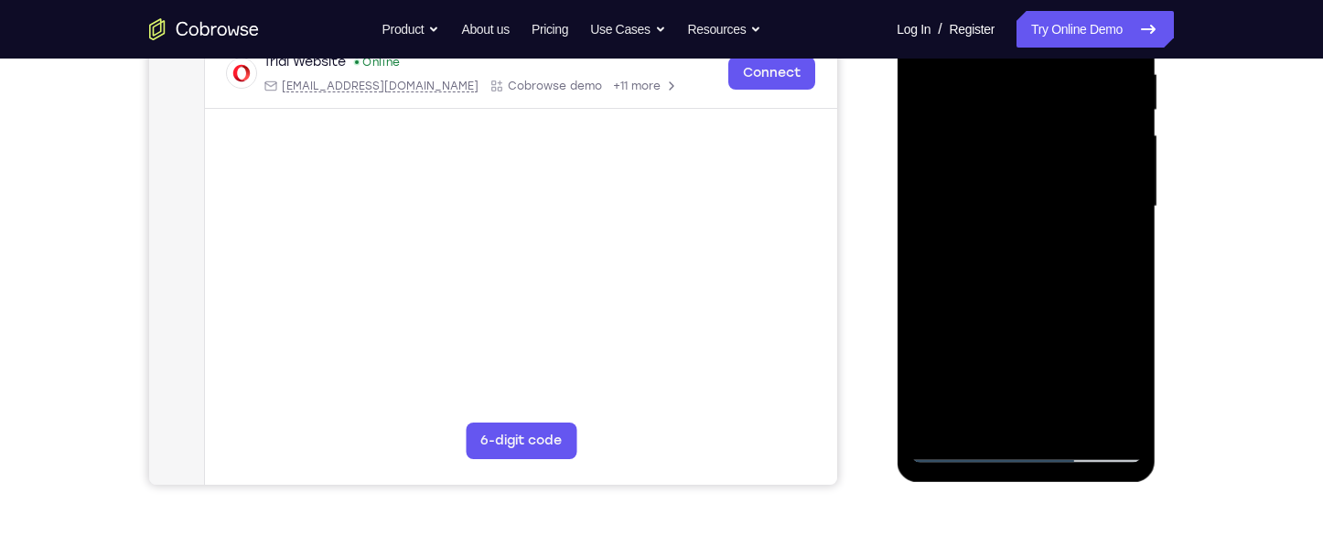
drag, startPoint x: 1087, startPoint y: 193, endPoint x: 1085, endPoint y: 287, distance: 94.3
click at [1085, 287] on div at bounding box center [1025, 207] width 231 height 512
click at [1118, 259] on div at bounding box center [1025, 207] width 231 height 512
click at [916, 268] on div at bounding box center [1025, 207] width 231 height 512
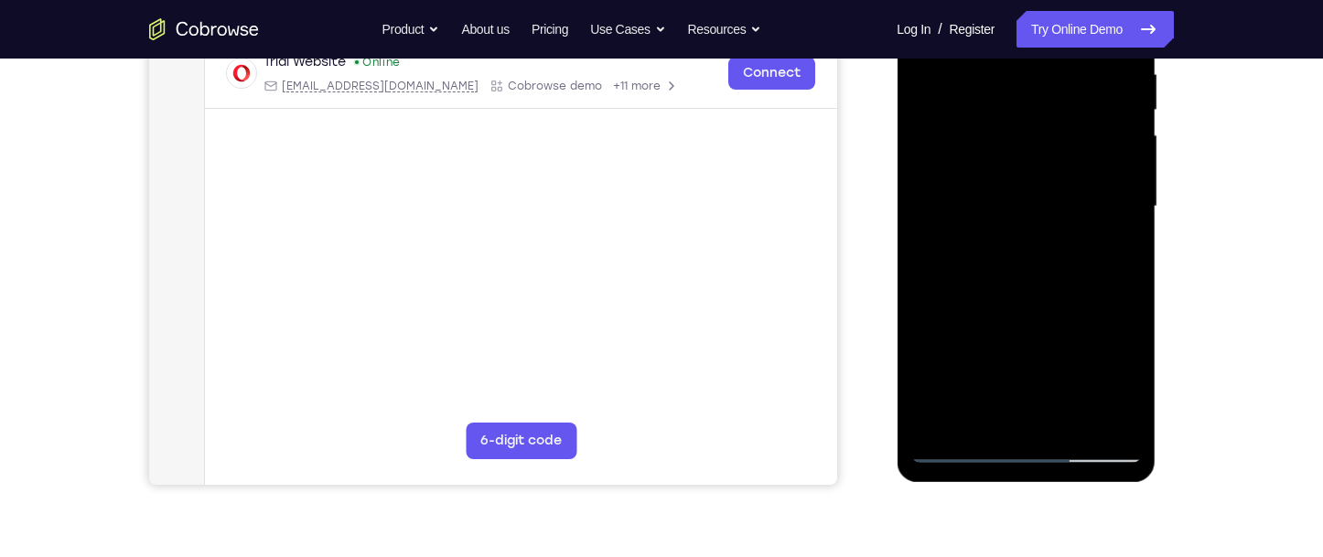
click at [916, 268] on div at bounding box center [1025, 207] width 231 height 512
click at [921, 257] on div at bounding box center [1025, 207] width 231 height 512
click at [1119, 273] on div at bounding box center [1025, 207] width 231 height 512
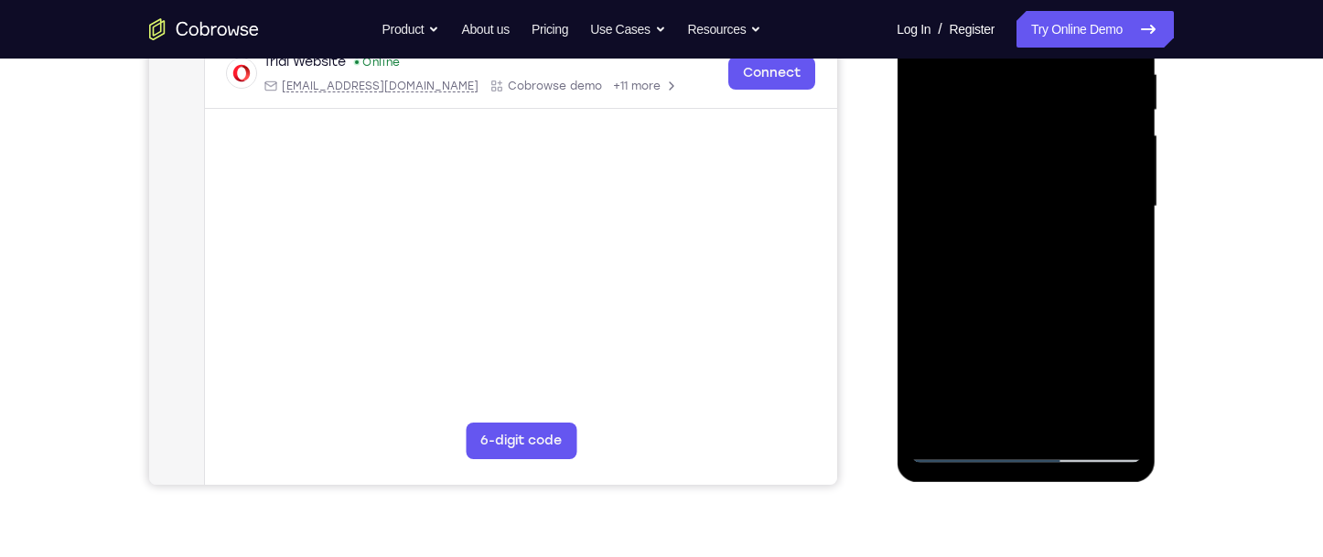
click at [1119, 273] on div at bounding box center [1025, 207] width 231 height 512
click at [1120, 270] on div at bounding box center [1025, 207] width 231 height 512
drag, startPoint x: 1073, startPoint y: 346, endPoint x: 1080, endPoint y: 178, distance: 168.5
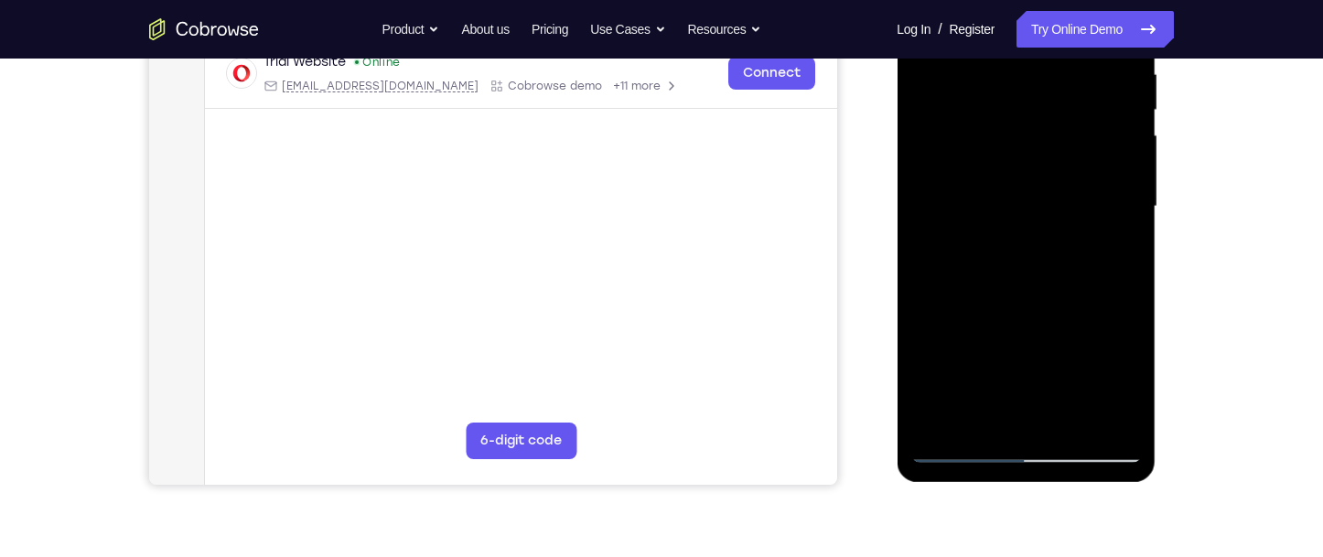
click at [1080, 178] on div at bounding box center [1025, 207] width 231 height 512
drag, startPoint x: 1069, startPoint y: 320, endPoint x: 1078, endPoint y: 103, distance: 217.0
click at [1078, 103] on div at bounding box center [1025, 207] width 231 height 512
drag, startPoint x: 939, startPoint y: 106, endPoint x: 961, endPoint y: 240, distance: 135.4
click at [961, 240] on div at bounding box center [1025, 207] width 231 height 512
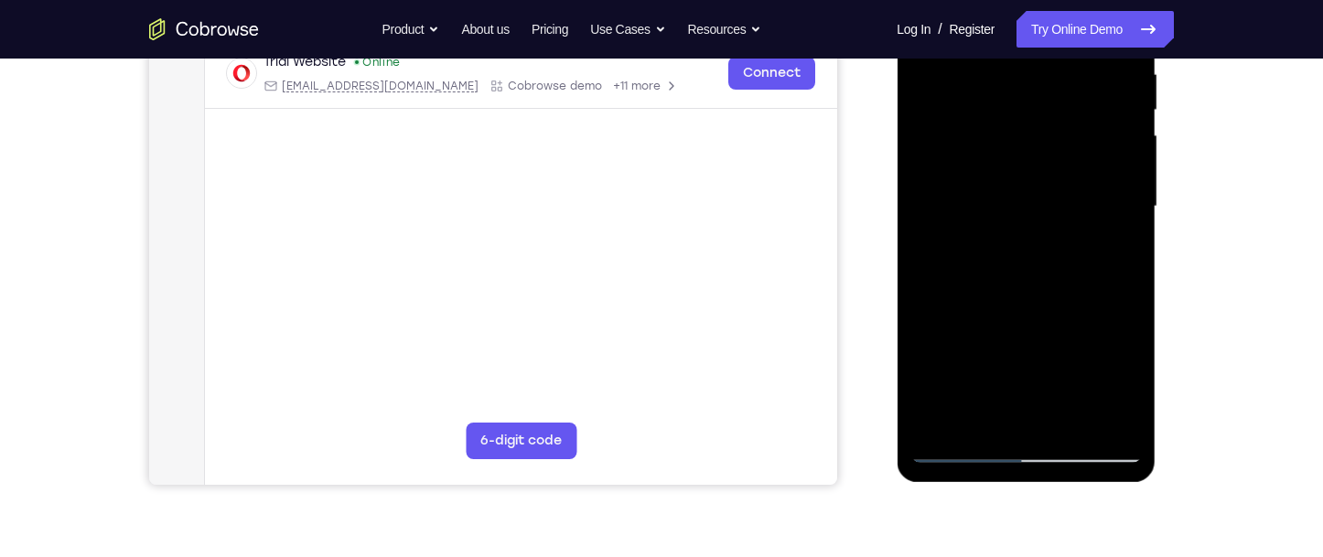
click at [933, 189] on div at bounding box center [1025, 207] width 231 height 512
drag, startPoint x: 1002, startPoint y: 273, endPoint x: 1017, endPoint y: 119, distance: 154.5
click at [1017, 119] on div at bounding box center [1025, 207] width 231 height 512
drag, startPoint x: 1028, startPoint y: 268, endPoint x: 1056, endPoint y: 156, distance: 115.8
click at [1056, 156] on div at bounding box center [1025, 207] width 231 height 512
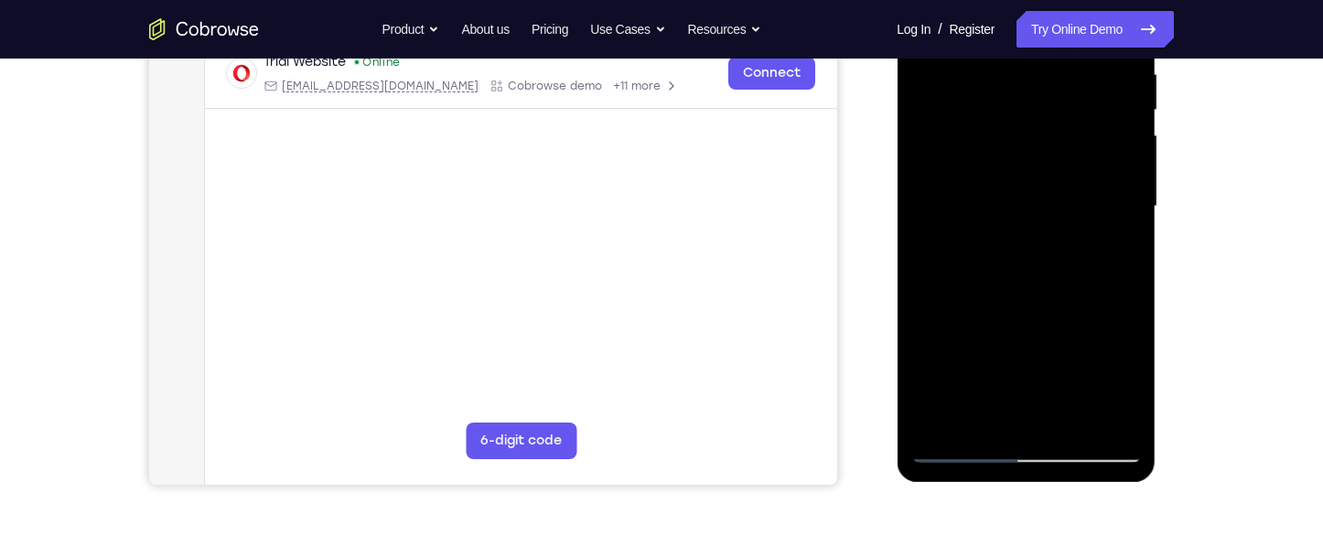
click at [1122, 153] on div at bounding box center [1025, 207] width 231 height 512
click at [930, 313] on div at bounding box center [1025, 207] width 231 height 512
drag, startPoint x: 1000, startPoint y: 188, endPoint x: 997, endPoint y: 333, distance: 144.6
click at [997, 333] on div at bounding box center [1025, 207] width 231 height 512
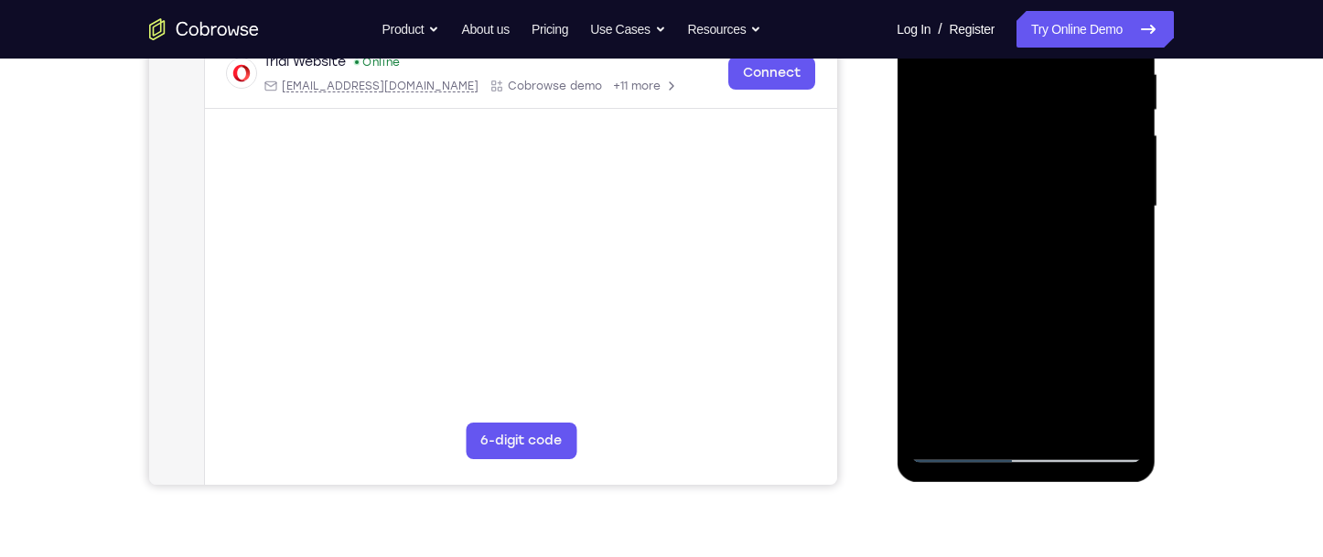
drag, startPoint x: 994, startPoint y: 321, endPoint x: 1012, endPoint y: 153, distance: 169.3
click at [1012, 153] on div at bounding box center [1025, 207] width 231 height 512
drag, startPoint x: 1005, startPoint y: 310, endPoint x: 1052, endPoint y: 97, distance: 218.4
click at [1052, 97] on div at bounding box center [1025, 207] width 231 height 512
drag, startPoint x: 1001, startPoint y: 267, endPoint x: 1044, endPoint y: 124, distance: 149.1
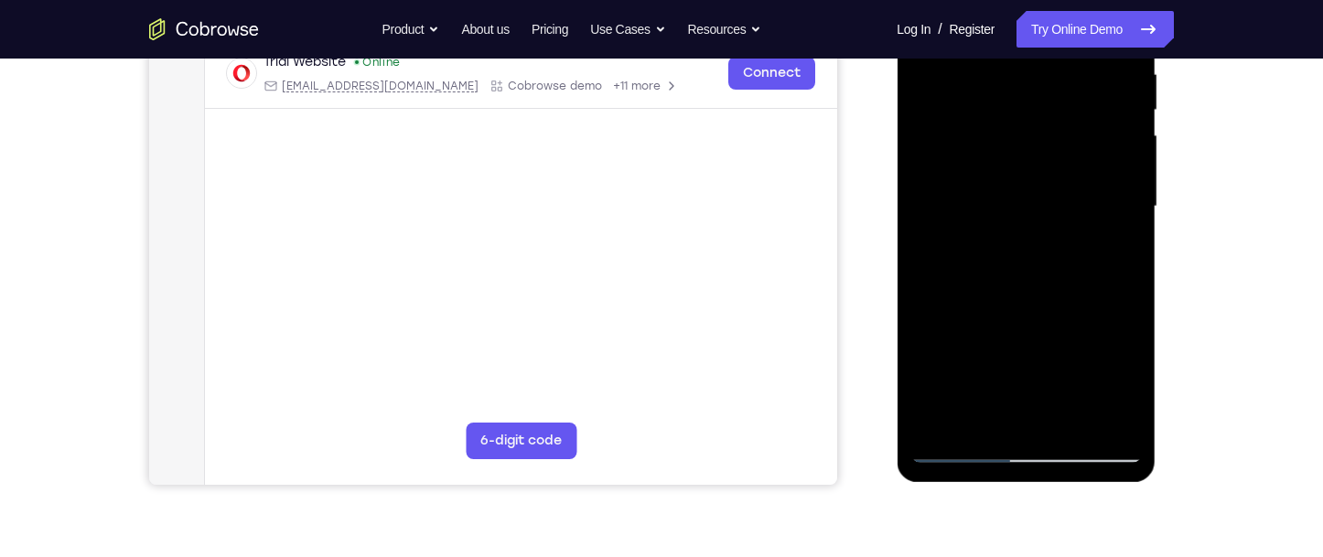
click at [1044, 124] on div at bounding box center [1025, 207] width 231 height 512
drag, startPoint x: 1020, startPoint y: 279, endPoint x: 1038, endPoint y: 81, distance: 199.3
click at [1038, 81] on div at bounding box center [1025, 207] width 231 height 512
drag, startPoint x: 1046, startPoint y: 164, endPoint x: 1082, endPoint y: 345, distance: 184.8
click at [1082, 345] on div at bounding box center [1025, 207] width 231 height 512
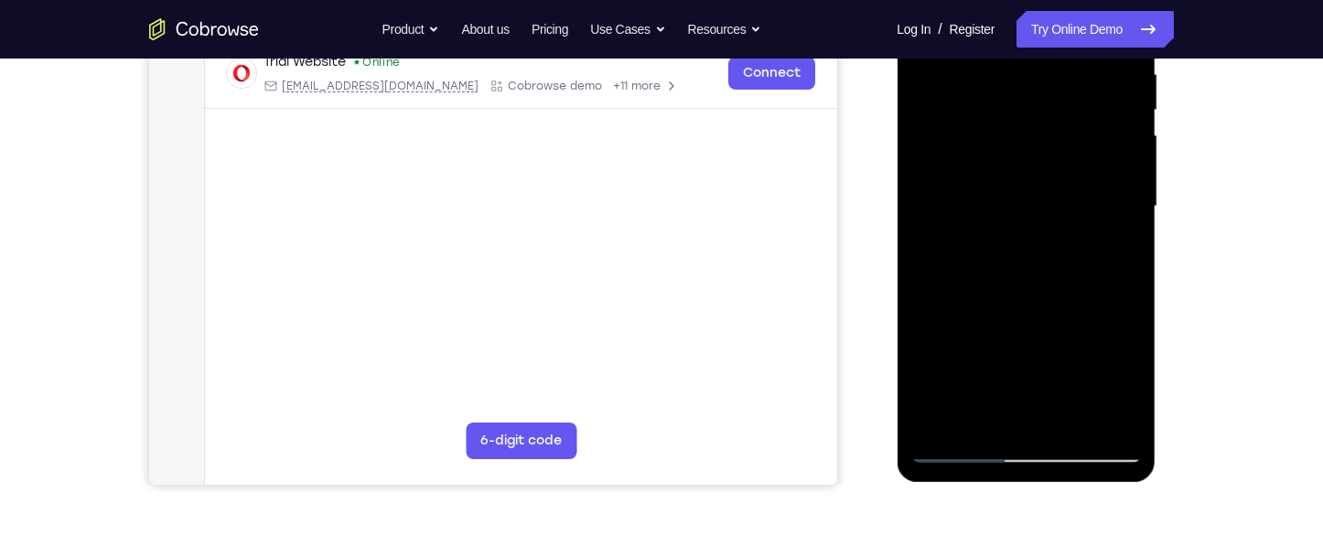
drag, startPoint x: 1067, startPoint y: 196, endPoint x: 1079, endPoint y: 171, distance: 27.4
click at [1079, 173] on div at bounding box center [1025, 207] width 231 height 512
click at [927, 248] on div at bounding box center [1025, 207] width 231 height 512
drag, startPoint x: 957, startPoint y: 225, endPoint x: 982, endPoint y: 109, distance: 118.8
click at [982, 109] on div at bounding box center [1025, 207] width 231 height 512
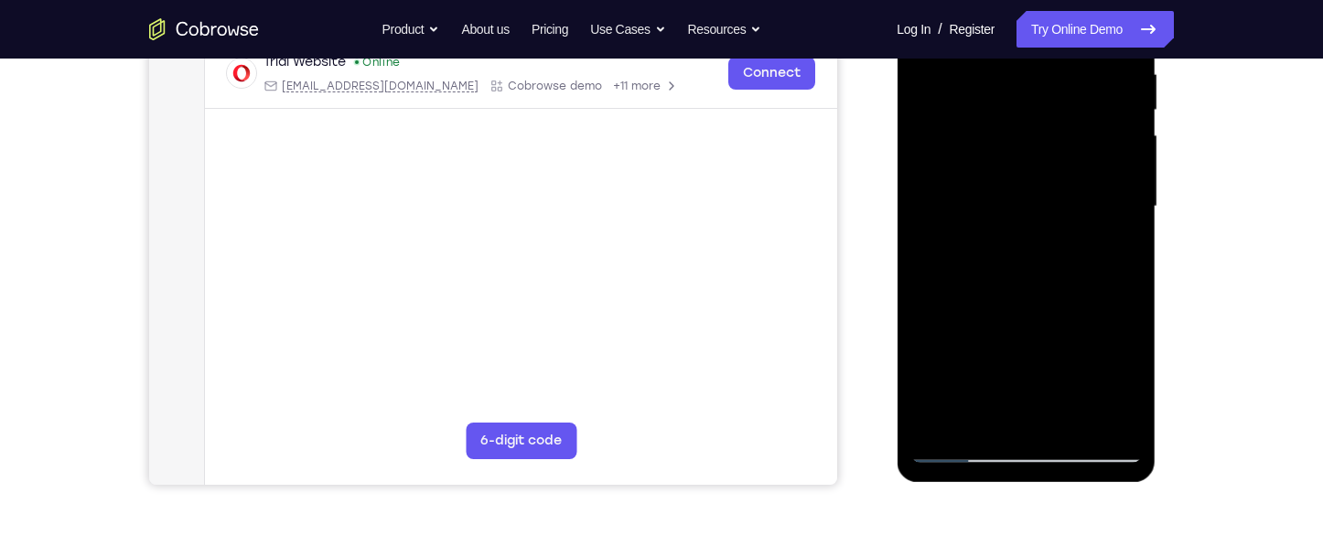
click at [945, 147] on div at bounding box center [1025, 207] width 231 height 512
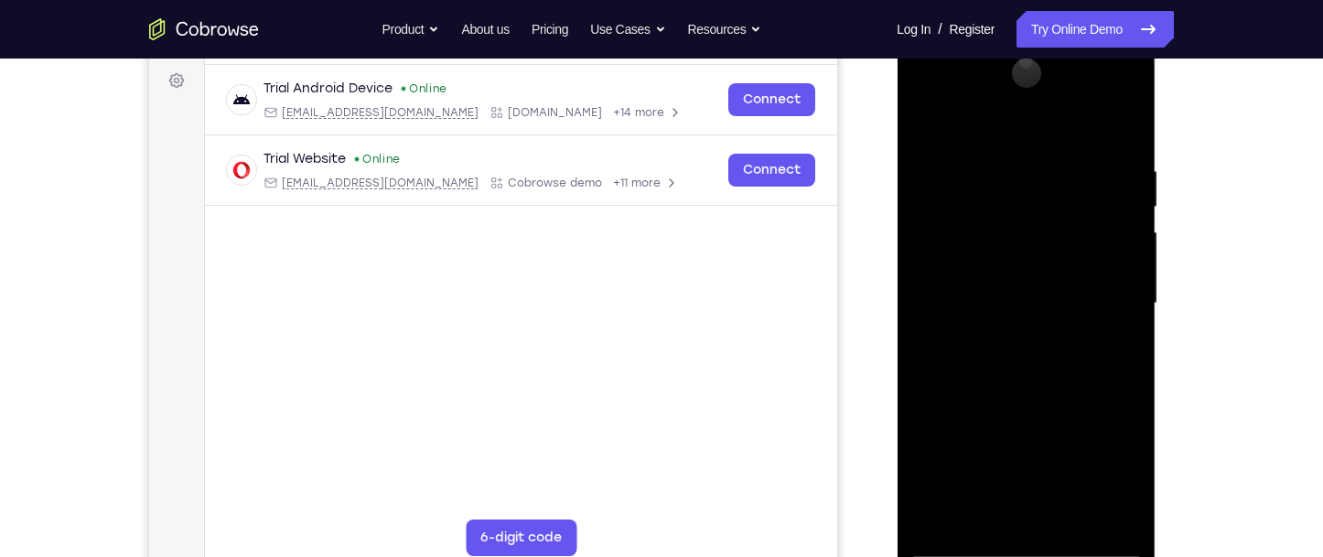
scroll to position [183, 0]
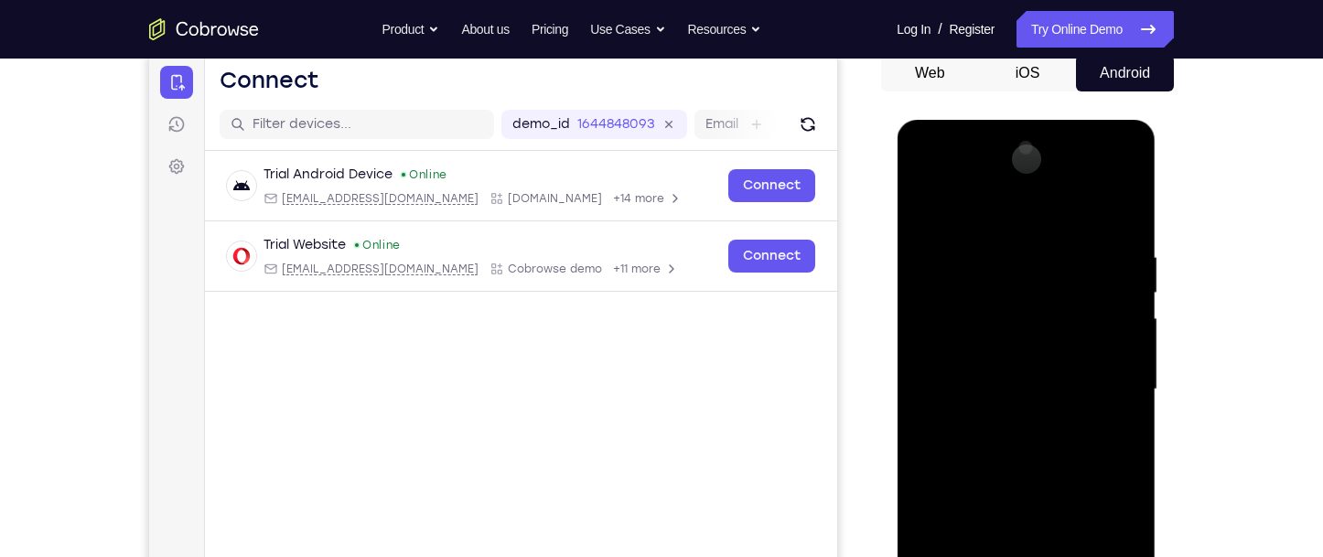
click at [926, 206] on div at bounding box center [1025, 390] width 231 height 512
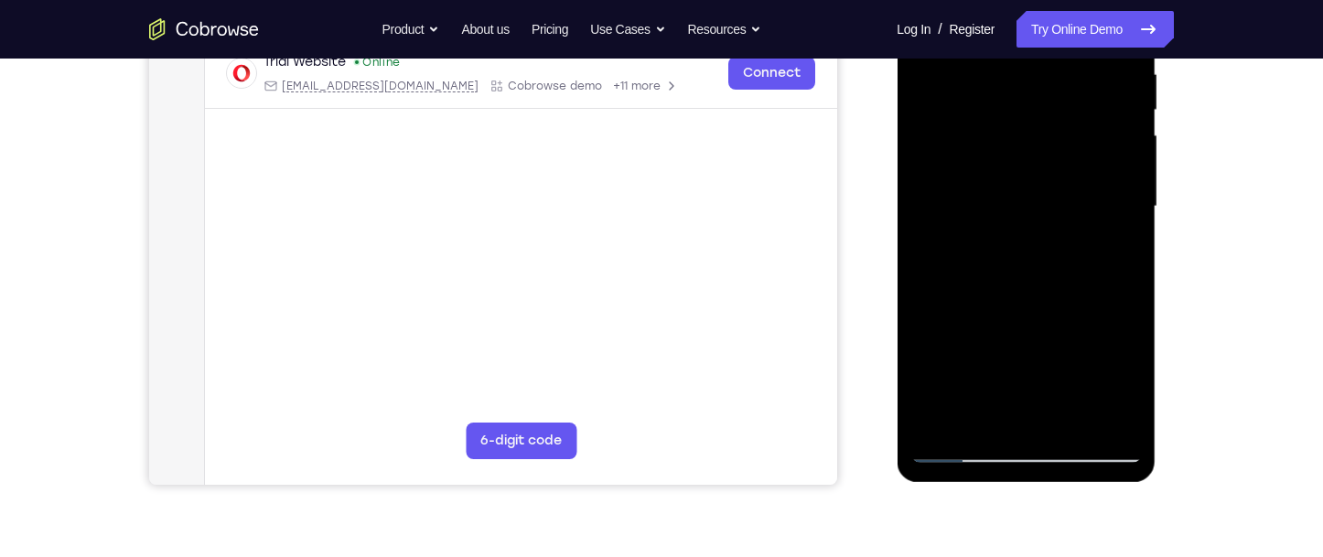
drag, startPoint x: 1010, startPoint y: 291, endPoint x: 1046, endPoint y: 145, distance: 150.7
click at [1046, 145] on div at bounding box center [1025, 207] width 231 height 512
drag, startPoint x: 1038, startPoint y: 243, endPoint x: 1065, endPoint y: 77, distance: 168.8
click at [1065, 77] on div at bounding box center [1025, 207] width 231 height 512
drag, startPoint x: 1039, startPoint y: 226, endPoint x: 1041, endPoint y: 98, distance: 128.1
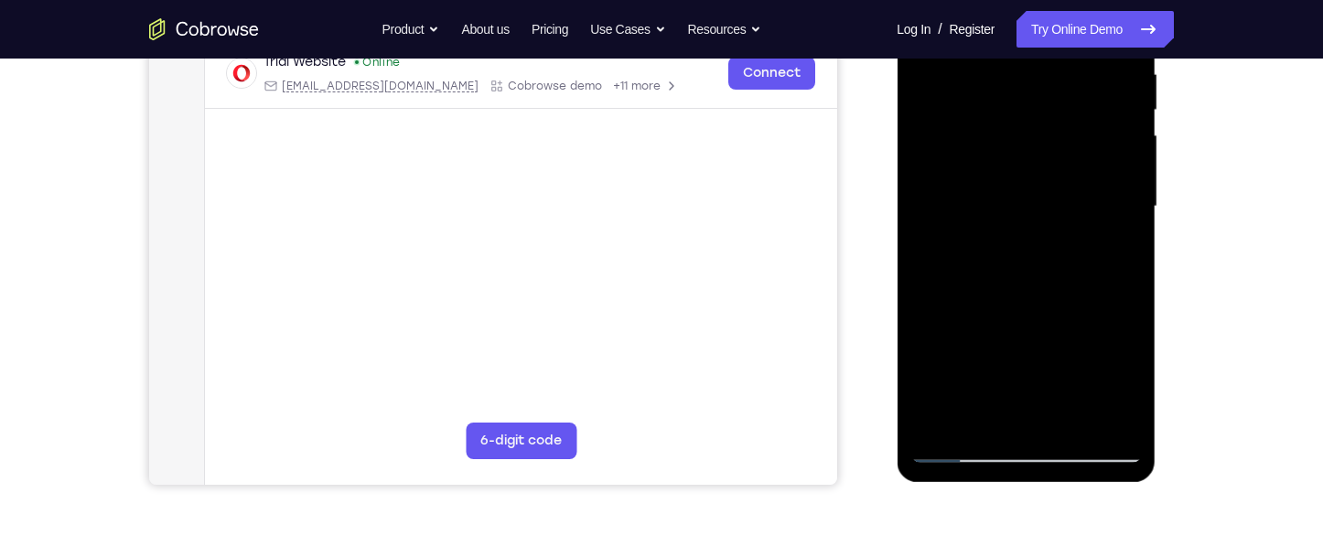
click at [1041, 98] on div at bounding box center [1025, 207] width 231 height 512
drag, startPoint x: 1039, startPoint y: 256, endPoint x: 1034, endPoint y: 133, distance: 123.6
click at [1034, 133] on div at bounding box center [1025, 207] width 231 height 512
drag, startPoint x: 1037, startPoint y: 246, endPoint x: 1054, endPoint y: 104, distance: 142.9
click at [1053, 104] on div at bounding box center [1025, 207] width 231 height 512
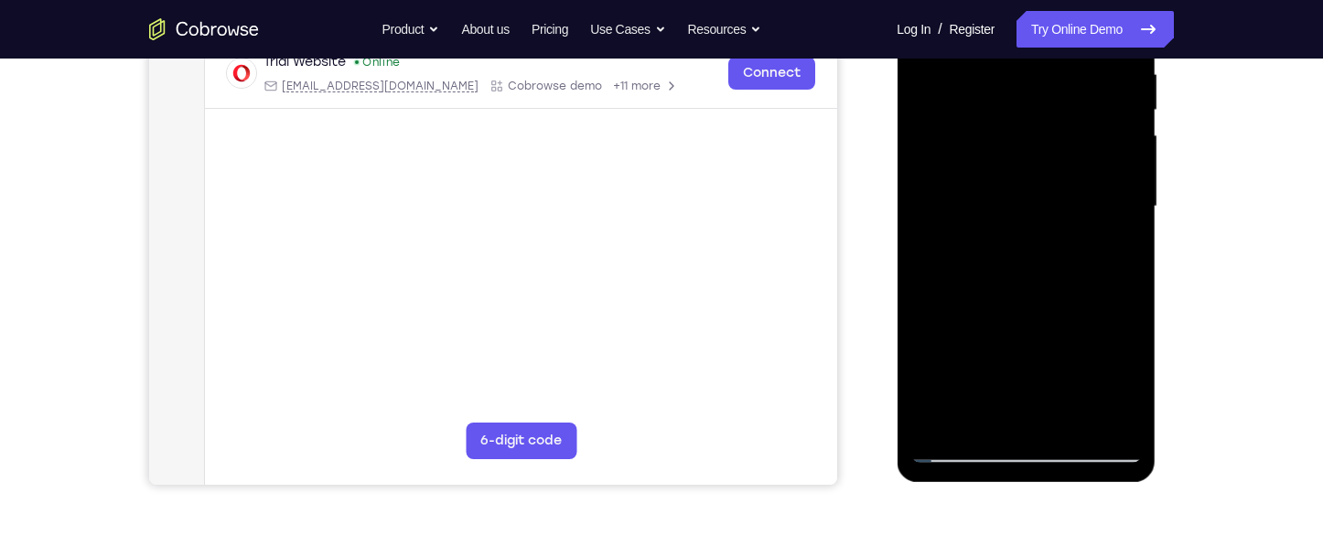
drag, startPoint x: 1001, startPoint y: 272, endPoint x: 1030, endPoint y: 128, distance: 146.6
click at [1030, 128] on div at bounding box center [1025, 207] width 231 height 512
drag, startPoint x: 1037, startPoint y: 296, endPoint x: 1111, endPoint y: 113, distance: 197.4
click at [1106, 119] on div at bounding box center [1025, 207] width 231 height 512
drag, startPoint x: 1067, startPoint y: 288, endPoint x: 1092, endPoint y: 20, distance: 269.3
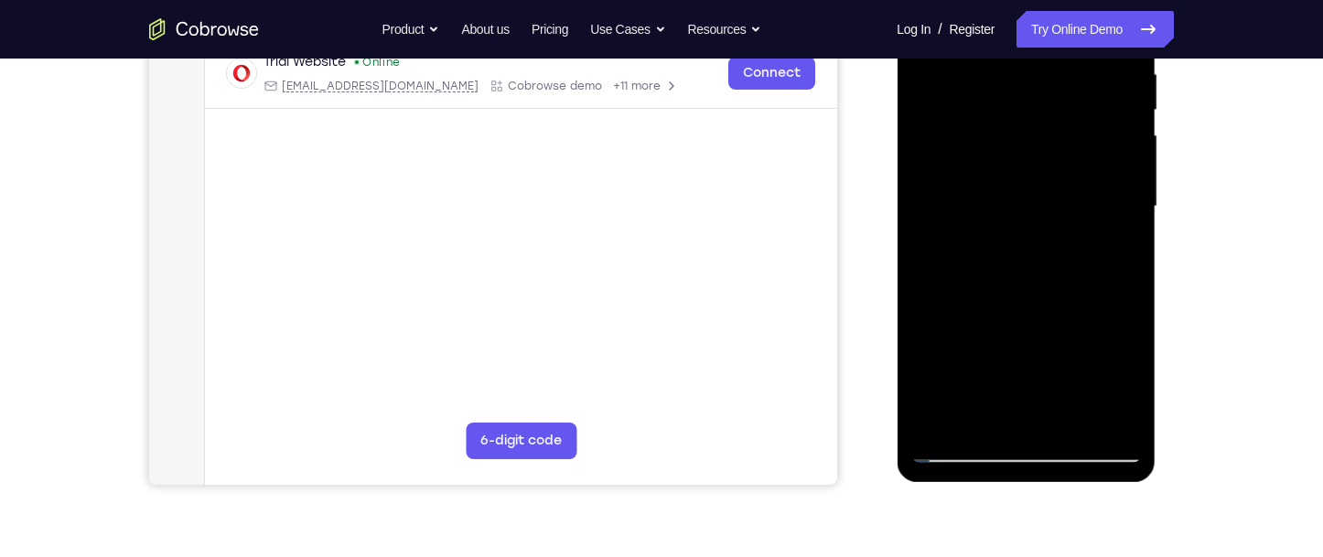
click at [1092, 20] on div at bounding box center [1025, 207] width 231 height 512
drag, startPoint x: 1075, startPoint y: 242, endPoint x: 1080, endPoint y: 86, distance: 155.6
click at [1079, 87] on div at bounding box center [1025, 207] width 231 height 512
drag, startPoint x: 1078, startPoint y: 260, endPoint x: 1090, endPoint y: 67, distance: 193.4
click at [1090, 67] on div at bounding box center [1025, 207] width 231 height 512
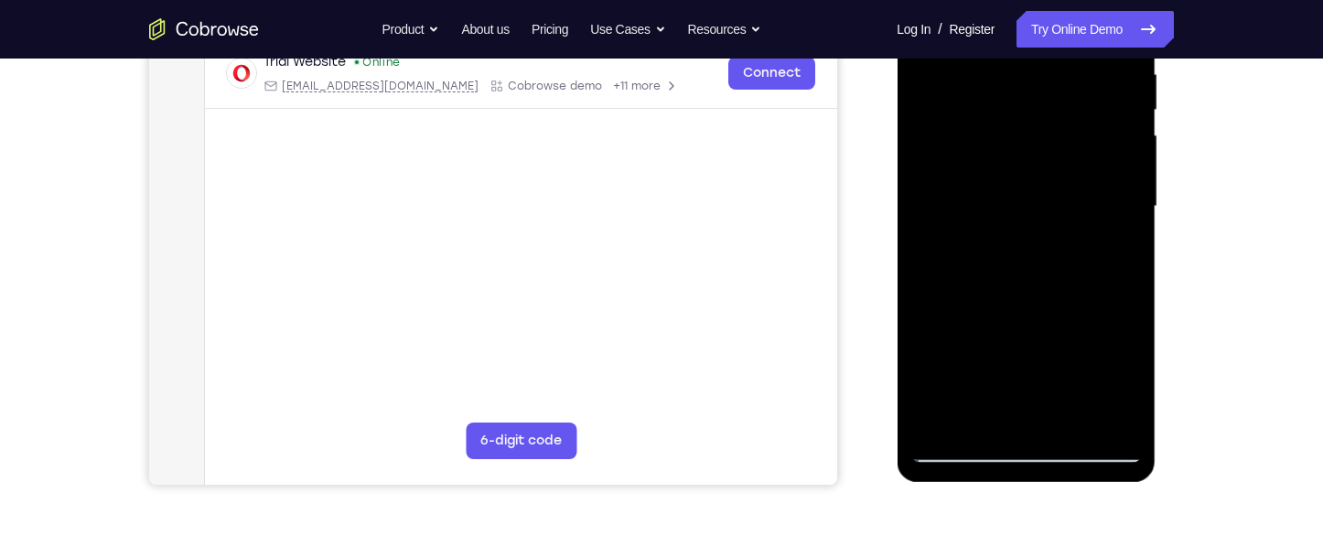
drag, startPoint x: 1035, startPoint y: 232, endPoint x: 1051, endPoint y: 101, distance: 132.8
click at [1051, 101] on div at bounding box center [1025, 207] width 231 height 512
drag, startPoint x: 1030, startPoint y: 244, endPoint x: 1030, endPoint y: 122, distance: 122.6
click at [1030, 122] on div at bounding box center [1025, 207] width 231 height 512
click at [1023, 245] on div at bounding box center [1025, 207] width 231 height 512
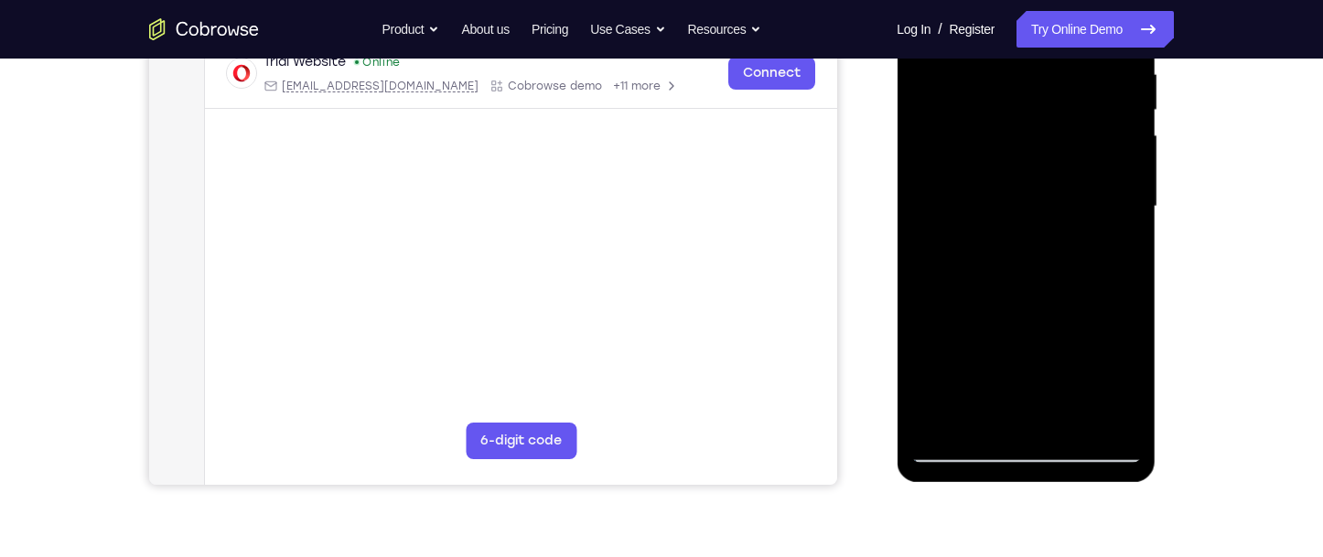
click at [1023, 245] on div at bounding box center [1025, 207] width 231 height 512
drag, startPoint x: 1021, startPoint y: 179, endPoint x: 1060, endPoint y: 40, distance: 144.5
click at [1060, 40] on div at bounding box center [1025, 207] width 231 height 512
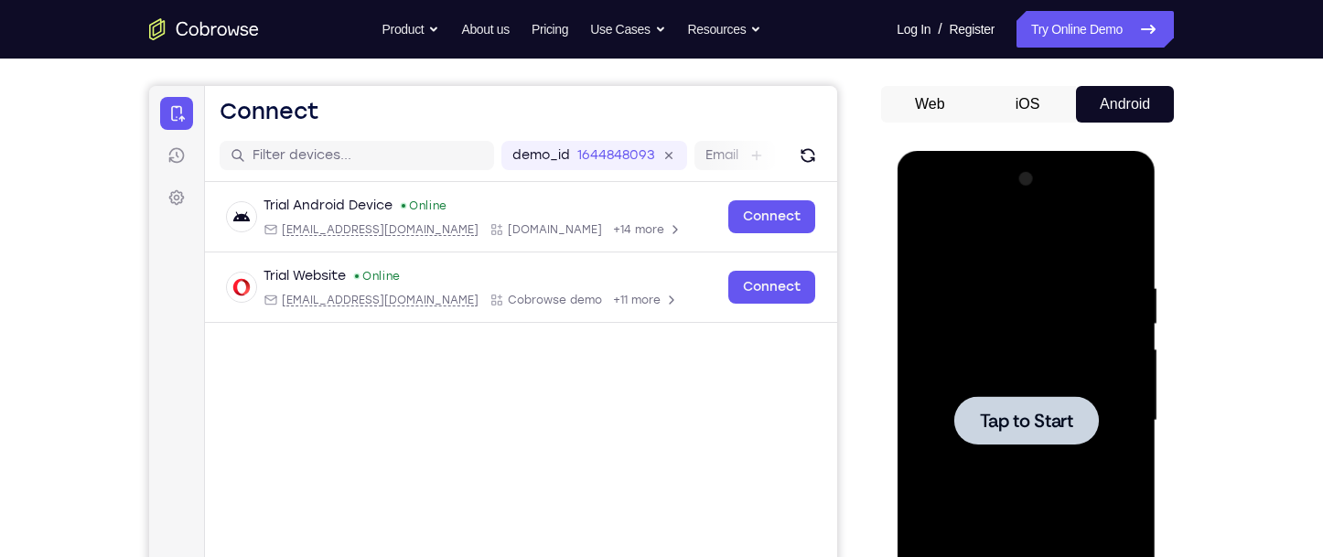
scroll to position [183, 0]
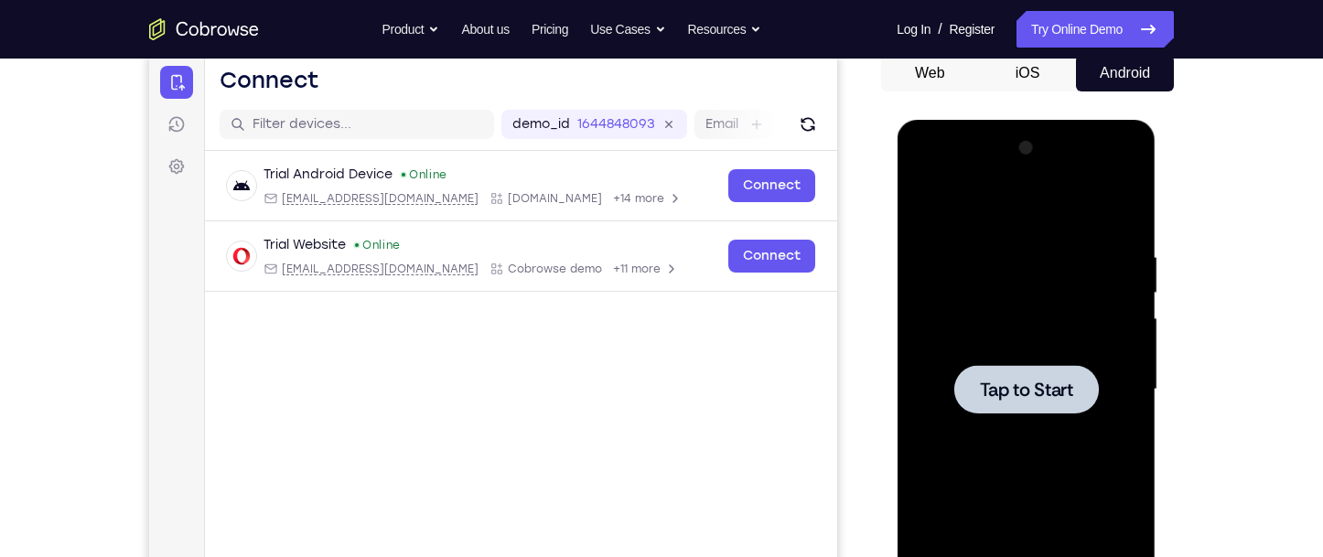
click at [1001, 410] on div at bounding box center [1025, 389] width 145 height 48
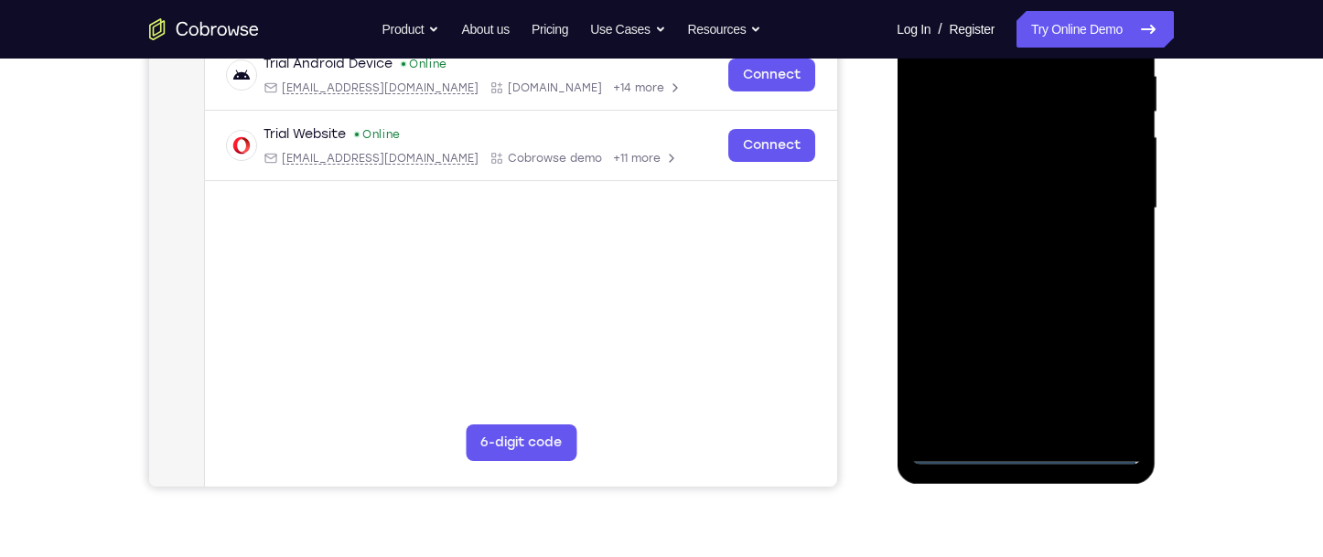
scroll to position [366, 0]
click at [1024, 452] on div at bounding box center [1025, 207] width 231 height 512
click at [1118, 380] on div at bounding box center [1025, 207] width 231 height 512
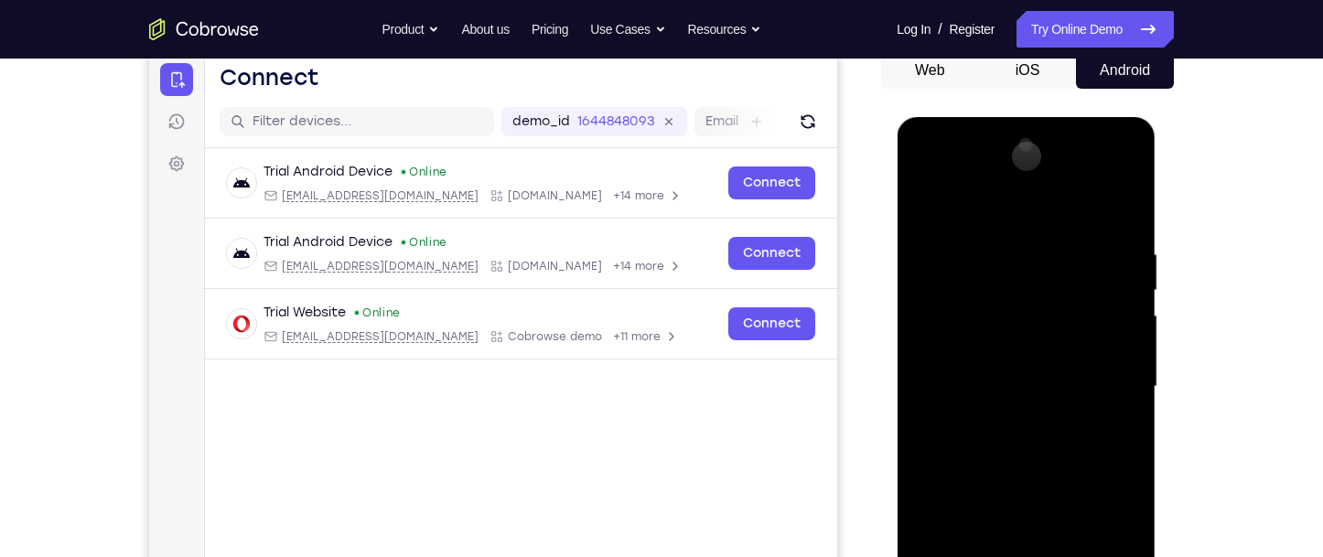
scroll to position [183, 0]
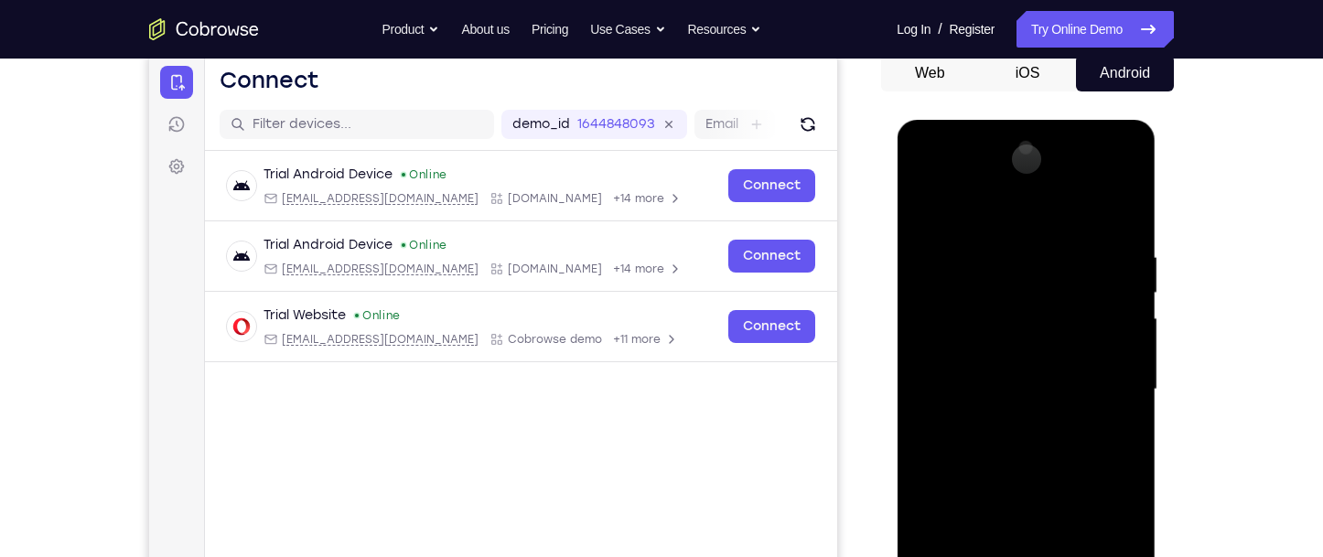
click at [1030, 211] on div at bounding box center [1025, 390] width 231 height 512
click at [1102, 382] on div at bounding box center [1025, 390] width 231 height 512
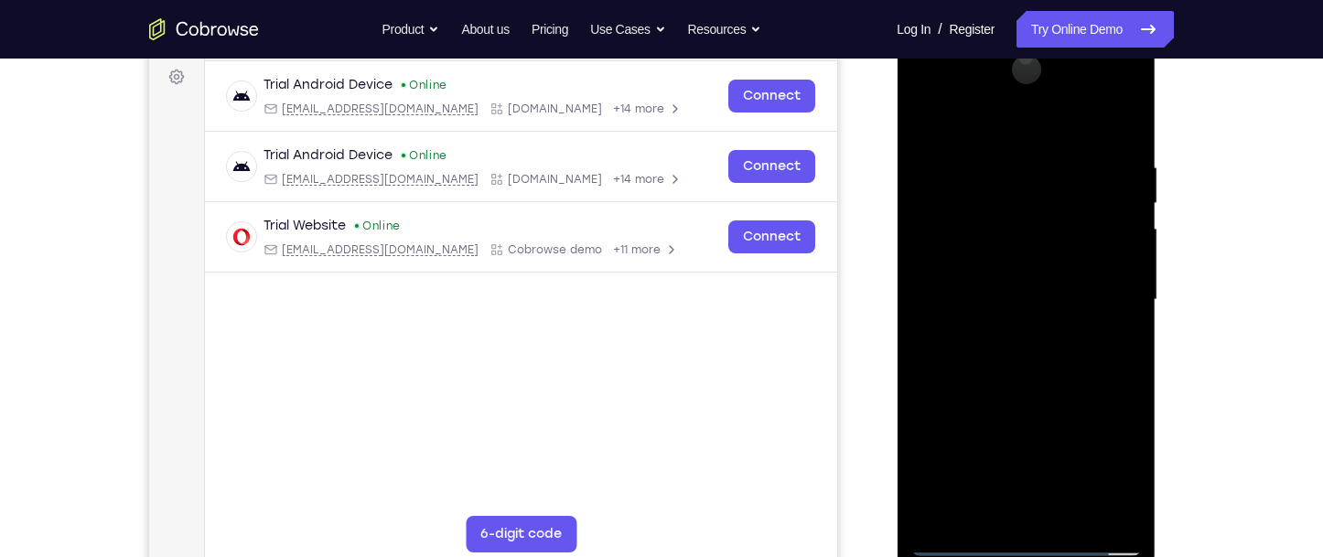
scroll to position [274, 0]
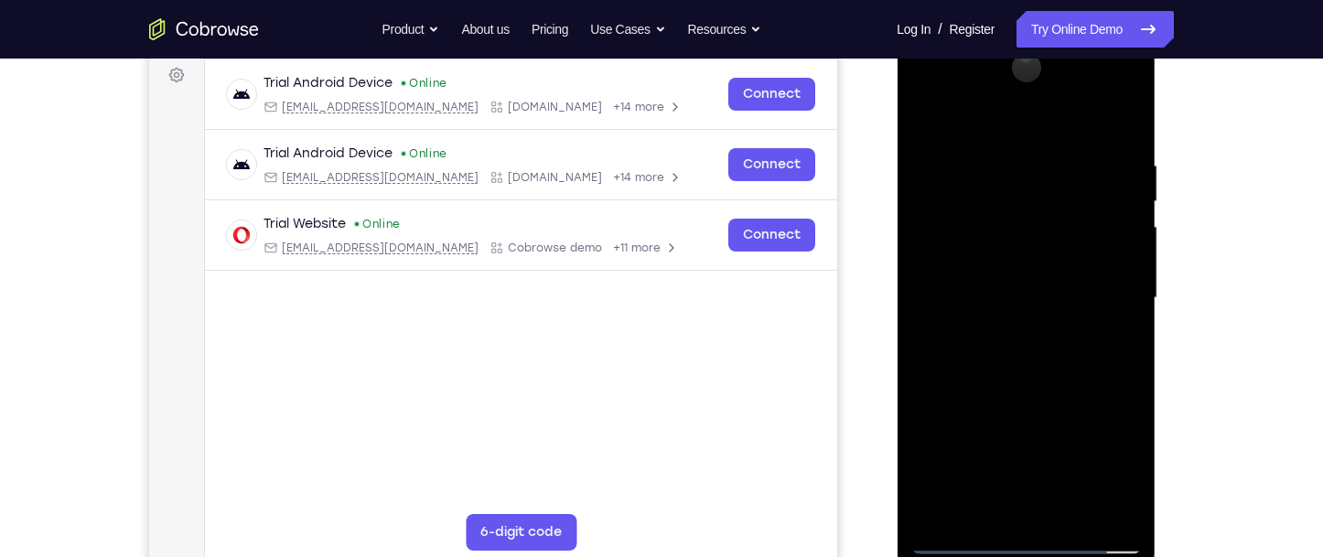
click at [1005, 514] on div at bounding box center [1025, 298] width 231 height 512
click at [1038, 282] on div at bounding box center [1025, 298] width 231 height 512
click at [988, 263] on div at bounding box center [1025, 298] width 231 height 512
click at [1032, 296] on div at bounding box center [1025, 298] width 231 height 512
click at [1050, 361] on div at bounding box center [1025, 298] width 231 height 512
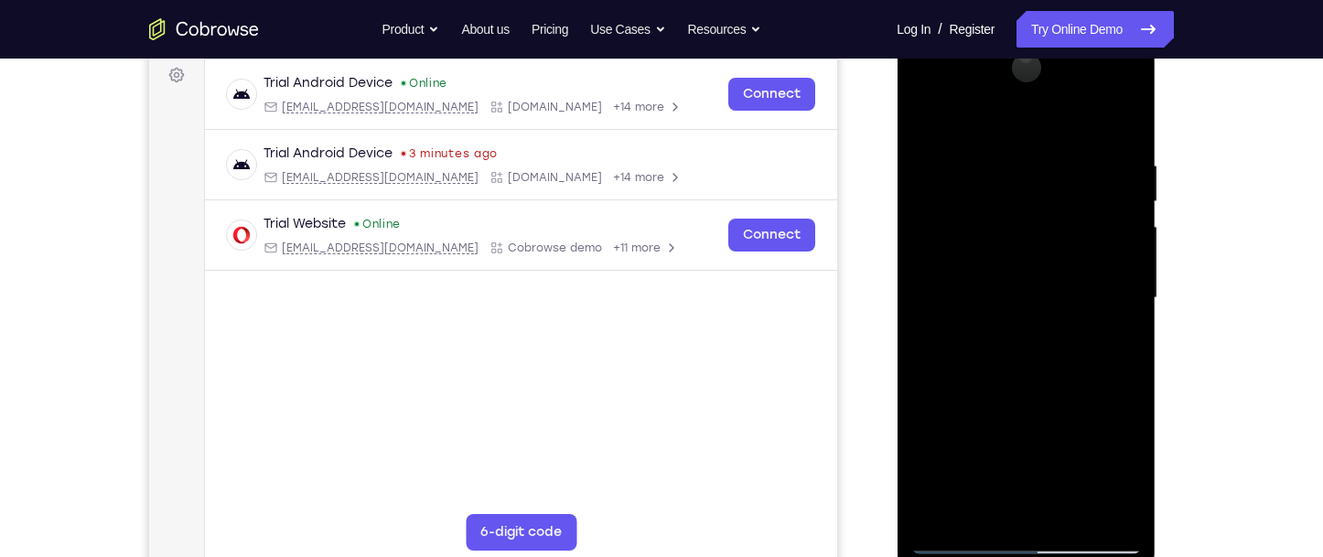
click at [914, 115] on div at bounding box center [1025, 298] width 231 height 512
click at [965, 547] on div at bounding box center [1025, 298] width 231 height 512
click at [1005, 516] on div at bounding box center [1025, 298] width 231 height 512
click at [1001, 277] on div at bounding box center [1025, 298] width 231 height 512
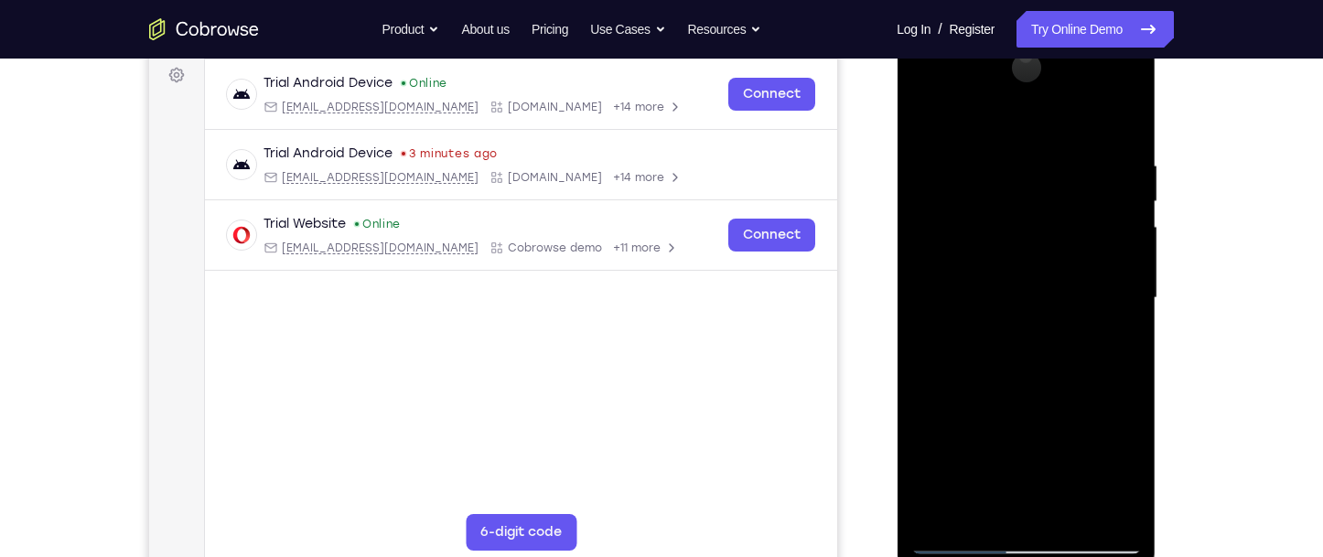
click at [1060, 214] on div at bounding box center [1025, 298] width 231 height 512
click at [997, 243] on div at bounding box center [1025, 298] width 231 height 512
click at [977, 303] on div at bounding box center [1025, 298] width 231 height 512
click at [946, 361] on div at bounding box center [1025, 298] width 231 height 512
drag, startPoint x: 946, startPoint y: 361, endPoint x: 1006, endPoint y: 340, distance: 63.1
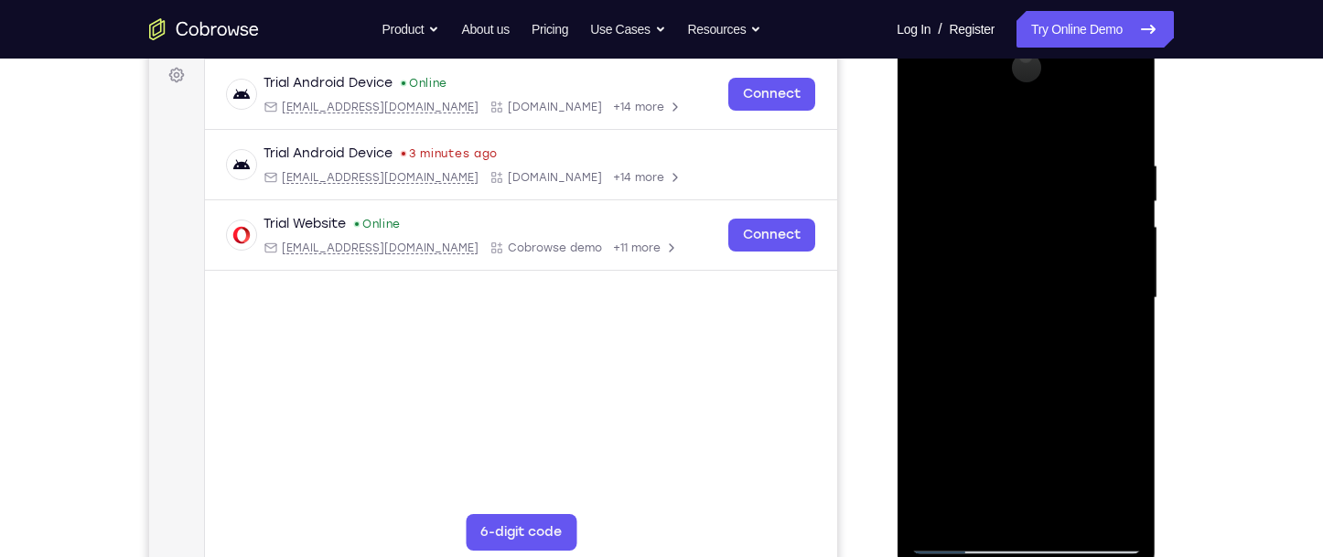
click at [1006, 340] on div at bounding box center [1025, 298] width 231 height 512
click at [989, 517] on div at bounding box center [1025, 298] width 231 height 512
click at [1041, 112] on div at bounding box center [1025, 298] width 231 height 512
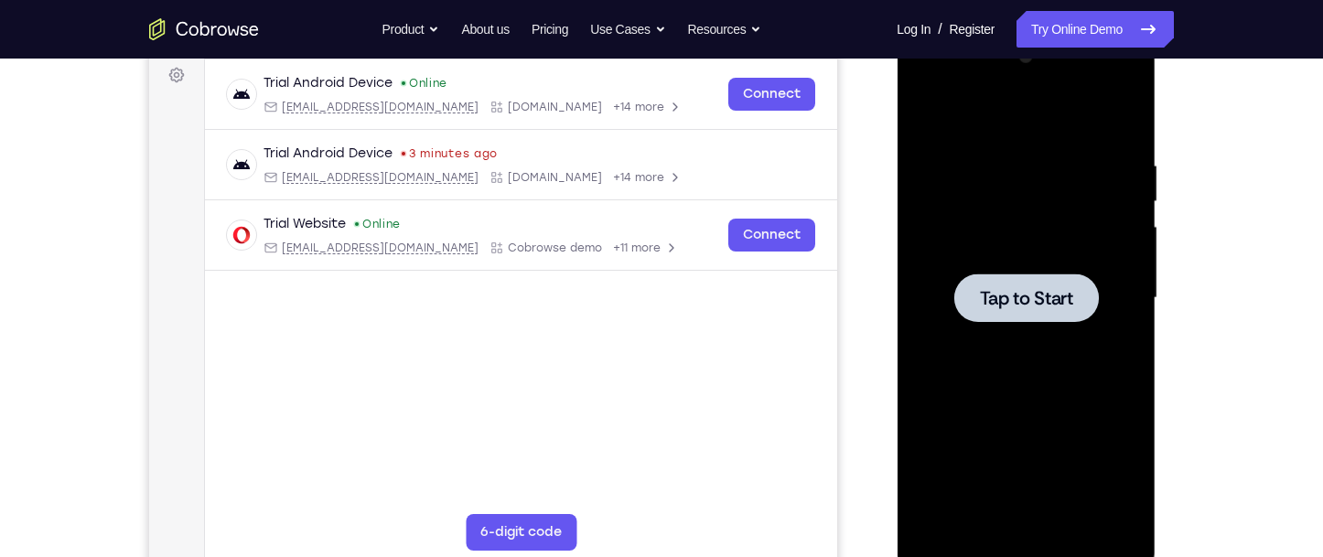
click at [1070, 275] on div at bounding box center [1025, 298] width 145 height 48
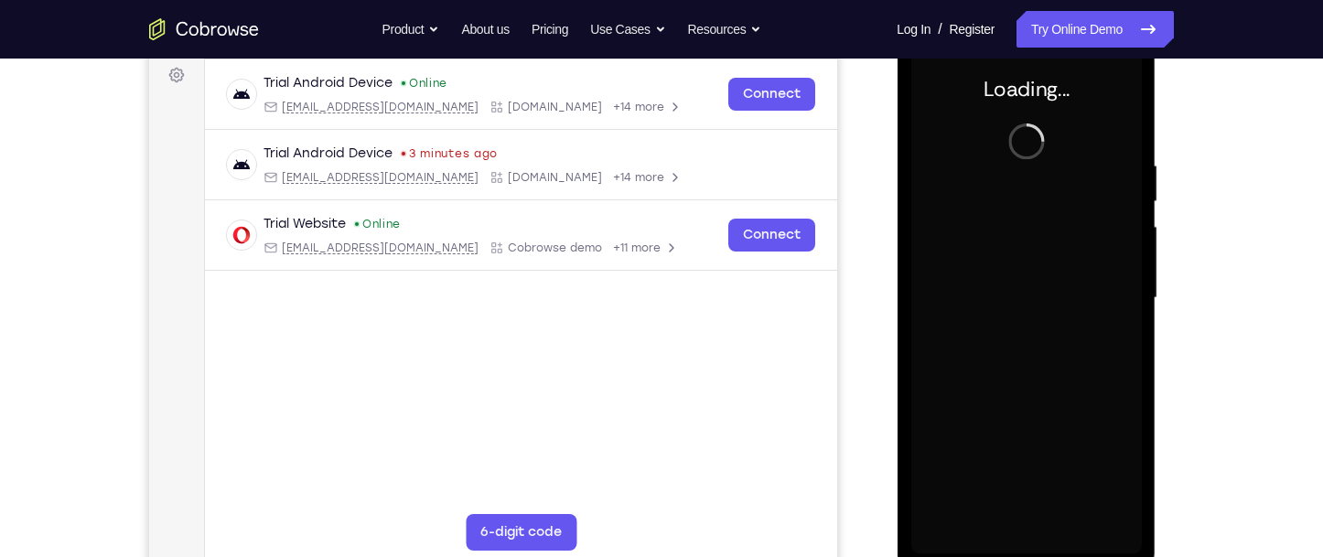
click at [1070, 275] on div at bounding box center [1025, 298] width 231 height 512
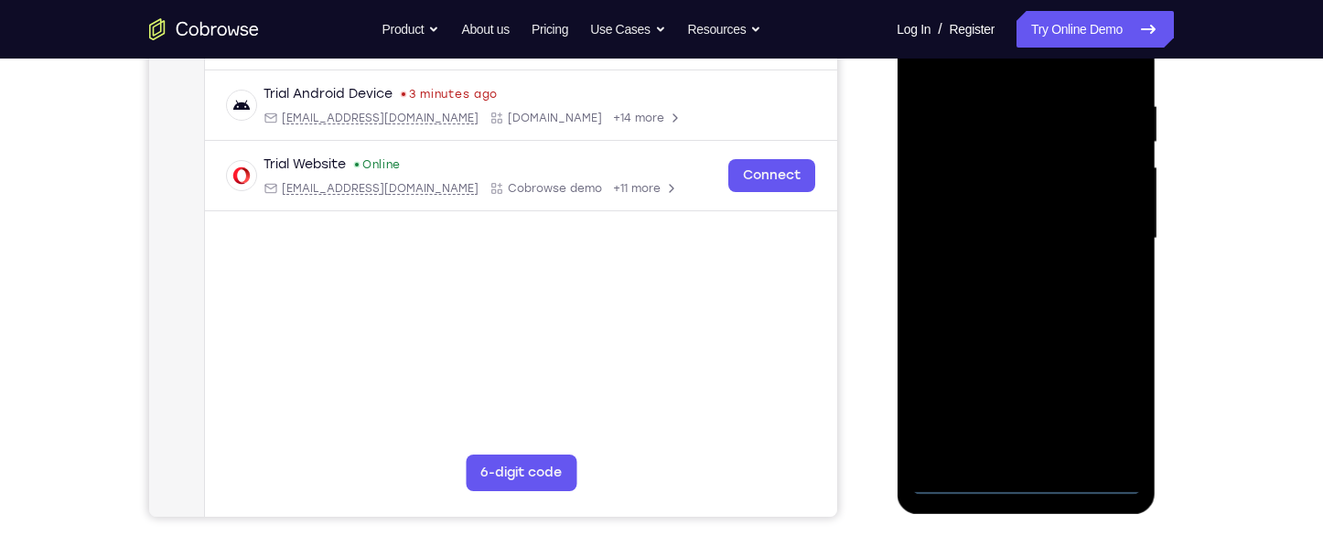
scroll to position [366, 0]
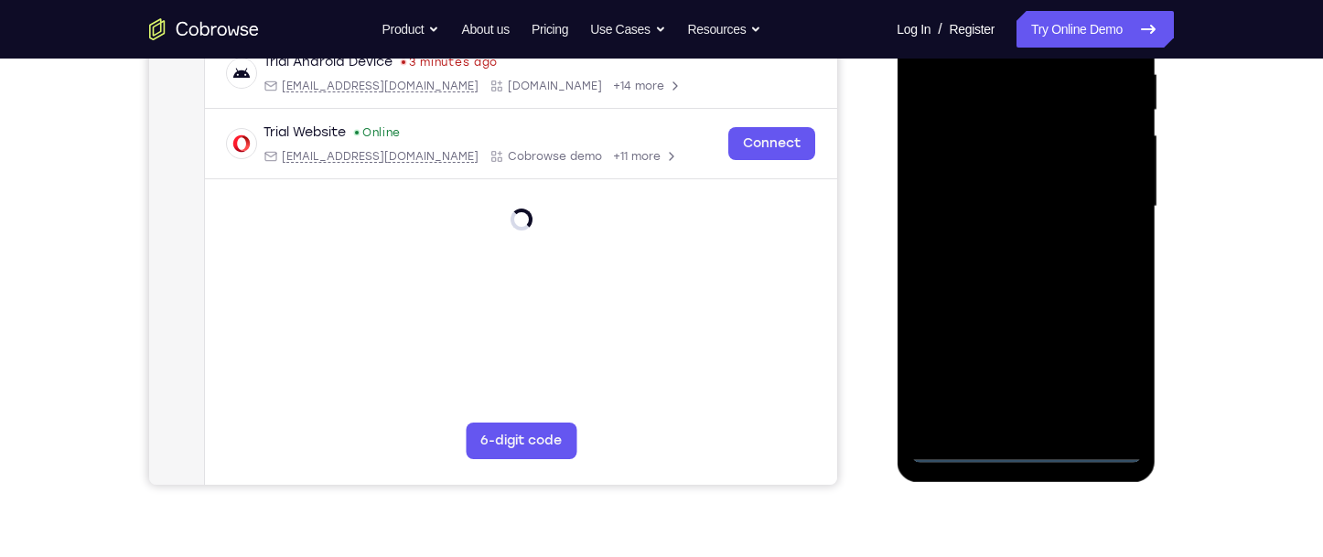
click at [1030, 452] on div at bounding box center [1025, 207] width 231 height 512
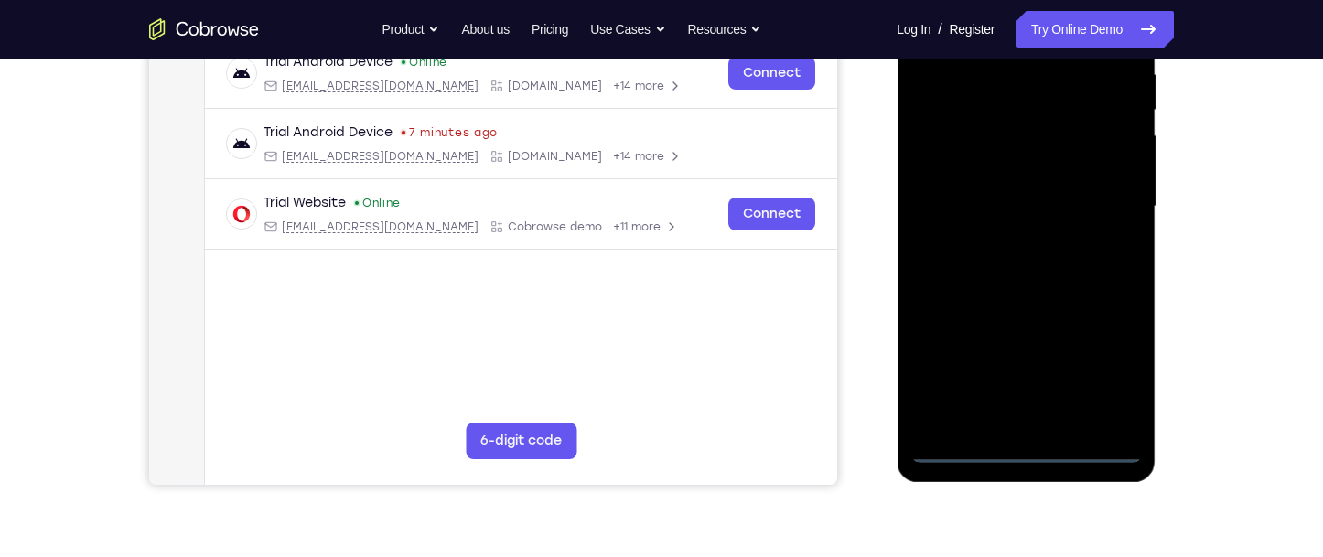
click at [1100, 362] on div at bounding box center [1025, 207] width 231 height 512
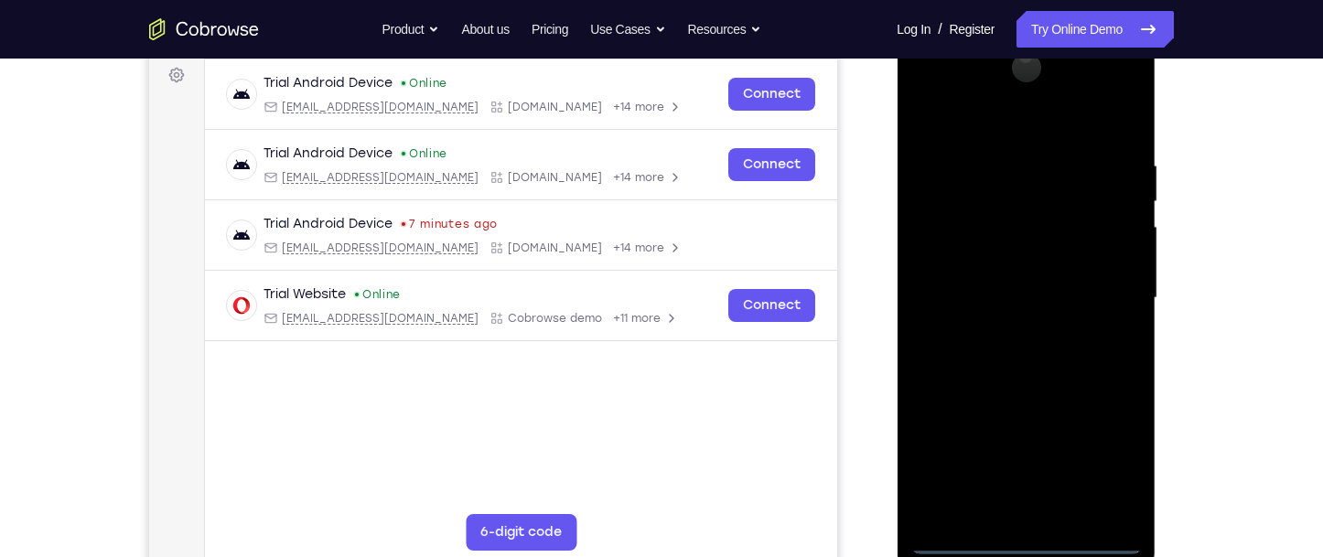
click at [990, 122] on div at bounding box center [1025, 298] width 231 height 512
click at [1098, 283] on div at bounding box center [1025, 298] width 231 height 512
click at [1005, 325] on div at bounding box center [1025, 298] width 231 height 512
click at [999, 286] on div at bounding box center [1025, 298] width 231 height 512
click at [1012, 274] on div at bounding box center [1025, 298] width 231 height 512
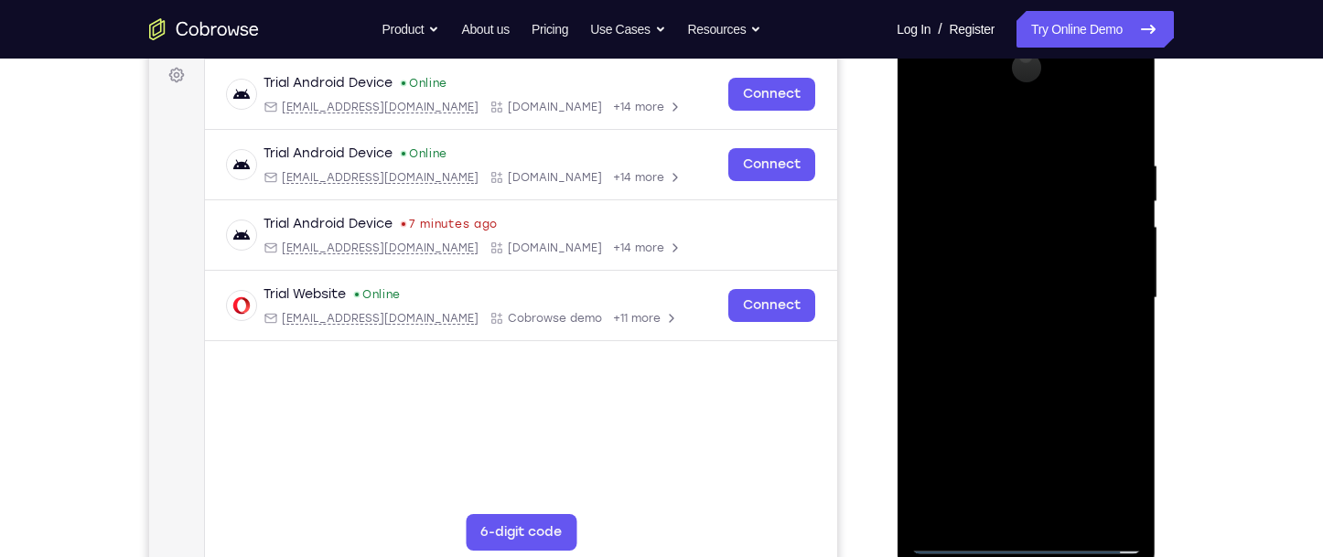
click at [1004, 298] on div at bounding box center [1025, 298] width 231 height 512
click at [1005, 356] on div at bounding box center [1025, 298] width 231 height 512
click at [1020, 372] on div at bounding box center [1025, 298] width 231 height 512
drag, startPoint x: 1035, startPoint y: 444, endPoint x: 1061, endPoint y: 291, distance: 155.1
click at [1061, 291] on div at bounding box center [1025, 298] width 231 height 512
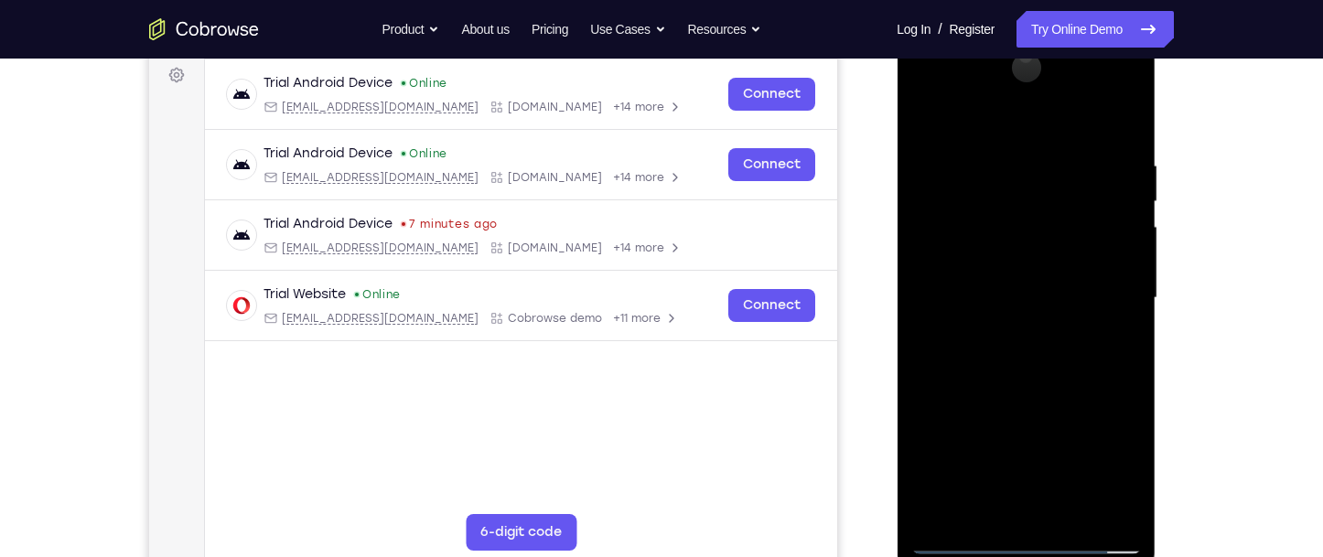
click at [1122, 221] on div at bounding box center [1025, 298] width 231 height 512
drag, startPoint x: 1031, startPoint y: 269, endPoint x: 1045, endPoint y: 415, distance: 147.0
click at [1045, 415] on div at bounding box center [1025, 298] width 231 height 512
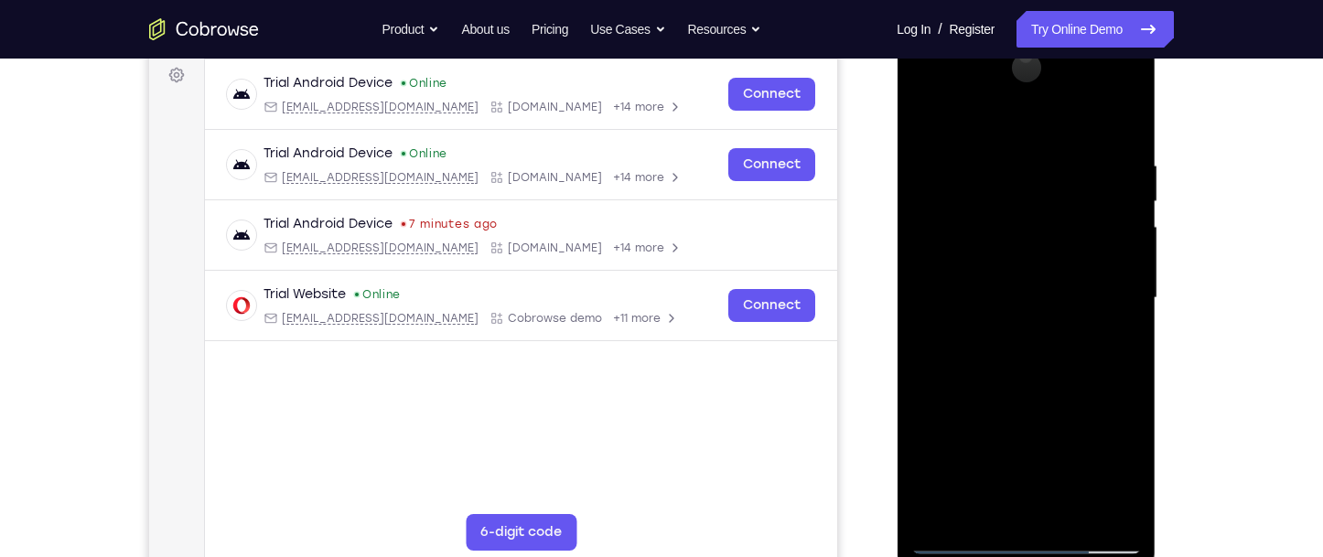
click at [1000, 159] on div at bounding box center [1025, 298] width 231 height 512
click at [1120, 292] on div at bounding box center [1025, 298] width 231 height 512
click at [1120, 126] on div at bounding box center [1025, 298] width 231 height 512
click at [1107, 518] on div at bounding box center [1025, 298] width 231 height 512
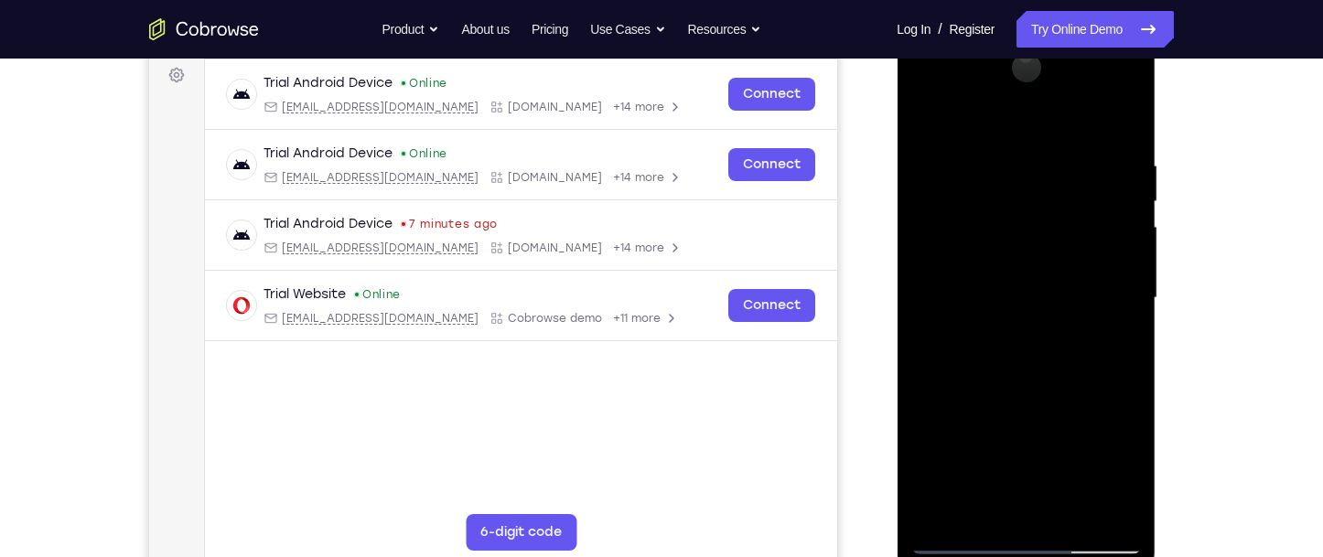
drag, startPoint x: 1049, startPoint y: 396, endPoint x: 1050, endPoint y: 293, distance: 103.4
click at [1050, 293] on div at bounding box center [1025, 298] width 231 height 512
click at [956, 546] on div at bounding box center [1025, 298] width 231 height 512
drag, startPoint x: 1016, startPoint y: 398, endPoint x: 1018, endPoint y: 276, distance: 121.7
click at [1018, 276] on div at bounding box center [1025, 298] width 231 height 512
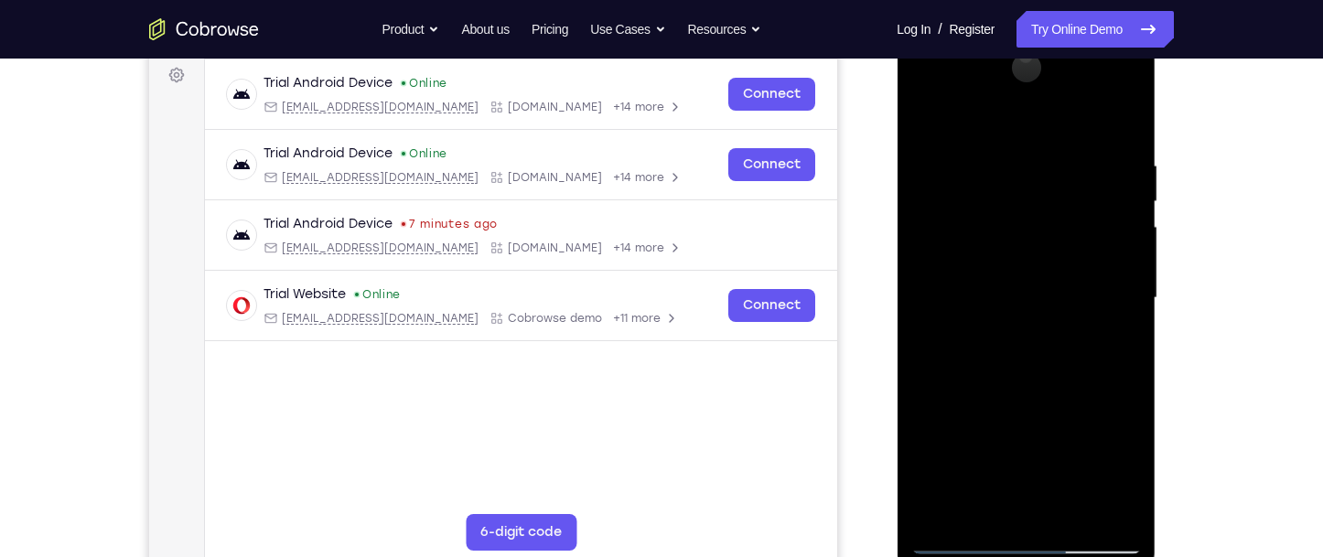
drag, startPoint x: 1039, startPoint y: 336, endPoint x: 1063, endPoint y: 266, distance: 73.5
click at [1063, 266] on div at bounding box center [1025, 298] width 231 height 512
drag, startPoint x: 1053, startPoint y: 432, endPoint x: 1082, endPoint y: 270, distance: 164.4
click at [1082, 270] on div at bounding box center [1025, 298] width 231 height 512
drag, startPoint x: 982, startPoint y: 381, endPoint x: 1060, endPoint y: 221, distance: 177.2
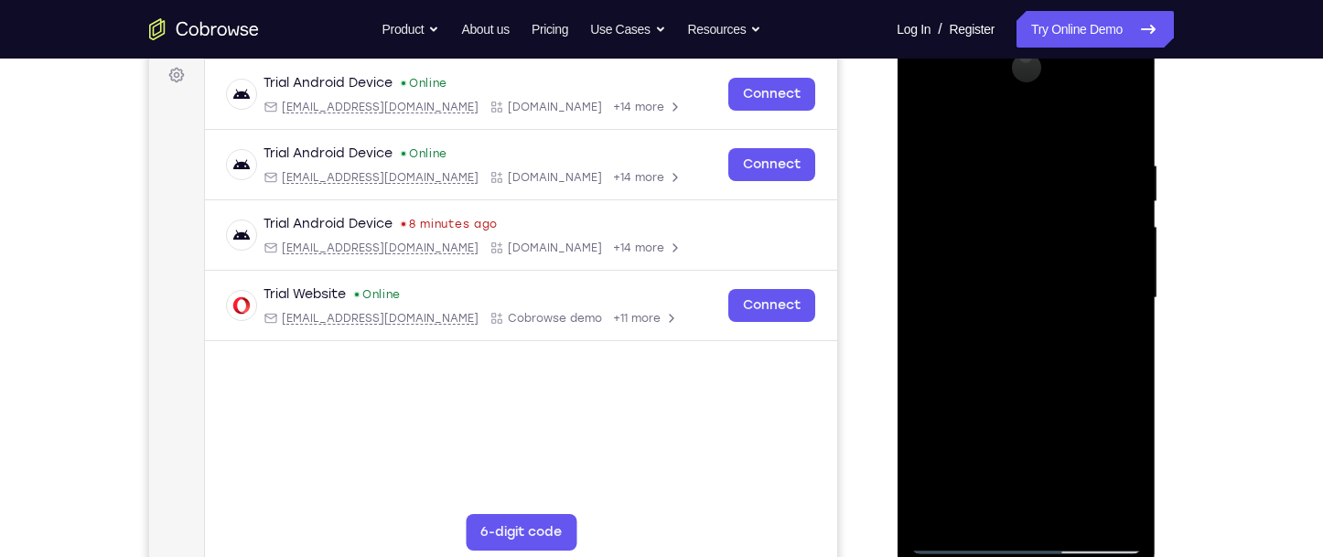
click at [1060, 221] on div at bounding box center [1025, 298] width 231 height 512
drag, startPoint x: 1049, startPoint y: 373, endPoint x: 1094, endPoint y: 207, distance: 172.7
click at [1094, 207] on div at bounding box center [1025, 298] width 231 height 512
click at [925, 398] on div at bounding box center [1025, 298] width 231 height 512
drag, startPoint x: 979, startPoint y: 432, endPoint x: 1028, endPoint y: 264, distance: 175.2
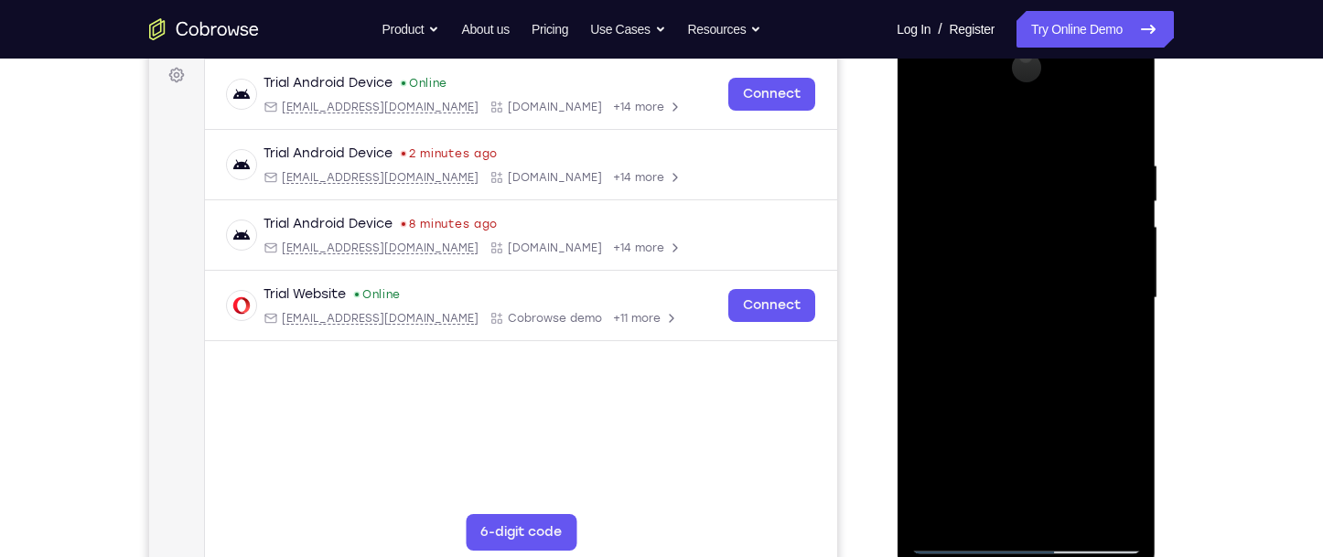
click at [1028, 264] on div at bounding box center [1025, 298] width 231 height 512
drag, startPoint x: 1049, startPoint y: 230, endPoint x: 1024, endPoint y: 437, distance: 209.2
click at [1024, 437] on div at bounding box center [1025, 298] width 231 height 512
drag, startPoint x: 1041, startPoint y: 336, endPoint x: 1025, endPoint y: 438, distance: 103.8
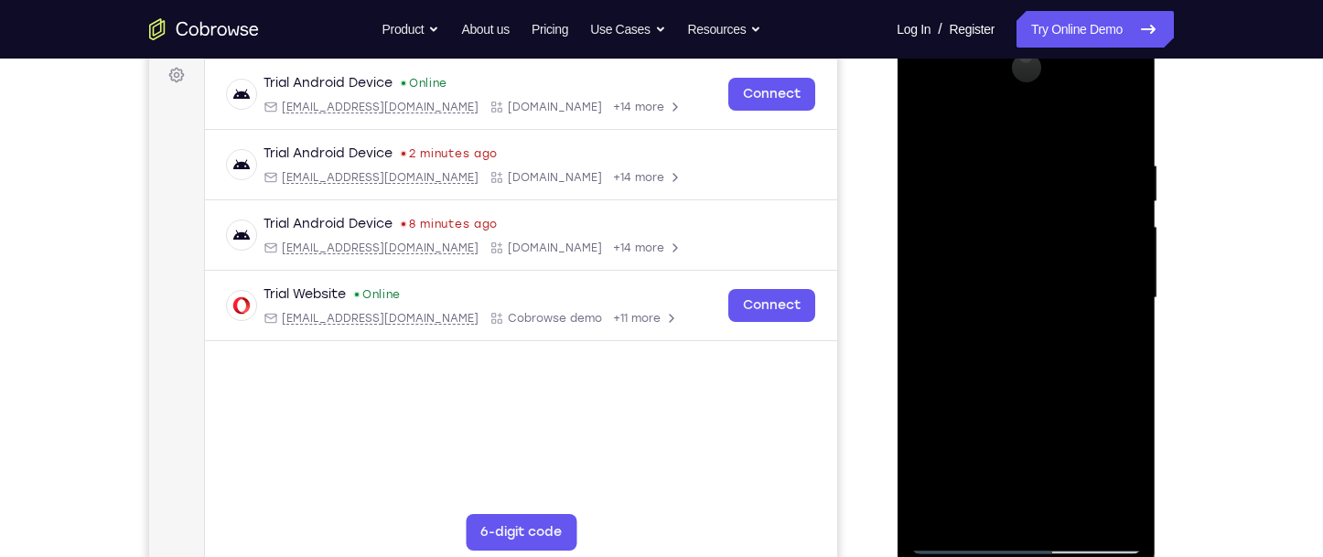
click at [1025, 438] on div at bounding box center [1025, 298] width 231 height 512
drag, startPoint x: 1024, startPoint y: 438, endPoint x: 1038, endPoint y: 376, distance: 63.7
click at [1038, 376] on div at bounding box center [1025, 298] width 231 height 512
click at [966, 146] on div at bounding box center [1025, 298] width 231 height 512
drag, startPoint x: 1010, startPoint y: 202, endPoint x: 1016, endPoint y: 487, distance: 284.6
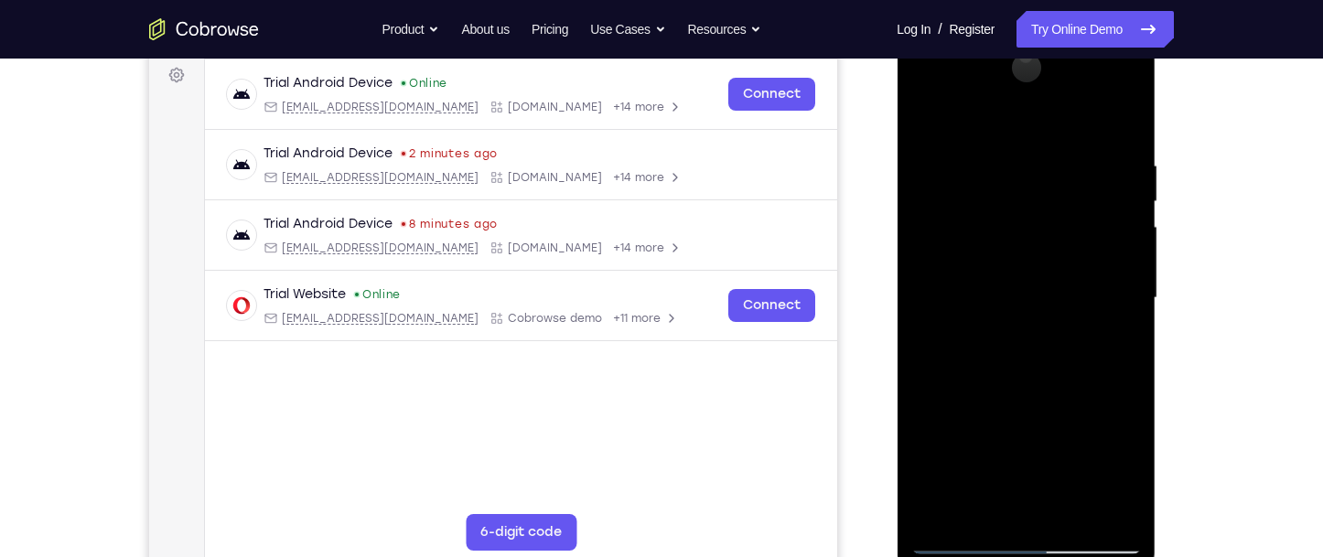
click at [1016, 487] on div at bounding box center [1025, 298] width 231 height 512
drag, startPoint x: 1035, startPoint y: 194, endPoint x: 1038, endPoint y: 576, distance: 381.6
click at [1038, 556] on div at bounding box center [1027, 302] width 261 height 549
drag, startPoint x: 1060, startPoint y: 298, endPoint x: 1056, endPoint y: 456, distance: 157.4
click at [1056, 456] on div at bounding box center [1025, 298] width 231 height 512
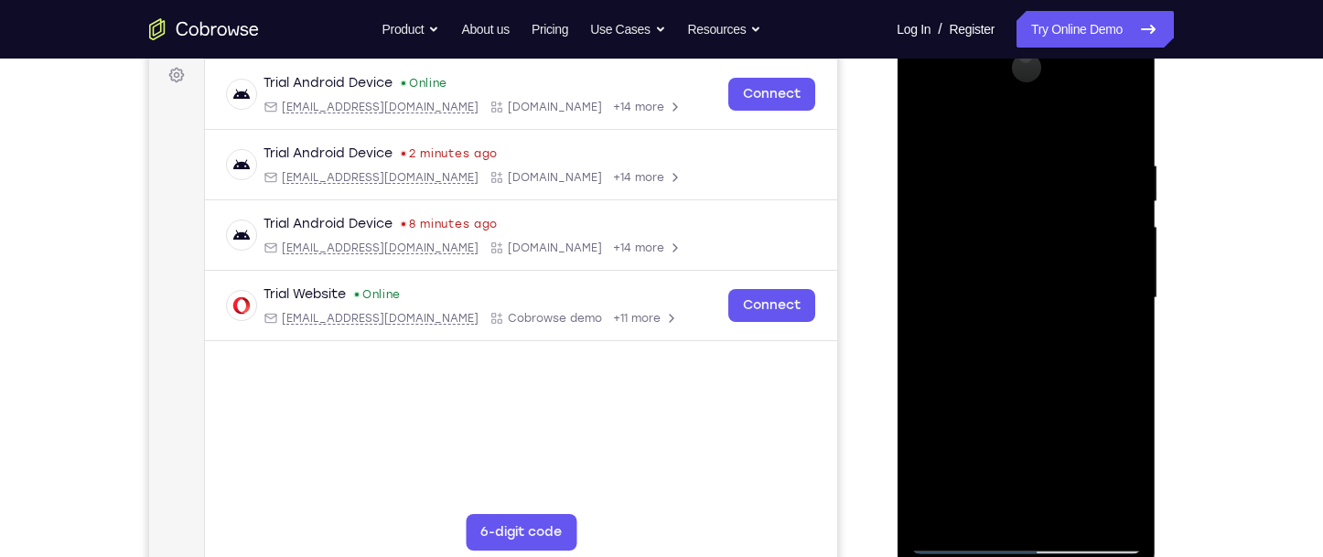
click at [955, 541] on div at bounding box center [1025, 298] width 231 height 512
drag, startPoint x: 1017, startPoint y: 404, endPoint x: 1123, endPoint y: 196, distance: 234.1
click at [1123, 196] on div at bounding box center [1025, 298] width 231 height 512
drag, startPoint x: 1077, startPoint y: 411, endPoint x: 1128, endPoint y: 181, distance: 235.3
click at [1128, 181] on div at bounding box center [1025, 298] width 231 height 512
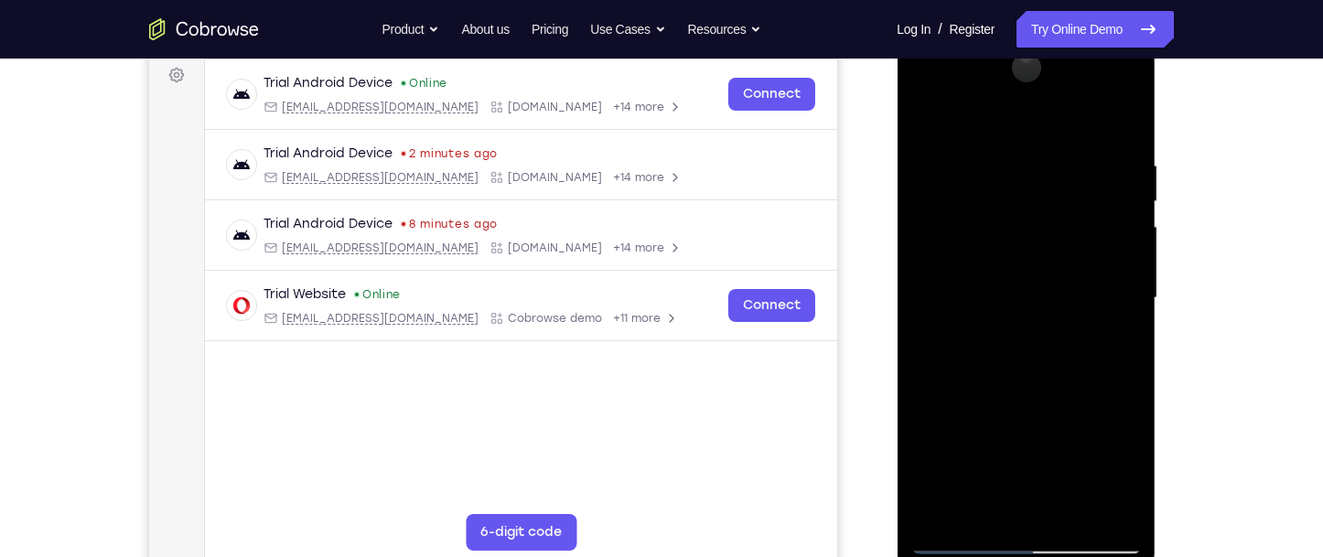
click at [1128, 280] on div at bounding box center [1025, 298] width 231 height 512
click at [928, 292] on div at bounding box center [1025, 298] width 231 height 512
click at [1120, 290] on div at bounding box center [1025, 298] width 231 height 512
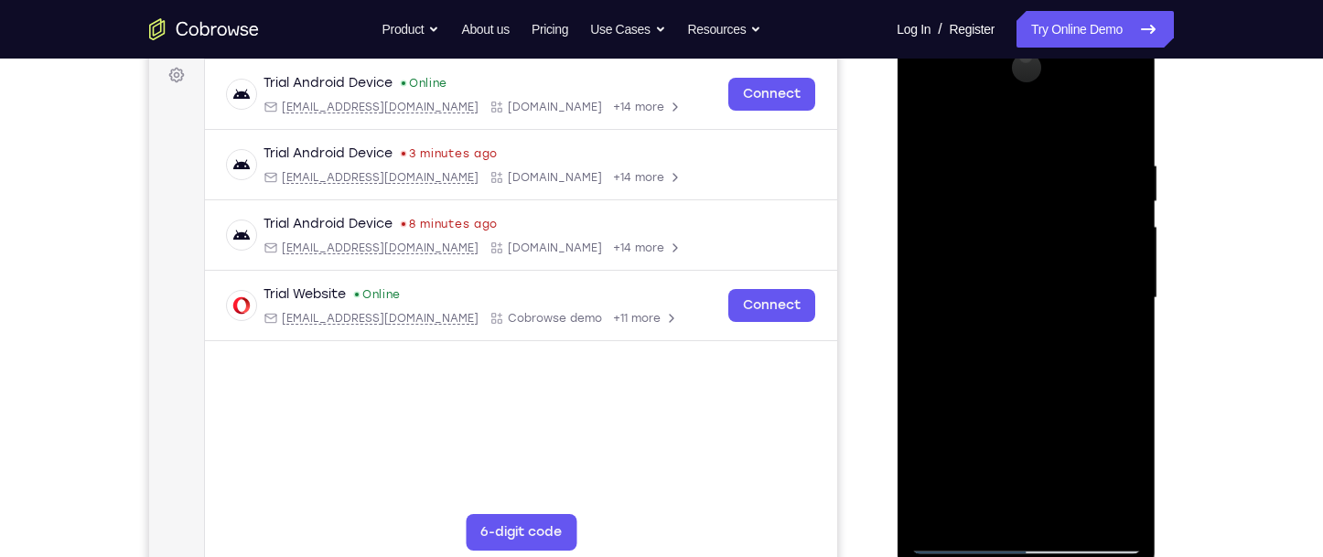
click at [1120, 290] on div at bounding box center [1025, 298] width 231 height 512
drag, startPoint x: 1074, startPoint y: 392, endPoint x: 1125, endPoint y: 181, distance: 216.4
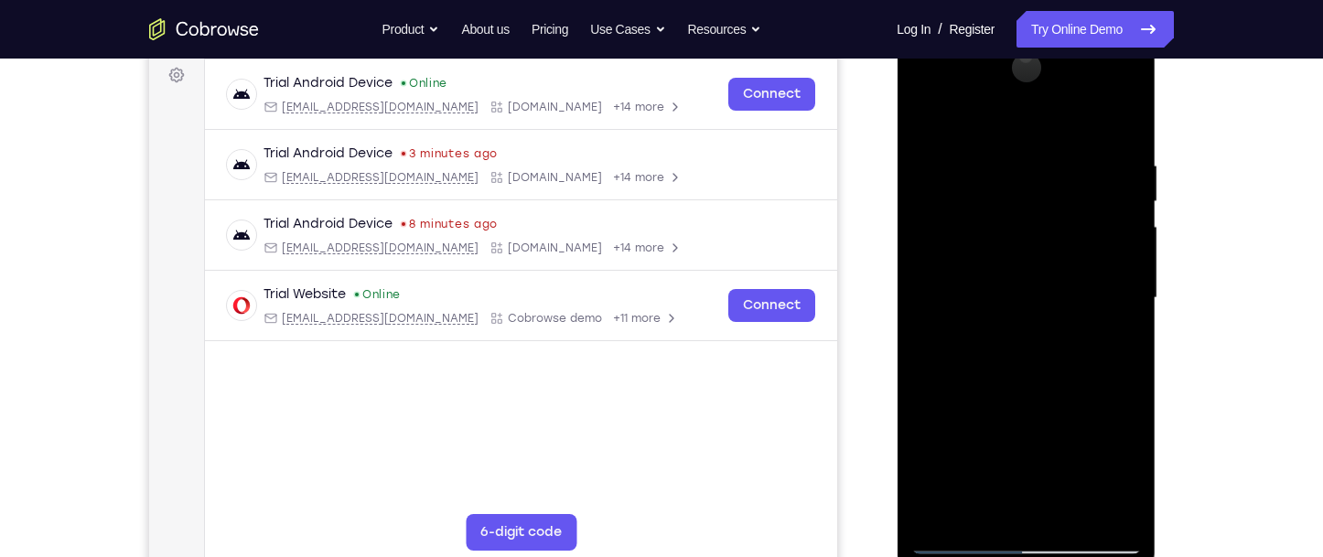
click at [1125, 181] on div at bounding box center [1025, 298] width 231 height 512
click at [921, 243] on div at bounding box center [1025, 298] width 231 height 512
drag, startPoint x: 1034, startPoint y: 308, endPoint x: 1092, endPoint y: 219, distance: 107.1
click at [1092, 219] on div at bounding box center [1025, 298] width 231 height 512
drag, startPoint x: 1049, startPoint y: 390, endPoint x: 1101, endPoint y: 247, distance: 152.0
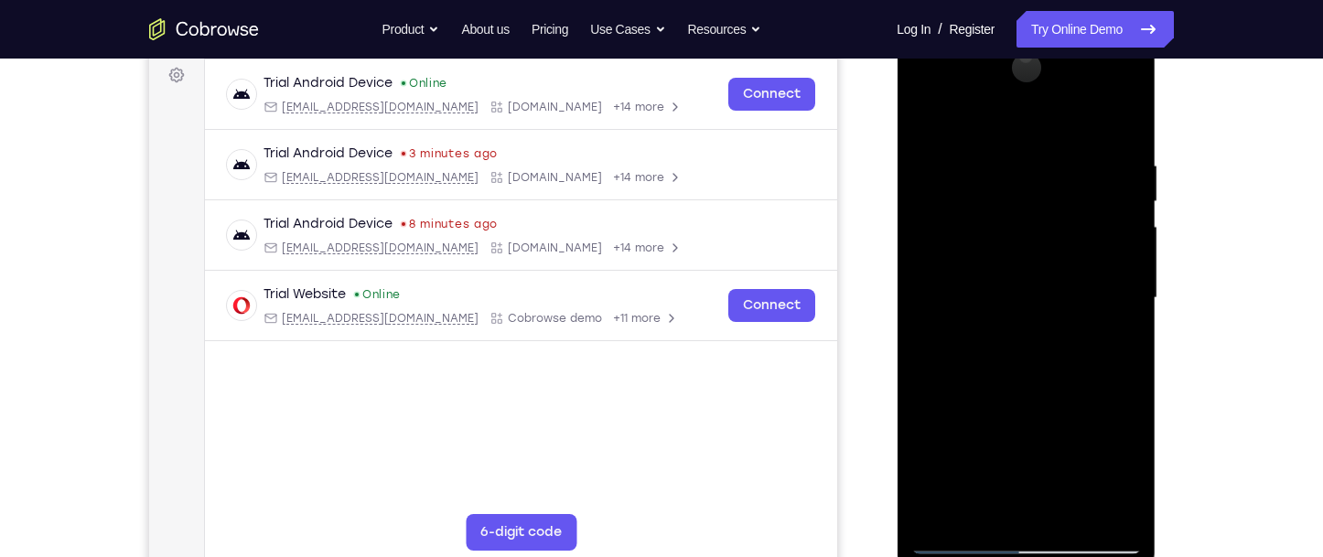
click at [1101, 247] on div at bounding box center [1025, 298] width 231 height 512
drag, startPoint x: 1118, startPoint y: 192, endPoint x: 1060, endPoint y: 382, distance: 198.9
click at [1060, 382] on div at bounding box center [1025, 298] width 231 height 512
click at [1116, 362] on div at bounding box center [1025, 298] width 231 height 512
click at [1125, 366] on div at bounding box center [1025, 298] width 231 height 512
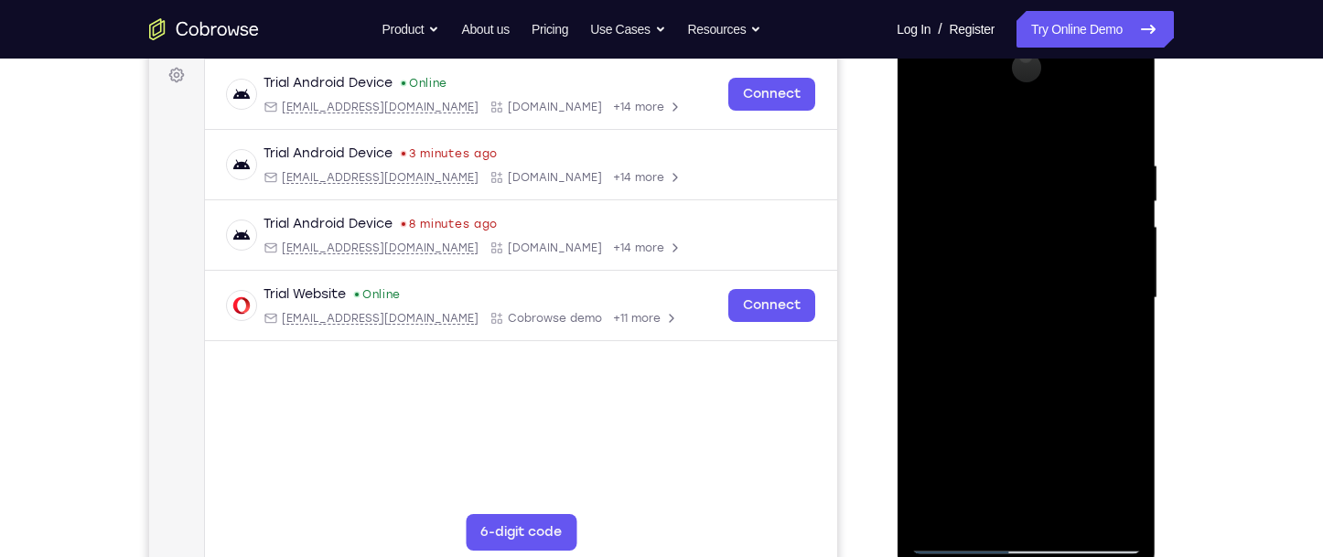
click at [1125, 366] on div at bounding box center [1025, 298] width 231 height 512
drag, startPoint x: 1084, startPoint y: 397, endPoint x: 2059, endPoint y: 265, distance: 983.3
click at [1157, 238] on html "Online web based iOS Simulators and Android Emulators. Run iPhone, iPad, Mobile…" at bounding box center [1027, 302] width 261 height 549
drag, startPoint x: 1070, startPoint y: 393, endPoint x: 1103, endPoint y: 238, distance: 159.0
click at [1103, 238] on div at bounding box center [1025, 298] width 231 height 512
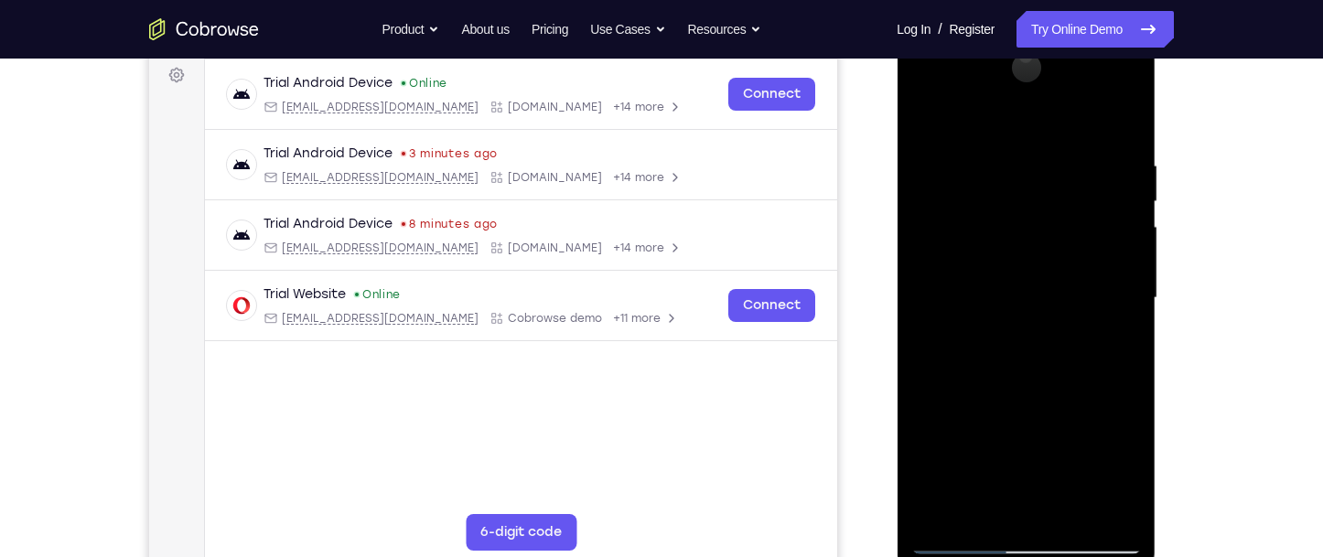
drag, startPoint x: 1089, startPoint y: 361, endPoint x: 1105, endPoint y: 251, distance: 111.0
click at [1105, 251] on div at bounding box center [1025, 298] width 231 height 512
click at [1133, 259] on div at bounding box center [1025, 298] width 231 height 512
click at [1128, 258] on div at bounding box center [1025, 298] width 231 height 512
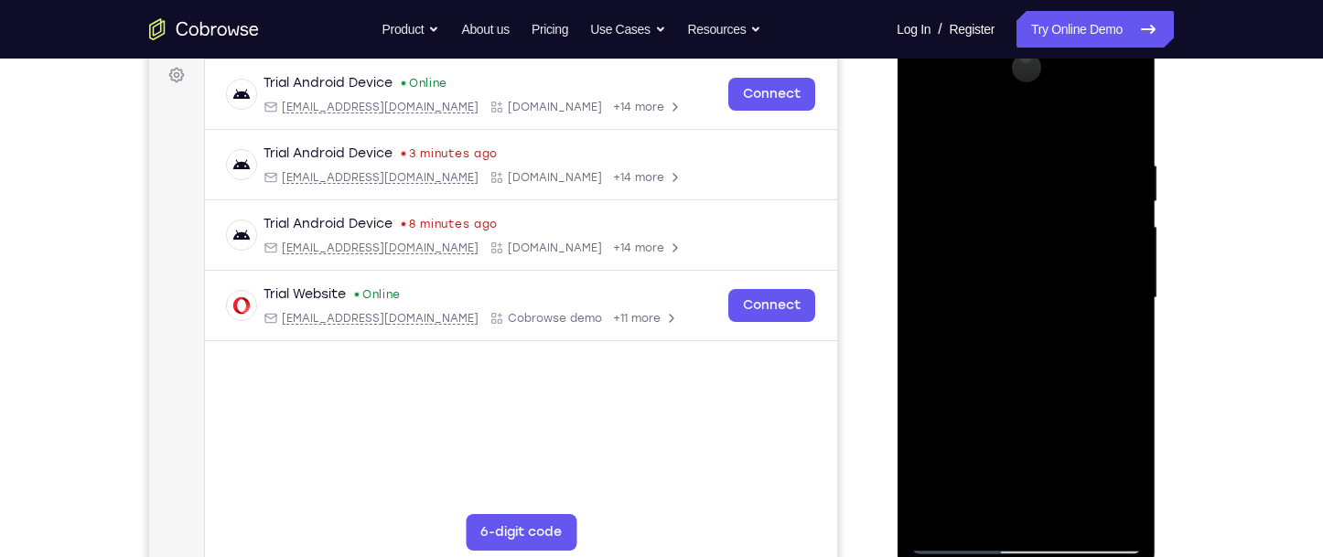
click at [933, 413] on div at bounding box center [1025, 298] width 231 height 512
drag, startPoint x: 1032, startPoint y: 332, endPoint x: 1087, endPoint y: 221, distance: 123.6
click at [1087, 221] on div at bounding box center [1025, 298] width 231 height 512
drag, startPoint x: 1021, startPoint y: 417, endPoint x: 1085, endPoint y: 214, distance: 213.0
click at [1085, 214] on div at bounding box center [1025, 298] width 231 height 512
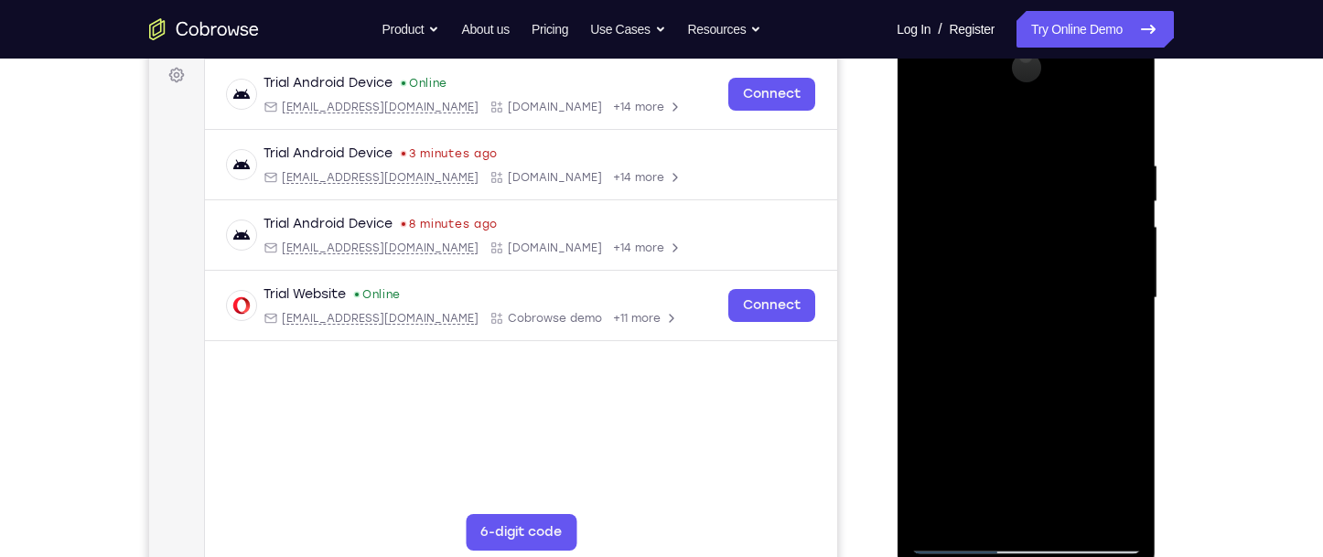
click at [924, 426] on div at bounding box center [1025, 298] width 231 height 512
drag, startPoint x: 1046, startPoint y: 358, endPoint x: 1120, endPoint y: 188, distance: 184.8
click at [1120, 188] on div at bounding box center [1025, 298] width 231 height 512
drag, startPoint x: 1054, startPoint y: 378, endPoint x: 1114, endPoint y: 254, distance: 137.1
click at [1114, 254] on div at bounding box center [1025, 298] width 231 height 512
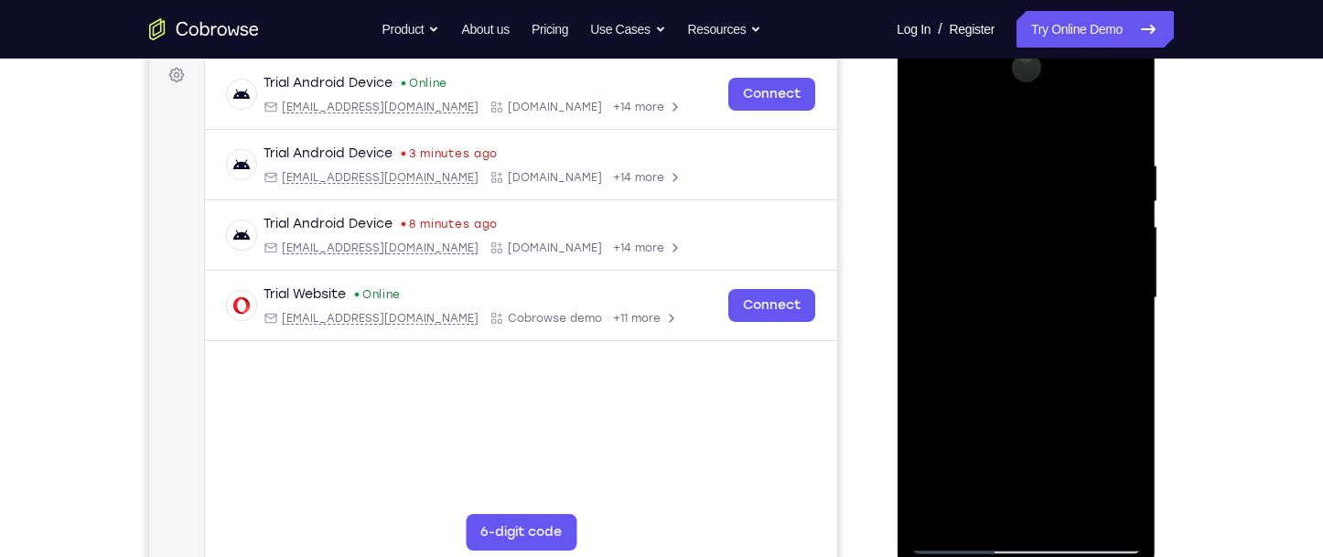
click at [1125, 303] on div at bounding box center [1025, 298] width 231 height 512
click at [931, 456] on div at bounding box center [1025, 298] width 231 height 512
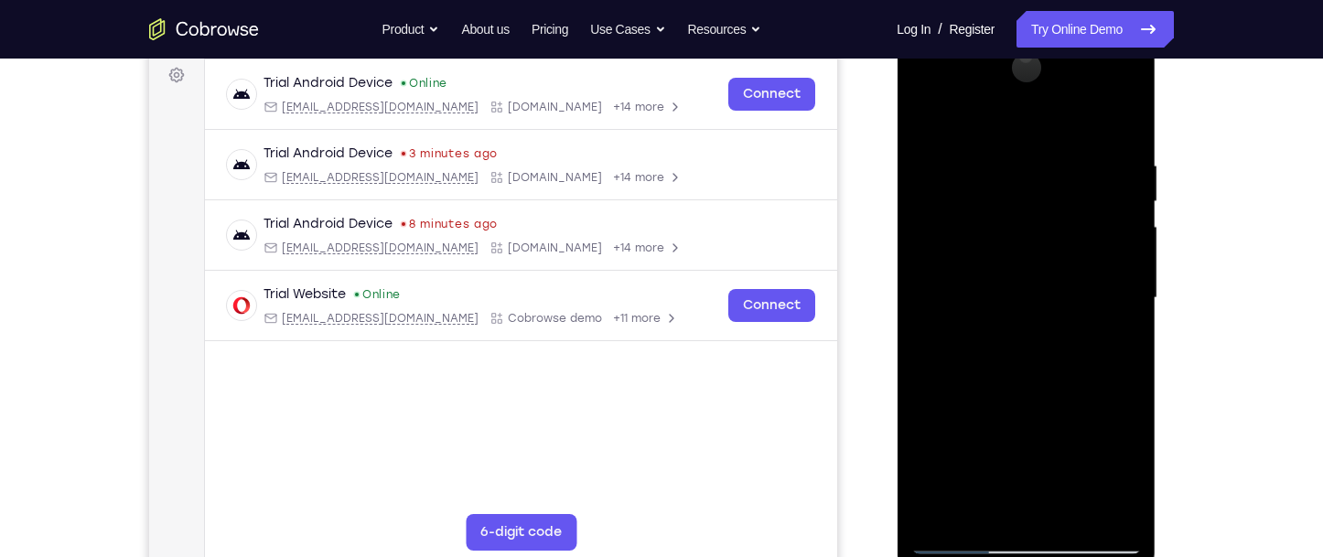
drag, startPoint x: 1024, startPoint y: 397, endPoint x: 1096, endPoint y: 229, distance: 183.2
click at [1096, 229] on div at bounding box center [1025, 298] width 231 height 512
drag, startPoint x: 1060, startPoint y: 422, endPoint x: 1122, endPoint y: 253, distance: 179.5
click at [1122, 253] on div at bounding box center [1025, 298] width 231 height 512
click at [1119, 309] on div at bounding box center [1025, 298] width 231 height 512
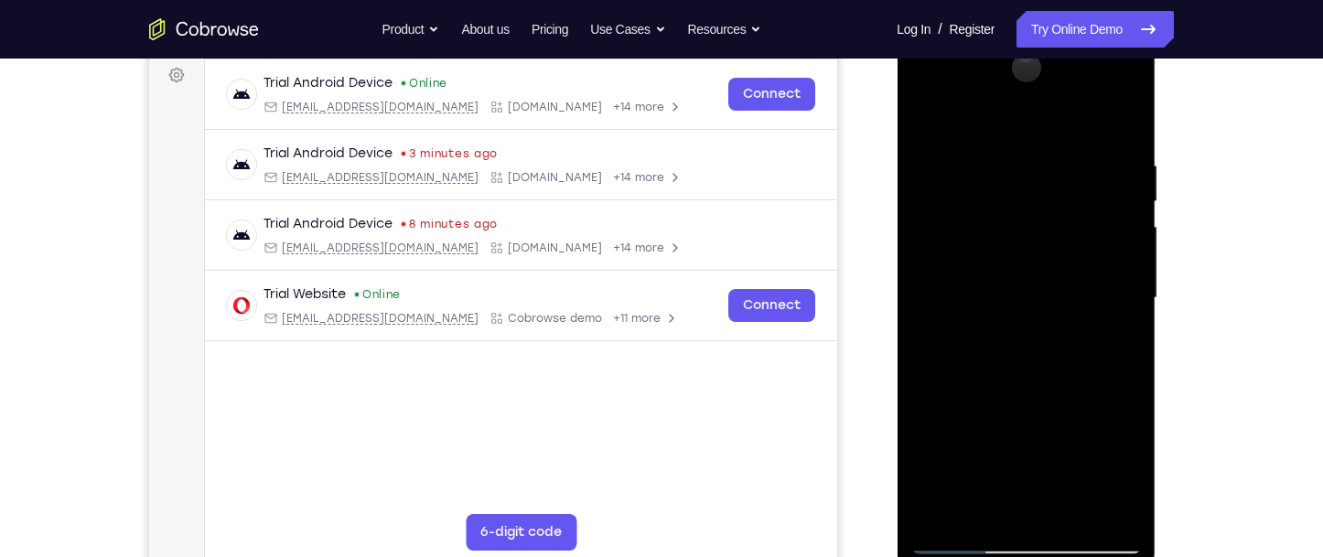
click at [1119, 309] on div at bounding box center [1025, 298] width 231 height 512
click at [936, 460] on div at bounding box center [1025, 298] width 231 height 512
drag, startPoint x: 1012, startPoint y: 443, endPoint x: 1121, endPoint y: 221, distance: 246.7
click at [1119, 221] on div at bounding box center [1025, 298] width 231 height 512
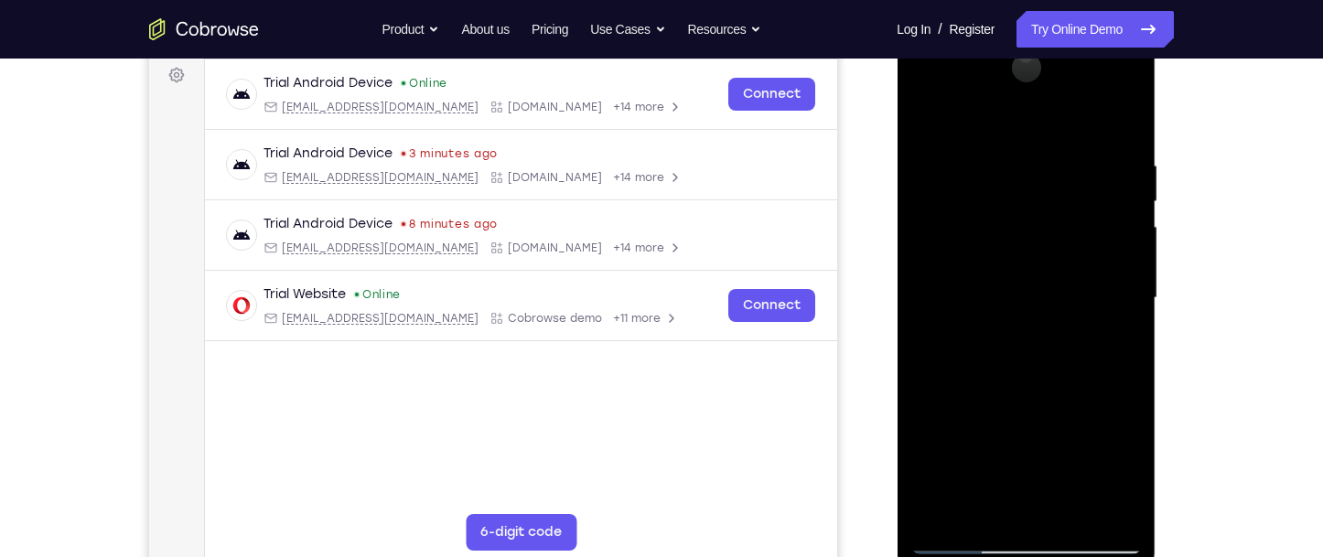
drag, startPoint x: 1019, startPoint y: 419, endPoint x: 1168, endPoint y: 218, distance: 250.5
click at [1157, 218] on html "Online web based iOS Simulators and Android Emulators. Run iPhone, iPad, Mobile…" at bounding box center [1027, 302] width 261 height 549
drag, startPoint x: 1065, startPoint y: 293, endPoint x: 1063, endPoint y: 434, distance: 140.9
click at [1063, 434] on div at bounding box center [1025, 298] width 231 height 512
drag, startPoint x: 1060, startPoint y: 393, endPoint x: 1133, endPoint y: 167, distance: 238.4
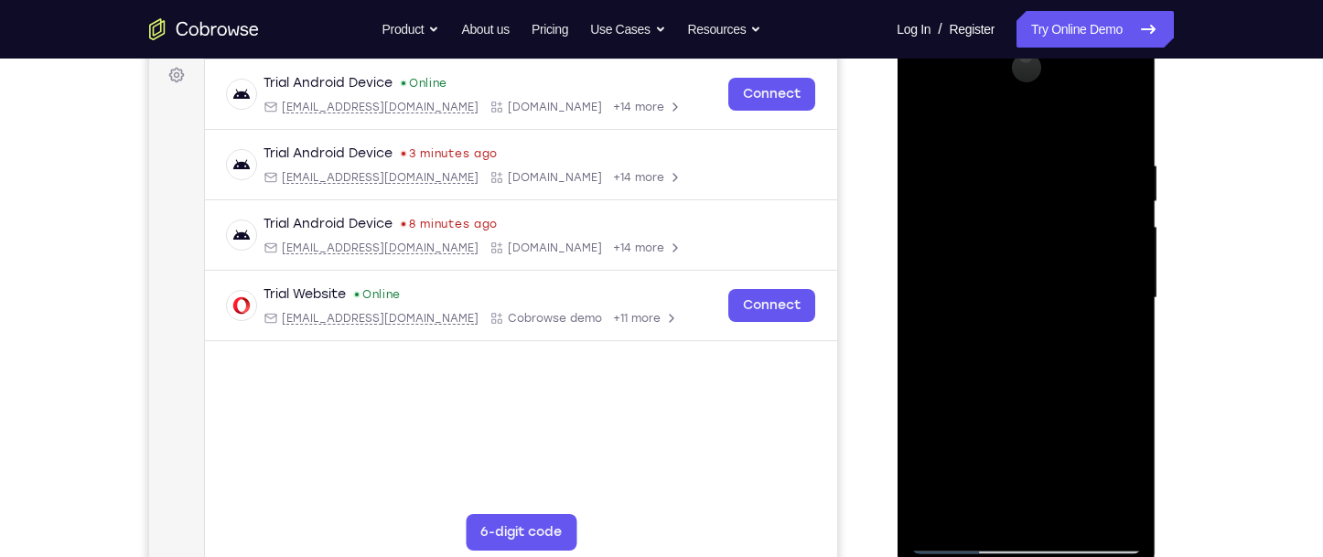
click at [1133, 167] on div at bounding box center [1025, 298] width 231 height 512
drag, startPoint x: 1080, startPoint y: 350, endPoint x: 1169, endPoint y: 159, distance: 211.2
click at [1157, 159] on html "Online web based iOS Simulators and Android Emulators. Run iPhone, iPad, Mobile…" at bounding box center [1027, 302] width 261 height 549
drag, startPoint x: 1020, startPoint y: 377, endPoint x: 1158, endPoint y: 186, distance: 235.9
click at [1157, 186] on html "Online web based iOS Simulators and Android Emulators. Run iPhone, iPad, Mobile…" at bounding box center [1027, 302] width 261 height 549
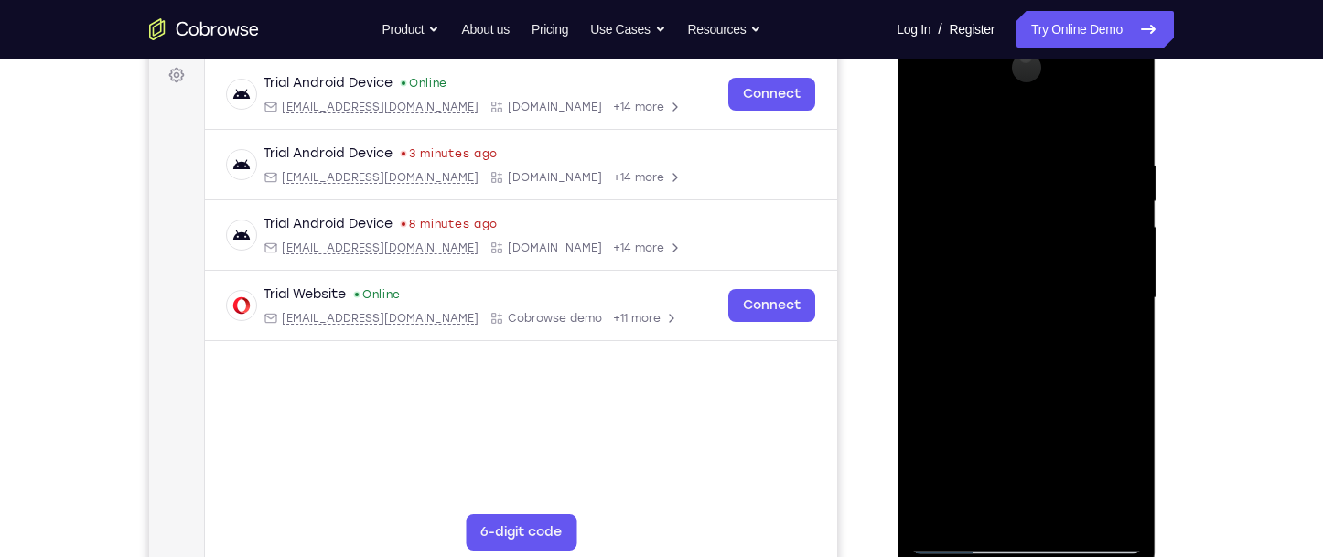
drag, startPoint x: 1039, startPoint y: 370, endPoint x: 1200, endPoint y: 262, distance: 194.6
click at [1157, 262] on html "Online web based iOS Simulators and Android Emulators. Run iPhone, iPad, Mobile…" at bounding box center [1027, 302] width 261 height 549
drag, startPoint x: 1136, startPoint y: 322, endPoint x: 1251, endPoint y: 229, distance: 147.6
click at [1157, 229] on html "Online web based iOS Simulators and Android Emulators. Run iPhone, iPad, Mobile…" at bounding box center [1027, 302] width 261 height 549
drag, startPoint x: 1015, startPoint y: 376, endPoint x: 1077, endPoint y: 299, distance: 98.9
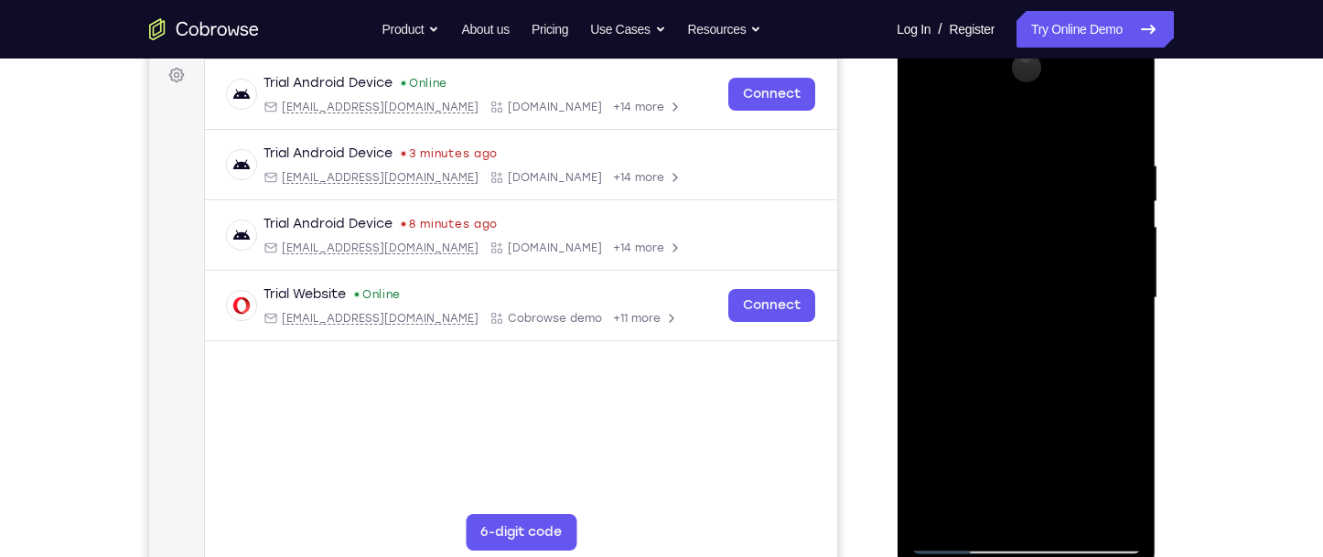
click at [1077, 299] on div at bounding box center [1025, 298] width 231 height 512
click at [1119, 298] on div at bounding box center [1025, 298] width 231 height 512
click at [920, 293] on div at bounding box center [1025, 298] width 231 height 512
drag, startPoint x: 1049, startPoint y: 389, endPoint x: 1090, endPoint y: 188, distance: 204.6
click at [1090, 188] on div at bounding box center [1025, 298] width 231 height 512
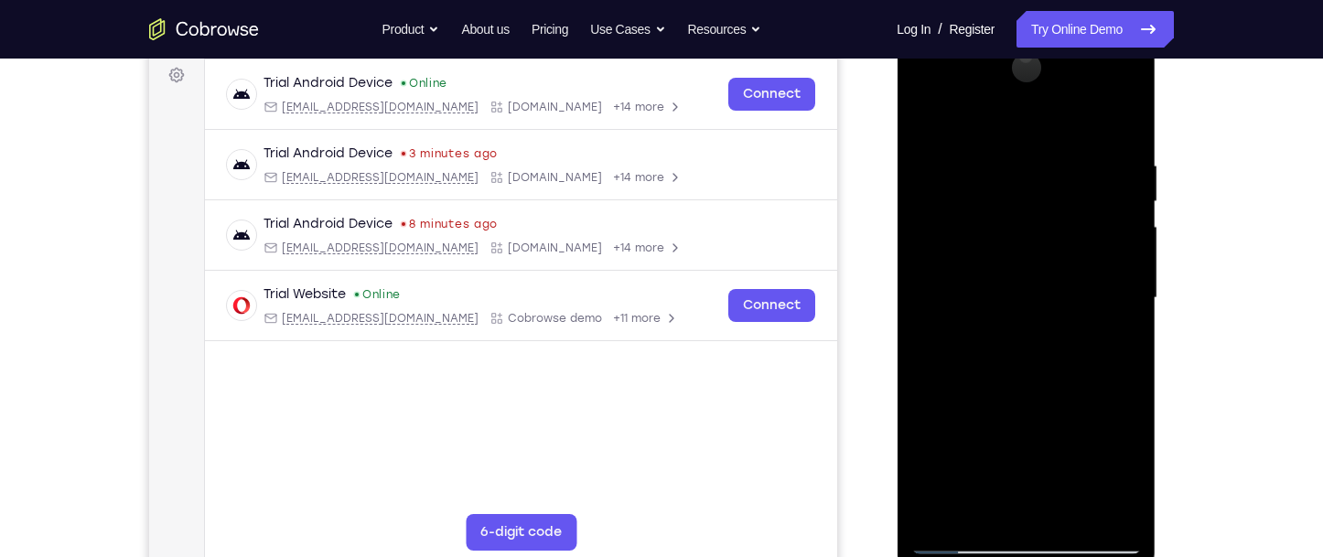
drag, startPoint x: 1036, startPoint y: 426, endPoint x: 1146, endPoint y: 185, distance: 265.7
click at [1146, 185] on div at bounding box center [1026, 300] width 259 height 545
click at [928, 436] on div at bounding box center [1025, 298] width 231 height 512
drag, startPoint x: 1064, startPoint y: 354, endPoint x: 1103, endPoint y: 174, distance: 184.5
click at [1103, 174] on div at bounding box center [1025, 298] width 231 height 512
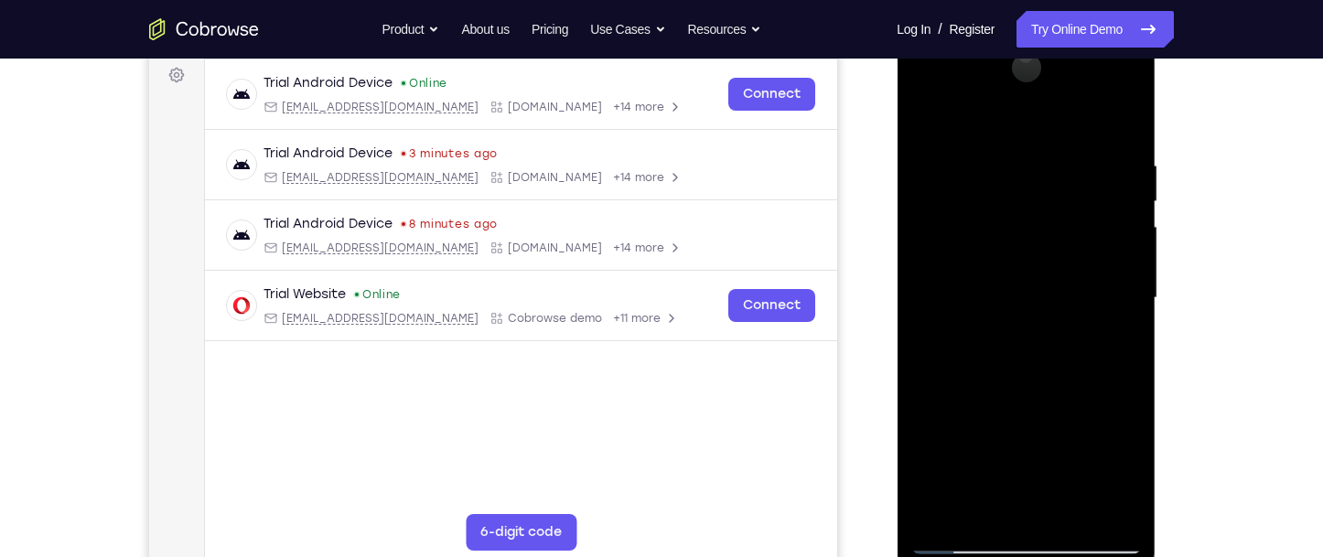
drag, startPoint x: 1080, startPoint y: 265, endPoint x: 1107, endPoint y: 204, distance: 67.2
click at [1107, 204] on div at bounding box center [1025, 298] width 231 height 512
click at [1126, 252] on div at bounding box center [1025, 298] width 231 height 512
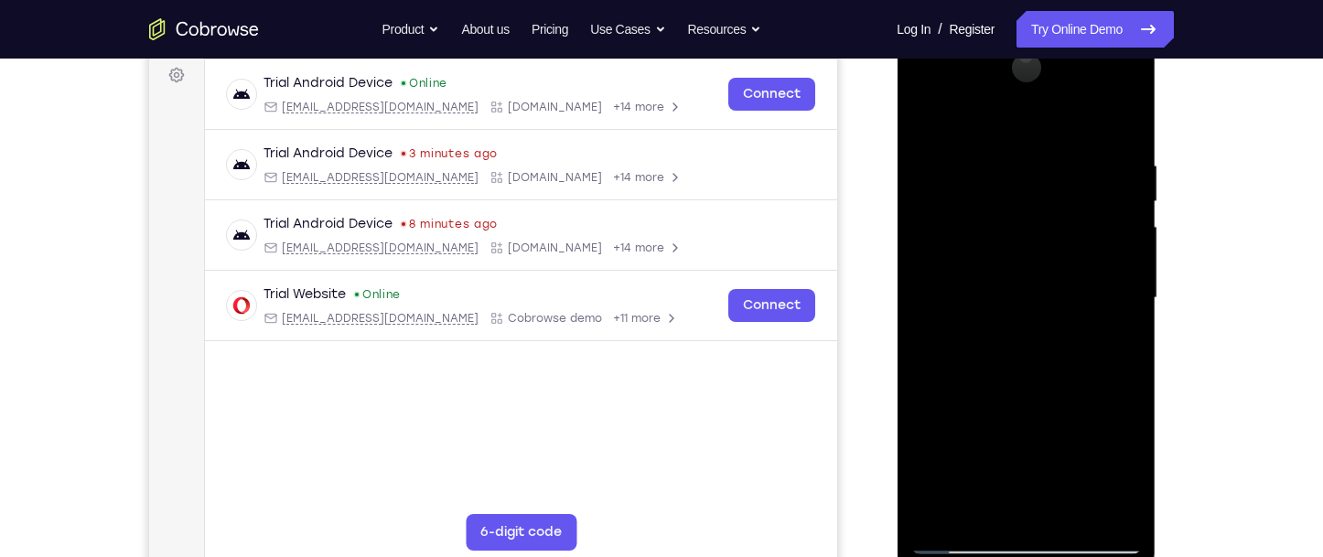
click at [1126, 252] on div at bounding box center [1025, 298] width 231 height 512
click at [921, 247] on div at bounding box center [1025, 298] width 231 height 512
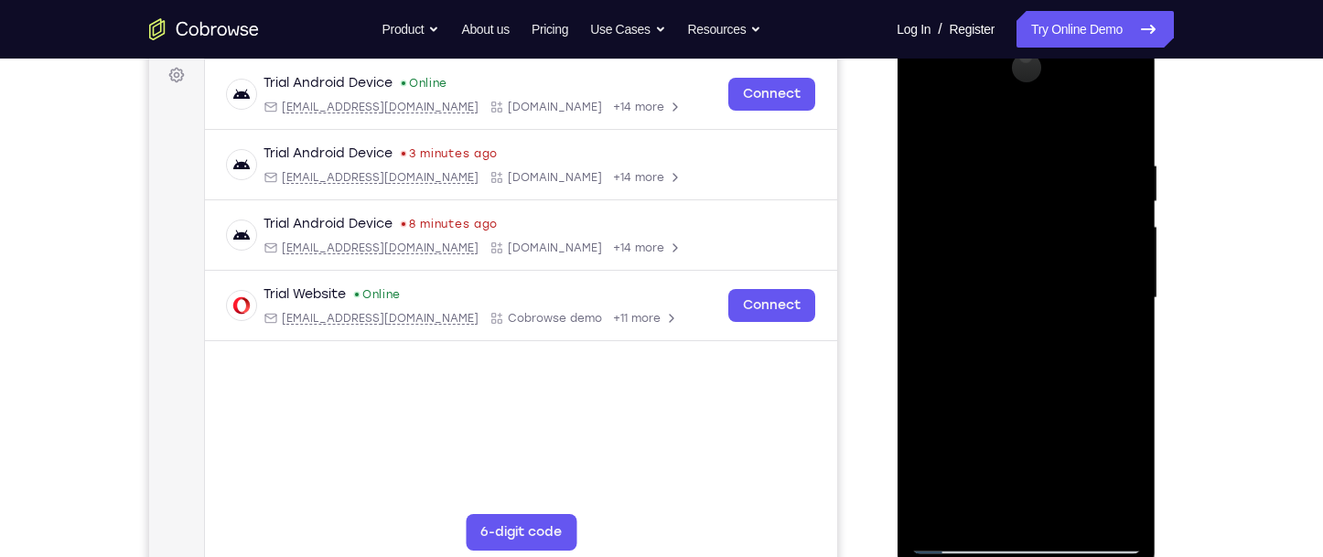
click at [921, 247] on div at bounding box center [1025, 298] width 231 height 512
click at [1117, 249] on div at bounding box center [1025, 298] width 231 height 512
drag, startPoint x: 1052, startPoint y: 422, endPoint x: 1089, endPoint y: 178, distance: 247.0
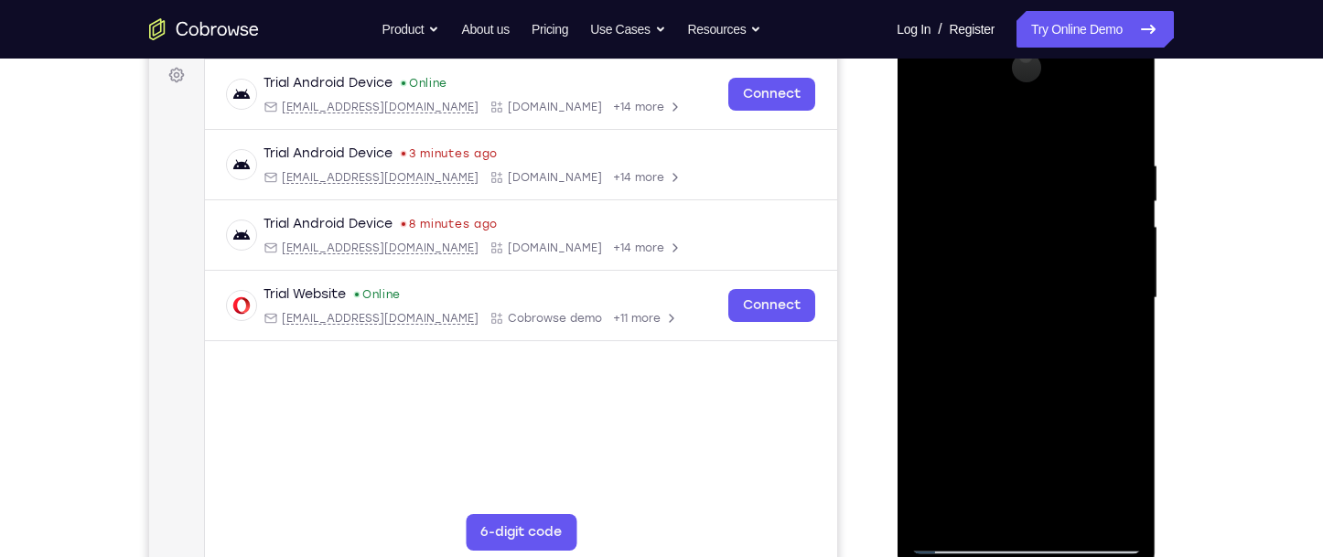
click at [1088, 178] on div at bounding box center [1025, 298] width 231 height 512
drag, startPoint x: 1053, startPoint y: 361, endPoint x: 1117, endPoint y: 248, distance: 130.3
click at [1117, 248] on div at bounding box center [1025, 298] width 231 height 512
drag, startPoint x: 1053, startPoint y: 312, endPoint x: 1052, endPoint y: 351, distance: 39.4
click at [1052, 351] on div at bounding box center [1025, 298] width 231 height 512
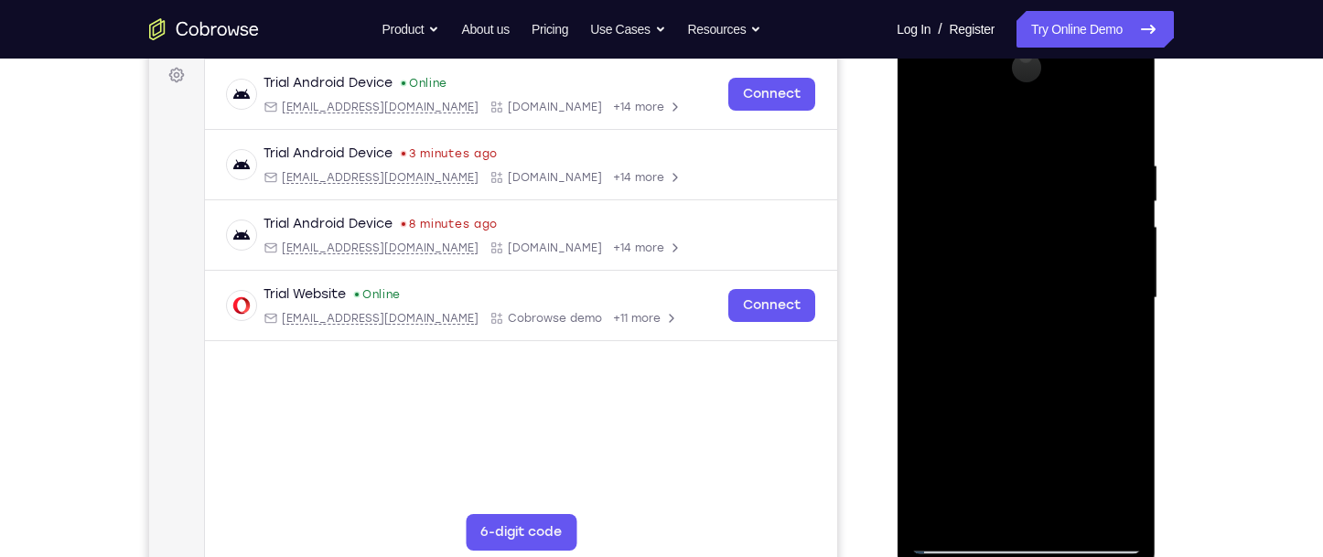
drag, startPoint x: 1056, startPoint y: 389, endPoint x: 1107, endPoint y: 216, distance: 180.4
click at [1107, 216] on div at bounding box center [1025, 298] width 231 height 512
drag, startPoint x: 1078, startPoint y: 414, endPoint x: 1098, endPoint y: 269, distance: 146.9
click at [1098, 269] on div at bounding box center [1025, 298] width 231 height 512
drag, startPoint x: 1063, startPoint y: 423, endPoint x: 1125, endPoint y: 208, distance: 223.8
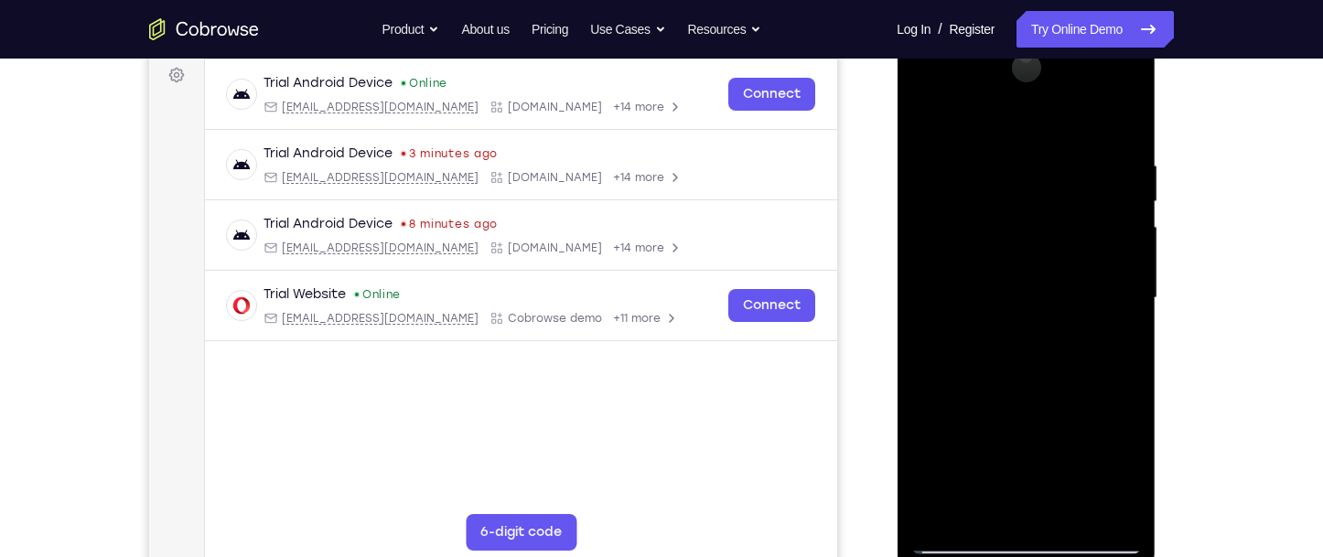
click at [1125, 208] on div at bounding box center [1025, 298] width 231 height 512
drag, startPoint x: 1061, startPoint y: 385, endPoint x: 1129, endPoint y: 188, distance: 208.0
click at [1129, 188] on div at bounding box center [1025, 298] width 231 height 512
drag, startPoint x: 1048, startPoint y: 367, endPoint x: 1079, endPoint y: 298, distance: 75.3
click at [1079, 298] on div at bounding box center [1025, 298] width 231 height 512
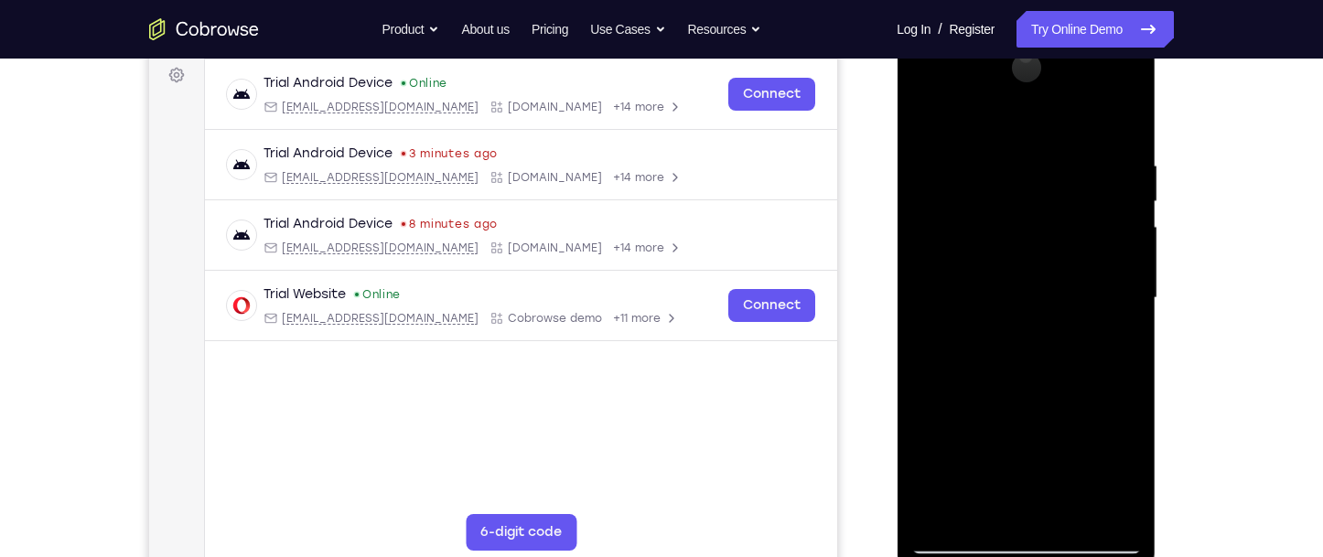
drag, startPoint x: 1056, startPoint y: 378, endPoint x: 1104, endPoint y: 313, distance: 81.1
click at [1104, 313] on div at bounding box center [1025, 298] width 231 height 512
drag, startPoint x: 1038, startPoint y: 440, endPoint x: 1085, endPoint y: 214, distance: 231.0
click at [1085, 214] on div at bounding box center [1025, 298] width 231 height 512
drag, startPoint x: 1023, startPoint y: 374, endPoint x: 1119, endPoint y: 250, distance: 157.2
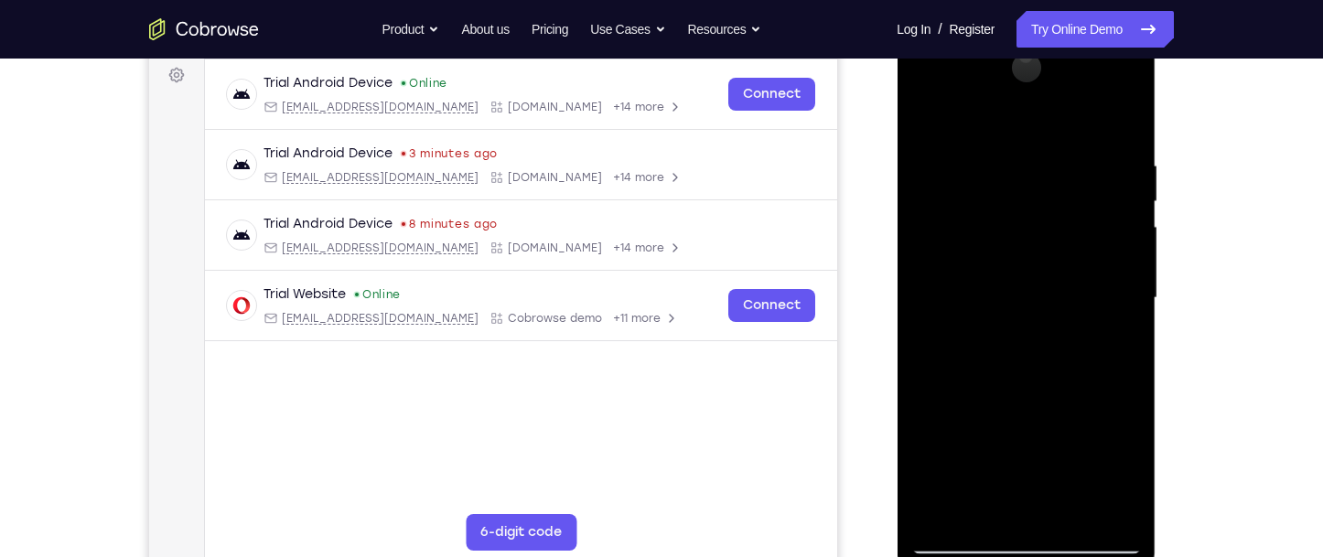
click at [1119, 250] on div at bounding box center [1025, 298] width 231 height 512
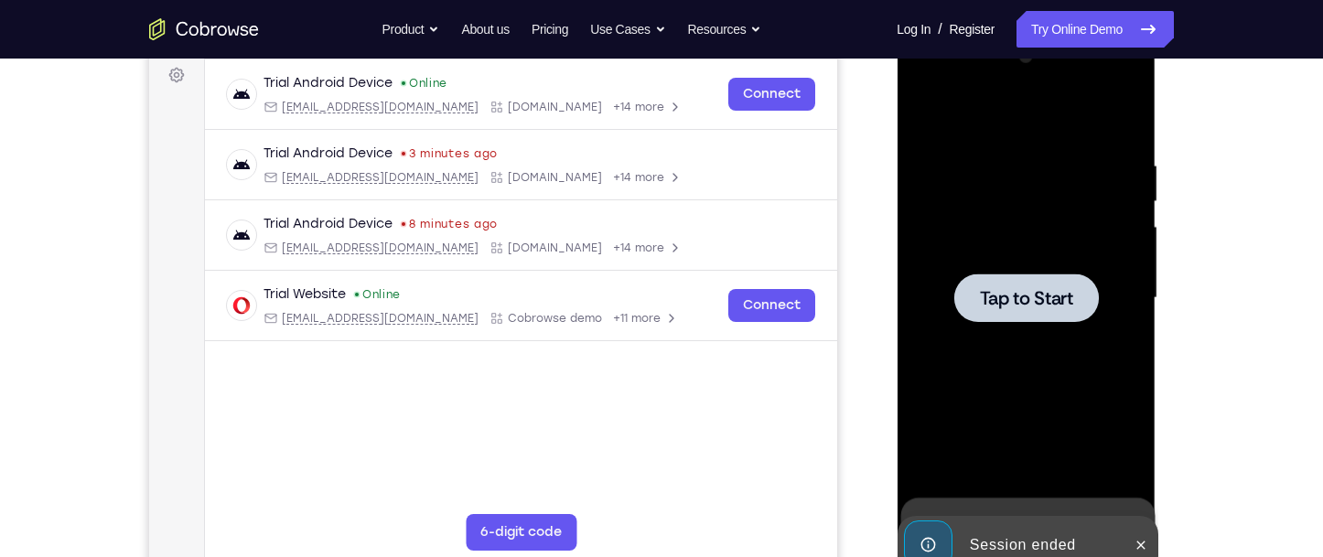
click at [1001, 317] on div at bounding box center [1025, 298] width 145 height 48
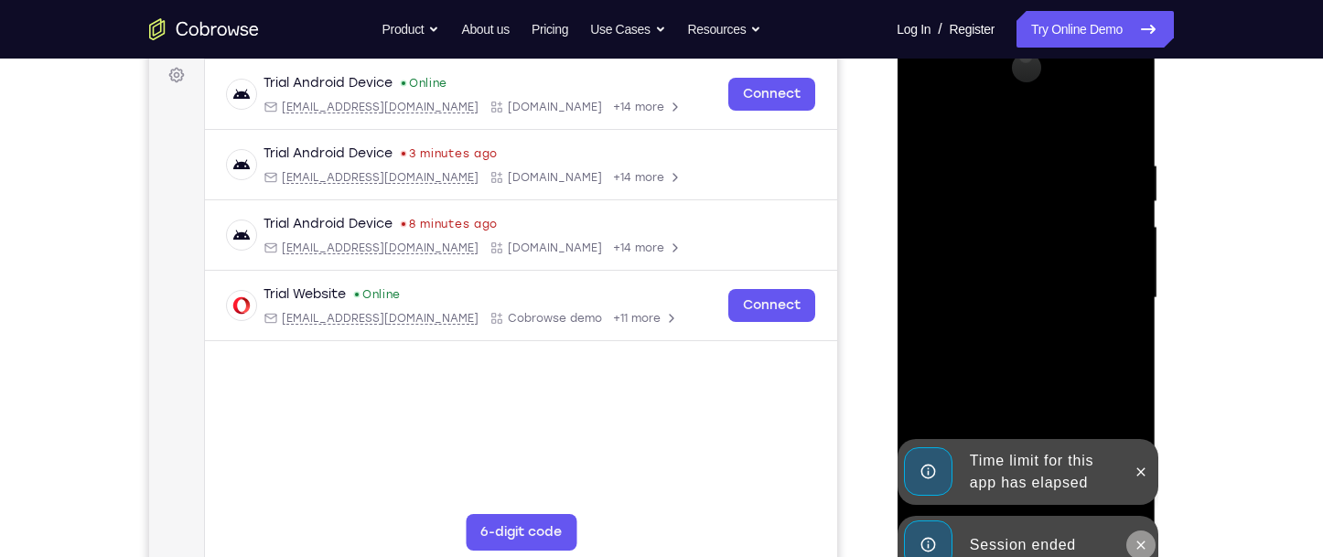
click at [1140, 550] on icon at bounding box center [1140, 545] width 15 height 15
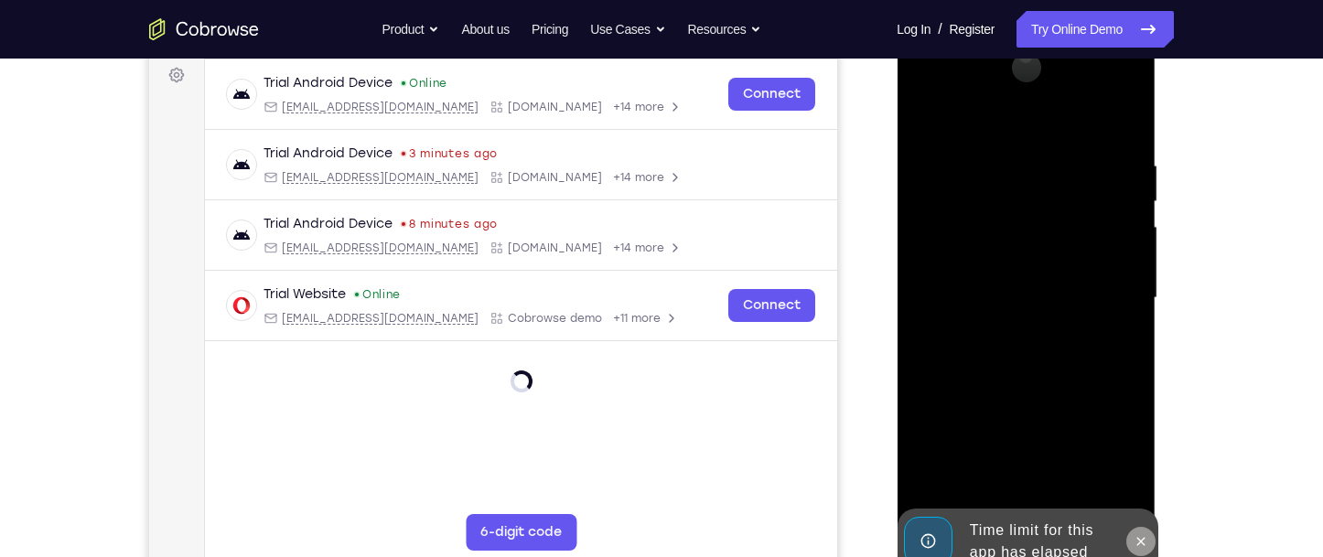
click at [1144, 542] on icon at bounding box center [1140, 541] width 15 height 15
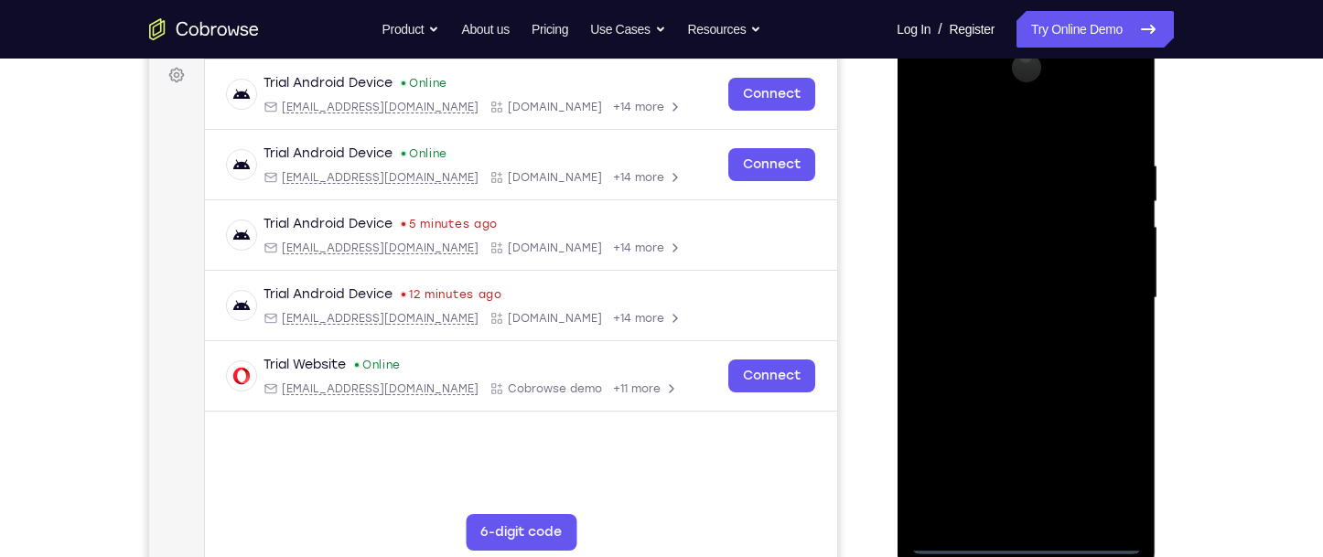
click at [1022, 545] on div at bounding box center [1025, 298] width 231 height 512
click at [1094, 474] on div at bounding box center [1025, 298] width 231 height 512
click at [953, 120] on div at bounding box center [1025, 298] width 231 height 512
click at [1110, 300] on div at bounding box center [1025, 298] width 231 height 512
click at [1004, 335] on div at bounding box center [1025, 298] width 231 height 512
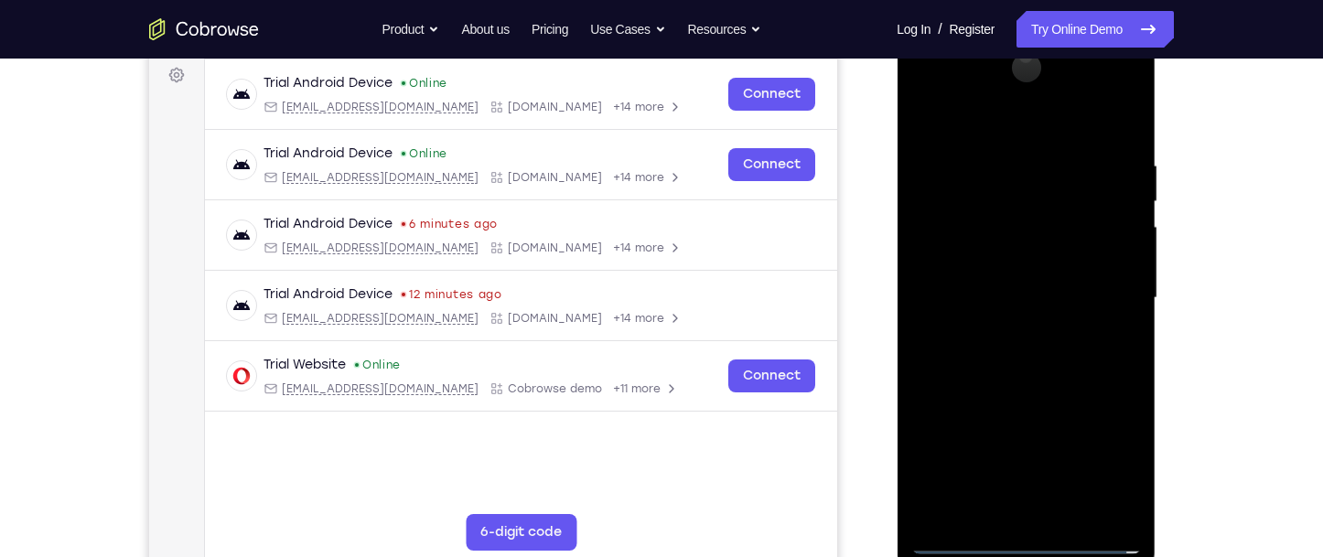
click at [997, 275] on div at bounding box center [1025, 298] width 231 height 512
click at [996, 263] on div at bounding box center [1025, 298] width 231 height 512
click at [990, 304] on div at bounding box center [1025, 298] width 231 height 512
click at [1000, 352] on div at bounding box center [1025, 298] width 231 height 512
click at [1058, 372] on div at bounding box center [1025, 298] width 231 height 512
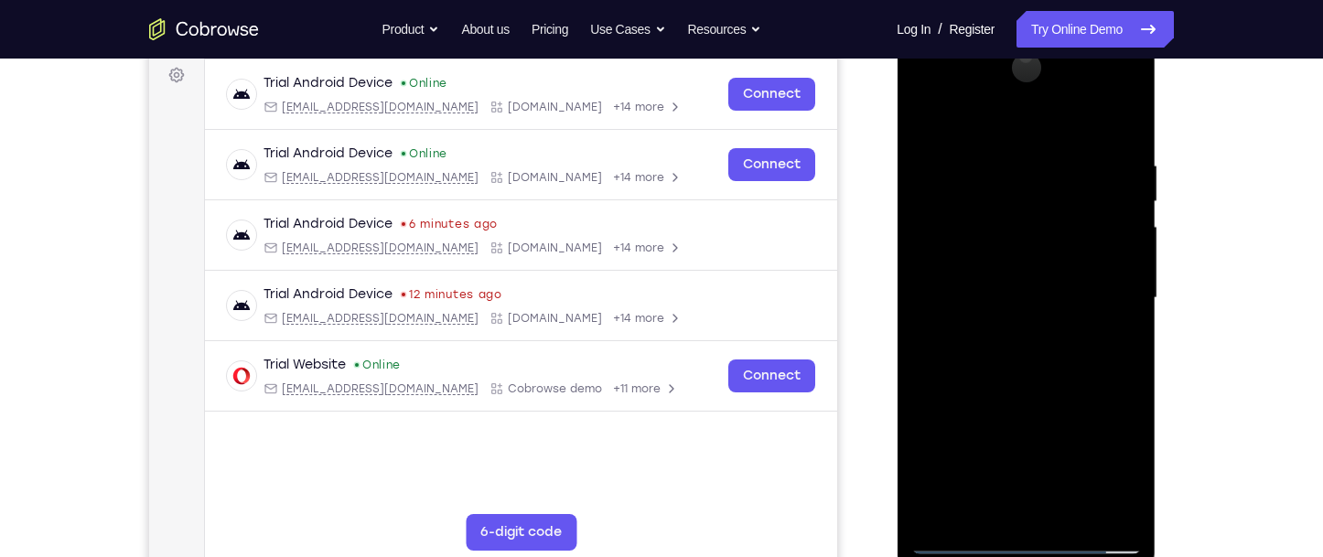
click at [1000, 157] on div at bounding box center [1025, 298] width 231 height 512
drag, startPoint x: 970, startPoint y: 119, endPoint x: 1105, endPoint y: 125, distance: 135.6
click at [1105, 125] on div at bounding box center [1025, 298] width 231 height 512
click at [951, 547] on div at bounding box center [1025, 298] width 231 height 512
click at [957, 548] on div at bounding box center [1025, 298] width 231 height 512
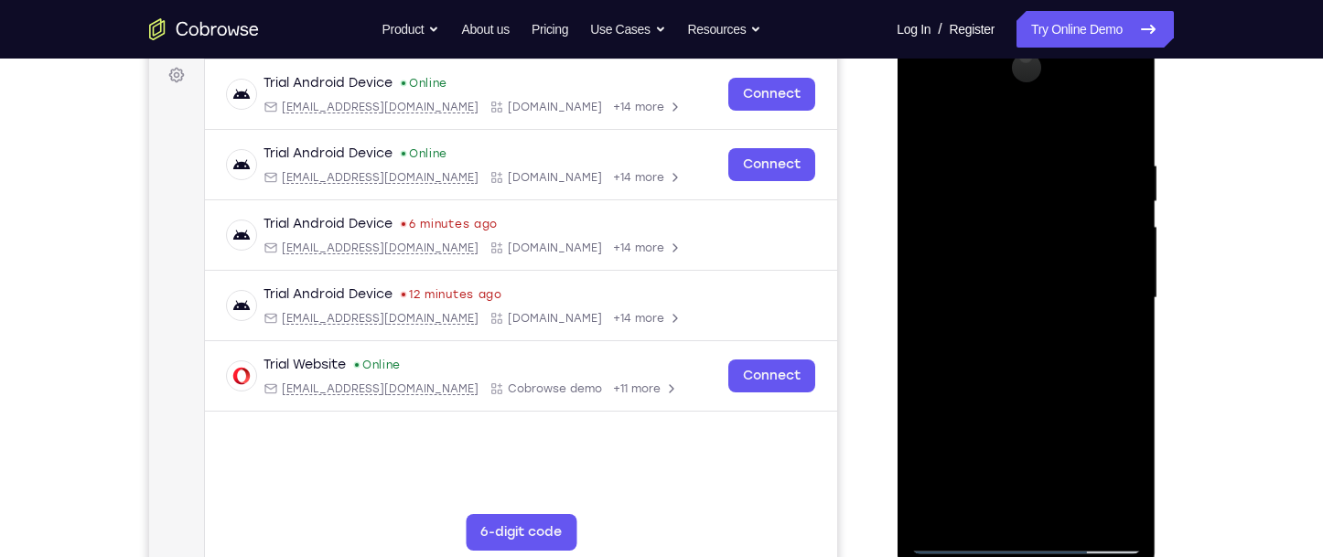
click at [1123, 371] on div at bounding box center [1025, 298] width 231 height 512
drag, startPoint x: 1053, startPoint y: 425, endPoint x: 1074, endPoint y: 277, distance: 148.8
click at [1074, 277] on div at bounding box center [1025, 298] width 231 height 512
drag, startPoint x: 1036, startPoint y: 421, endPoint x: 1088, endPoint y: 245, distance: 183.3
click at [1088, 245] on div at bounding box center [1025, 298] width 231 height 512
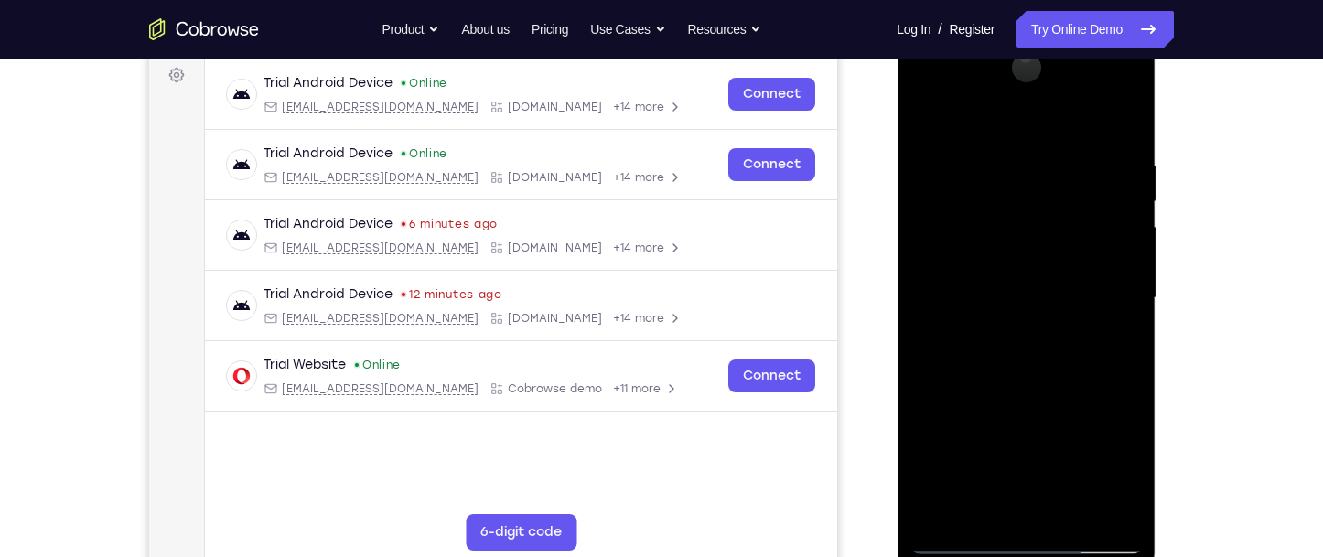
drag, startPoint x: 1042, startPoint y: 393, endPoint x: 1067, endPoint y: 263, distance: 133.2
click at [1067, 263] on div at bounding box center [1025, 298] width 231 height 512
click at [1122, 380] on div at bounding box center [1025, 298] width 231 height 512
drag, startPoint x: 1073, startPoint y: 373, endPoint x: 1071, endPoint y: 236, distance: 137.3
click at [1071, 236] on div at bounding box center [1025, 298] width 231 height 512
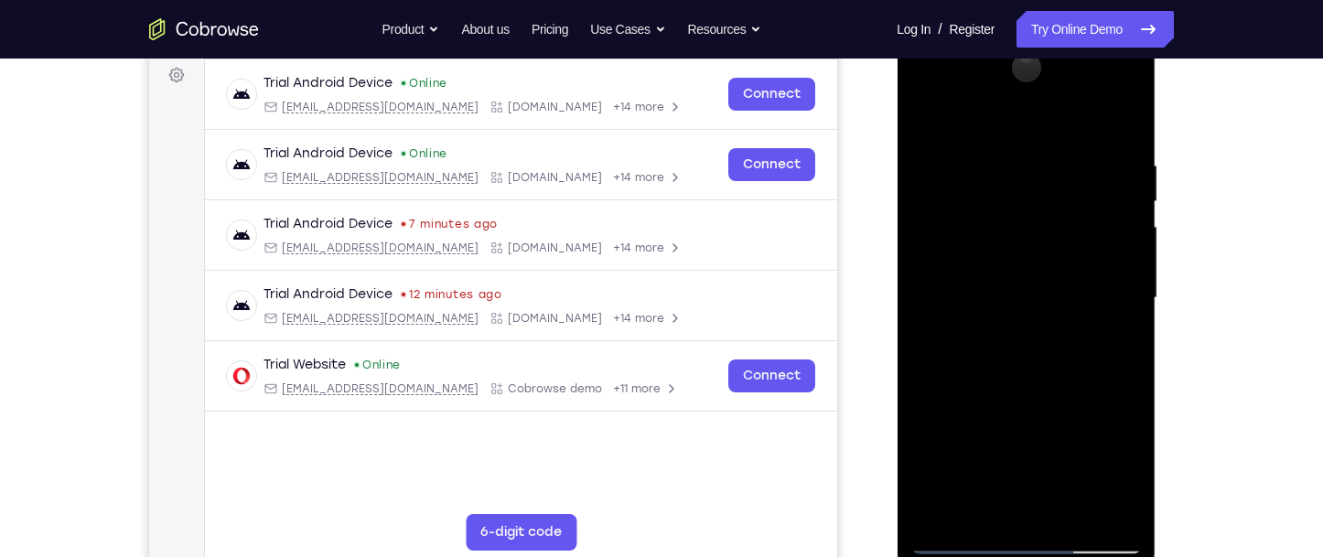
click at [1071, 236] on div at bounding box center [1025, 298] width 231 height 512
click at [1123, 203] on div at bounding box center [1025, 298] width 231 height 512
drag, startPoint x: 1048, startPoint y: 399, endPoint x: 1098, endPoint y: 186, distance: 219.1
click at [1098, 186] on div at bounding box center [1025, 298] width 231 height 512
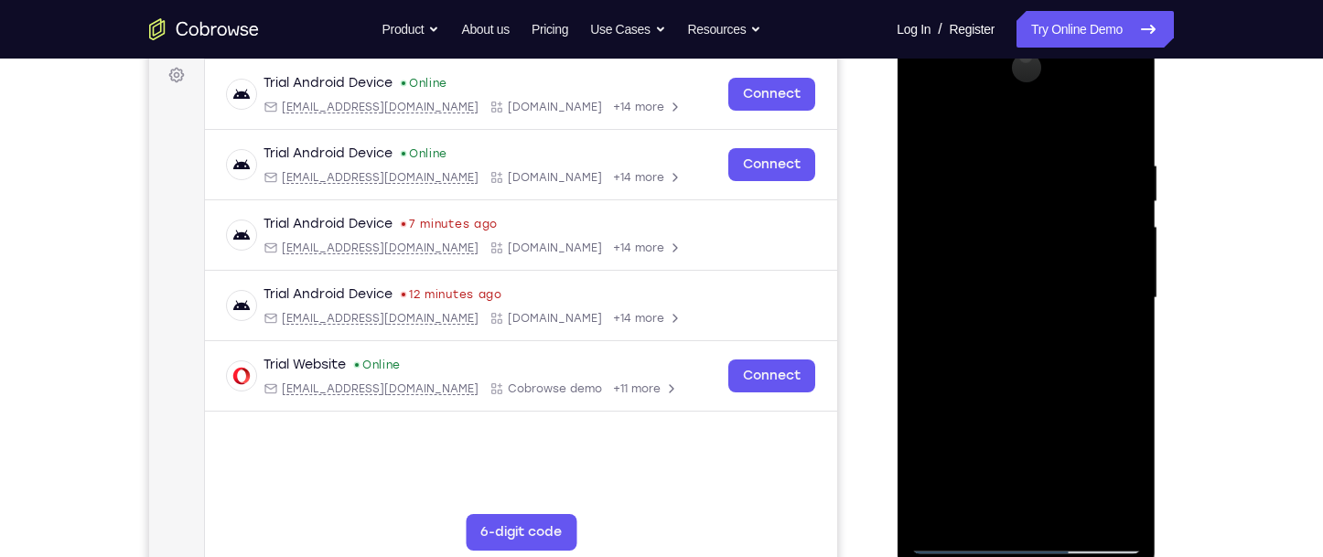
drag, startPoint x: 1058, startPoint y: 396, endPoint x: 1083, endPoint y: 215, distance: 183.0
click at [1083, 215] on div at bounding box center [1025, 298] width 231 height 512
click at [1084, 215] on div at bounding box center [1025, 298] width 231 height 512
click at [934, 374] on div at bounding box center [1025, 298] width 231 height 512
drag, startPoint x: 1019, startPoint y: 408, endPoint x: 1118, endPoint y: 223, distance: 209.6
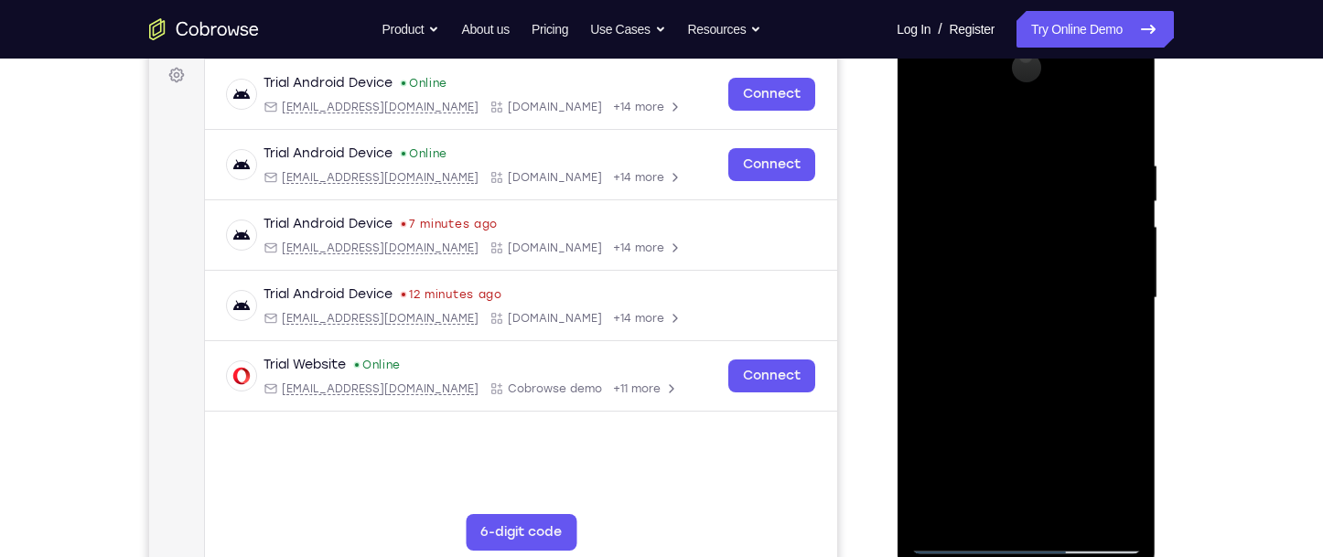
click at [1113, 229] on div at bounding box center [1025, 298] width 231 height 512
drag, startPoint x: 1031, startPoint y: 413, endPoint x: 1146, endPoint y: 235, distance: 211.7
click at [1146, 235] on div at bounding box center [1026, 300] width 259 height 545
drag, startPoint x: 1012, startPoint y: 386, endPoint x: 1192, endPoint y: 150, distance: 297.0
click at [1157, 150] on html "Online web based iOS Simulators and Android Emulators. Run iPhone, iPad, Mobile…" at bounding box center [1027, 302] width 261 height 549
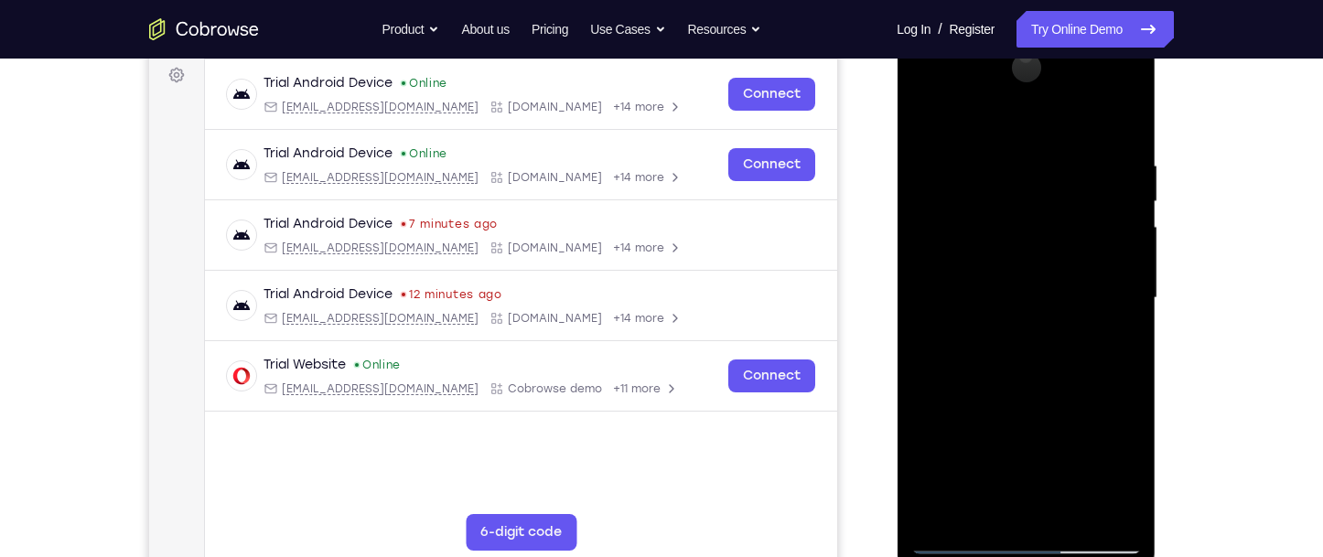
drag, startPoint x: 1082, startPoint y: 273, endPoint x: 1082, endPoint y: 357, distance: 84.2
click at [1082, 357] on div at bounding box center [1025, 298] width 231 height 512
drag, startPoint x: 1057, startPoint y: 357, endPoint x: 1081, endPoint y: 367, distance: 25.8
click at [1081, 367] on div at bounding box center [1025, 298] width 231 height 512
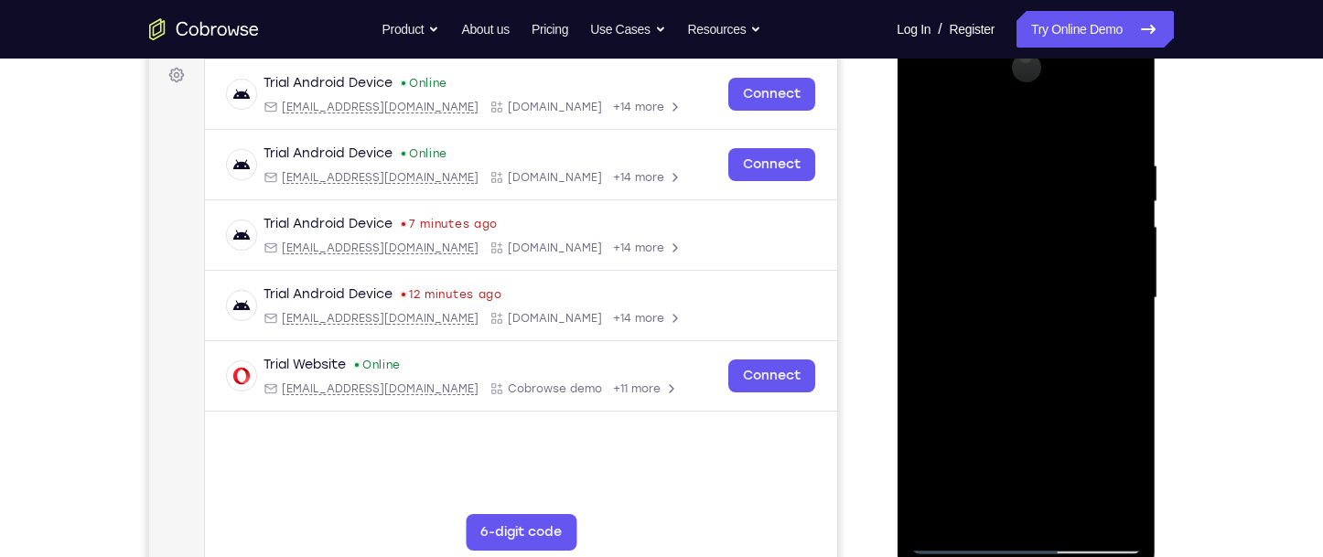
click at [1126, 261] on div at bounding box center [1025, 298] width 231 height 512
drag, startPoint x: 1071, startPoint y: 327, endPoint x: 1151, endPoint y: 199, distance: 150.5
click at [1151, 200] on div at bounding box center [1026, 300] width 259 height 545
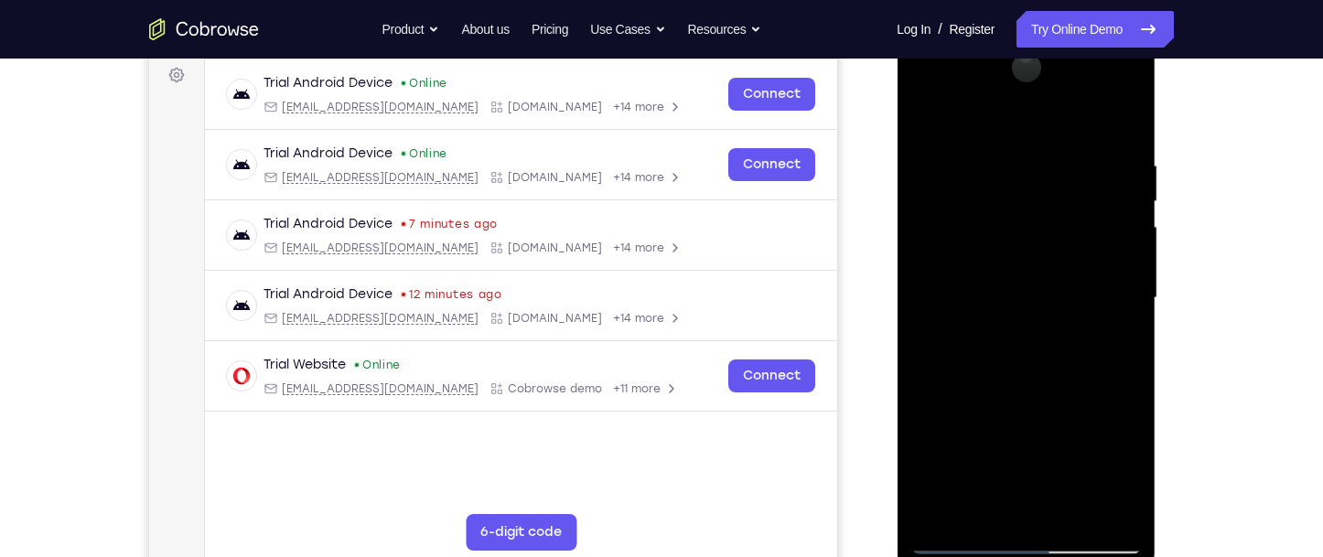
drag, startPoint x: 1054, startPoint y: 411, endPoint x: 1135, endPoint y: 223, distance: 204.1
click at [1135, 223] on div at bounding box center [1025, 298] width 231 height 512
drag, startPoint x: 1033, startPoint y: 397, endPoint x: 1144, endPoint y: 178, distance: 245.1
click at [1144, 178] on div at bounding box center [1026, 300] width 259 height 545
drag, startPoint x: 1049, startPoint y: 408, endPoint x: 1160, endPoint y: 210, distance: 227.8
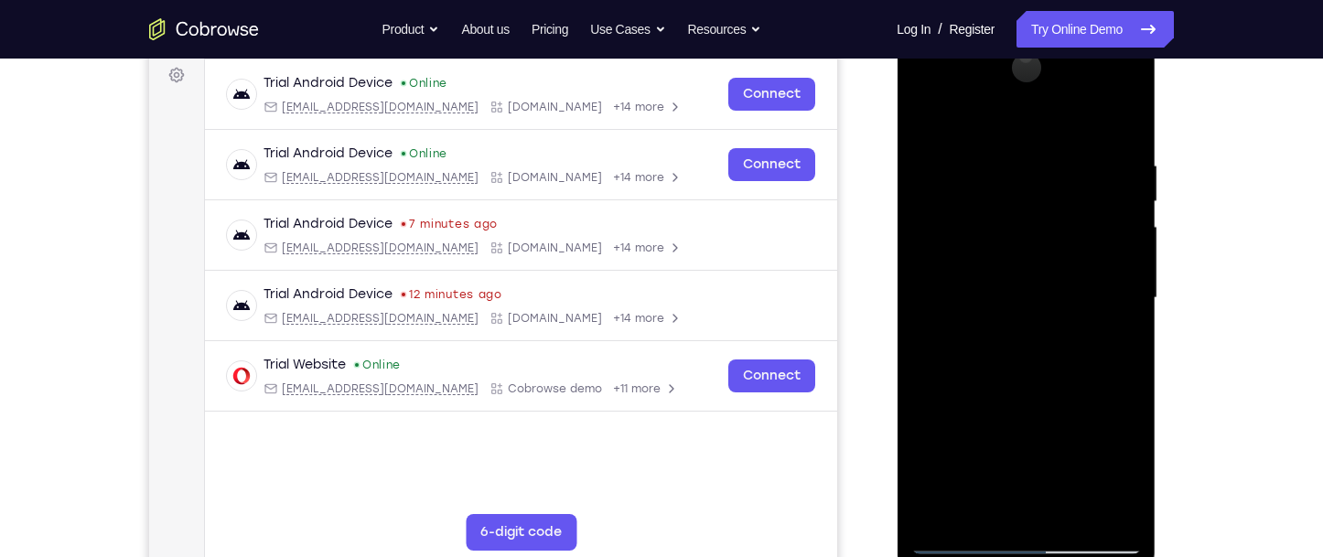
click at [1157, 210] on html "Online web based iOS Simulators and Android Emulators. Run iPhone, iPad, Mobile…" at bounding box center [1027, 302] width 261 height 549
drag, startPoint x: 1015, startPoint y: 374, endPoint x: 1151, endPoint y: 197, distance: 223.8
click at [1151, 197] on div at bounding box center [1026, 300] width 259 height 545
drag, startPoint x: 1027, startPoint y: 324, endPoint x: 1115, endPoint y: 234, distance: 126.2
click at [1115, 234] on div at bounding box center [1025, 298] width 231 height 512
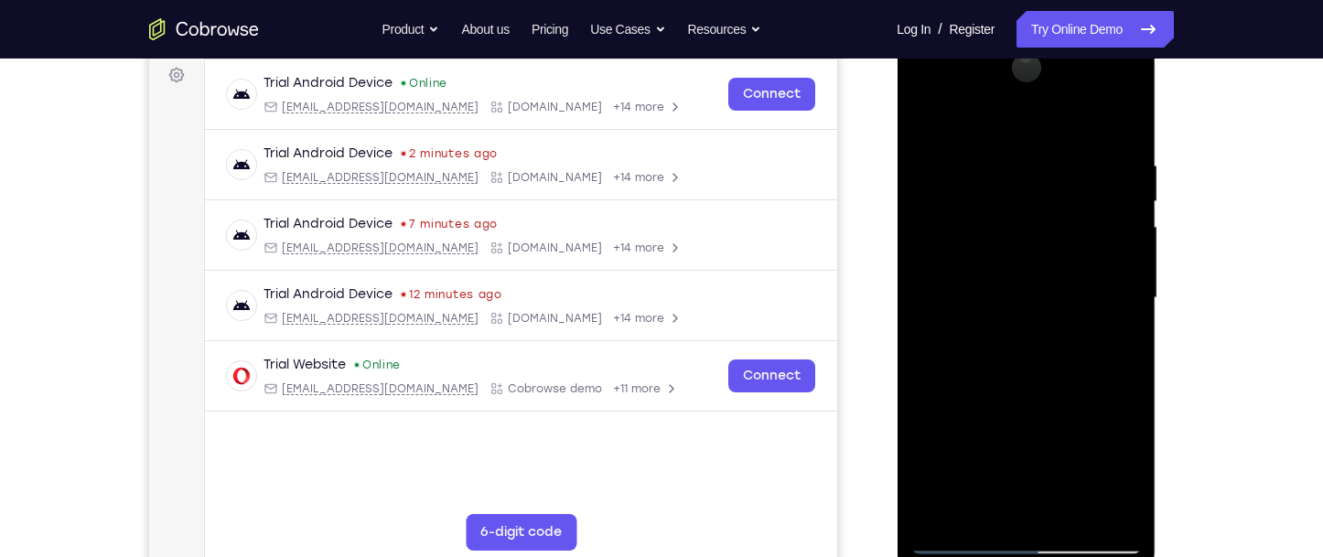
click at [931, 342] on div at bounding box center [1025, 298] width 231 height 512
click at [1129, 179] on div at bounding box center [1025, 298] width 231 height 512
drag, startPoint x: 2072, startPoint y: 195, endPoint x: 1173, endPoint y: 167, distance: 899.0
click at [1157, 167] on html "Online web based iOS Simulators and Android Emulators. Run iPhone, iPad, Mobile…" at bounding box center [1027, 302] width 261 height 549
click at [1175, 167] on div "Your Support Agent Your Customer Web iOS Android Next Steps We’d be happy to gi…" at bounding box center [661, 387] width 1171 height 1207
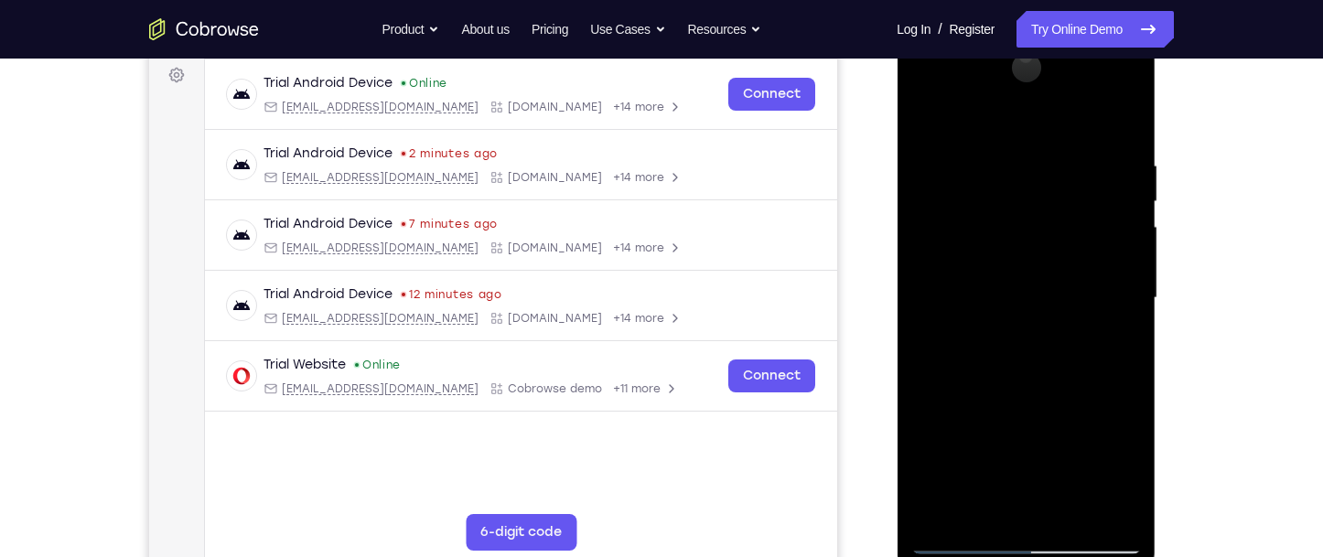
drag, startPoint x: 1040, startPoint y: 385, endPoint x: 1155, endPoint y: 180, distance: 234.7
click at [1155, 180] on div at bounding box center [1026, 300] width 259 height 545
drag, startPoint x: 1030, startPoint y: 396, endPoint x: 1107, endPoint y: 310, distance: 115.3
click at [1107, 310] on div at bounding box center [1025, 298] width 231 height 512
click at [920, 459] on div at bounding box center [1025, 298] width 231 height 512
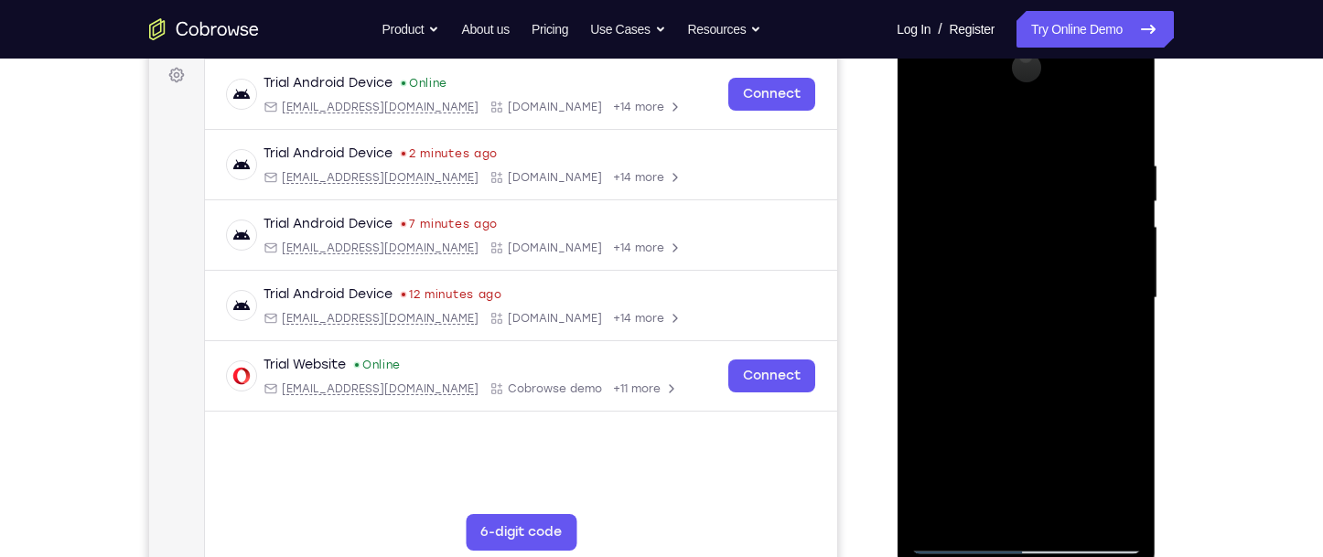
click at [1129, 302] on div at bounding box center [1025, 298] width 231 height 512
drag, startPoint x: 1049, startPoint y: 428, endPoint x: 1199, endPoint y: 232, distance: 246.7
click at [1157, 232] on html "Online web based iOS Simulators and Android Emulators. Run iPhone, iPad, Mobile…" at bounding box center [1027, 302] width 261 height 549
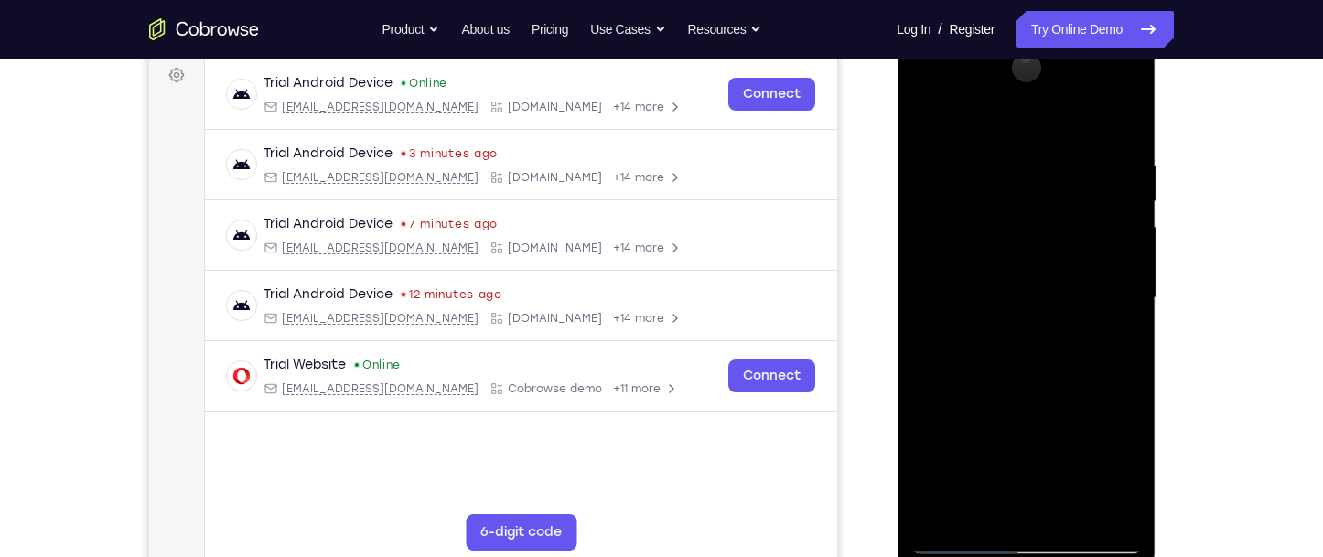
drag, startPoint x: 1075, startPoint y: 409, endPoint x: 1166, endPoint y: 232, distance: 198.5
click at [1157, 232] on html "Online web based iOS Simulators and Android Emulators. Run iPhone, iPad, Mobile…" at bounding box center [1027, 302] width 261 height 549
drag, startPoint x: 1024, startPoint y: 406, endPoint x: 1125, endPoint y: 254, distance: 182.7
click at [1124, 256] on div at bounding box center [1025, 298] width 231 height 512
drag, startPoint x: 1029, startPoint y: 385, endPoint x: 1100, endPoint y: 285, distance: 122.9
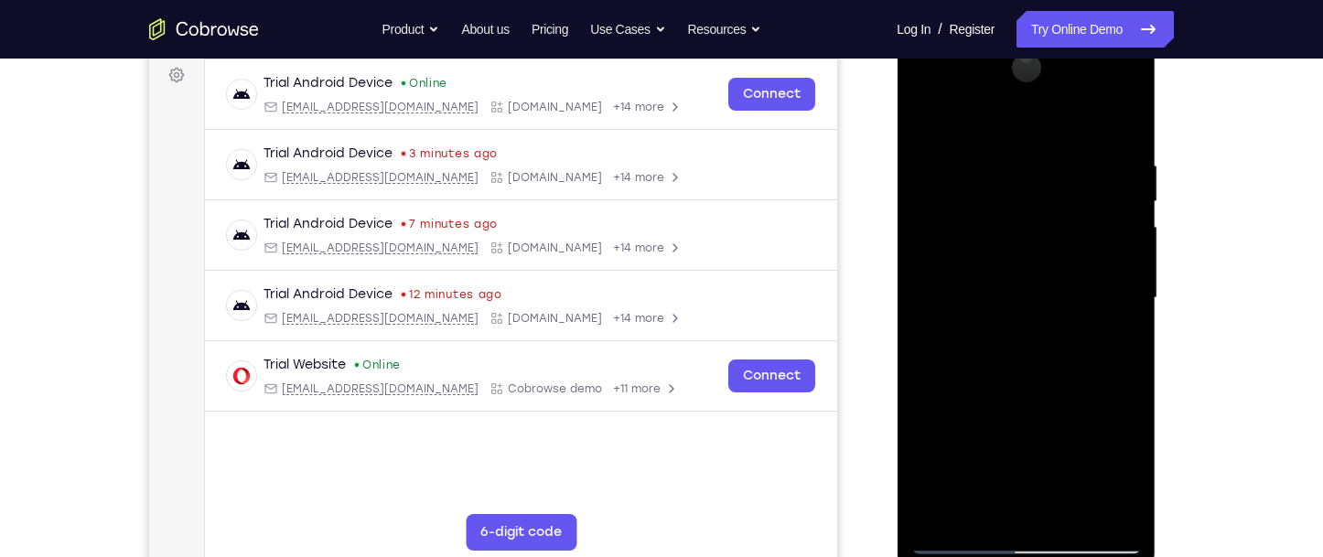
click at [1100, 285] on div at bounding box center [1025, 298] width 231 height 512
drag, startPoint x: 1031, startPoint y: 391, endPoint x: 1066, endPoint y: 352, distance: 51.8
click at [1066, 352] on div at bounding box center [1025, 298] width 231 height 512
drag, startPoint x: 1034, startPoint y: 424, endPoint x: 1100, endPoint y: 302, distance: 138.4
click at [1100, 302] on div at bounding box center [1025, 298] width 231 height 512
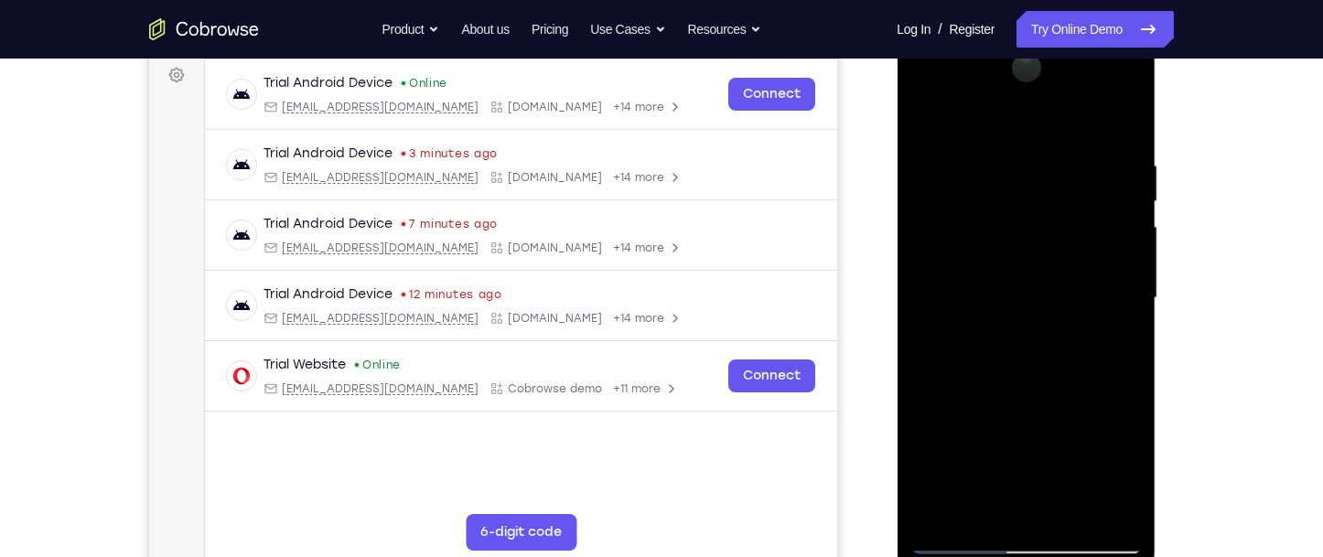
click at [1125, 261] on div at bounding box center [1025, 298] width 231 height 512
click at [1126, 261] on div at bounding box center [1025, 298] width 231 height 512
drag, startPoint x: 1057, startPoint y: 368, endPoint x: 1106, endPoint y: 240, distance: 137.3
click at [1106, 240] on div at bounding box center [1025, 298] width 231 height 512
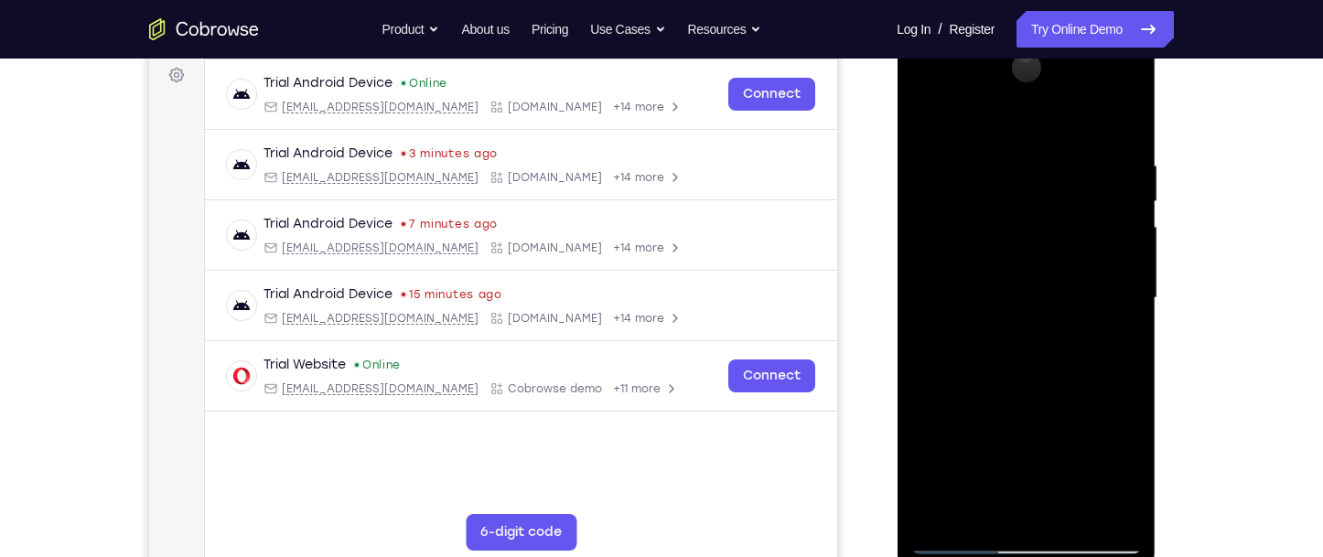
drag, startPoint x: 1056, startPoint y: 352, endPoint x: 1113, endPoint y: 236, distance: 129.3
click at [1113, 236] on div at bounding box center [1025, 298] width 231 height 512
drag, startPoint x: 1047, startPoint y: 375, endPoint x: 1089, endPoint y: 210, distance: 170.9
click at [1089, 210] on div at bounding box center [1025, 298] width 231 height 512
drag, startPoint x: 1017, startPoint y: 379, endPoint x: 1049, endPoint y: 254, distance: 128.7
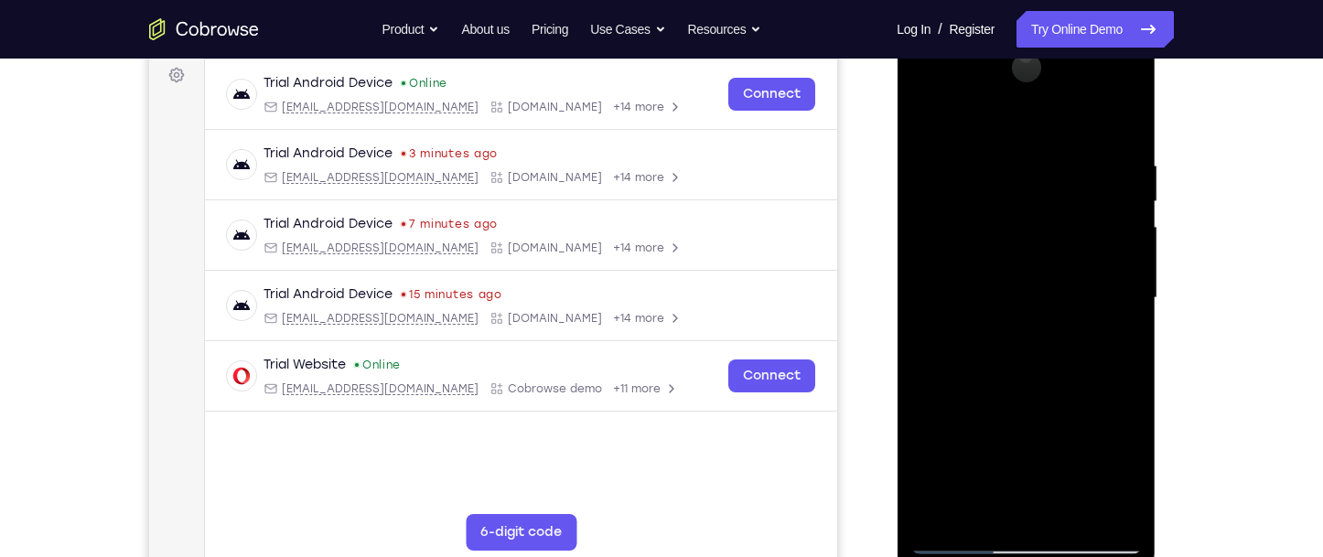
click at [1049, 254] on div at bounding box center [1025, 298] width 231 height 512
drag, startPoint x: 1040, startPoint y: 302, endPoint x: 1038, endPoint y: 473, distance: 171.1
click at [1038, 473] on div at bounding box center [1025, 298] width 231 height 512
drag, startPoint x: 1039, startPoint y: 371, endPoint x: 1115, endPoint y: 195, distance: 191.4
click at [1107, 200] on div at bounding box center [1025, 298] width 231 height 512
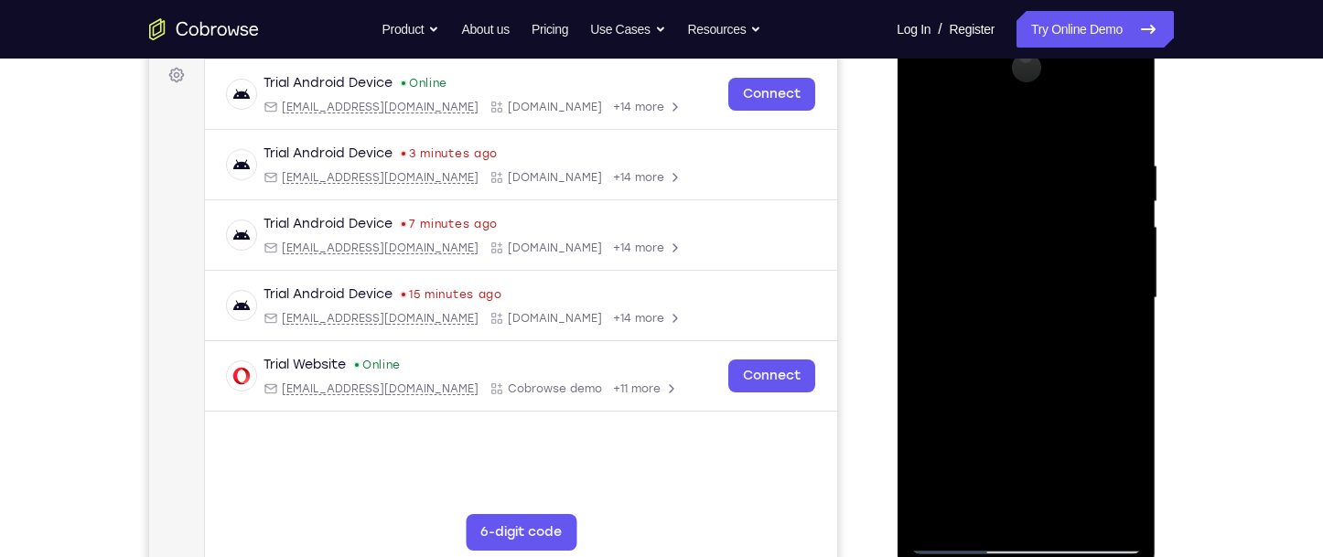
drag, startPoint x: 1050, startPoint y: 350, endPoint x: 1109, endPoint y: 254, distance: 112.5
click at [1109, 254] on div at bounding box center [1025, 298] width 231 height 512
drag, startPoint x: 1046, startPoint y: 350, endPoint x: 1085, endPoint y: 196, distance: 158.7
click at [1085, 196] on div at bounding box center [1025, 298] width 231 height 512
drag, startPoint x: 1034, startPoint y: 357, endPoint x: 1123, endPoint y: 134, distance: 240.3
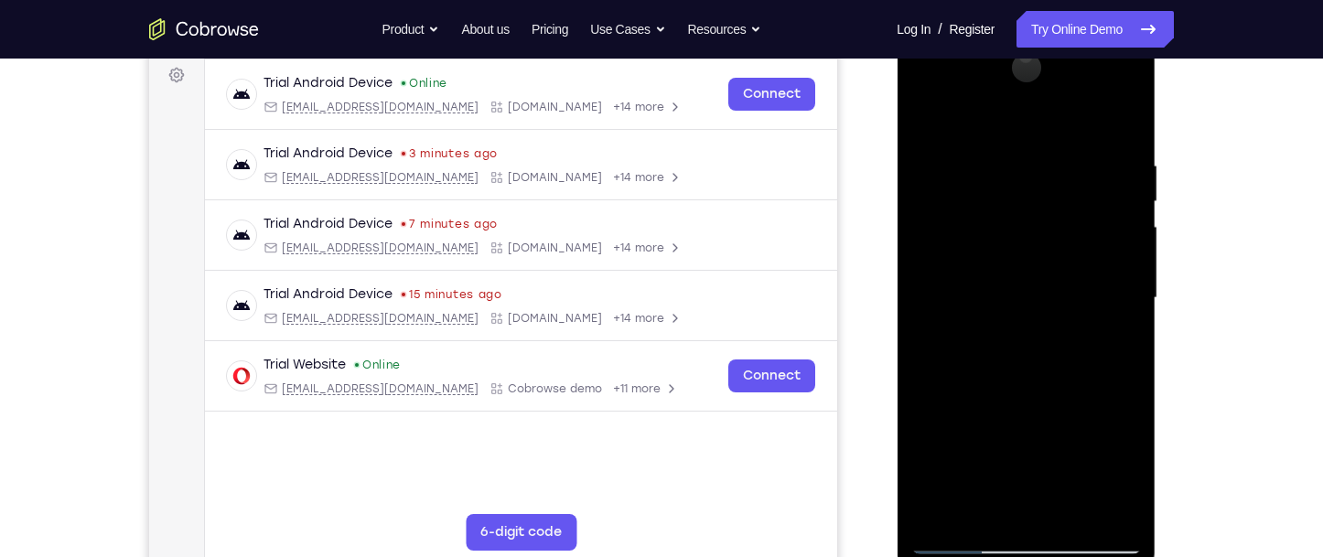
click at [1123, 134] on div at bounding box center [1025, 298] width 231 height 512
drag, startPoint x: 1027, startPoint y: 343, endPoint x: 1140, endPoint y: 213, distance: 172.5
click at [1140, 213] on div at bounding box center [1025, 298] width 231 height 512
drag, startPoint x: 1045, startPoint y: 302, endPoint x: 1046, endPoint y: 446, distance: 143.7
click at [1049, 447] on div at bounding box center [1025, 298] width 231 height 512
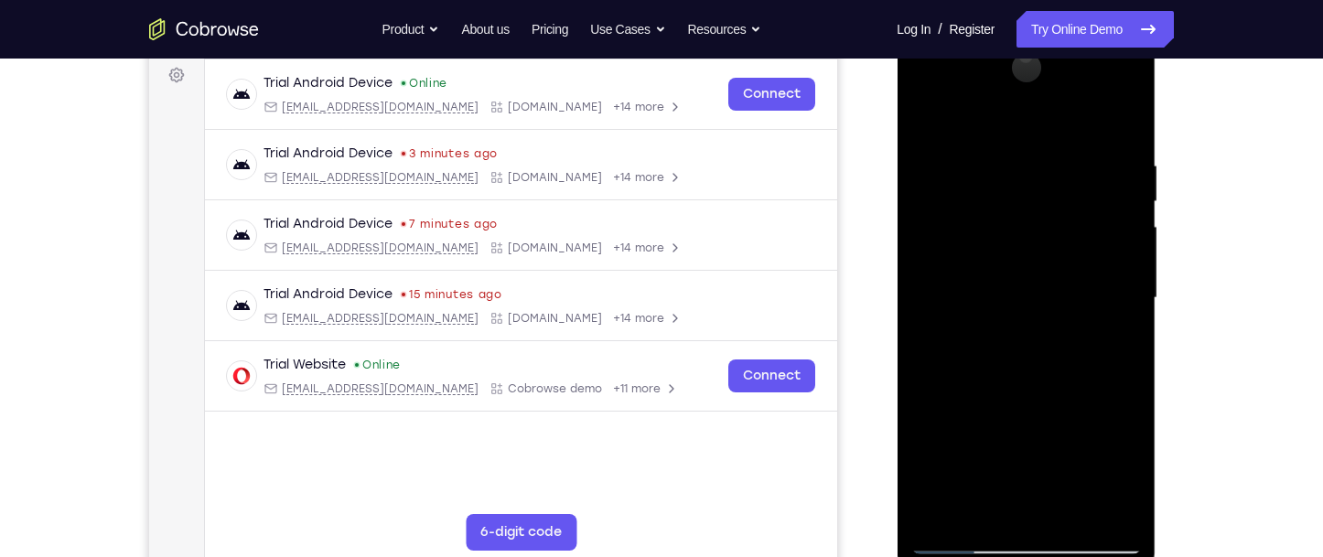
drag, startPoint x: 1063, startPoint y: 236, endPoint x: 1042, endPoint y: 456, distance: 220.6
click at [1042, 456] on div at bounding box center [1025, 298] width 231 height 512
drag, startPoint x: 1115, startPoint y: 171, endPoint x: 1068, endPoint y: 364, distance: 198.8
click at [1072, 363] on div at bounding box center [1025, 298] width 231 height 512
click at [1118, 298] on div at bounding box center [1025, 298] width 231 height 512
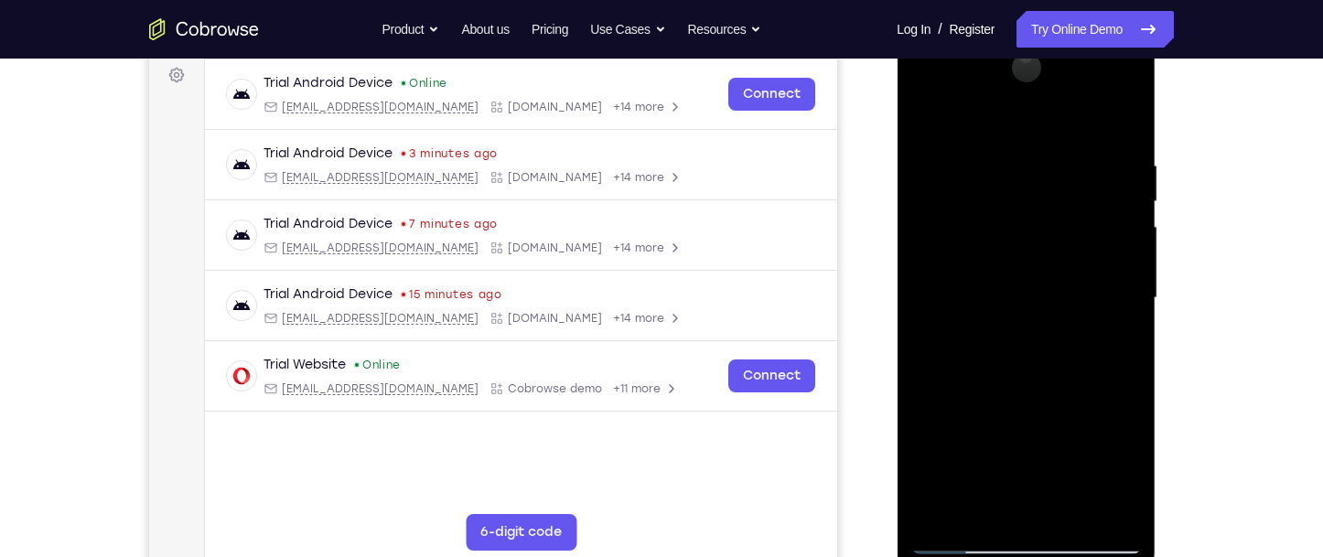
click at [1125, 305] on div at bounding box center [1025, 298] width 231 height 512
drag, startPoint x: 1062, startPoint y: 404, endPoint x: 1131, endPoint y: 272, distance: 149.4
click at [1131, 272] on div at bounding box center [1025, 298] width 231 height 512
click at [927, 307] on div at bounding box center [1025, 298] width 231 height 512
drag, startPoint x: 1006, startPoint y: 435, endPoint x: 1128, endPoint y: 274, distance: 201.7
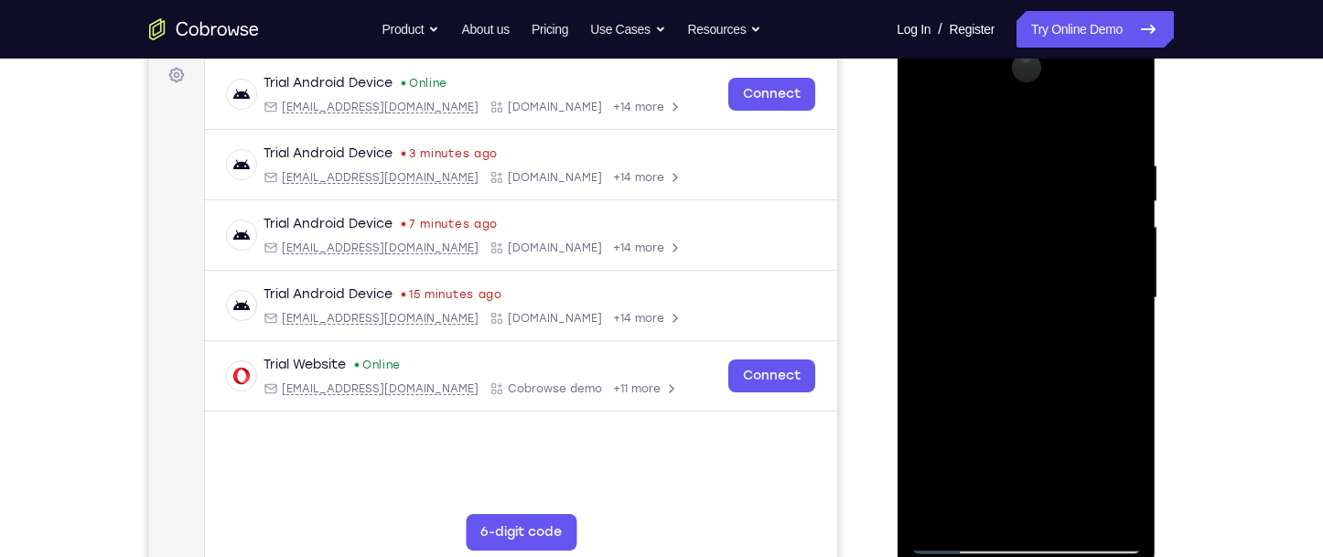
click at [1128, 274] on div at bounding box center [1025, 298] width 231 height 512
drag, startPoint x: 1049, startPoint y: 406, endPoint x: 1191, endPoint y: 224, distance: 230.8
click at [1157, 224] on html "Online web based iOS Simulators and Android Emulators. Run iPhone, iPad, Mobile…" at bounding box center [1027, 302] width 261 height 549
drag, startPoint x: 1017, startPoint y: 382, endPoint x: 1135, endPoint y: 253, distance: 174.9
click at [1135, 253] on div at bounding box center [1025, 298] width 231 height 512
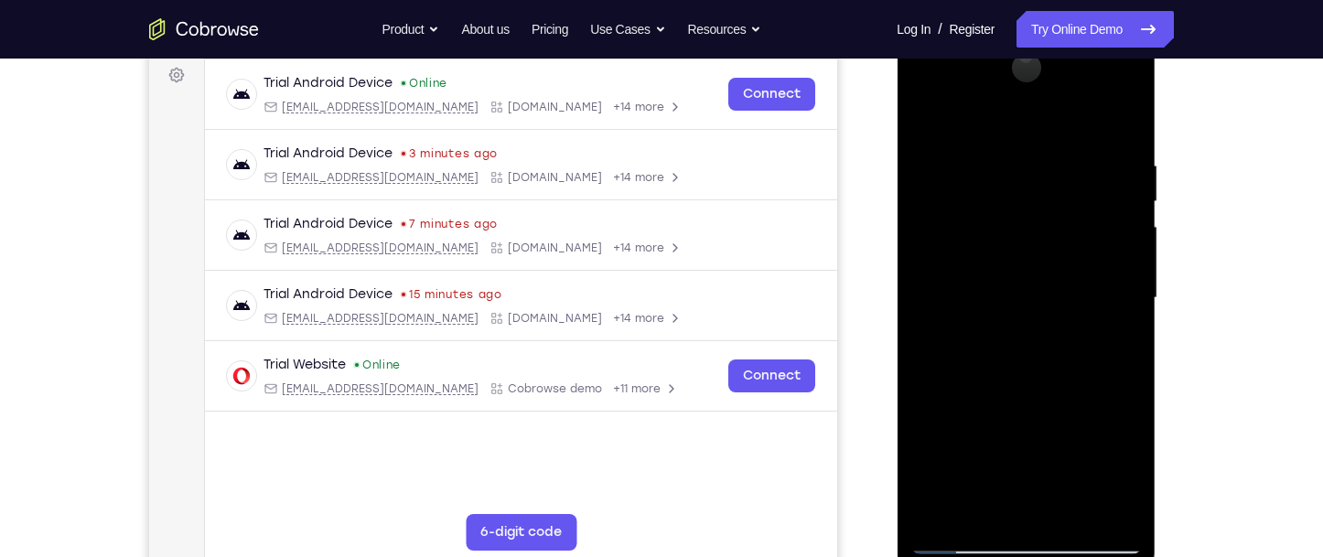
click at [1116, 257] on div at bounding box center [1025, 298] width 231 height 512
click at [928, 415] on div at bounding box center [1025, 298] width 231 height 512
click at [1123, 267] on div at bounding box center [1025, 298] width 231 height 512
drag, startPoint x: 1049, startPoint y: 403, endPoint x: 1149, endPoint y: 181, distance: 242.9
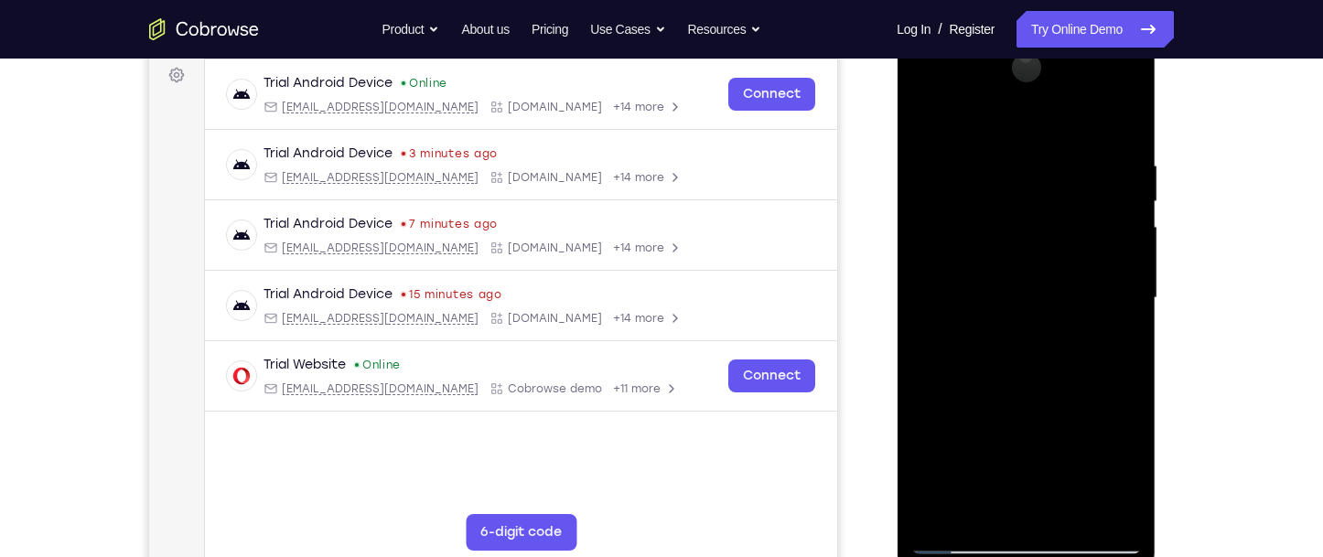
click at [1149, 182] on div at bounding box center [1026, 300] width 259 height 545
click at [1149, 181] on div at bounding box center [1026, 300] width 259 height 545
drag, startPoint x: 1060, startPoint y: 367, endPoint x: 1169, endPoint y: 219, distance: 184.5
click at [1157, 219] on html "Online web based iOS Simulators and Android Emulators. Run iPhone, iPad, Mobile…" at bounding box center [1027, 302] width 261 height 549
click at [1124, 156] on div at bounding box center [1025, 298] width 231 height 512
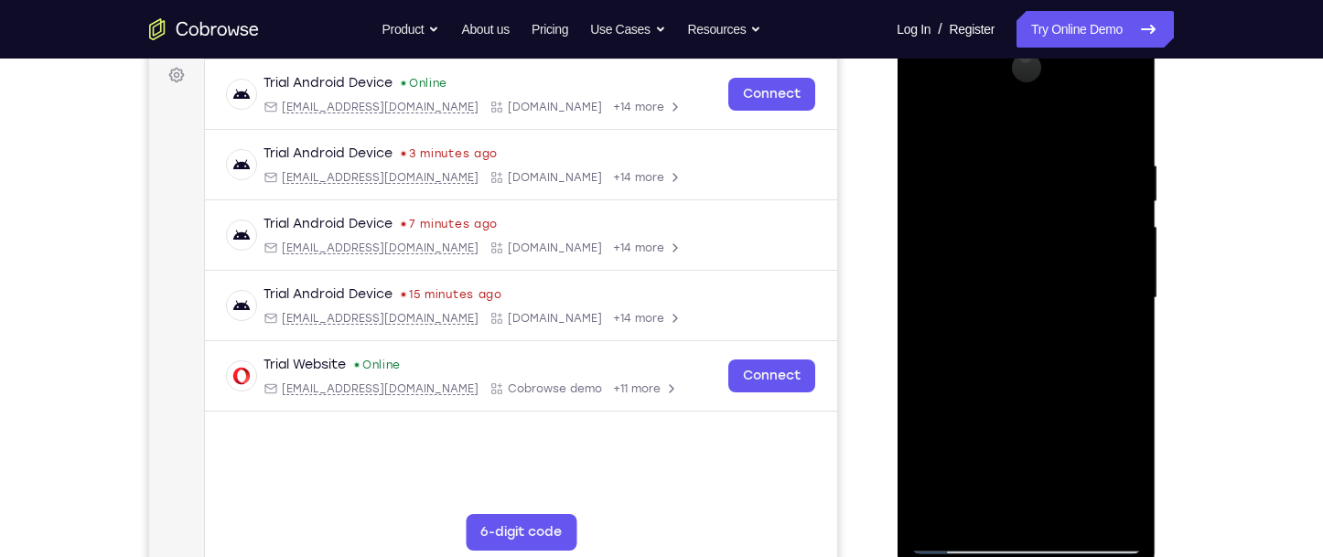
click at [936, 304] on div at bounding box center [1025, 298] width 231 height 512
drag, startPoint x: 965, startPoint y: 371, endPoint x: 1104, endPoint y: 253, distance: 182.4
click at [1104, 253] on div at bounding box center [1025, 298] width 231 height 512
drag, startPoint x: 1022, startPoint y: 357, endPoint x: 2055, endPoint y: 269, distance: 1036.7
click at [1157, 241] on html "Online web based iOS Simulators and Android Emulators. Run iPhone, iPad, Mobile…" at bounding box center [1027, 302] width 261 height 549
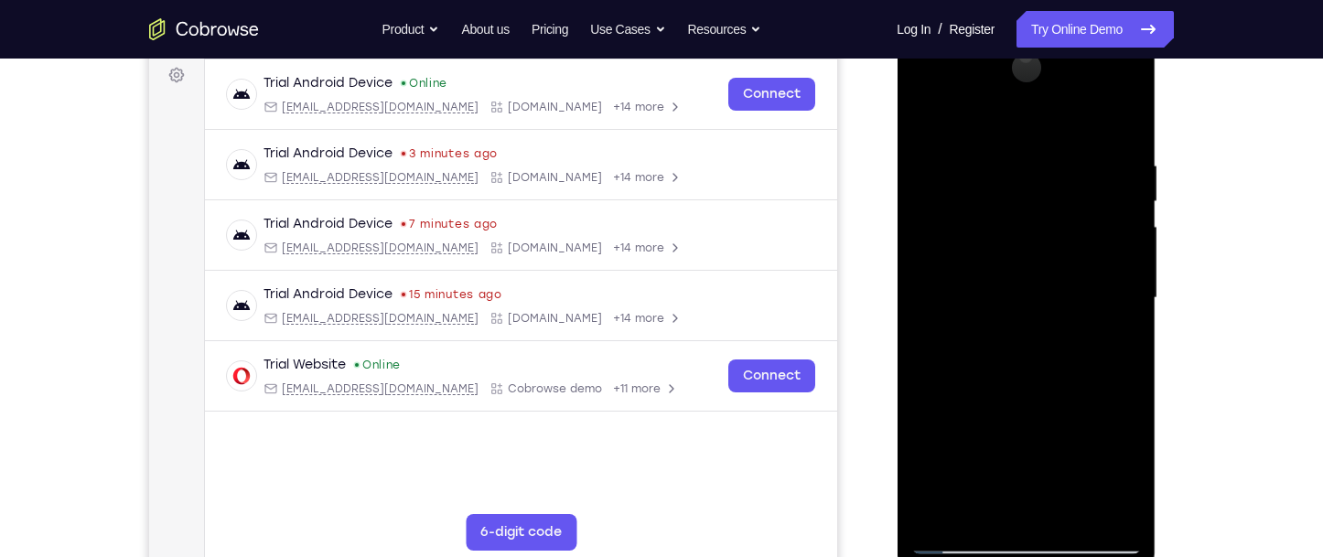
drag, startPoint x: 1091, startPoint y: 304, endPoint x: 1170, endPoint y: 219, distance: 116.5
click at [1157, 219] on html "Online web based iOS Simulators and Android Emulators. Run iPhone, iPad, Mobile…" at bounding box center [1027, 302] width 261 height 549
drag, startPoint x: 998, startPoint y: 392, endPoint x: 1113, endPoint y: 272, distance: 165.7
click at [1113, 272] on div at bounding box center [1025, 298] width 231 height 512
drag, startPoint x: 969, startPoint y: 374, endPoint x: 1147, endPoint y: 225, distance: 232.5
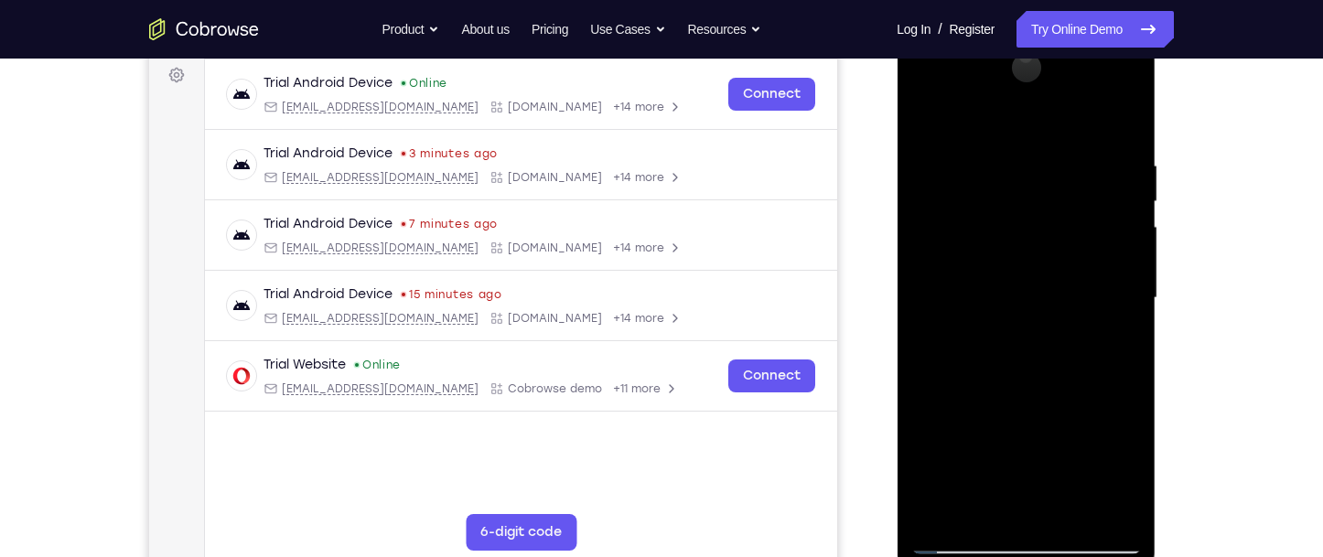
click at [1147, 225] on div at bounding box center [1026, 300] width 259 height 545
drag, startPoint x: 967, startPoint y: 381, endPoint x: 2068, endPoint y: 283, distance: 1105.1
click at [1157, 254] on html "Online web based iOS Simulators and Android Emulators. Run iPhone, iPad, Mobile…" at bounding box center [1027, 302] width 261 height 549
drag, startPoint x: 1004, startPoint y: 385, endPoint x: 2094, endPoint y: 268, distance: 1096.9
click at [1157, 240] on html "Online web based iOS Simulators and Android Emulators. Run iPhone, iPad, Mobile…" at bounding box center [1027, 302] width 261 height 549
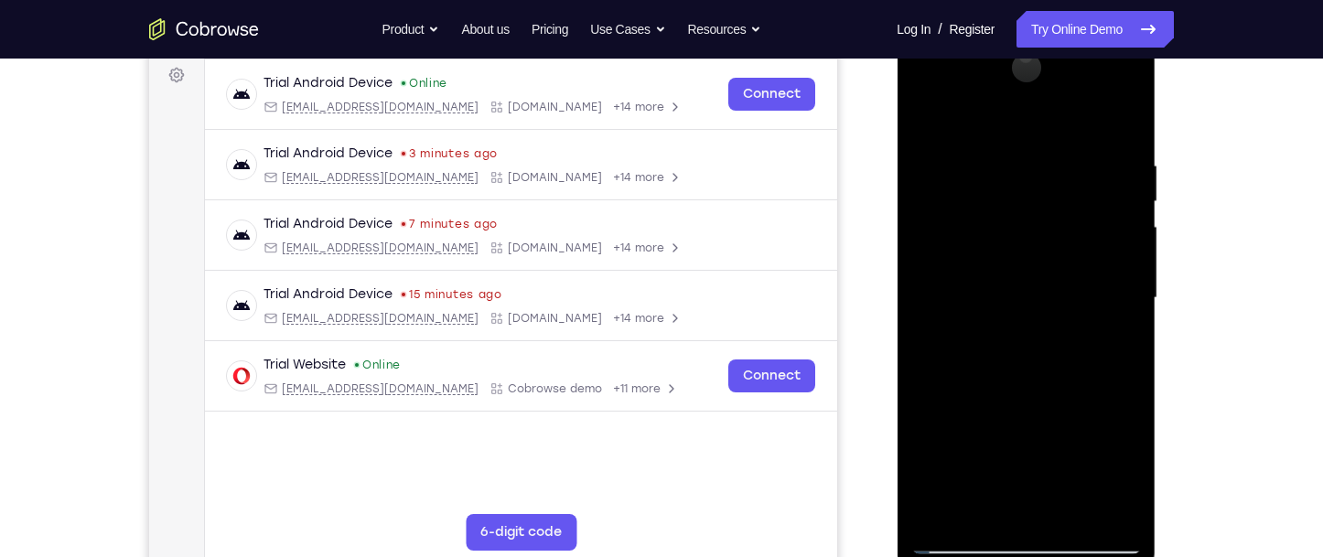
drag, startPoint x: 1016, startPoint y: 393, endPoint x: 1142, endPoint y: 313, distance: 149.8
click at [1142, 313] on div at bounding box center [1026, 300] width 259 height 545
drag, startPoint x: 1005, startPoint y: 414, endPoint x: 1211, endPoint y: 247, distance: 266.1
click at [1157, 247] on html "Online web based iOS Simulators and Android Emulators. Run iPhone, iPad, Mobile…" at bounding box center [1027, 302] width 261 height 549
drag, startPoint x: 1055, startPoint y: 366, endPoint x: 1198, endPoint y: 258, distance: 179.0
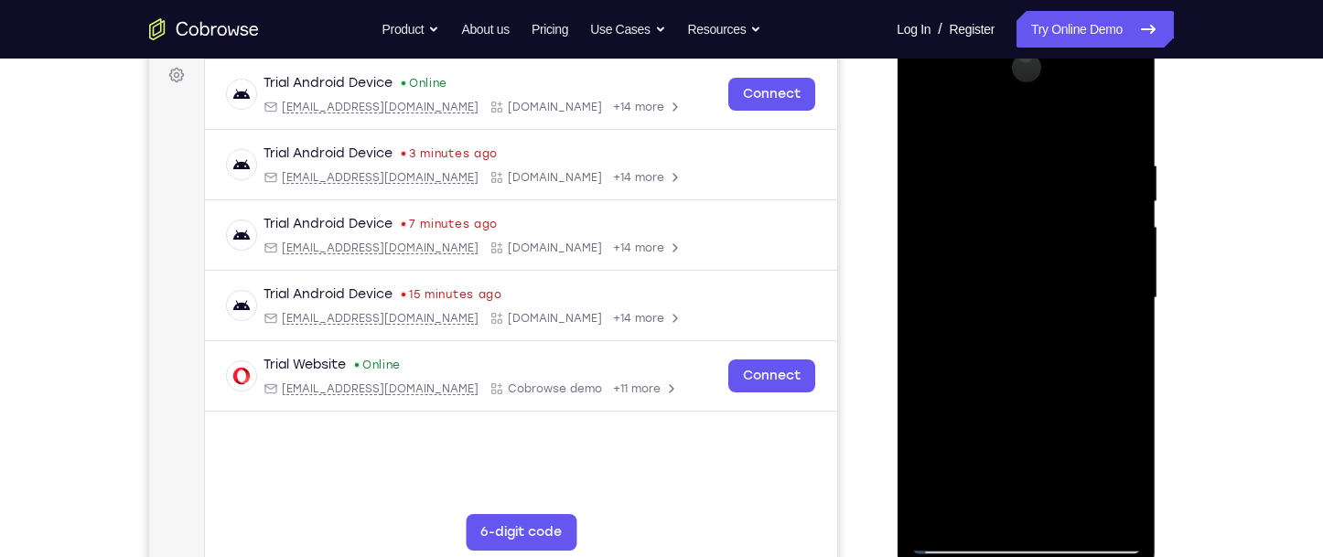
click at [1157, 258] on html "Online web based iOS Simulators and Android Emulators. Run iPhone, iPad, Mobile…" at bounding box center [1027, 302] width 261 height 549
drag, startPoint x: 986, startPoint y: 379, endPoint x: 1169, endPoint y: 254, distance: 221.3
click at [1157, 254] on html "Online web based iOS Simulators and Android Emulators. Run iPhone, iPad, Mobile…" at bounding box center [1027, 302] width 261 height 549
click at [1169, 254] on div at bounding box center [1027, 296] width 293 height 563
click at [928, 381] on div at bounding box center [1025, 298] width 231 height 512
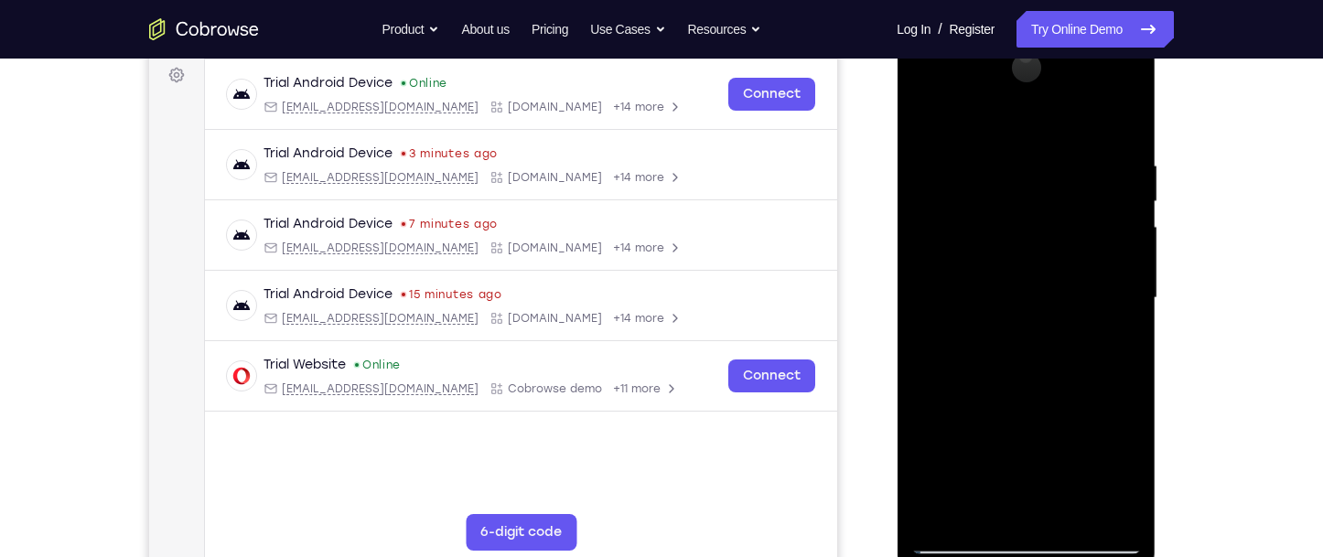
drag, startPoint x: 970, startPoint y: 389, endPoint x: 2070, endPoint y: 245, distance: 1109.2
click at [1157, 216] on html "Online web based iOS Simulators and Android Emulators. Run iPhone, iPad, Mobile…" at bounding box center [1027, 302] width 261 height 549
drag, startPoint x: 973, startPoint y: 371, endPoint x: 1182, endPoint y: 254, distance: 239.6
click at [1157, 254] on html "Online web based iOS Simulators and Android Emulators. Run iPhone, iPad, Mobile…" at bounding box center [1027, 302] width 261 height 549
drag, startPoint x: 1023, startPoint y: 310, endPoint x: 2086, endPoint y: 239, distance: 1065.6
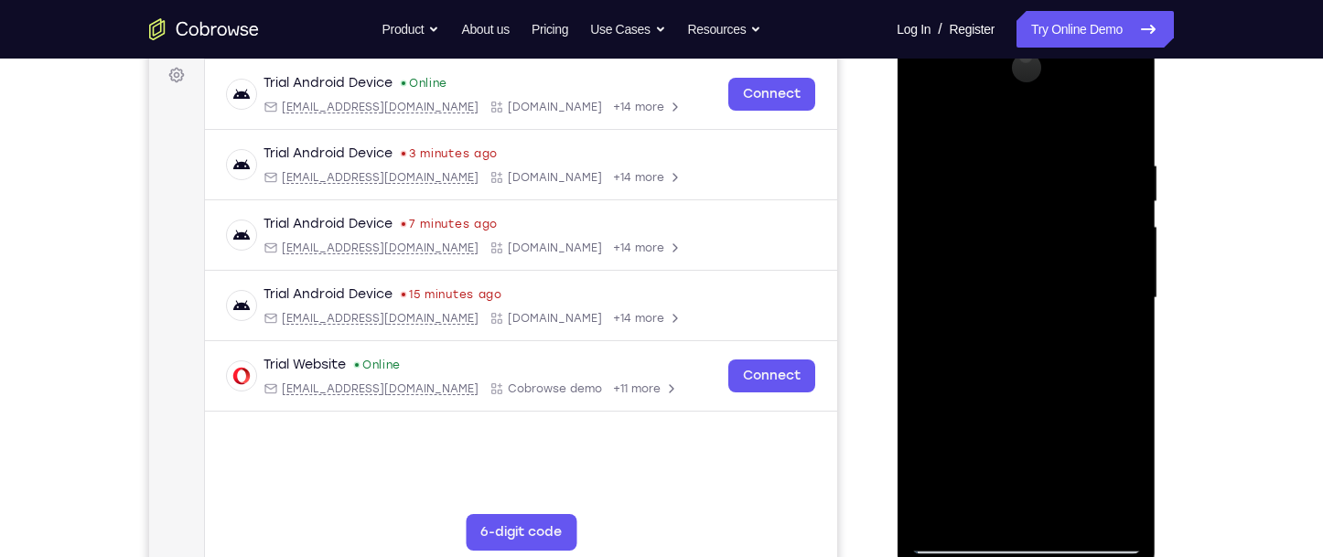
click at [1157, 210] on html "Online web based iOS Simulators and Android Emulators. Run iPhone, iPad, Mobile…" at bounding box center [1027, 302] width 261 height 549
drag, startPoint x: 917, startPoint y: 323, endPoint x: 1142, endPoint y: 233, distance: 242.3
click at [1142, 233] on div at bounding box center [1026, 300] width 259 height 545
click at [1124, 385] on div at bounding box center [1025, 298] width 231 height 512
